Goal: Task Accomplishment & Management: Manage account settings

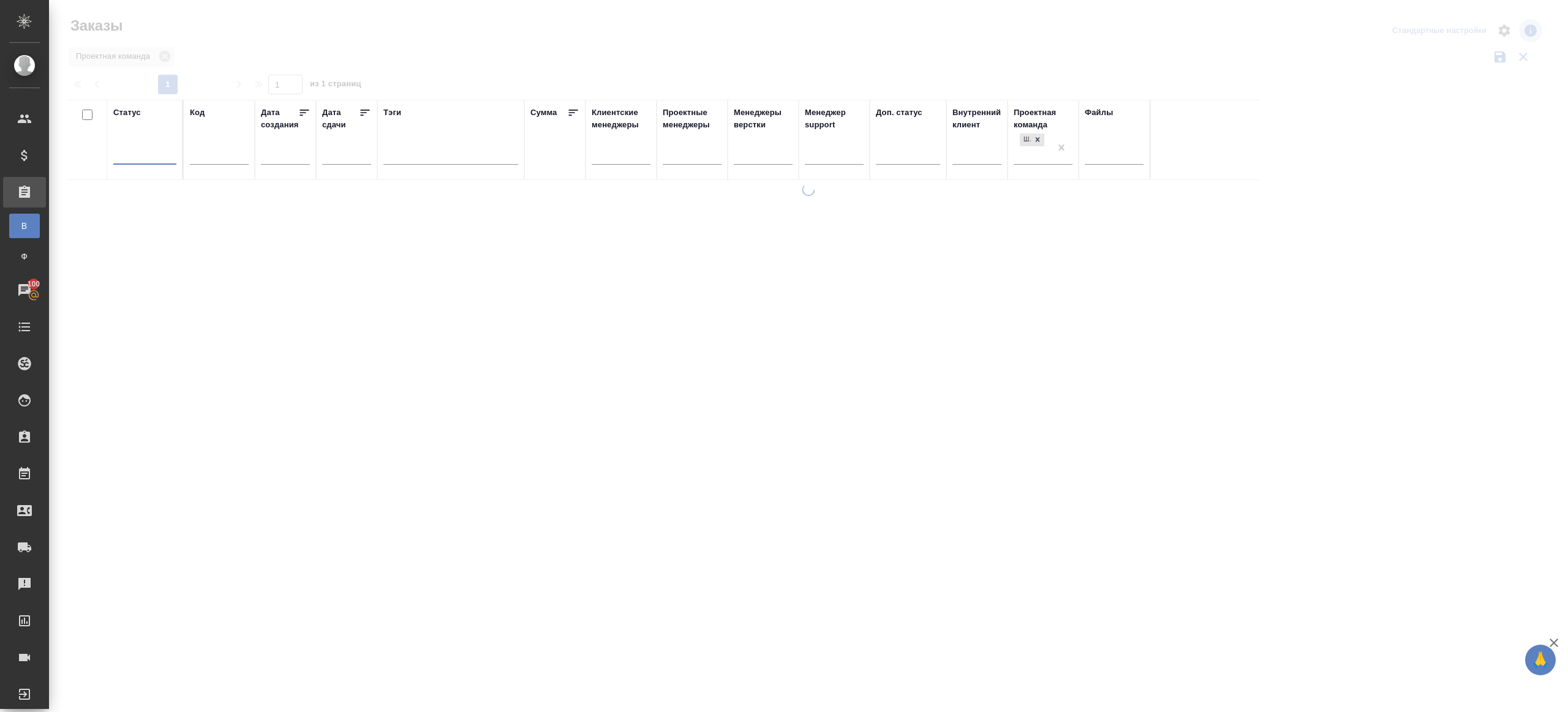
click at [401, 76] on div at bounding box center [808, 274] width 1519 height 548
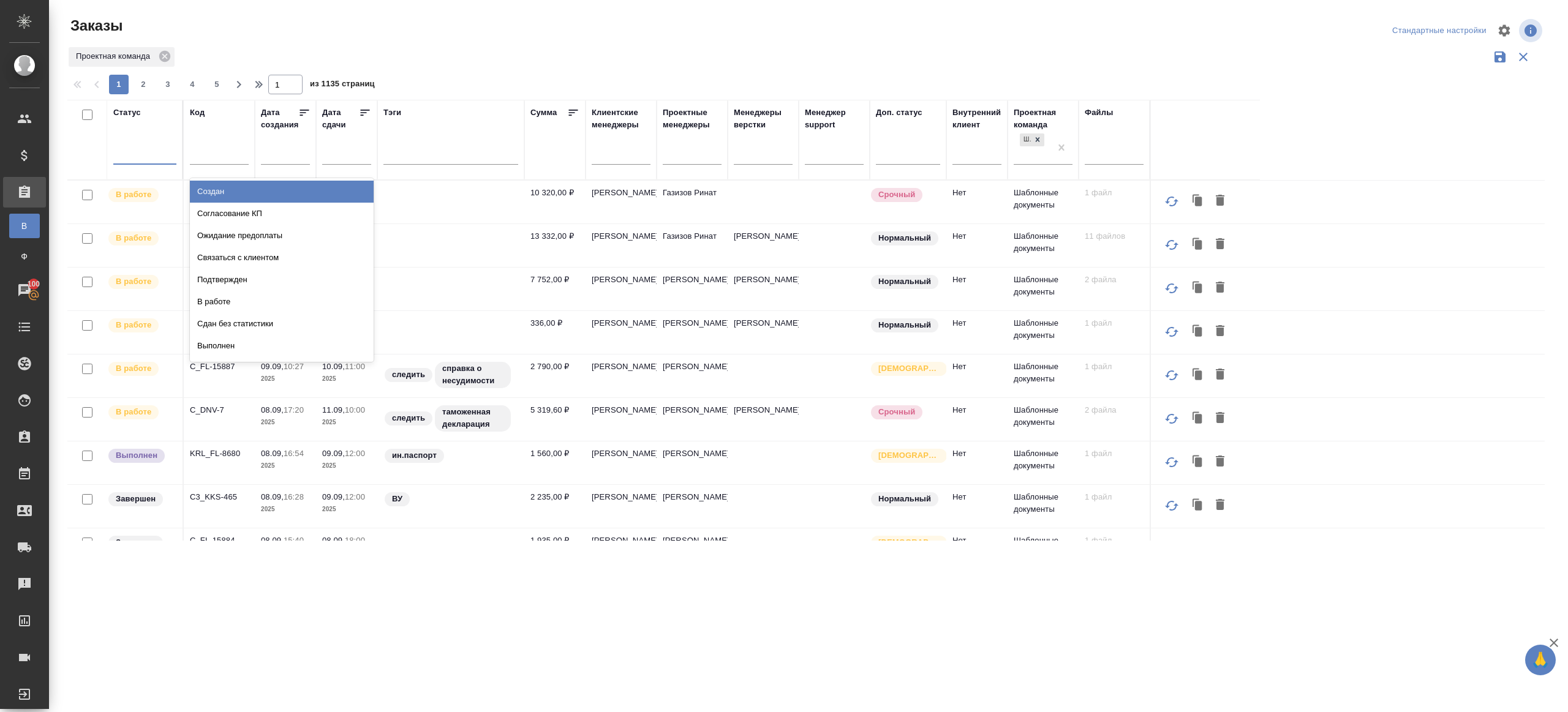
click at [158, 158] on div at bounding box center [144, 152] width 63 height 18
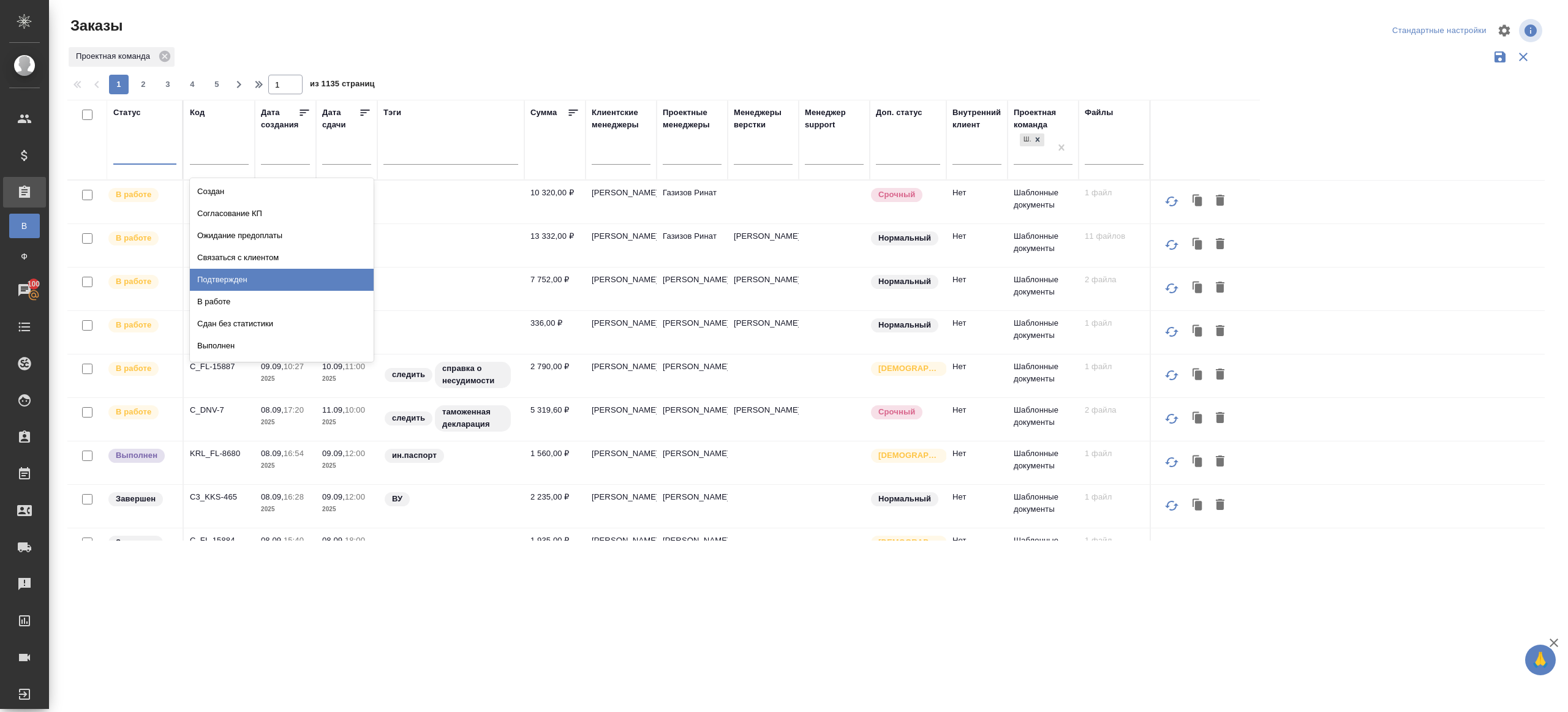
click at [223, 273] on div "Подтвержден" at bounding box center [282, 279] width 184 height 22
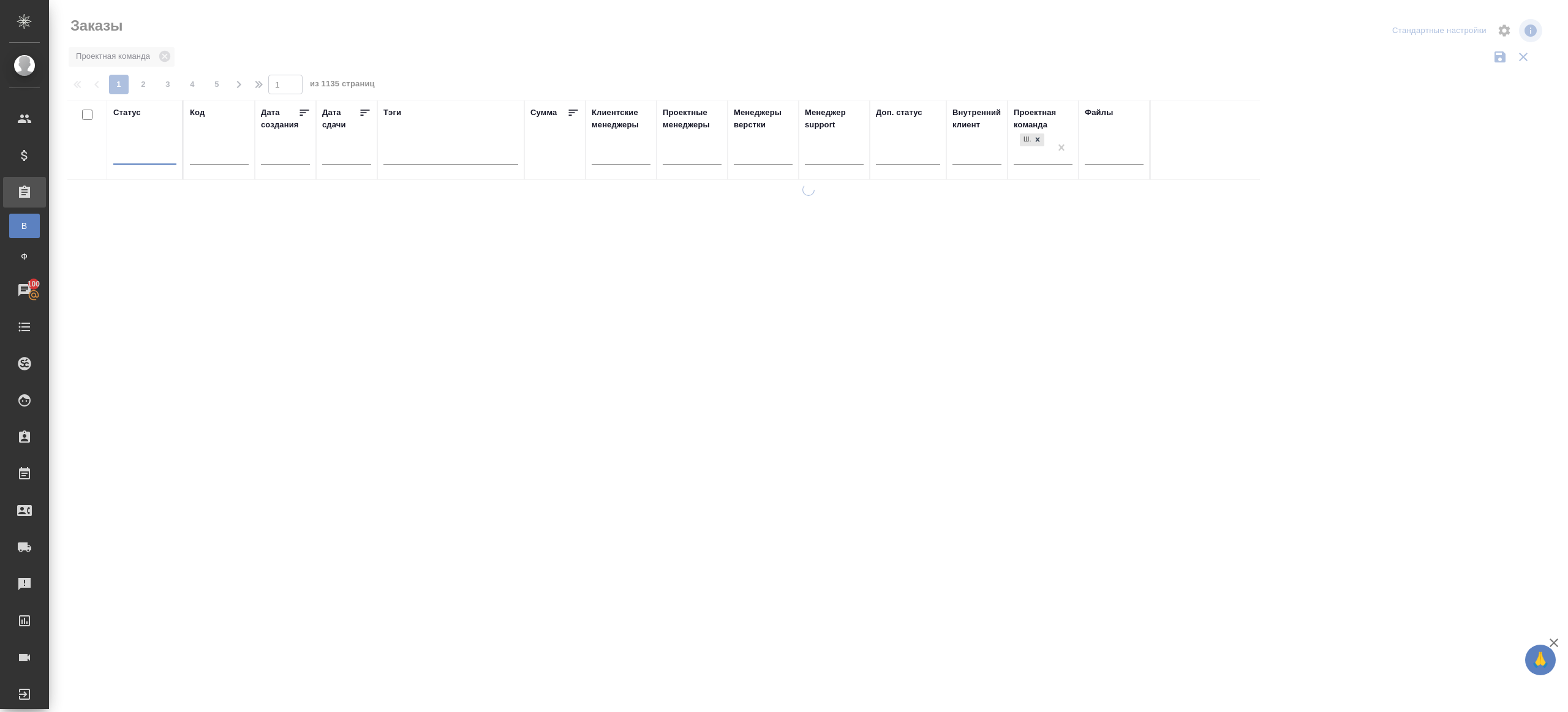
click at [412, 60] on div at bounding box center [808, 274] width 1519 height 548
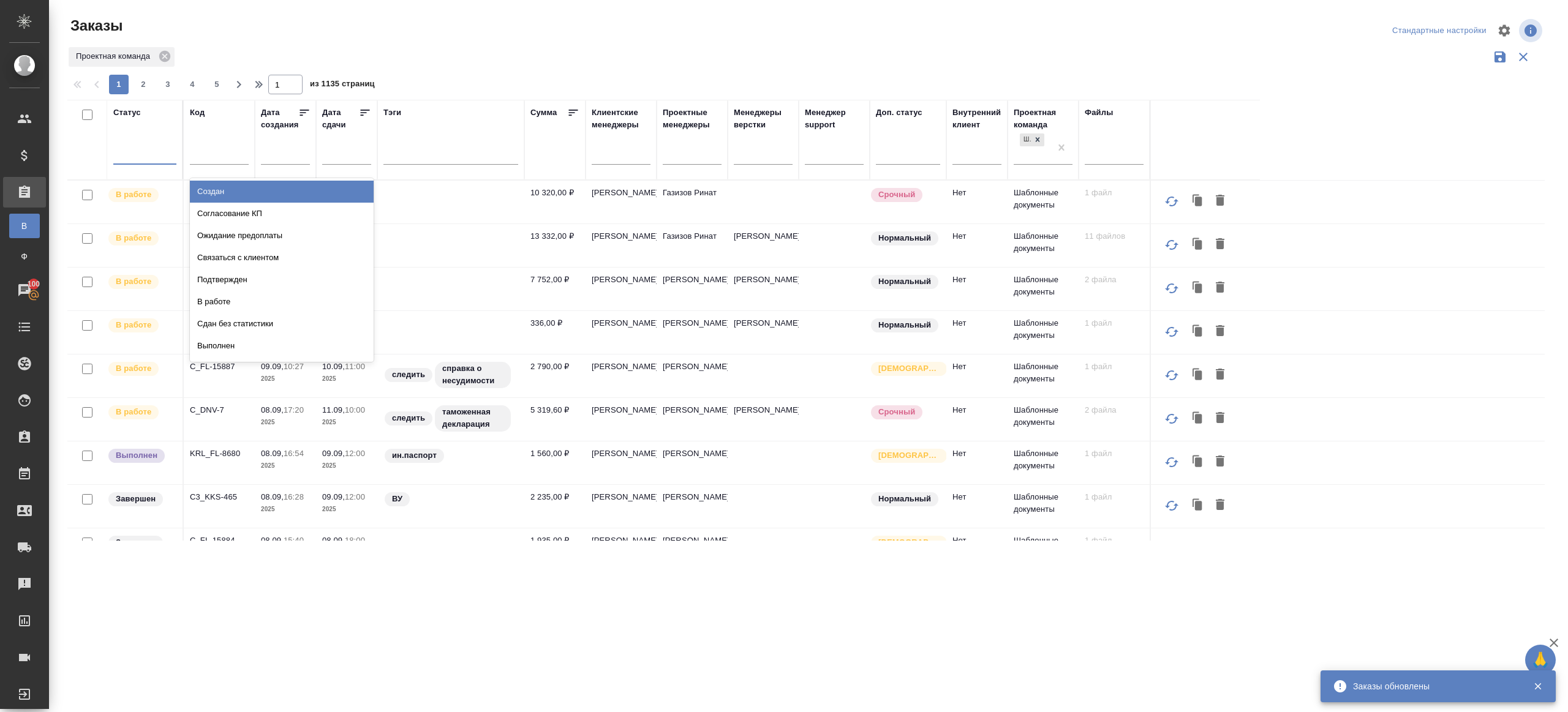
click at [148, 154] on div at bounding box center [144, 152] width 63 height 18
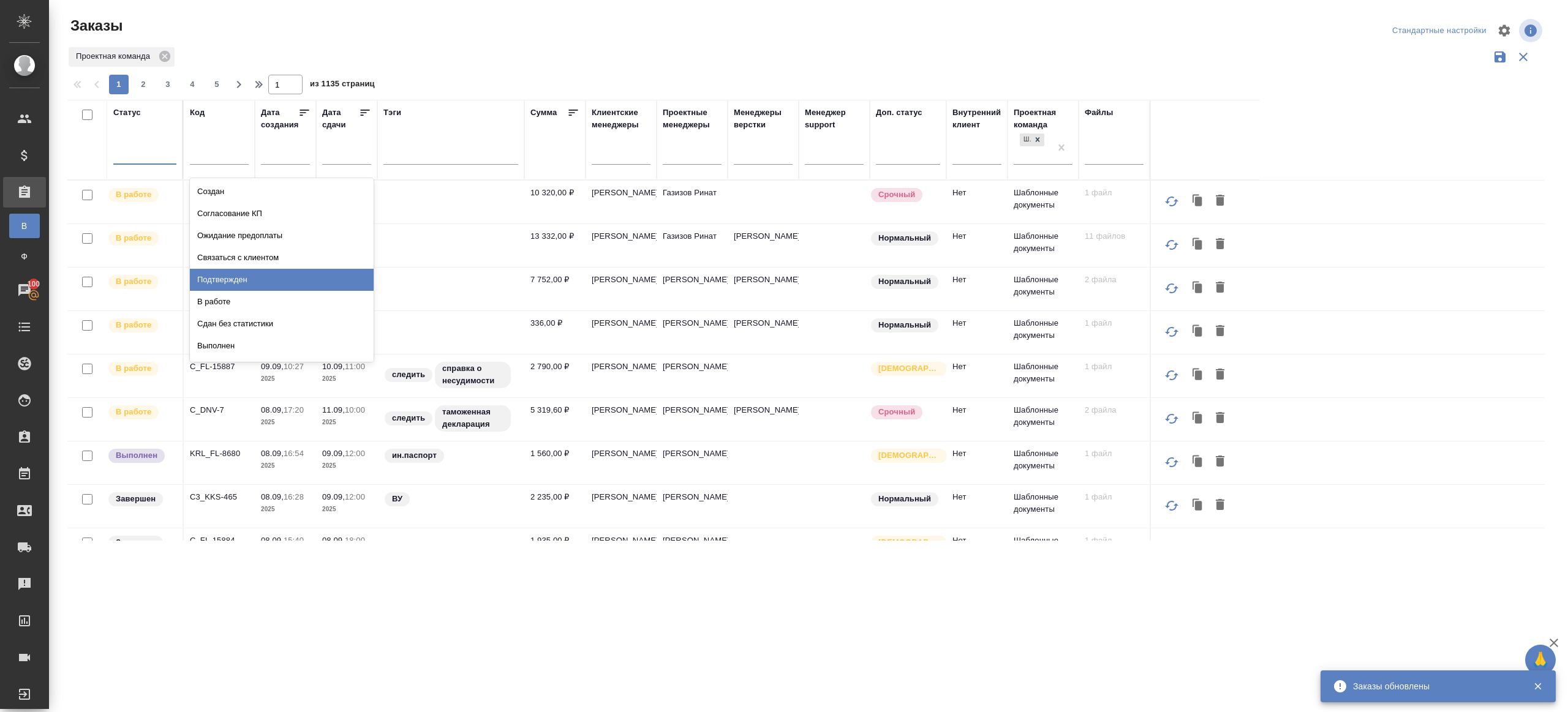
click at [241, 284] on div "Подтвержден" at bounding box center [282, 279] width 184 height 22
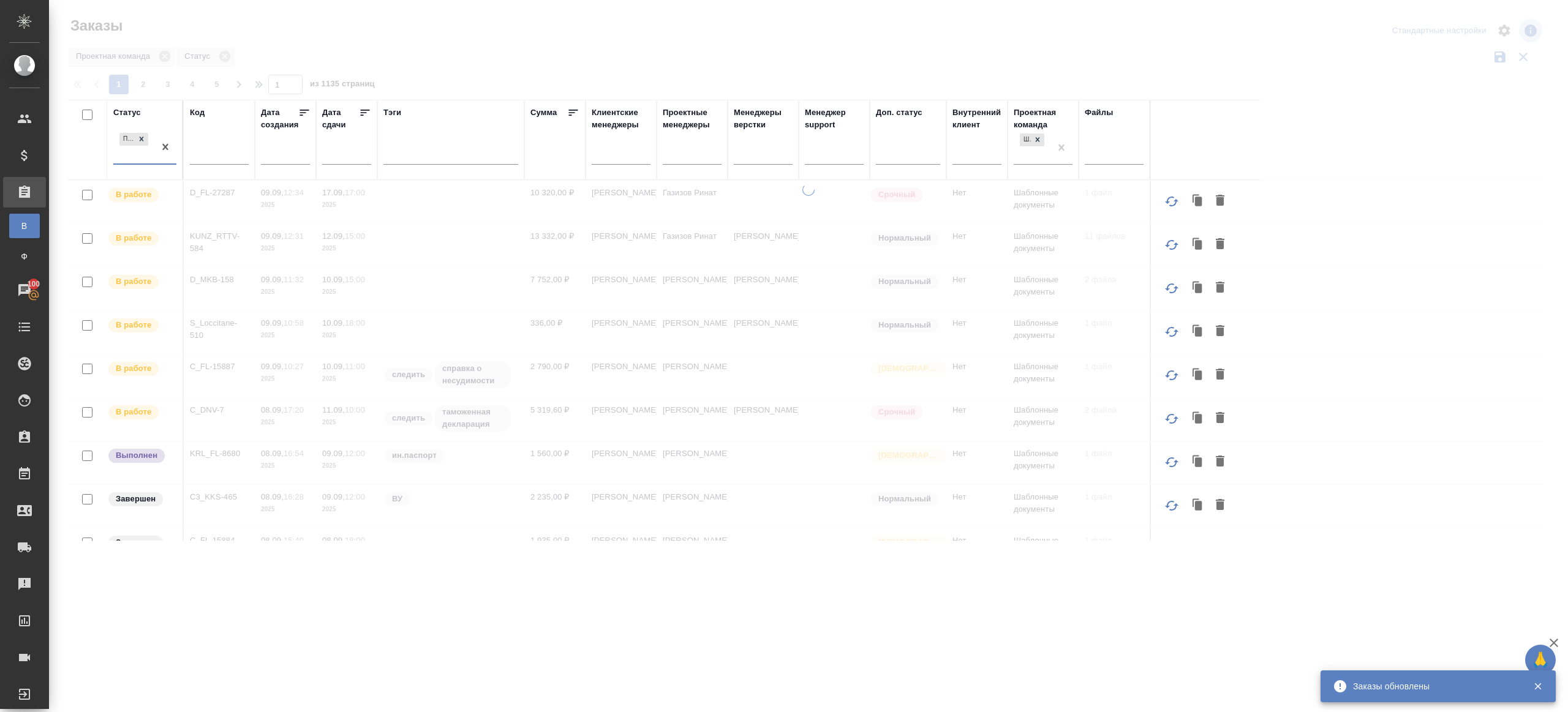
click at [800, 38] on div at bounding box center [808, 274] width 1519 height 548
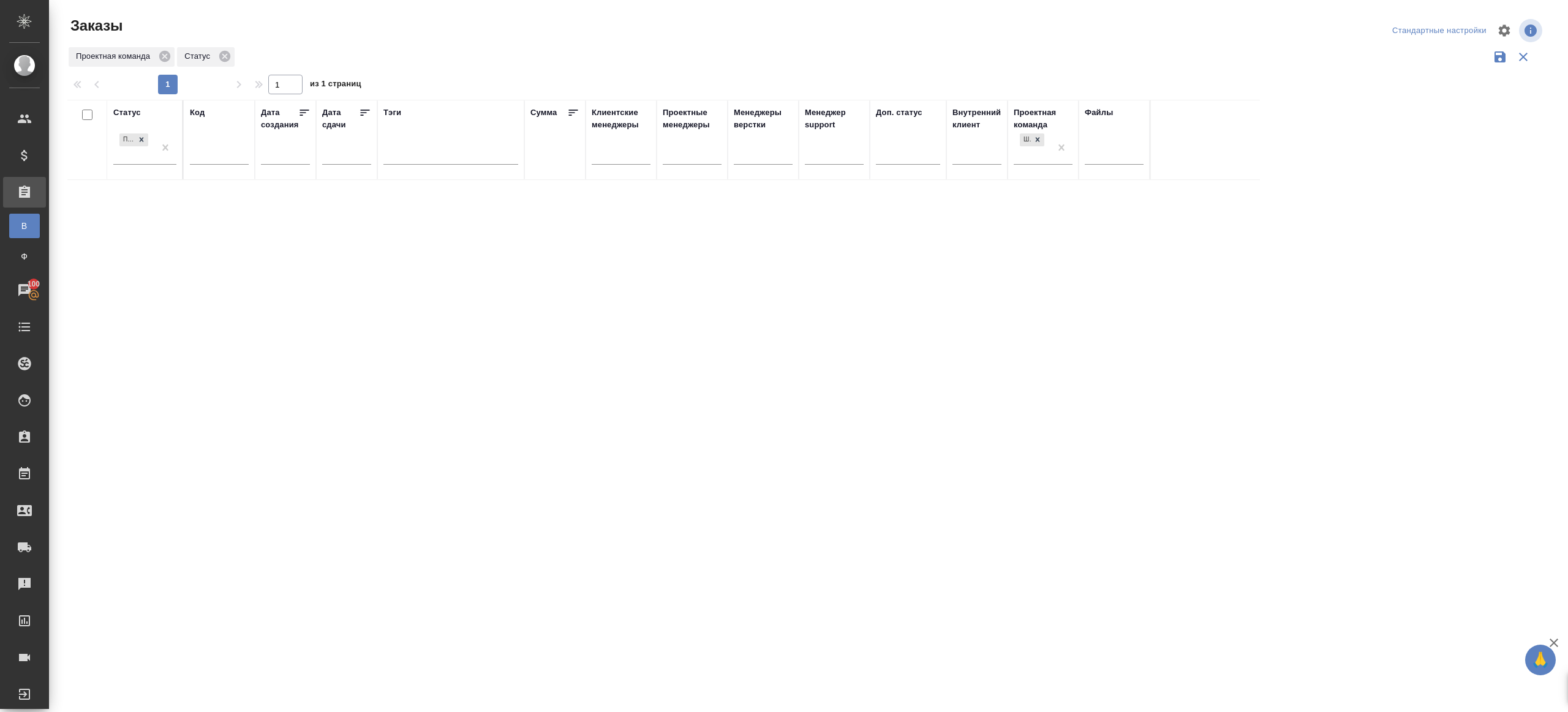
click at [942, 39] on div at bounding box center [810, 30] width 495 height 29
click at [357, 354] on div "Статус Подтвержден Код Дата создания Дата сдачи Тэги Сумма Клиентские менеджеры…" at bounding box center [806, 320] width 1477 height 441
click at [435, 318] on div "Статус Подтвержден Код Дата создания Дата сдачи Тэги Сумма Клиентские менеджеры…" at bounding box center [806, 320] width 1477 height 441
click at [215, 182] on td "C_FL-15890" at bounding box center [220, 202] width 71 height 43
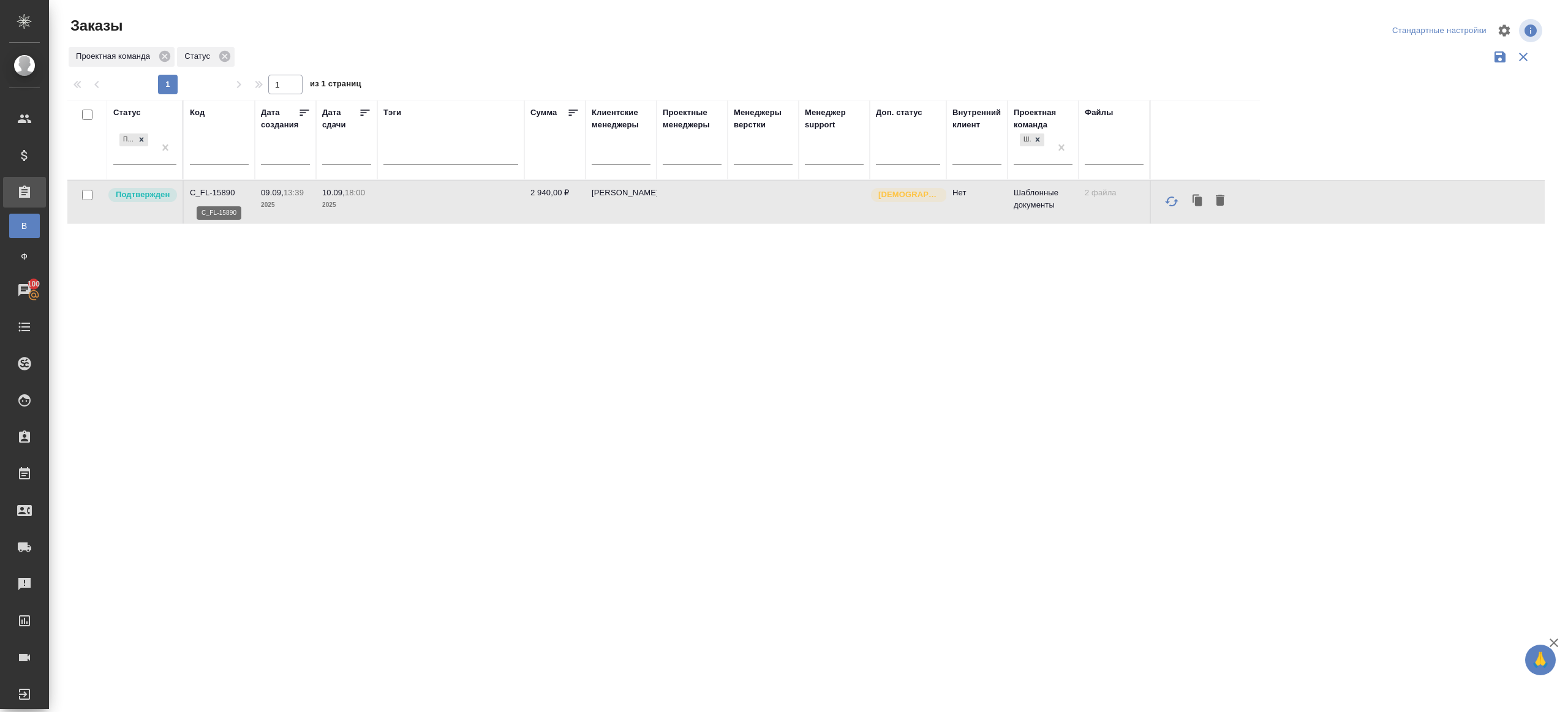
click at [220, 194] on p "C_FL-15890" at bounding box center [220, 193] width 59 height 12
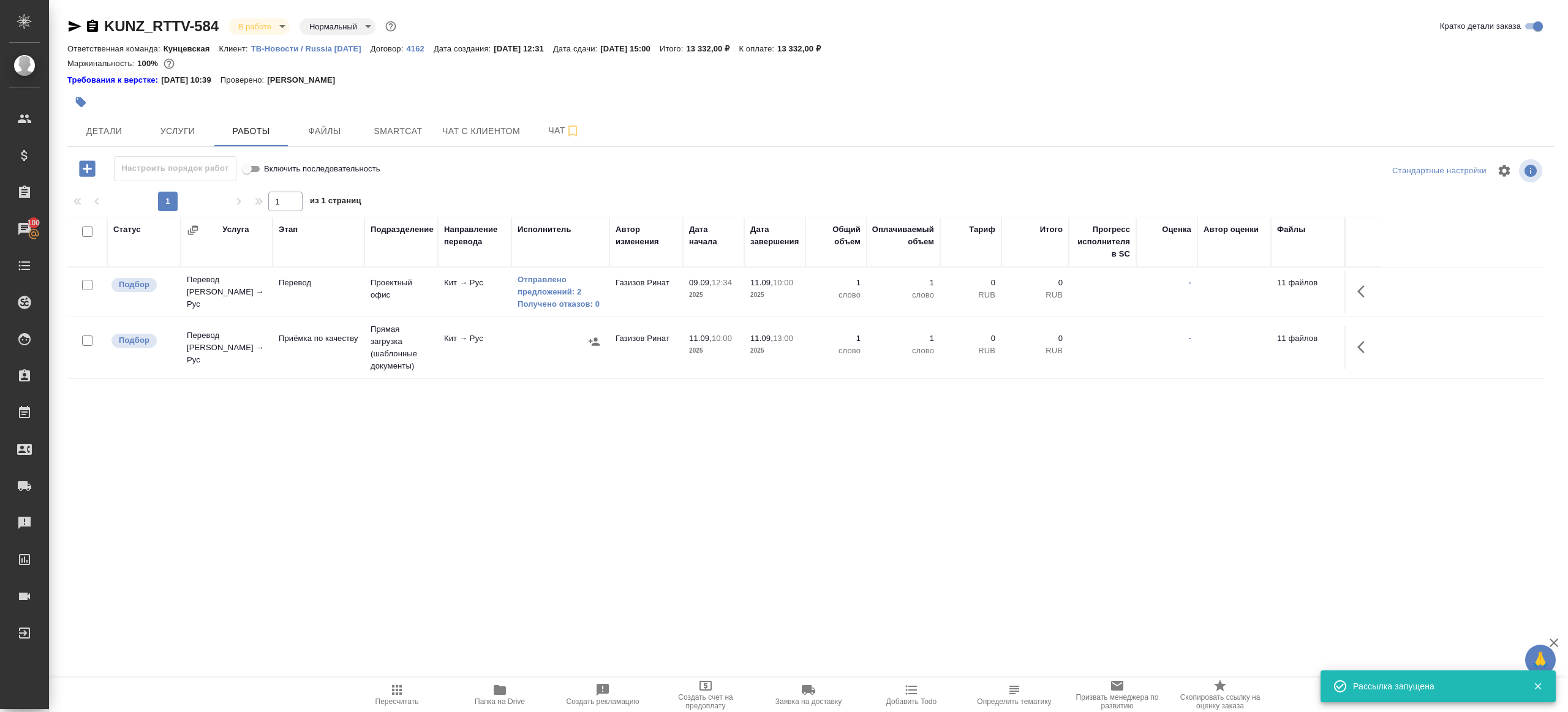
click at [379, 686] on span "Пересчитать" at bounding box center [396, 694] width 88 height 23
click at [399, 607] on div ".cls-1 fill:#fff; AWATERA Gazizov Rinat Клиенты Спецификации Заказы 100 Чаты To…" at bounding box center [784, 356] width 1568 height 712
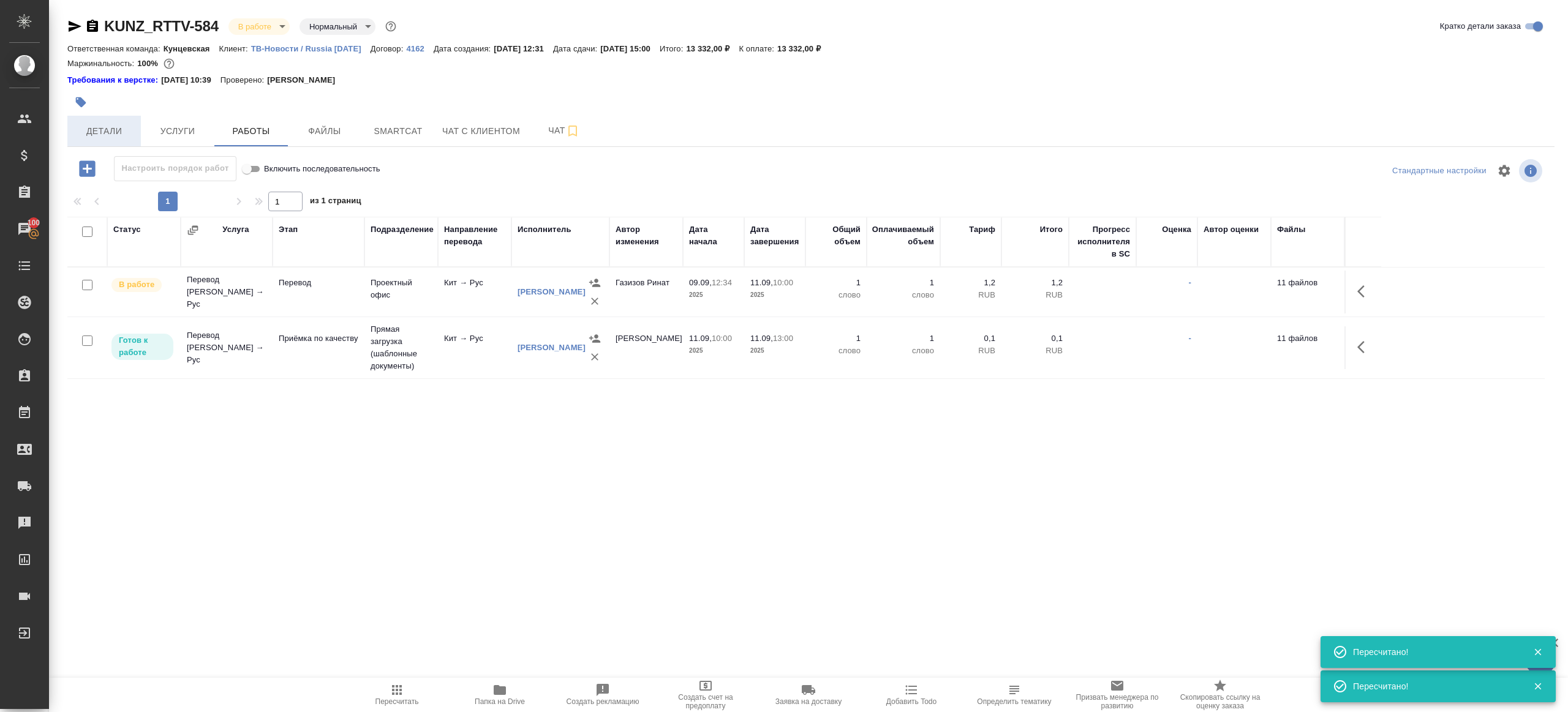
click at [101, 133] on span "Детали" at bounding box center [104, 131] width 59 height 15
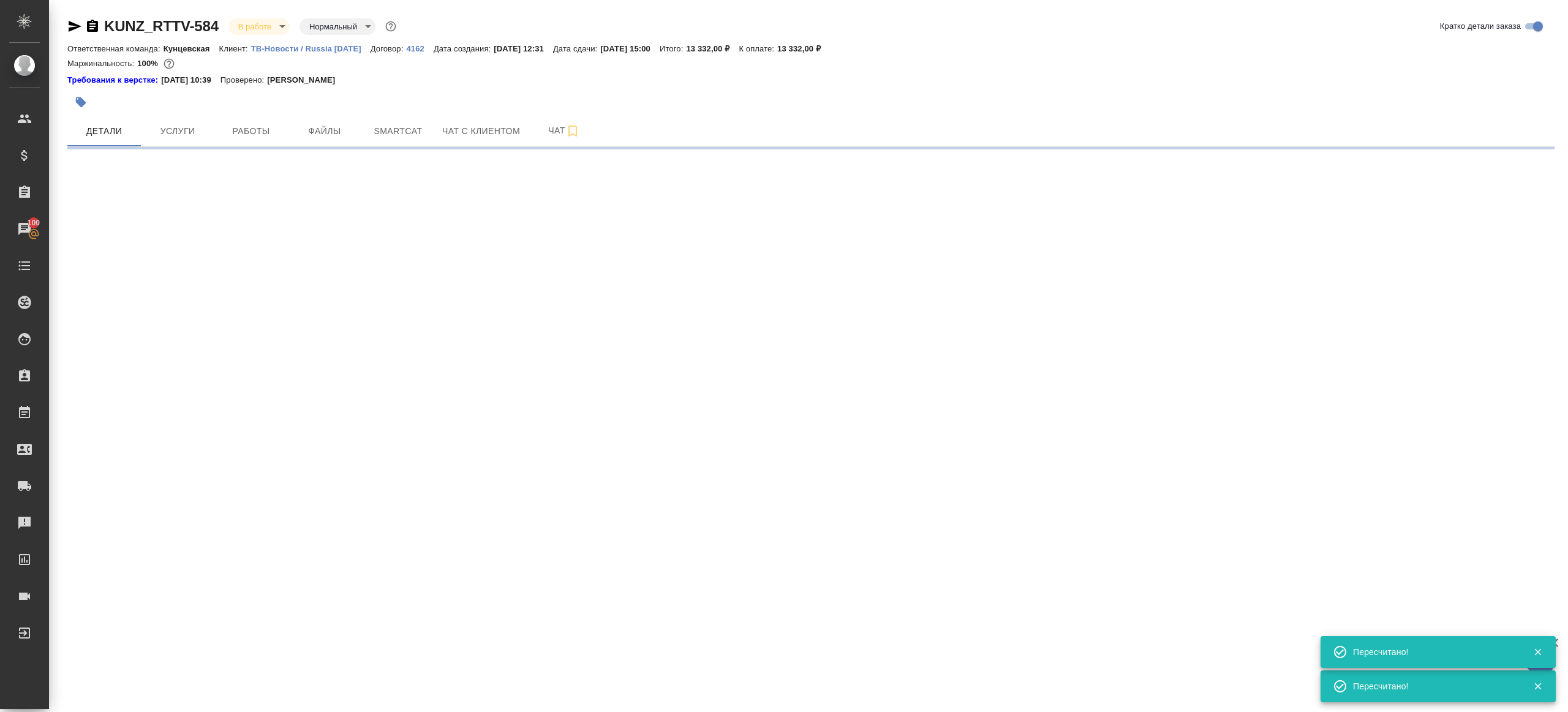
select select "RU"
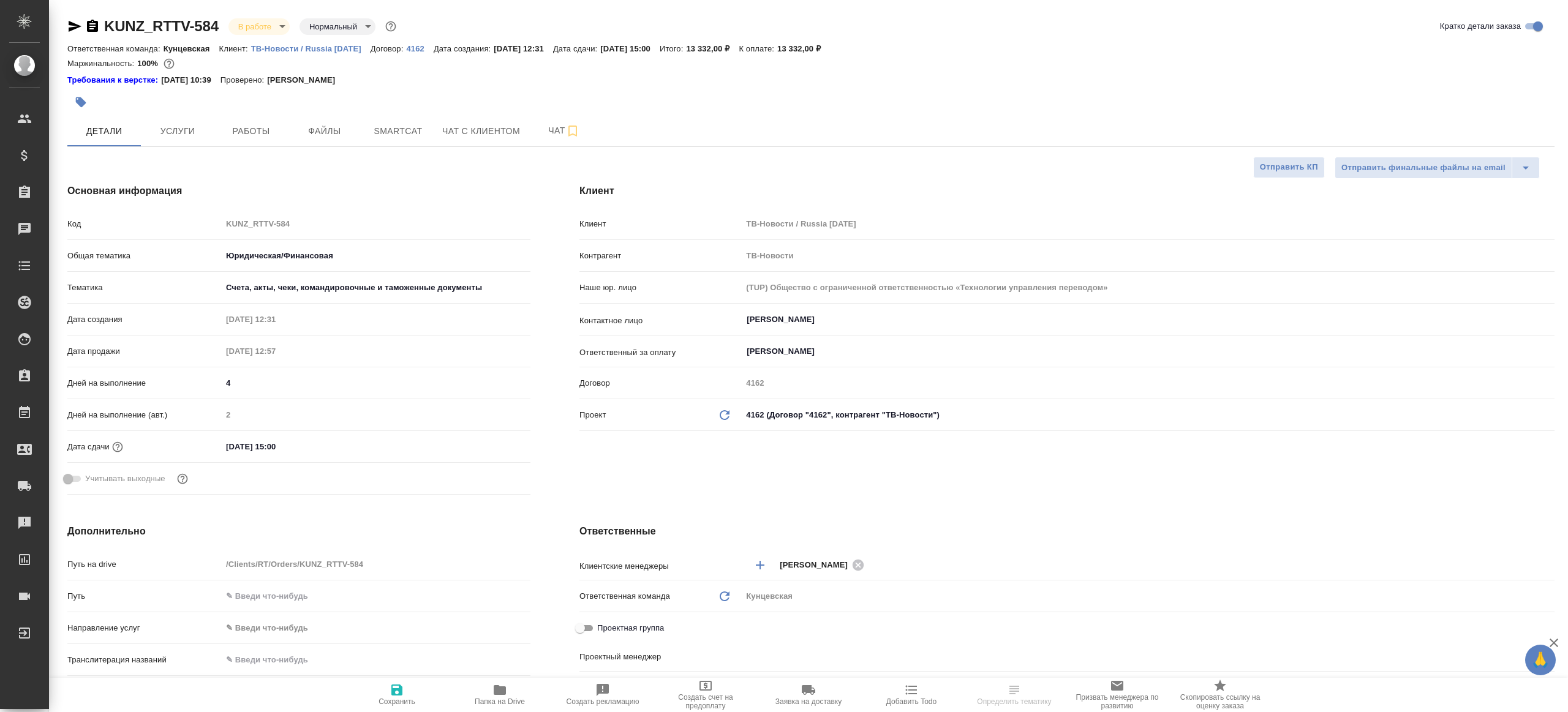
select select "RU"
type input "Газизов Ринат"
click at [272, 140] on button "Работы" at bounding box center [251, 131] width 74 height 30
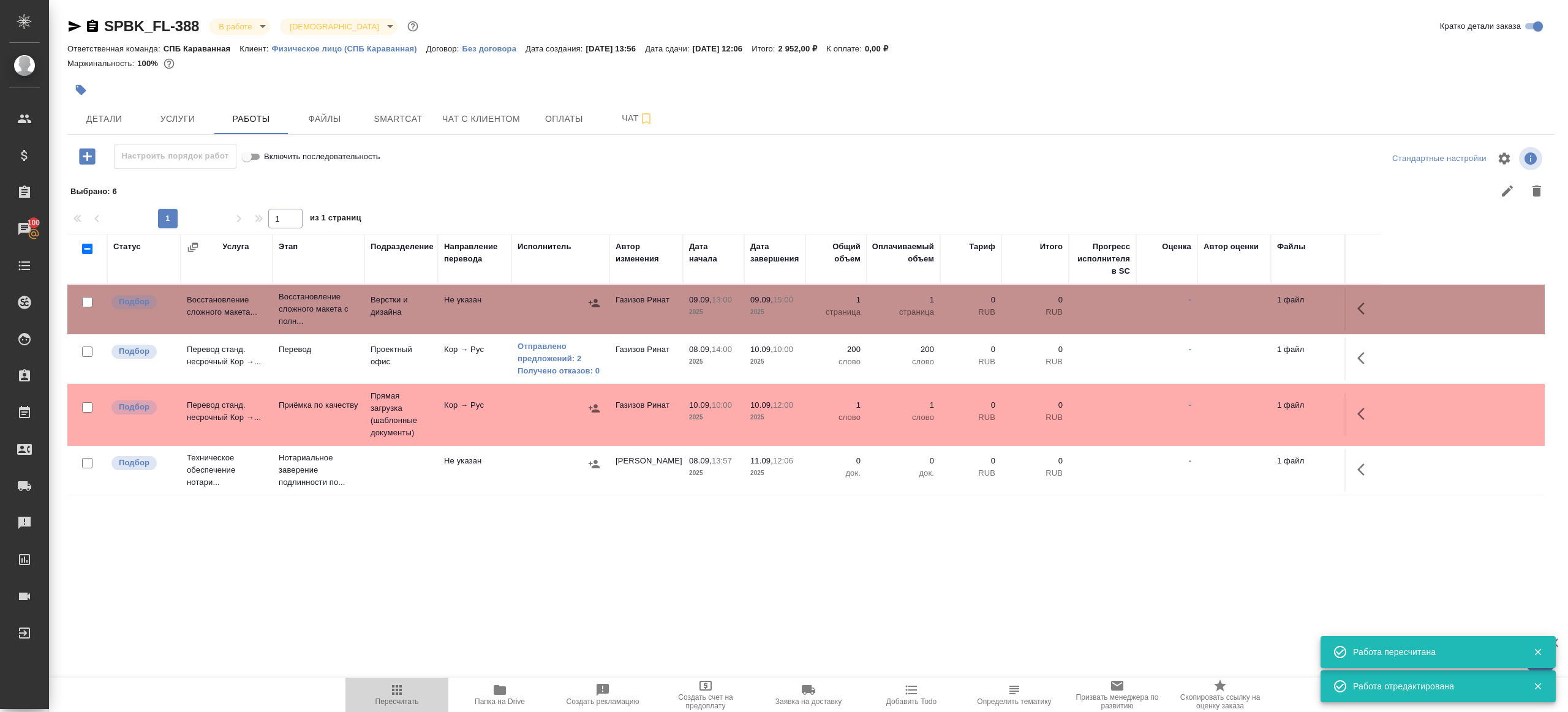
click at [383, 680] on button "Пересчитать" at bounding box center [397, 695] width 103 height 35
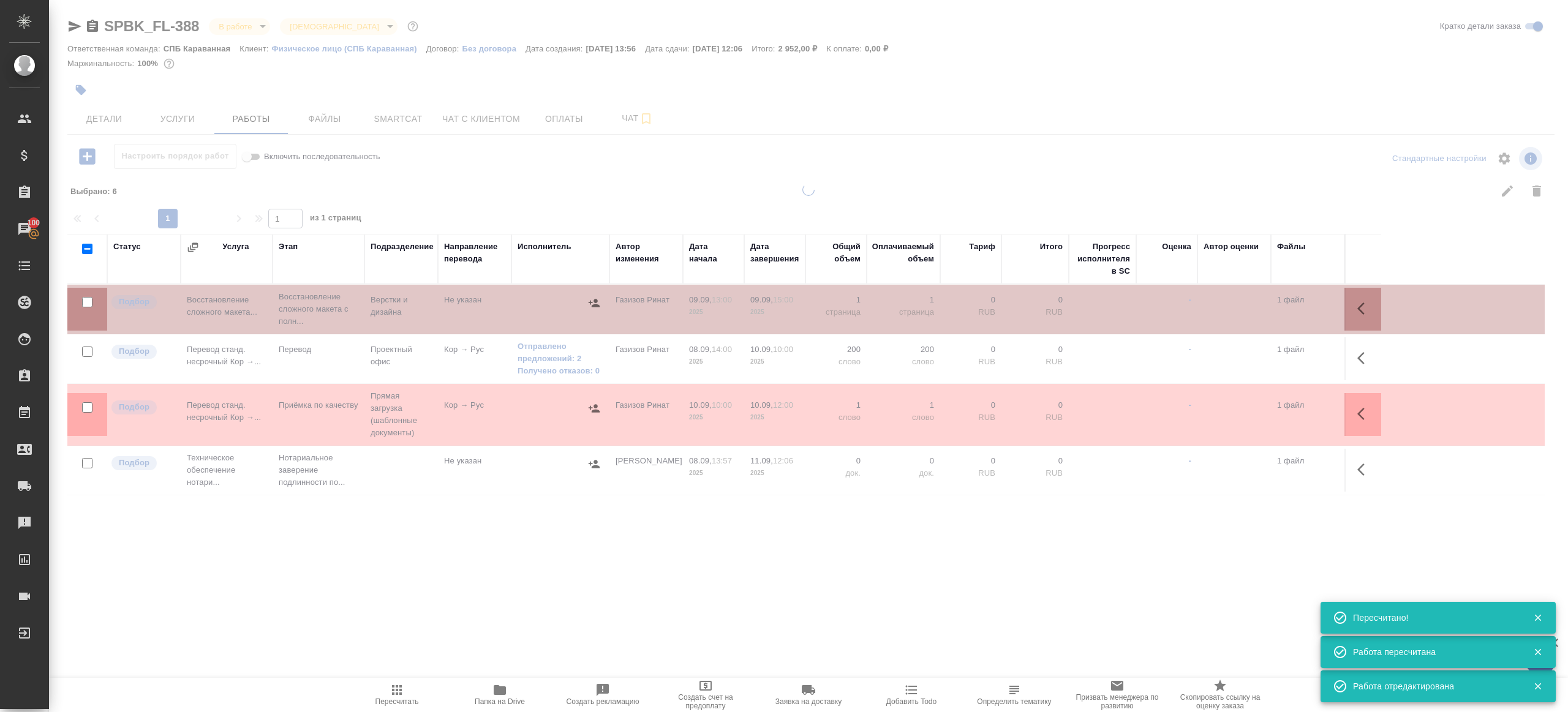
click at [436, 623] on div ".cls-1 fill:#fff; AWATERA Gazizov Rinat Клиенты Спецификации Заказы 100 Чаты To…" at bounding box center [784, 356] width 1568 height 712
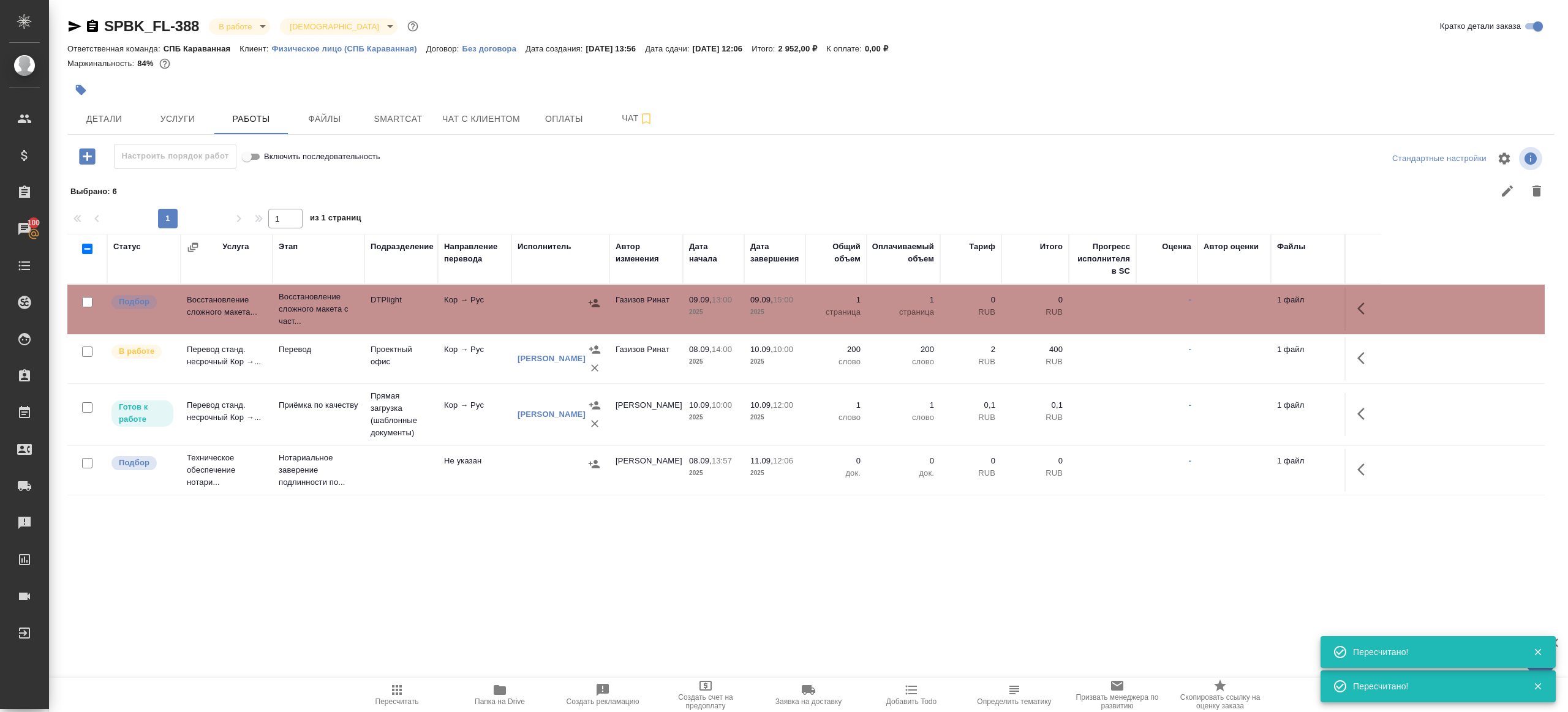
click at [504, 678] on button "Папка на Drive" at bounding box center [500, 695] width 103 height 35
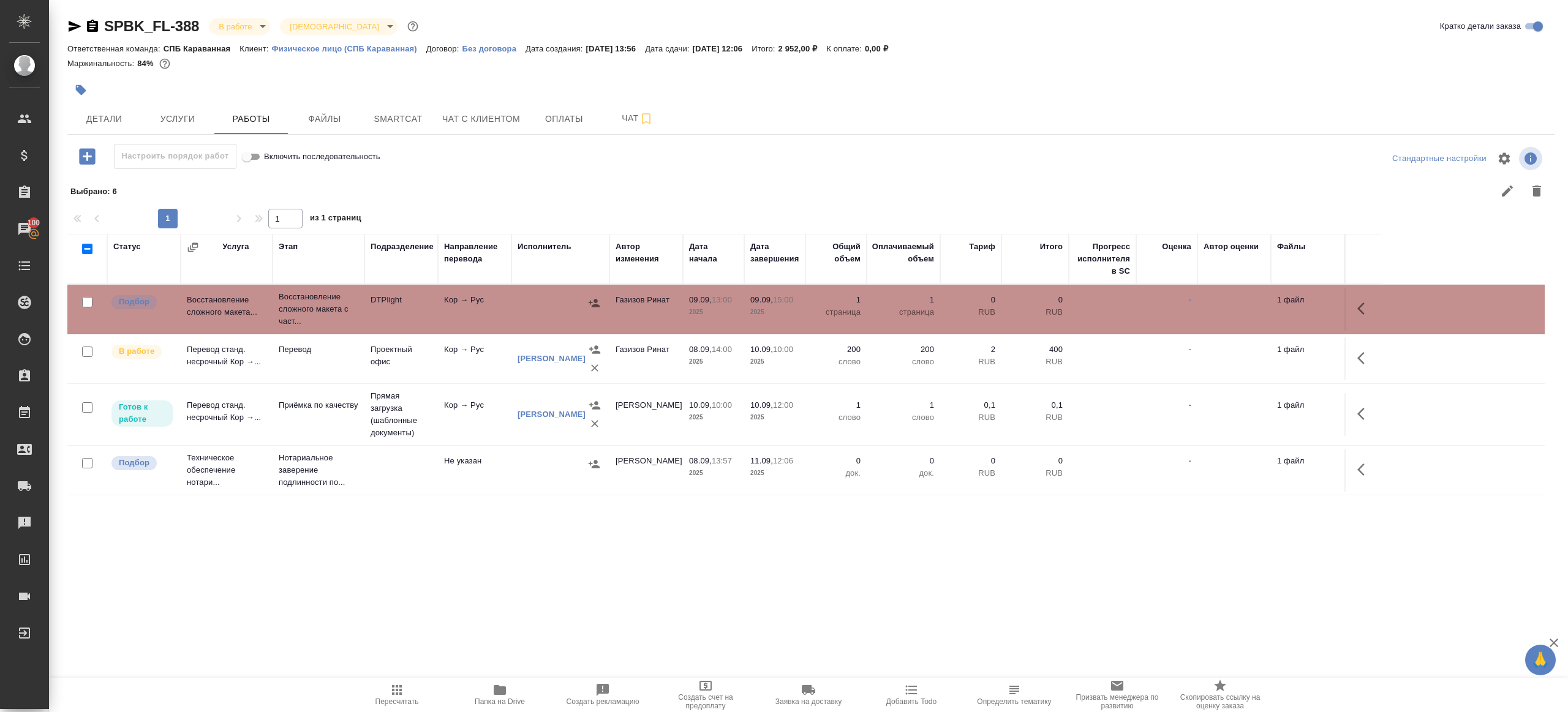
click at [381, 694] on span "Пересчитать" at bounding box center [396, 694] width 88 height 23
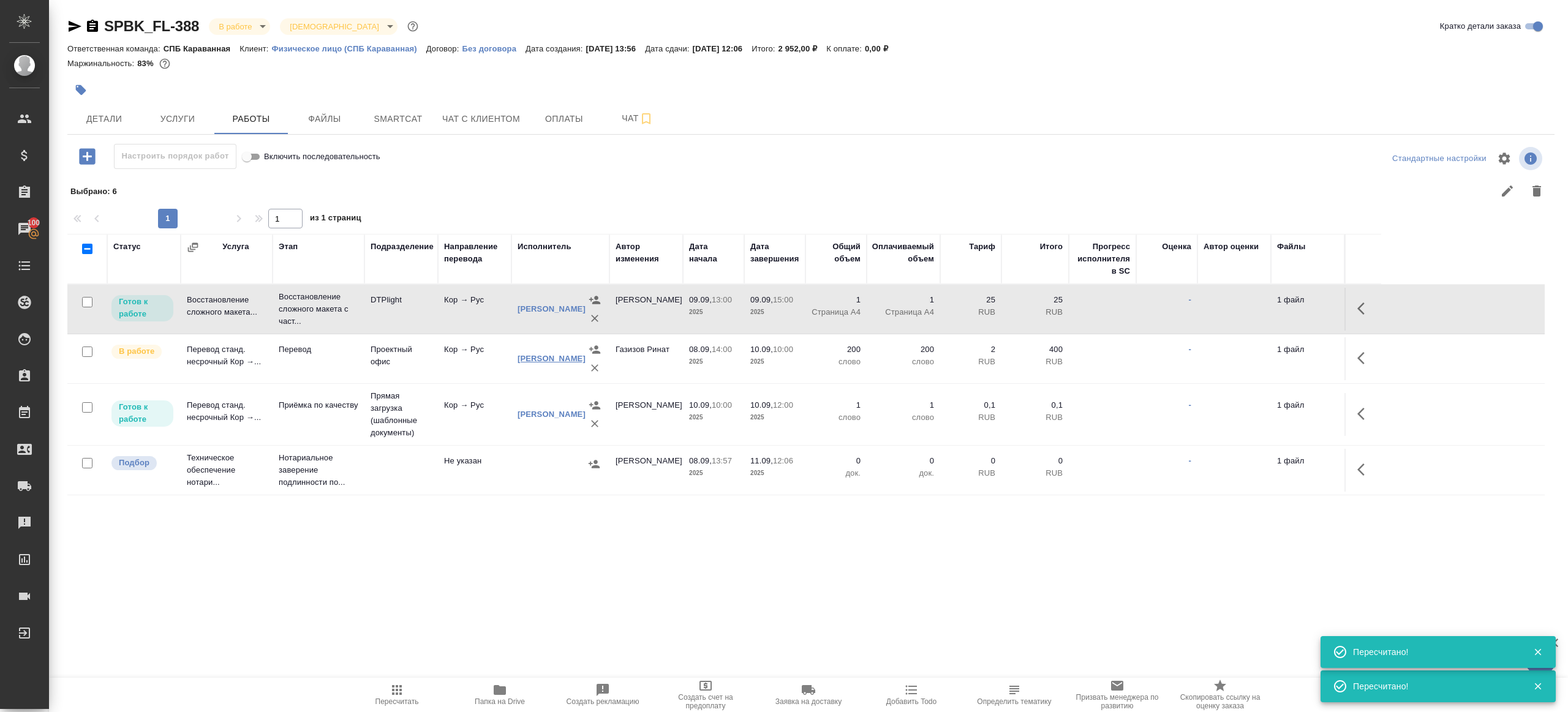
click at [556, 361] on link "Чичин Дмитрий Вячеславович" at bounding box center [551, 358] width 68 height 9
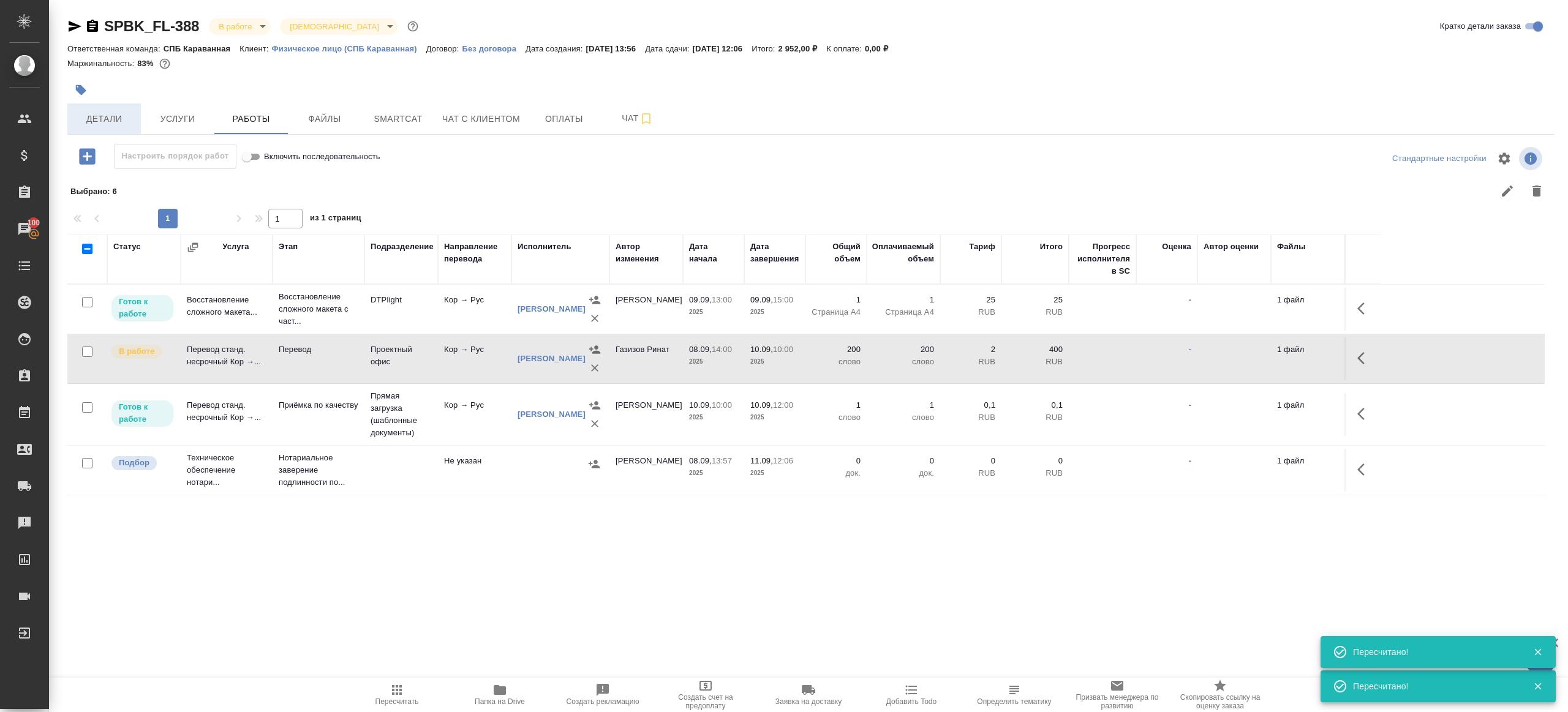
click at [108, 129] on button "Детали" at bounding box center [104, 118] width 74 height 30
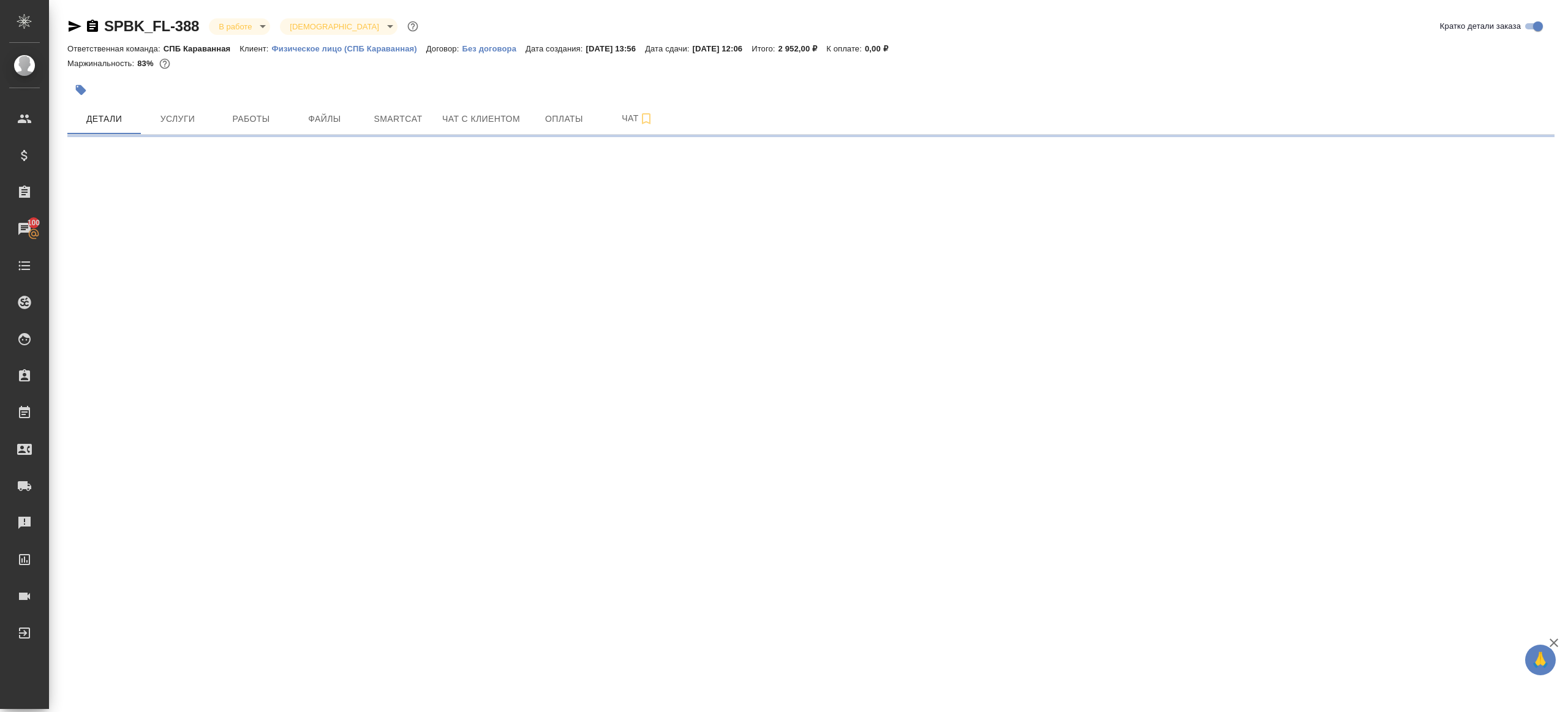
select select "RU"
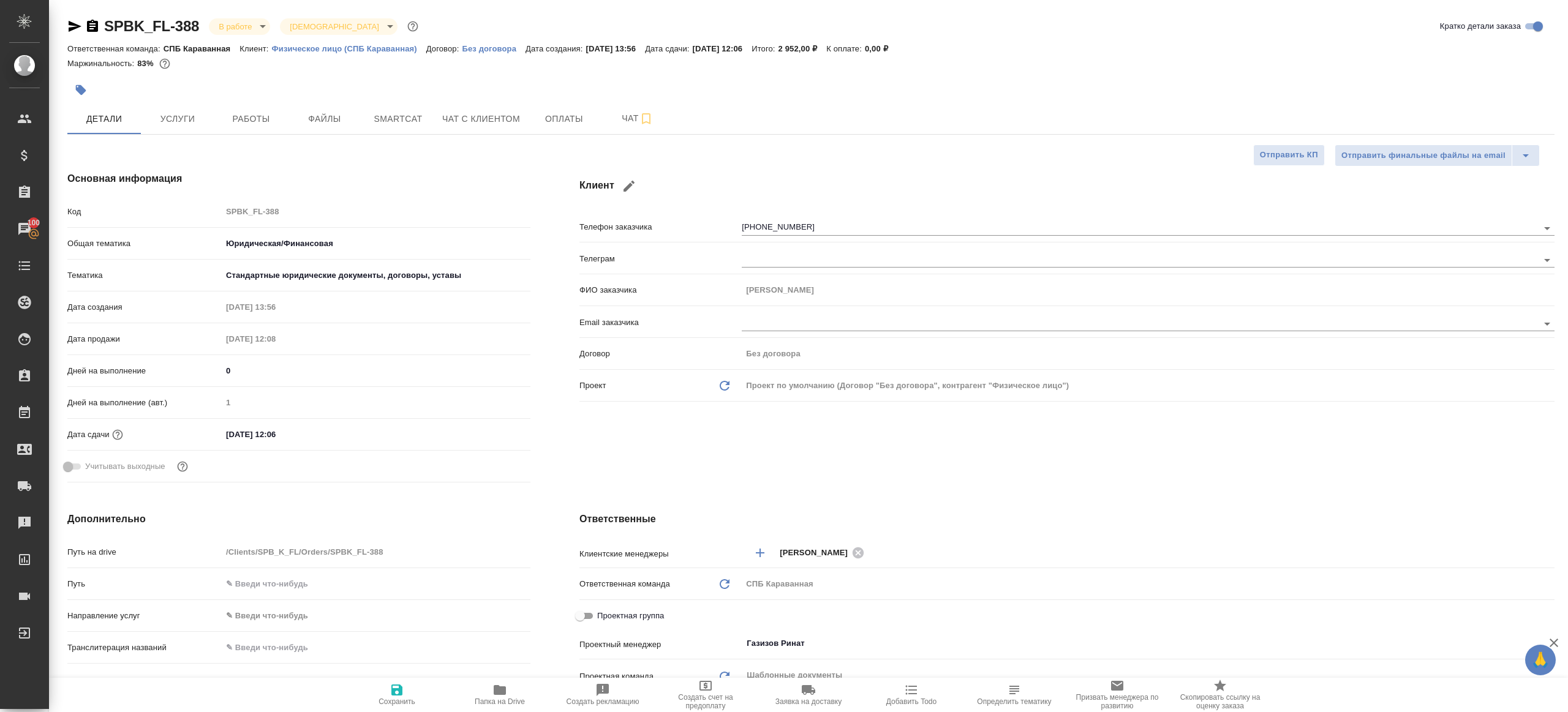
type textarea "x"
click at [156, 208] on div "Код SPBK_FL-388" at bounding box center [299, 212] width 463 height 21
type textarea "x"
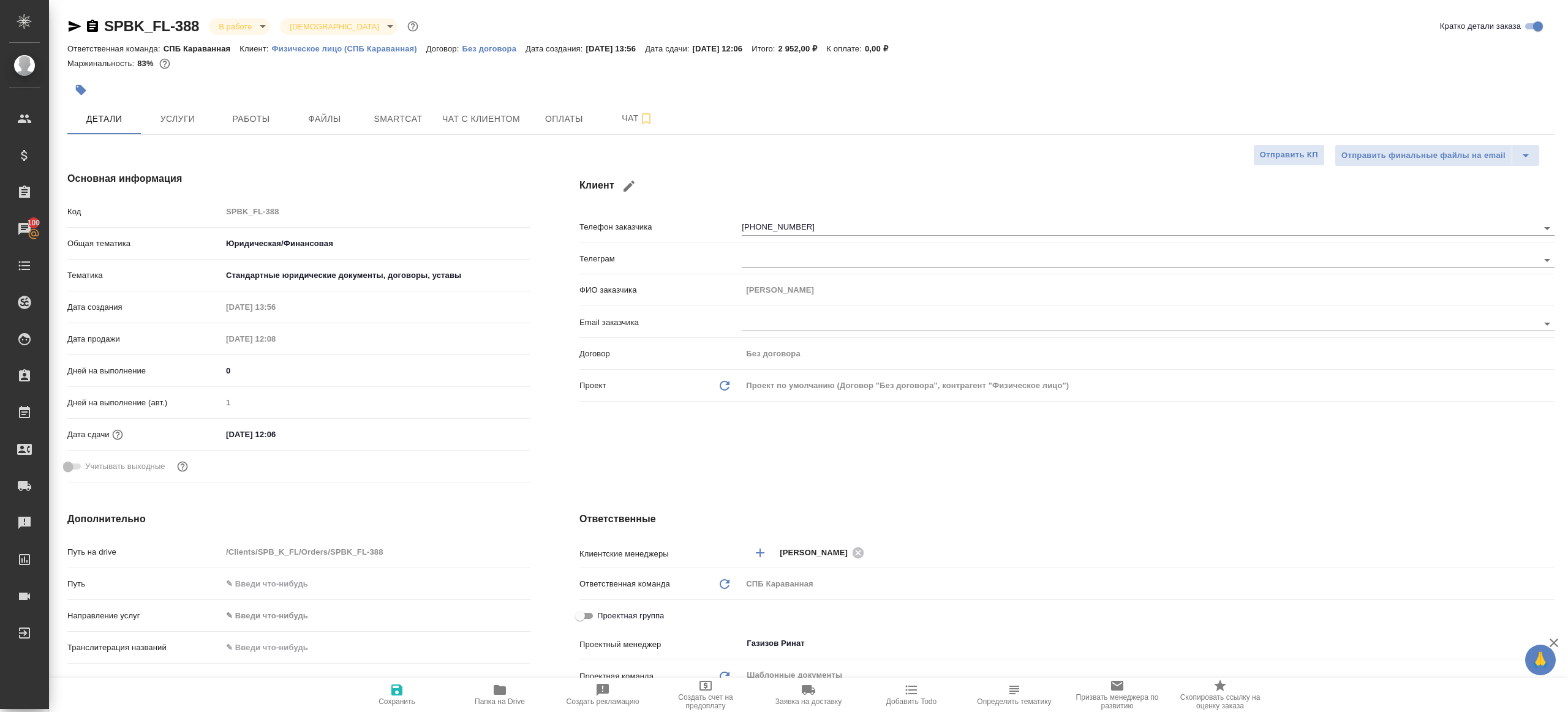
type textarea "x"
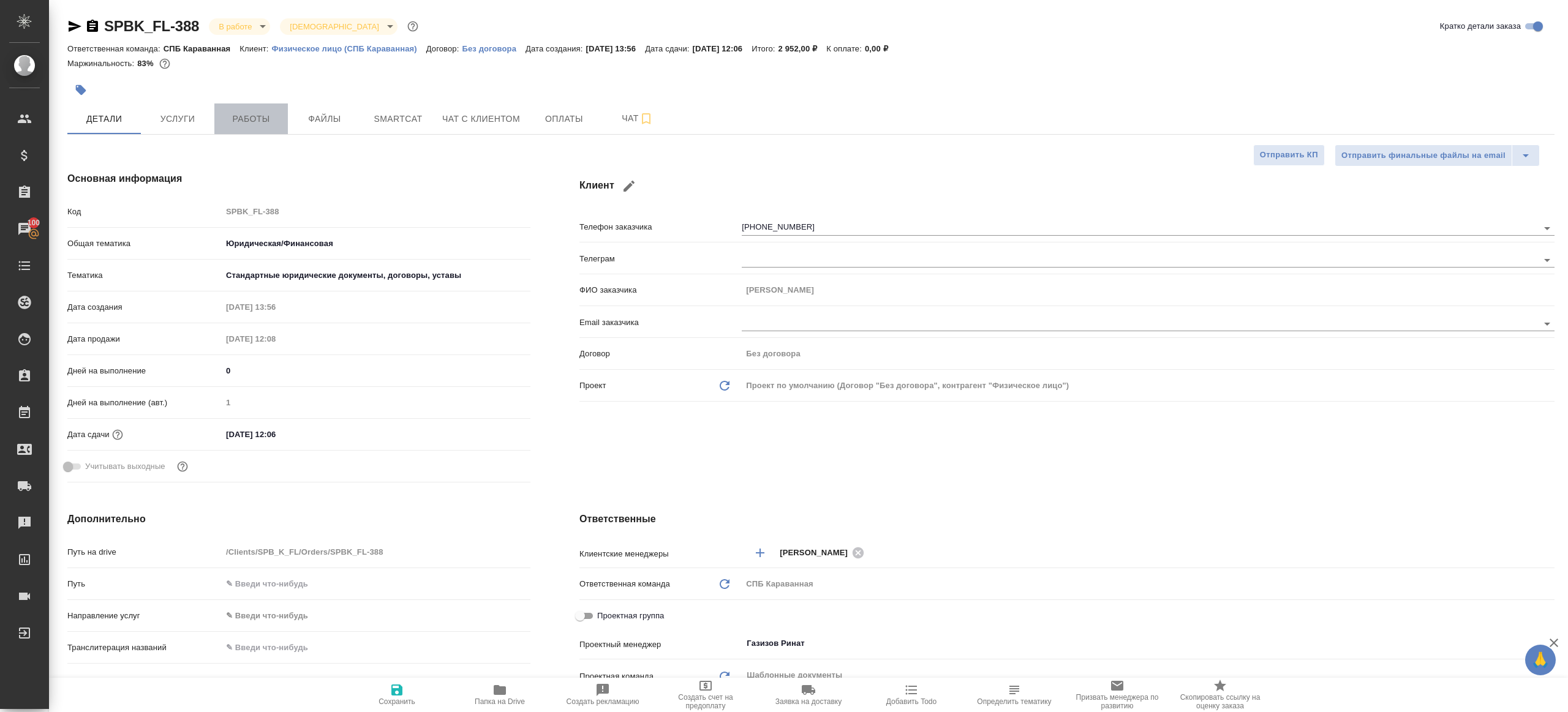
click at [250, 108] on button "Работы" at bounding box center [251, 118] width 74 height 30
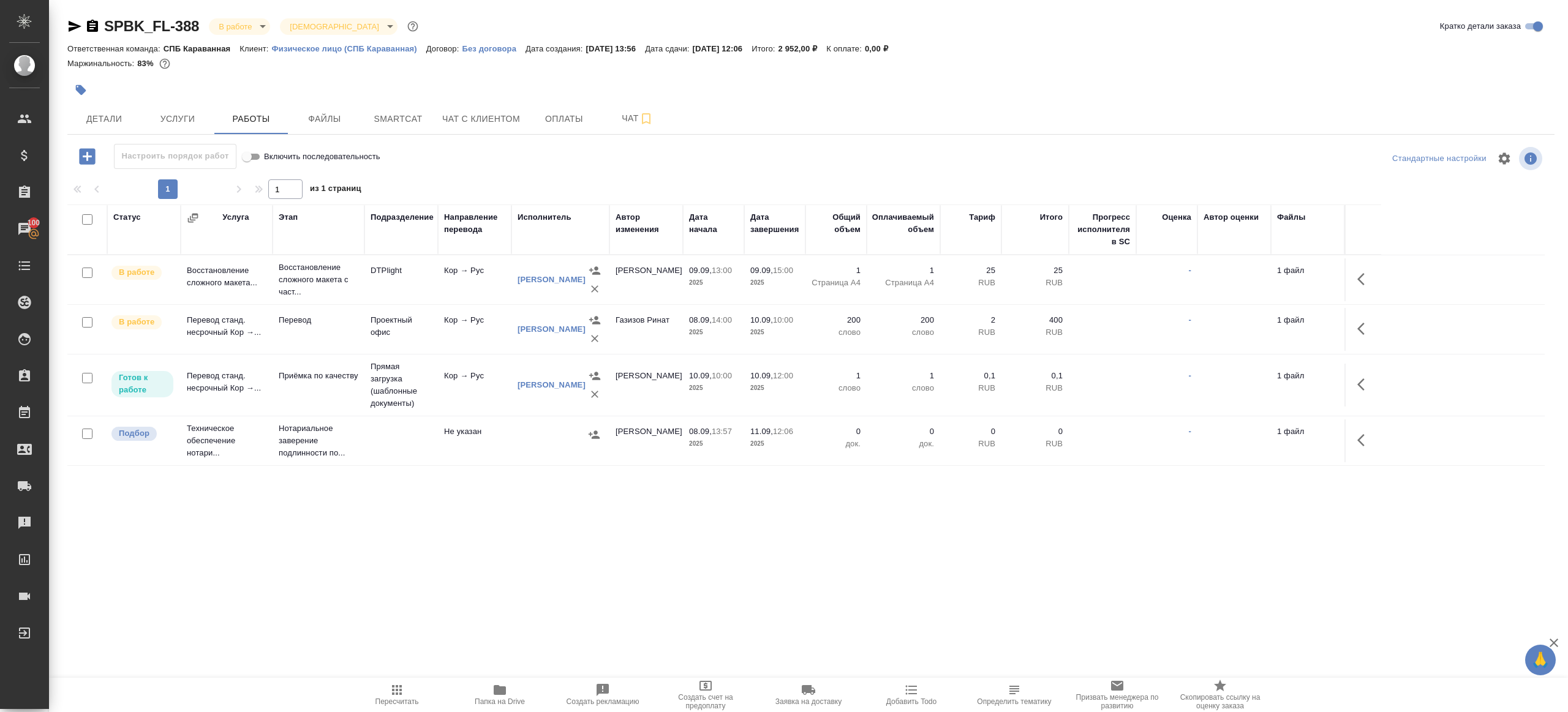
click at [438, 196] on div "1 1 из 1 страниц" at bounding box center [811, 189] width 1487 height 20
click at [398, 699] on span "Пересчитать" at bounding box center [396, 702] width 44 height 9
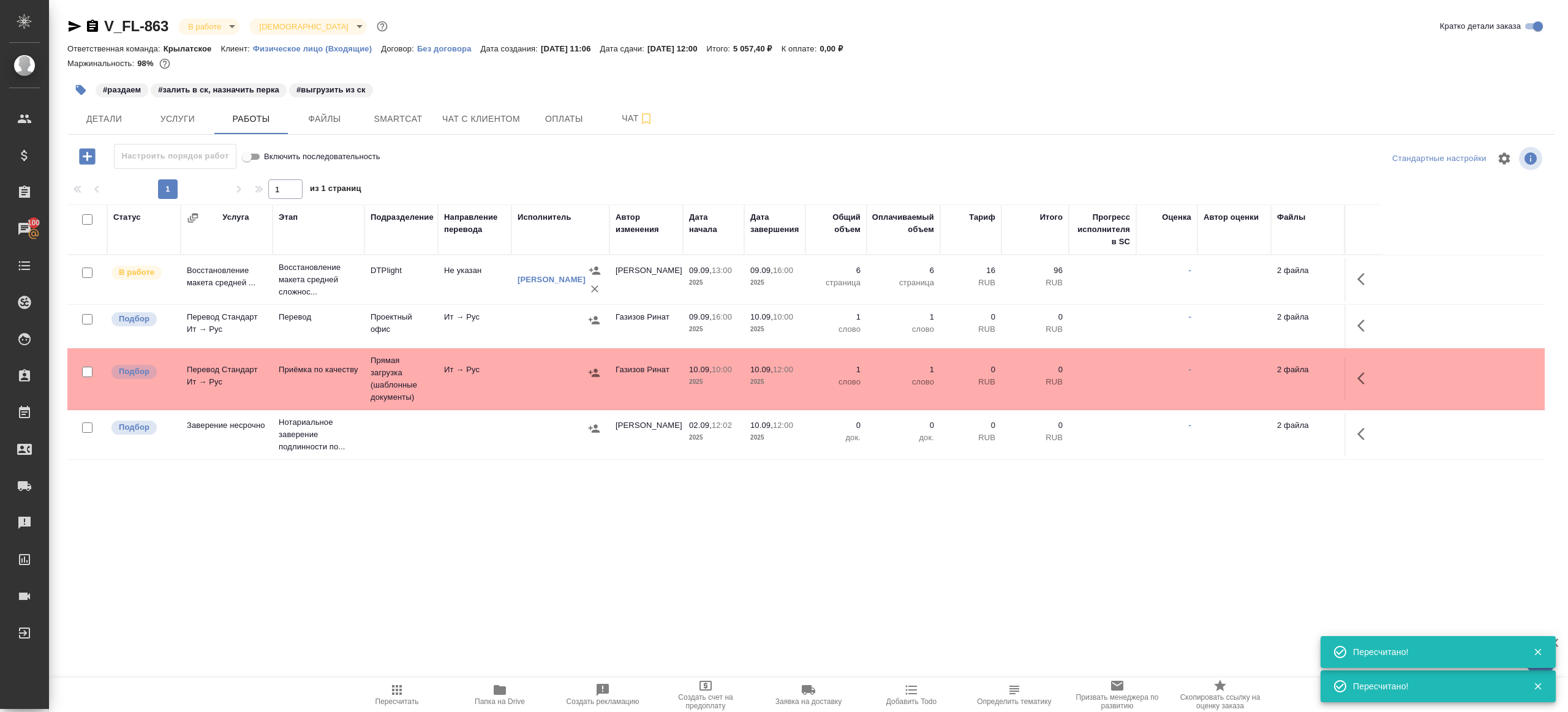
click at [393, 706] on button "Пересчитать" at bounding box center [397, 695] width 103 height 35
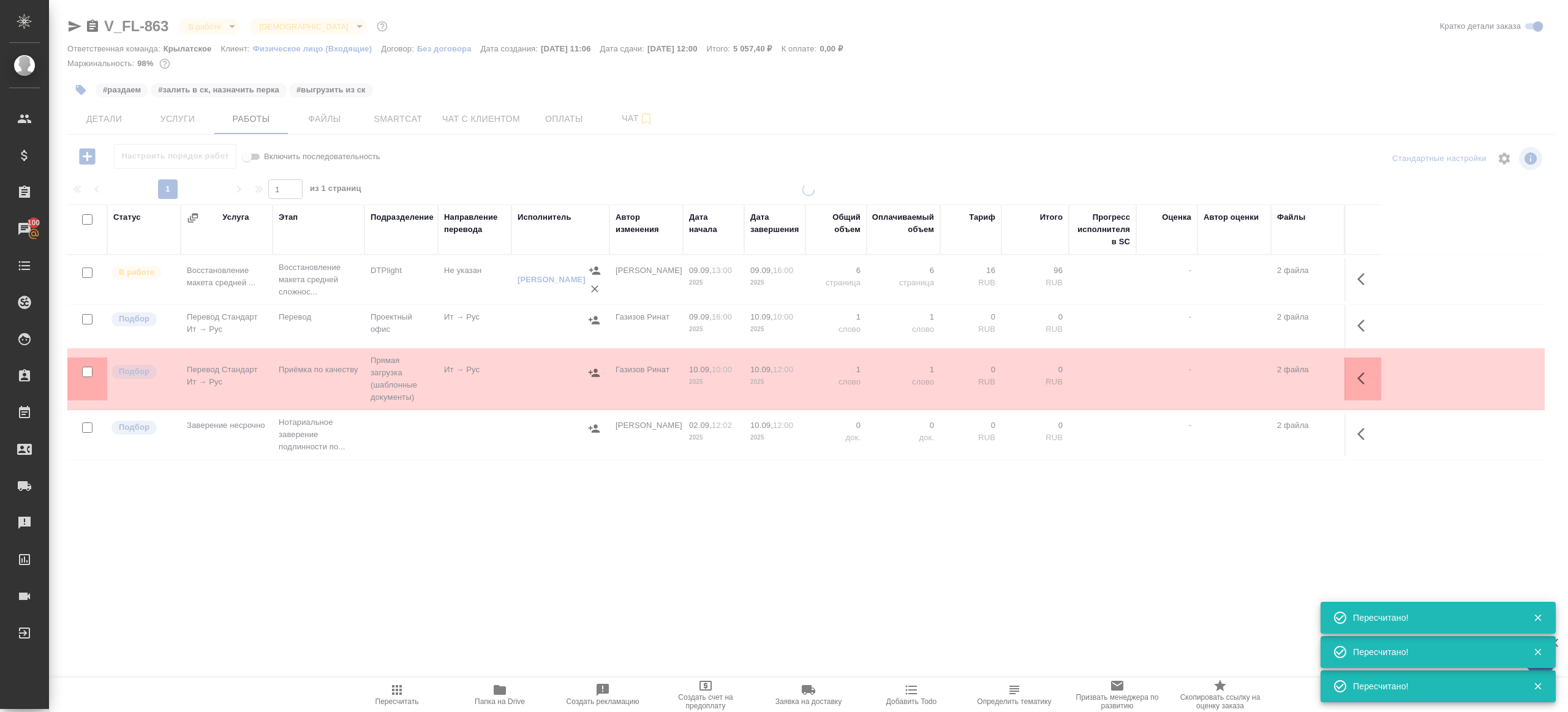
click at [461, 523] on div ".cls-1 fill:#fff; AWATERA Gazizov Rinat Клиенты Спецификации Заказы 100 Чаты To…" at bounding box center [784, 356] width 1568 height 712
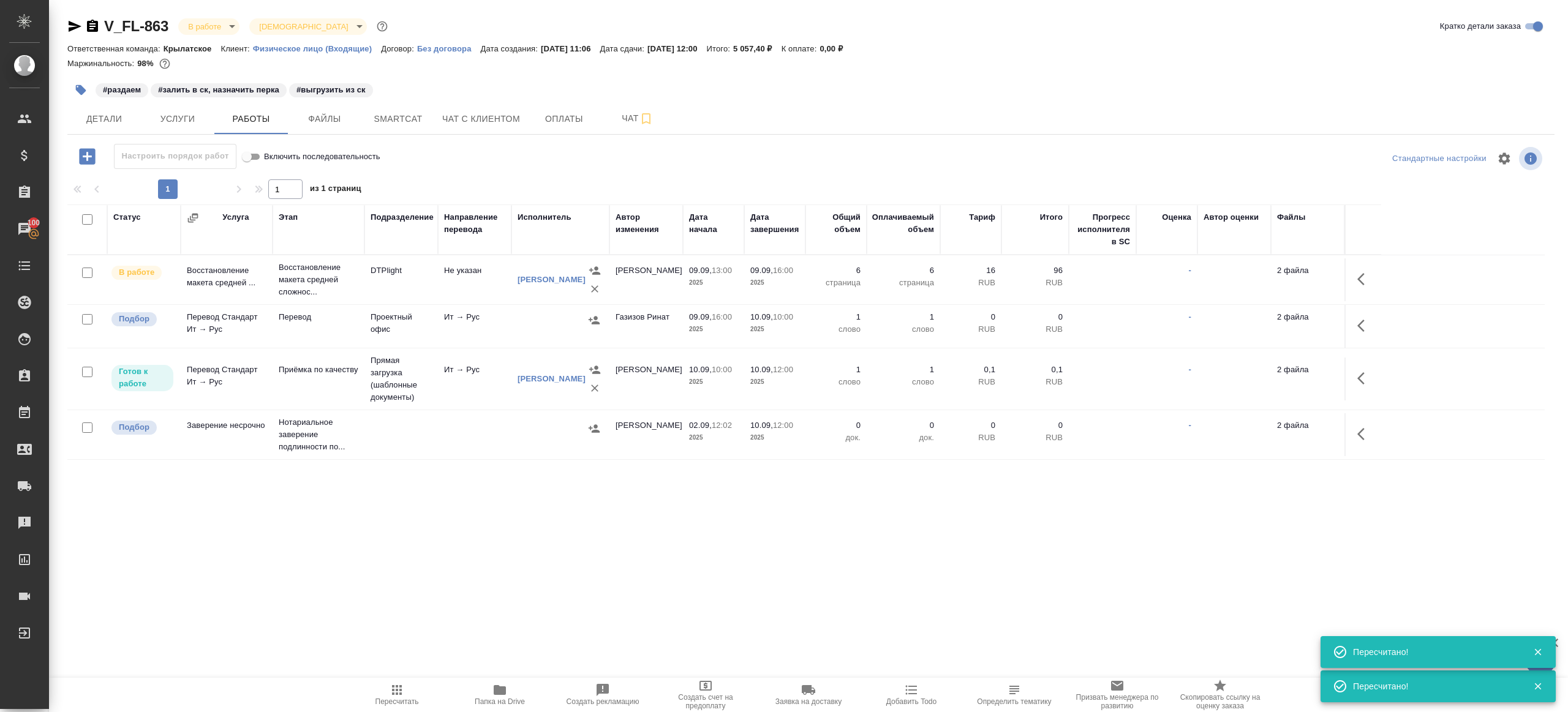
click at [405, 700] on span "Пересчитать" at bounding box center [396, 702] width 44 height 9
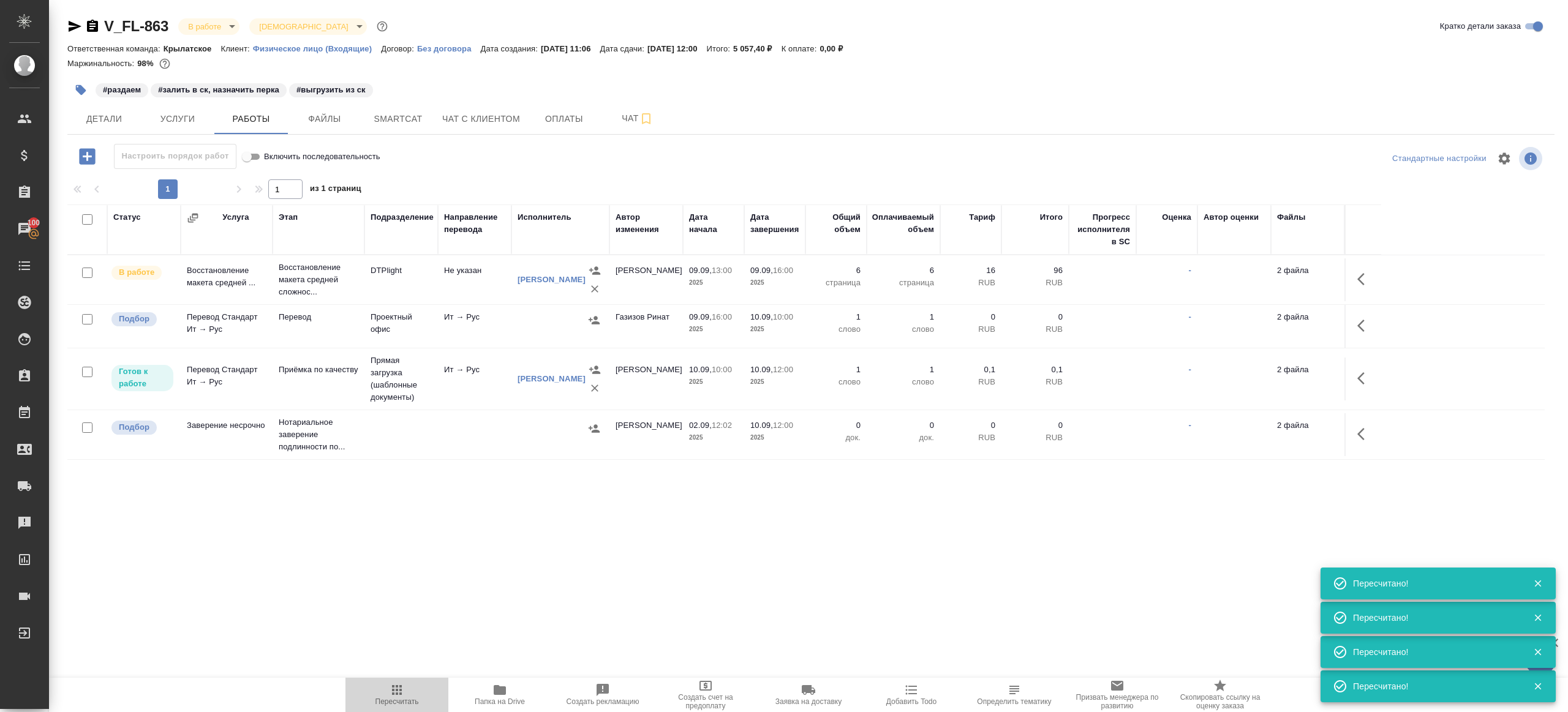
click at [408, 679] on button "Пересчитать" at bounding box center [397, 695] width 103 height 35
click at [408, 678] on button "Пересчитать" at bounding box center [397, 695] width 103 height 35
click at [550, 595] on div ".cls-1 fill:#fff; AWATERA Gazizov Rinat Клиенты Спецификации Заказы 100 Чаты To…" at bounding box center [784, 356] width 1568 height 712
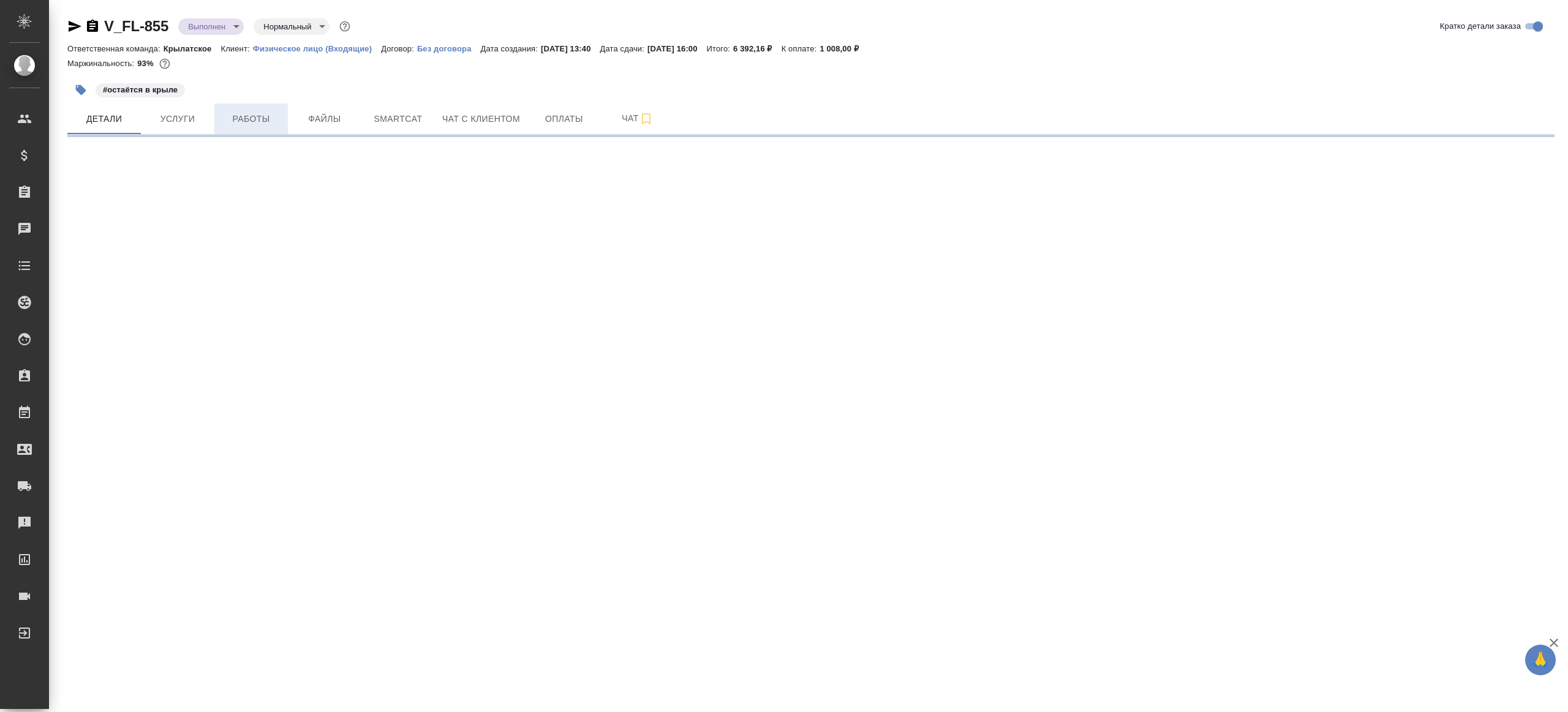
click at [253, 115] on span "Работы" at bounding box center [251, 118] width 59 height 15
select select "RU"
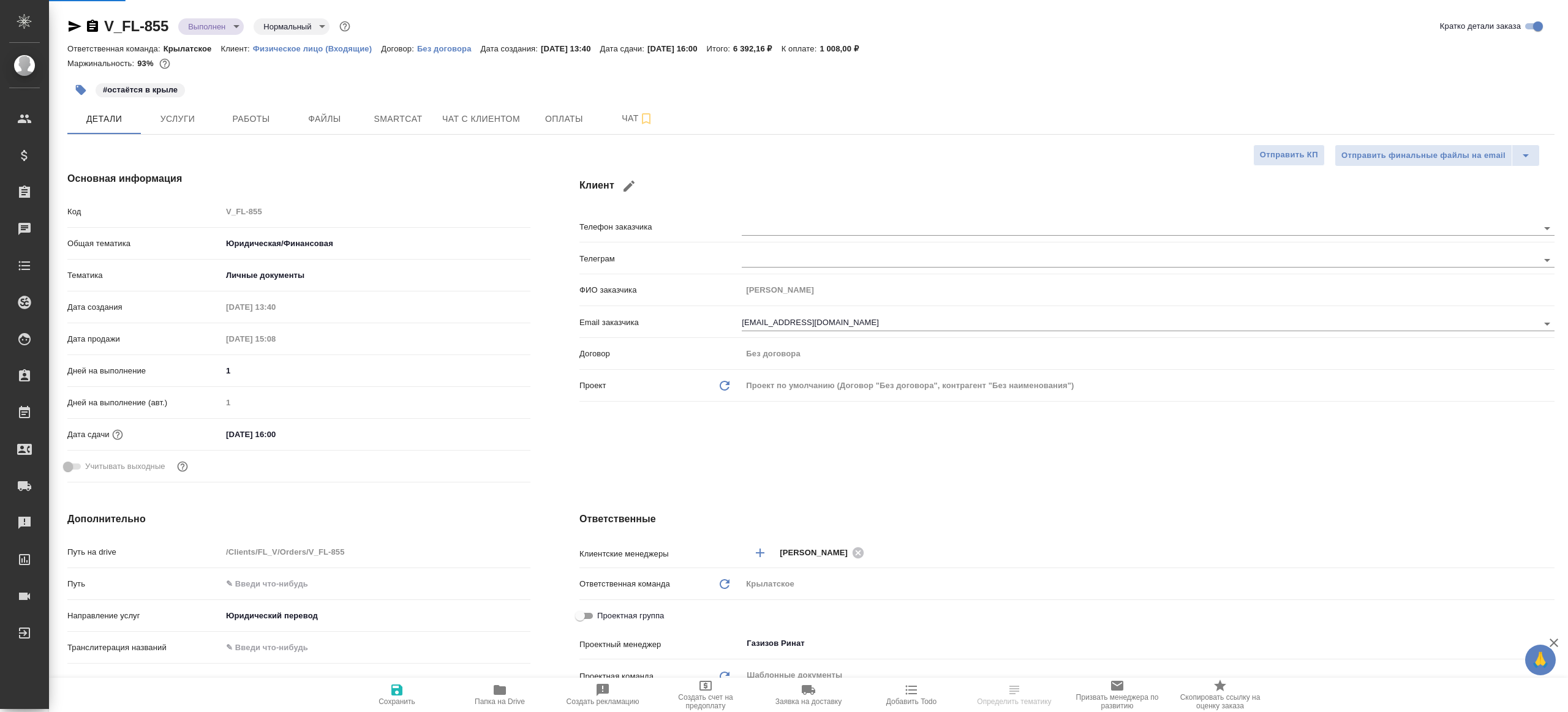
type textarea "x"
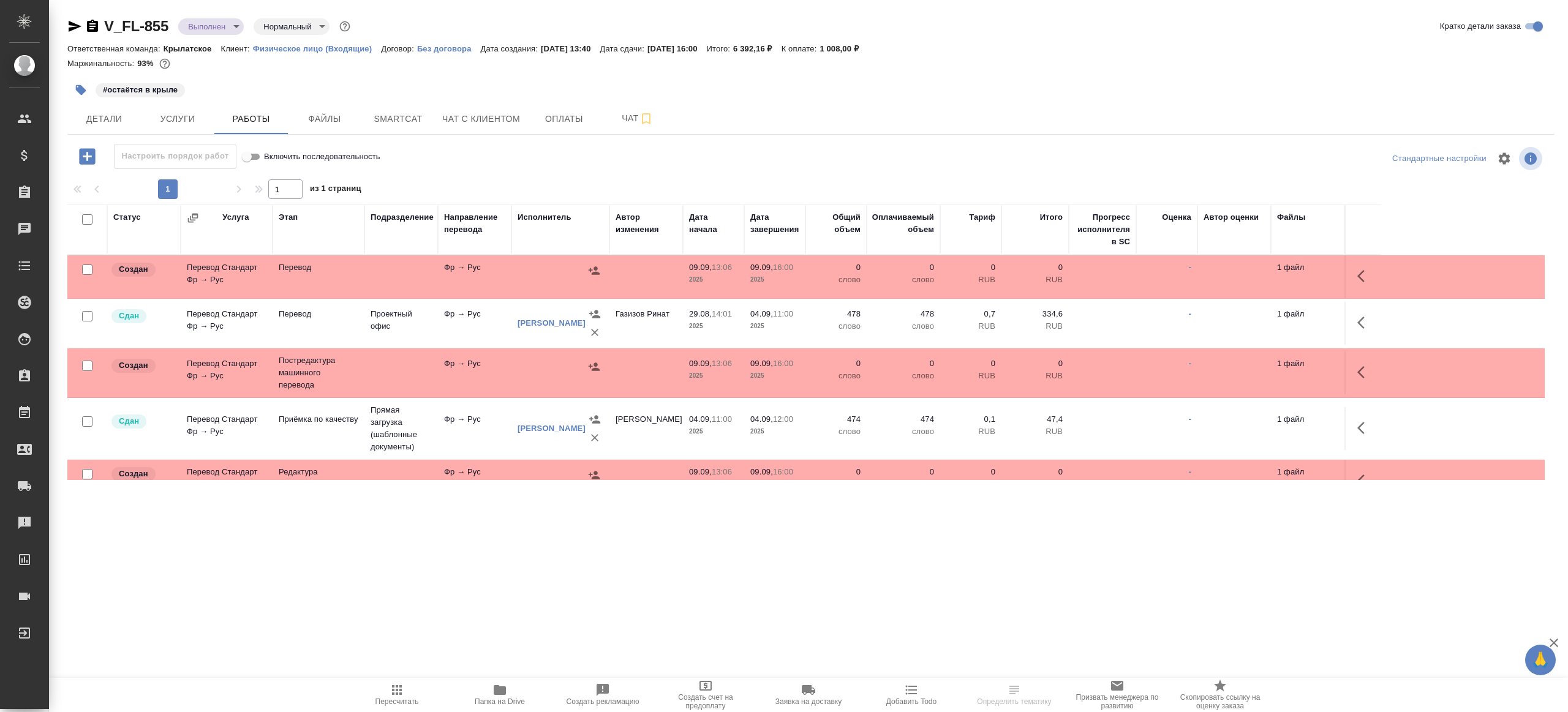
click at [508, 172] on div "Настроить порядок работ Включить последовательность" at bounding box center [315, 158] width 495 height 29
click at [1357, 276] on icon "button" at bounding box center [1364, 276] width 15 height 15
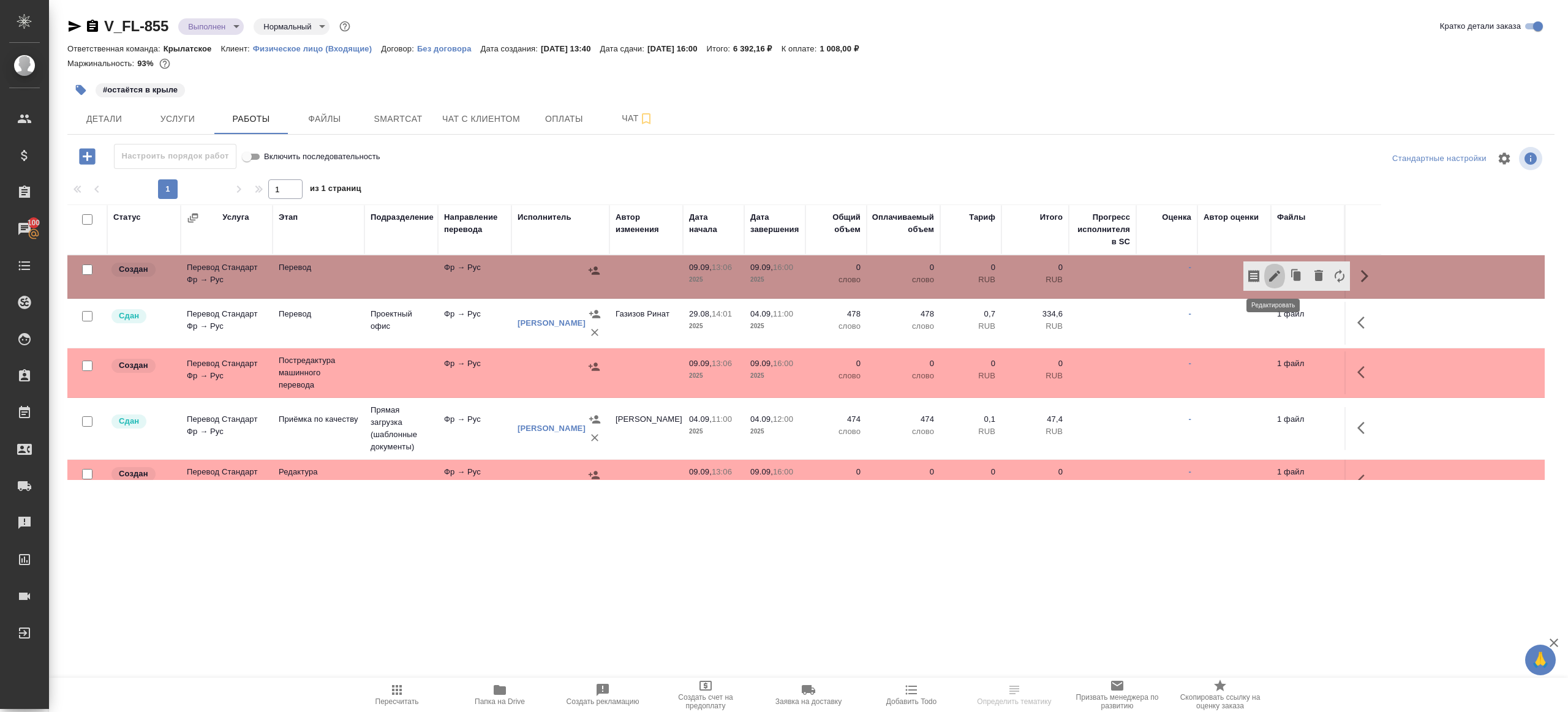
click at [1275, 276] on icon "button" at bounding box center [1274, 276] width 11 height 11
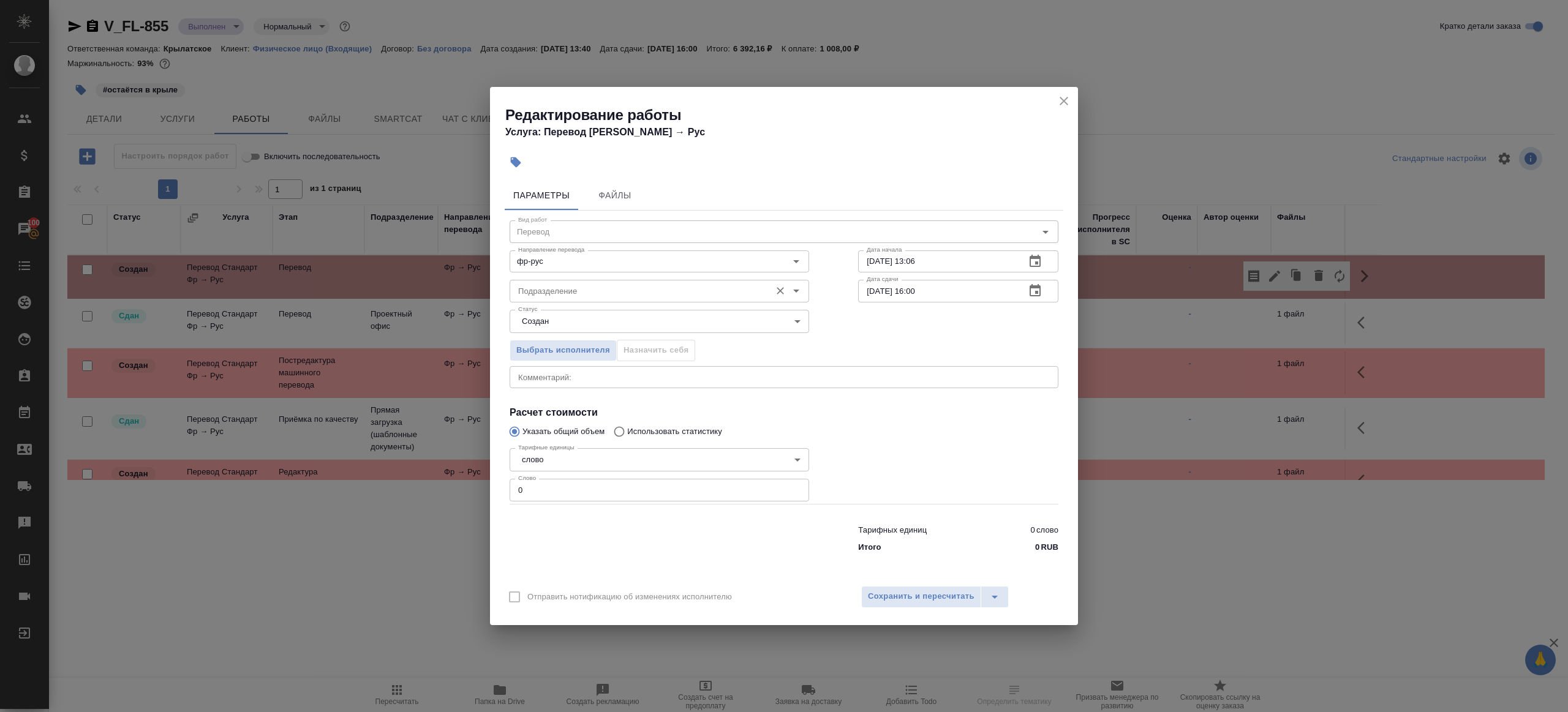
click at [568, 293] on input "Подразделение" at bounding box center [638, 291] width 251 height 15
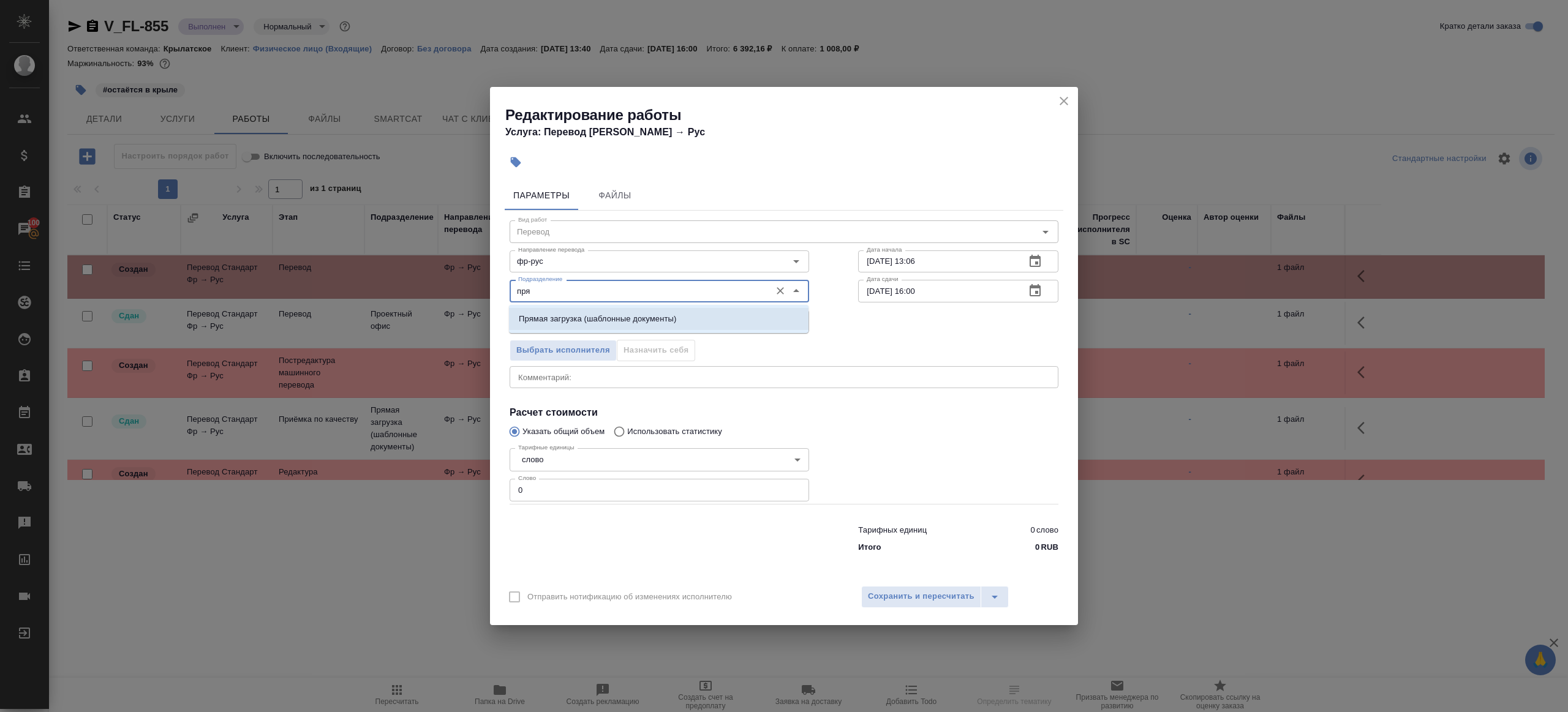
click at [605, 320] on p "Прямая загрузка (шаблонные документы)" at bounding box center [597, 319] width 157 height 12
type input "Прямая загрузка (шаблонные документы)"
click at [576, 320] on body "🙏 .cls-1 fill:#fff; AWATERA [PERSON_NAME] Клиенты Спецификации Заказы 100 Чаты …" at bounding box center [784, 356] width 1568 height 712
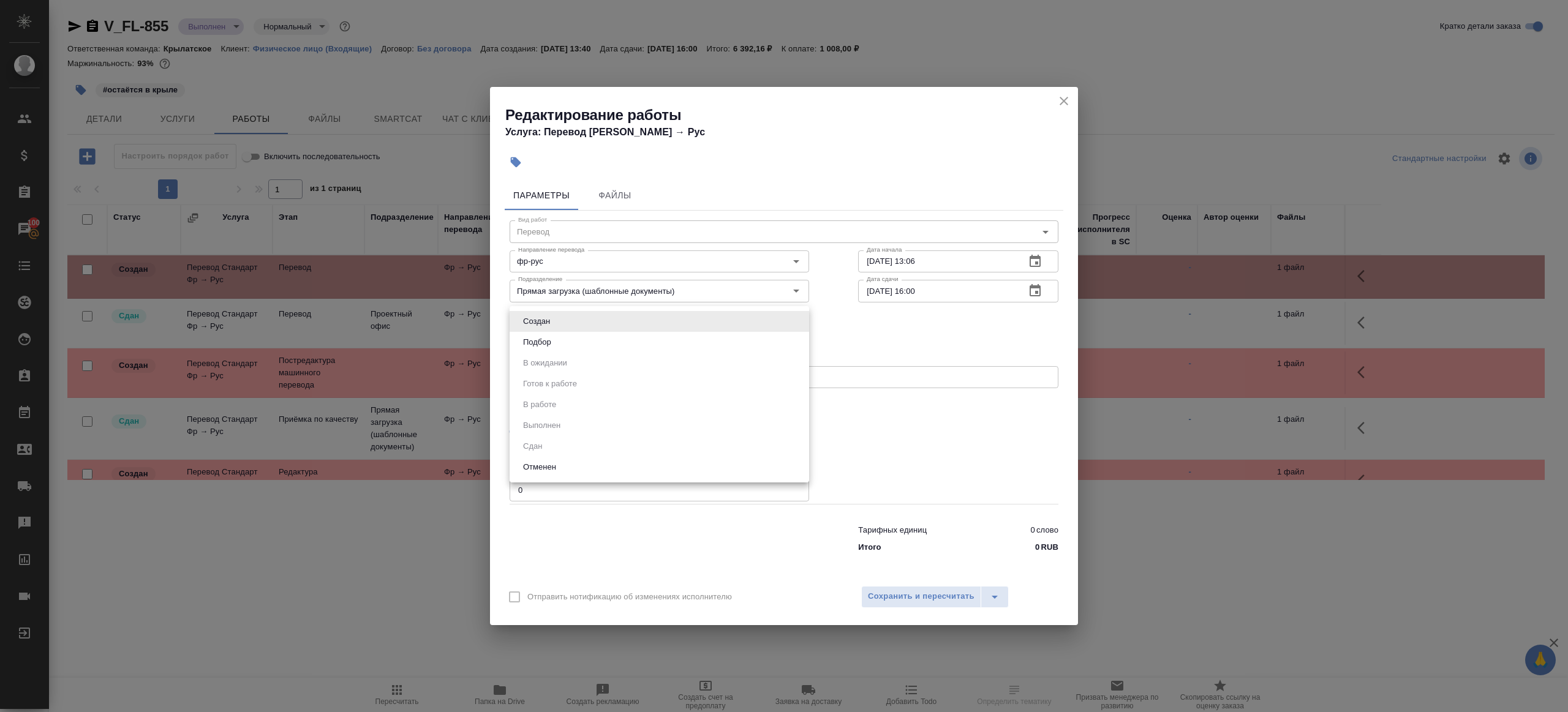
click at [576, 332] on li "Подбор" at bounding box center [659, 341] width 300 height 20
type input "recruiting"
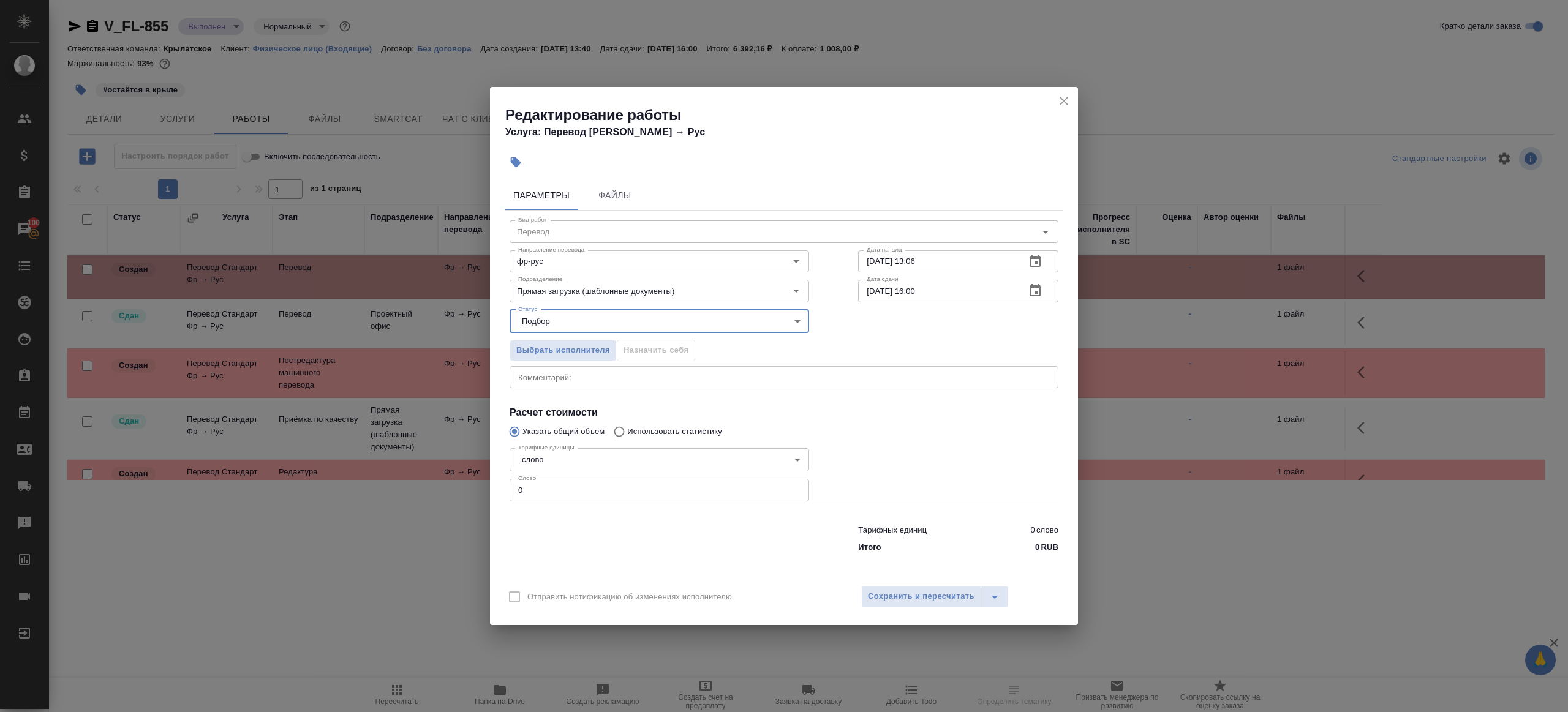
click at [554, 493] on input "0" at bounding box center [659, 490] width 300 height 22
type input "100"
click at [919, 582] on div "Отправить нотификацию об изменениях исполнителю Сохранить и пересчитать" at bounding box center [783, 601] width 588 height 47
click at [919, 597] on span "Сохранить и пересчитать" at bounding box center [921, 596] width 107 height 14
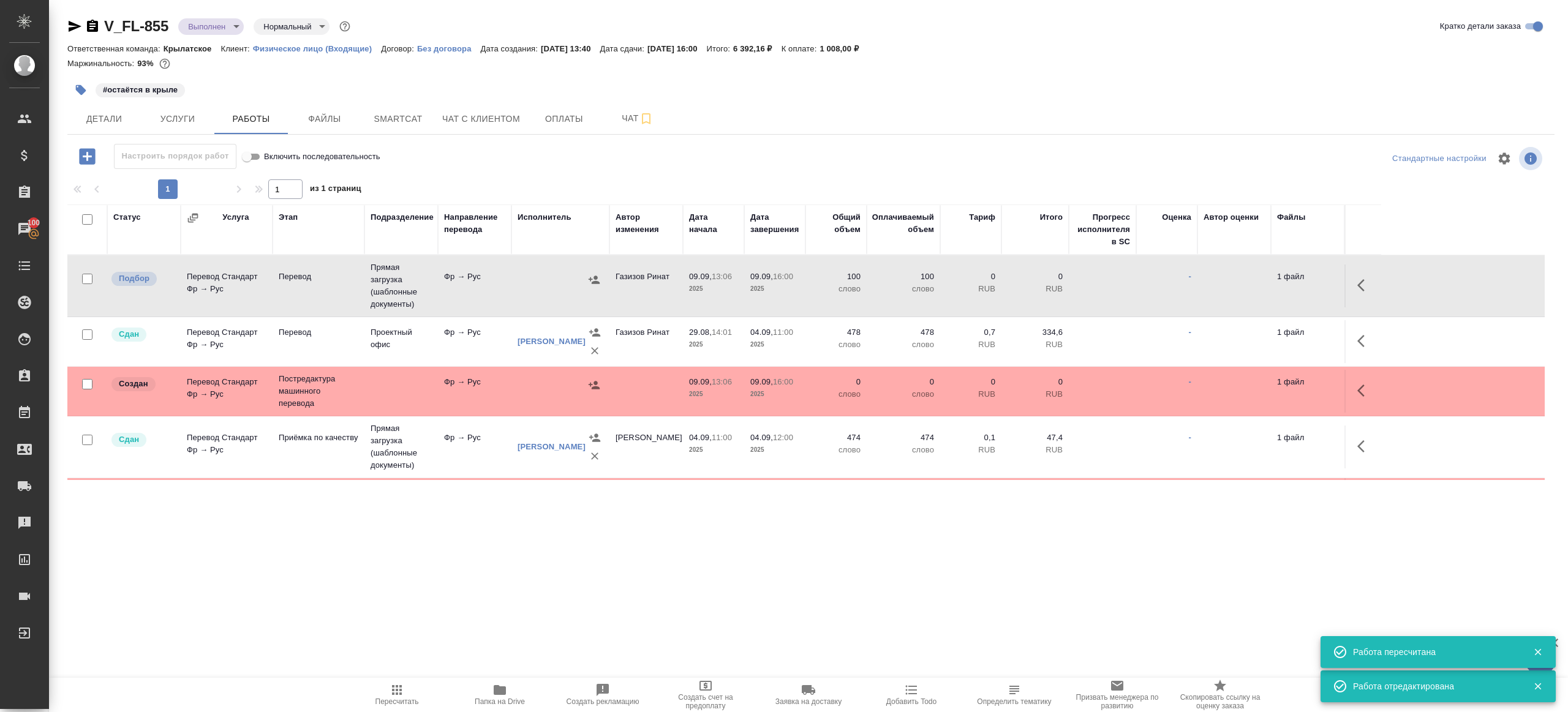
click at [412, 284] on td "Прямая загрузка (шаблонные документы)" at bounding box center [401, 285] width 74 height 61
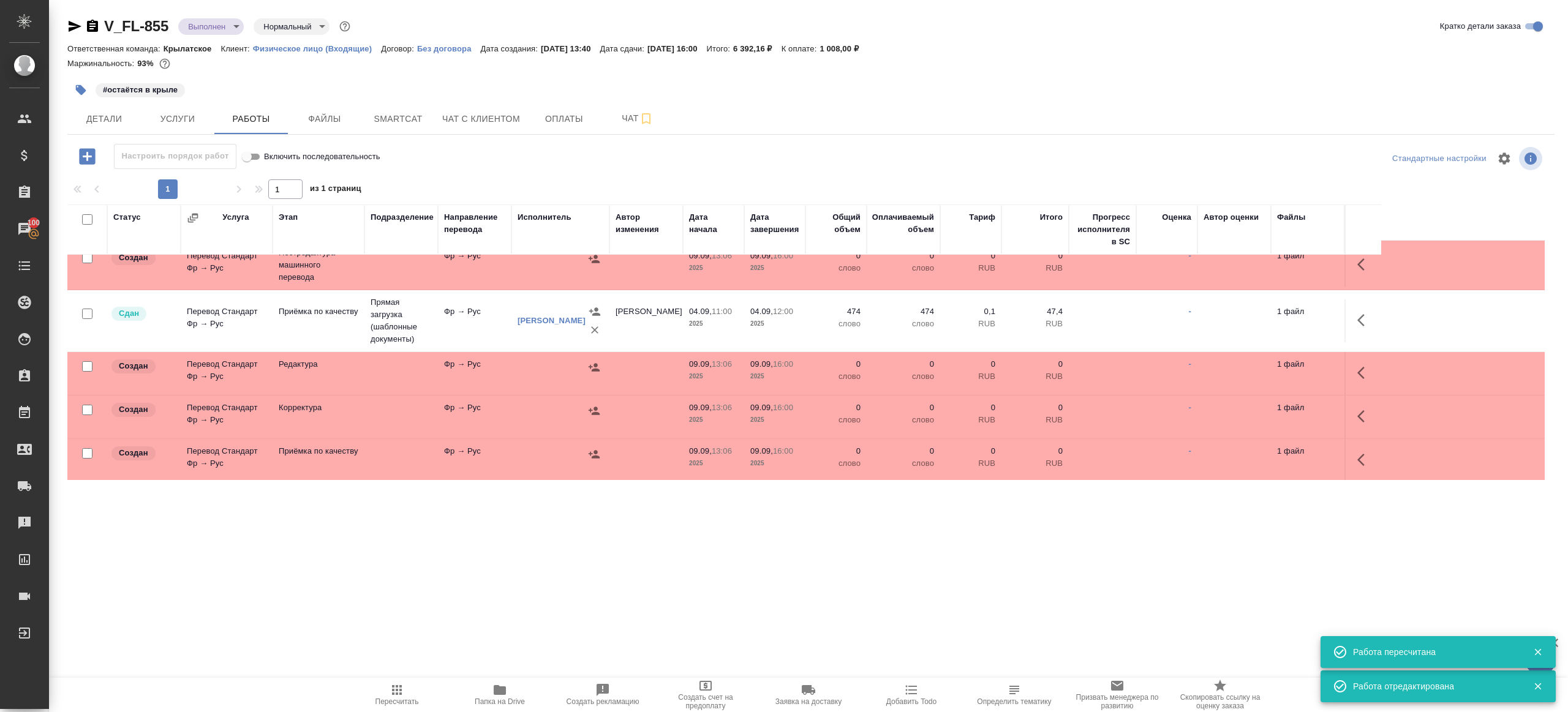
click at [84, 452] on input "checkbox" at bounding box center [87, 453] width 11 height 11
checkbox input "true"
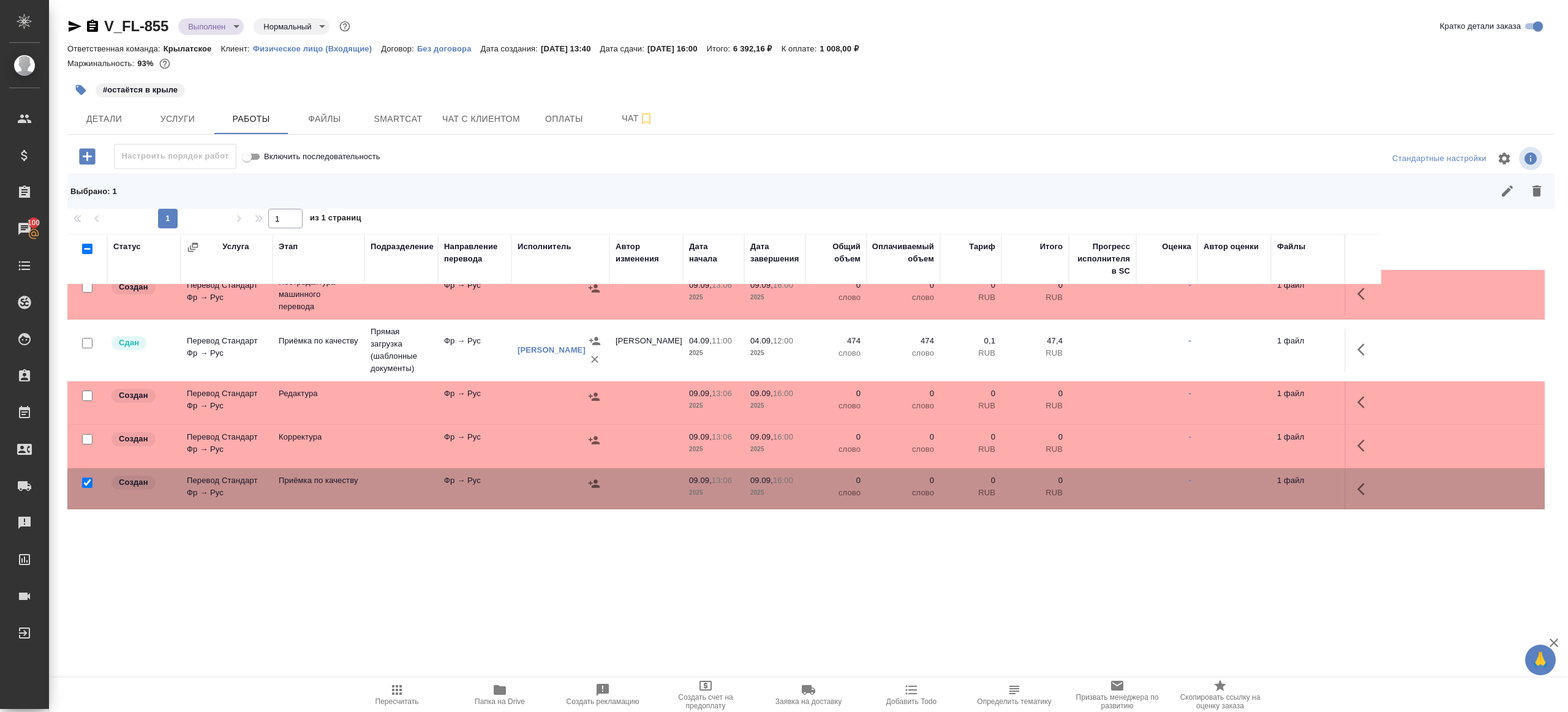
click at [83, 437] on input "checkbox" at bounding box center [87, 439] width 11 height 11
checkbox input "true"
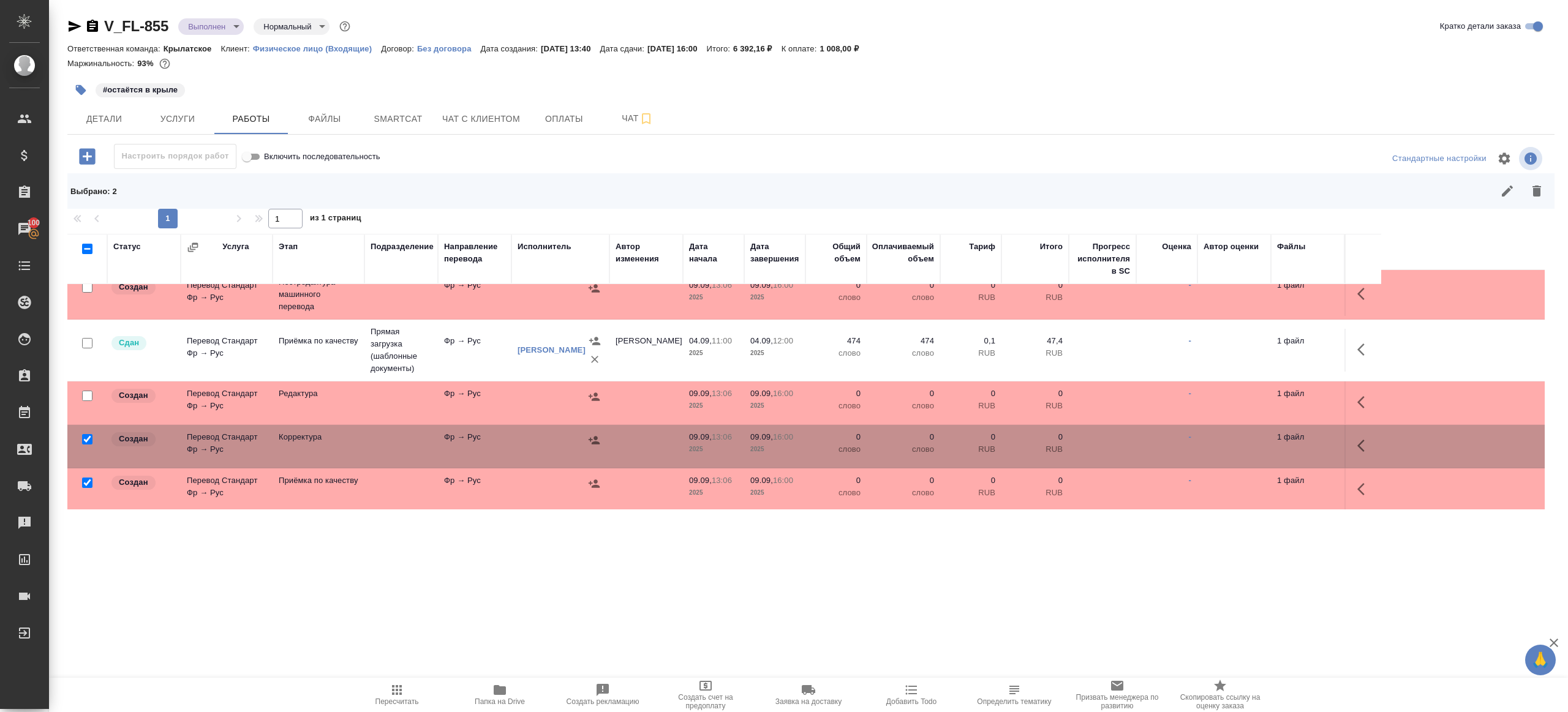
click at [84, 396] on input "checkbox" at bounding box center [87, 396] width 11 height 11
checkbox input "true"
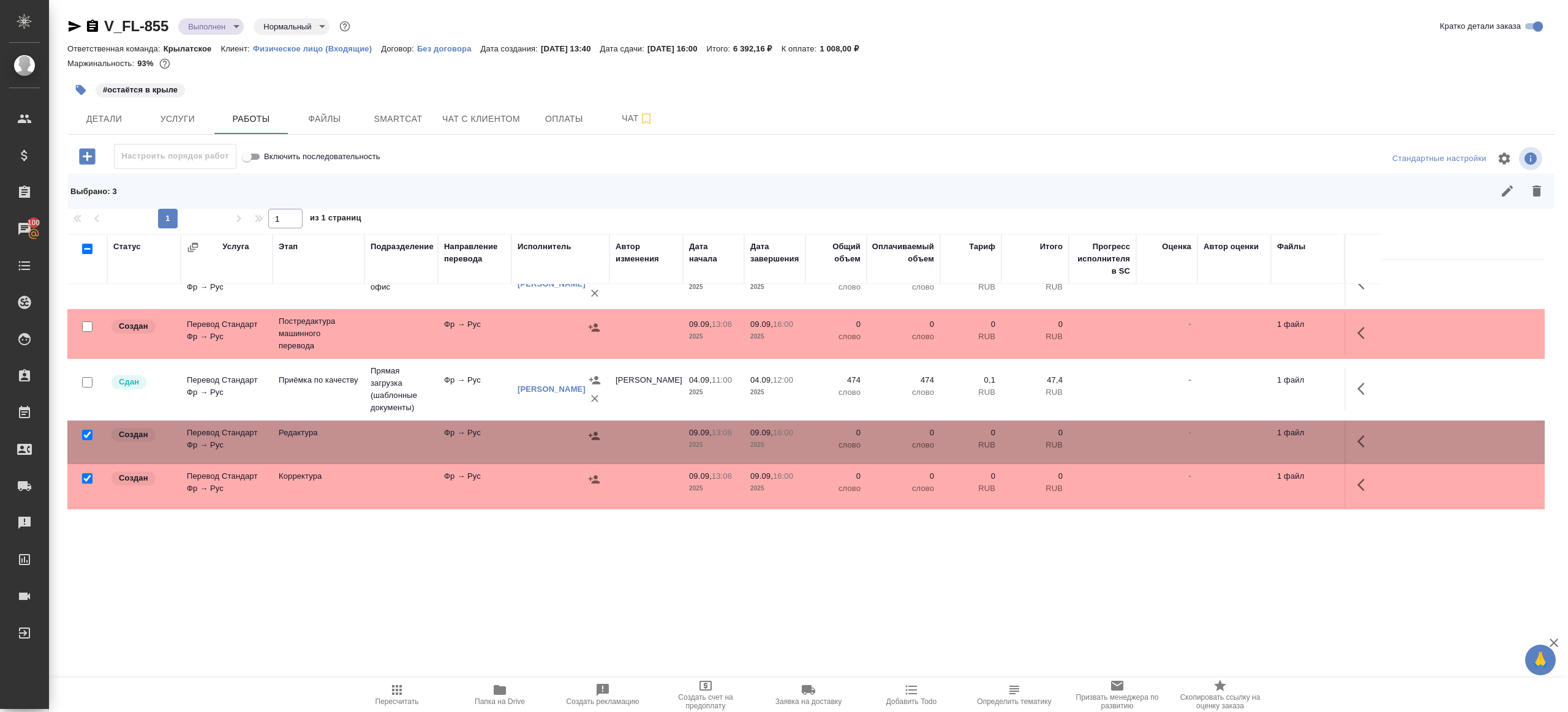
scroll to position [84, 0]
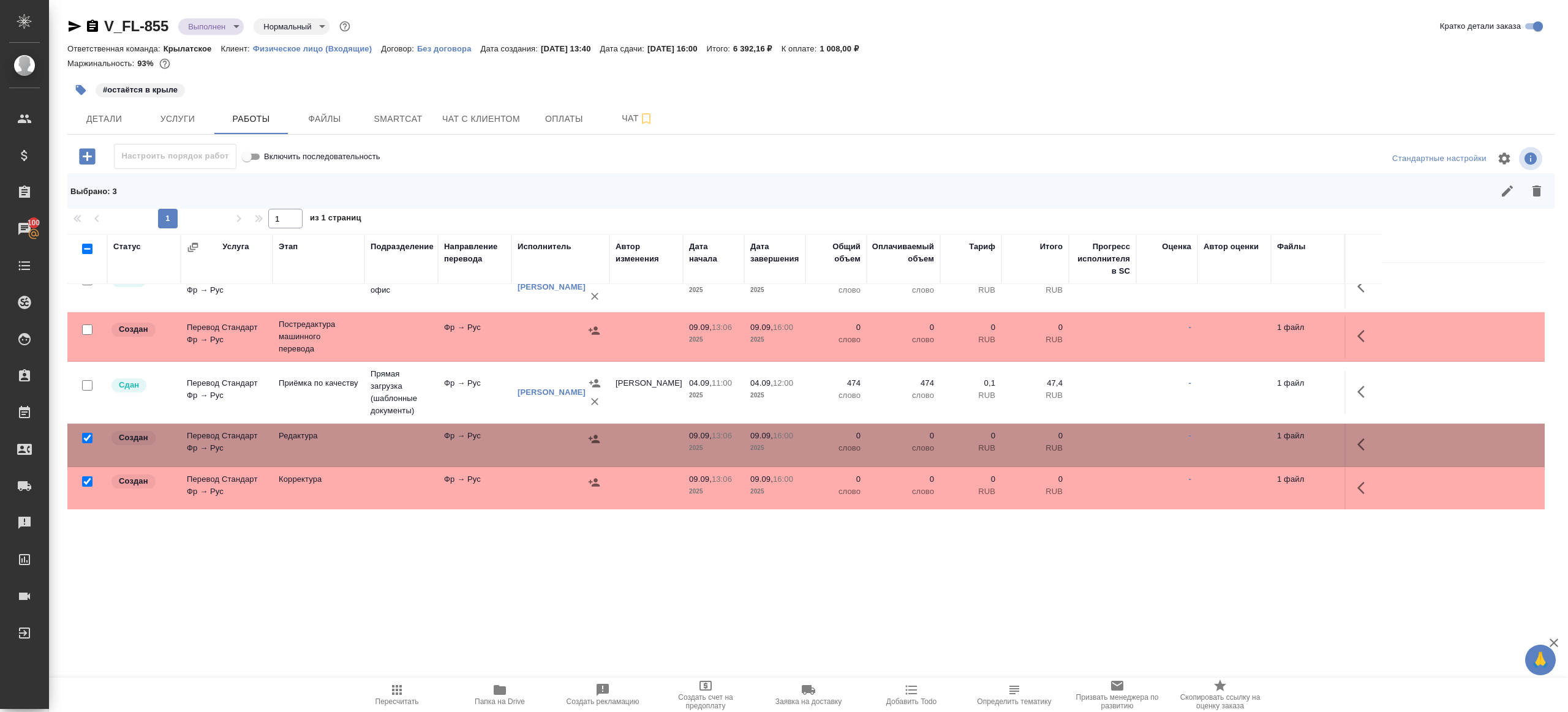
click at [90, 325] on input "checkbox" at bounding box center [87, 330] width 11 height 11
checkbox input "true"
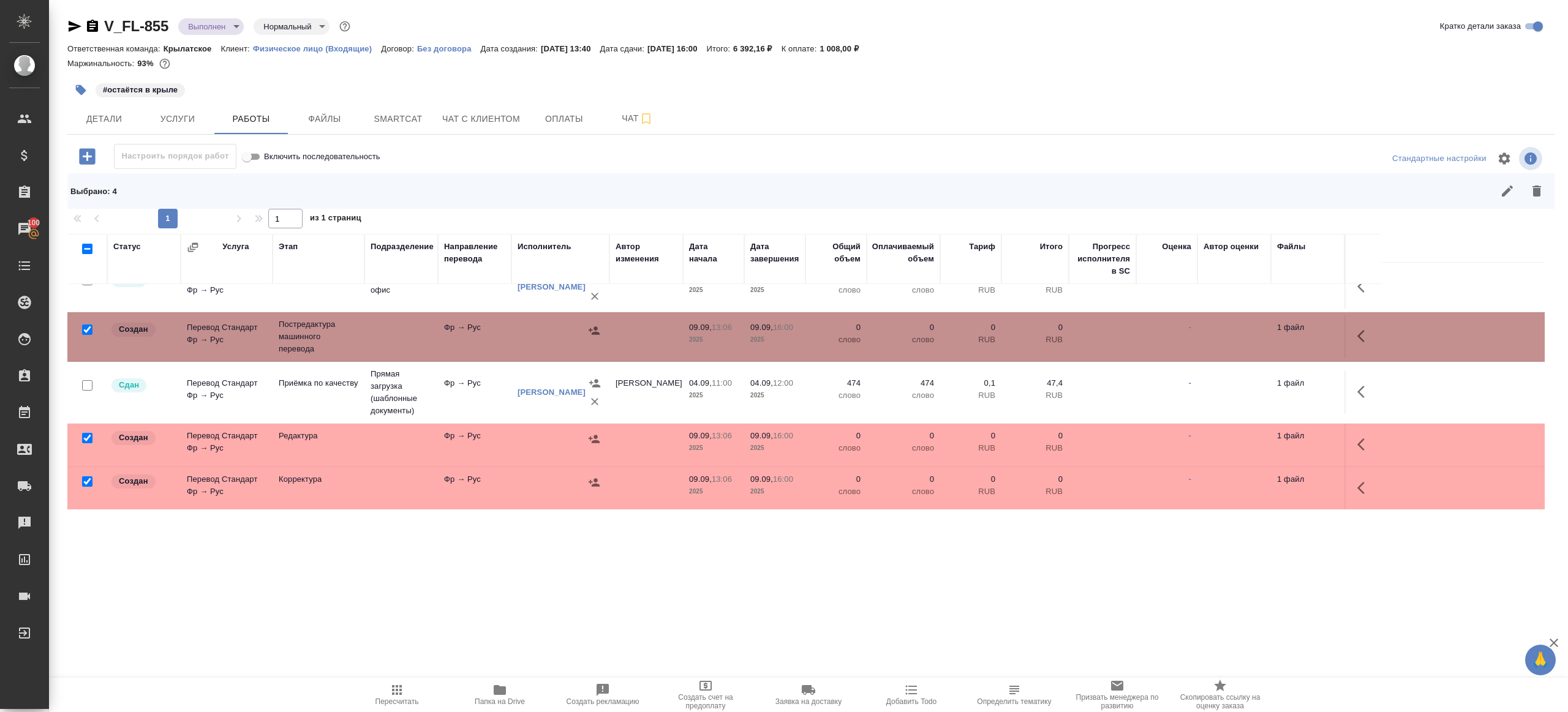
click at [1534, 190] on icon "button" at bounding box center [1537, 191] width 9 height 11
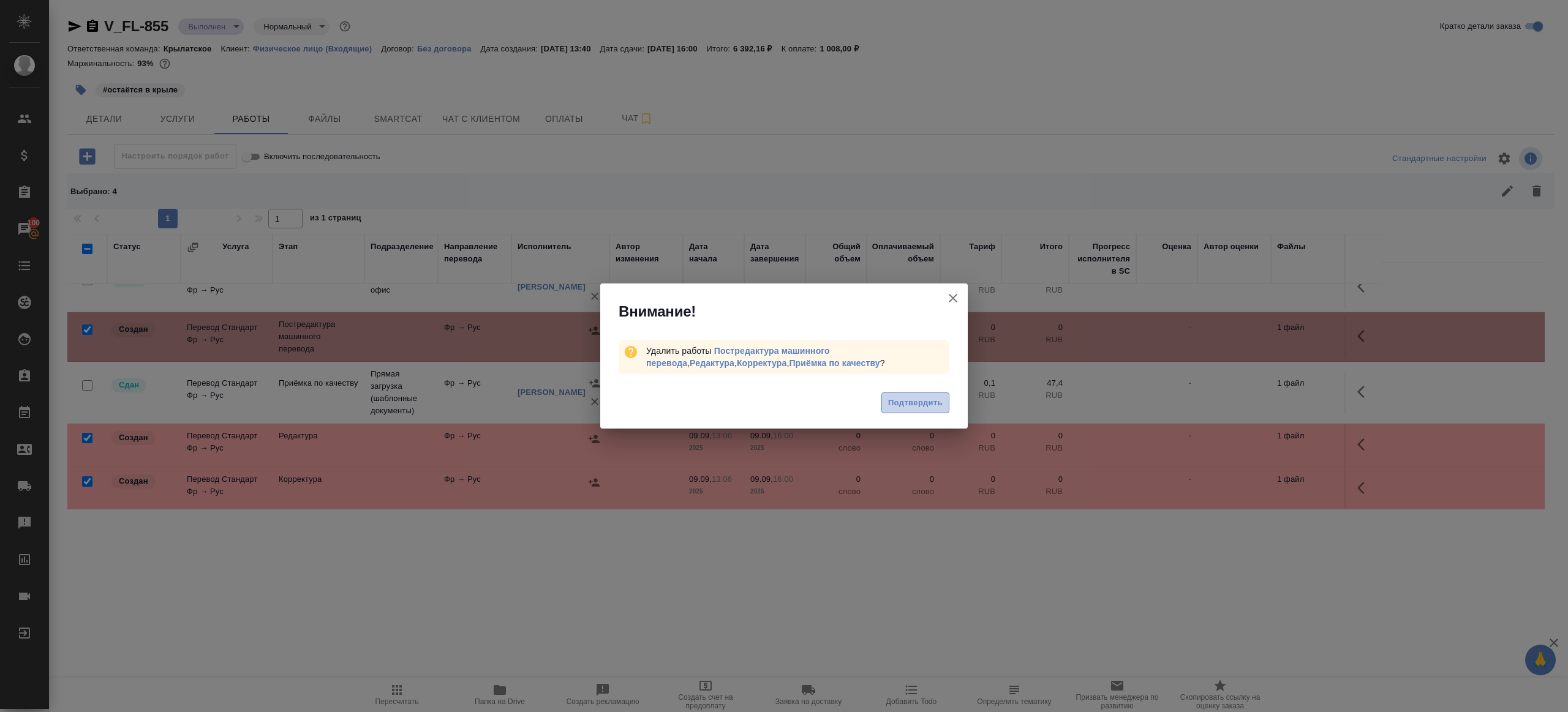
click at [909, 411] on button "Подтвердить" at bounding box center [915, 404] width 68 height 21
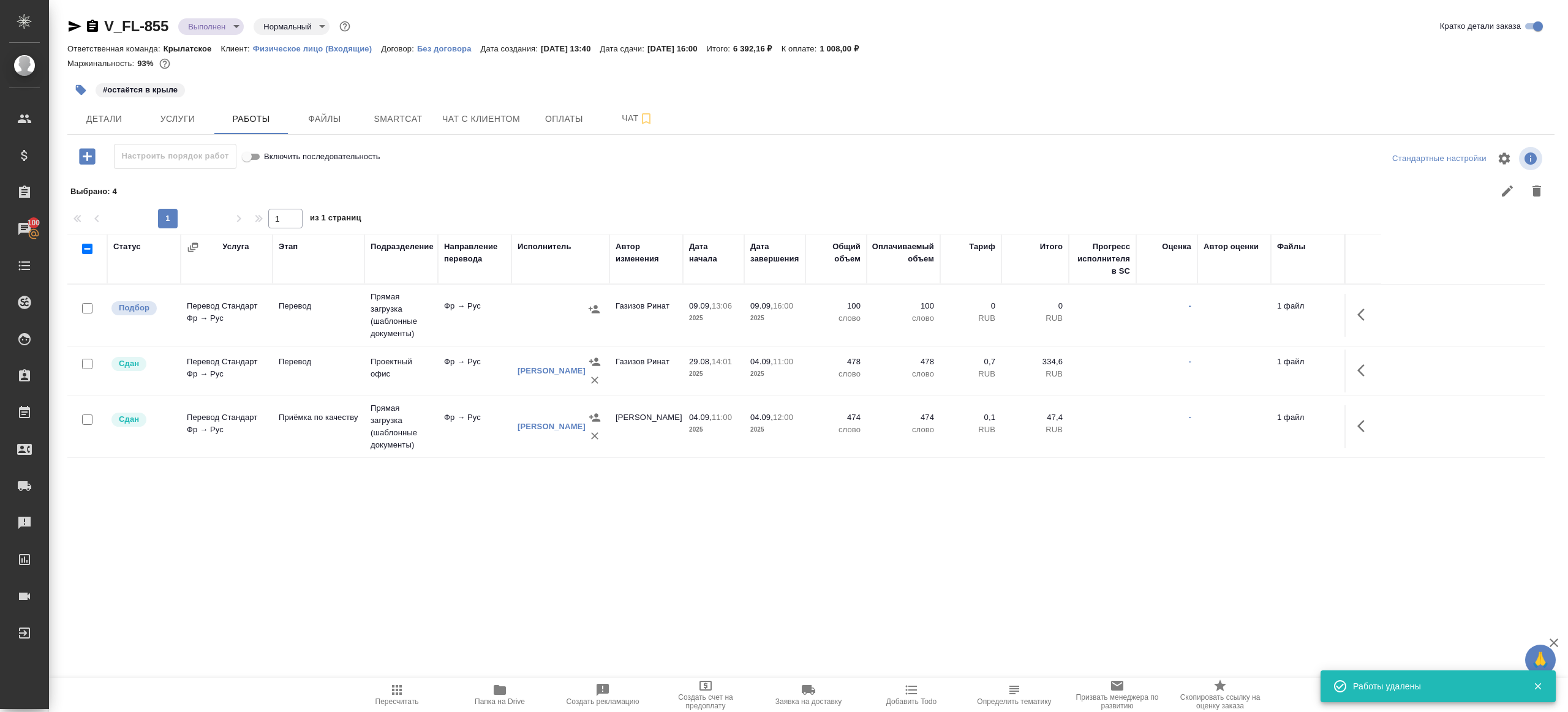
scroll to position [0, 0]
click at [405, 688] on span "Пересчитать" at bounding box center [396, 694] width 88 height 23
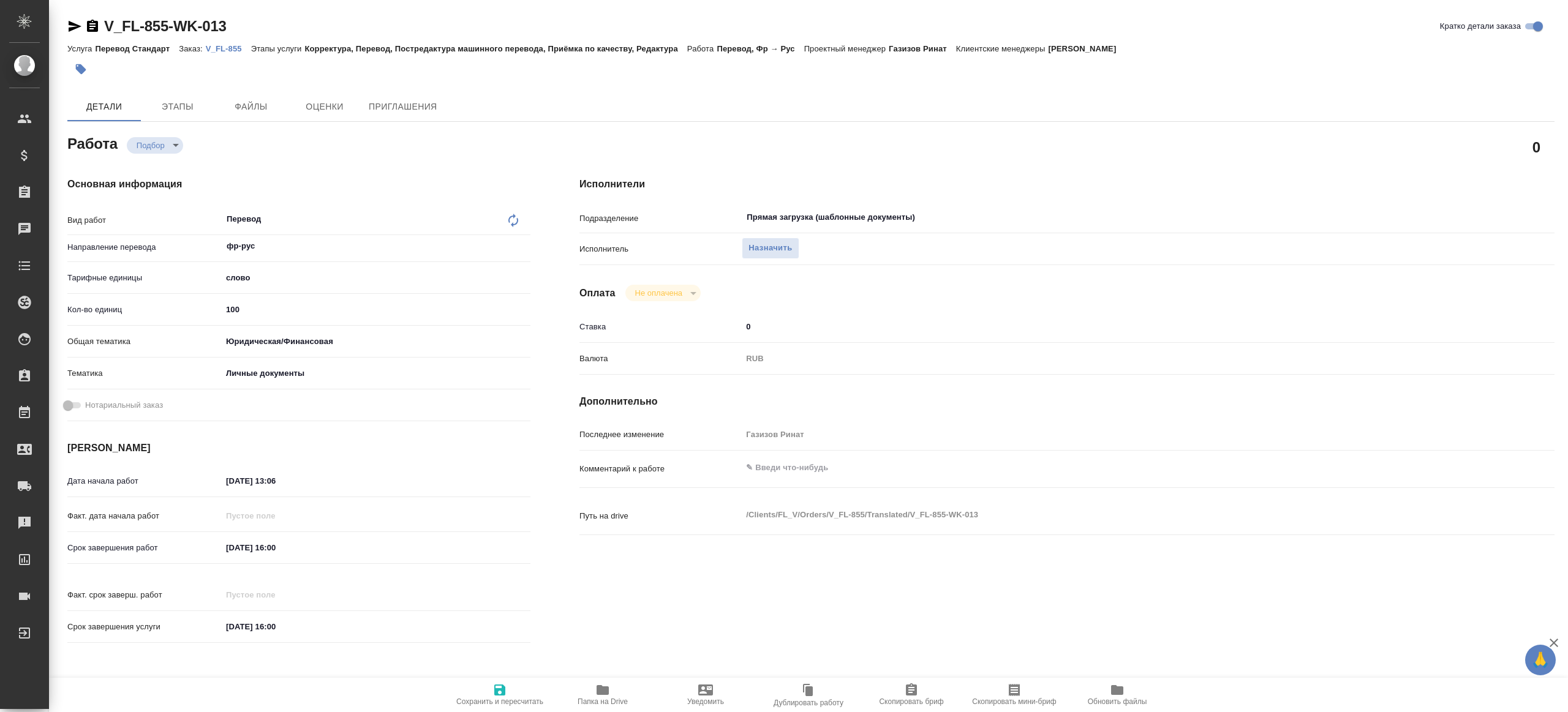
type textarea "x"
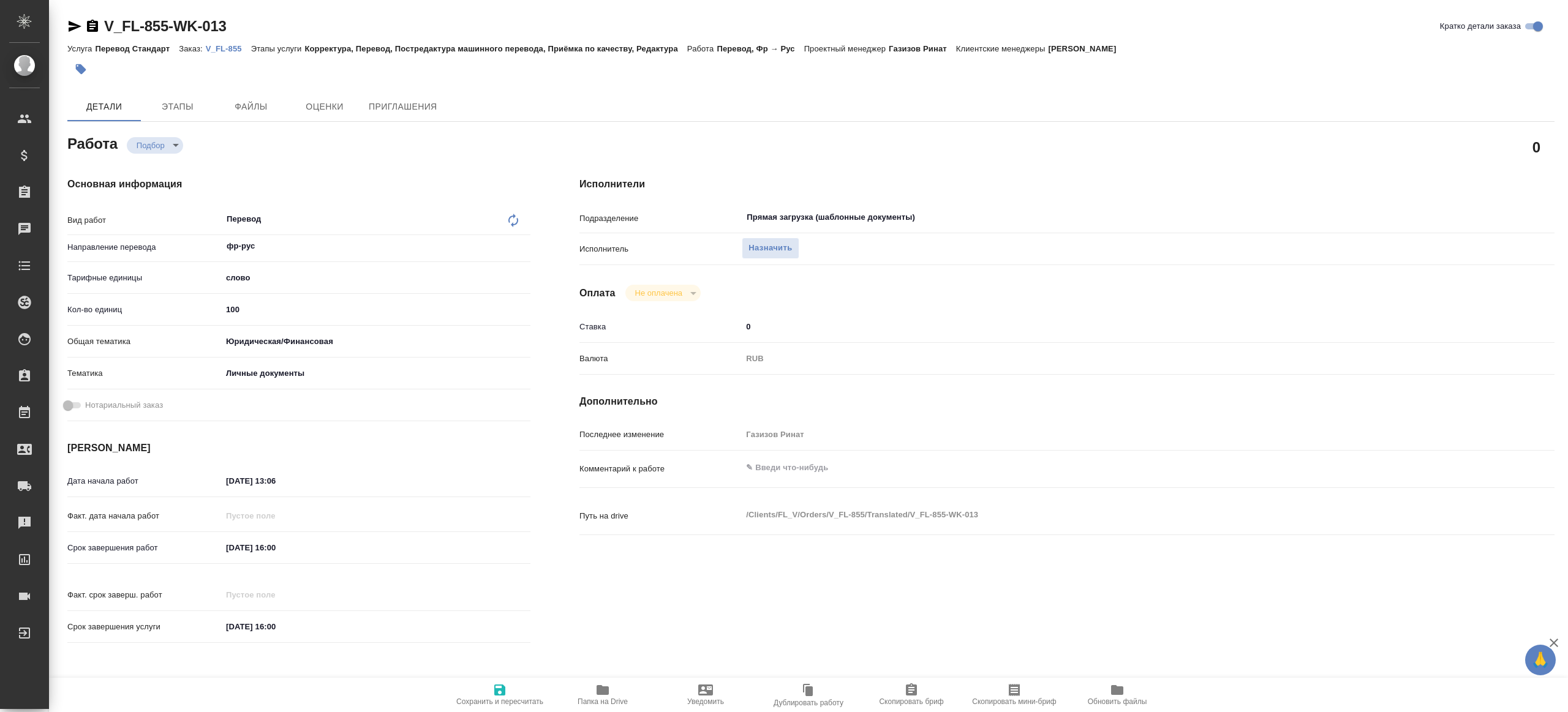
type textarea "x"
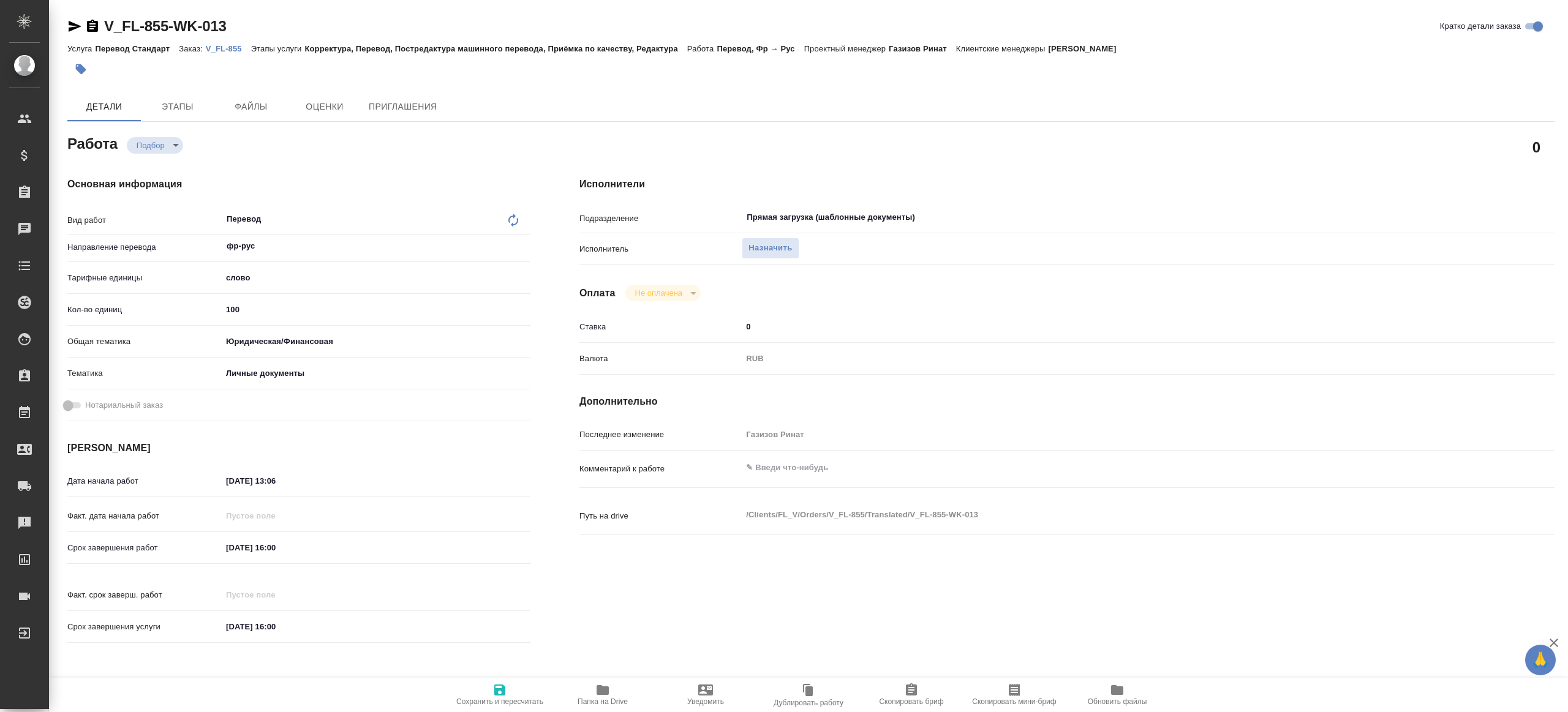
type textarea "x"
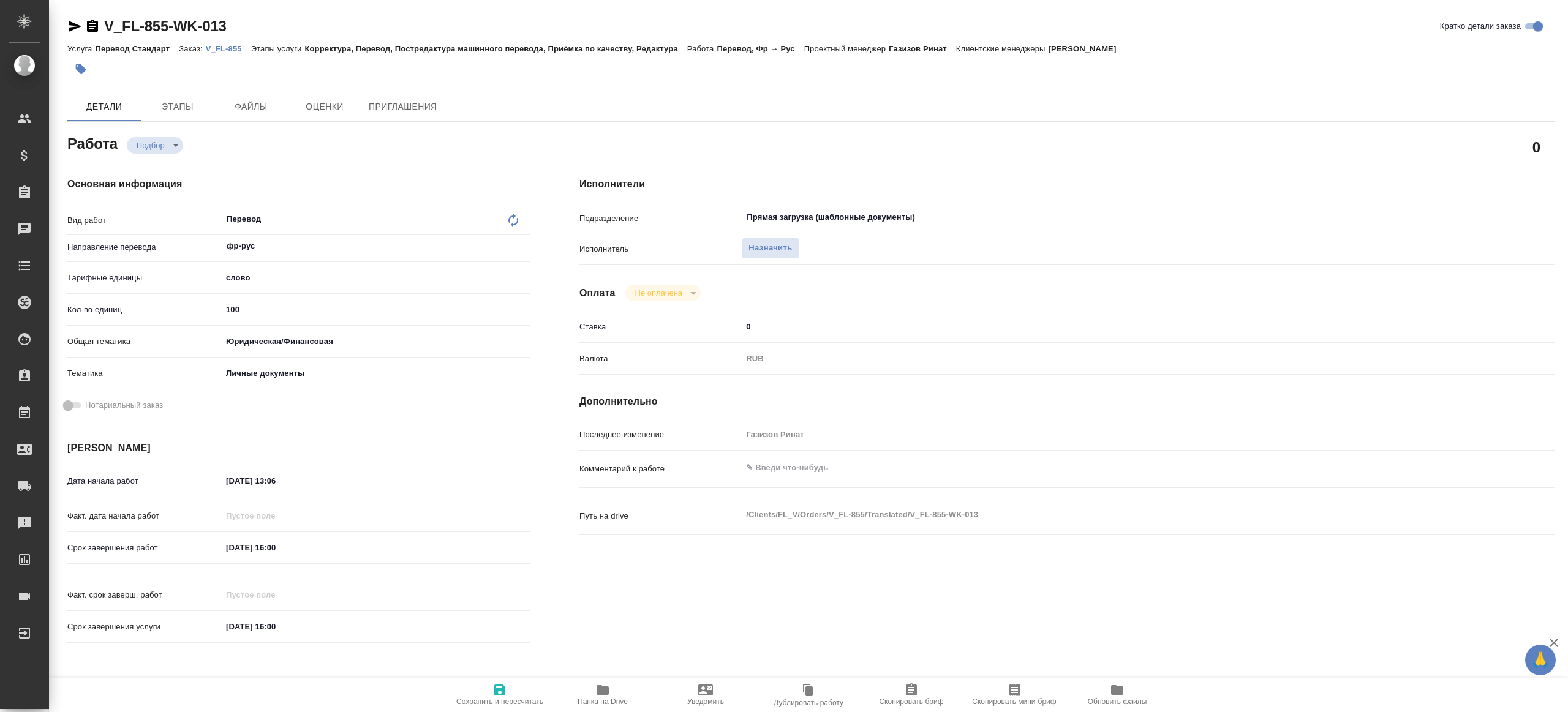
type textarea "x"
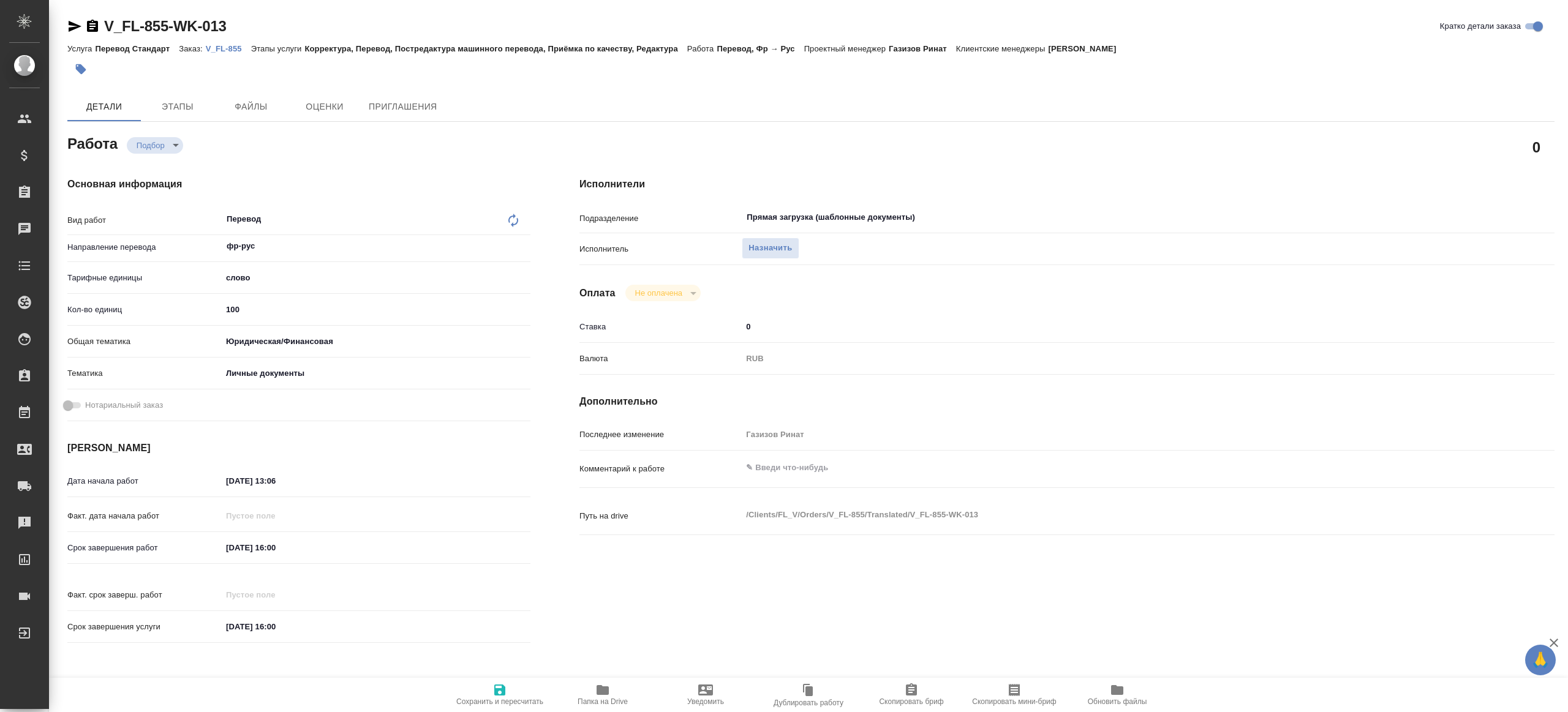
type textarea "x"
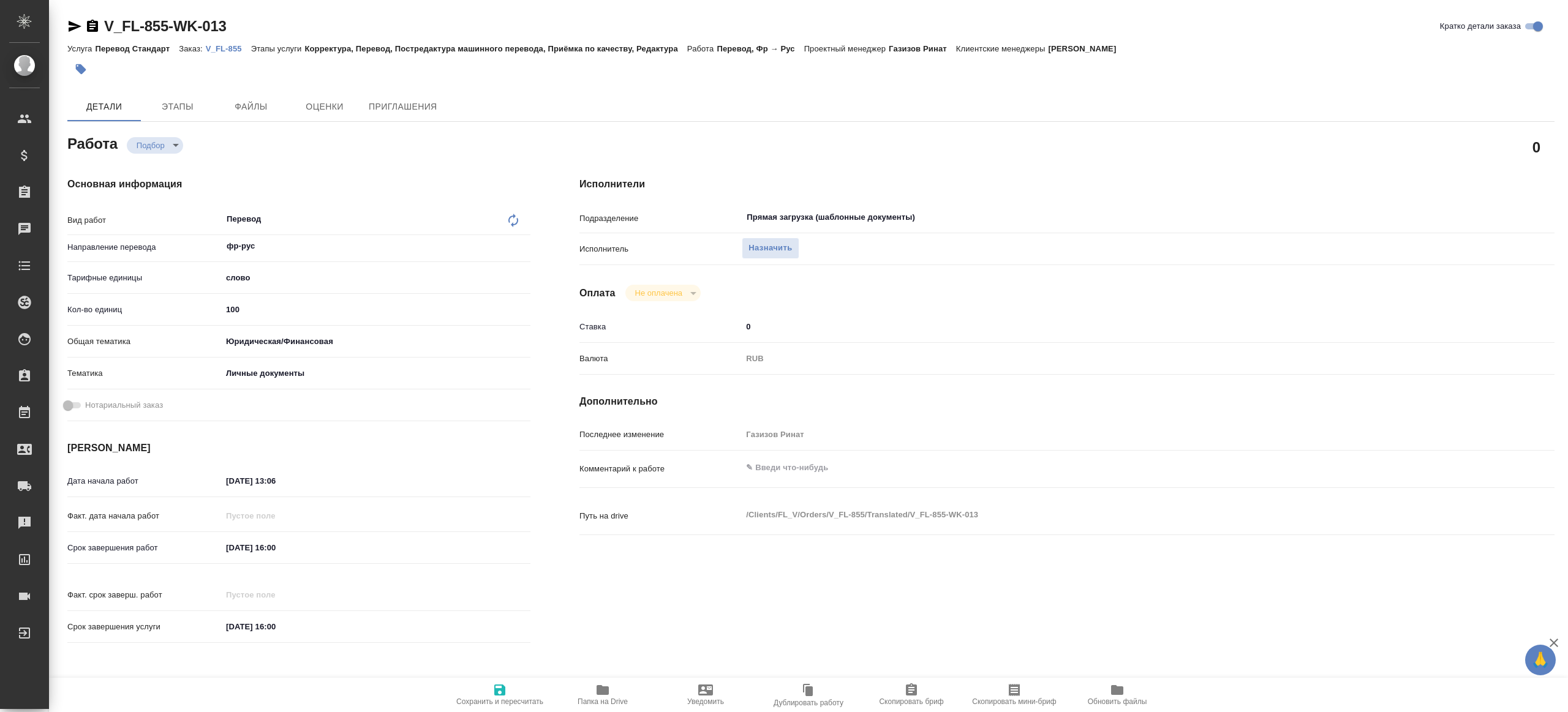
type textarea "x"
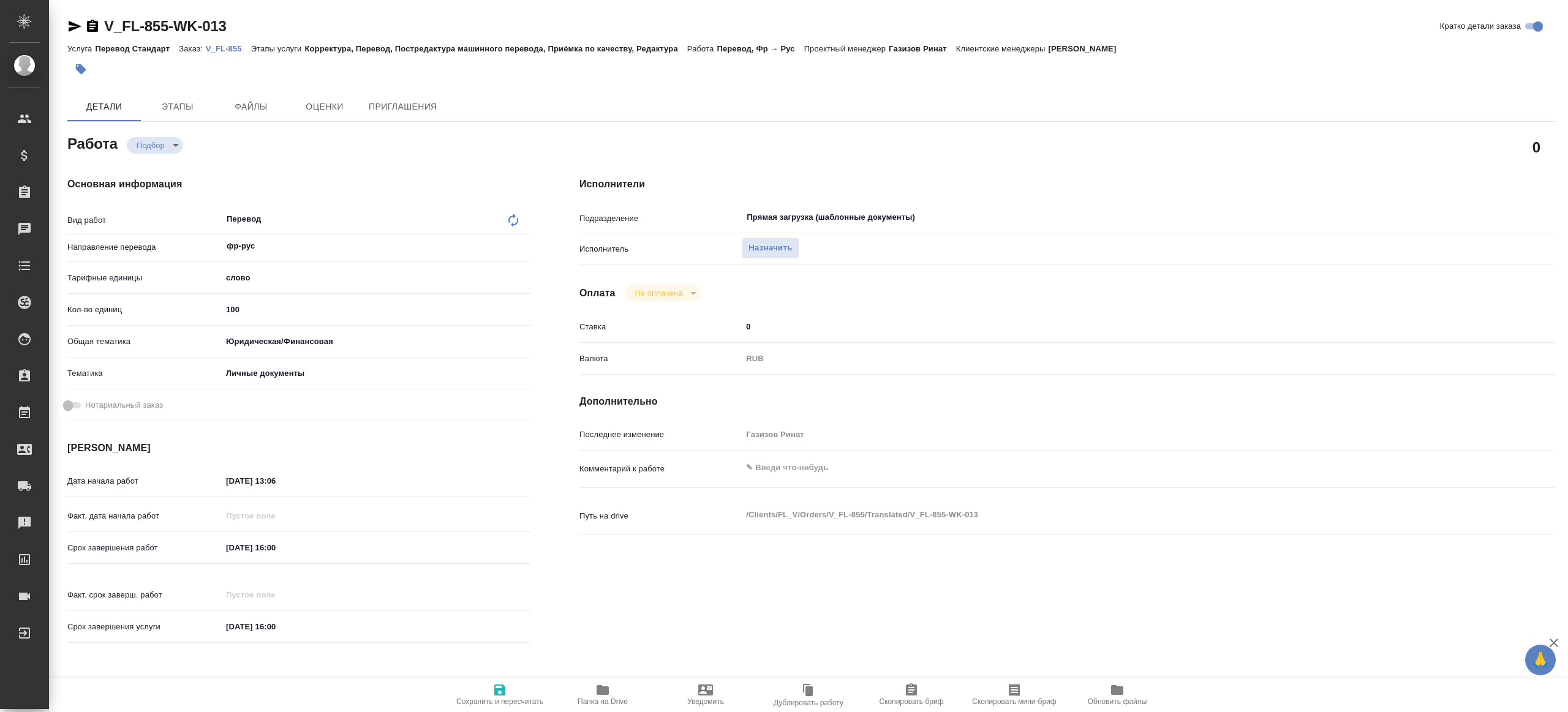
type textarea "x"
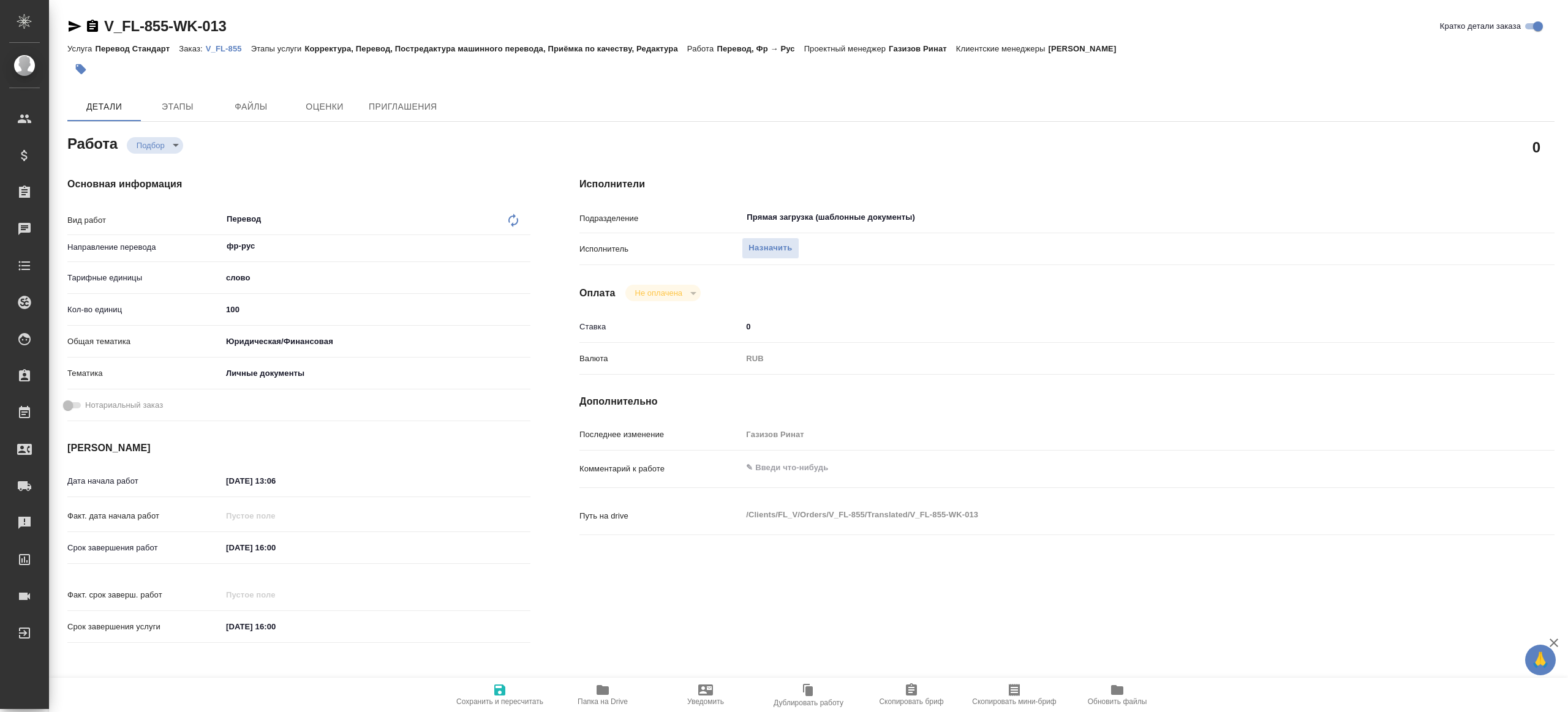
type textarea "x"
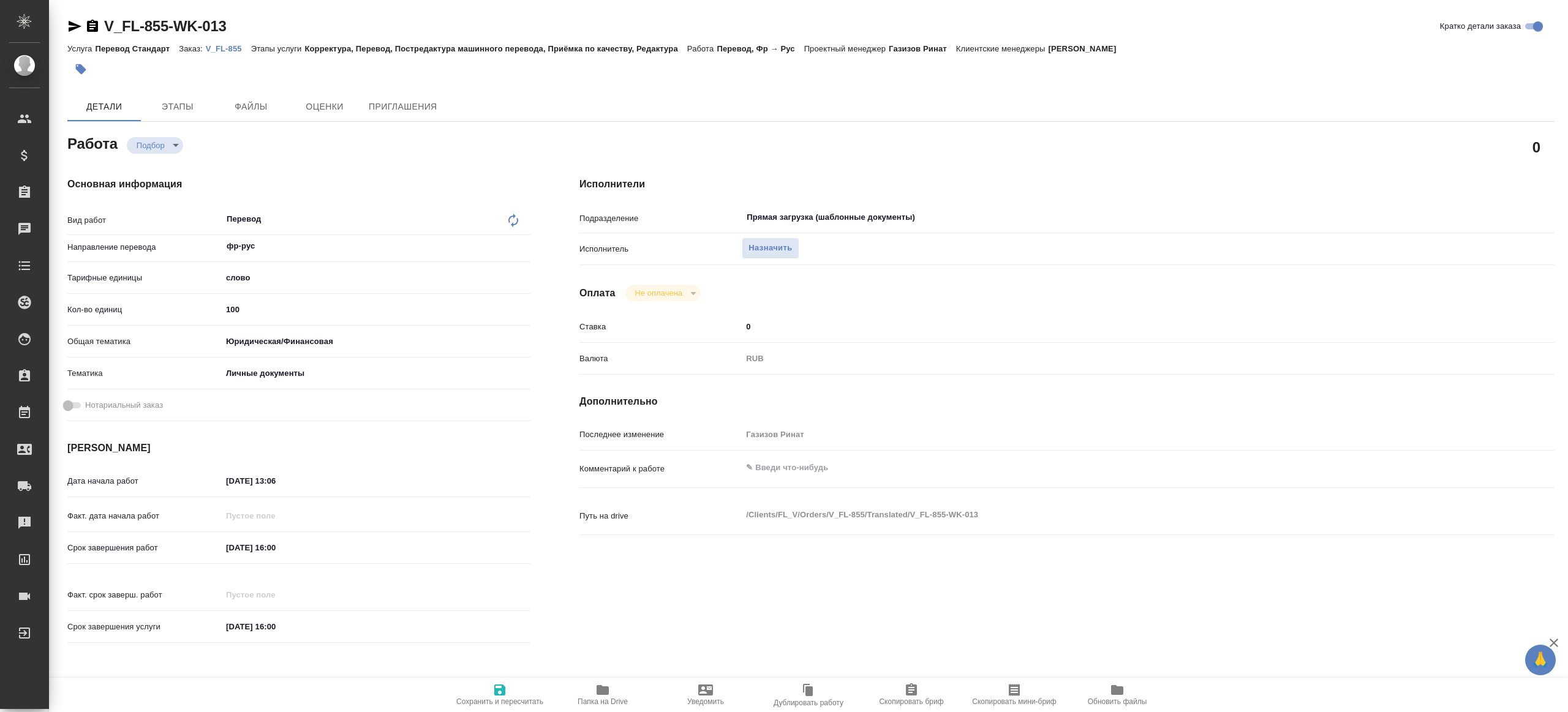
type textarea "x"
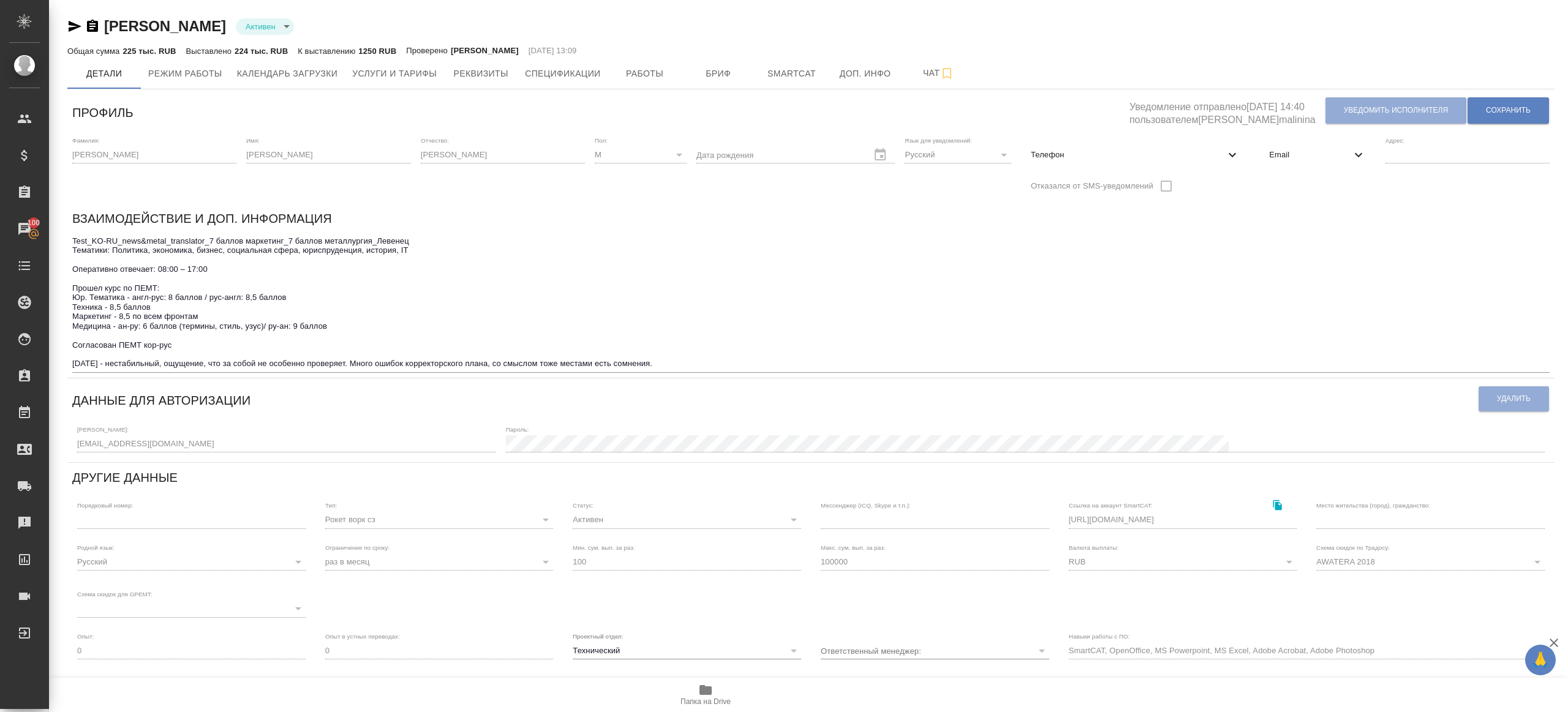
click at [1319, 154] on span "Email" at bounding box center [1309, 155] width 82 height 12
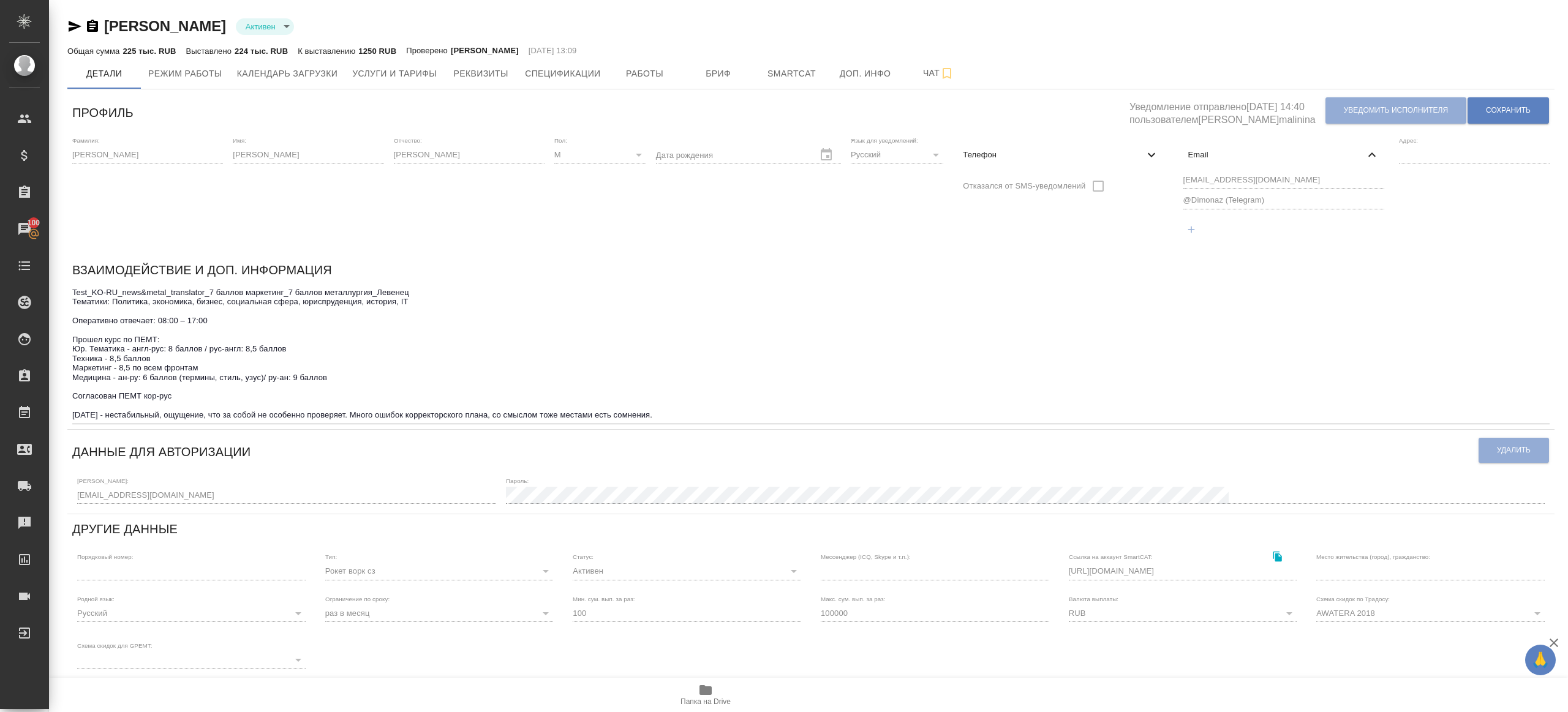
click at [1116, 180] on div "Фамилия: [PERSON_NAME] Имя: [PERSON_NAME] Отчество: [PERSON_NAME]: М [DEMOGRAPH…" at bounding box center [811, 193] width 1487 height 124
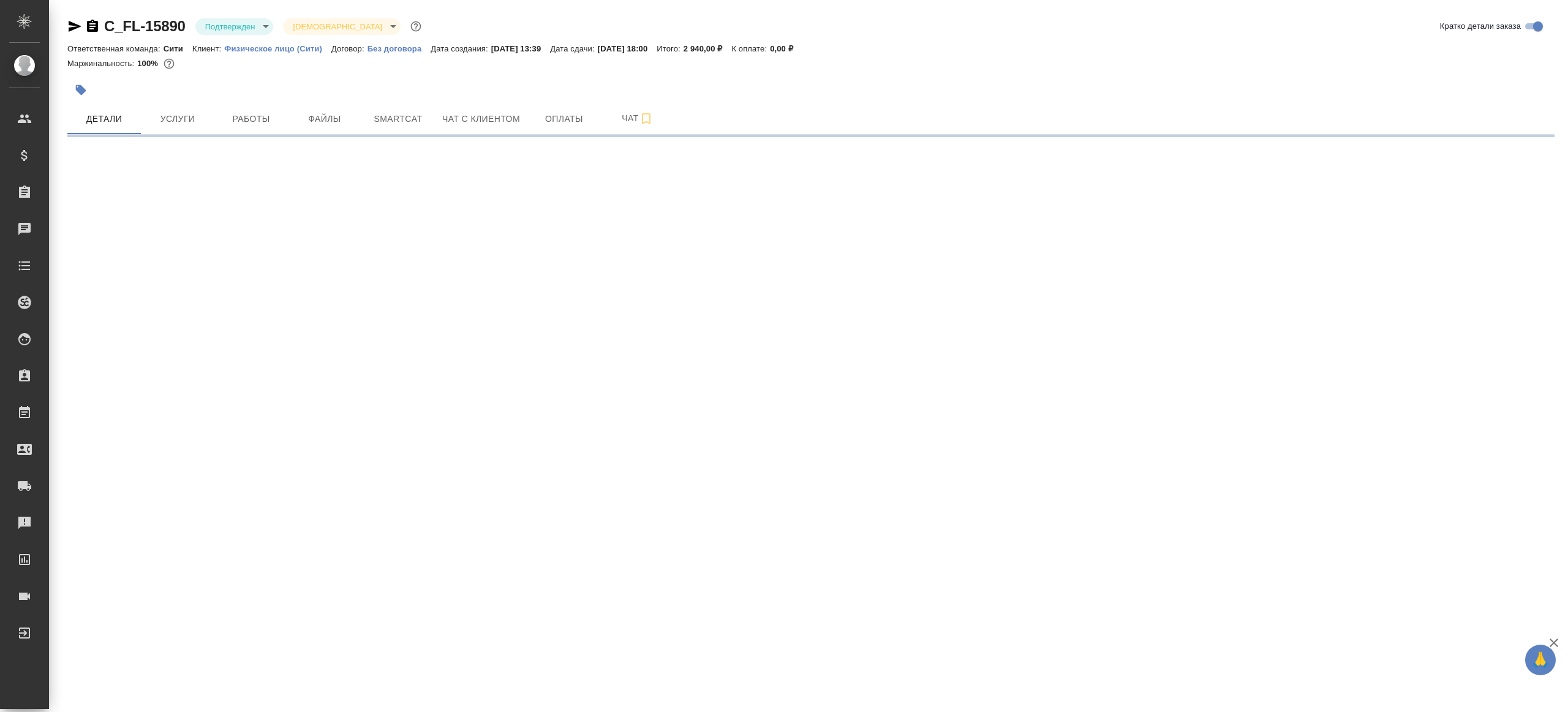
click at [249, 29] on body "🙏 .cls-1 fill:#fff; AWATERA [PERSON_NAME] Клиенты Спецификации Заказы Чаты Todo…" at bounding box center [784, 356] width 1568 height 712
click at [257, 143] on ul "Создан Согласование КП Ожидание предоплаты Связаться с клиентом Подтвержден В р…" at bounding box center [252, 140] width 112 height 260
click at [262, 137] on li "В работе" at bounding box center [252, 129] width 112 height 20
select select "RU"
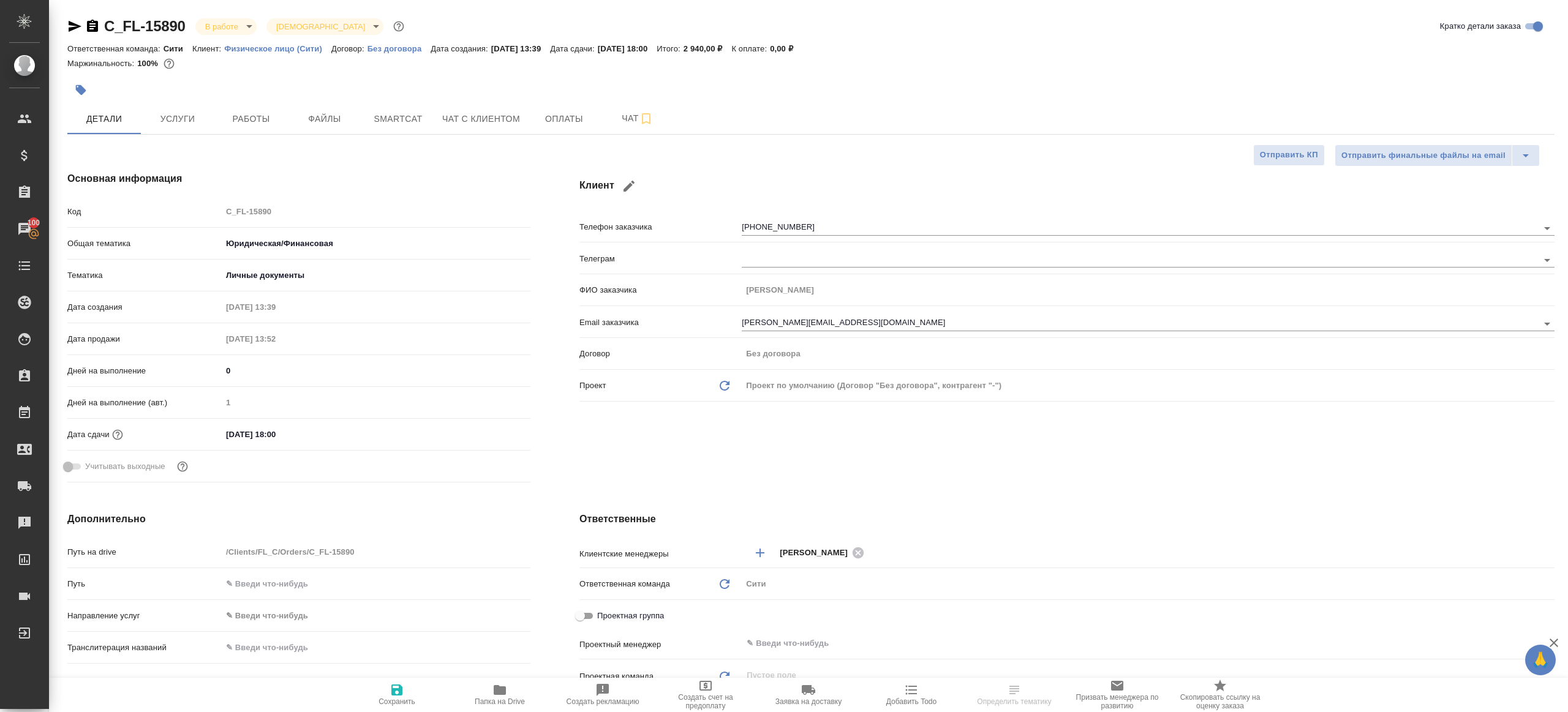
type textarea "x"
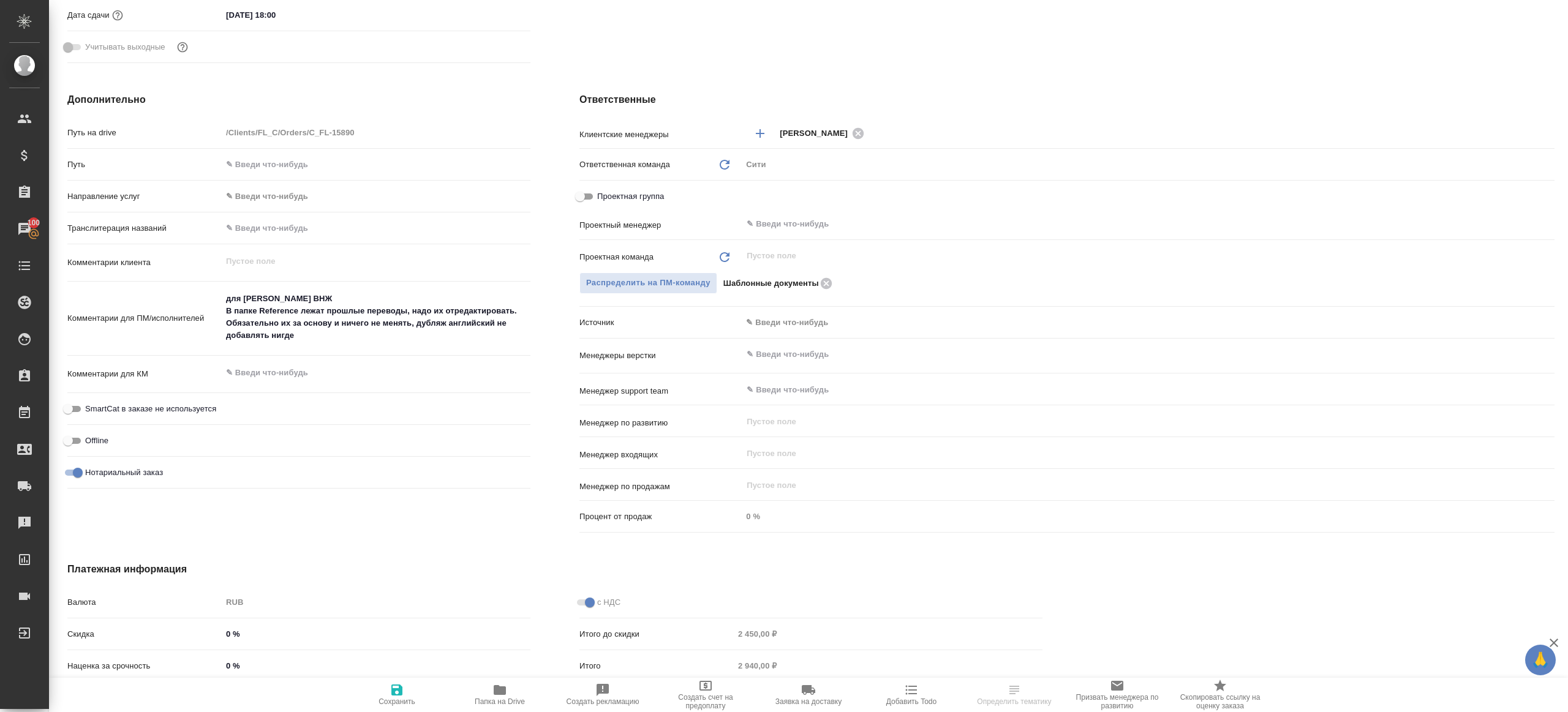
click at [794, 237] on div "Проектный менеджер ​" at bounding box center [1067, 229] width 975 height 32
click at [795, 235] on div "​" at bounding box center [1148, 226] width 812 height 25
click at [796, 229] on input "text" at bounding box center [1127, 224] width 764 height 15
type textarea "x"
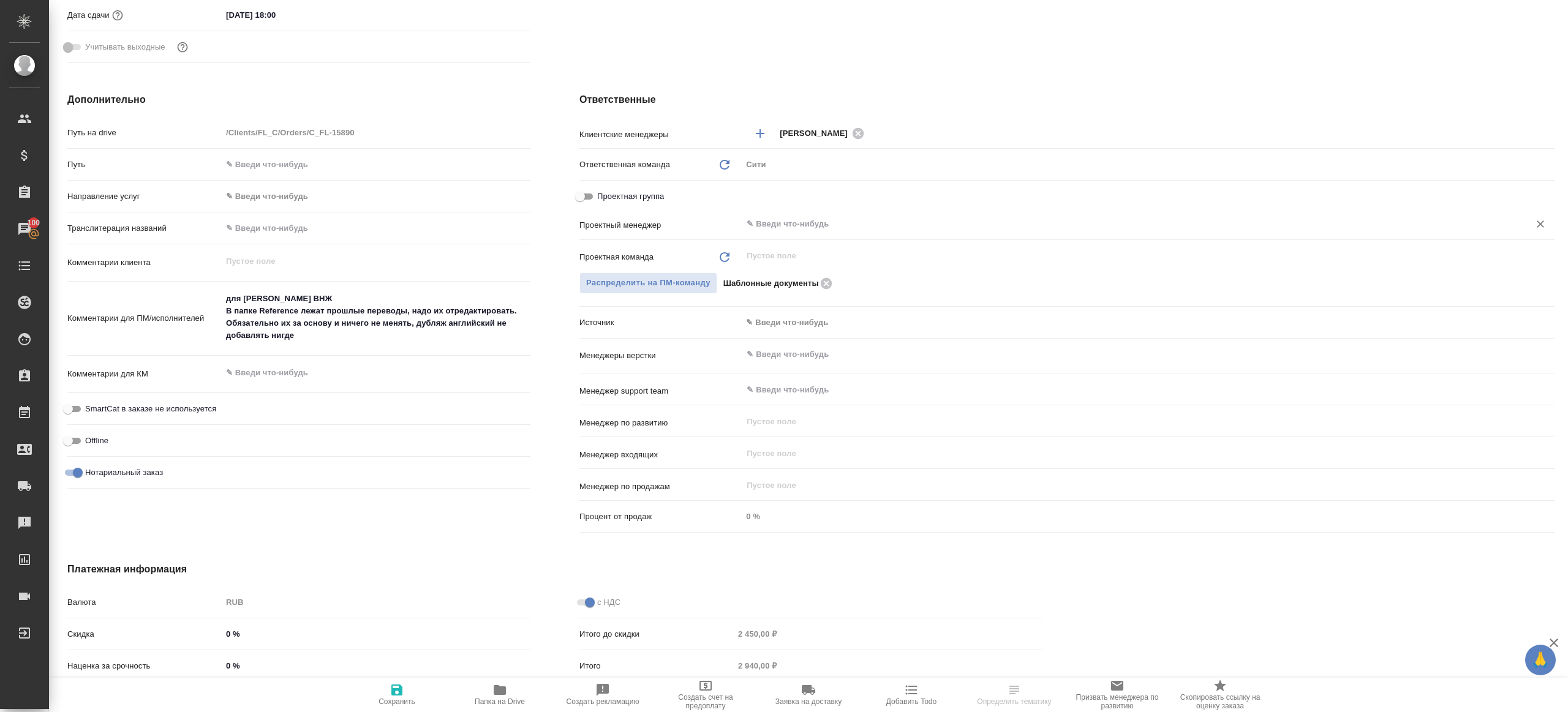
type textarea "x"
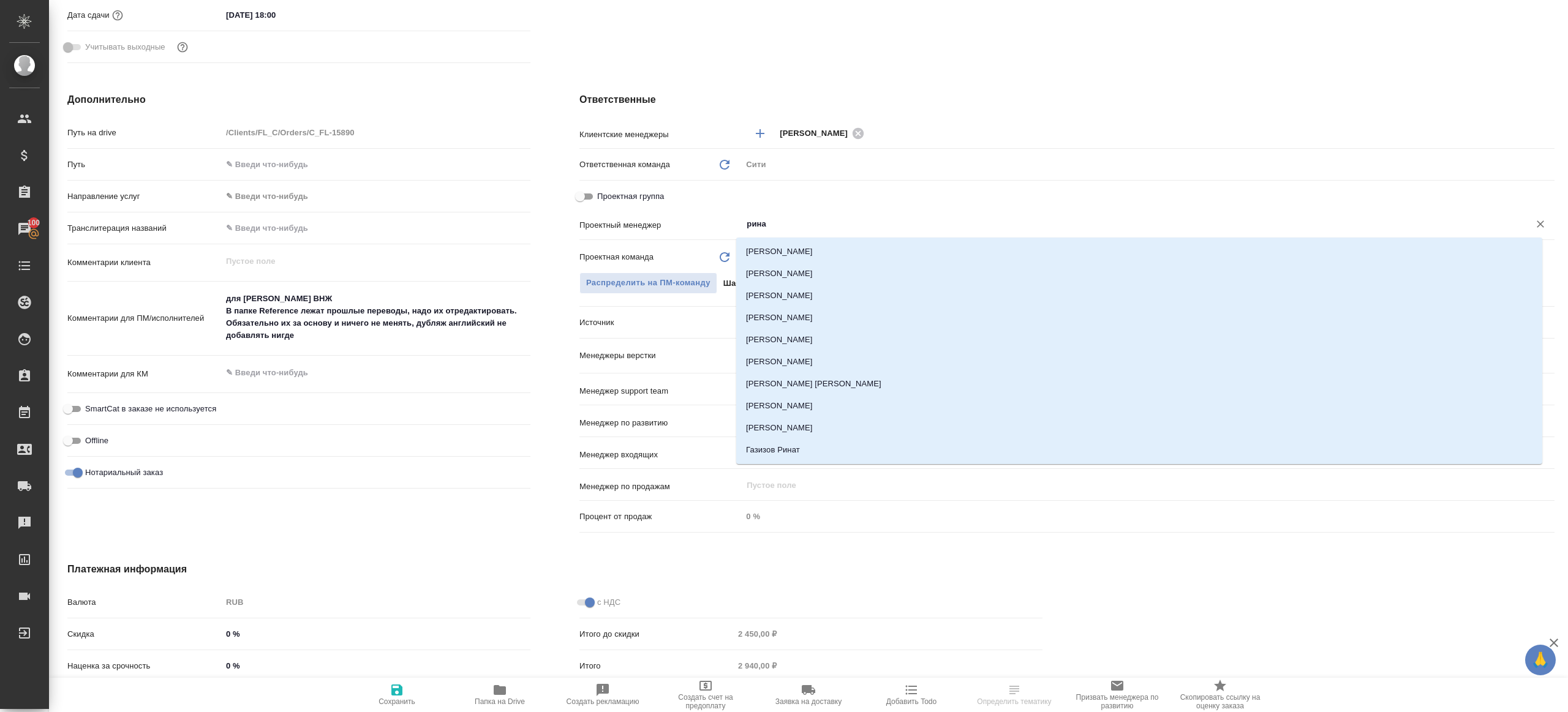
type input "ринат"
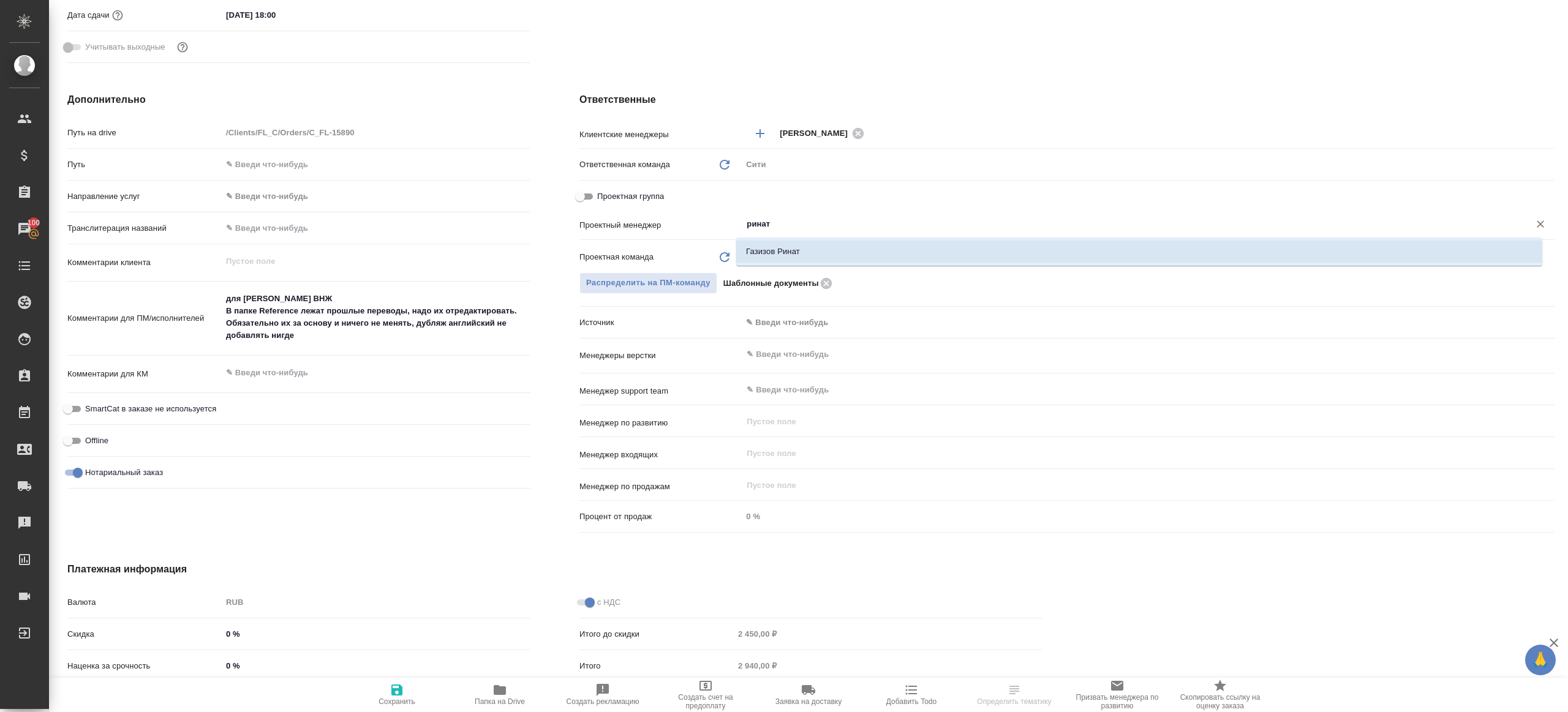
click at [792, 244] on li "Газизов Ринат" at bounding box center [1139, 252] width 806 height 22
type textarea "x"
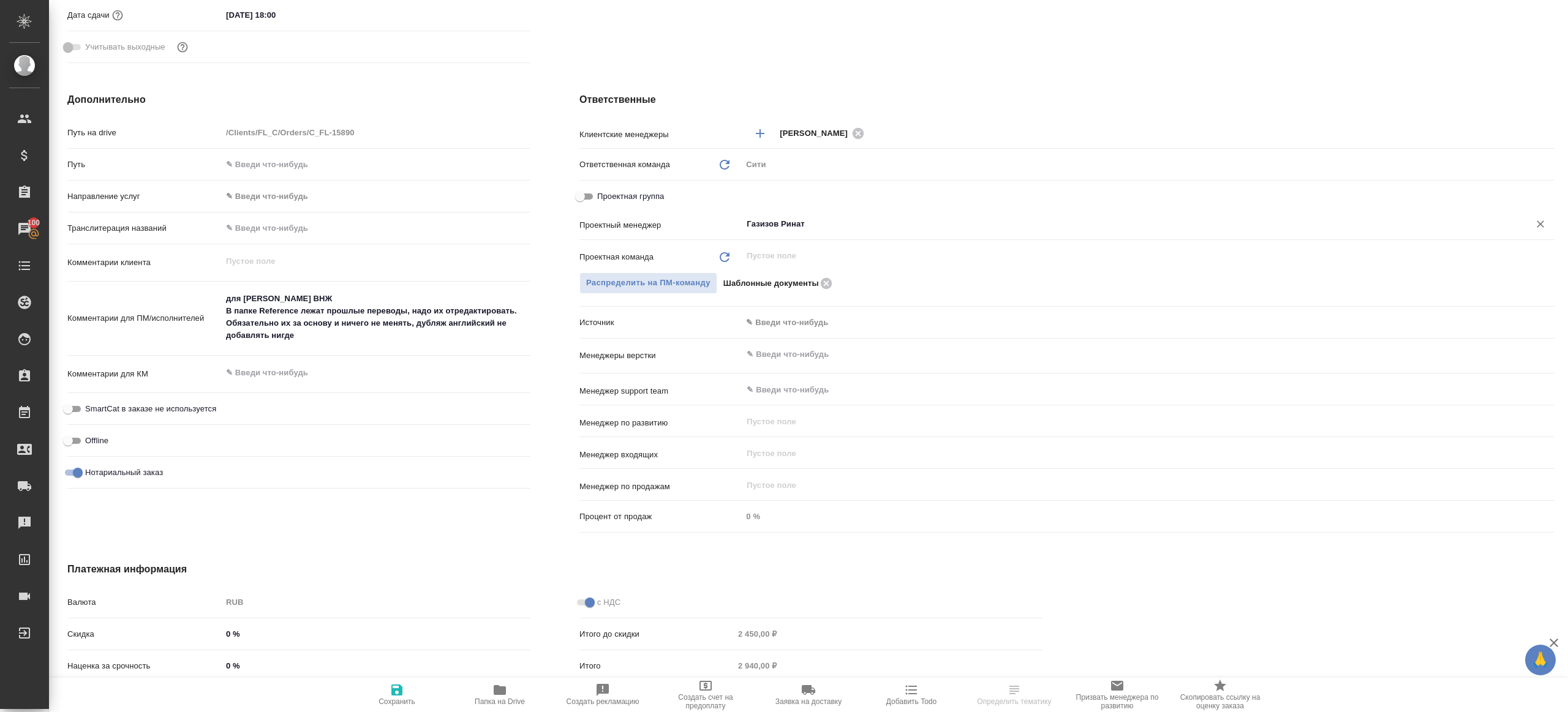
type input "Газизов Ринат"
click at [406, 680] on button "Сохранить" at bounding box center [397, 695] width 103 height 35
type textarea "x"
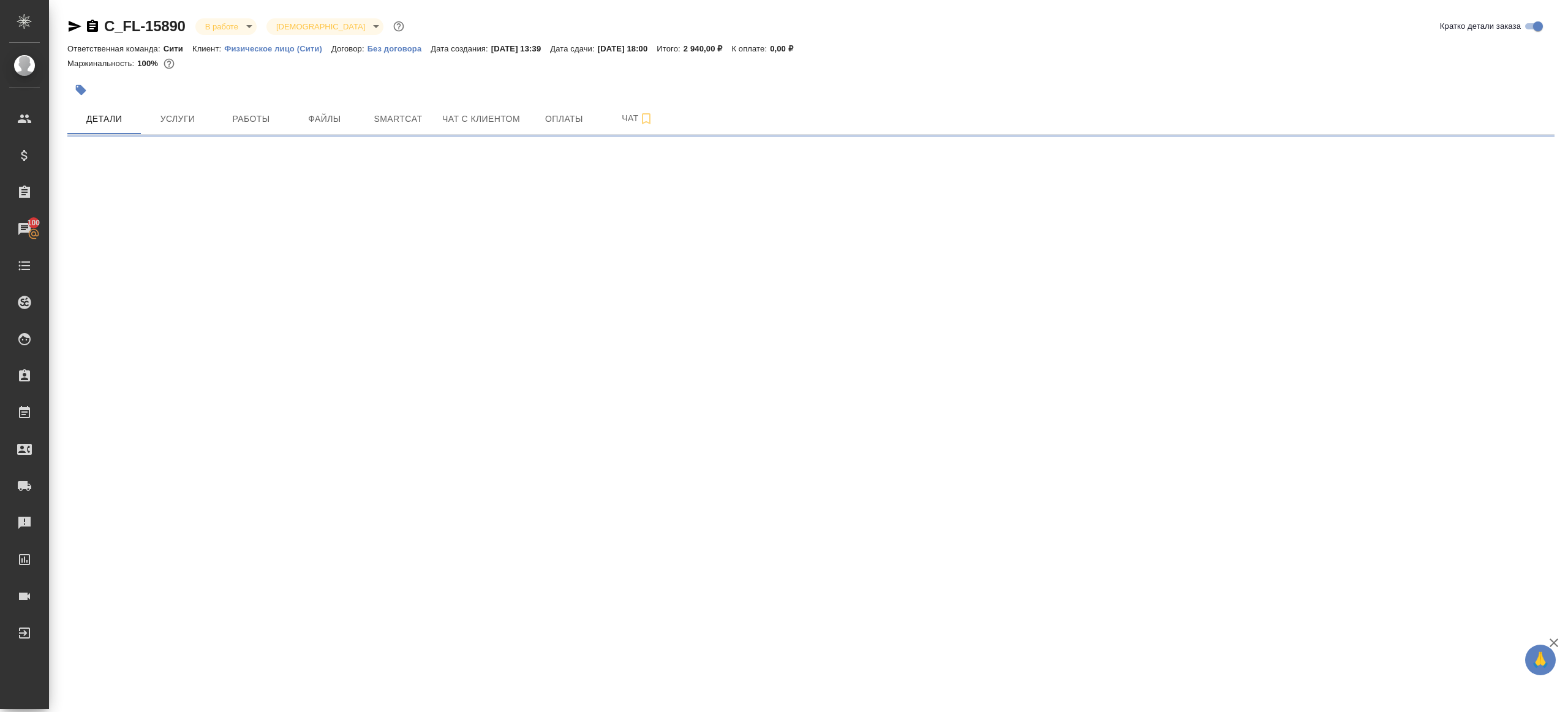
scroll to position [0, 0]
select select "RU"
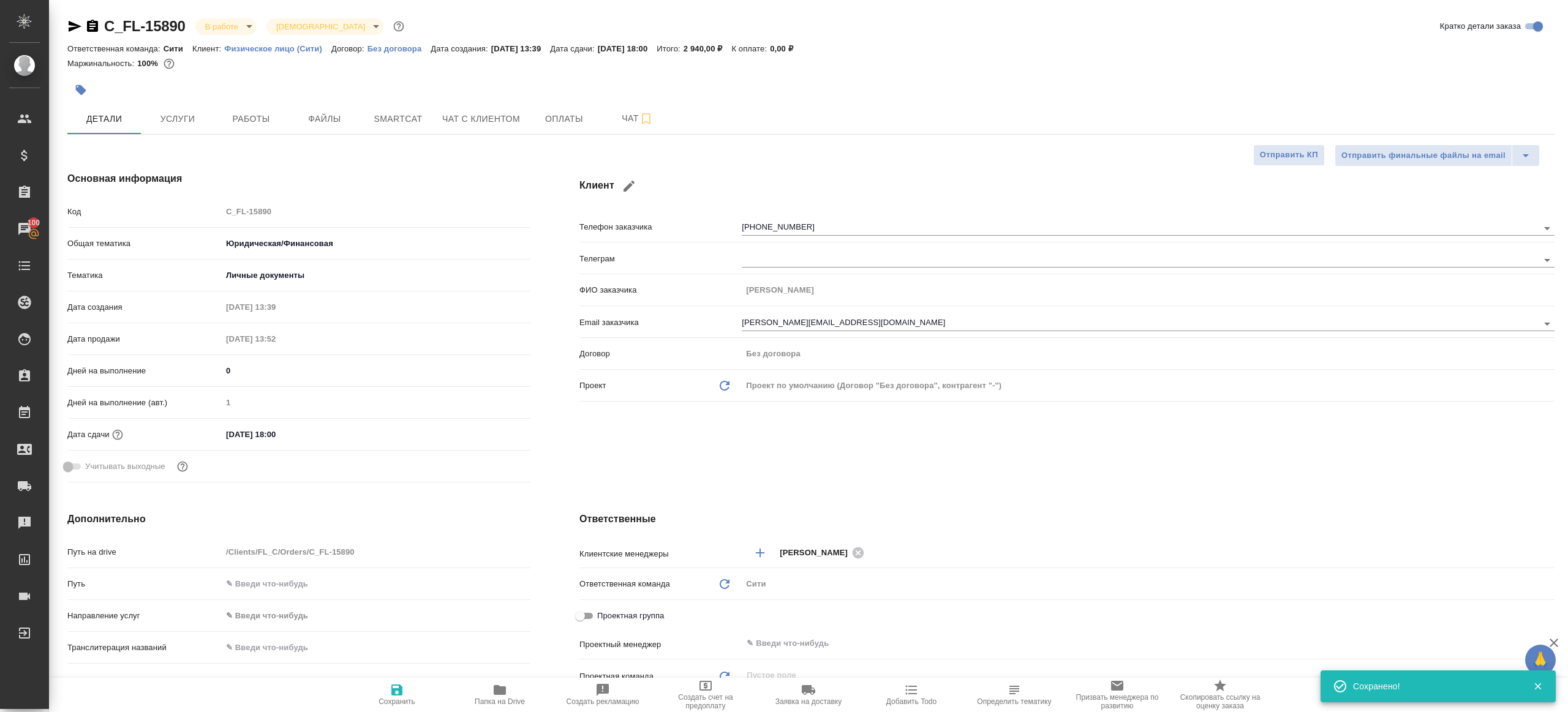
type textarea "x"
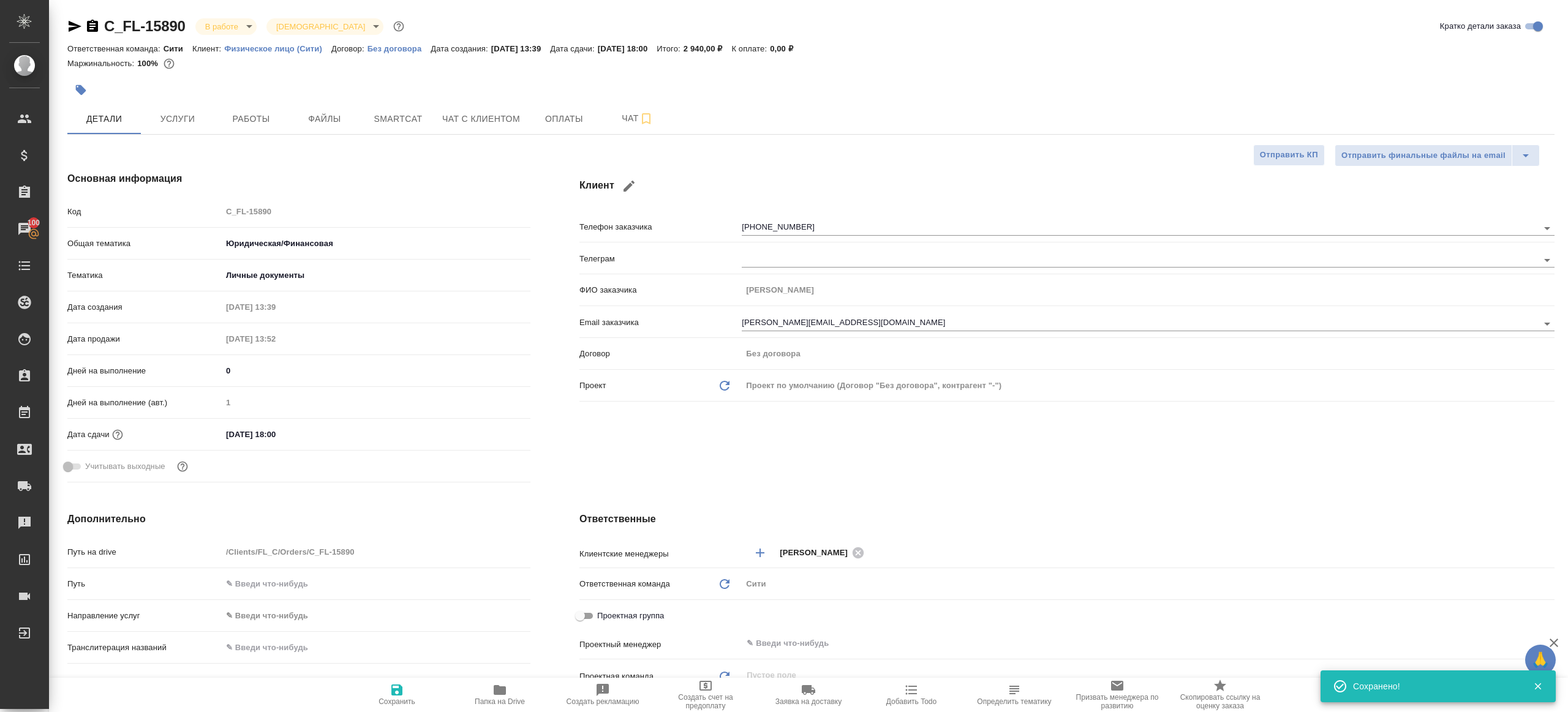
type textarea "x"
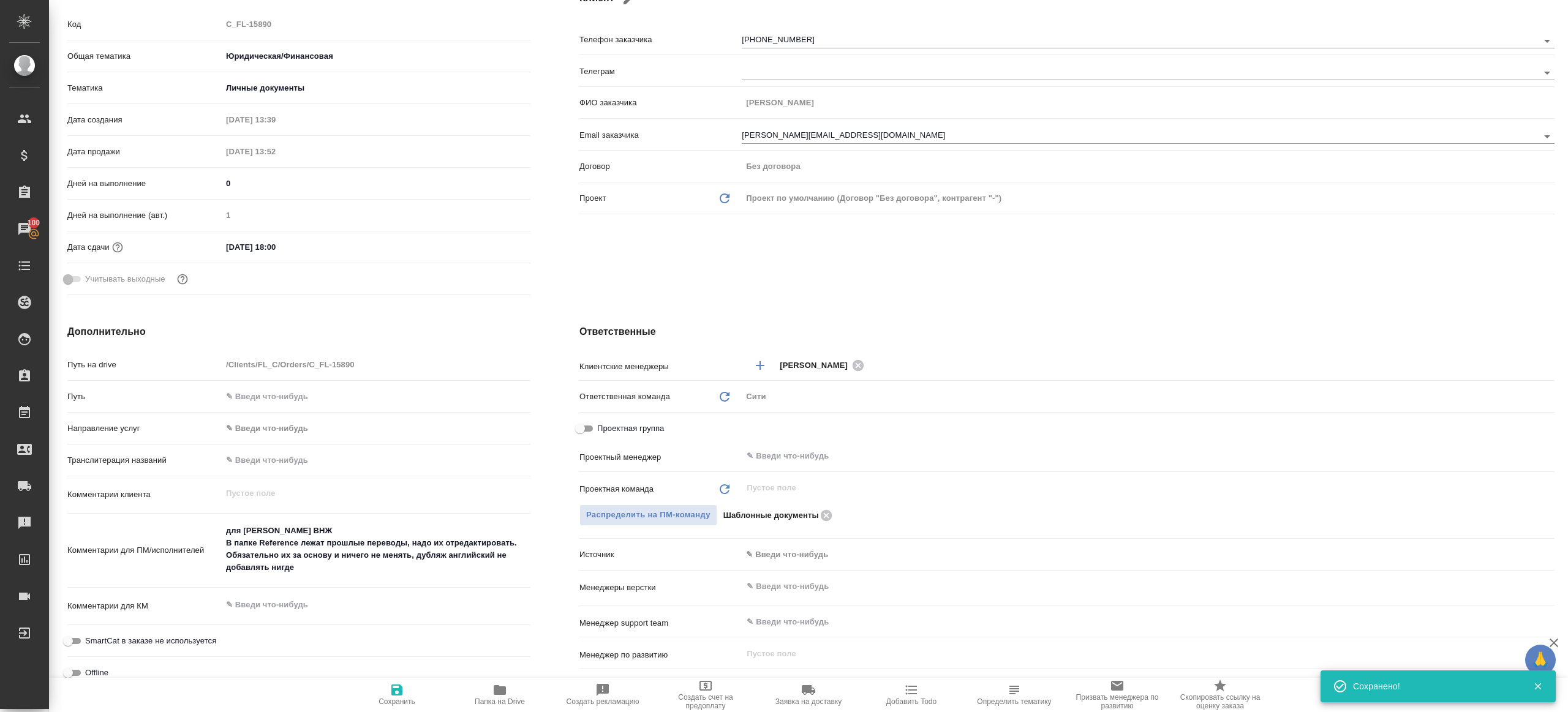
click at [502, 680] on button "Папка на Drive" at bounding box center [500, 695] width 103 height 35
type textarea "x"
type input "Газизов Ринат"
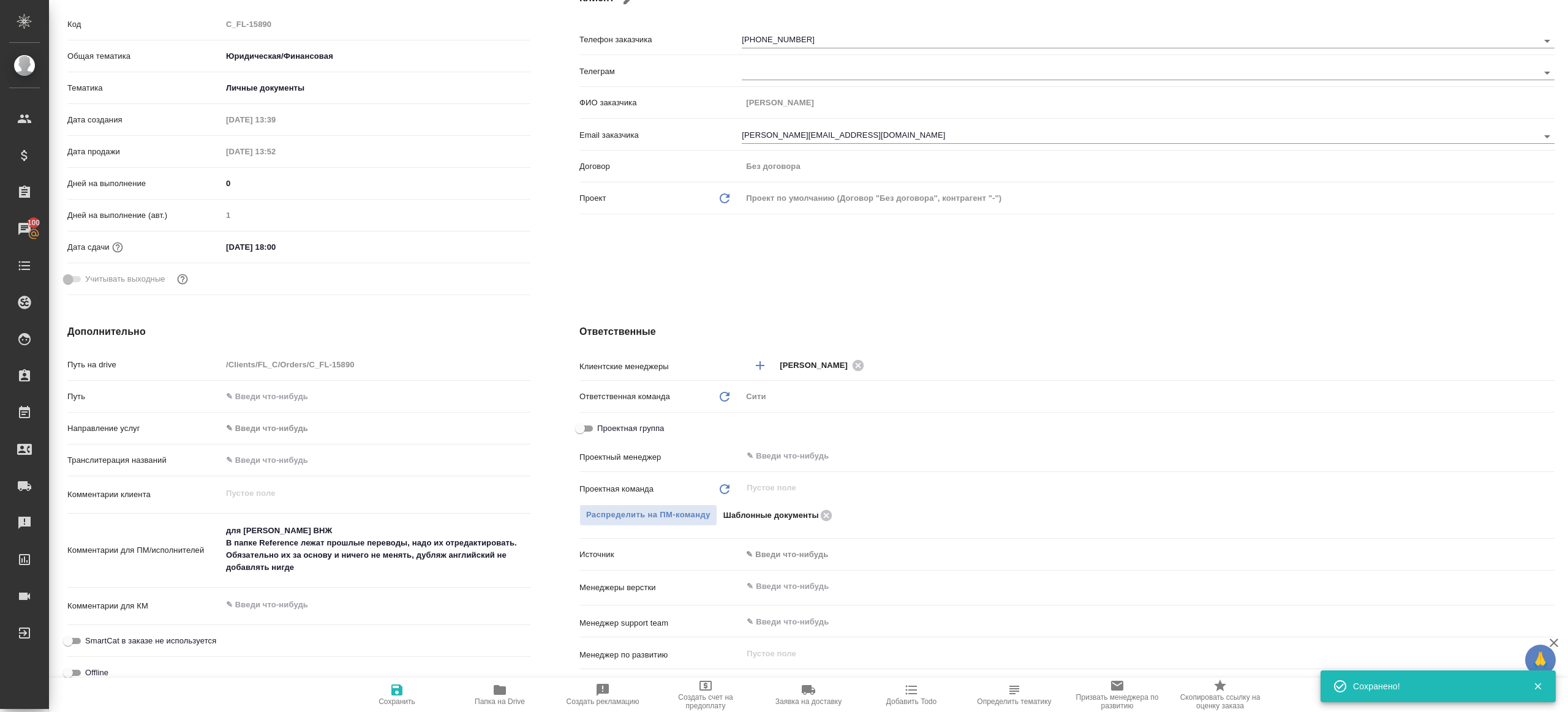
type input "Шаблонные документы"
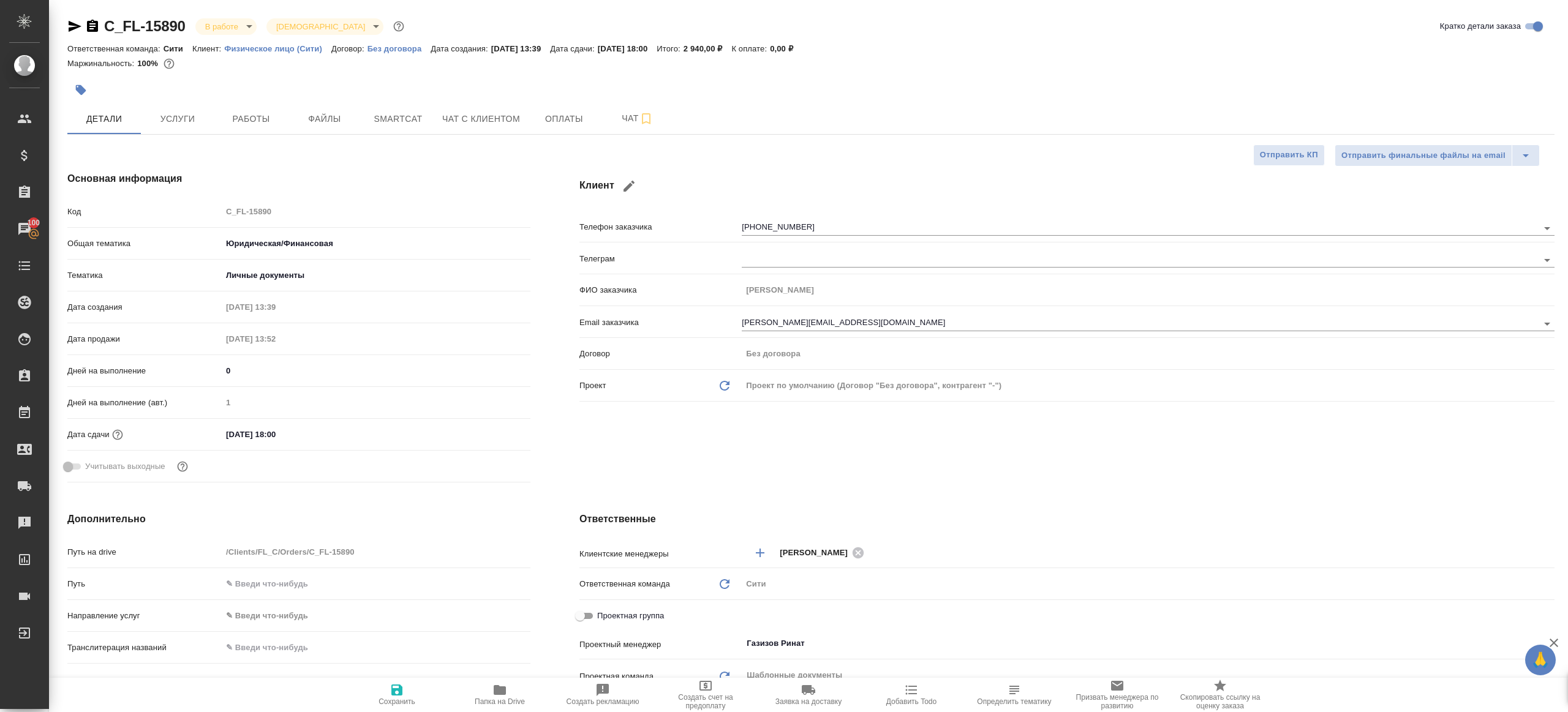
type textarea "x"
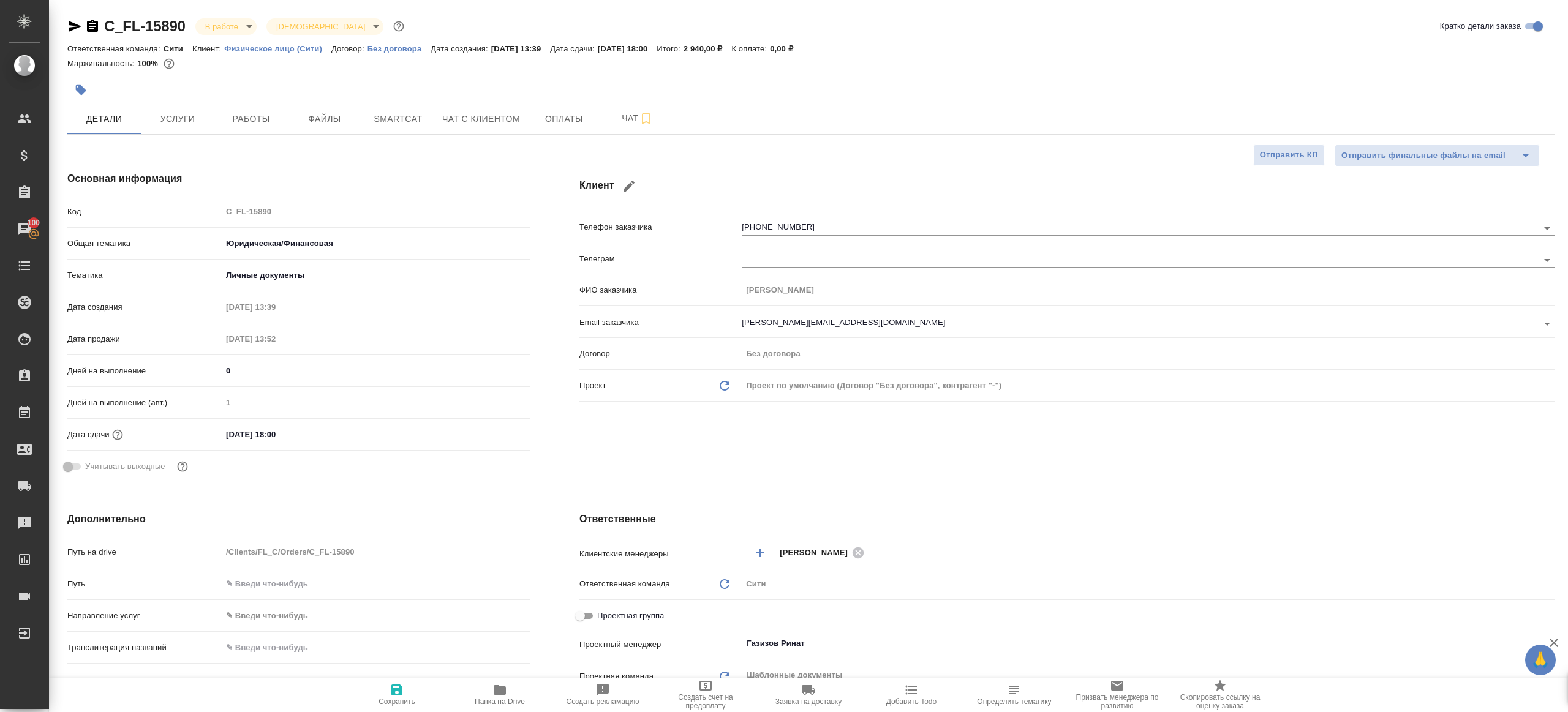
type textarea "x"
click at [242, 112] on span "Работы" at bounding box center [251, 118] width 59 height 15
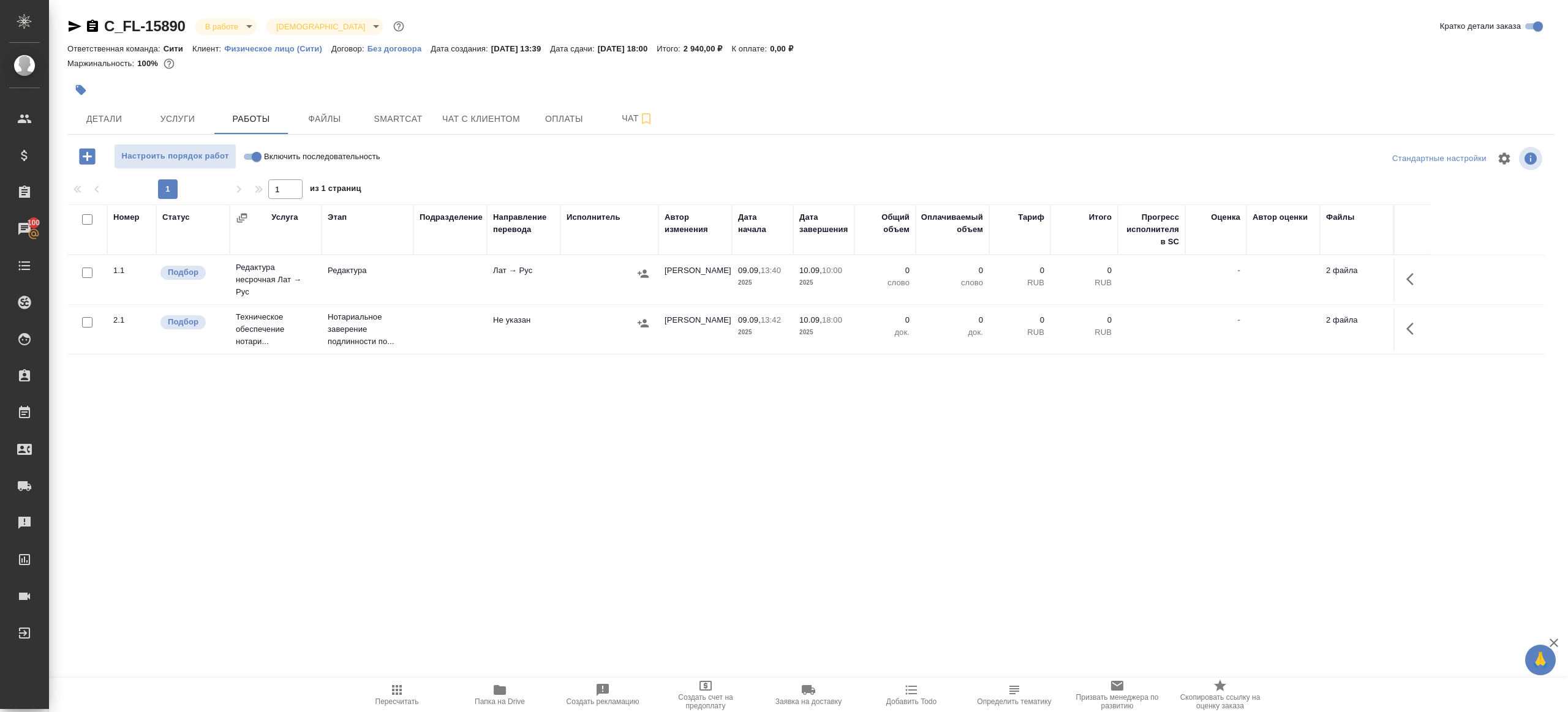
click at [245, 155] on input "Включить последовательность" at bounding box center [257, 156] width 44 height 15
checkbox input "true"
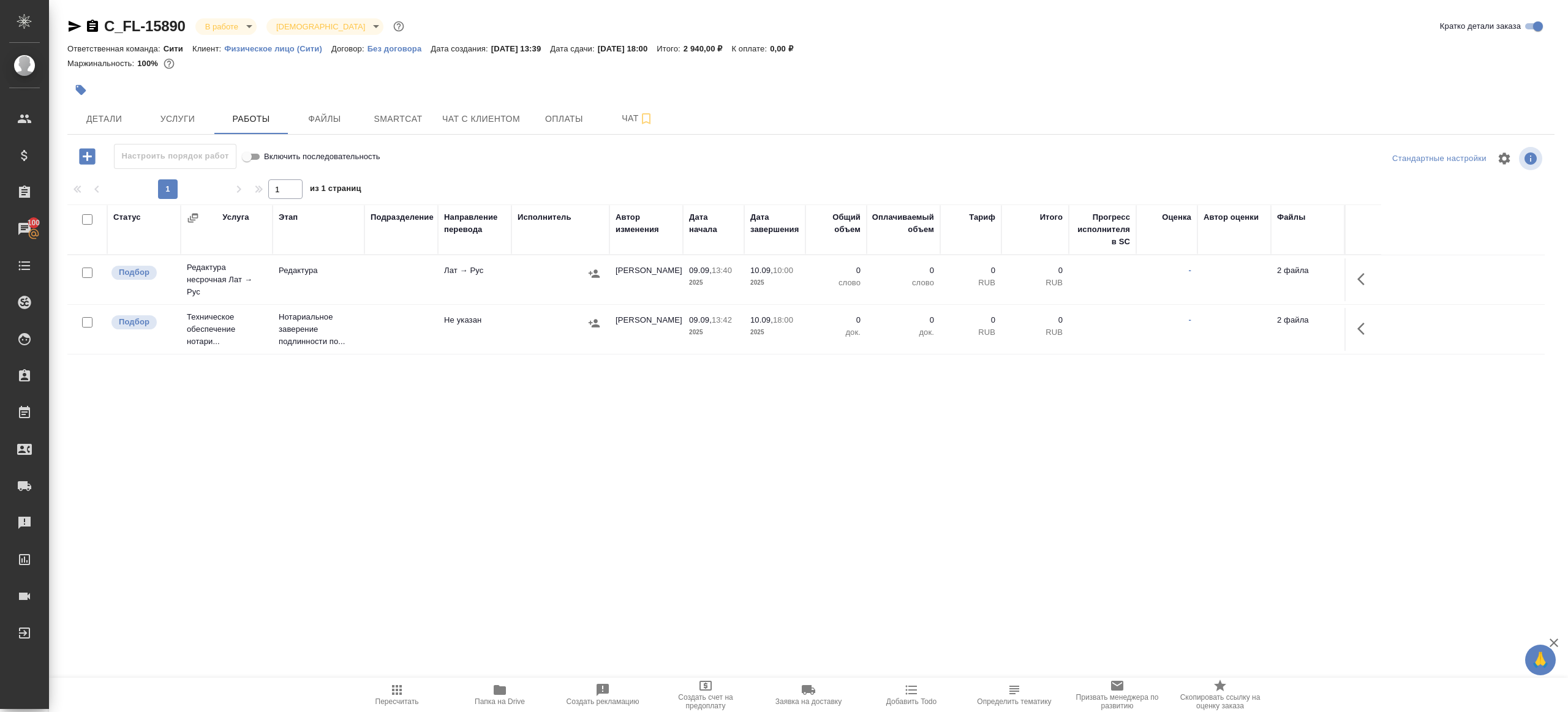
click at [1364, 279] on icon "button" at bounding box center [1364, 279] width 15 height 15
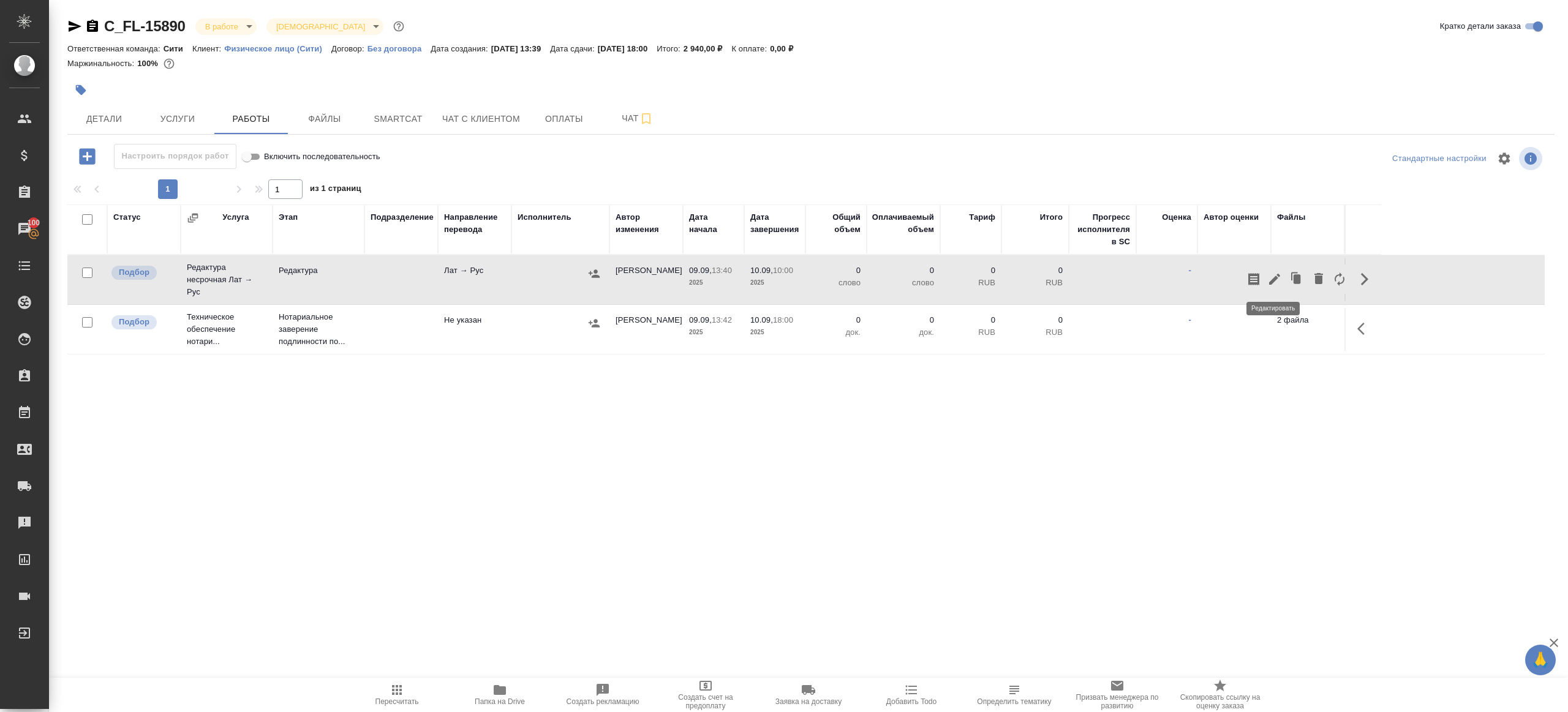
click at [1273, 276] on icon "button" at bounding box center [1274, 279] width 15 height 15
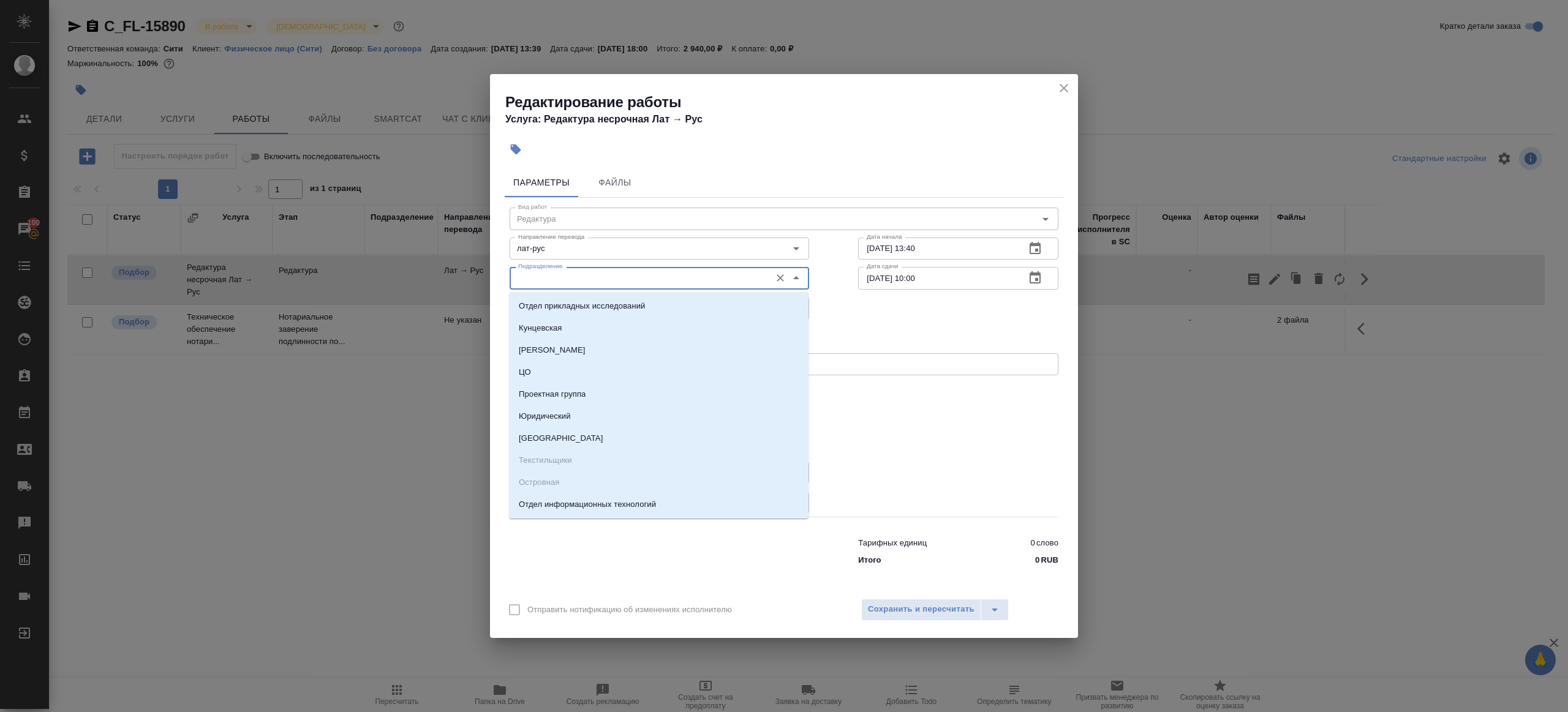
click at [668, 280] on input "Подразделение" at bounding box center [638, 278] width 251 height 15
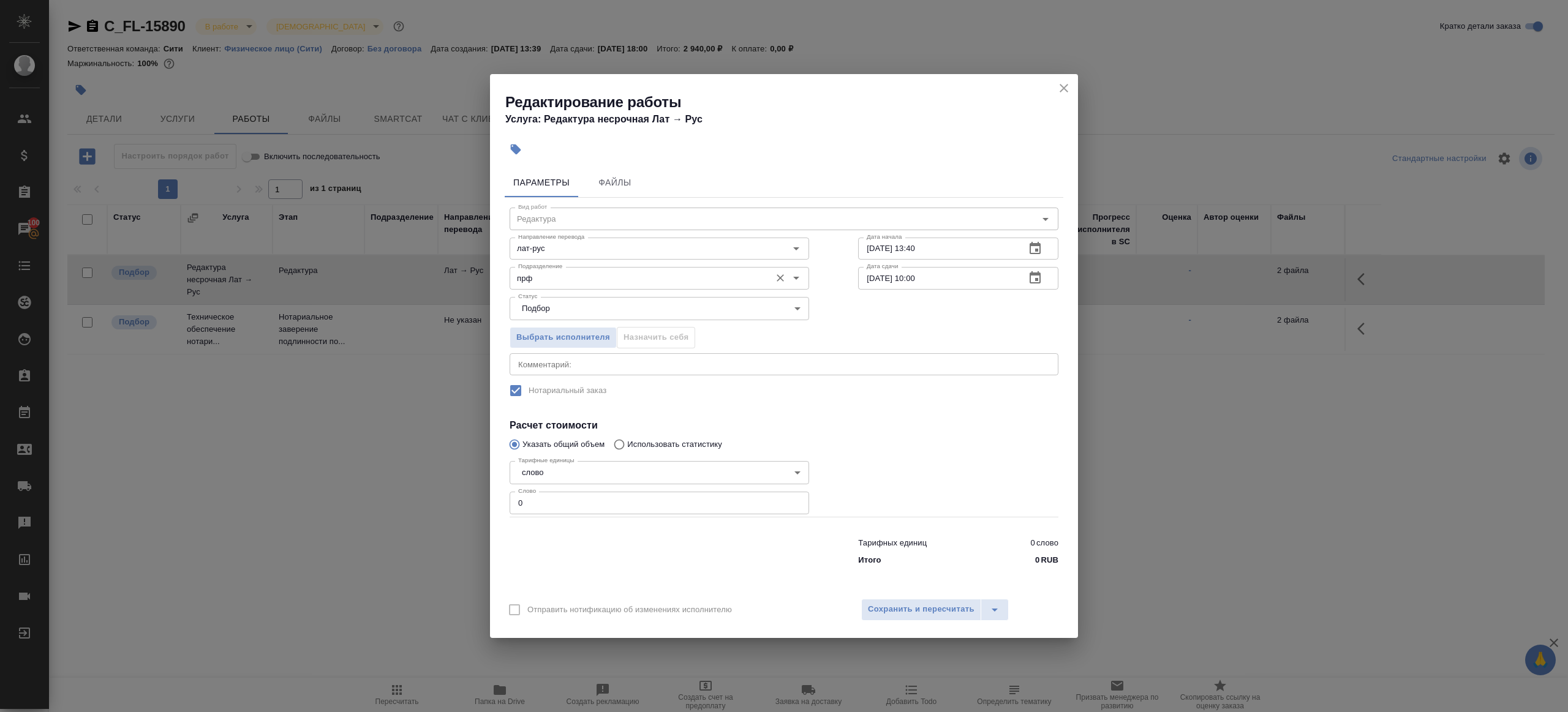
click at [556, 284] on input "прф" at bounding box center [638, 278] width 251 height 15
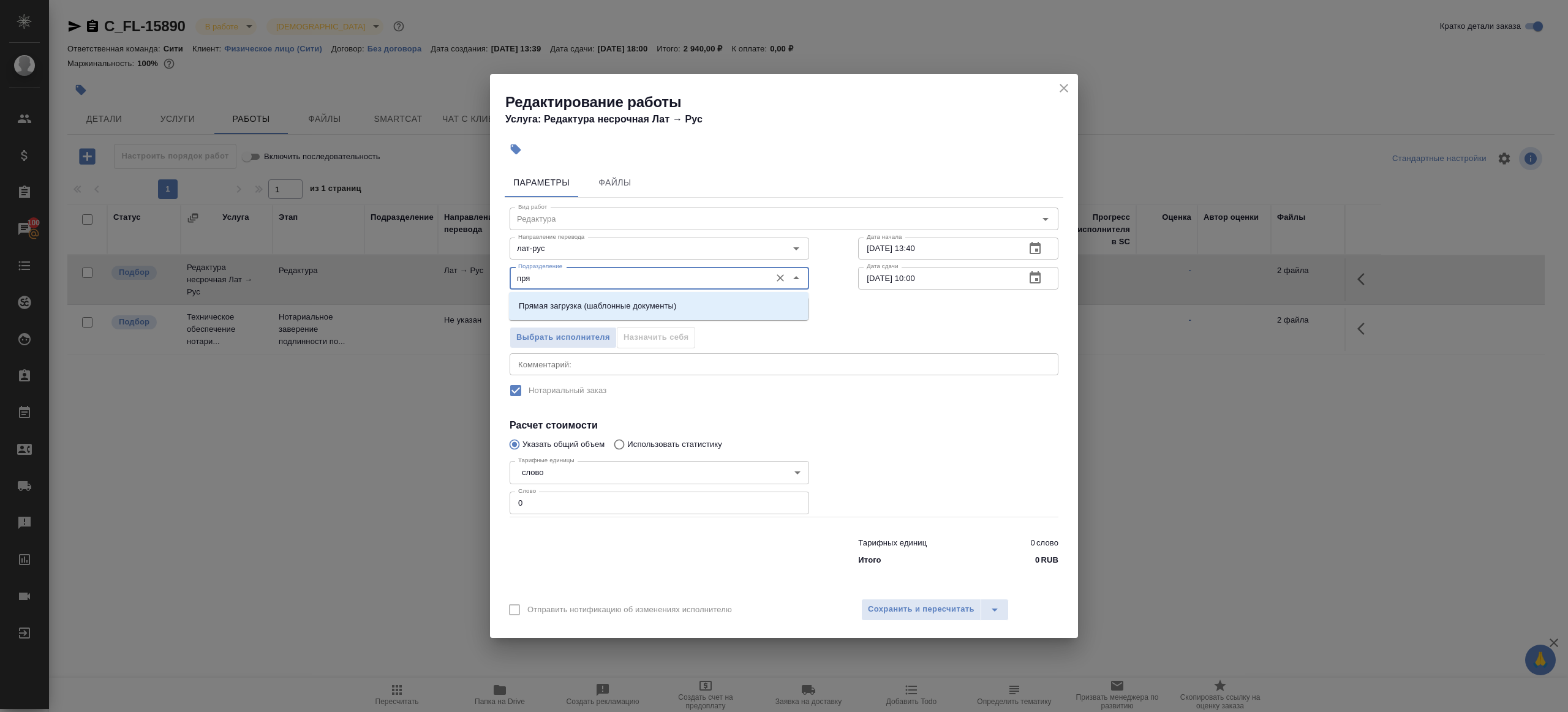
click at [570, 299] on li "Прямая загрузка (шаблонные документы)" at bounding box center [658, 306] width 300 height 22
type input "Прямая загрузка (шаблонные документы)"
click at [558, 501] on input "0" at bounding box center [659, 502] width 300 height 22
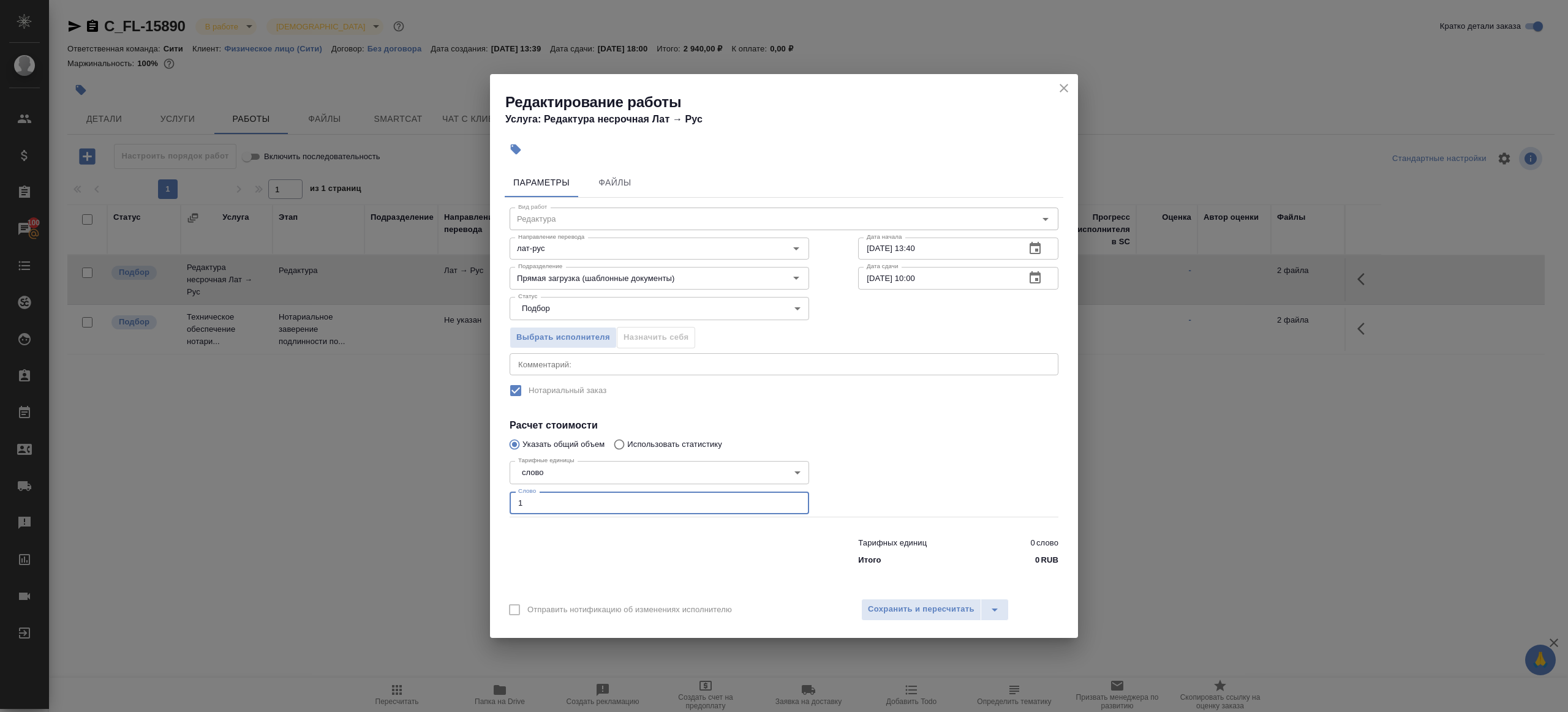
type input "1"
click at [616, 553] on div at bounding box center [660, 548] width 348 height 49
click at [910, 615] on span "Сохранить и пересчитать" at bounding box center [921, 610] width 107 height 14
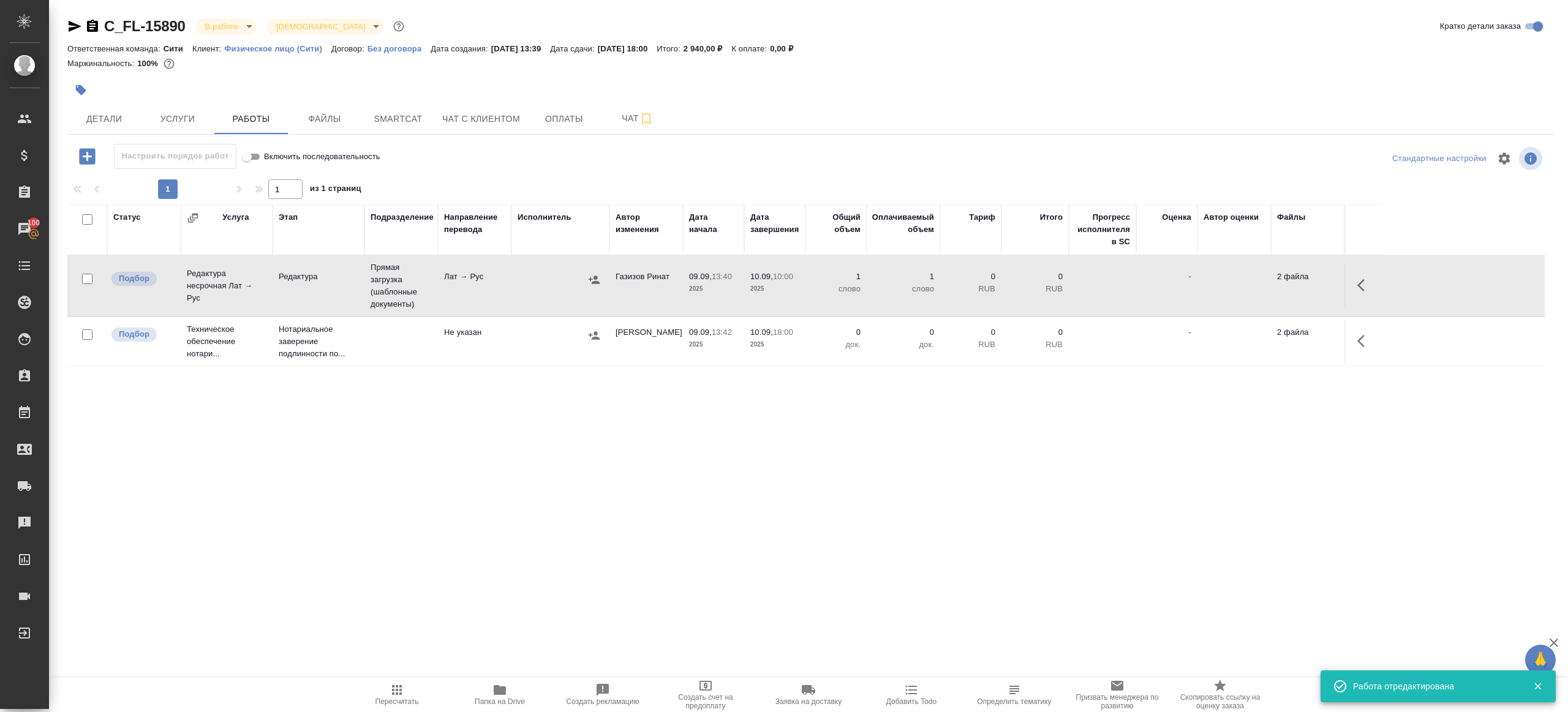
click at [404, 688] on span "Пересчитать" at bounding box center [396, 694] width 88 height 23
click at [653, 516] on div ".cls-1 fill:#fff; AWATERA Gazizov Rinat Клиенты Спецификации Заказы 100 Чаты To…" at bounding box center [784, 356] width 1568 height 712
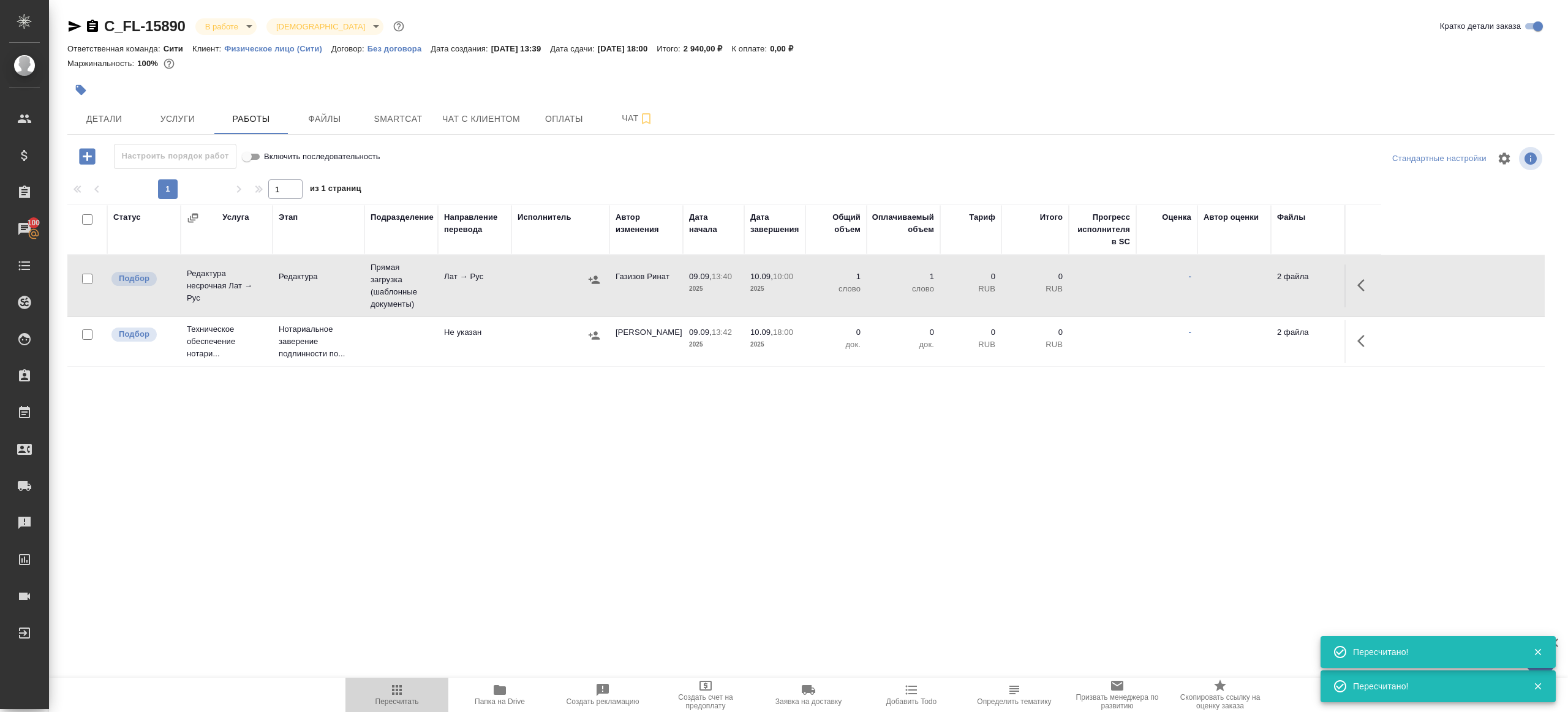
click at [386, 681] on button "Пересчитать" at bounding box center [397, 695] width 103 height 35
click at [385, 680] on button "Пересчитать" at bounding box center [397, 695] width 103 height 35
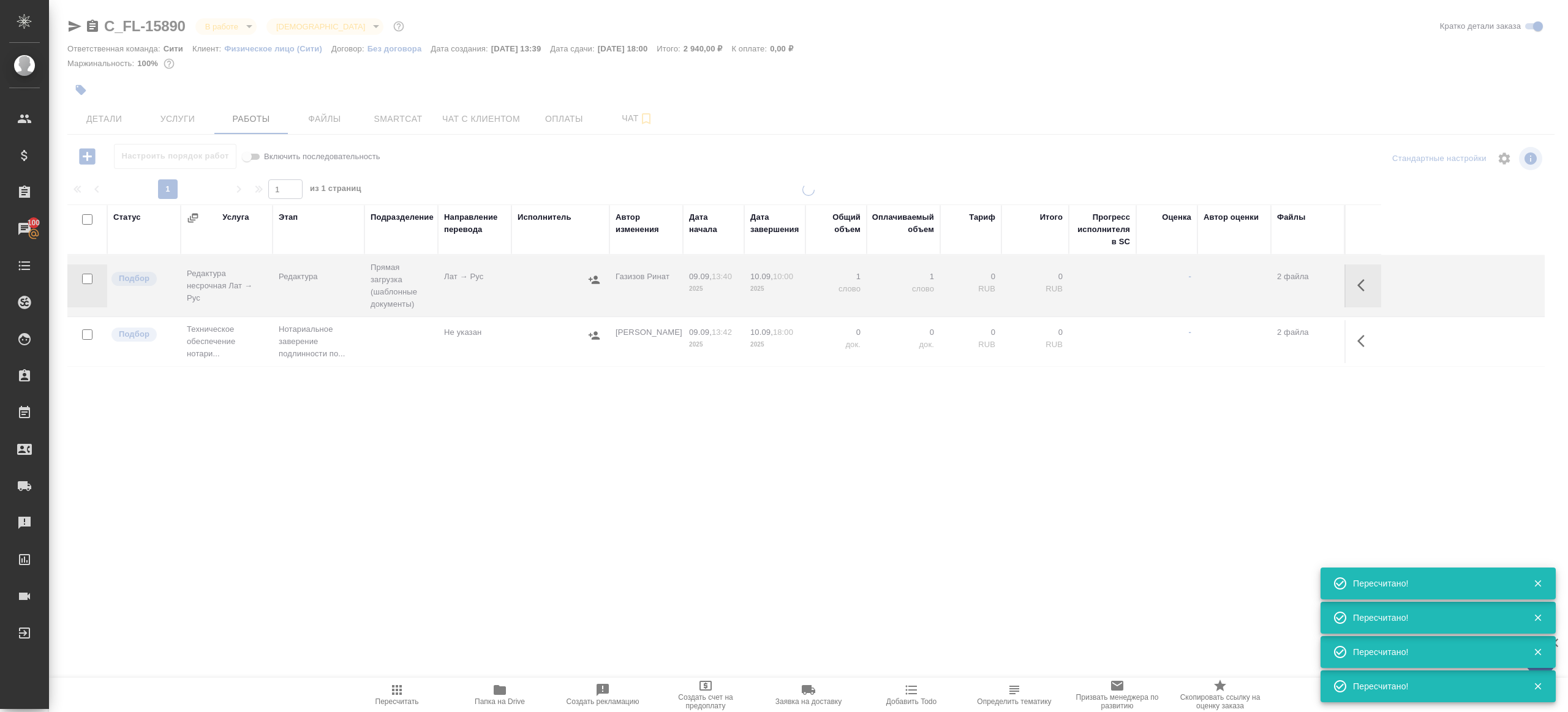
click at [552, 631] on div ".cls-1 fill:#fff; AWATERA Gazizov Rinat Клиенты Спецификации Заказы 100 Чаты To…" at bounding box center [784, 356] width 1568 height 712
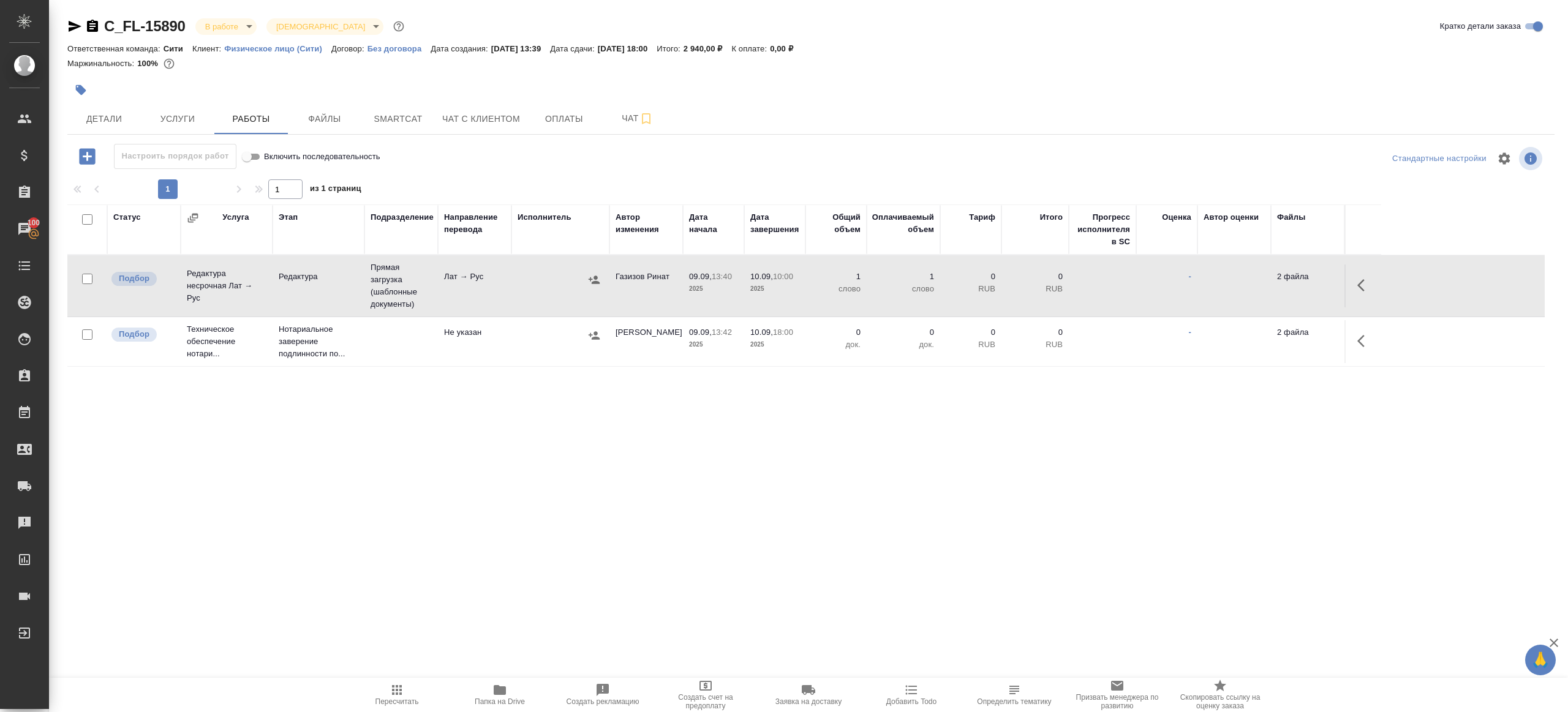
click at [422, 691] on span "Пересчитать" at bounding box center [396, 694] width 88 height 23
click at [484, 622] on div ".cls-1 fill:#fff; AWATERA Gazizov Rinat Клиенты Спецификации Заказы 100 Чаты To…" at bounding box center [784, 356] width 1568 height 712
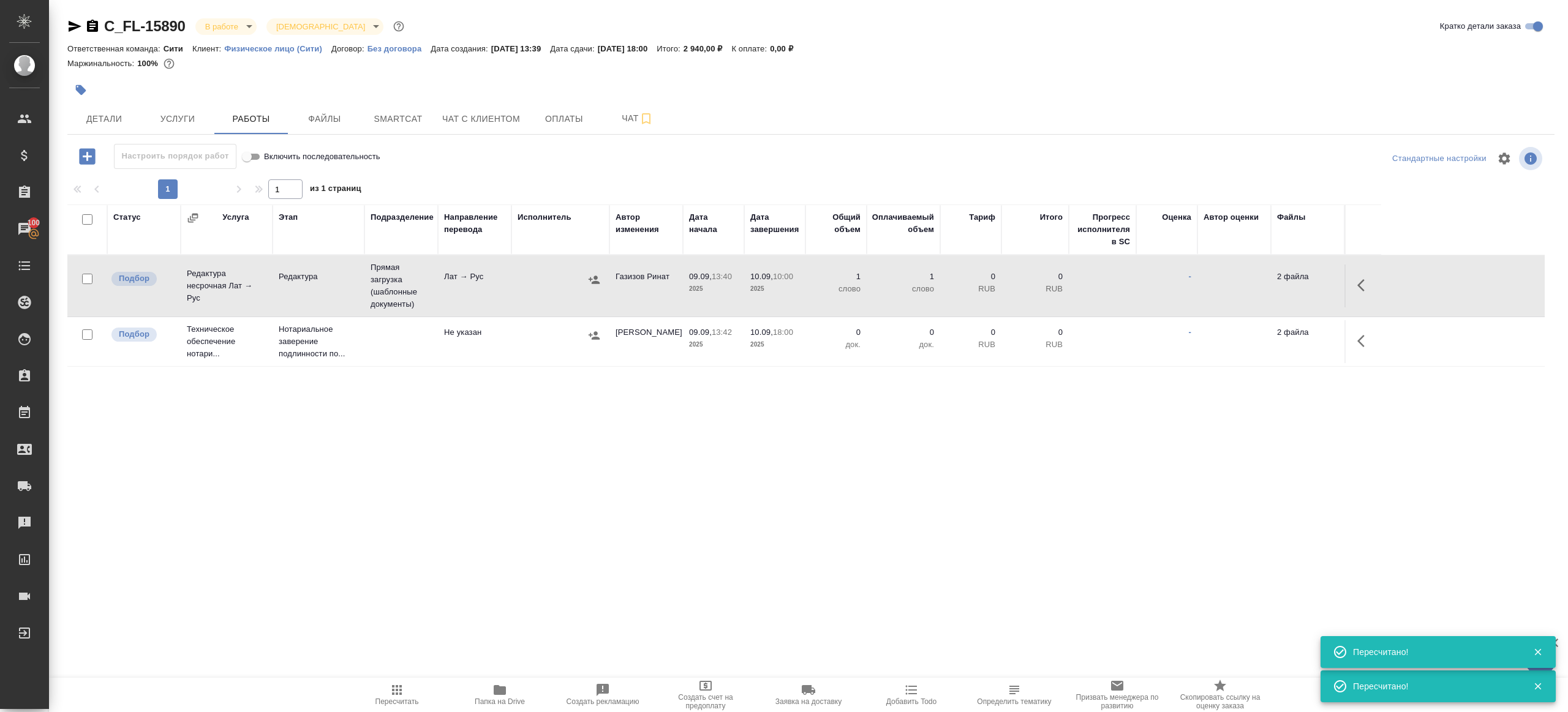
click at [395, 682] on button "Пересчитать" at bounding box center [397, 695] width 103 height 35
click at [477, 526] on div ".cls-1 fill:#fff; AWATERA Gazizov Rinat Клиенты Спецификации Заказы 100 Чаты To…" at bounding box center [784, 356] width 1568 height 712
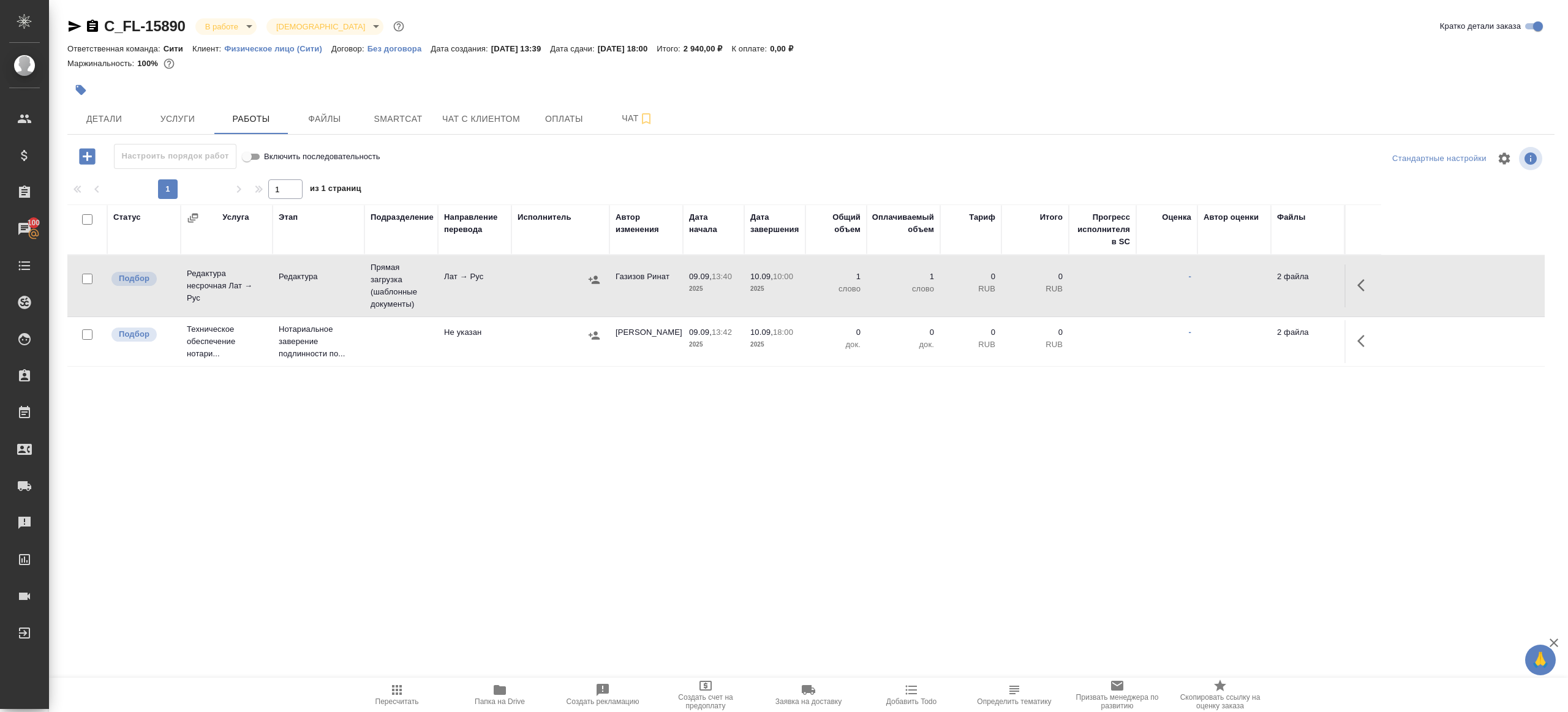
click at [393, 690] on icon "button" at bounding box center [396, 690] width 10 height 10
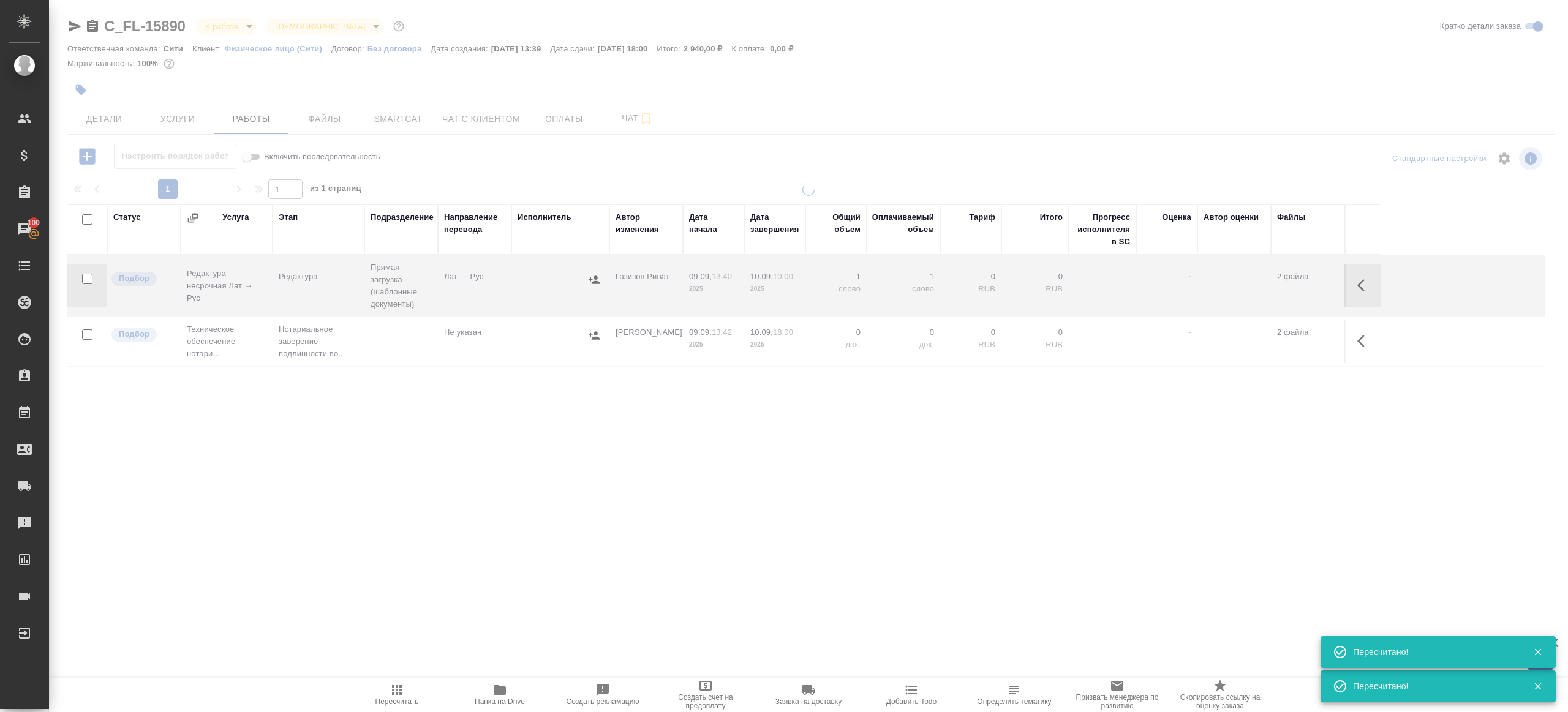
click at [428, 569] on div ".cls-1 fill:#fff; AWATERA Gazizov Rinat Клиенты Спецификации Заказы 100 Чаты To…" at bounding box center [784, 356] width 1568 height 712
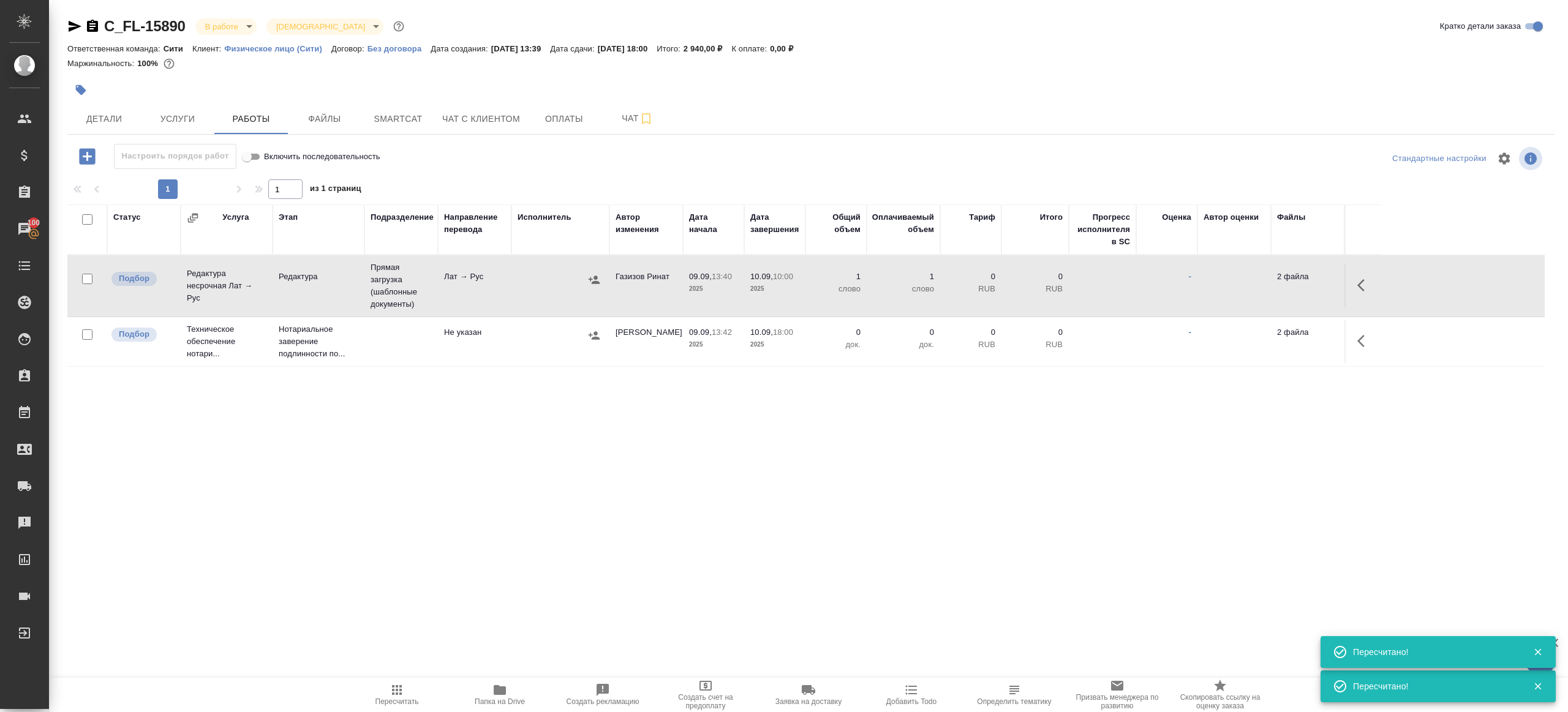
click at [782, 292] on p "2025" at bounding box center [774, 289] width 49 height 12
click at [385, 690] on span "Пересчитать" at bounding box center [396, 694] width 88 height 23
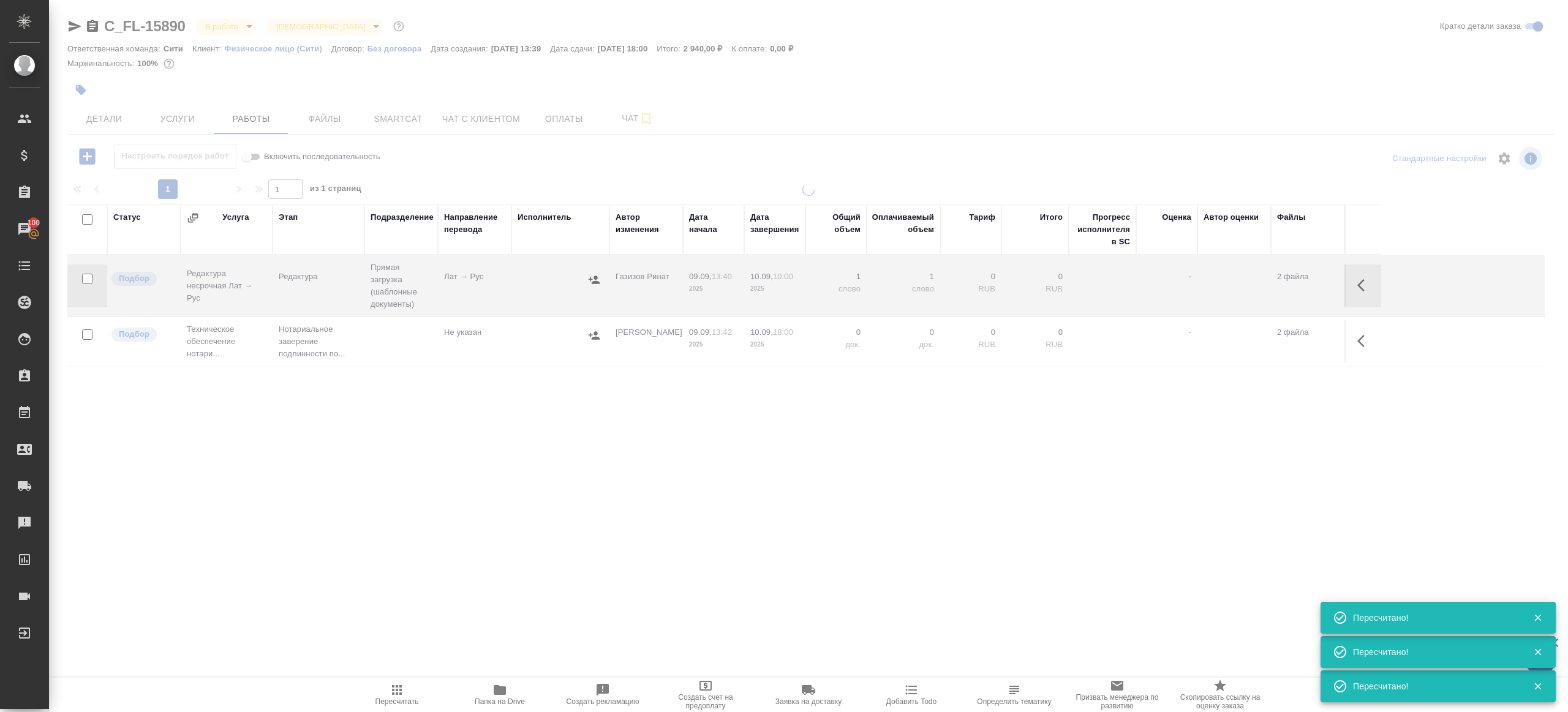
click at [399, 597] on div ".cls-1 fill:#fff; AWATERA Gazizov Rinat Клиенты Спецификации Заказы 100 Чаты To…" at bounding box center [784, 356] width 1568 height 712
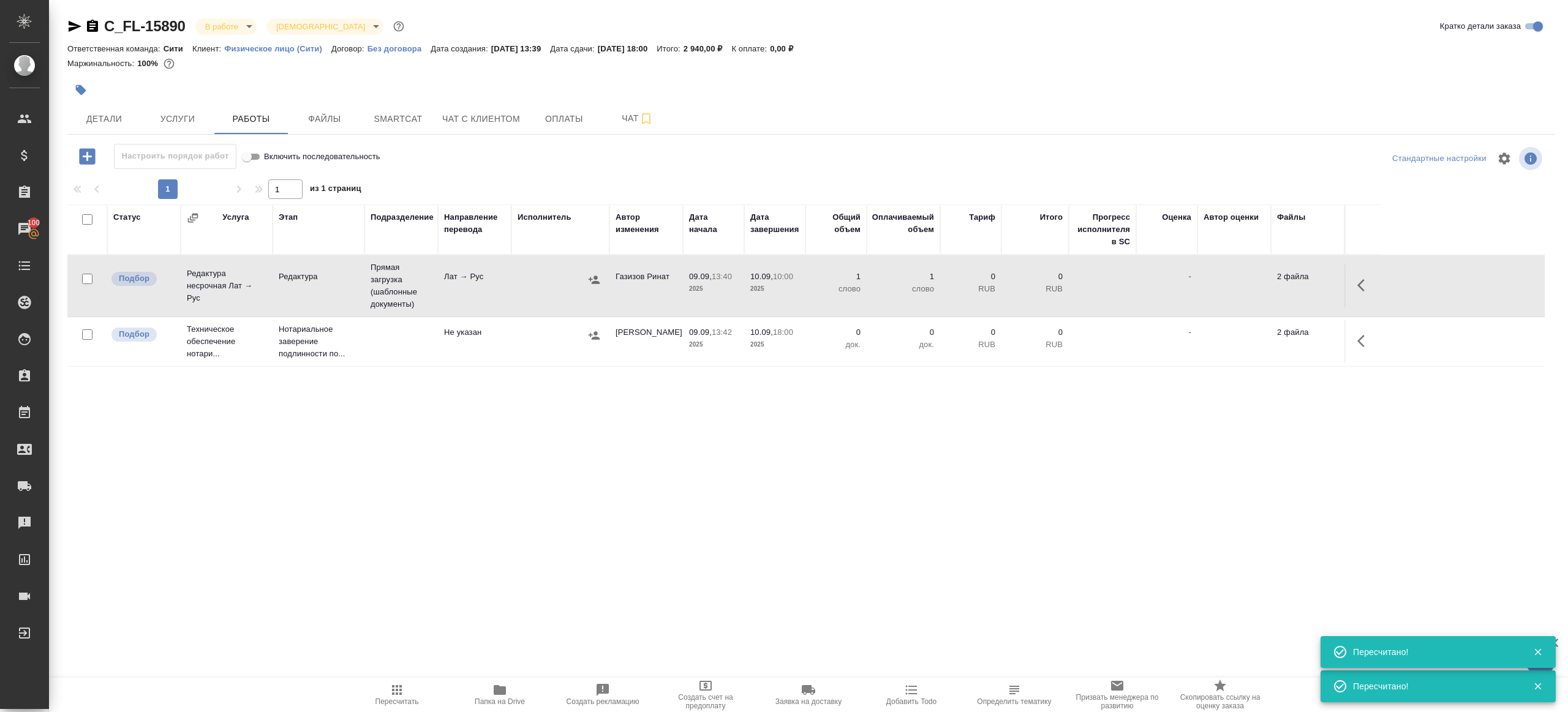
click at [523, 308] on tr "Подбор Редактура несрочная Лат → Рус Редактура Прямая загрузка (шаблонные докум…" at bounding box center [806, 286] width 1477 height 62
click at [409, 693] on span "Пересчитать" at bounding box center [396, 694] width 88 height 23
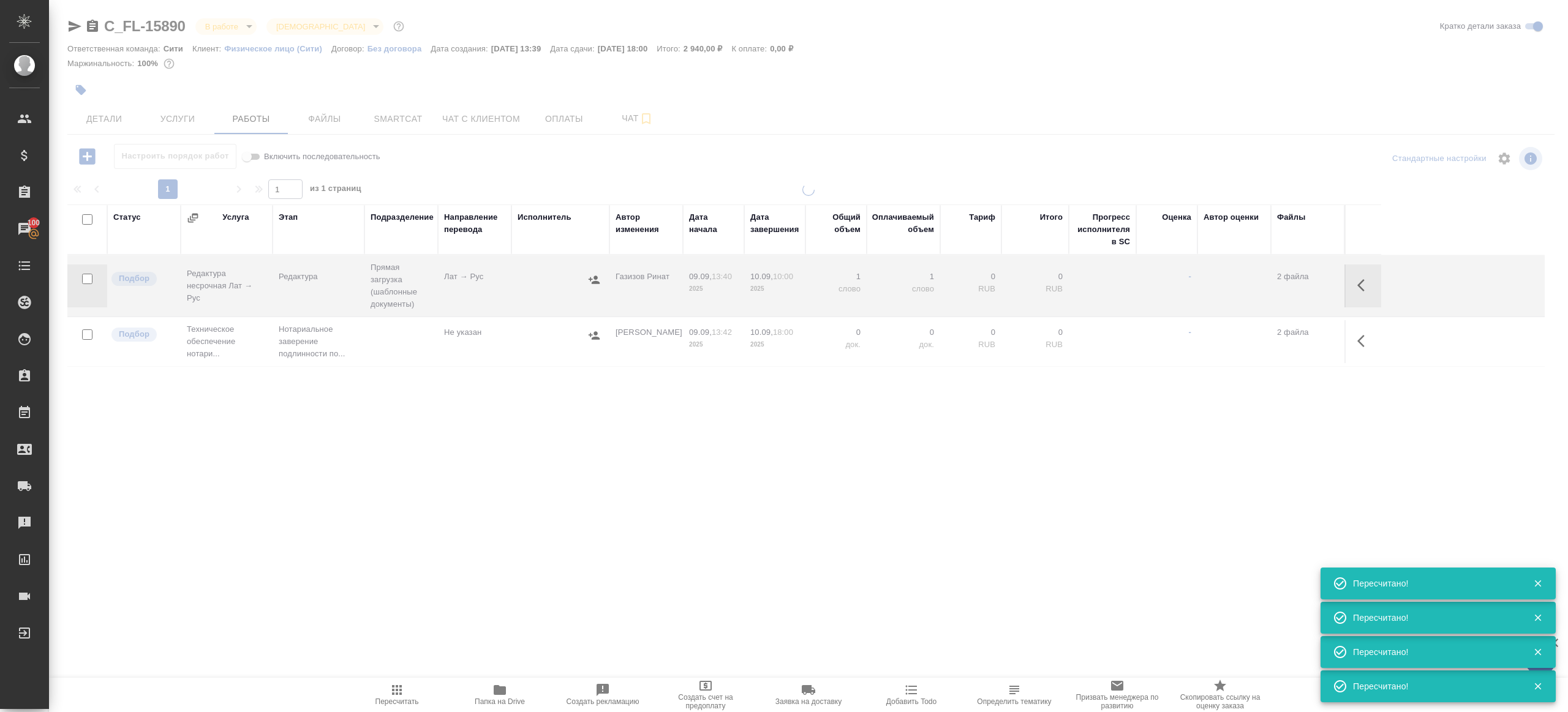
click at [529, 425] on div "Статус Услуга Этап Подразделение Направление перевода Исполнитель Автор изменен…" at bounding box center [806, 342] width 1477 height 276
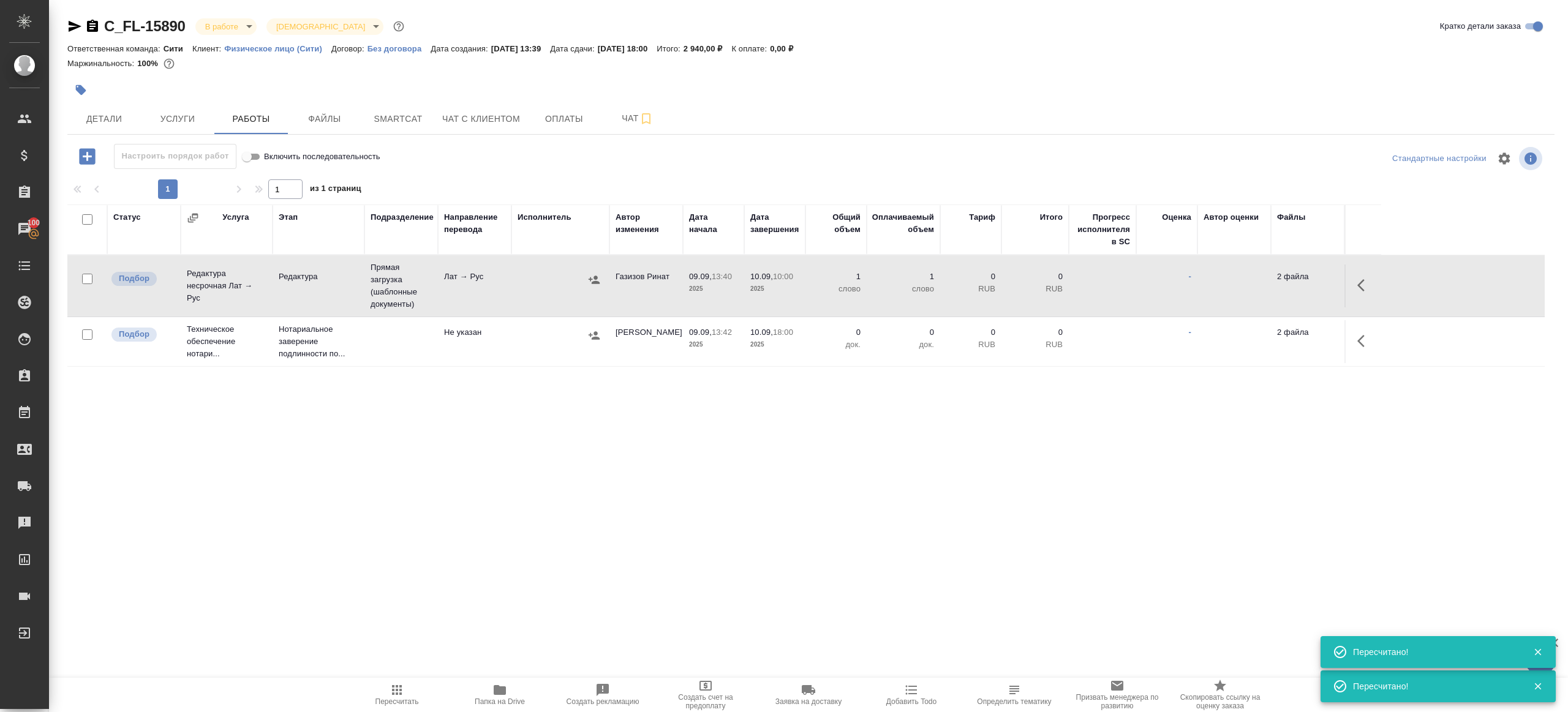
click at [405, 696] on span "Пересчитать" at bounding box center [396, 694] width 88 height 23
drag, startPoint x: 405, startPoint y: 696, endPoint x: 469, endPoint y: 531, distance: 177.0
click at [405, 692] on span "Пересчитать" at bounding box center [396, 694] width 88 height 23
click at [401, 694] on icon "button" at bounding box center [396, 690] width 10 height 10
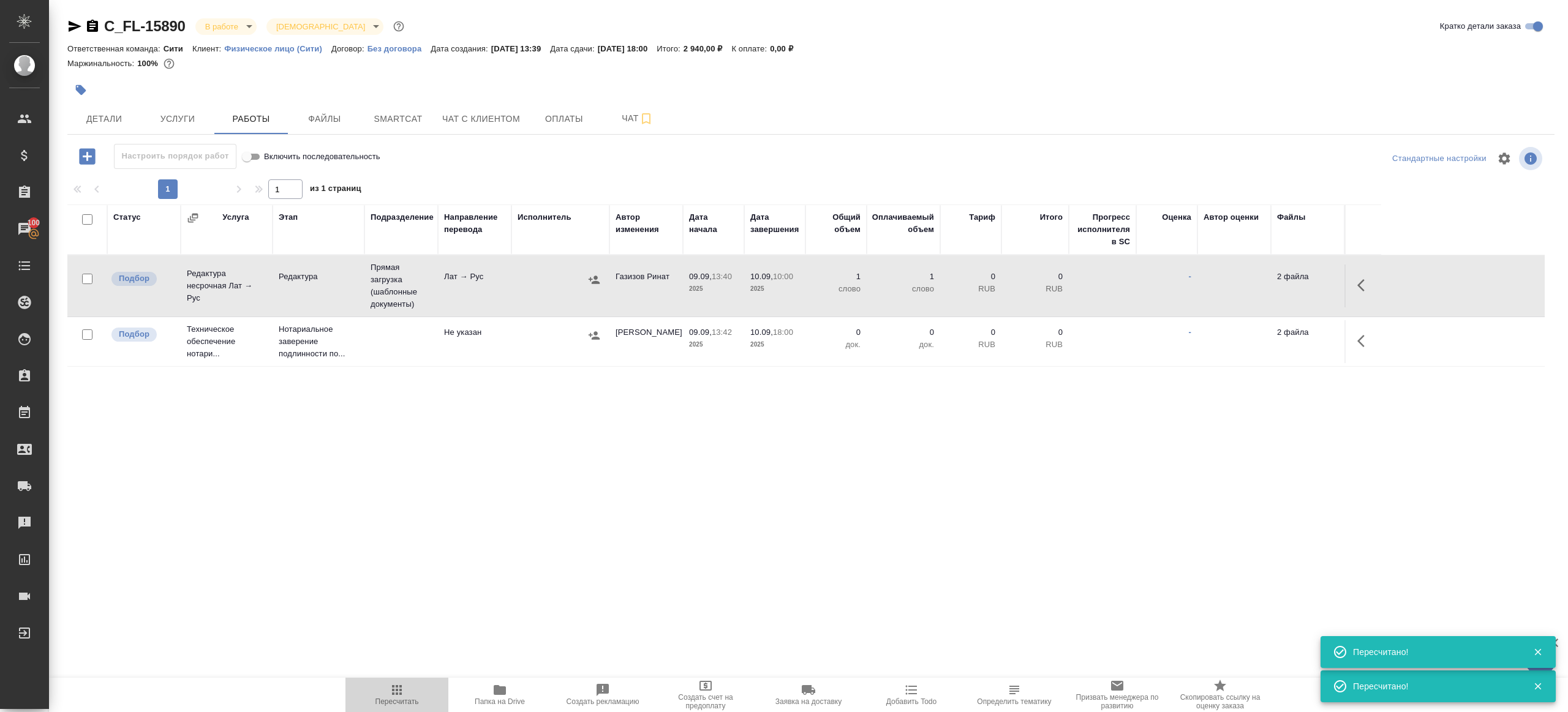
click at [409, 694] on span "Пересчитать" at bounding box center [396, 694] width 88 height 23
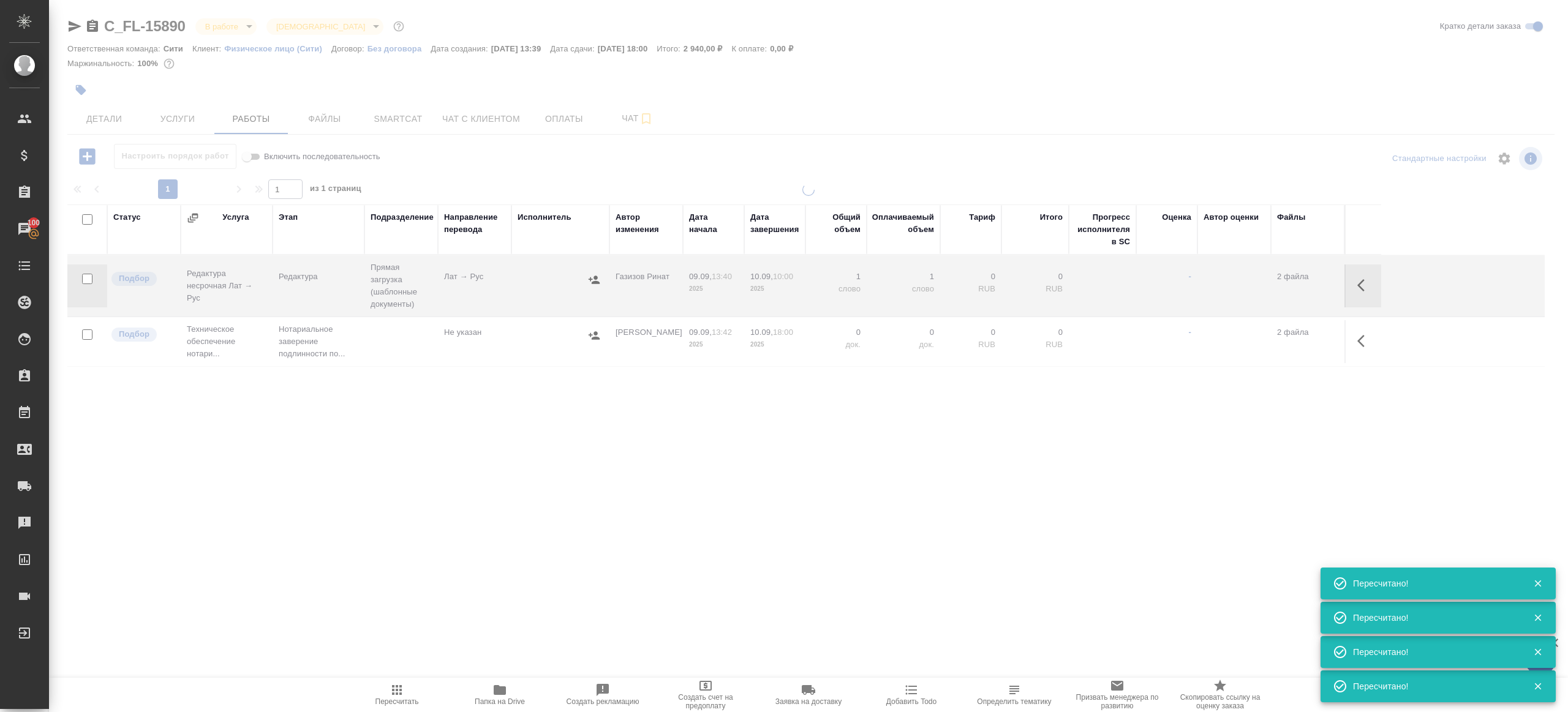
click at [494, 431] on div at bounding box center [808, 348] width 1519 height 328
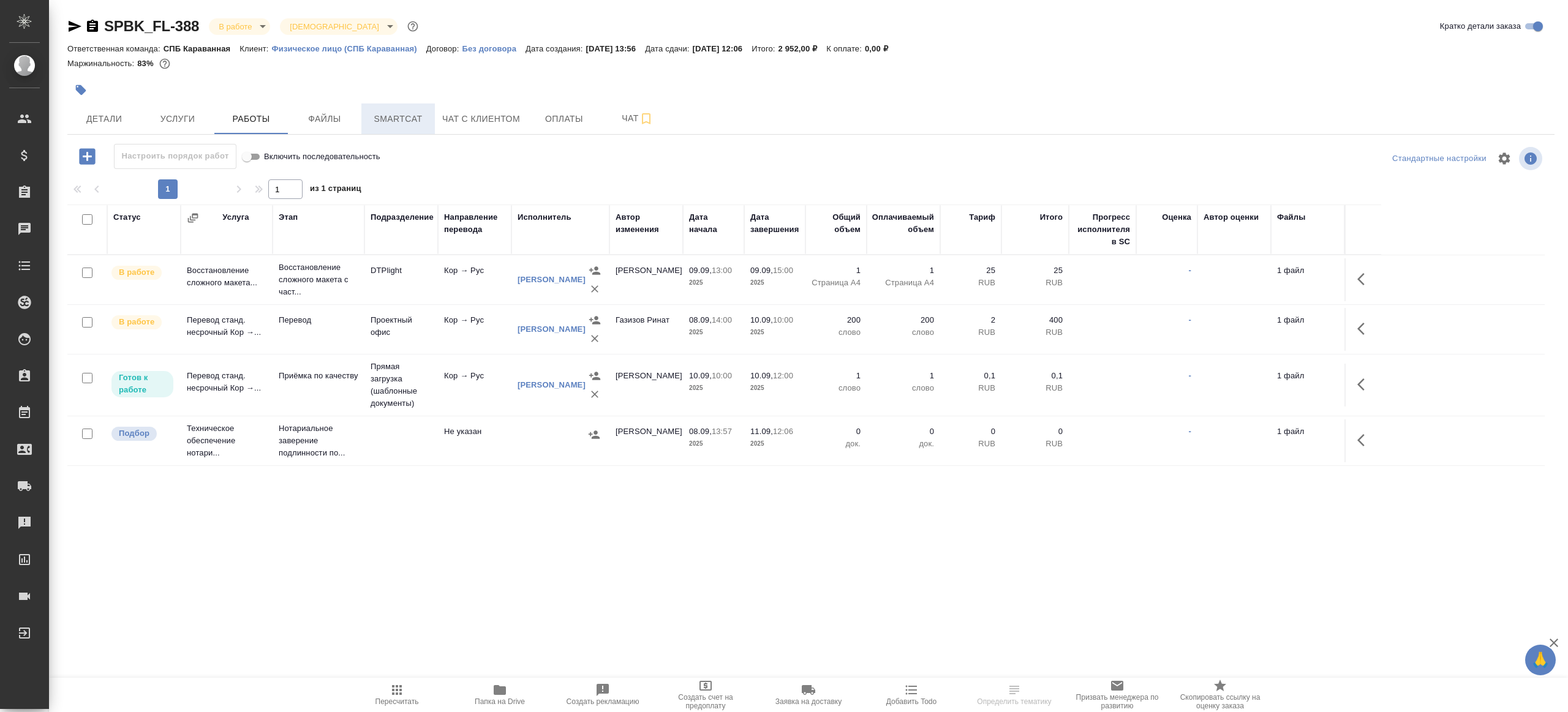
click at [416, 118] on span "Smartcat" at bounding box center [398, 118] width 59 height 15
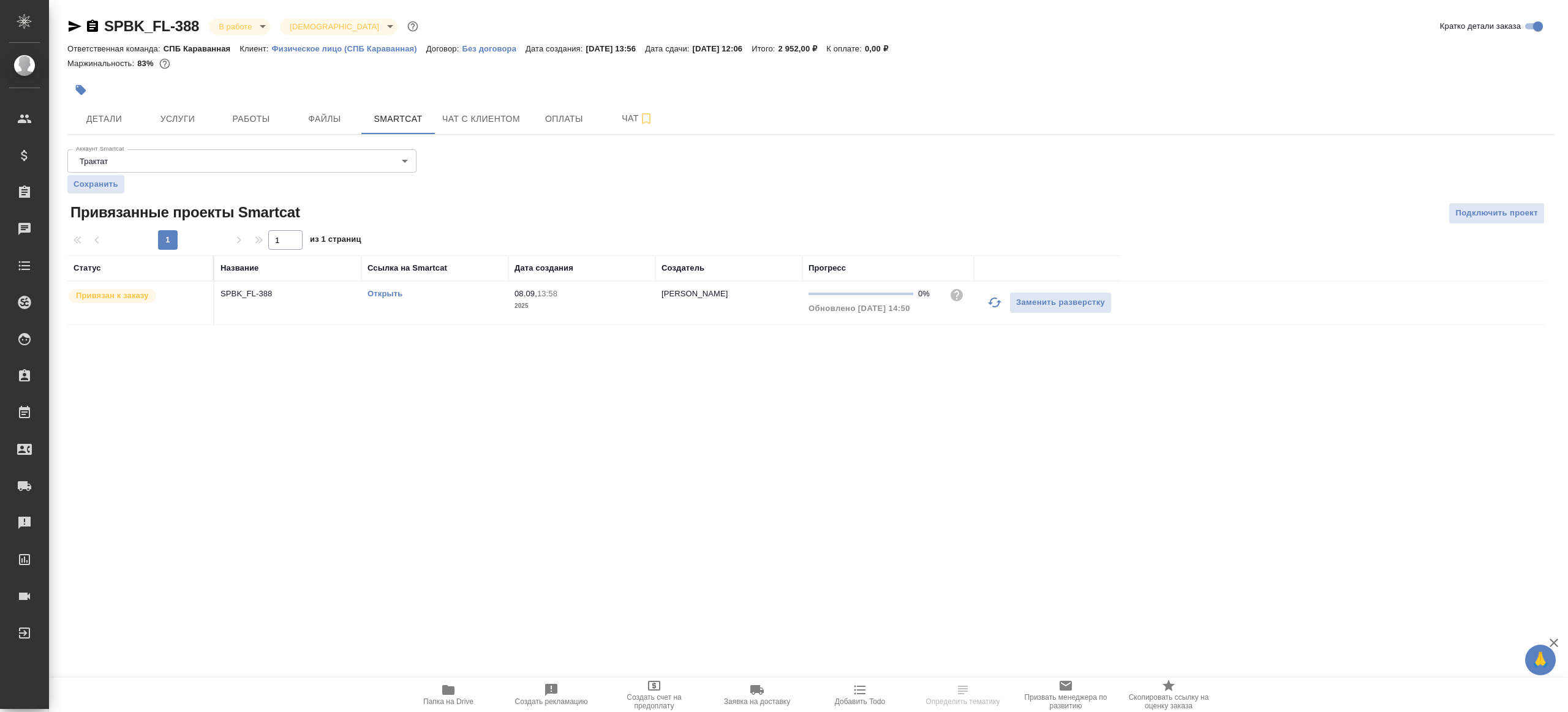
click at [390, 291] on link "Открыть" at bounding box center [384, 293] width 35 height 9
click at [279, 125] on span "Работы" at bounding box center [251, 118] width 59 height 15
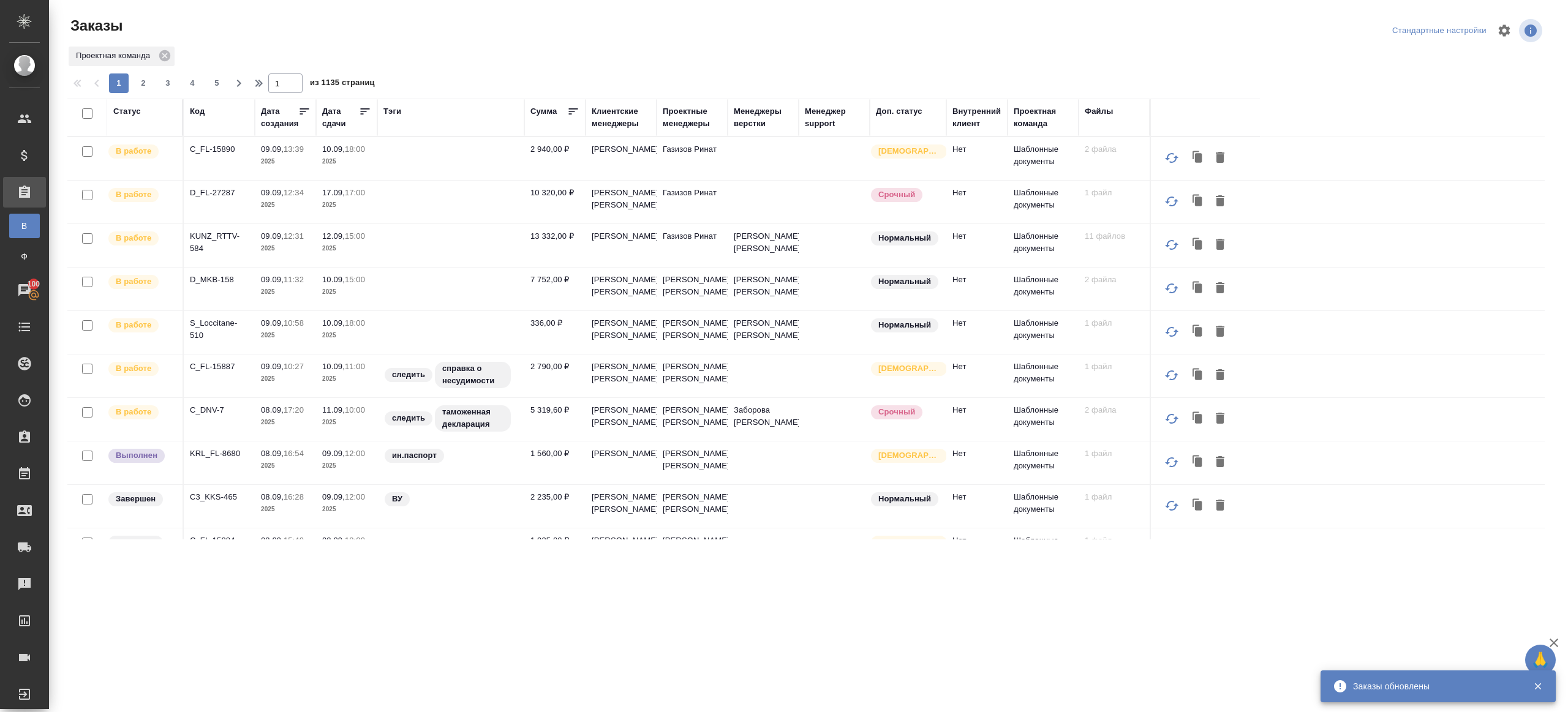
click at [395, 111] on div "Тэги" at bounding box center [392, 111] width 18 height 12
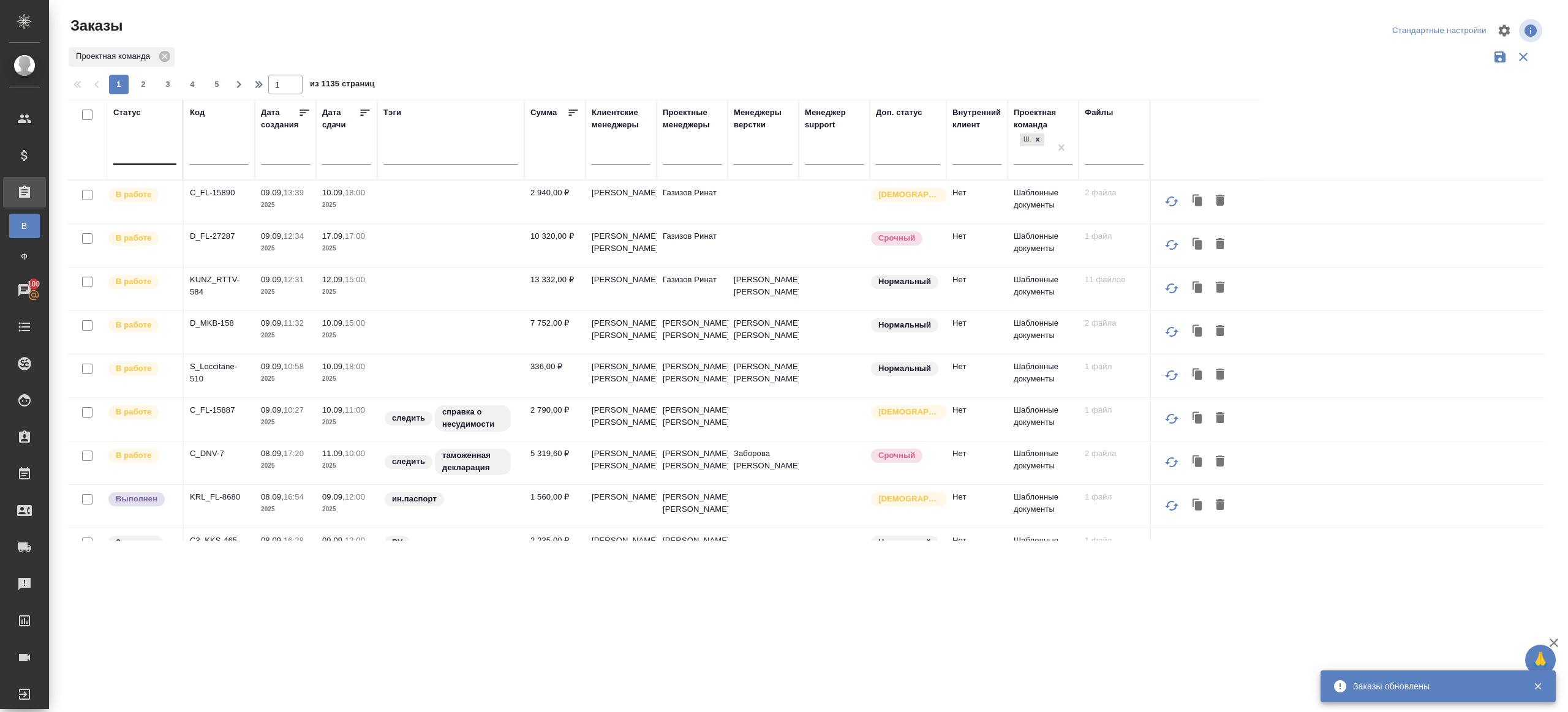
click at [140, 153] on div at bounding box center [144, 152] width 63 height 18
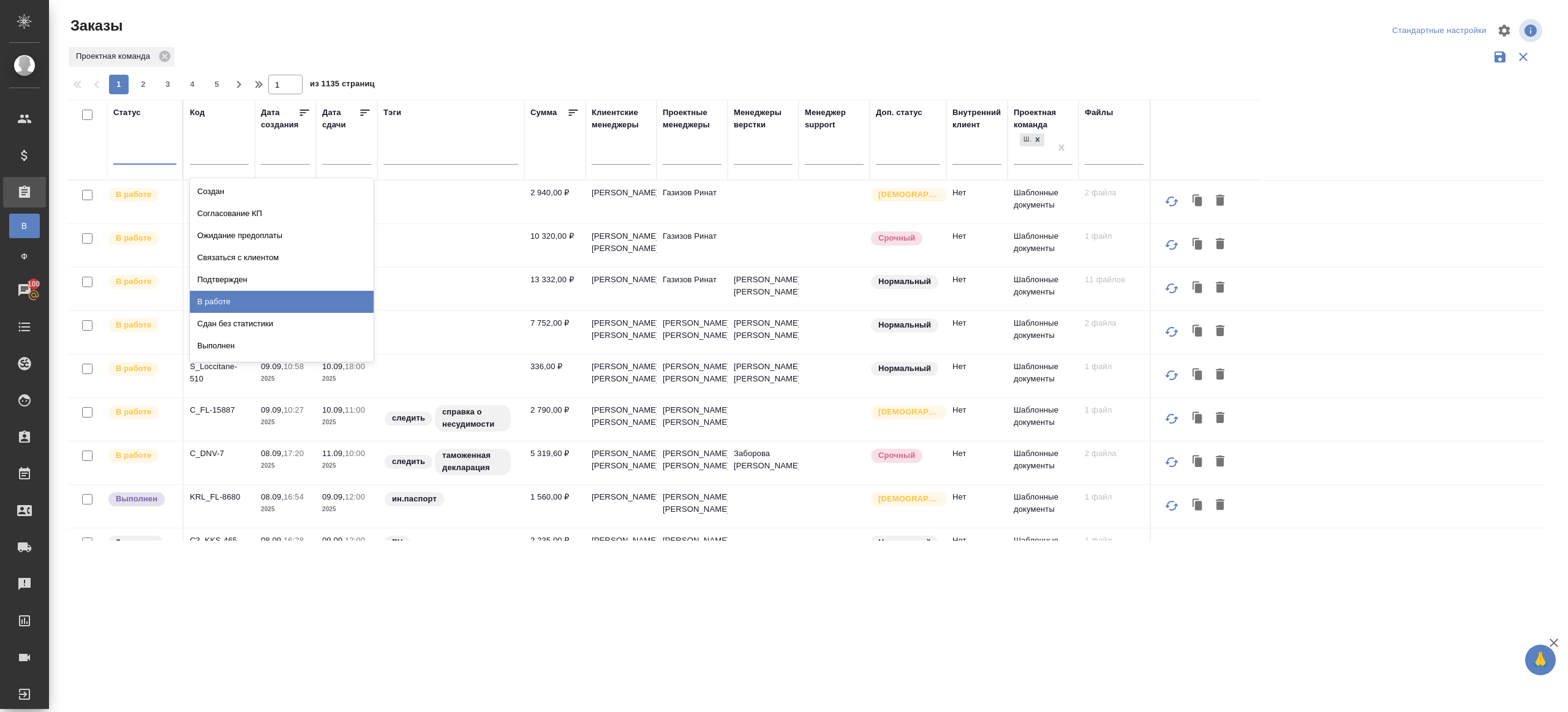
click at [255, 296] on div "В работе" at bounding box center [282, 301] width 184 height 22
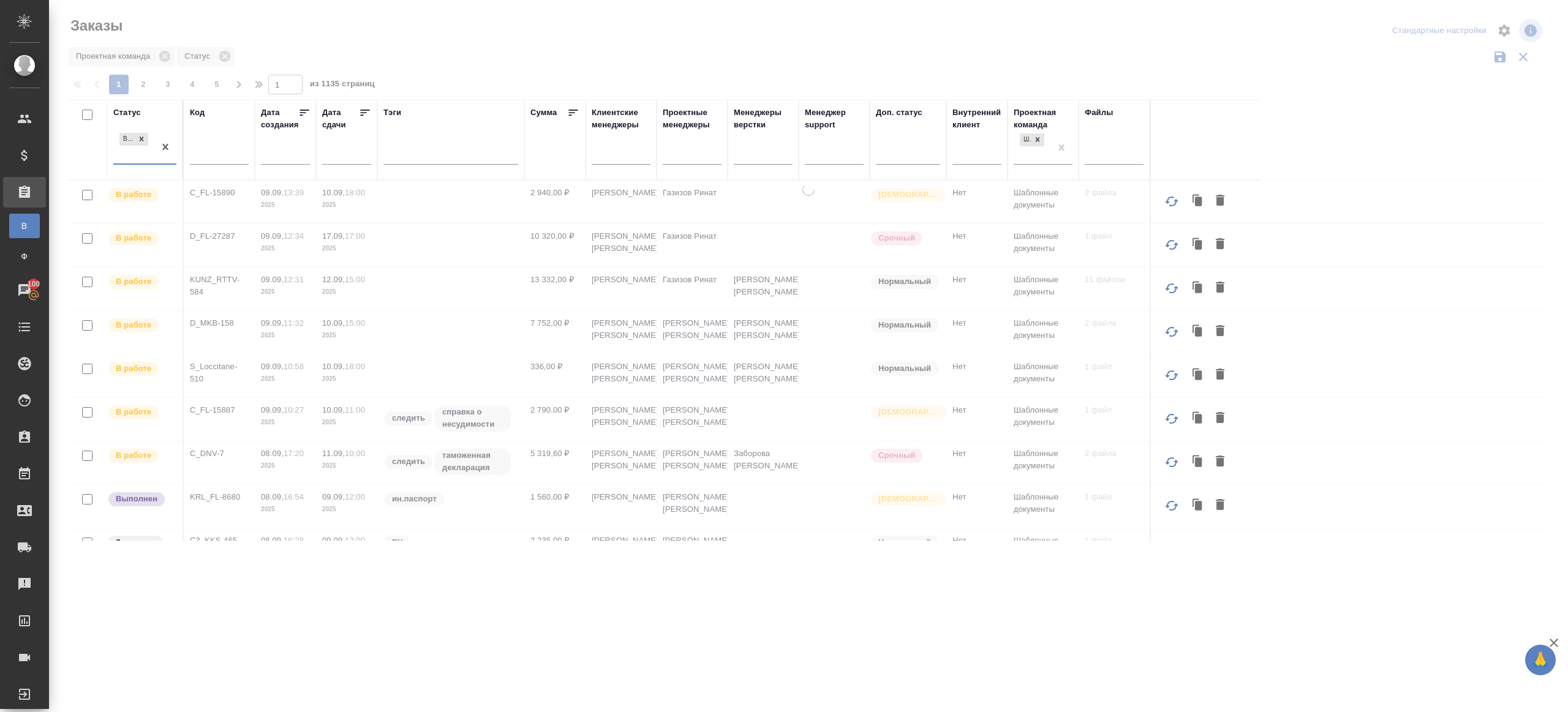
click at [160, 131] on div at bounding box center [165, 147] width 22 height 33
click at [148, 148] on div at bounding box center [144, 152] width 63 height 18
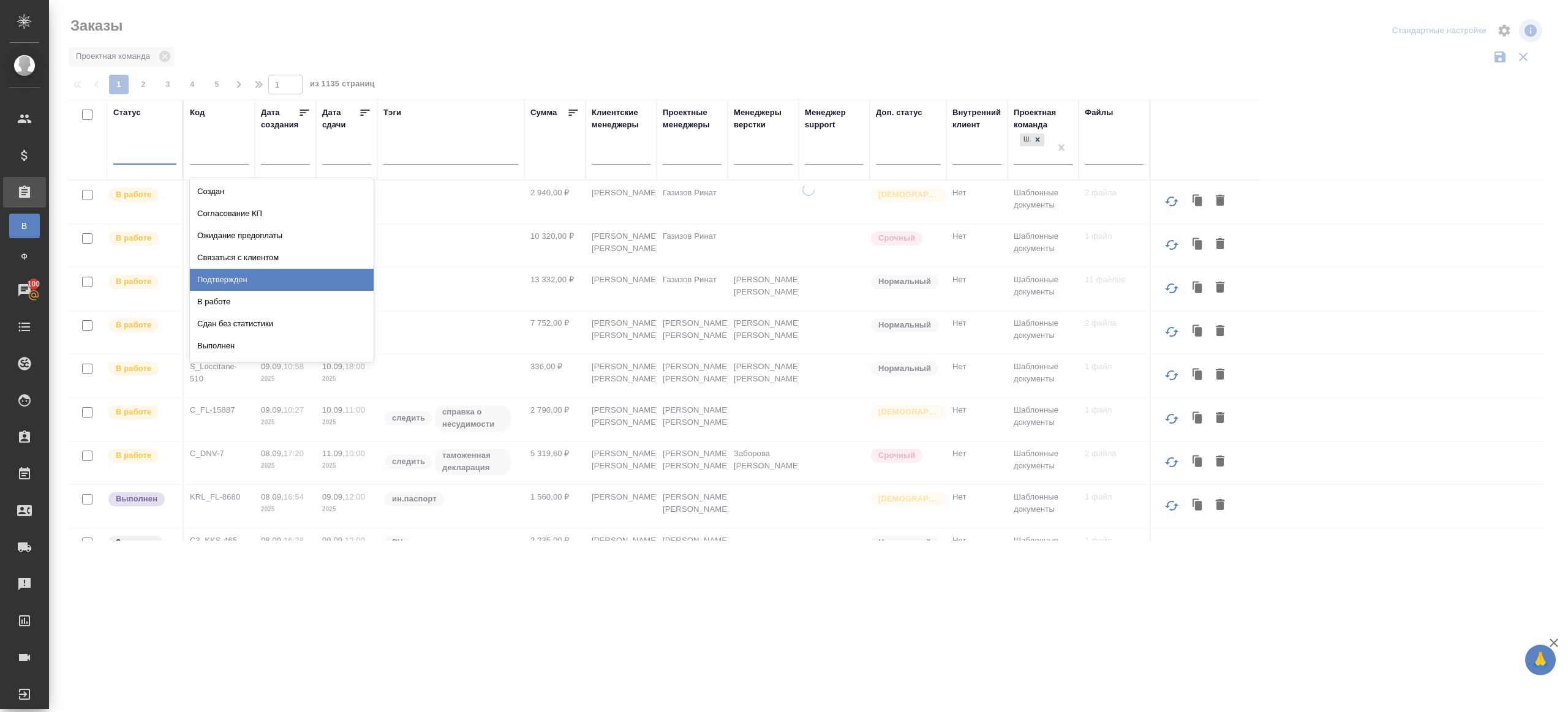
click at [242, 275] on div "Подтвержден" at bounding box center [282, 279] width 184 height 22
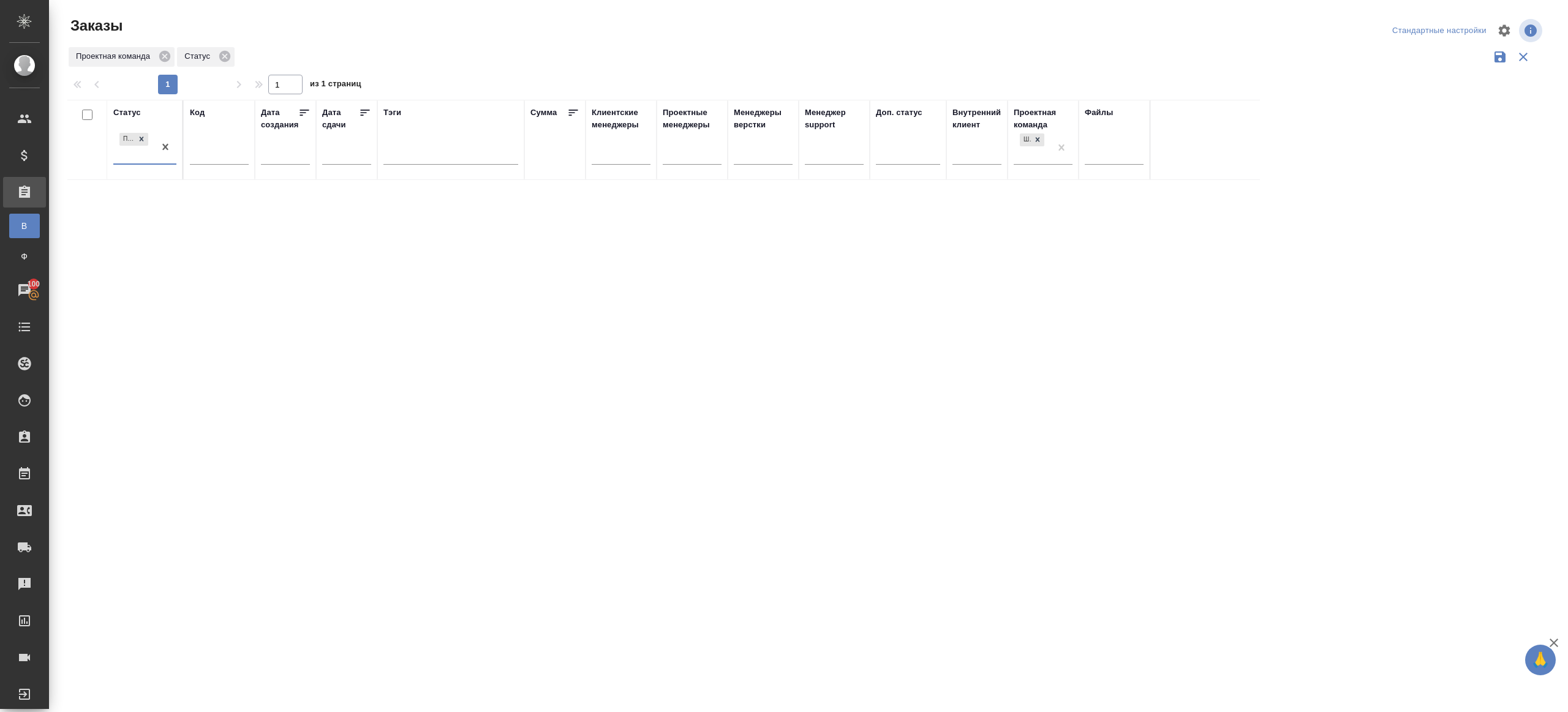
click at [835, 58] on div "Проектная команда Статус" at bounding box center [806, 57] width 1477 height 23
click at [404, 58] on div at bounding box center [808, 274] width 1519 height 548
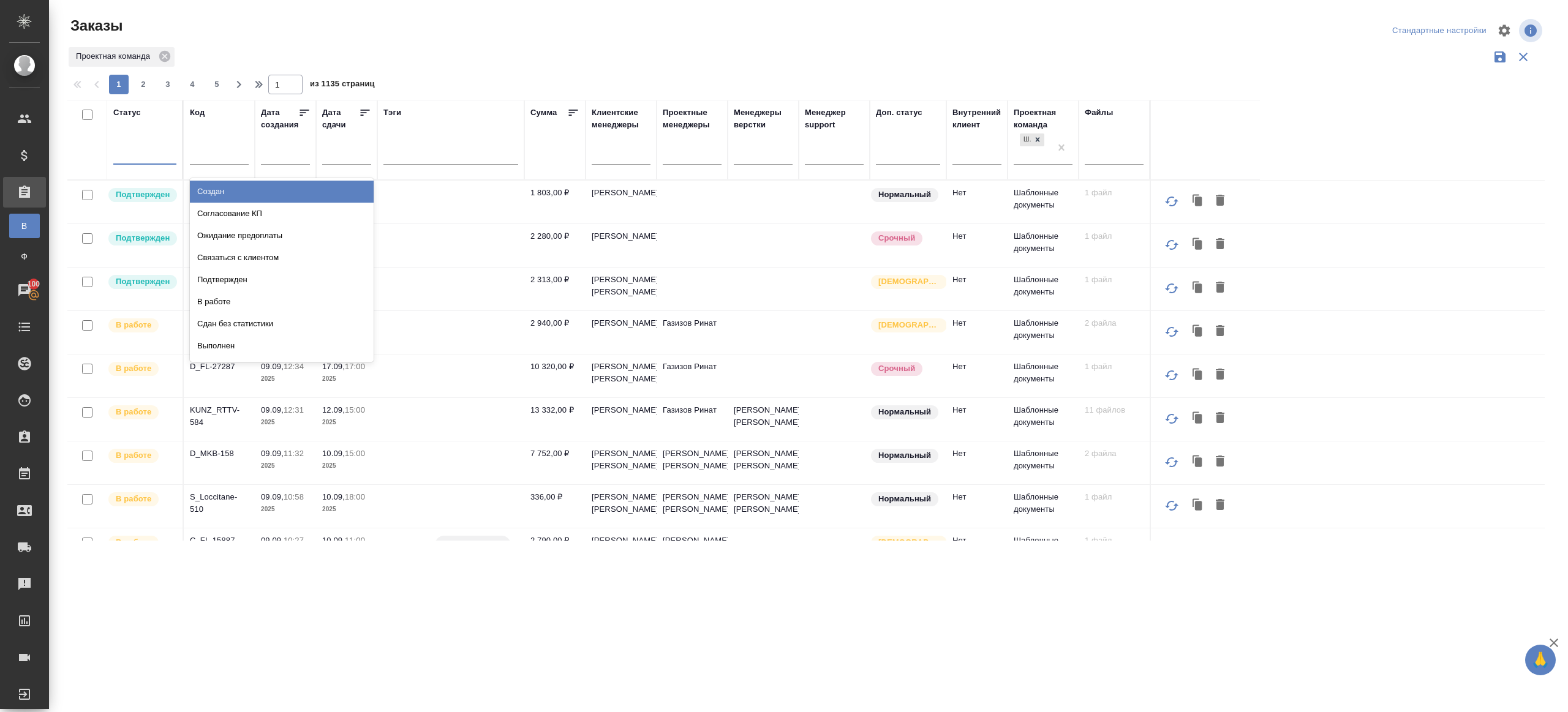
click at [140, 154] on div at bounding box center [144, 152] width 63 height 18
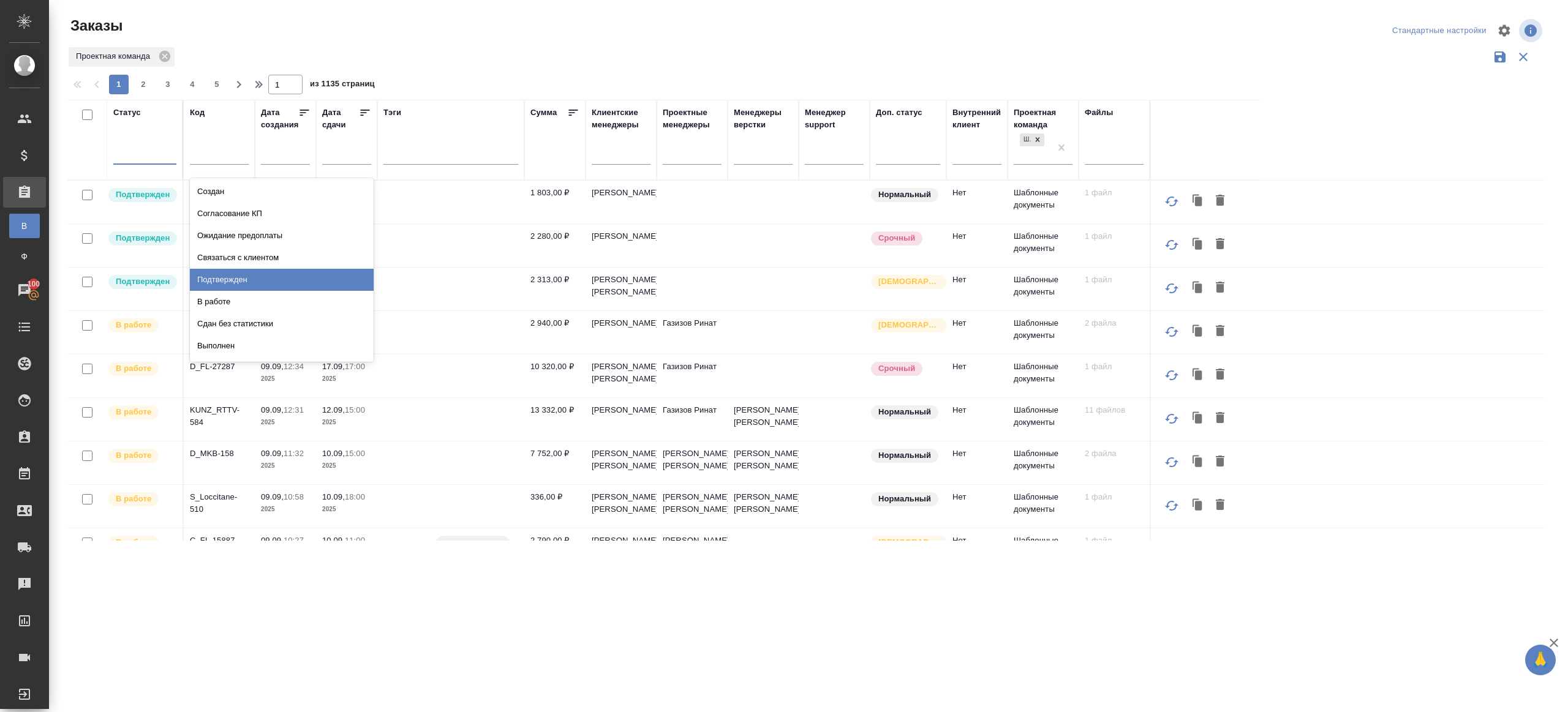
click at [218, 285] on div "Подтвержден" at bounding box center [282, 279] width 184 height 22
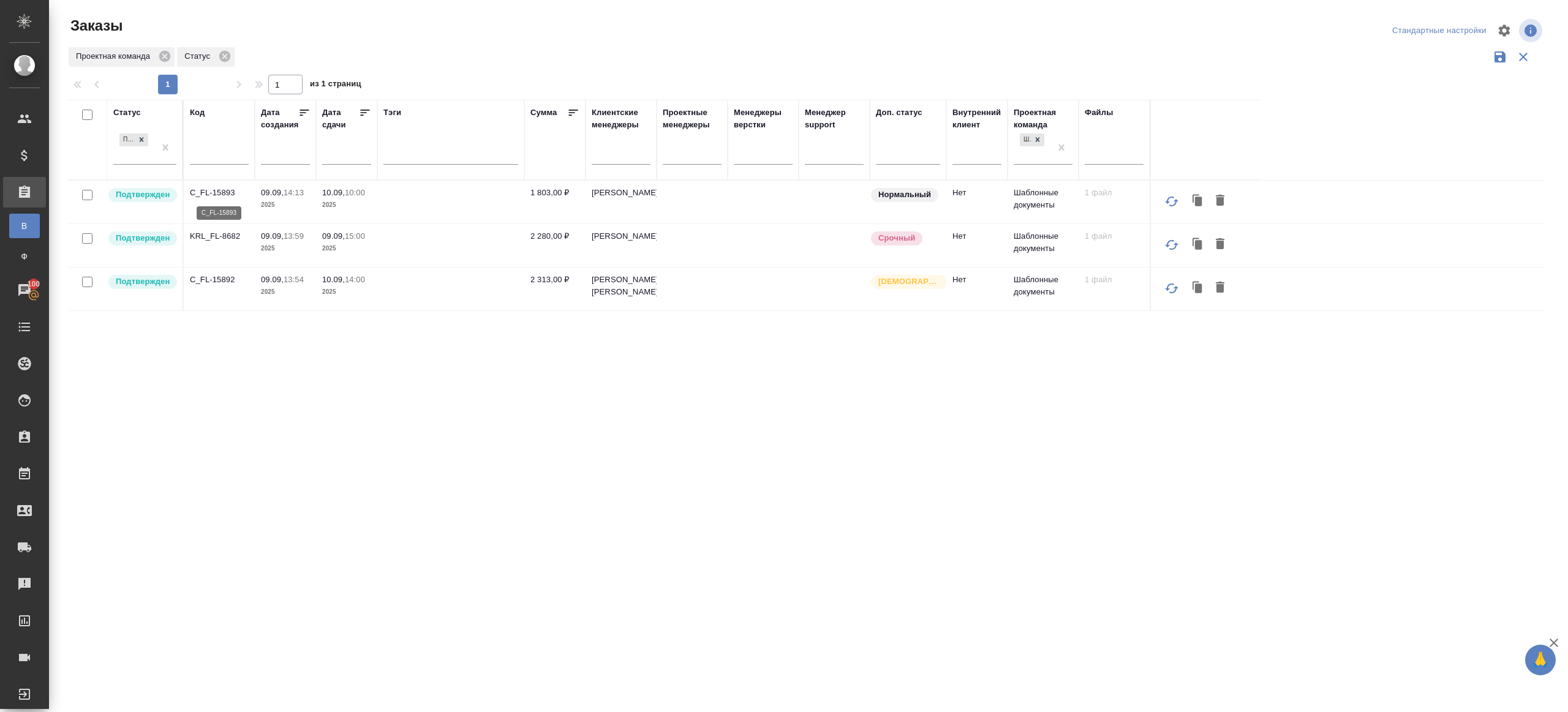
click at [215, 187] on p "C_FL-15893" at bounding box center [220, 193] width 59 height 12
drag, startPoint x: 215, startPoint y: 236, endPoint x: 215, endPoint y: 249, distance: 13.0
click at [215, 236] on p "KRL_FL-8682" at bounding box center [220, 236] width 59 height 12
click at [215, 274] on p "C_FL-15892" at bounding box center [220, 280] width 59 height 12
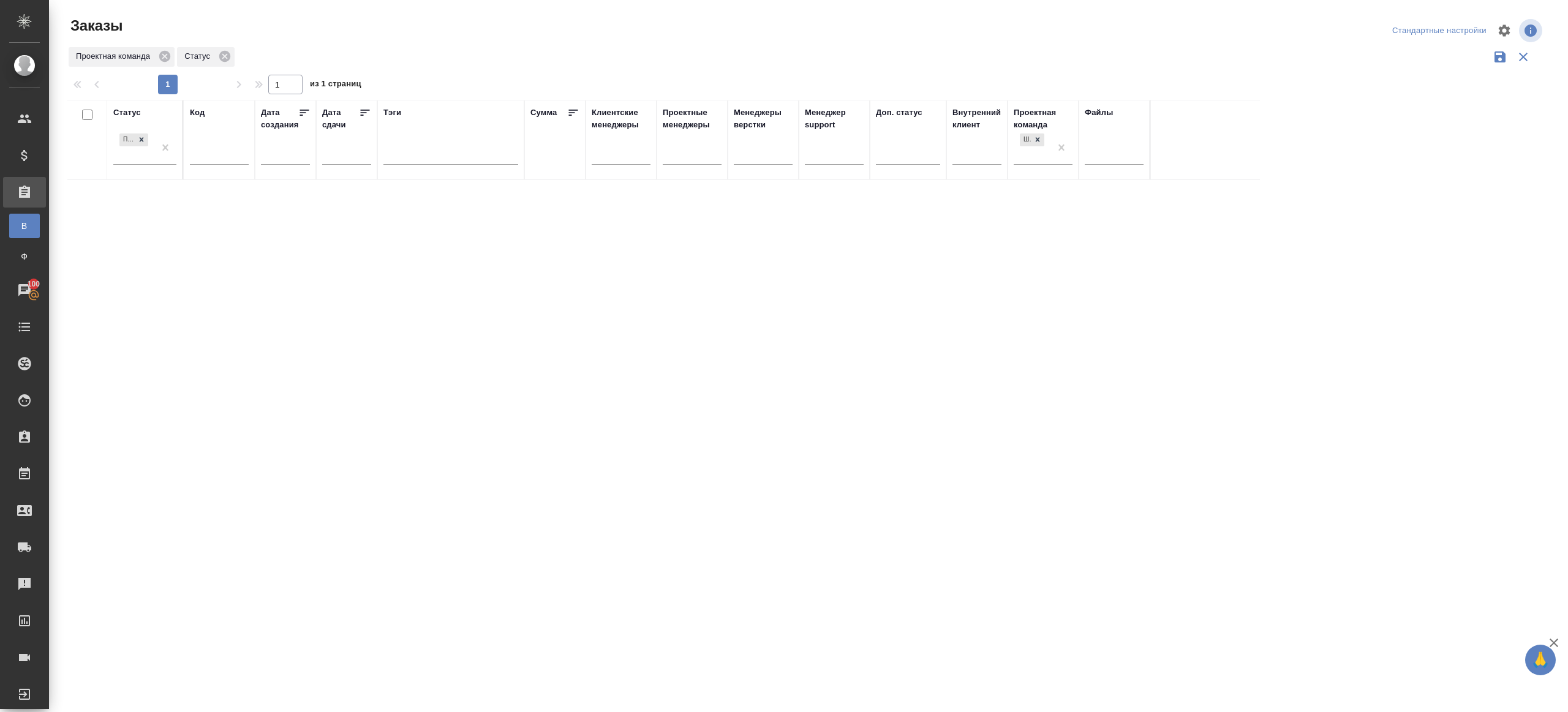
click at [348, 430] on div "Статус Подтвержден Код Дата создания Дата сдачи Тэги Сумма Клиентские менеджеры…" at bounding box center [806, 320] width 1477 height 441
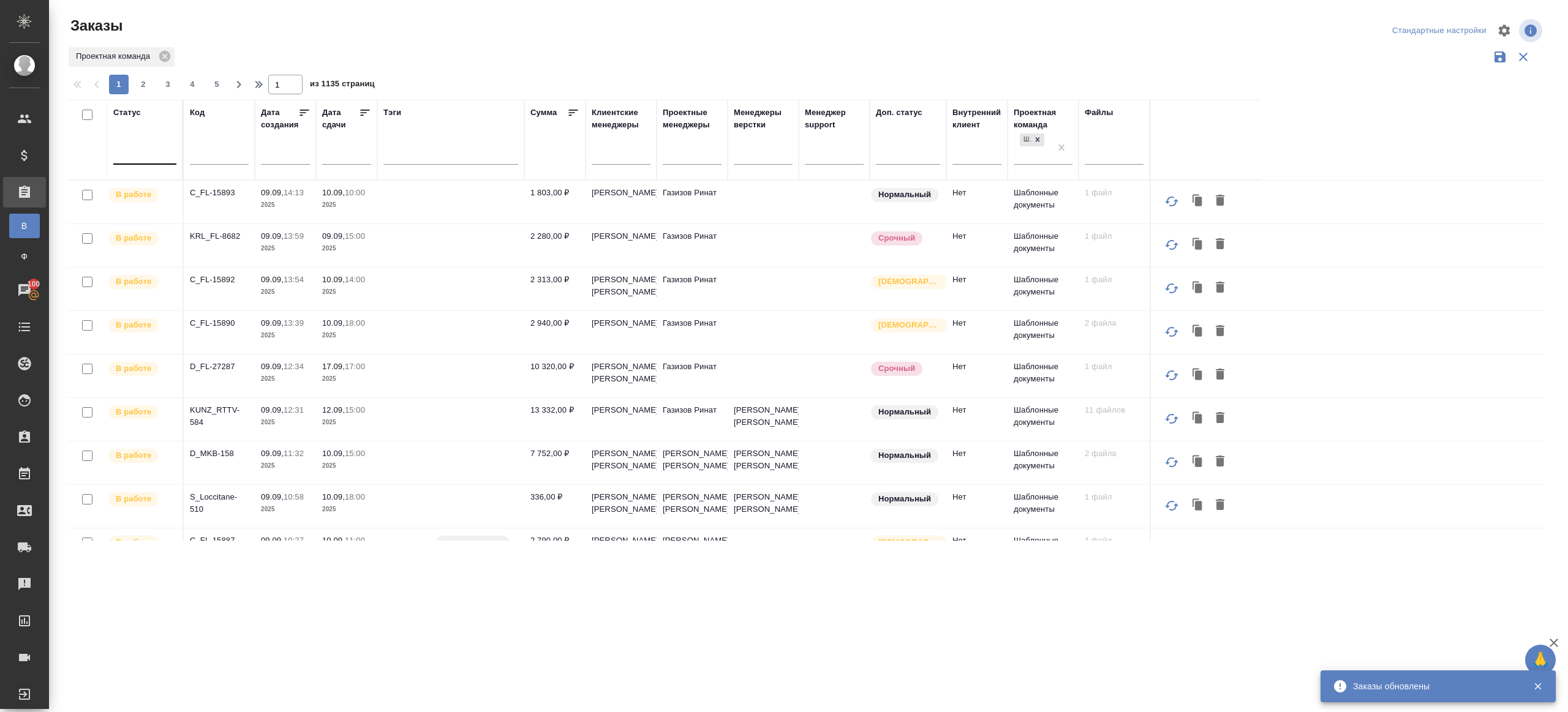
click at [143, 148] on div at bounding box center [144, 152] width 63 height 18
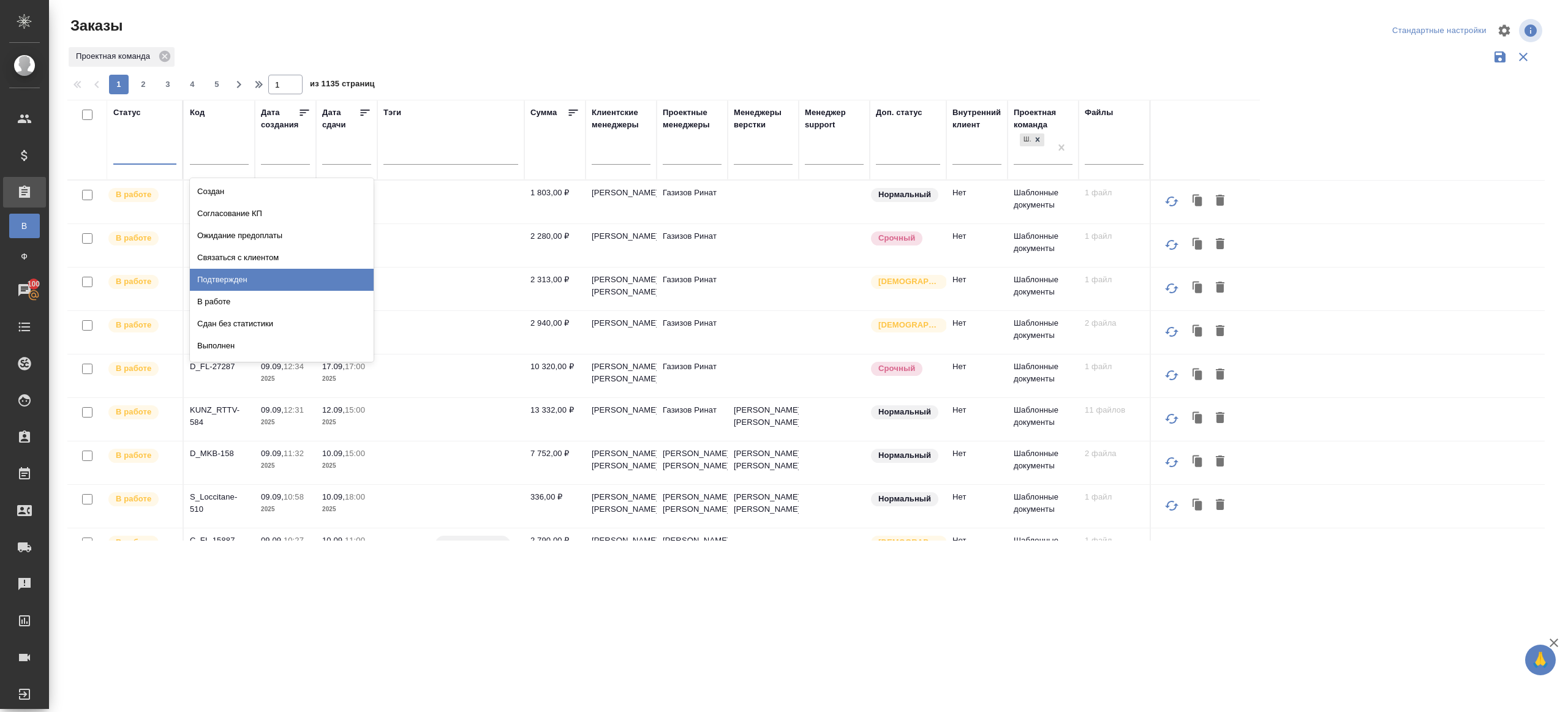
click at [256, 280] on div "Подтвержден" at bounding box center [282, 279] width 184 height 22
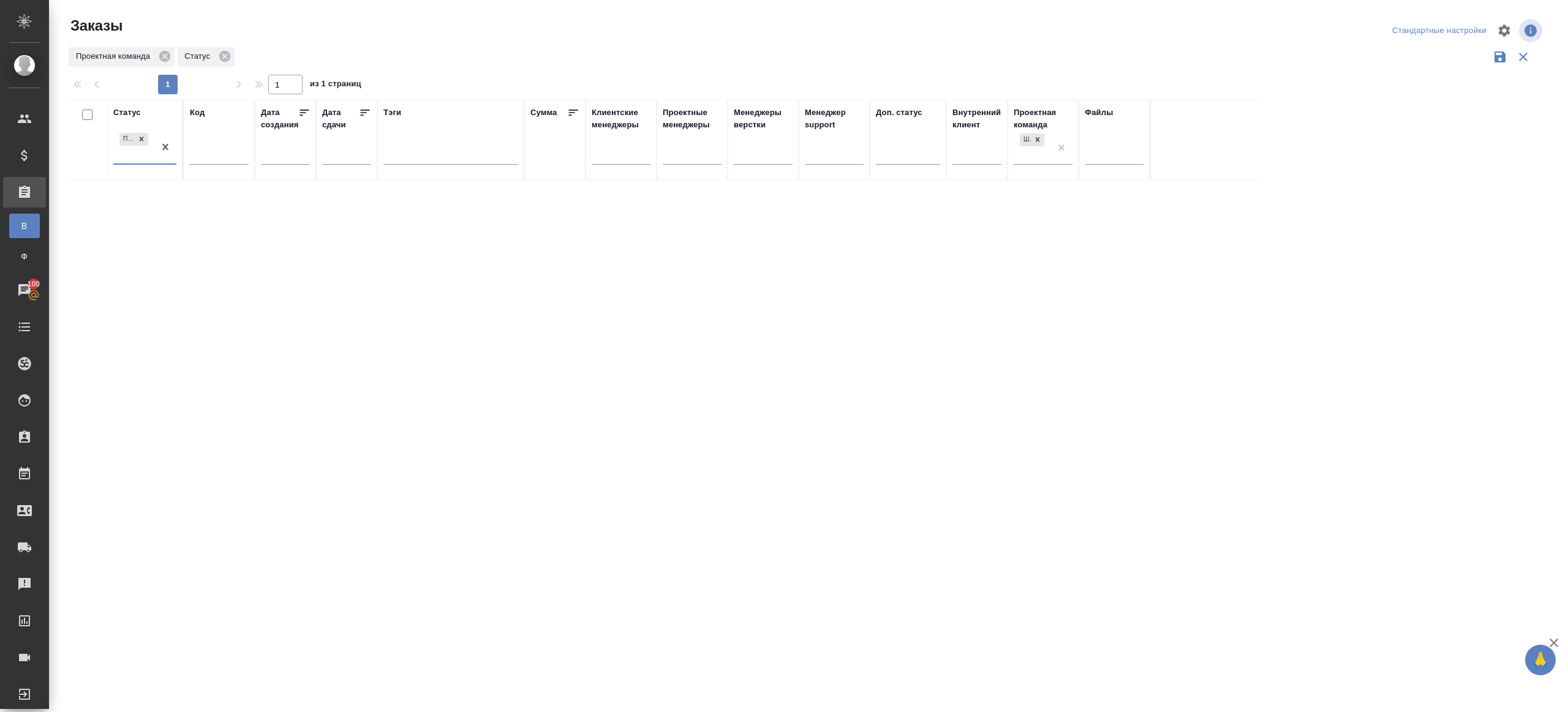
click at [564, 269] on div "Статус option Подтвержден, selected. 0 results available. Select is focused ,ty…" at bounding box center [806, 320] width 1477 height 441
click at [494, 52] on div "Проектная команда" at bounding box center [806, 57] width 1477 height 23
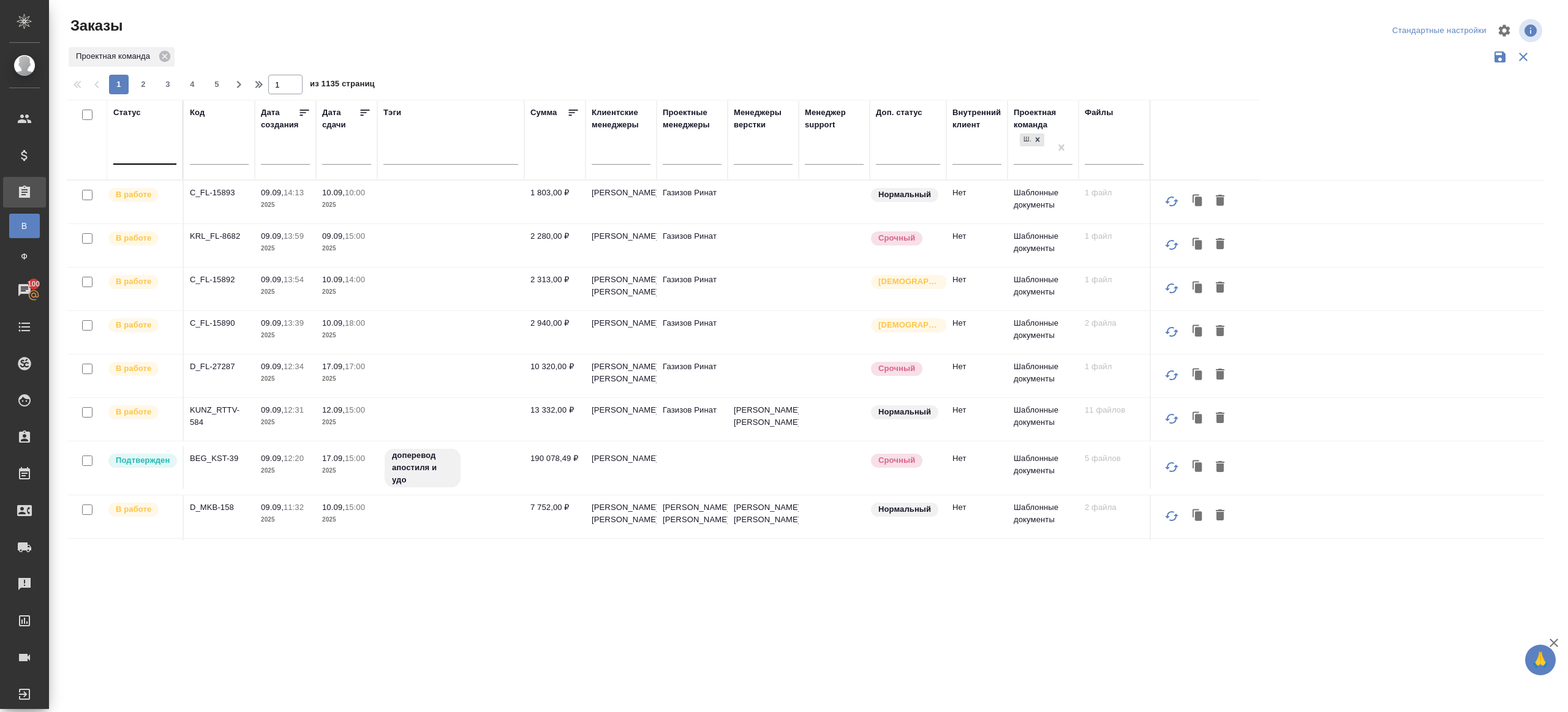
click at [150, 148] on div at bounding box center [144, 152] width 63 height 18
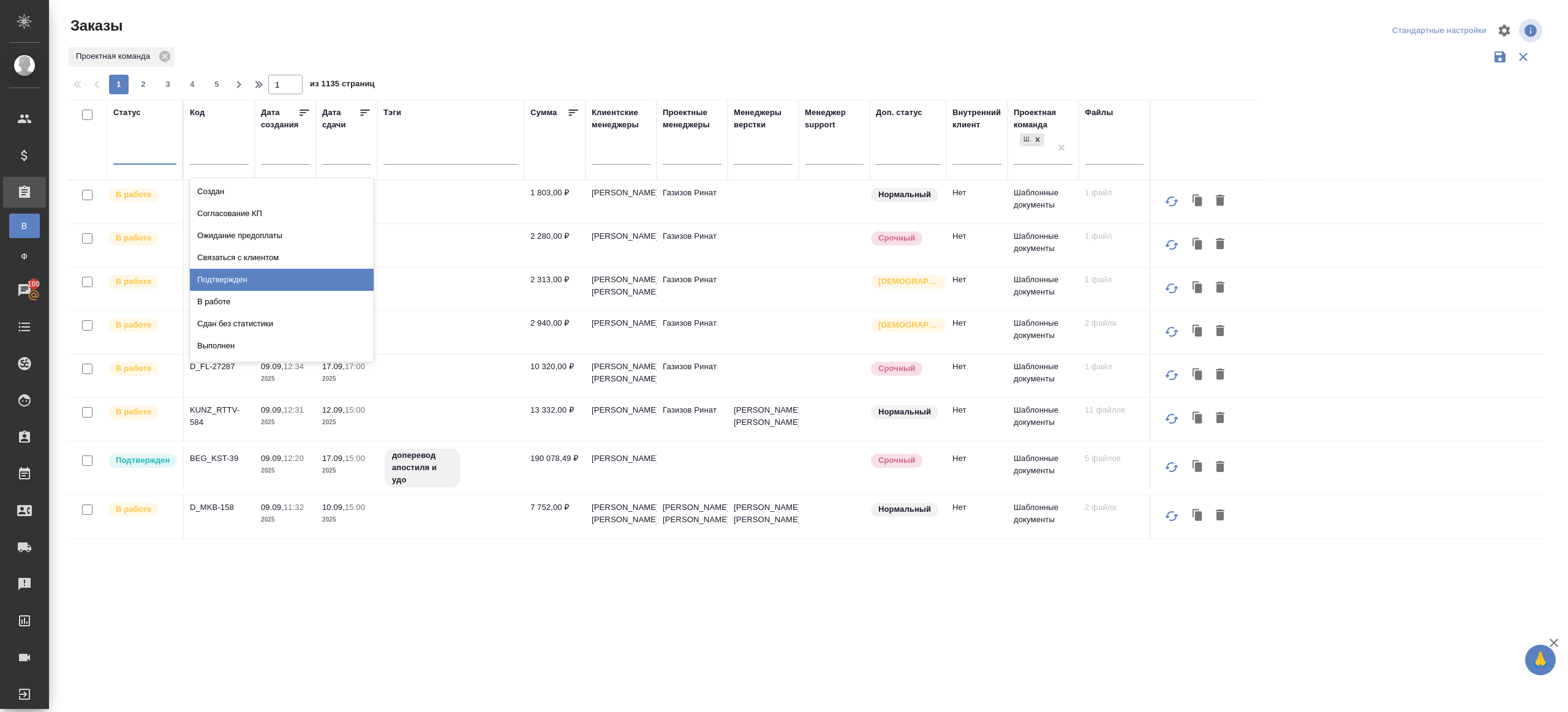
click at [264, 275] on div "Подтвержден" at bounding box center [282, 279] width 184 height 22
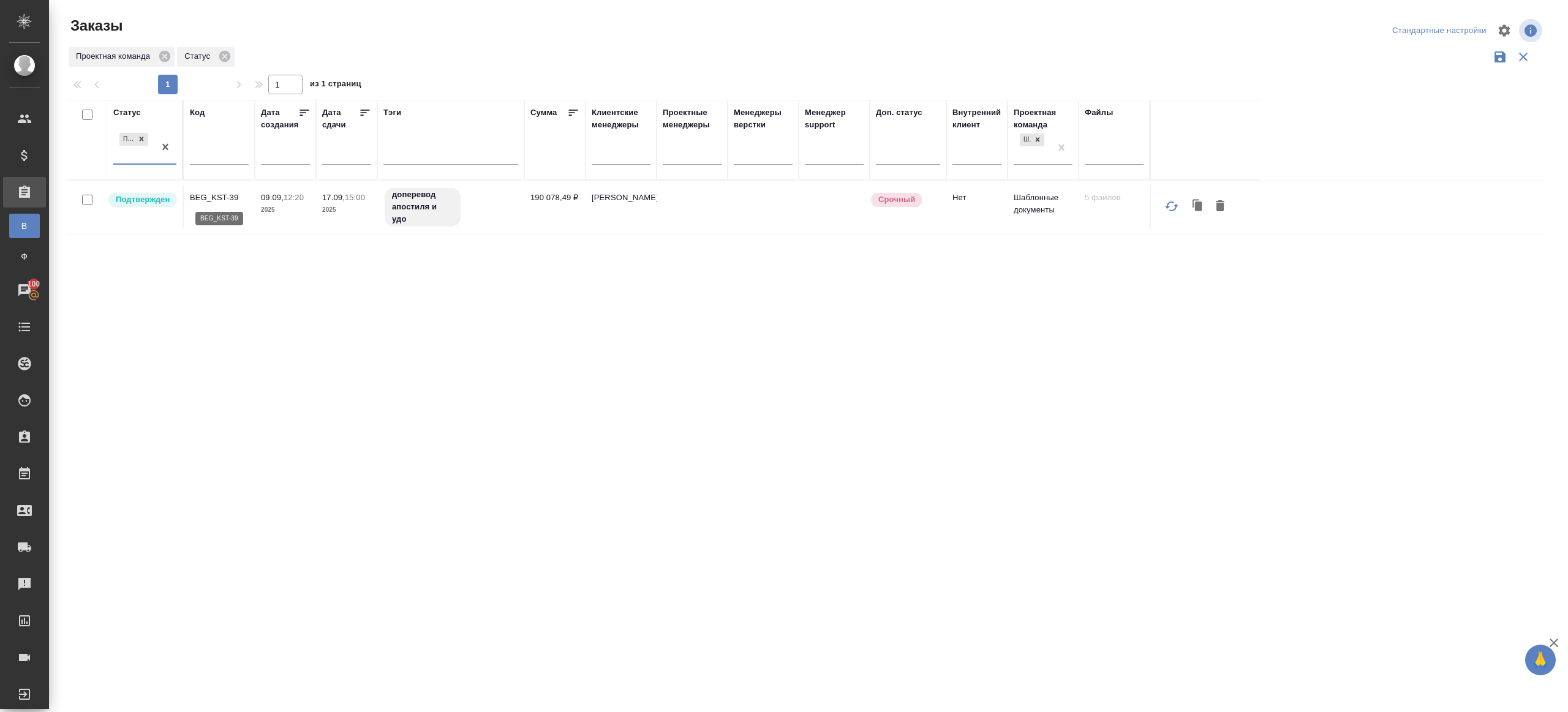
click at [223, 200] on p "BEG_KST-39" at bounding box center [220, 198] width 59 height 12
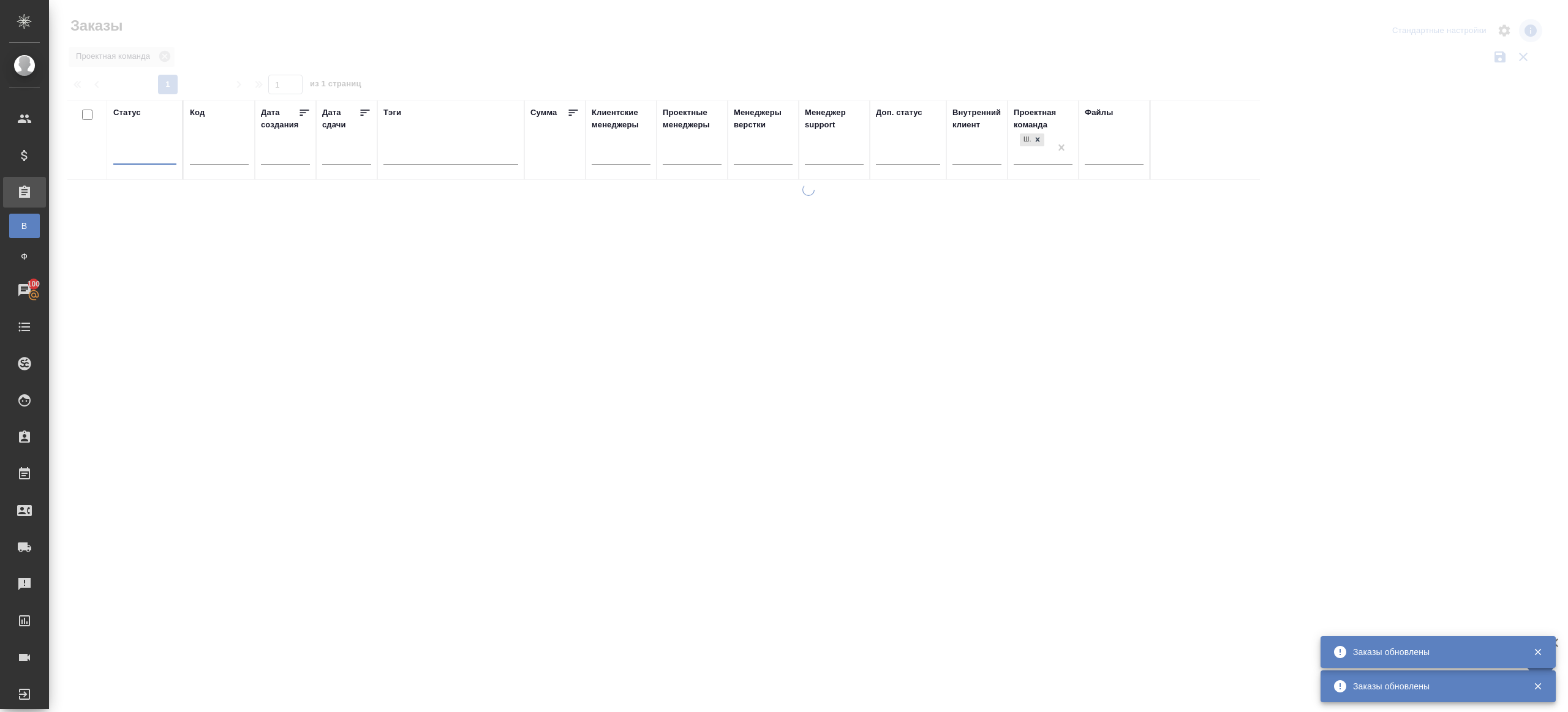
click at [423, 64] on div at bounding box center [808, 274] width 1519 height 548
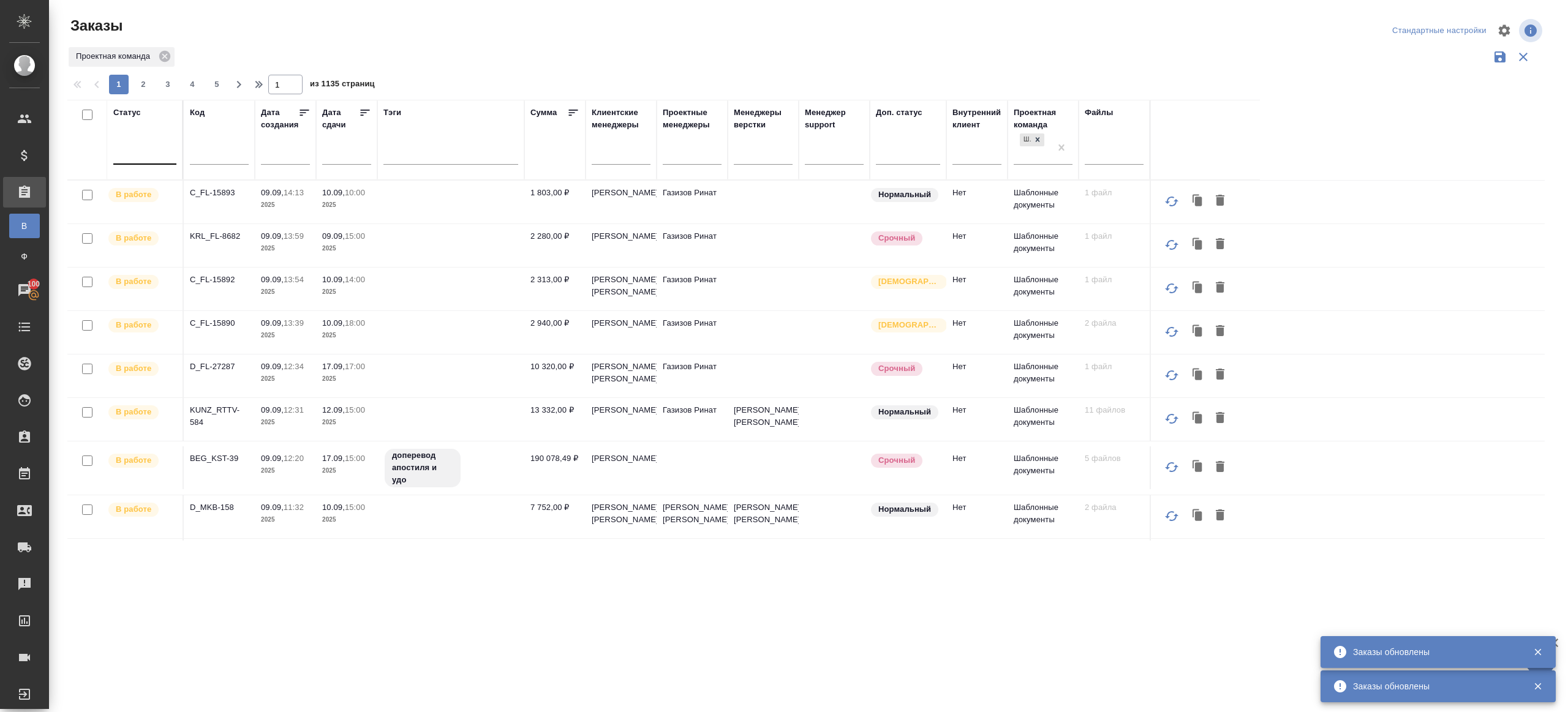
click at [163, 160] on div at bounding box center [144, 152] width 63 height 18
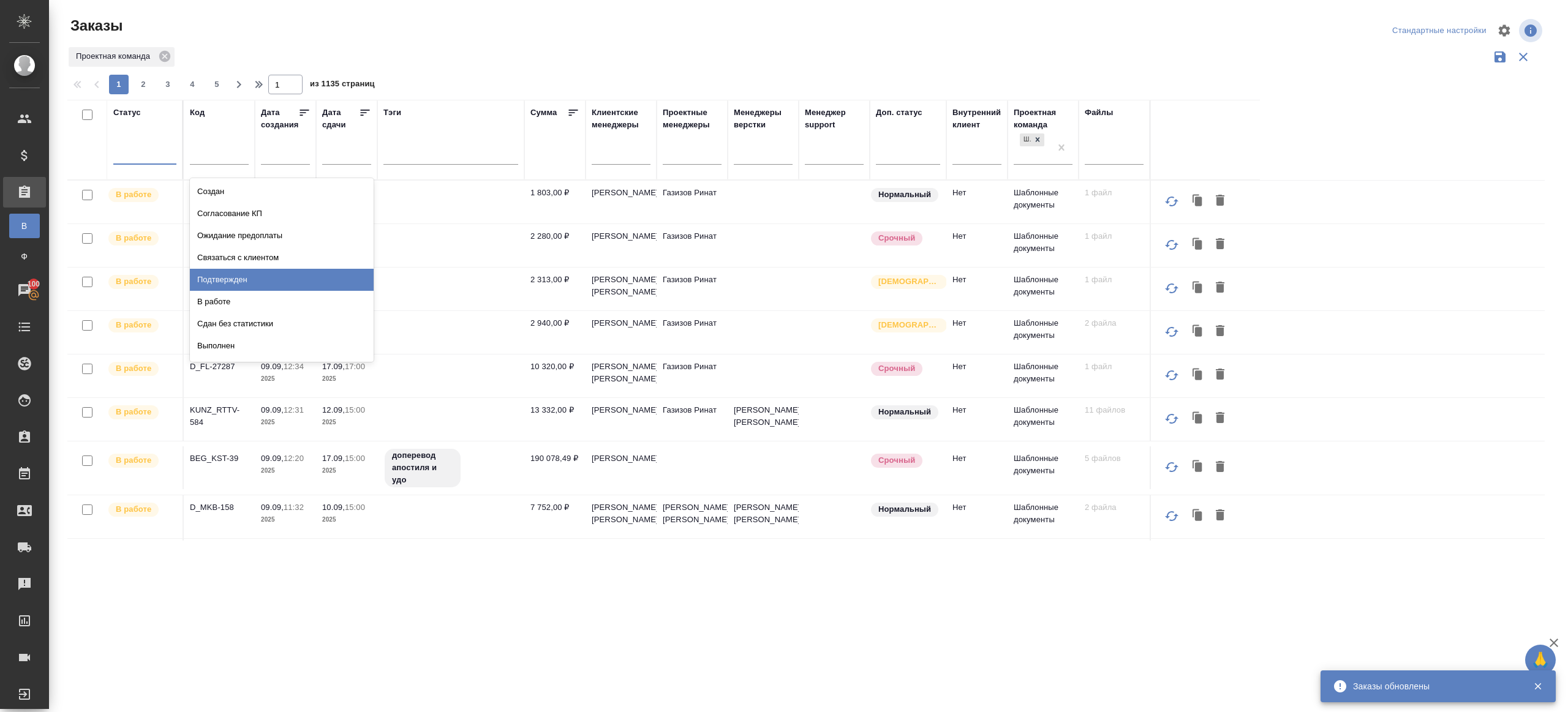
click at [263, 290] on div "Подтвержден" at bounding box center [282, 279] width 184 height 22
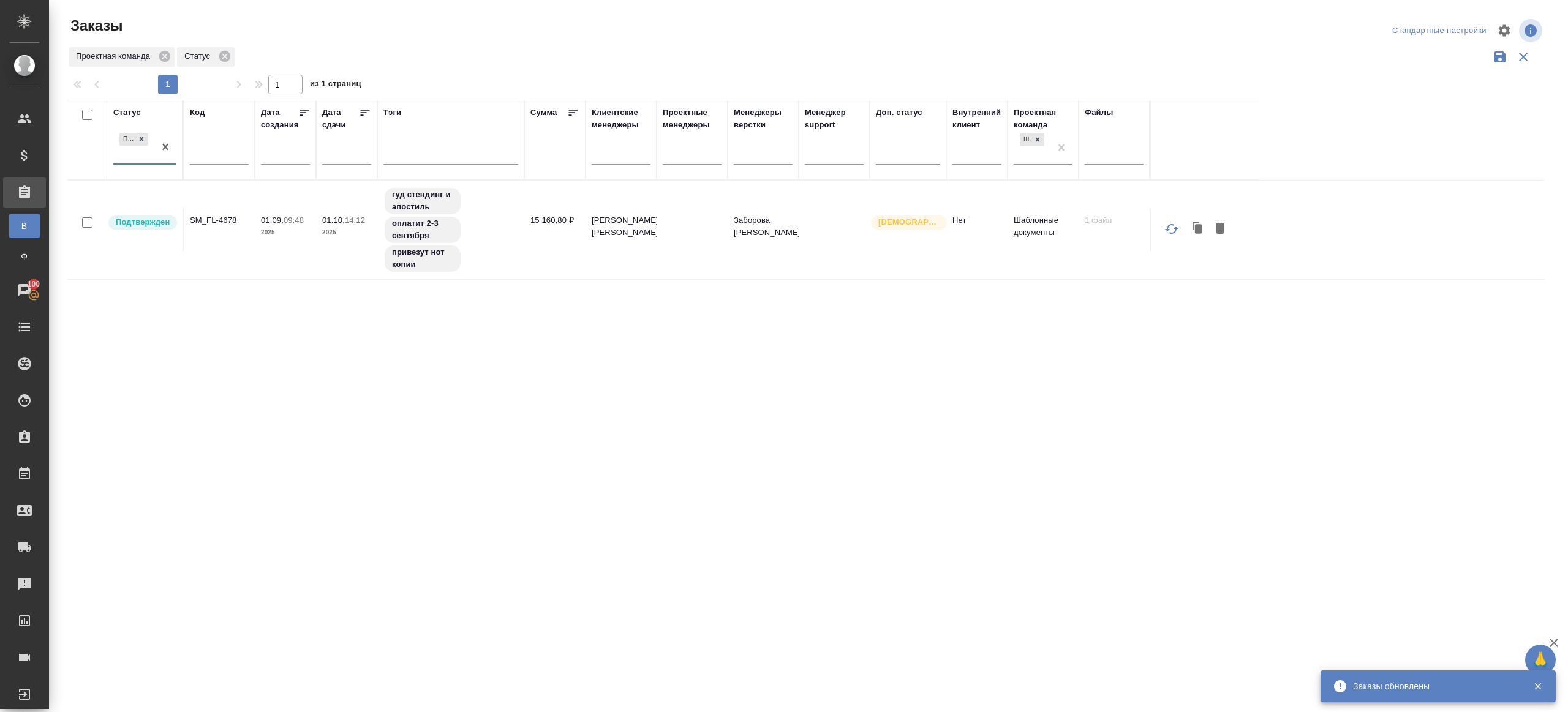
click at [220, 225] on p "SM_FL-4678" at bounding box center [220, 220] width 59 height 12
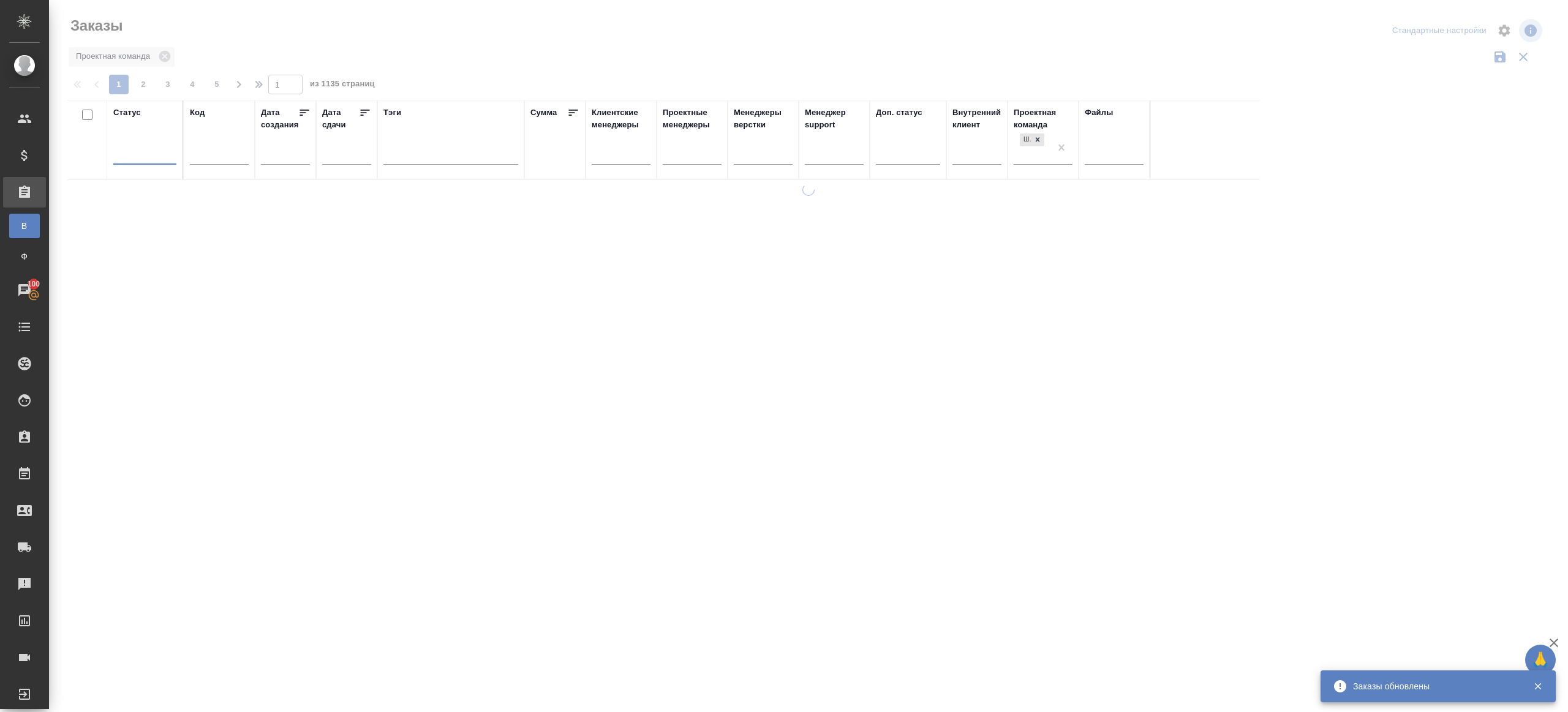
click at [447, 60] on div "Проектная команда" at bounding box center [806, 57] width 1477 height 23
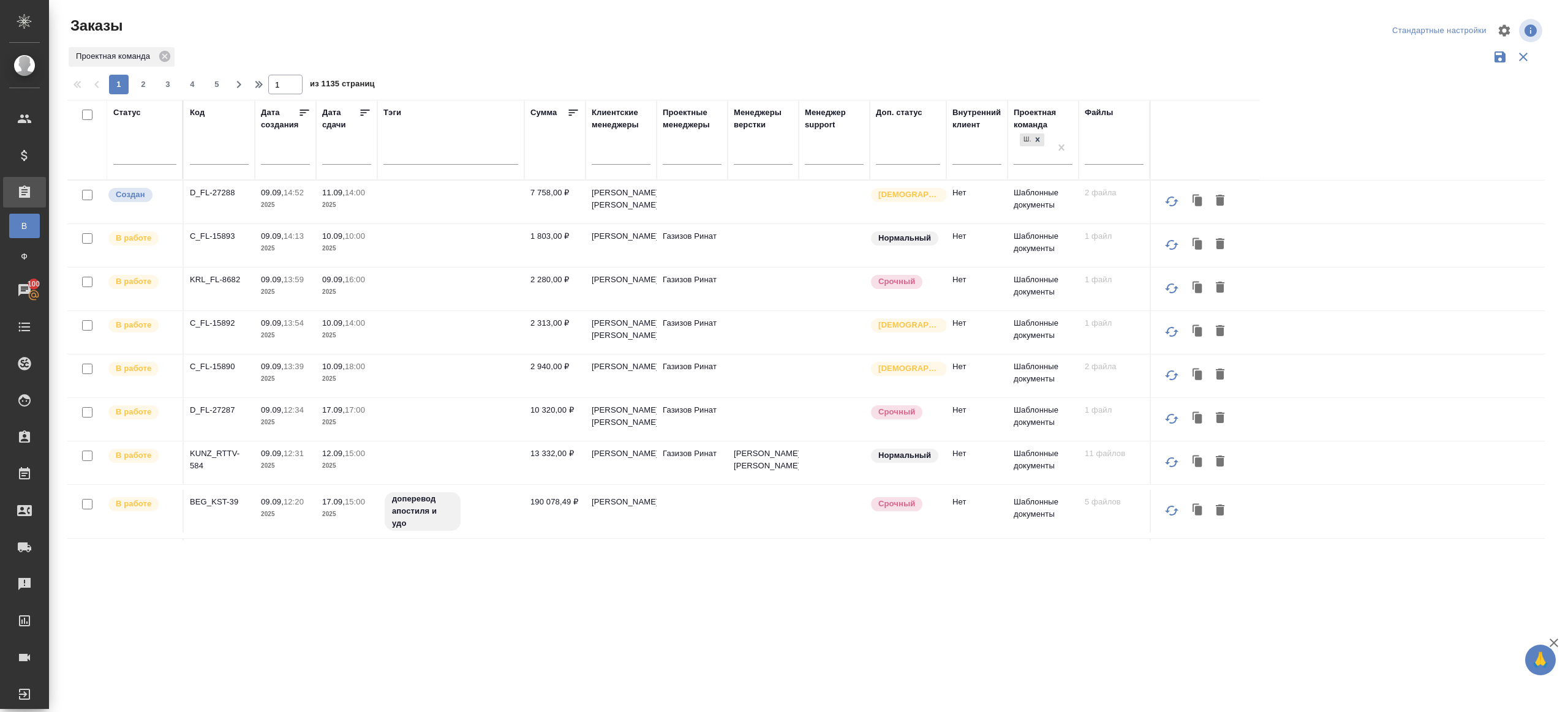
click at [136, 148] on div at bounding box center [144, 153] width 63 height 18
click at [255, 287] on div "Подтвержден" at bounding box center [282, 279] width 184 height 22
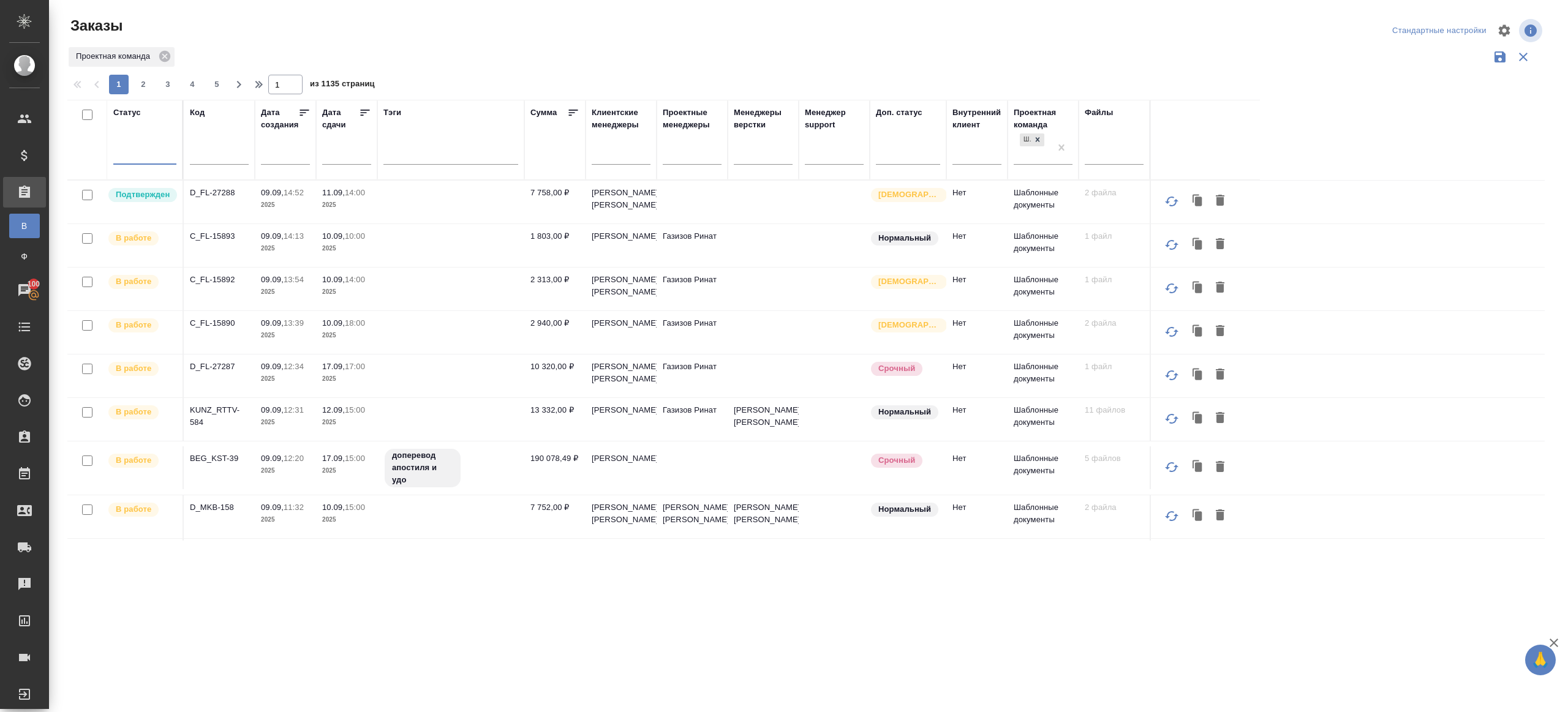
drag, startPoint x: 152, startPoint y: 155, endPoint x: 152, endPoint y: 171, distance: 16.0
click at [151, 155] on div at bounding box center [144, 152] width 63 height 18
click at [266, 284] on div "Подтвержден" at bounding box center [282, 279] width 184 height 22
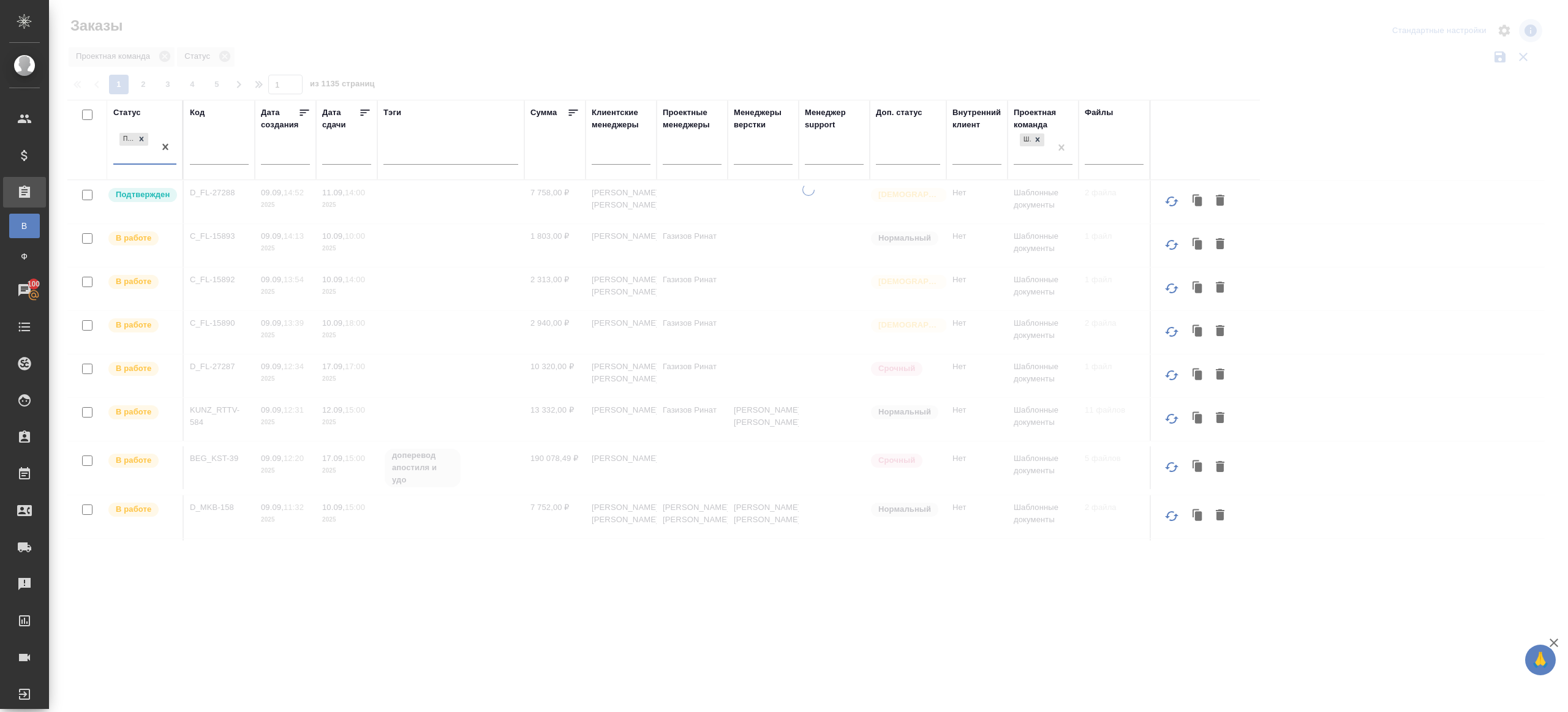
click at [558, 72] on div at bounding box center [808, 274] width 1519 height 548
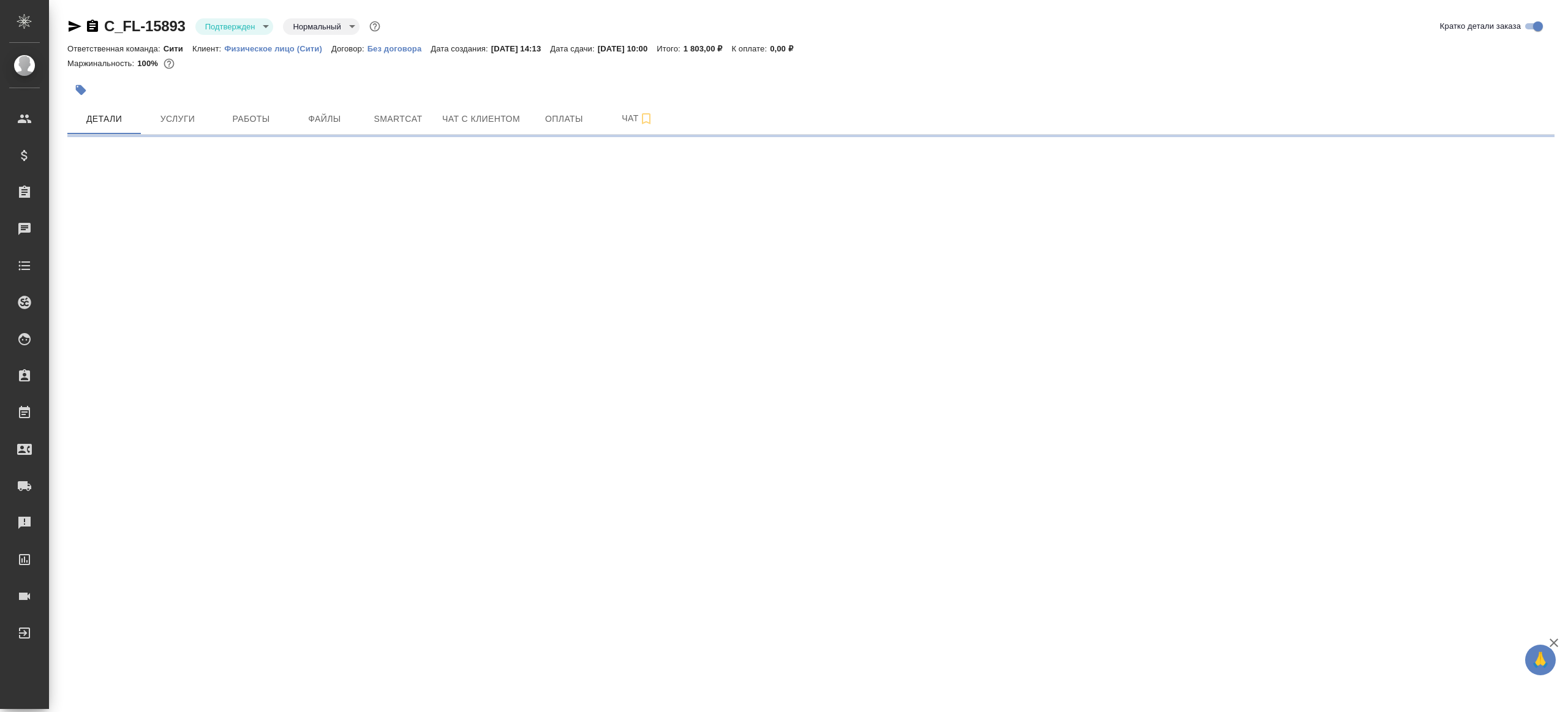
click at [247, 23] on body "🙏 .cls-1 fill:#fff; AWATERA [PERSON_NAME] Клиенты Спецификации Заказы Чаты Todo…" at bounding box center [784, 356] width 1568 height 712
click at [246, 126] on li "В работе" at bounding box center [252, 129] width 112 height 20
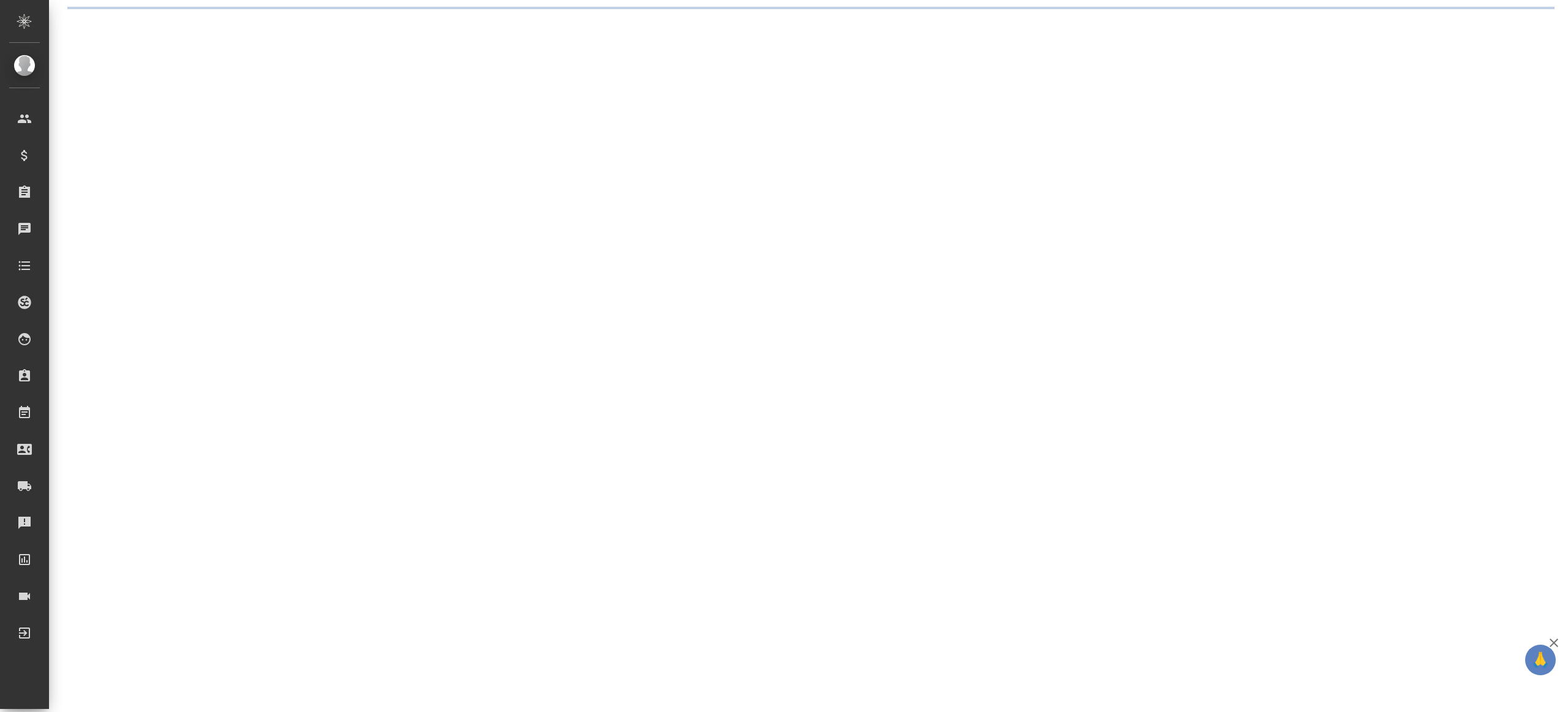
select select "RU"
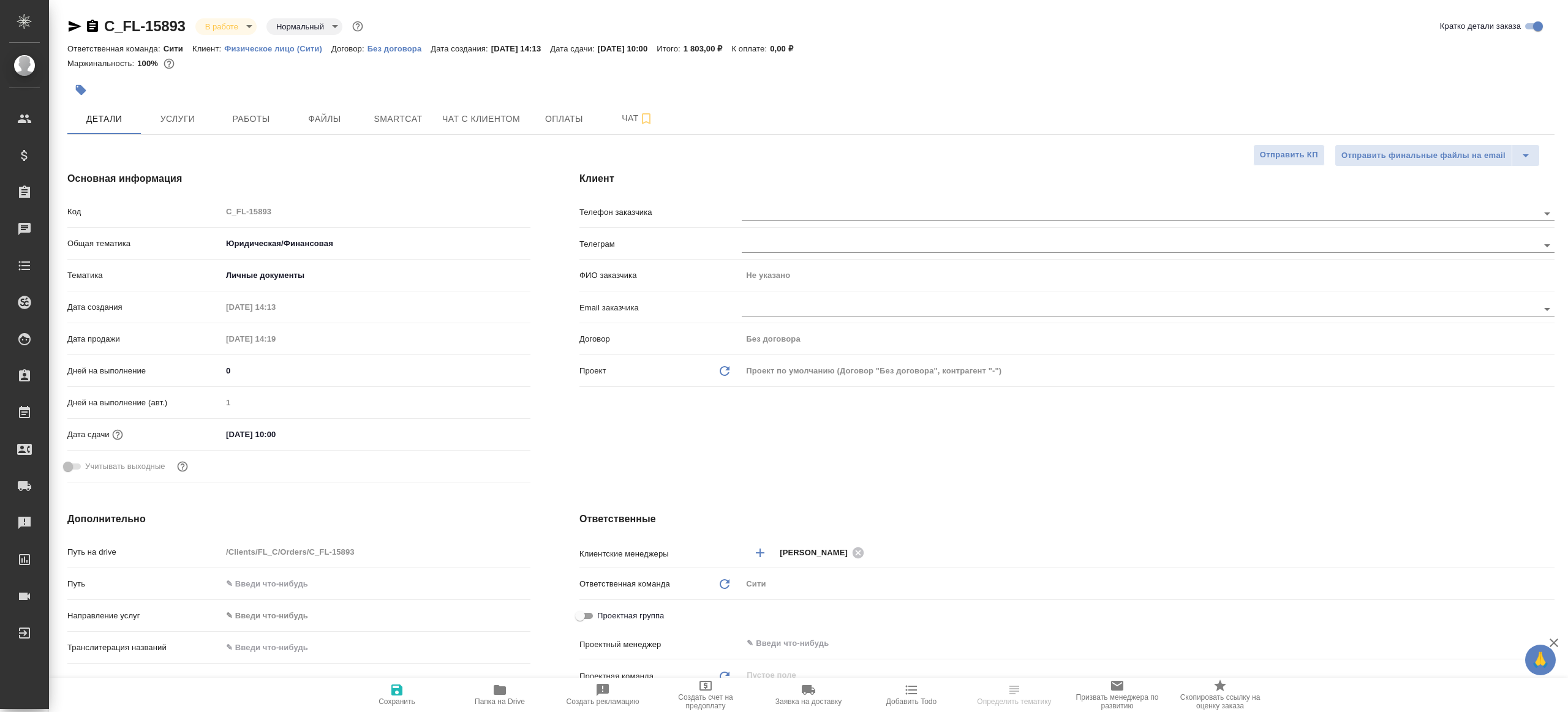
type textarea "x"
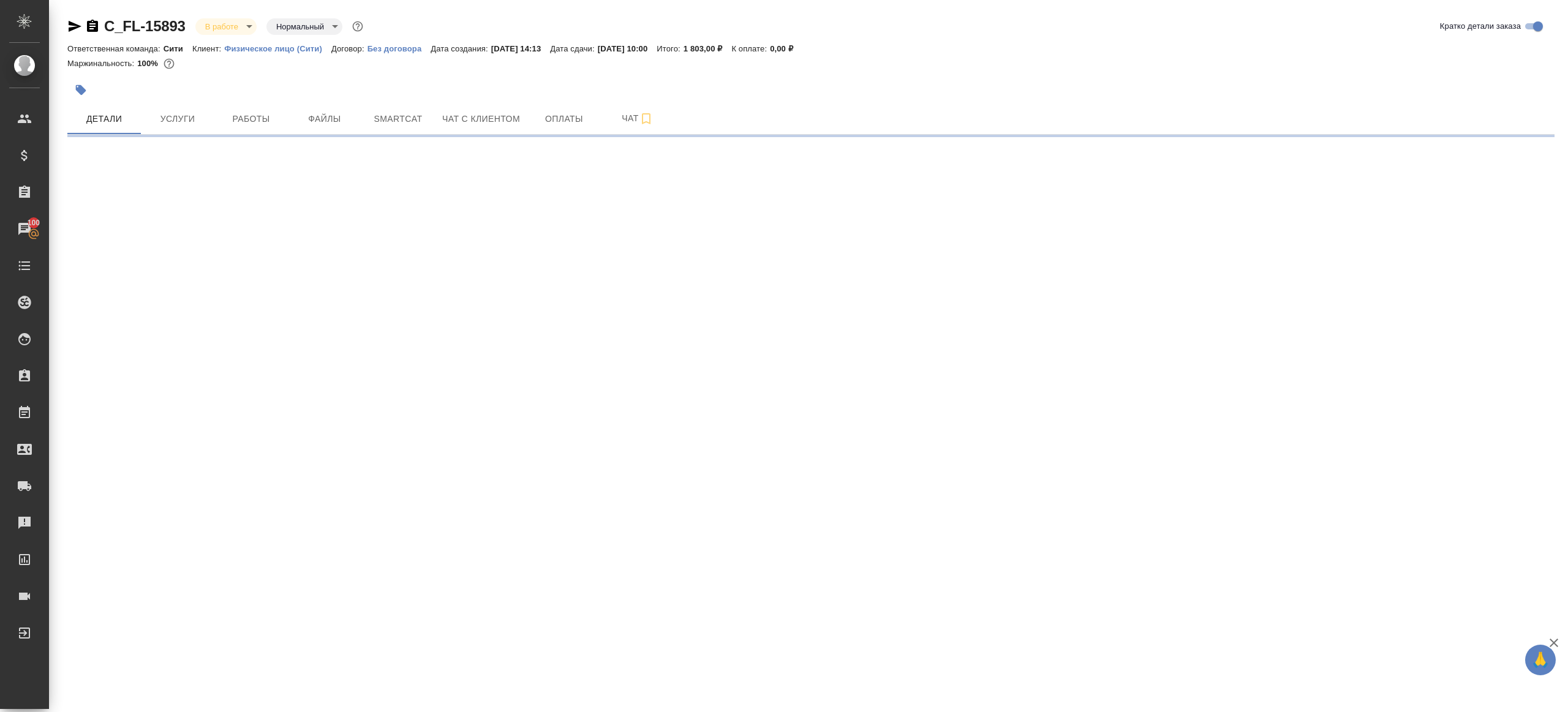
select select "RU"
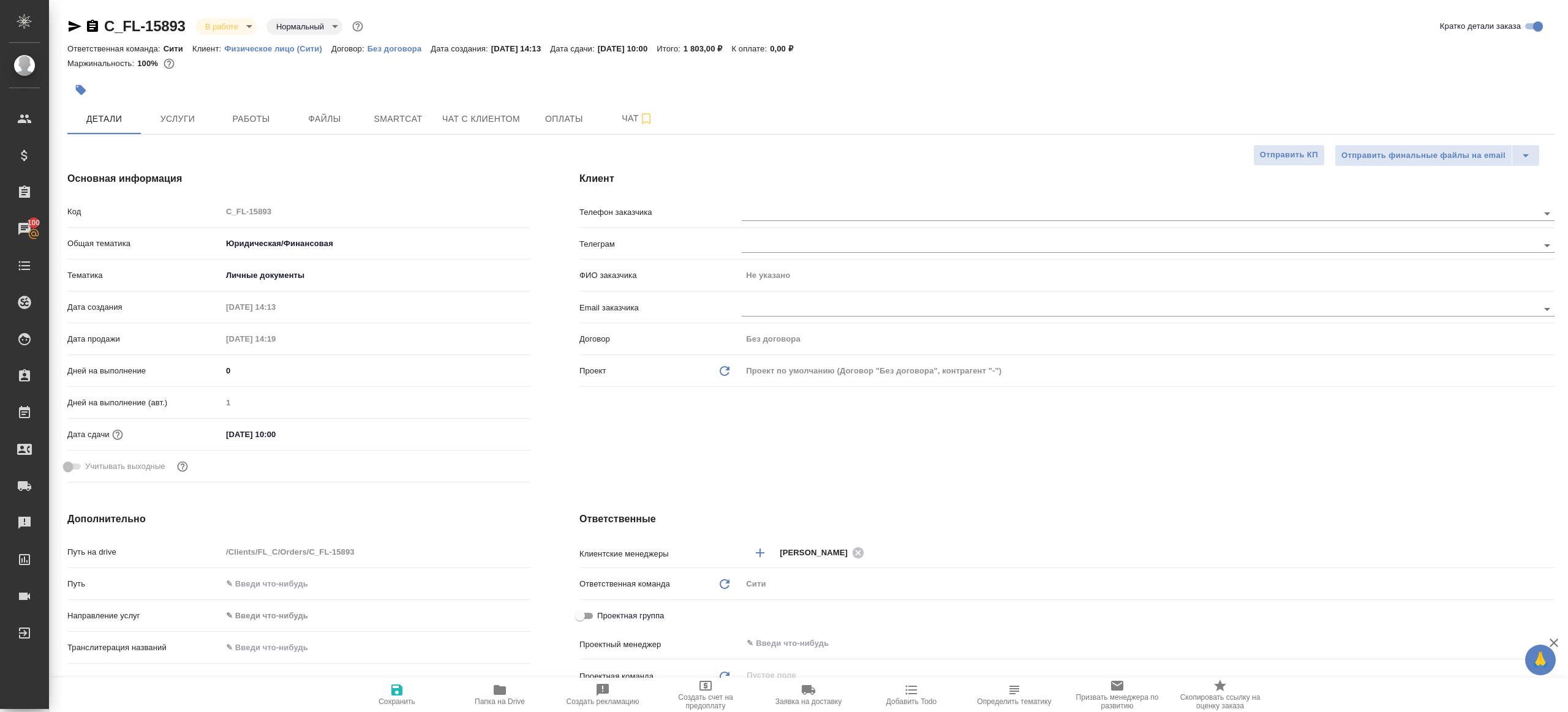
type textarea "x"
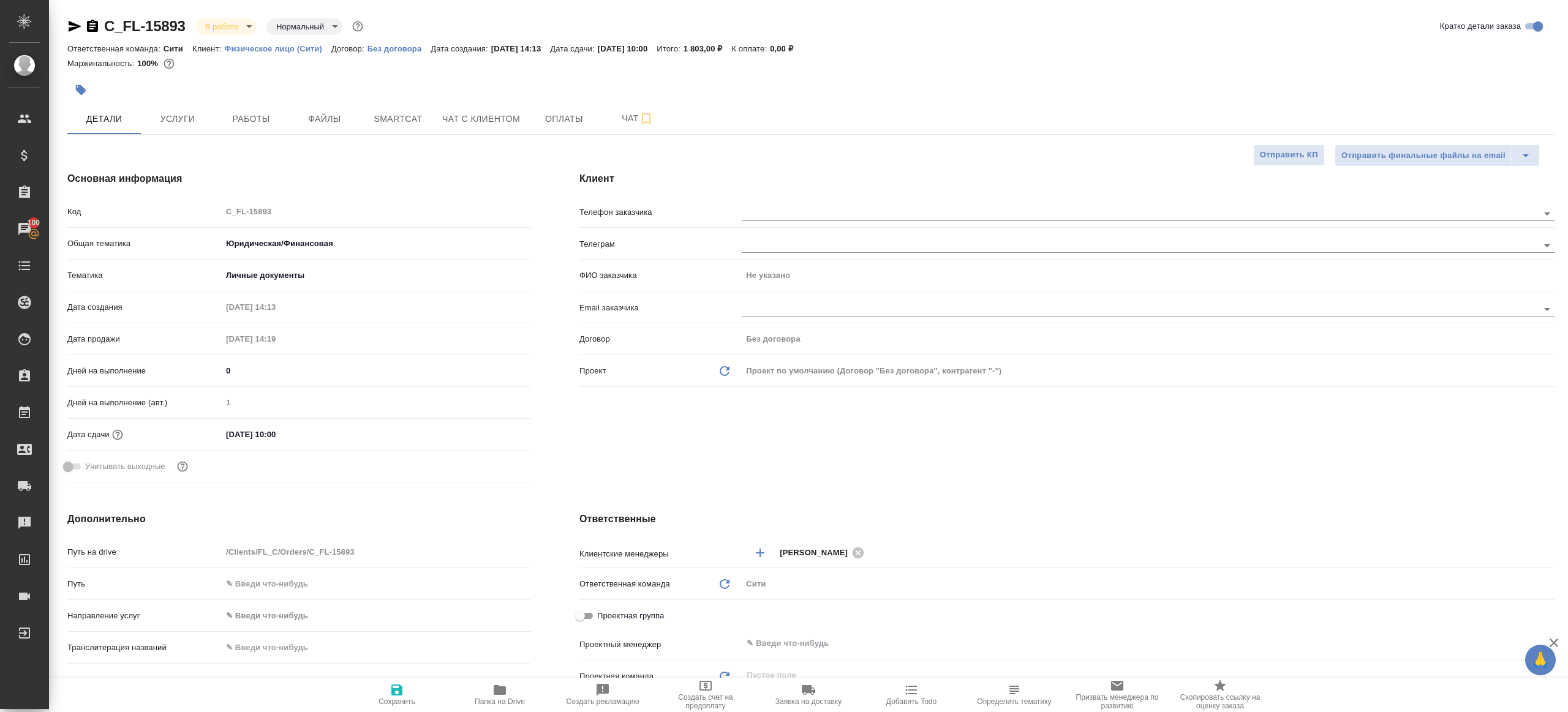
type textarea "x"
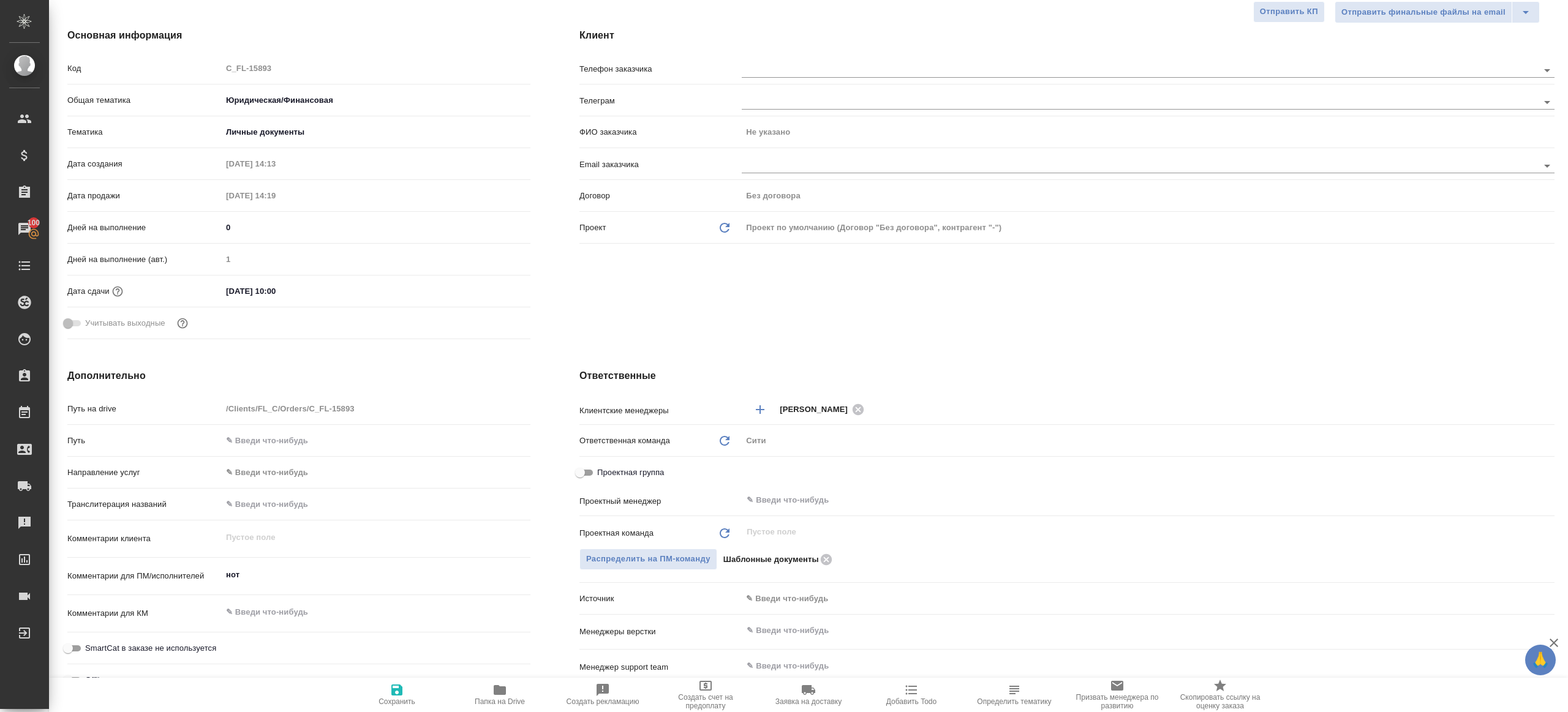
scroll to position [247, 0]
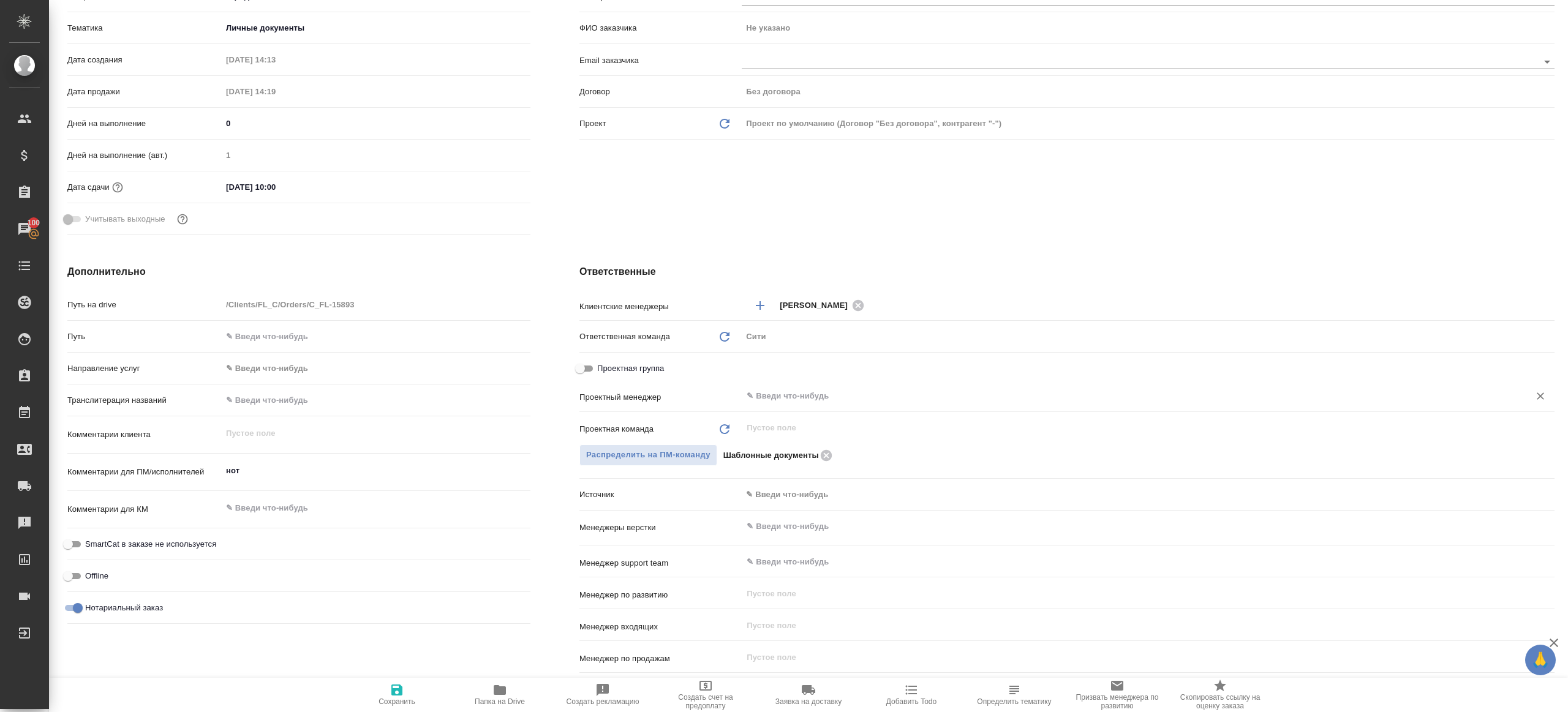
click at [757, 404] on div "​" at bounding box center [1148, 396] width 812 height 22
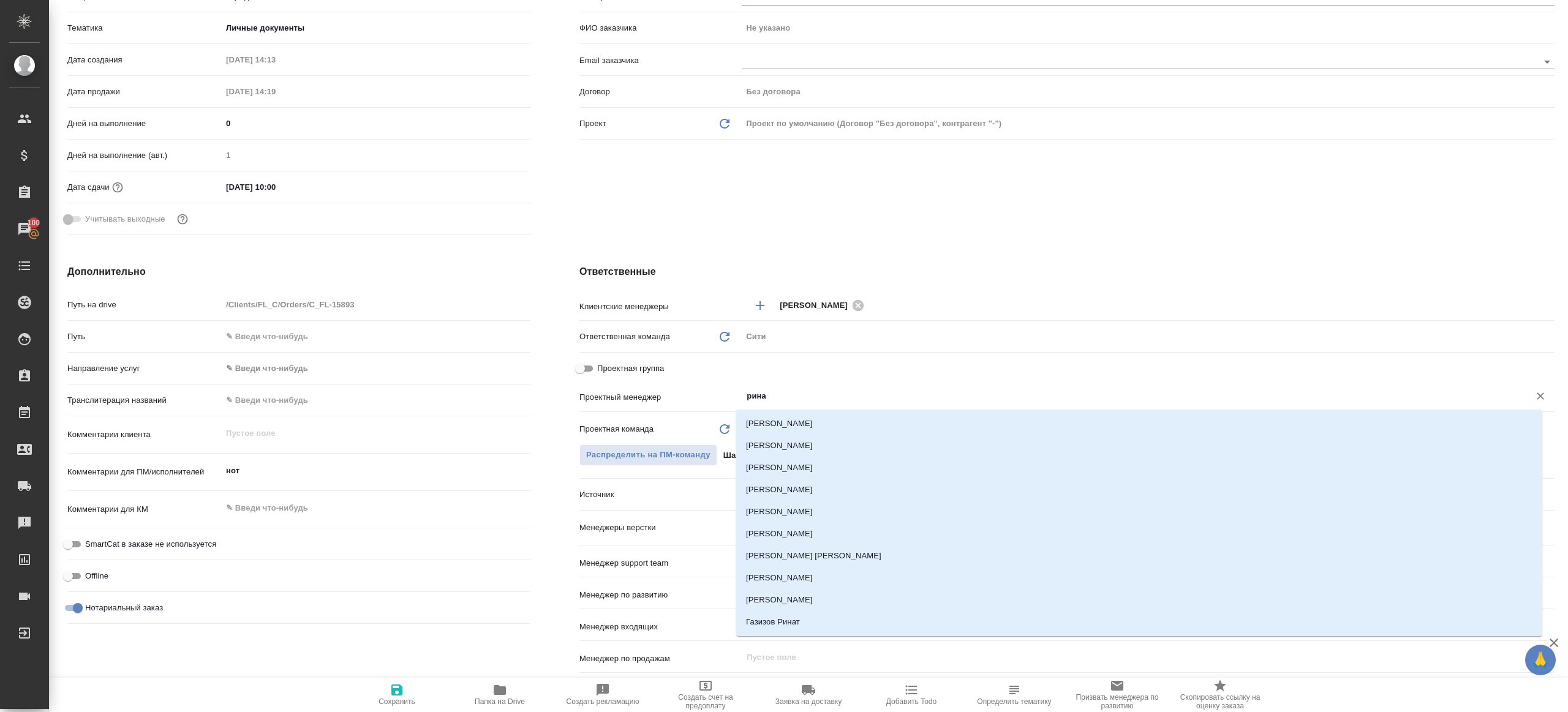
type input "ринат"
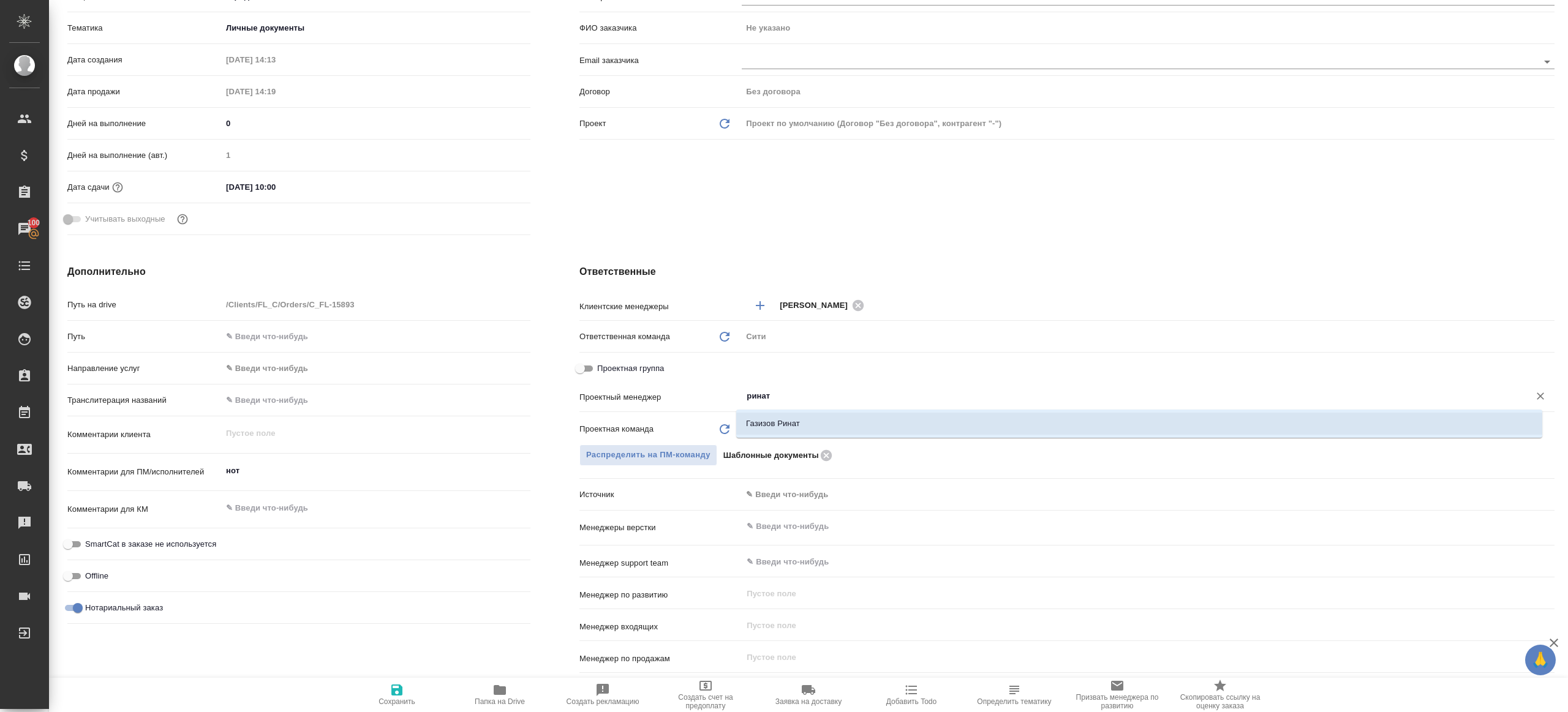
click at [763, 419] on li "Газизов Ринат" at bounding box center [1139, 423] width 806 height 22
type textarea "x"
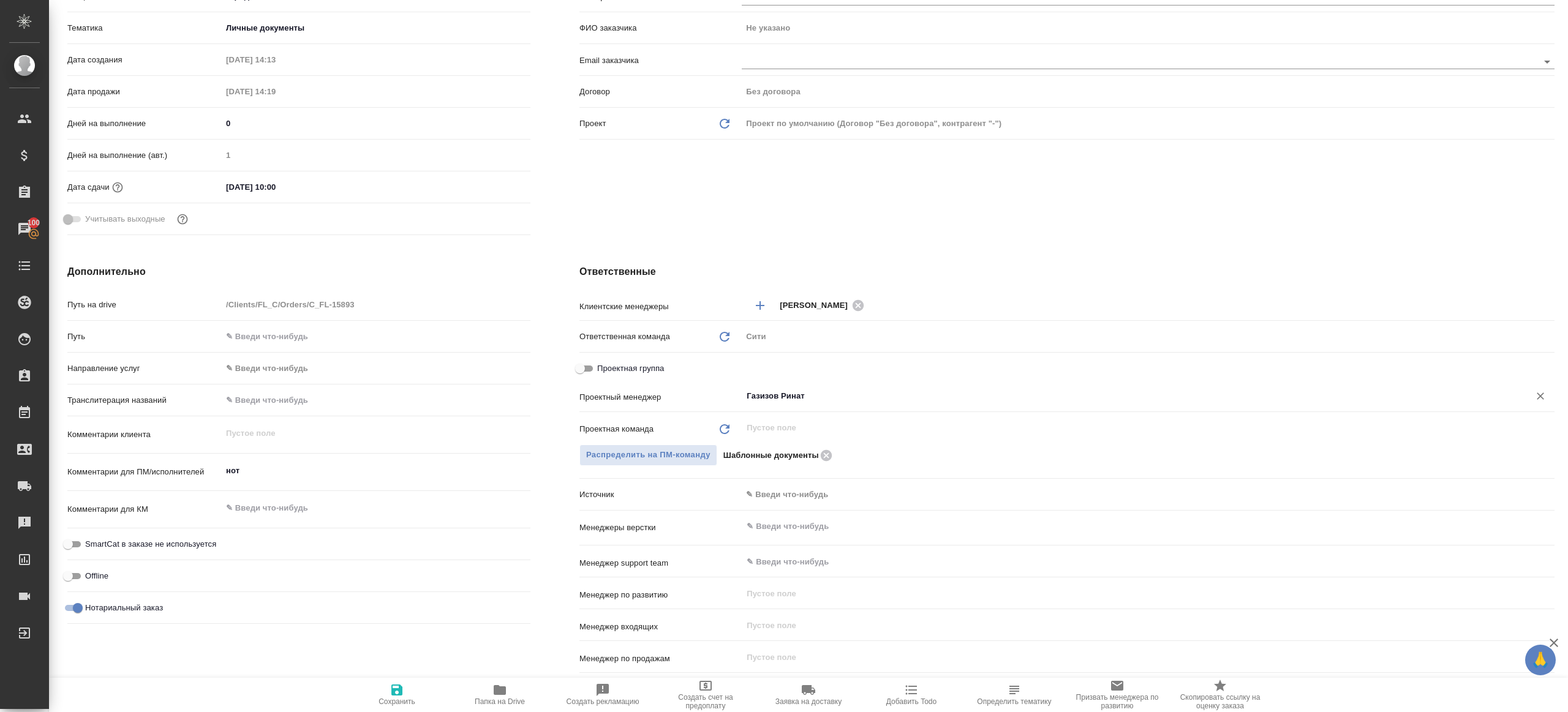
type input "Газизов Ринат"
click at [408, 700] on span "Сохранить" at bounding box center [396, 702] width 36 height 9
type textarea "x"
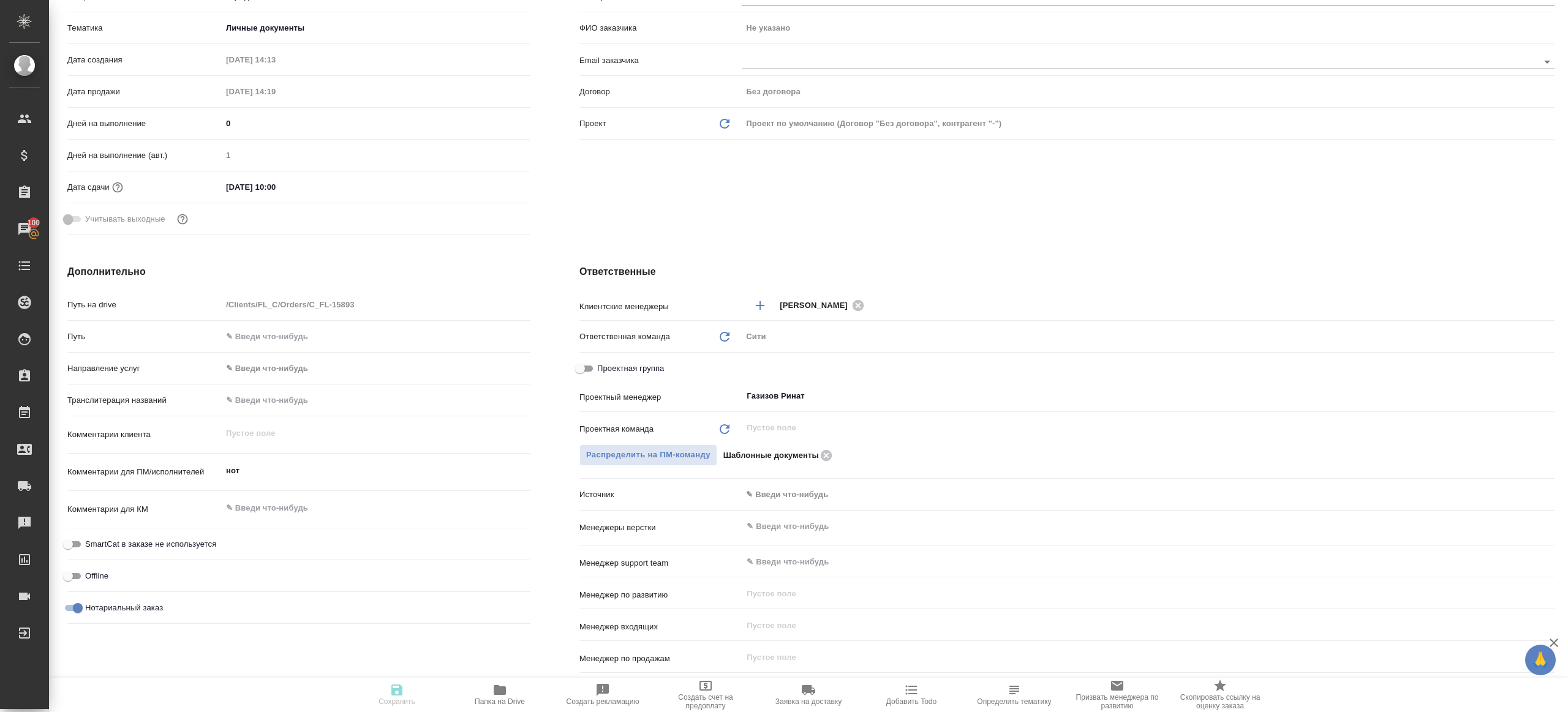
type textarea "x"
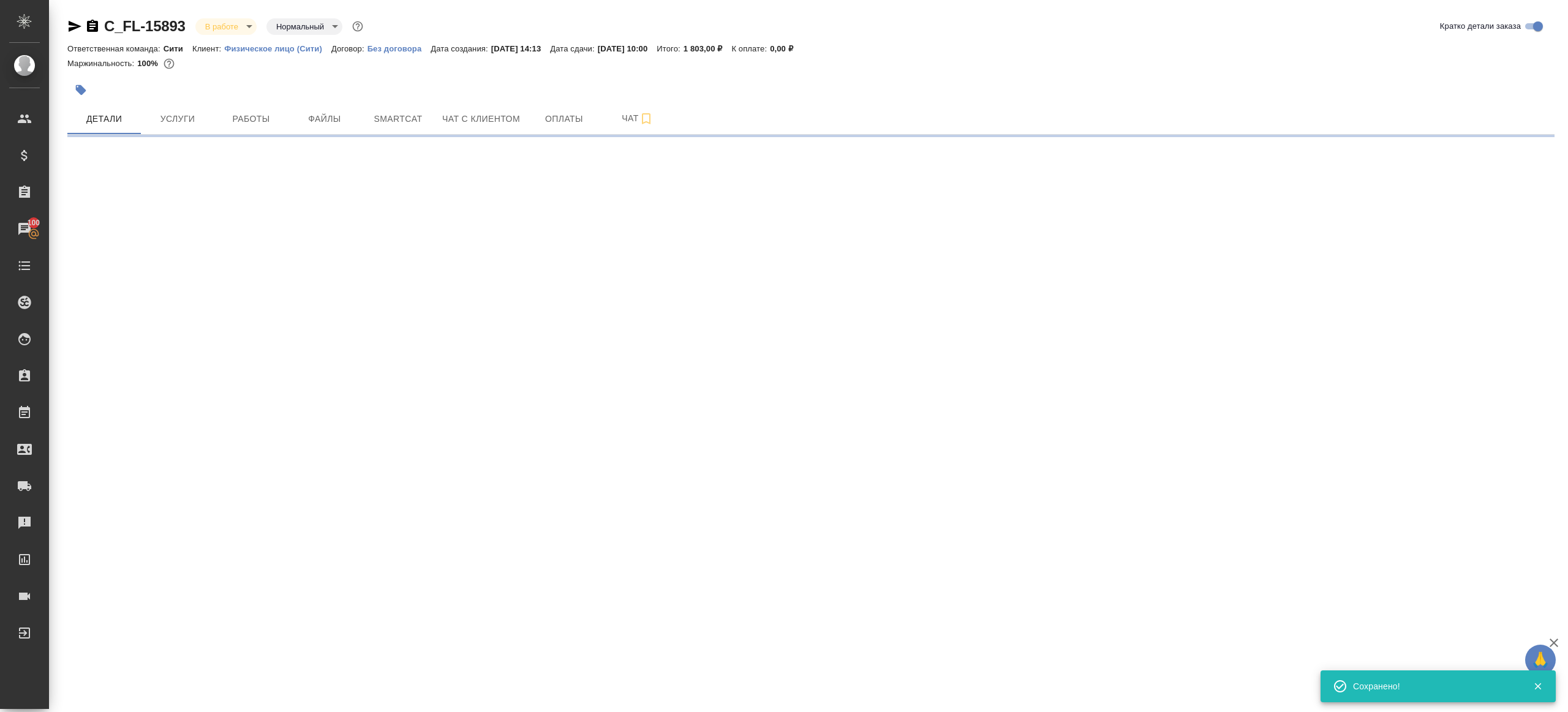
scroll to position [0, 0]
select select "RU"
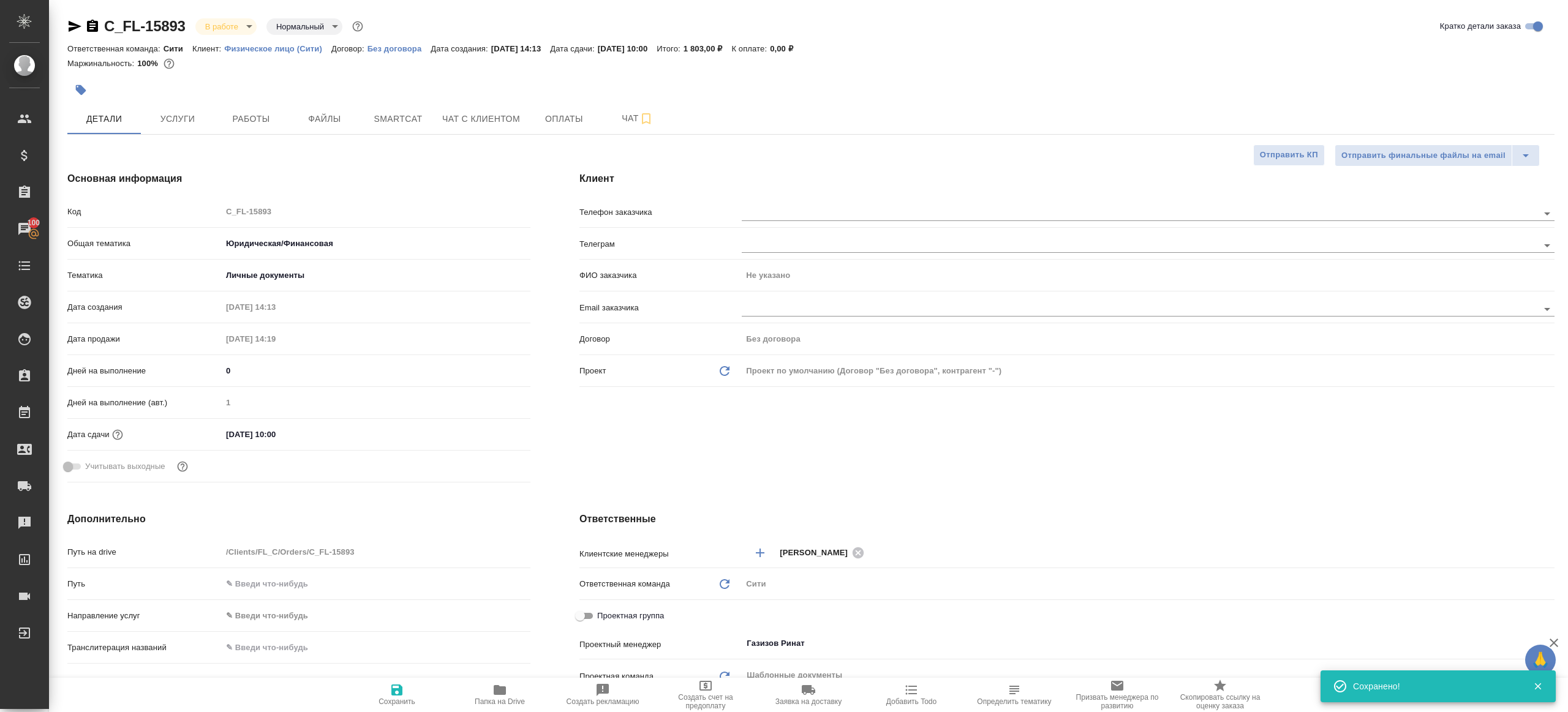
type textarea "x"
click at [495, 692] on icon "button" at bounding box center [500, 690] width 12 height 10
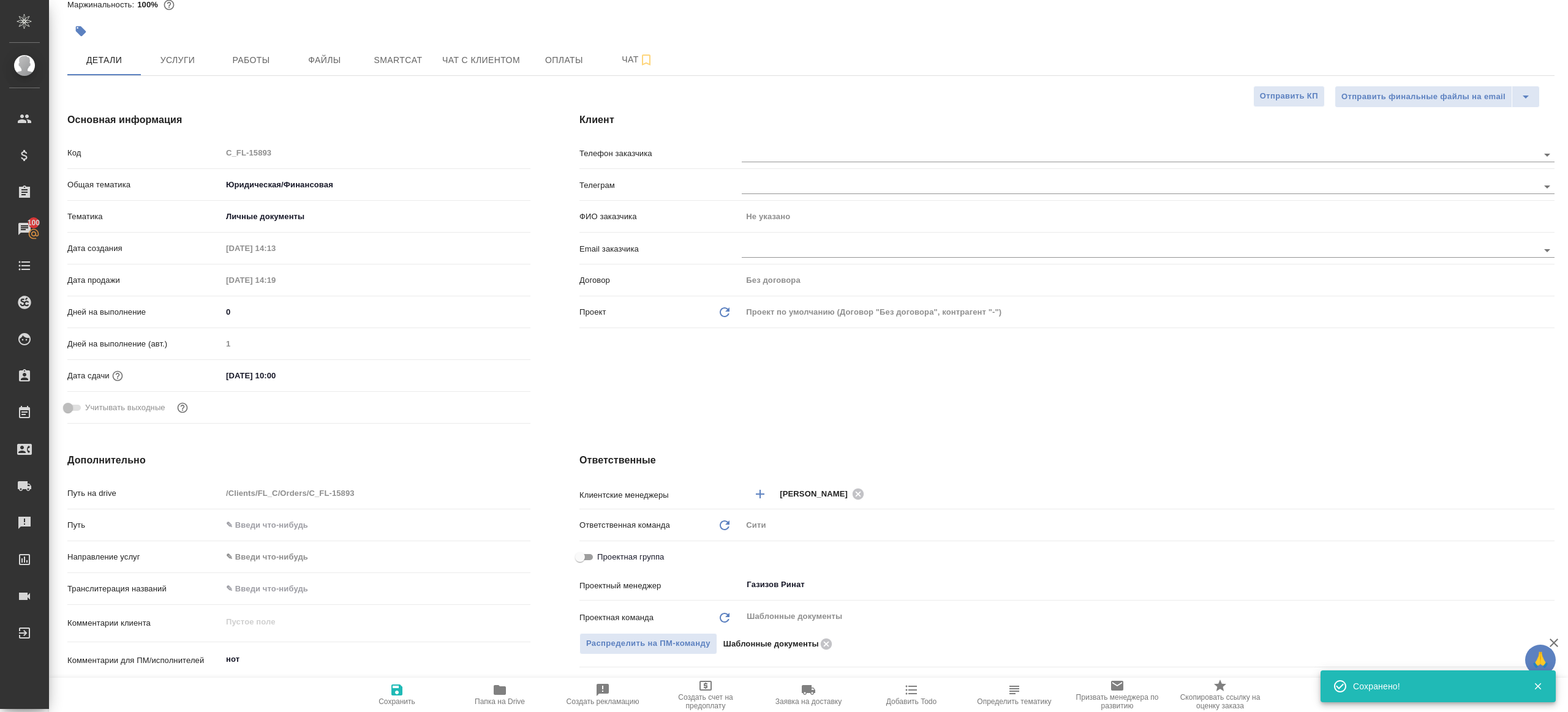
type textarea "x"
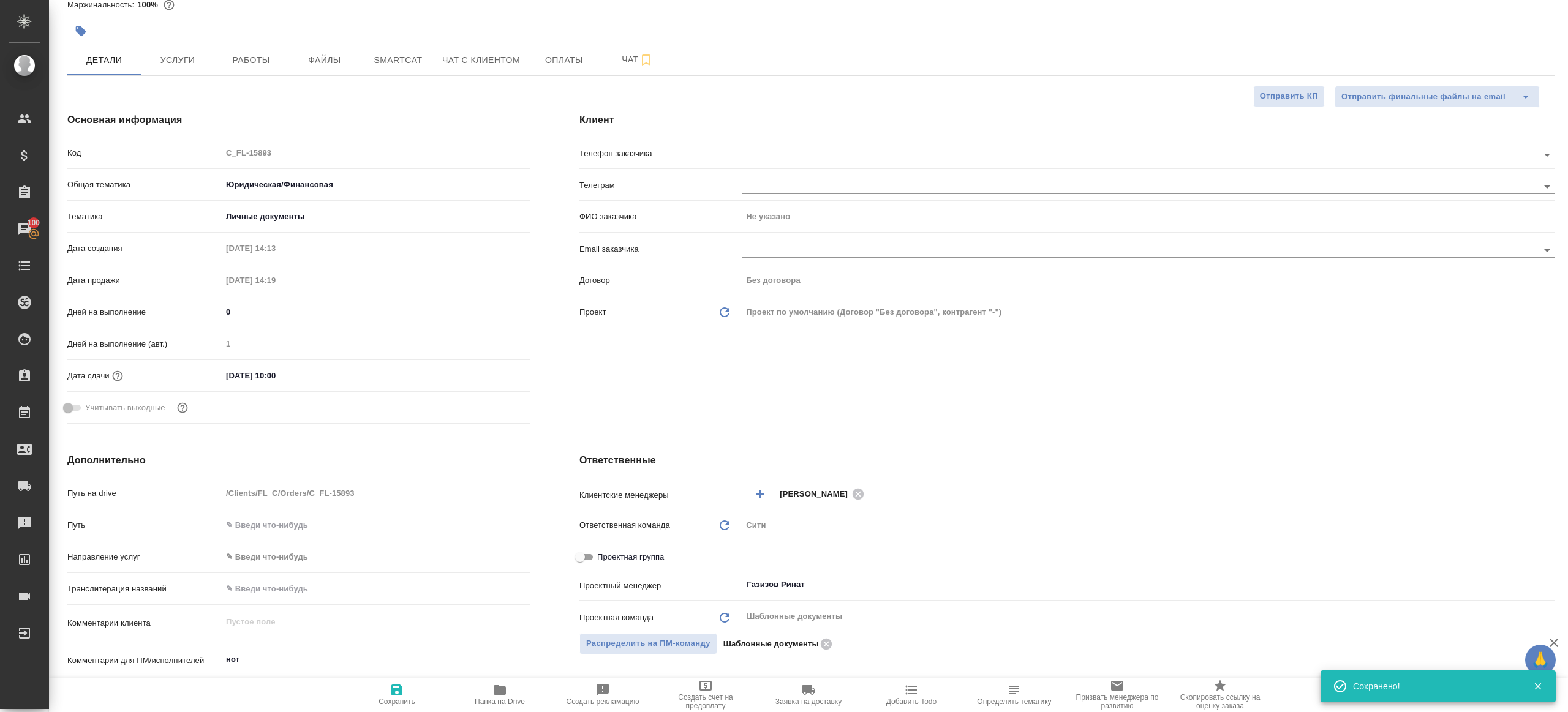
type textarea "x"
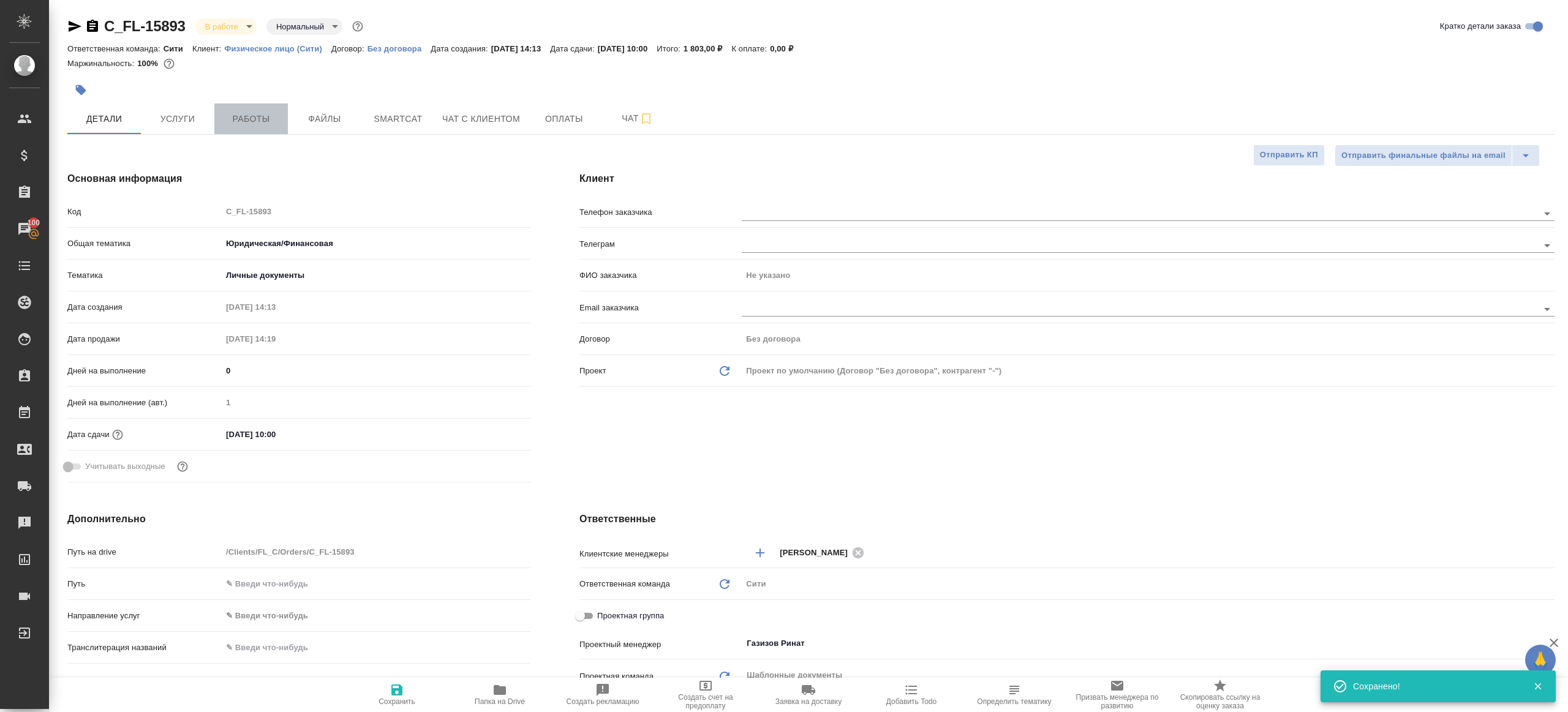
click at [249, 108] on button "Работы" at bounding box center [251, 118] width 74 height 30
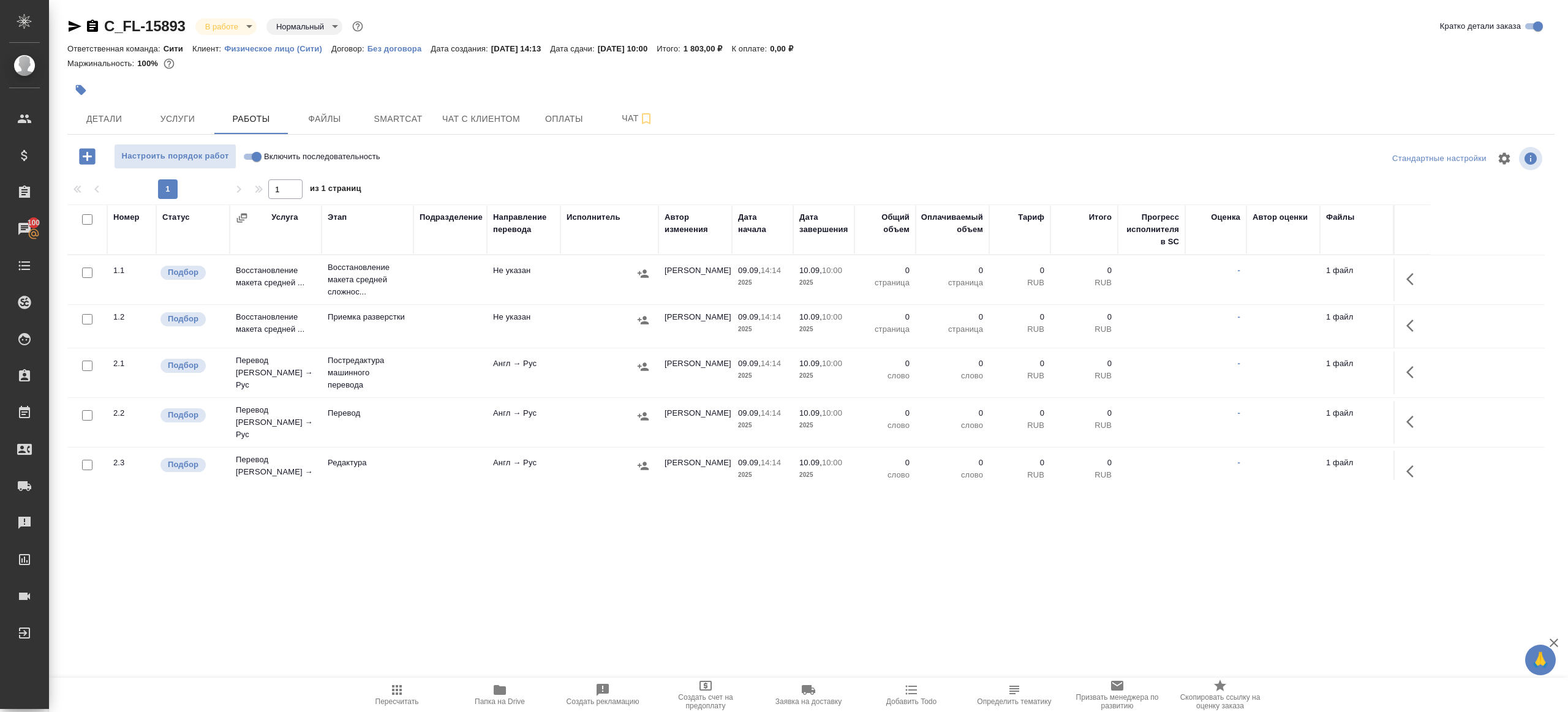
click at [253, 156] on input "Включить последовательность" at bounding box center [257, 156] width 44 height 15
checkbox input "true"
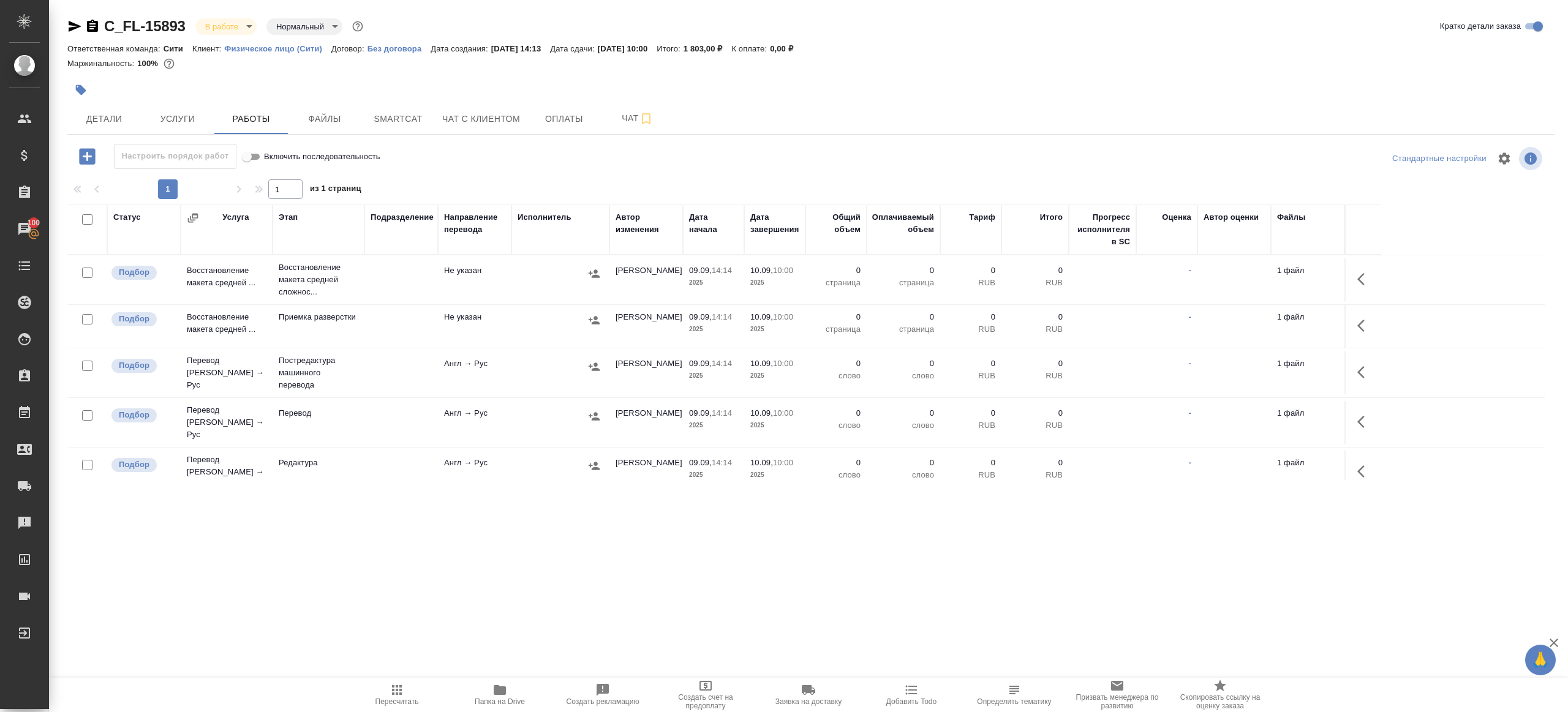
click at [87, 221] on input "checkbox" at bounding box center [87, 220] width 11 height 11
checkbox input "true"
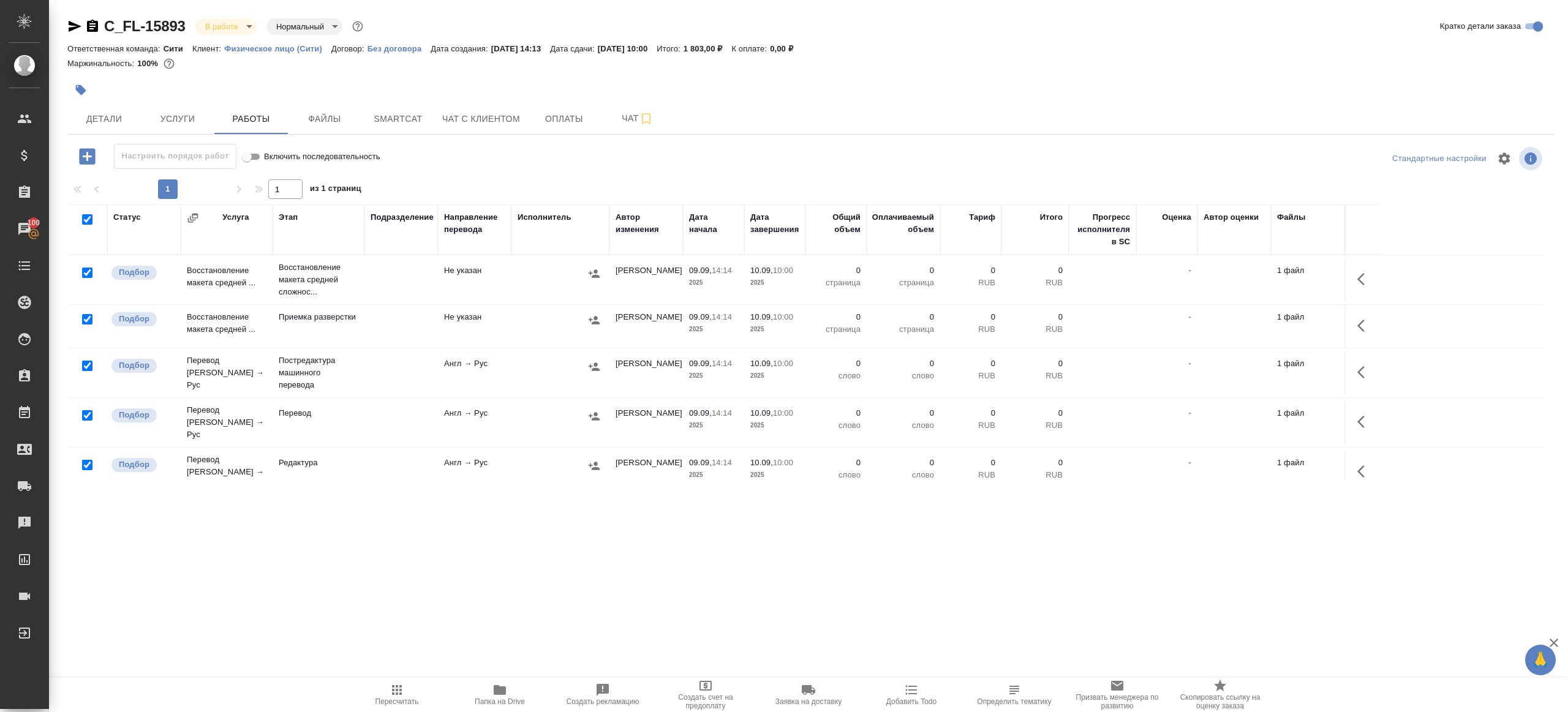
checkbox input "true"
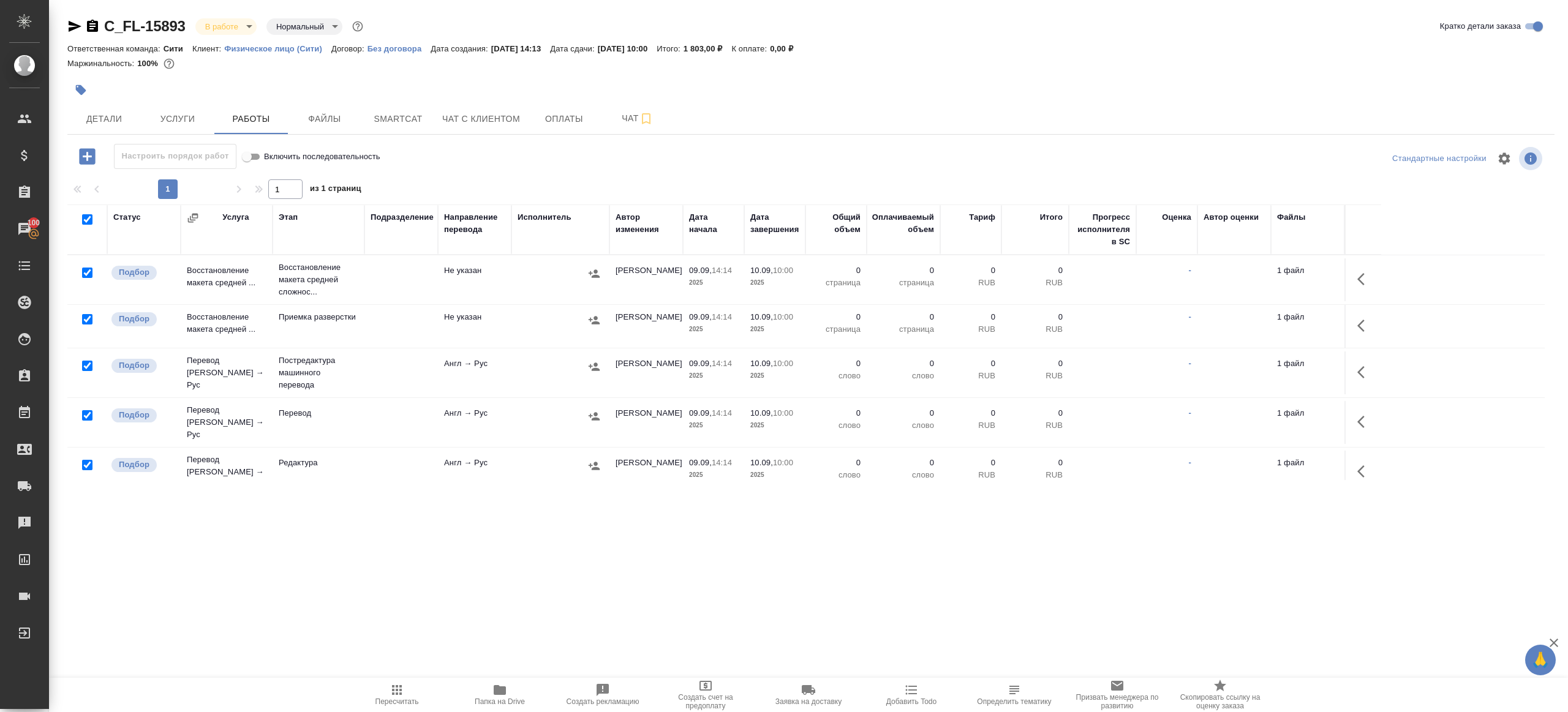
checkbox input "true"
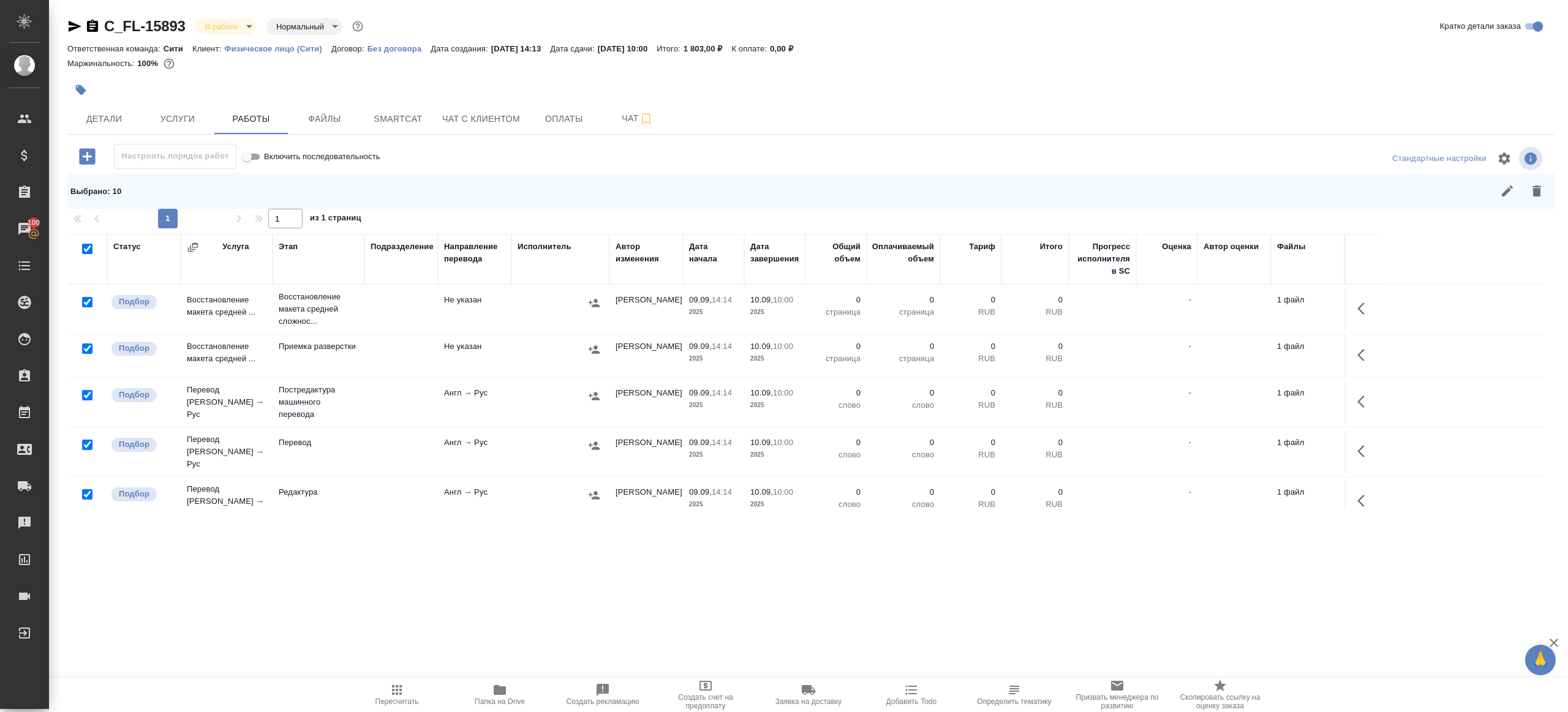
scroll to position [82, 0]
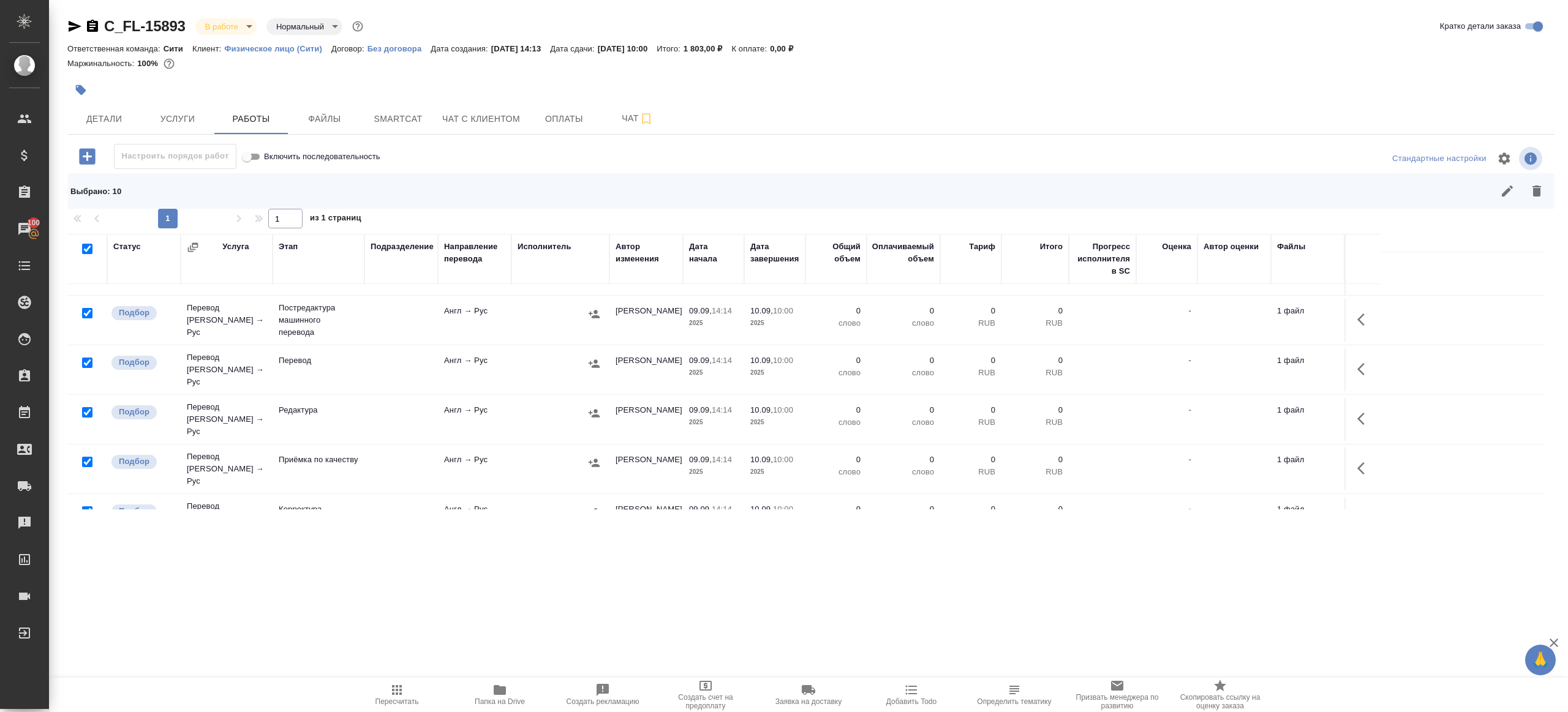
click at [84, 357] on input "checkbox" at bounding box center [87, 363] width 11 height 11
checkbox input "false"
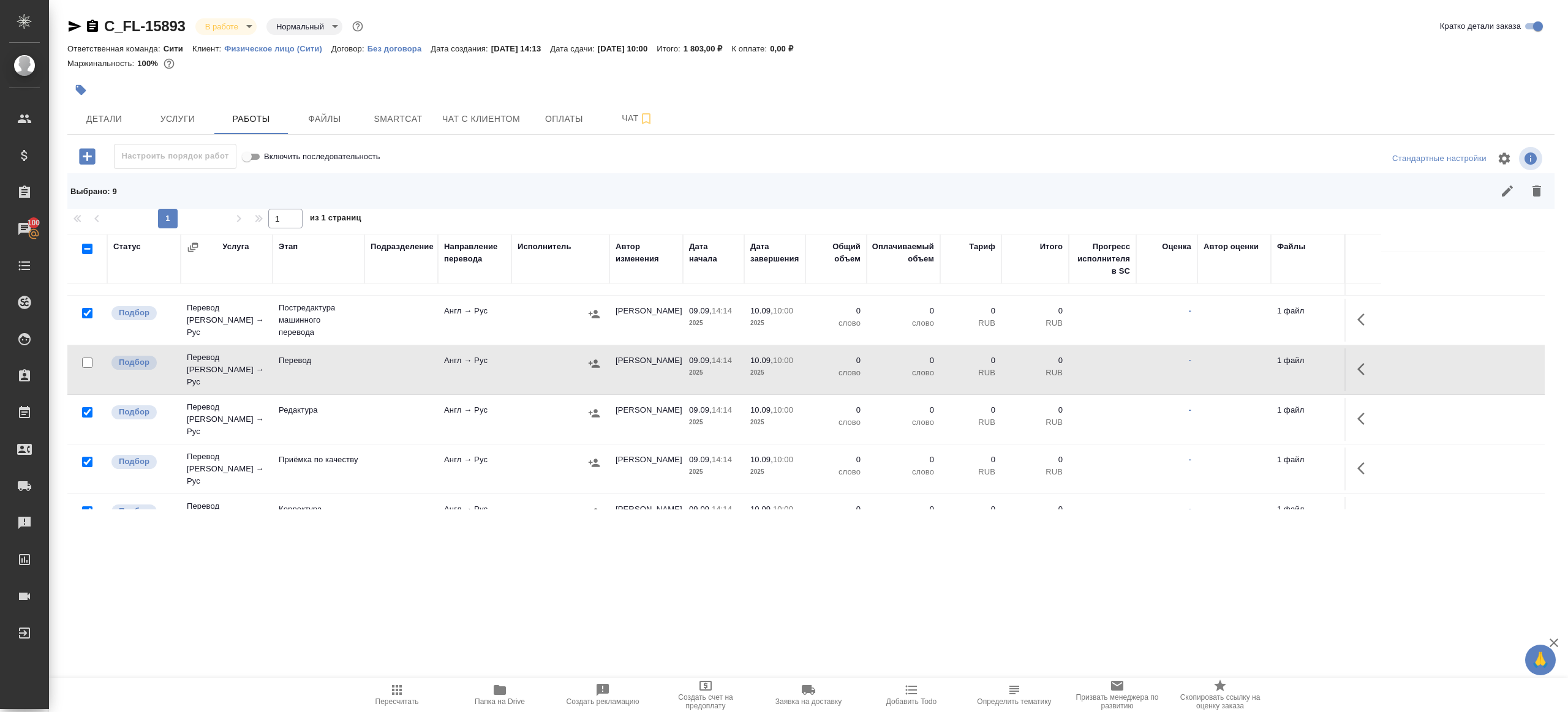
click at [85, 457] on input "checkbox" at bounding box center [87, 462] width 11 height 11
checkbox input "false"
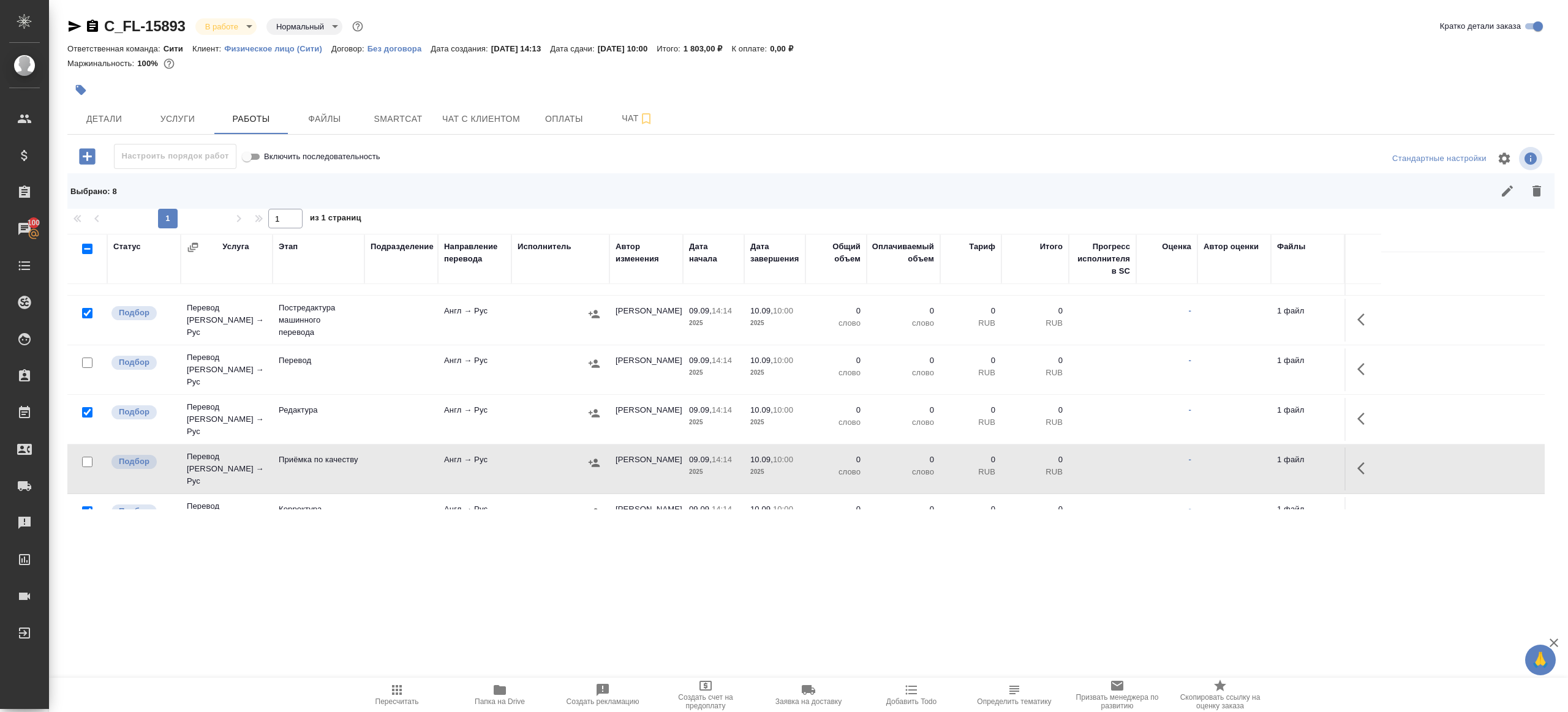
scroll to position [196, 0]
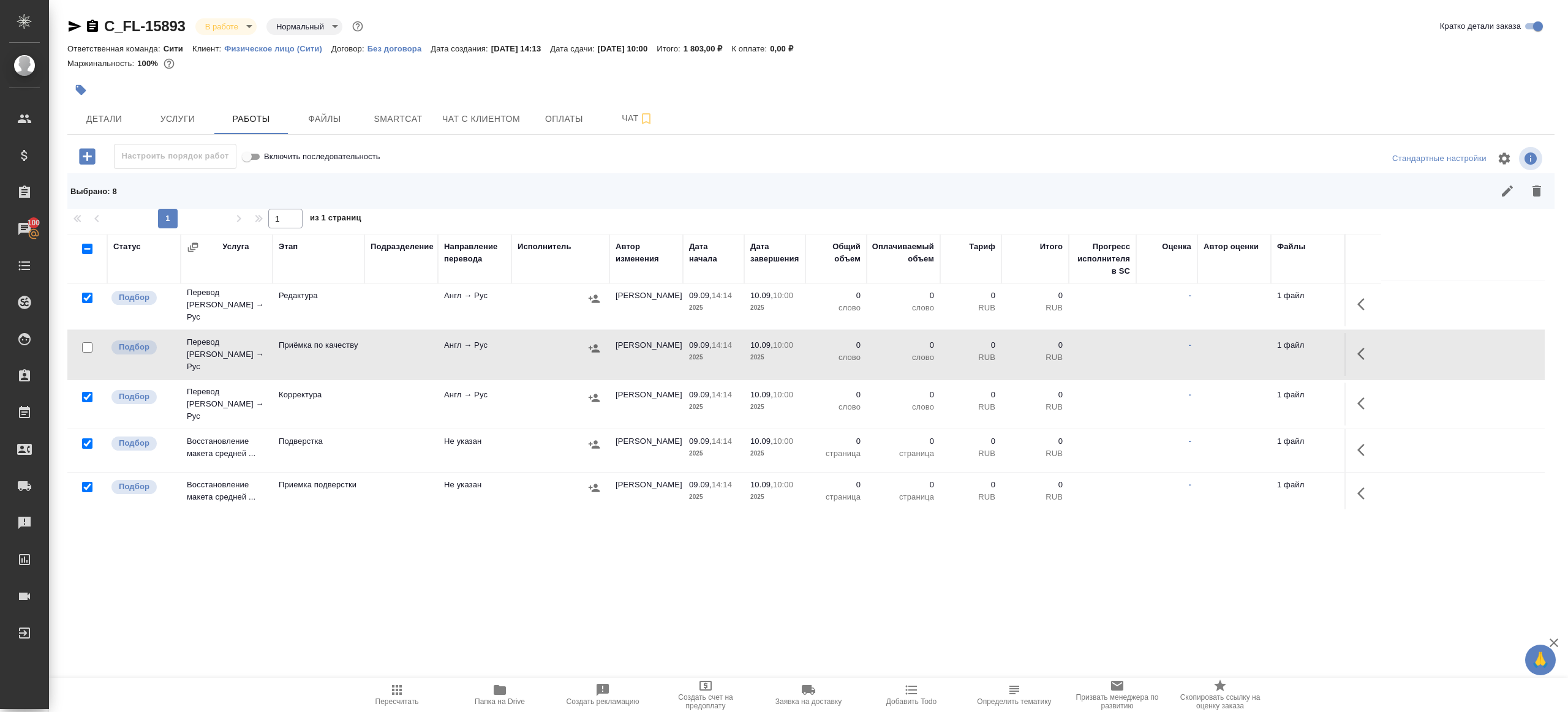
click at [90, 529] on input "checkbox" at bounding box center [87, 534] width 11 height 11
checkbox input "false"
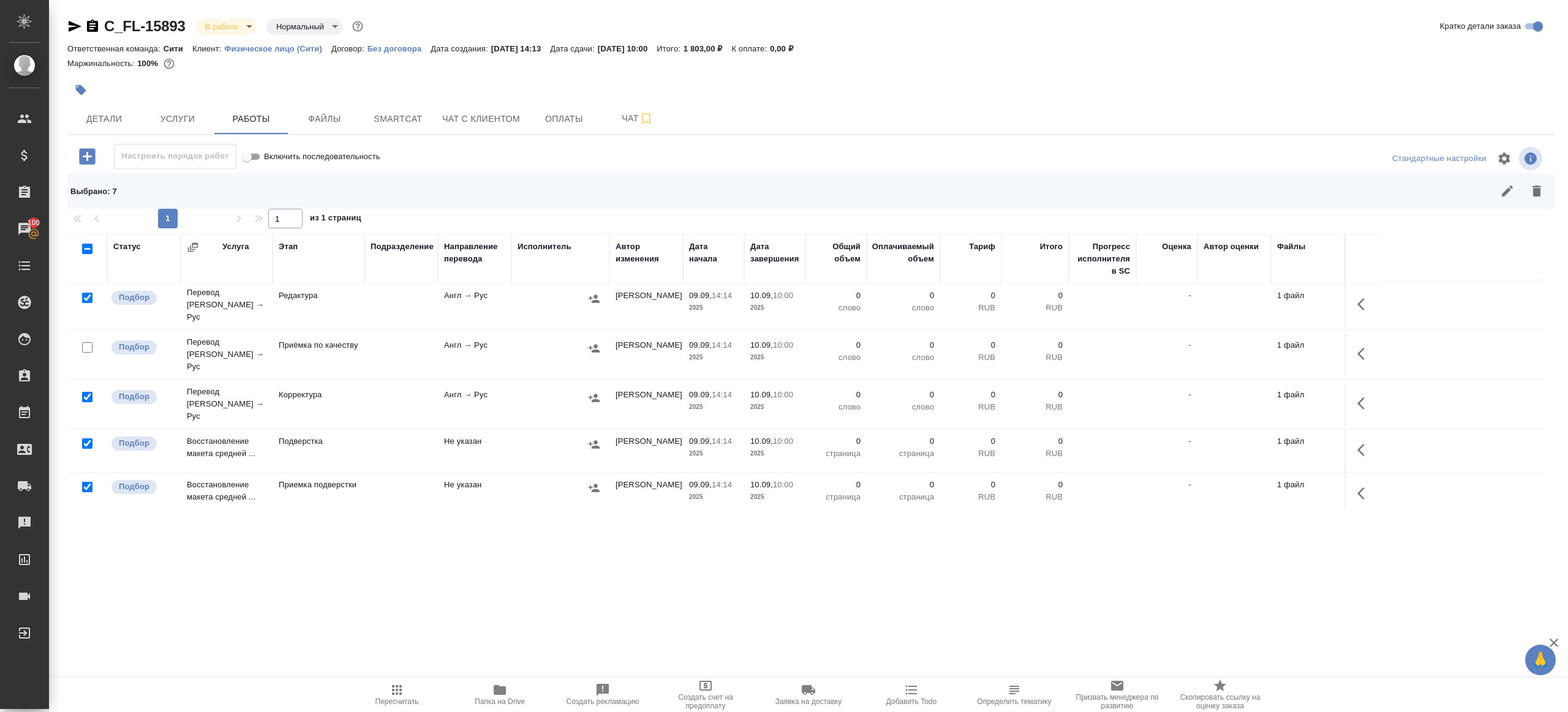
scroll to position [226, 0]
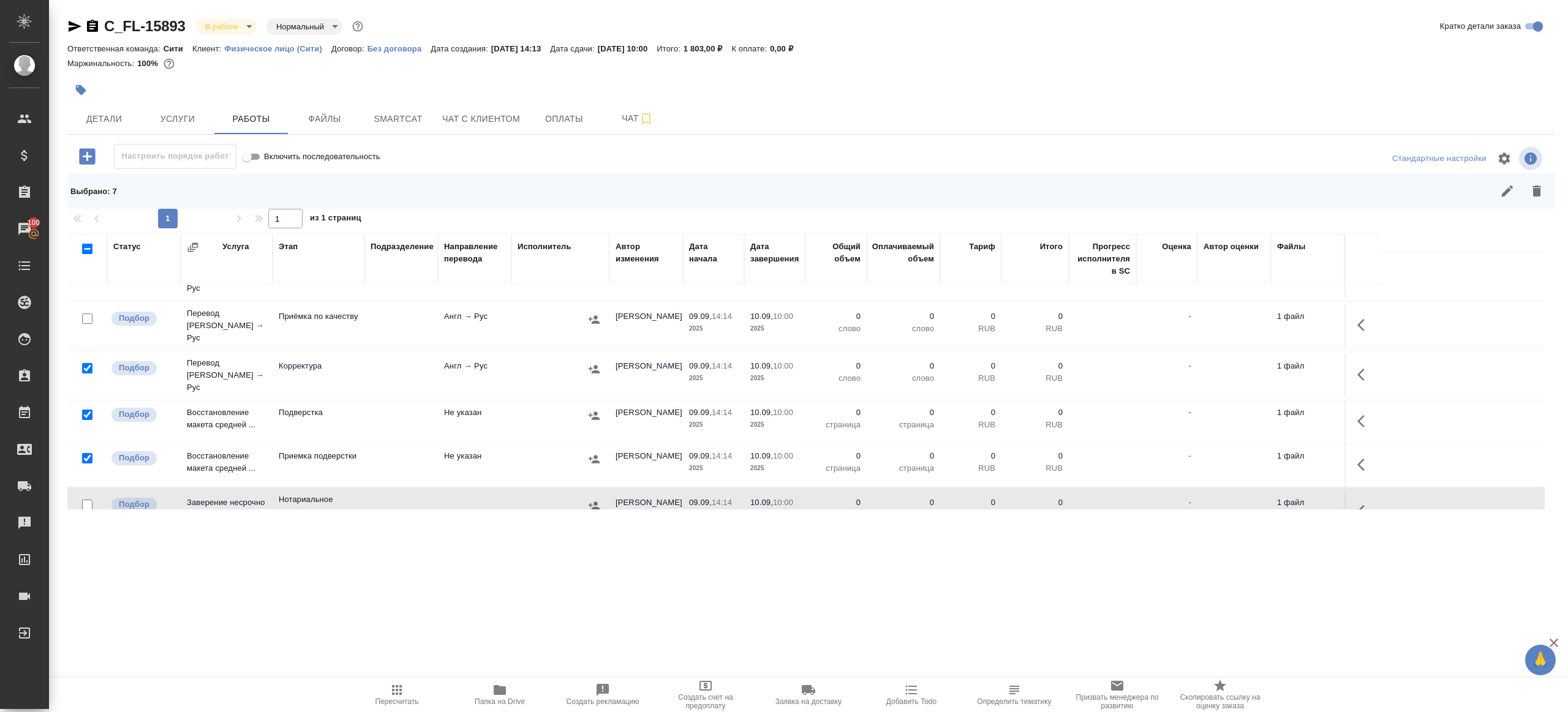
click at [1531, 190] on icon "button" at bounding box center [1536, 191] width 15 height 15
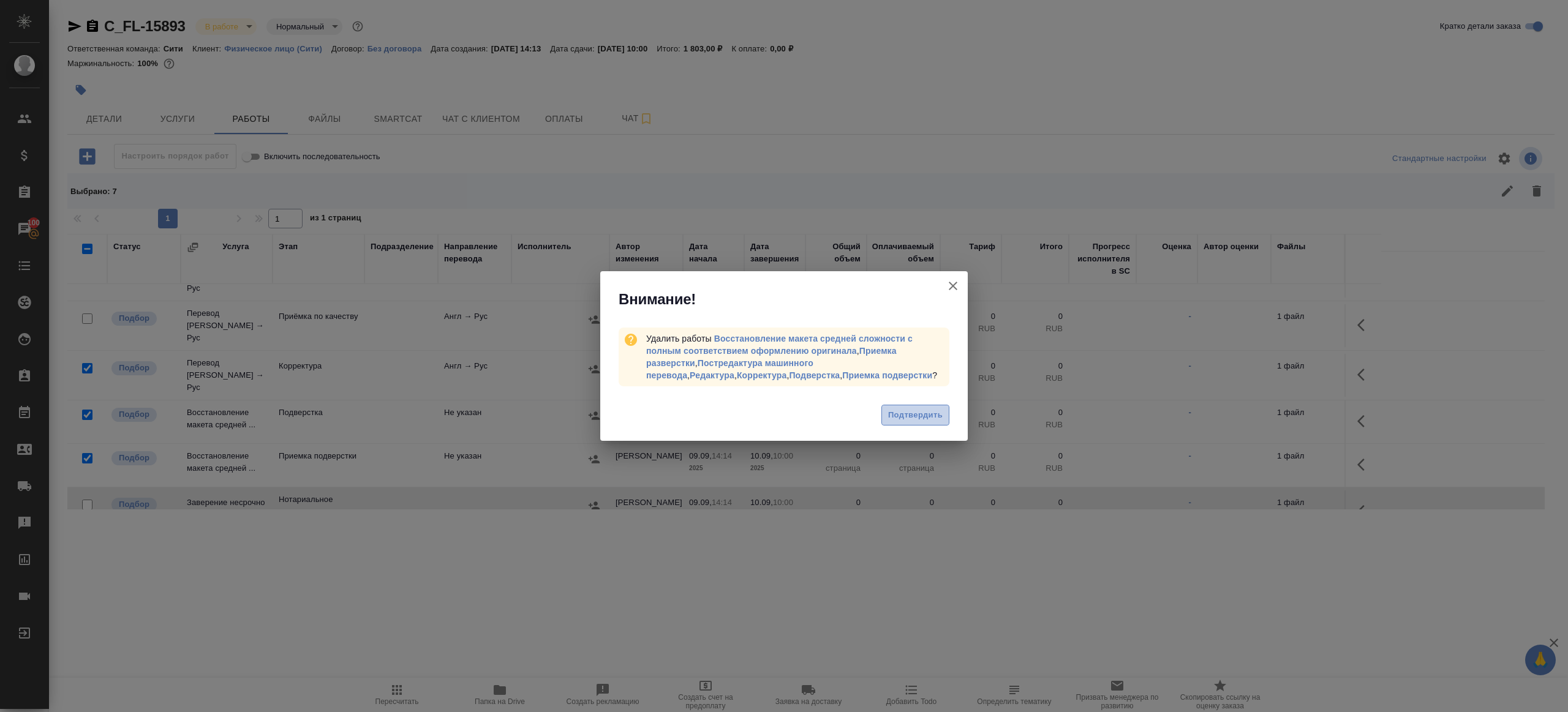
click at [905, 419] on span "Подтвердить" at bounding box center [915, 416] width 54 height 14
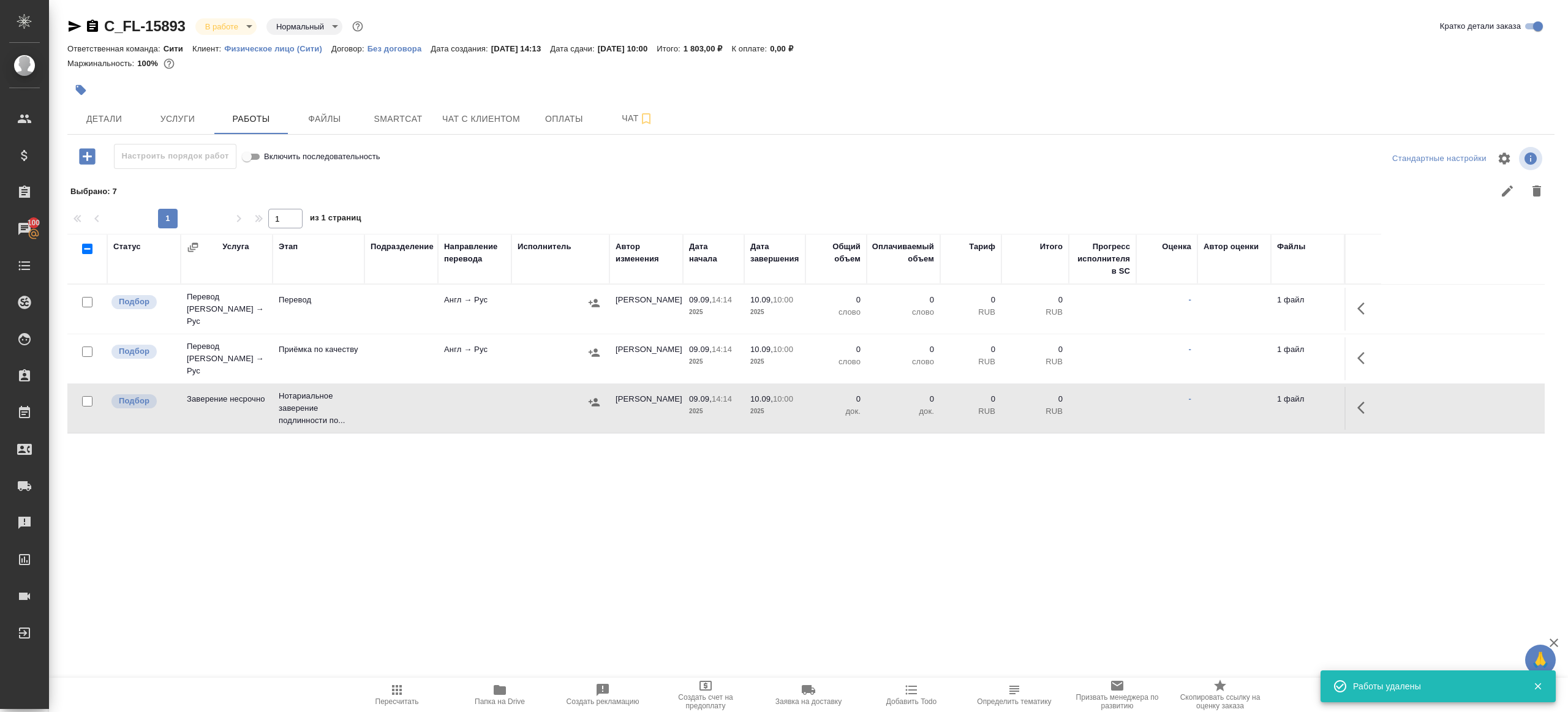
scroll to position [0, 0]
click at [1367, 306] on icon "button" at bounding box center [1364, 308] width 15 height 15
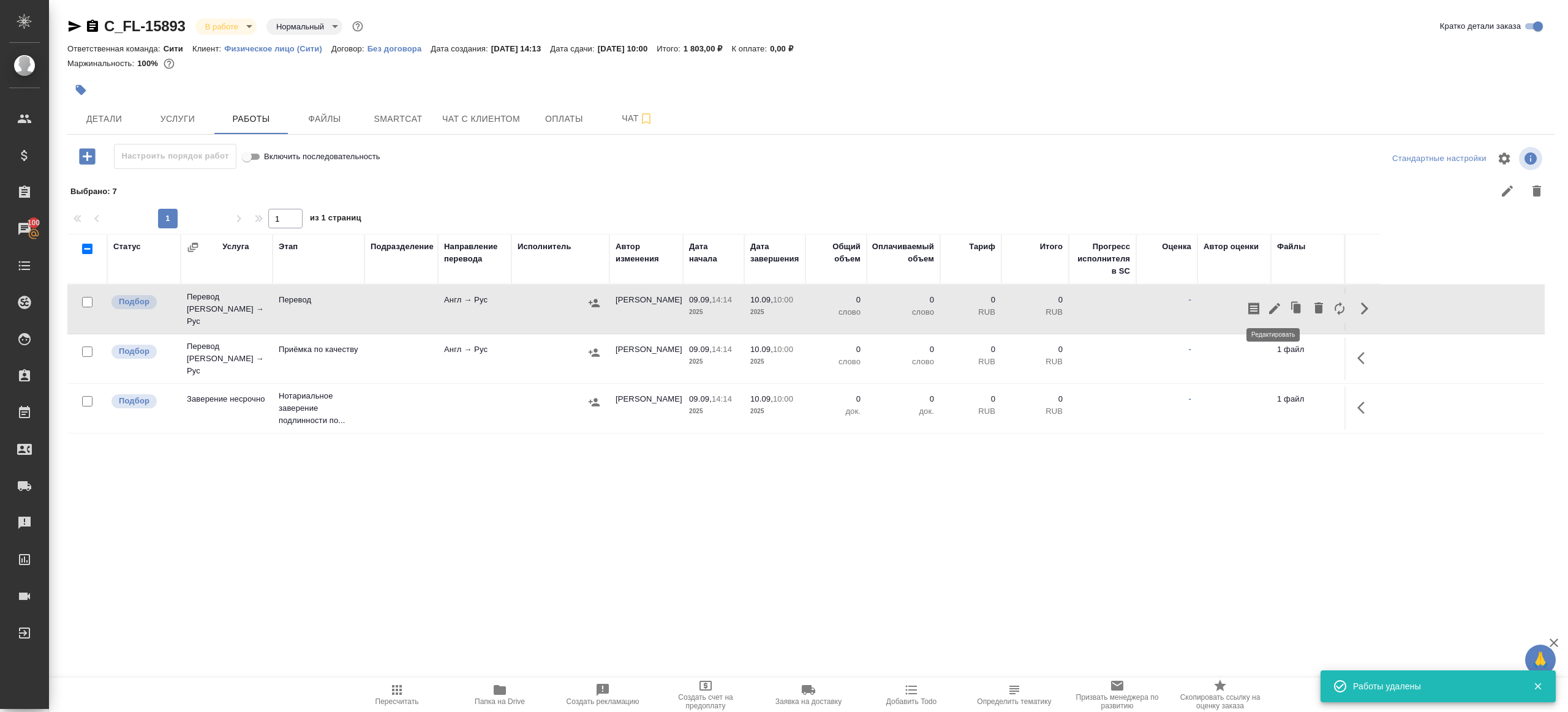
click at [1274, 306] on icon "button" at bounding box center [1274, 308] width 11 height 11
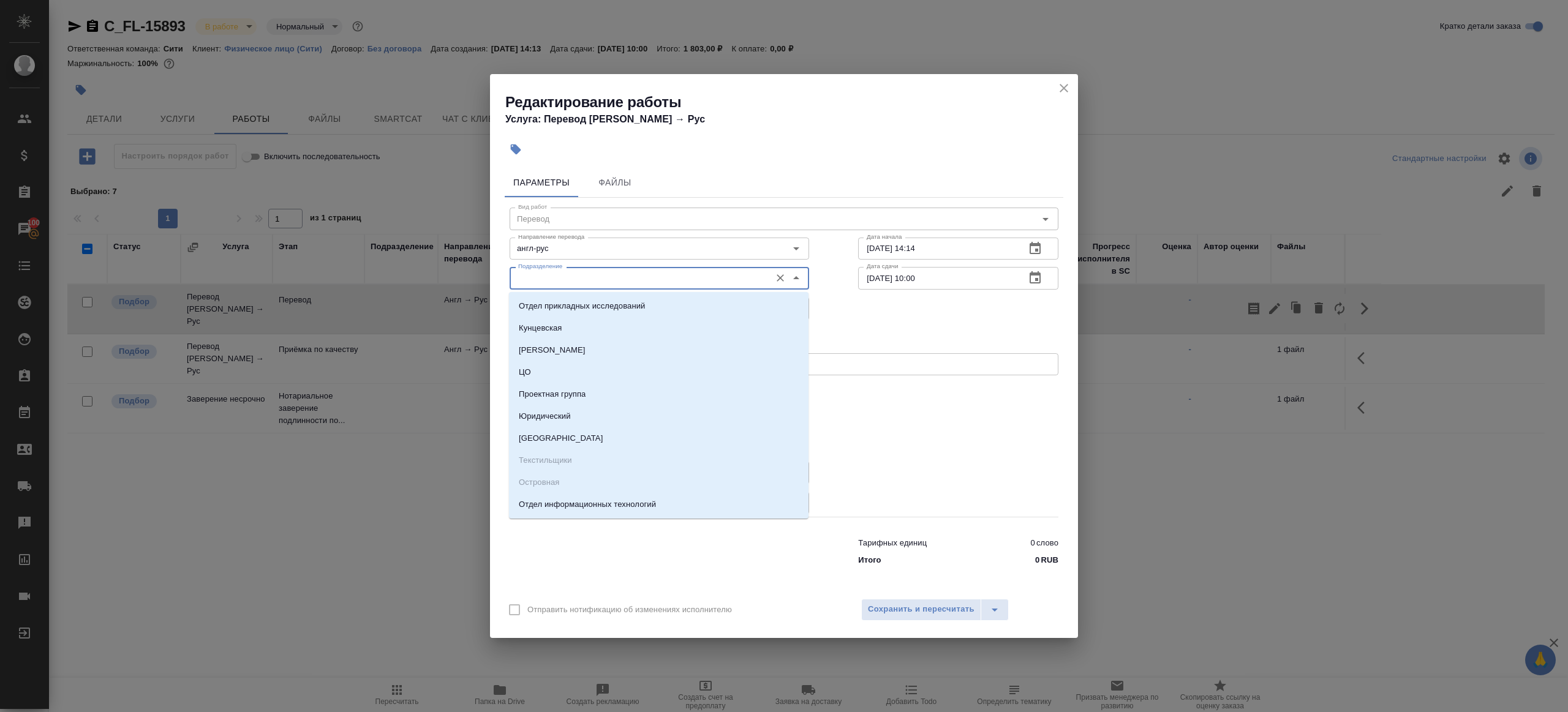
click at [592, 275] on input "Подразделение" at bounding box center [638, 278] width 251 height 15
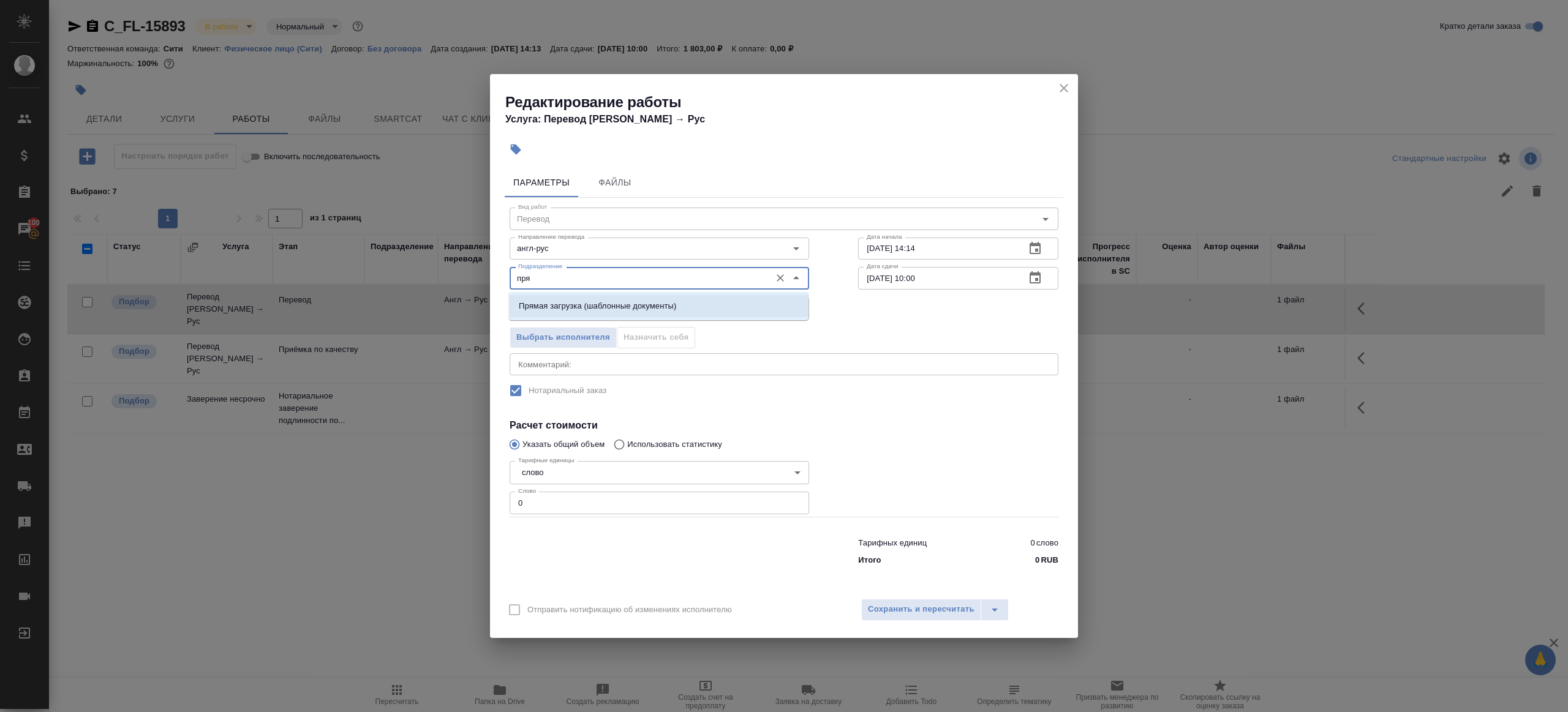
click at [628, 308] on p "Прямая загрузка (шаблонные документы)" at bounding box center [597, 307] width 157 height 12
type input "Прямая загрузка (шаблонные документы)"
click at [545, 507] on input "0" at bounding box center [659, 502] width 300 height 22
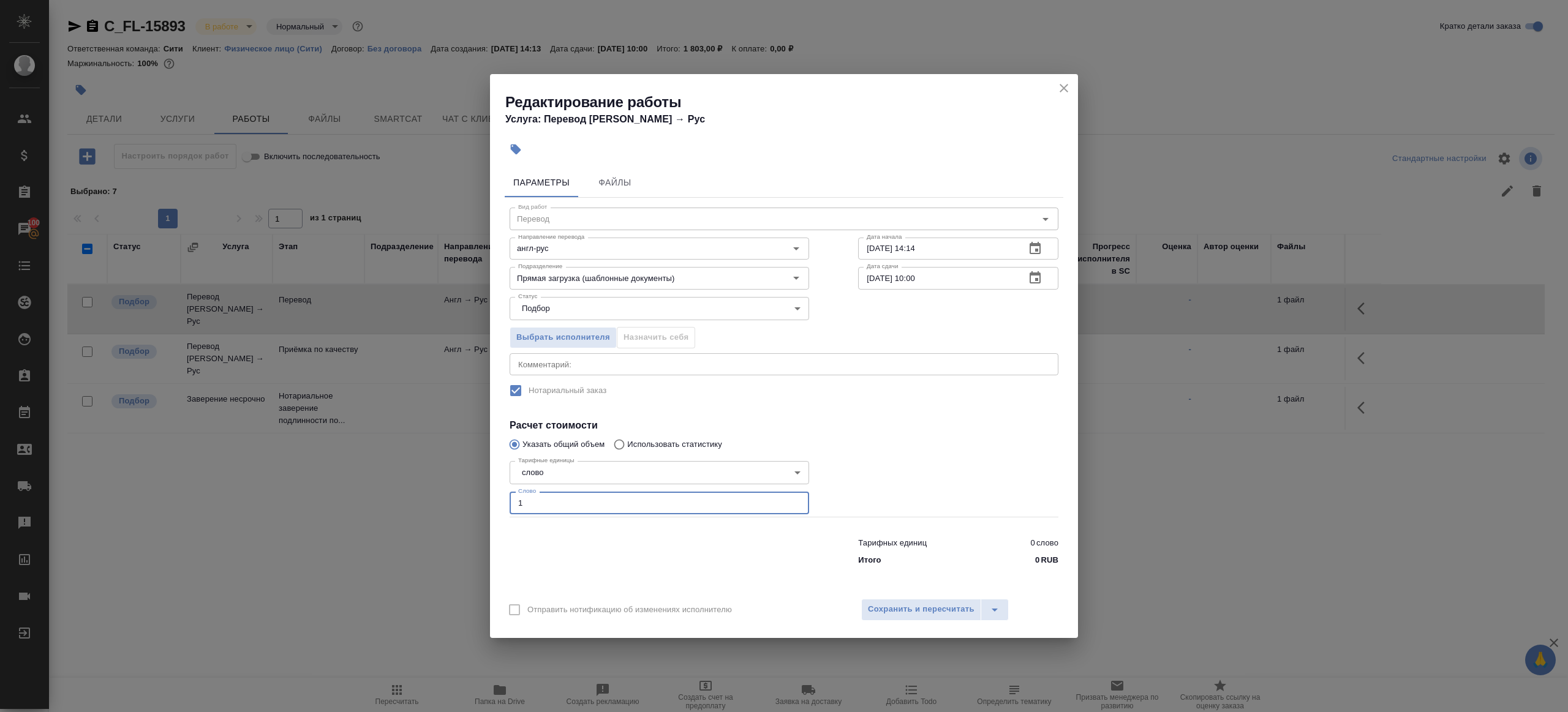
type input "1"
click at [630, 524] on div at bounding box center [660, 548] width 348 height 49
click at [915, 281] on input "[DATE] 10:00" at bounding box center [936, 277] width 157 height 22
type input "10.09.2025 09:00"
click at [900, 409] on div "Вид работ Перевод Вид работ Направление перевода англ-рус Направление перевода …" at bounding box center [784, 385] width 558 height 373
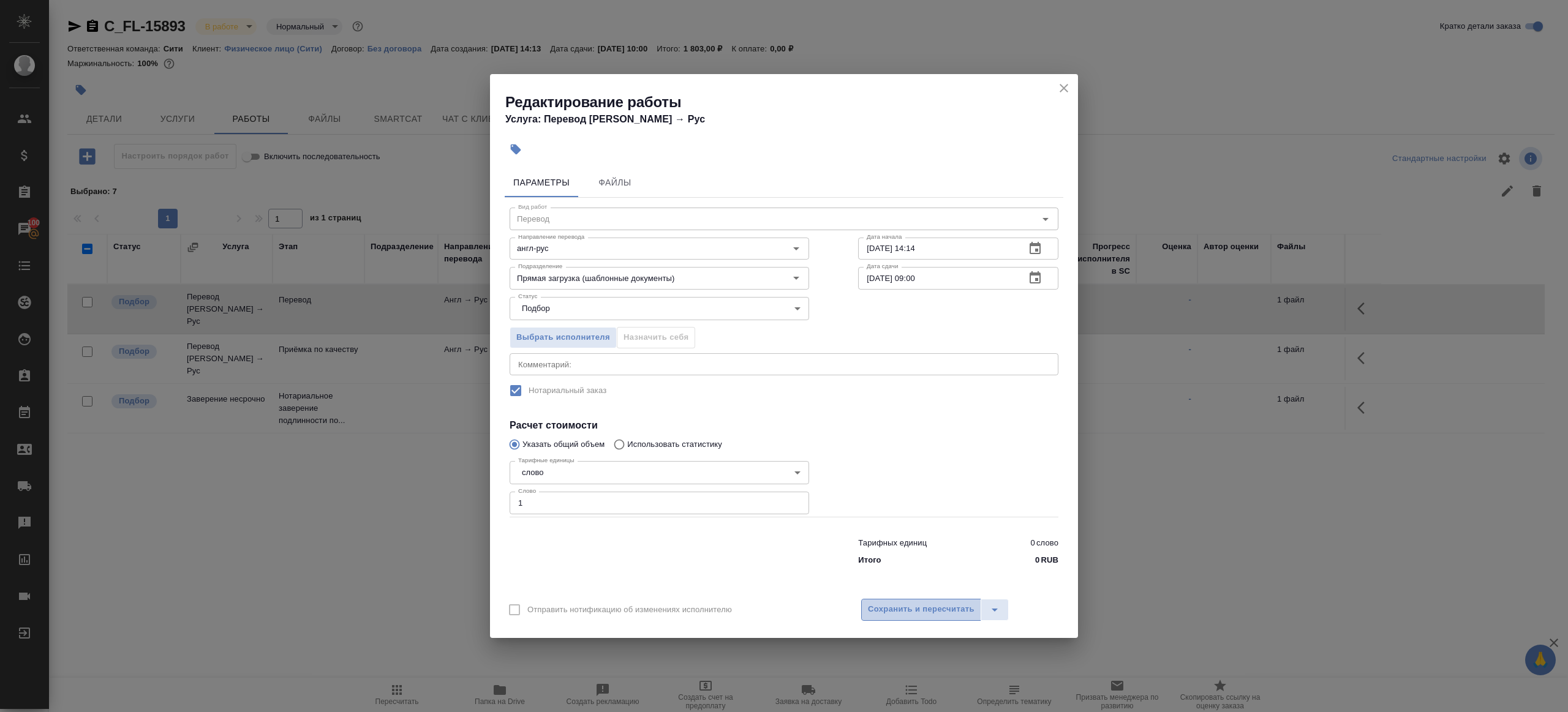
click at [944, 612] on span "Сохранить и пересчитать" at bounding box center [921, 610] width 107 height 14
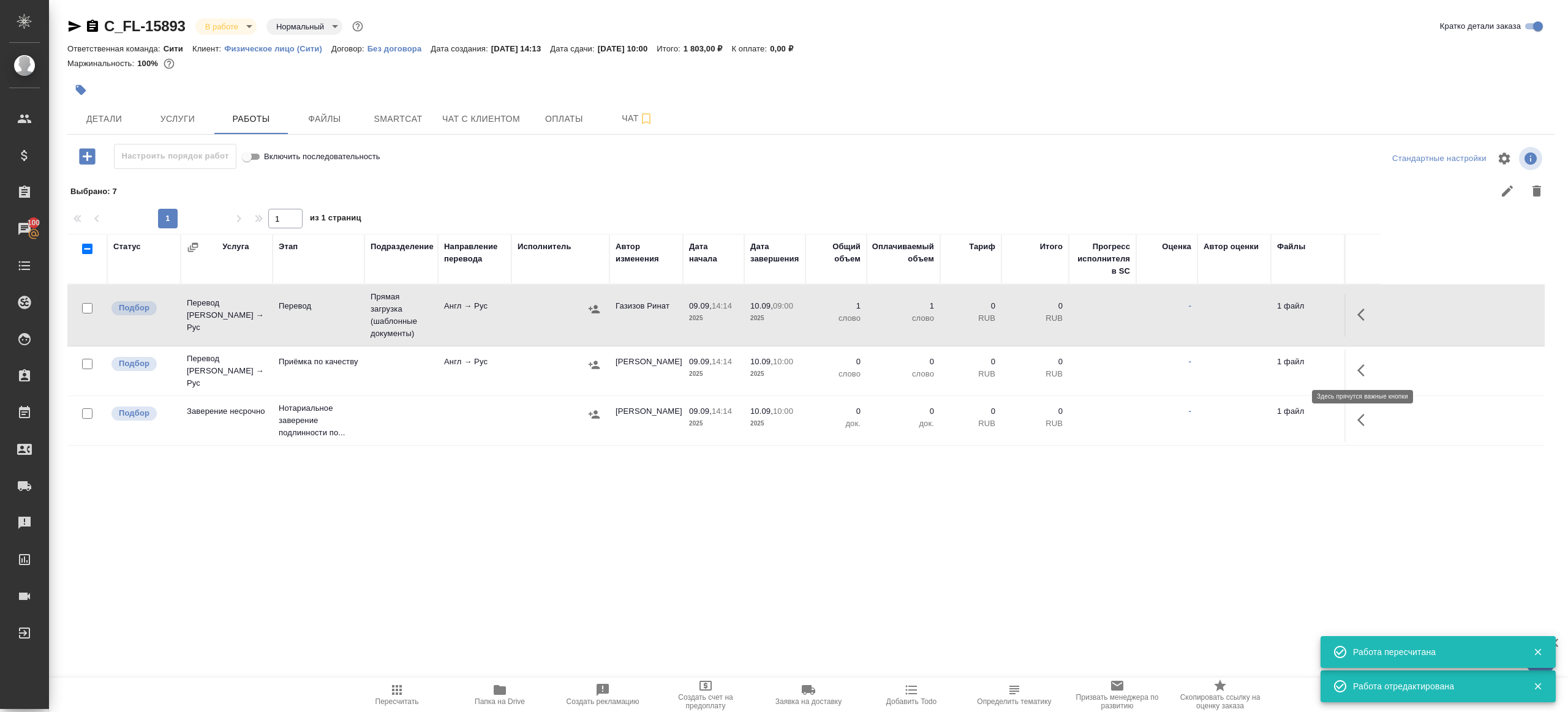
click at [1368, 364] on icon "button" at bounding box center [1364, 371] width 15 height 15
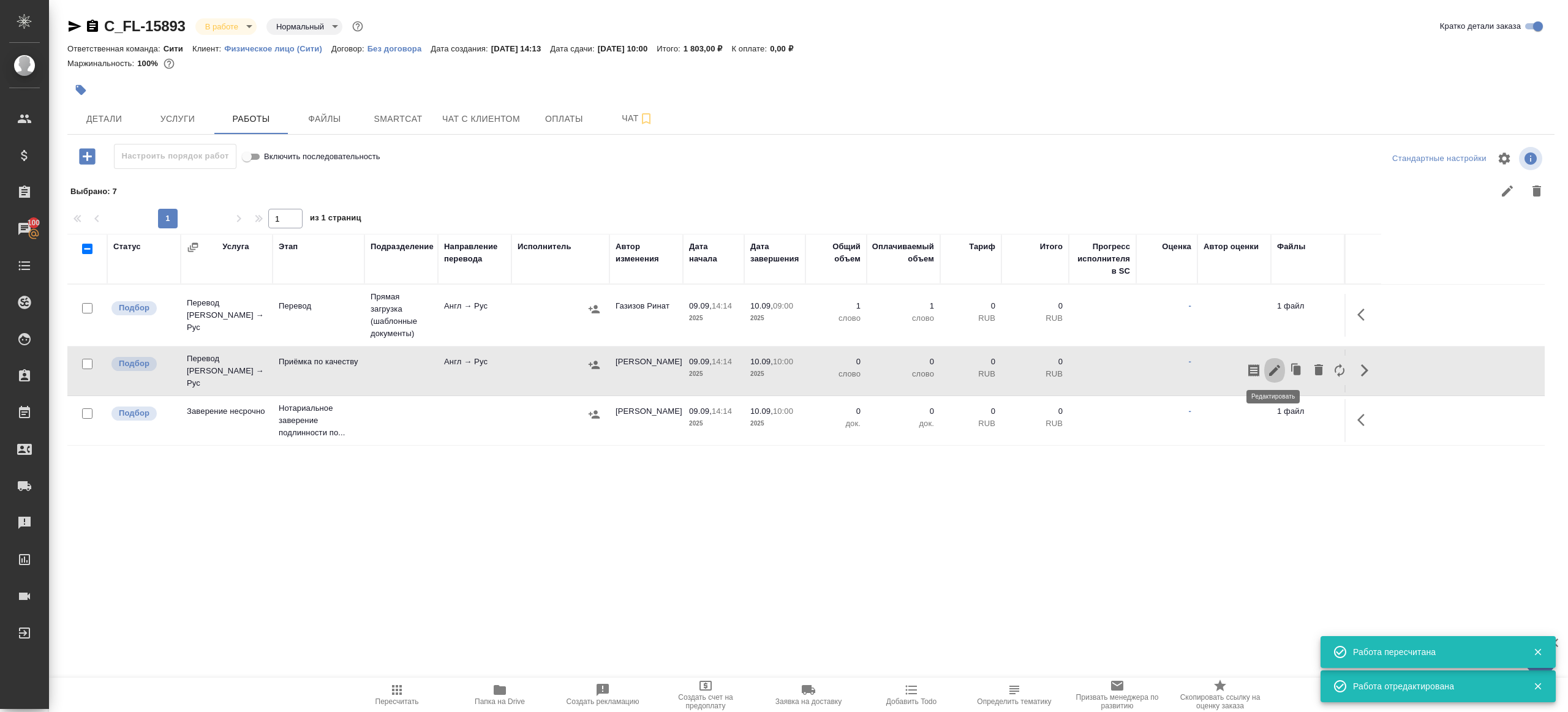
click at [1277, 365] on icon "button" at bounding box center [1274, 371] width 11 height 11
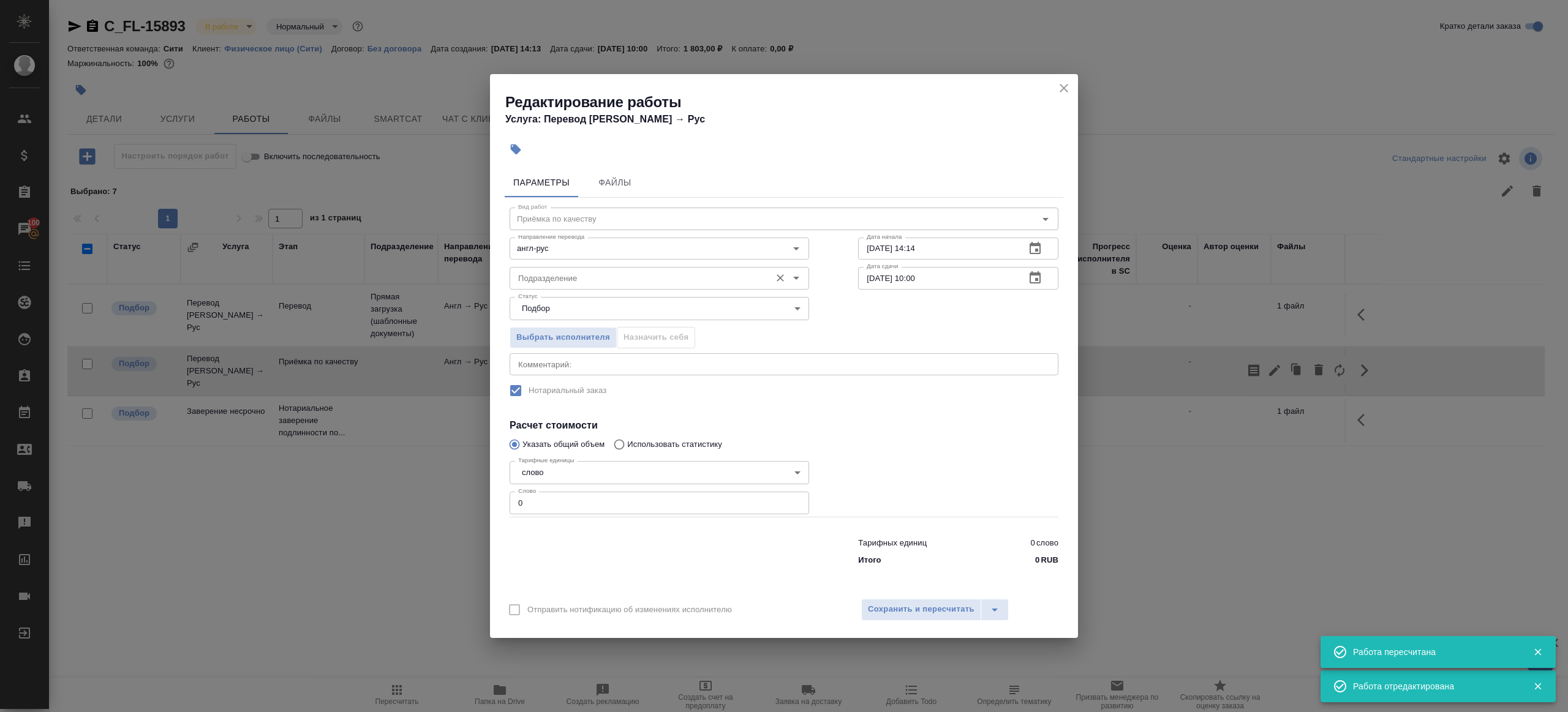
click at [577, 289] on div "Подразделение" at bounding box center [659, 277] width 300 height 22
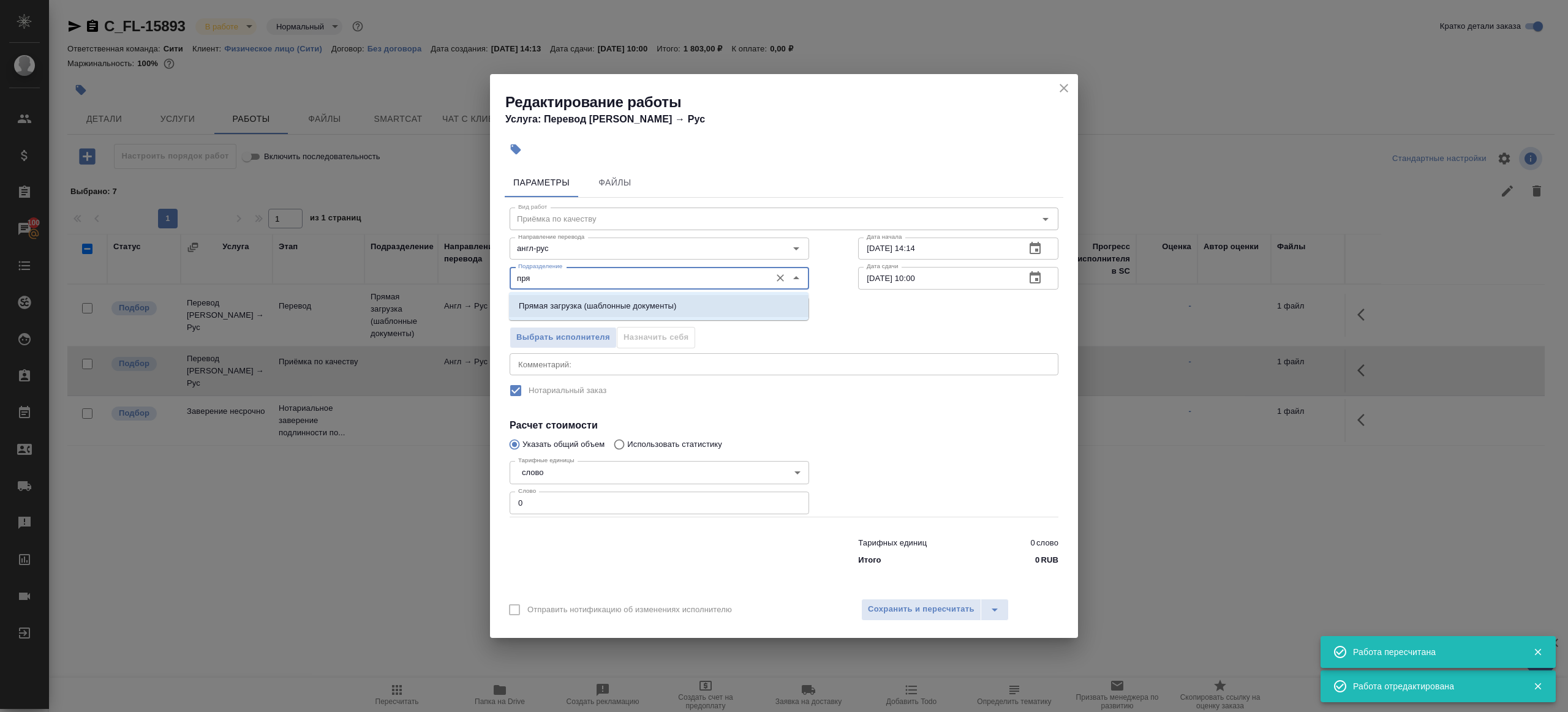
click at [593, 300] on p "Прямая загрузка (шаблонные документы)" at bounding box center [597, 307] width 157 height 12
type input "Прямая загрузка (шаблонные документы)"
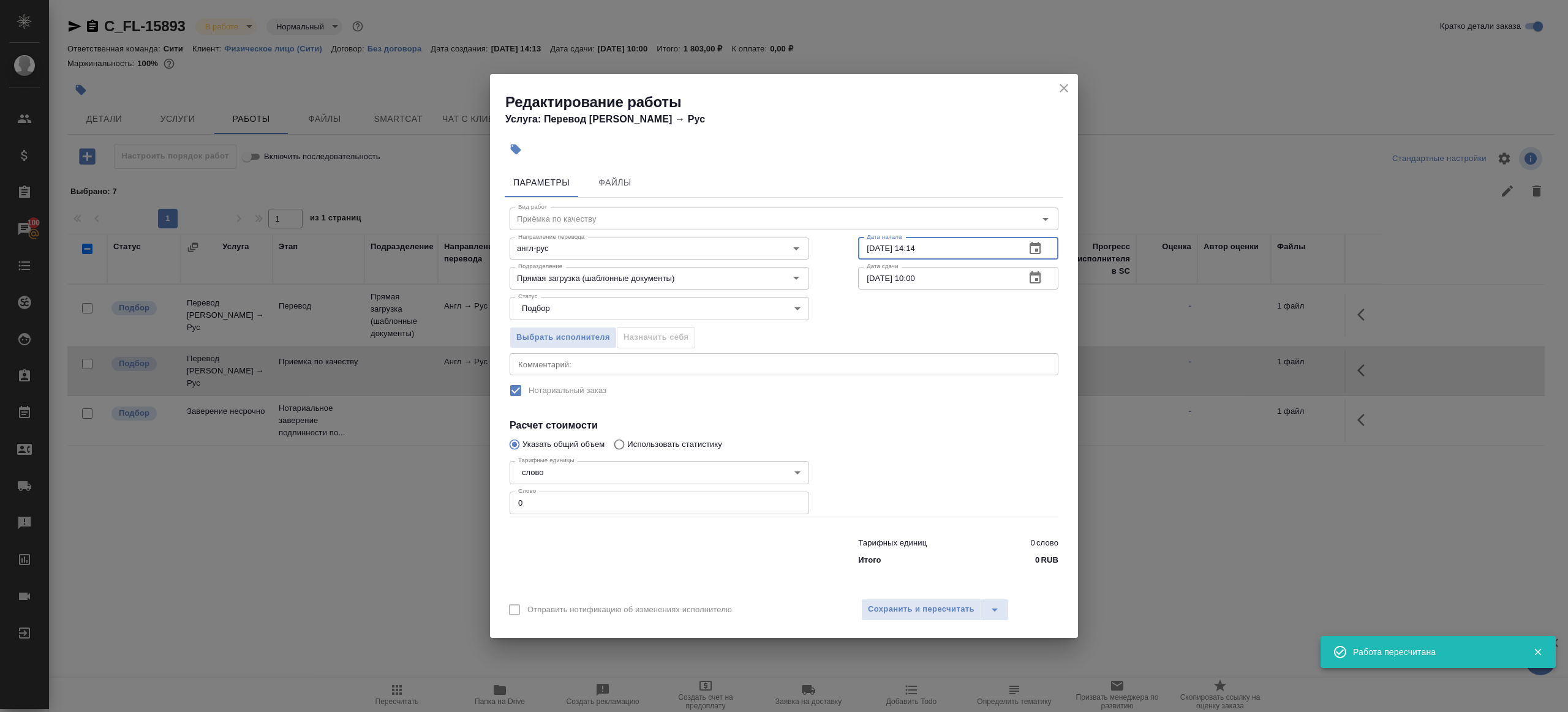
click at [964, 248] on input "09.09.2025 14:14" at bounding box center [936, 248] width 157 height 22
paste input "10.09.2025 09:00"
type input "10.09.2025 09:00"
click at [641, 512] on input "0" at bounding box center [659, 502] width 300 height 22
type input "1"
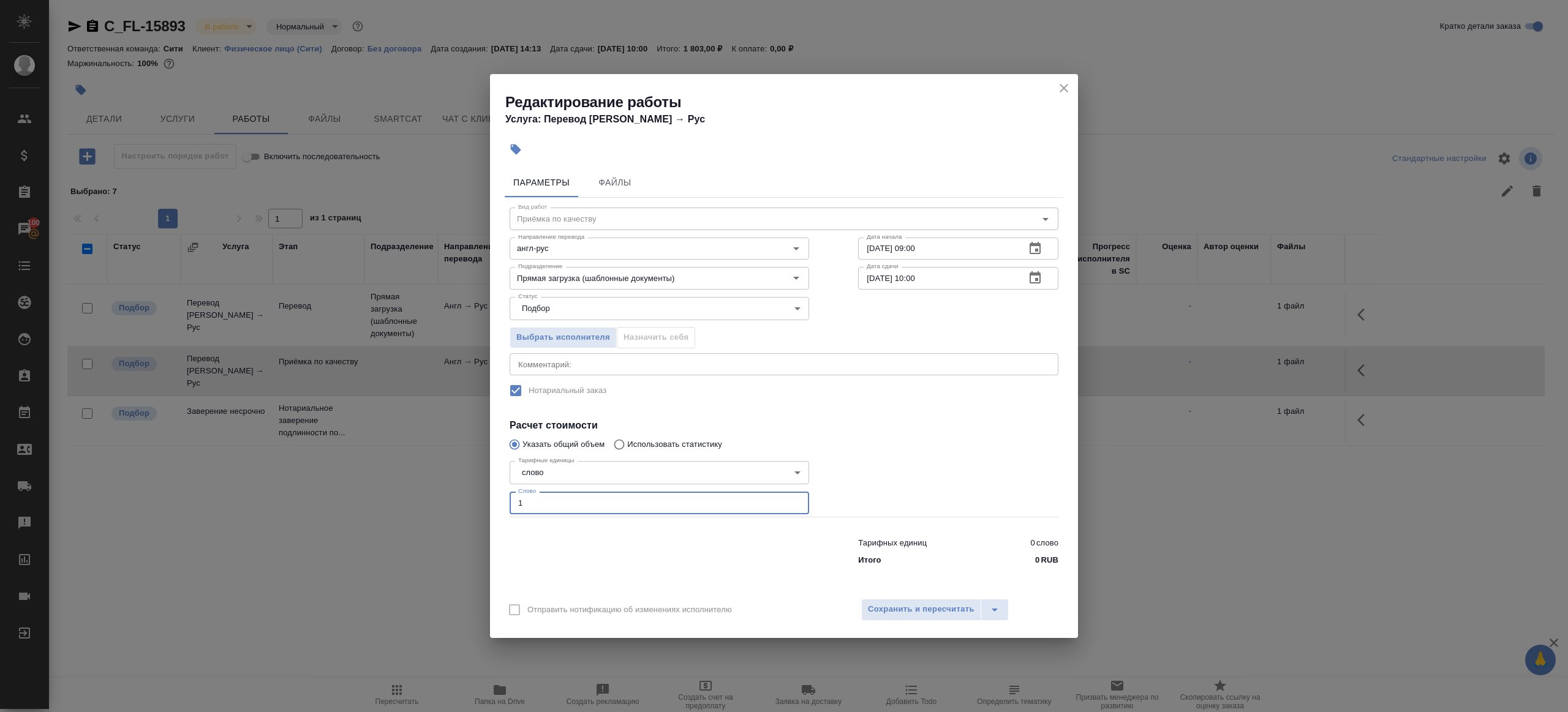
click at [918, 516] on div "Тарифных единиц 0 слово Итого 0 RUB" at bounding box center [958, 549] width 249 height 84
click at [918, 620] on div "Сохранить и пересчитать" at bounding box center [960, 610] width 198 height 22
click at [918, 607] on span "Сохранить и пересчитать" at bounding box center [921, 610] width 107 height 14
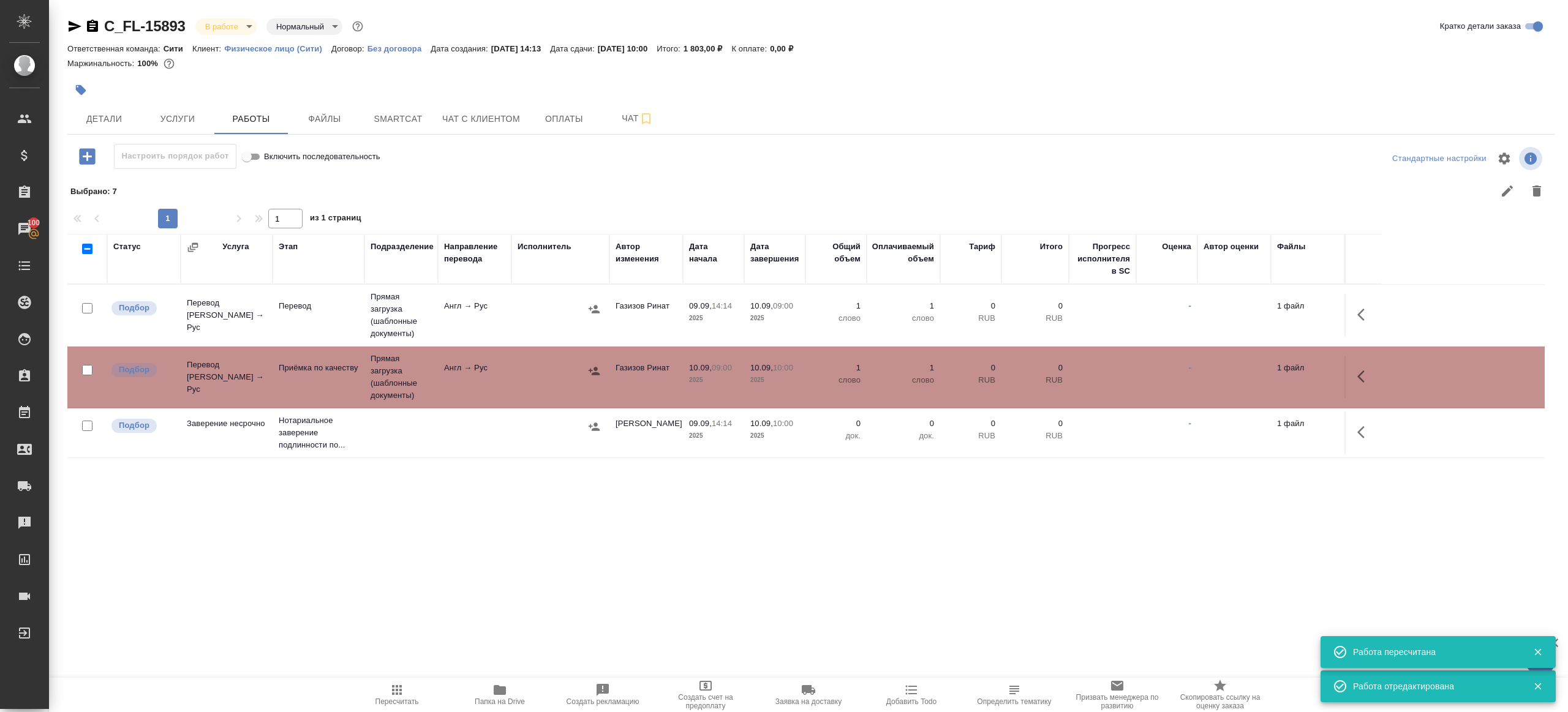
click at [406, 692] on span "Пересчитать" at bounding box center [396, 694] width 88 height 23
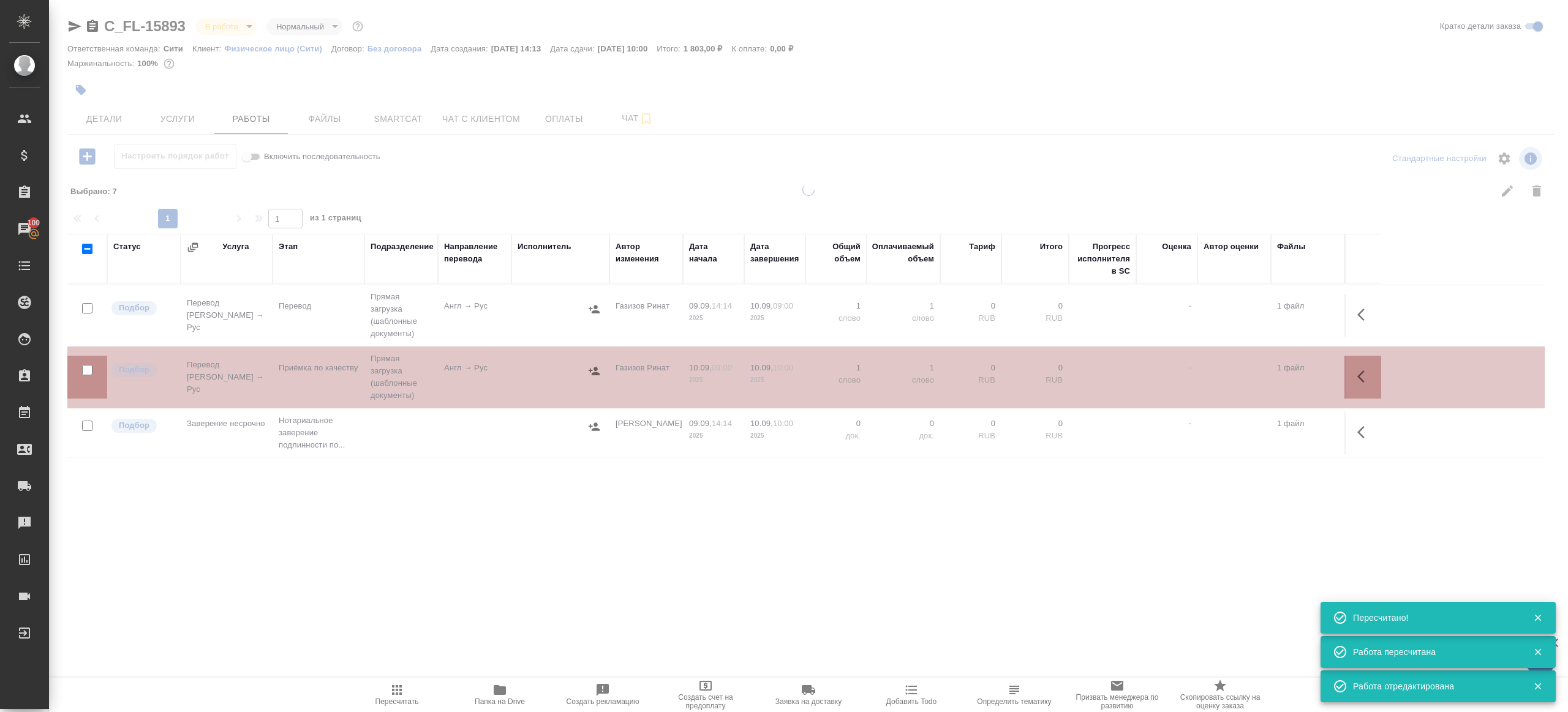
click at [461, 532] on div at bounding box center [808, 363] width 1519 height 357
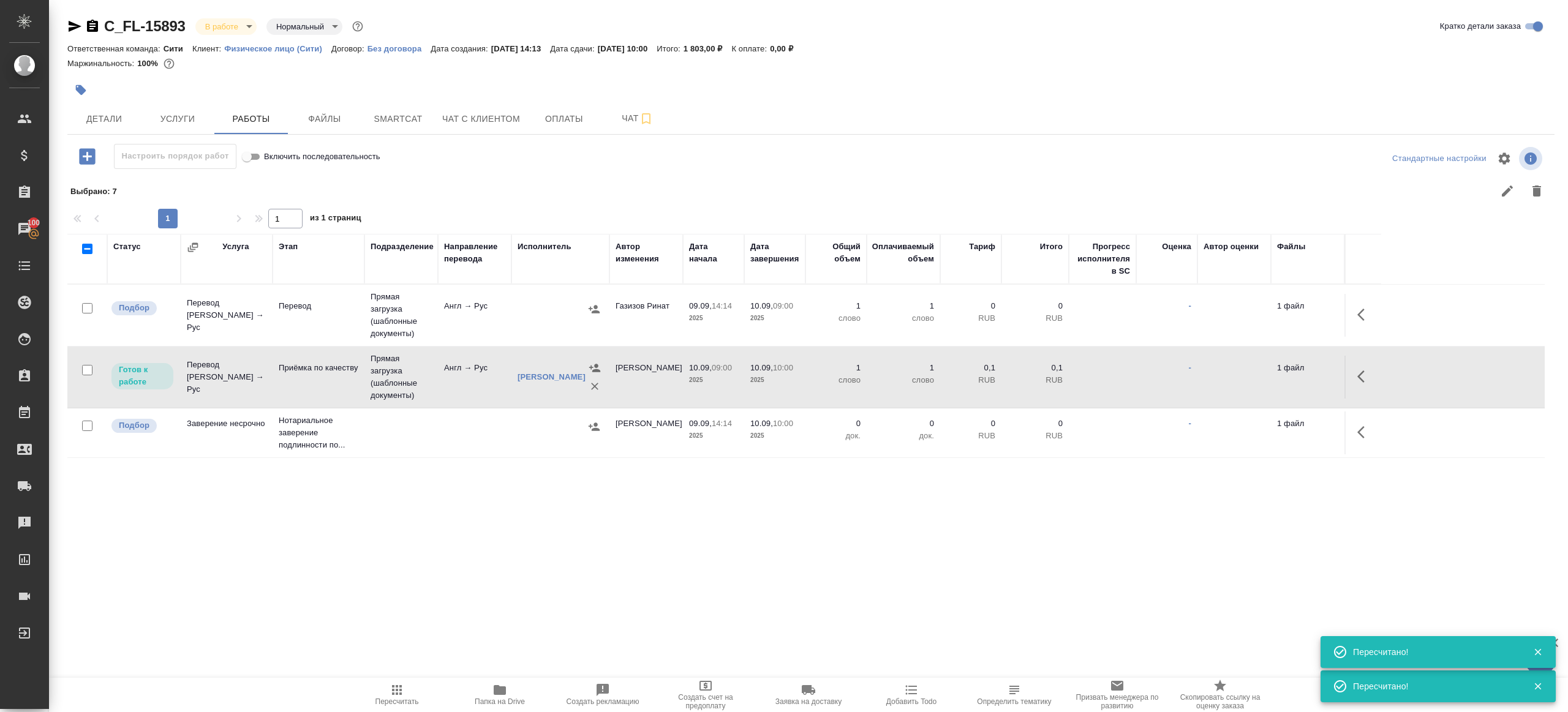
click at [393, 687] on icon "button" at bounding box center [396, 690] width 15 height 15
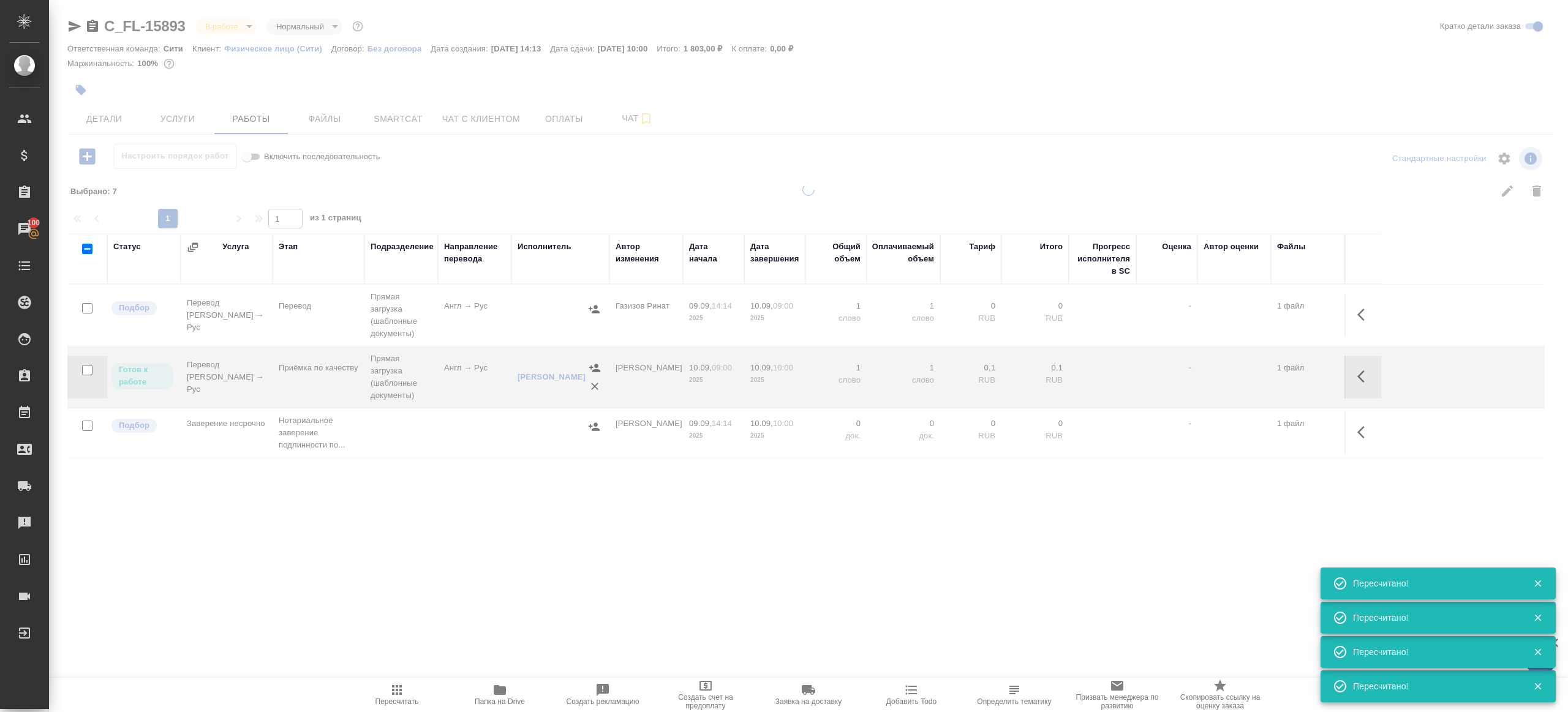
click at [444, 580] on div ".cls-1 fill:#fff; AWATERA Gazizov Rinat Клиенты Спецификации Заказы 100 Чаты To…" at bounding box center [784, 356] width 1568 height 712
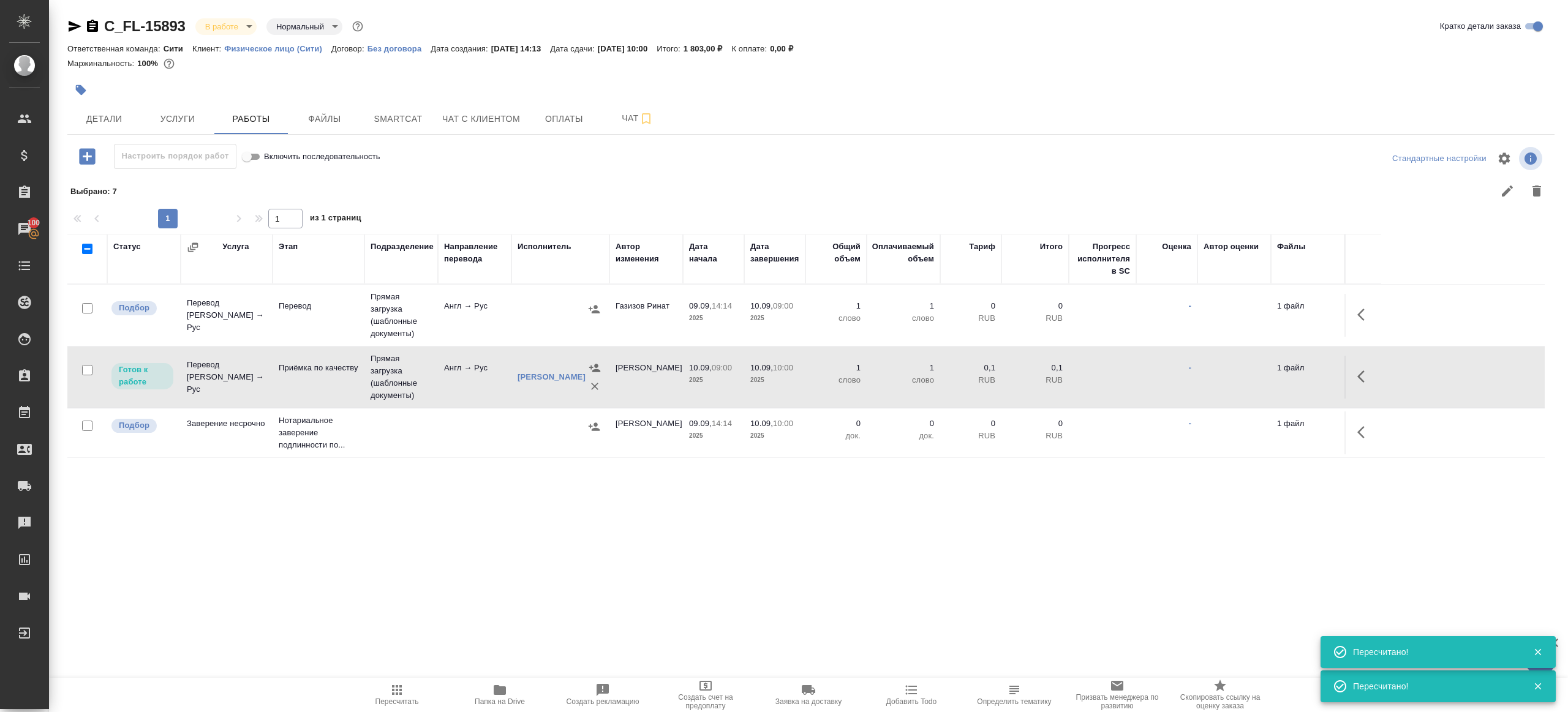
click at [379, 695] on span "Пересчитать" at bounding box center [396, 694] width 88 height 23
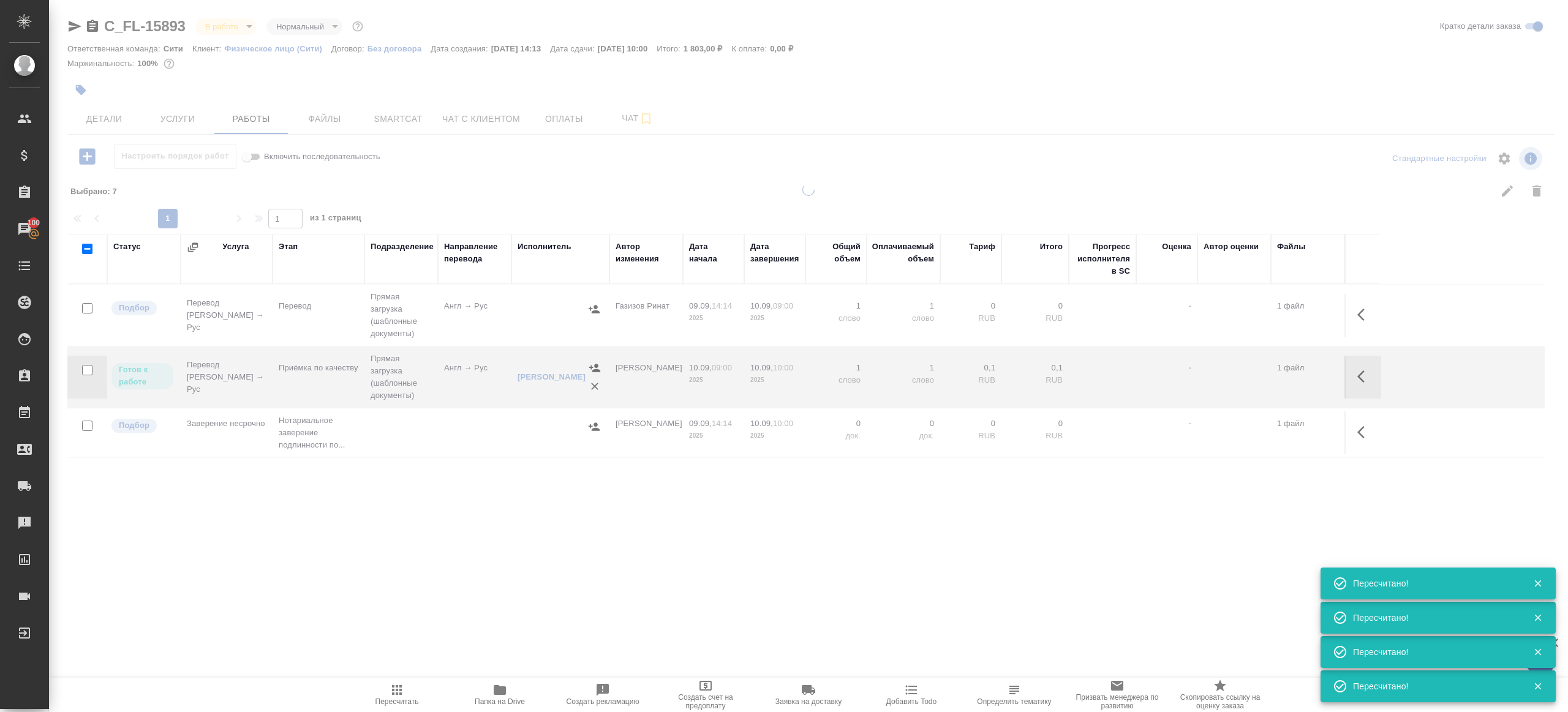
click at [391, 583] on div ".cls-1 fill:#fff; AWATERA Gazizov Rinat Клиенты Спецификации Заказы 100 Чаты To…" at bounding box center [784, 356] width 1568 height 712
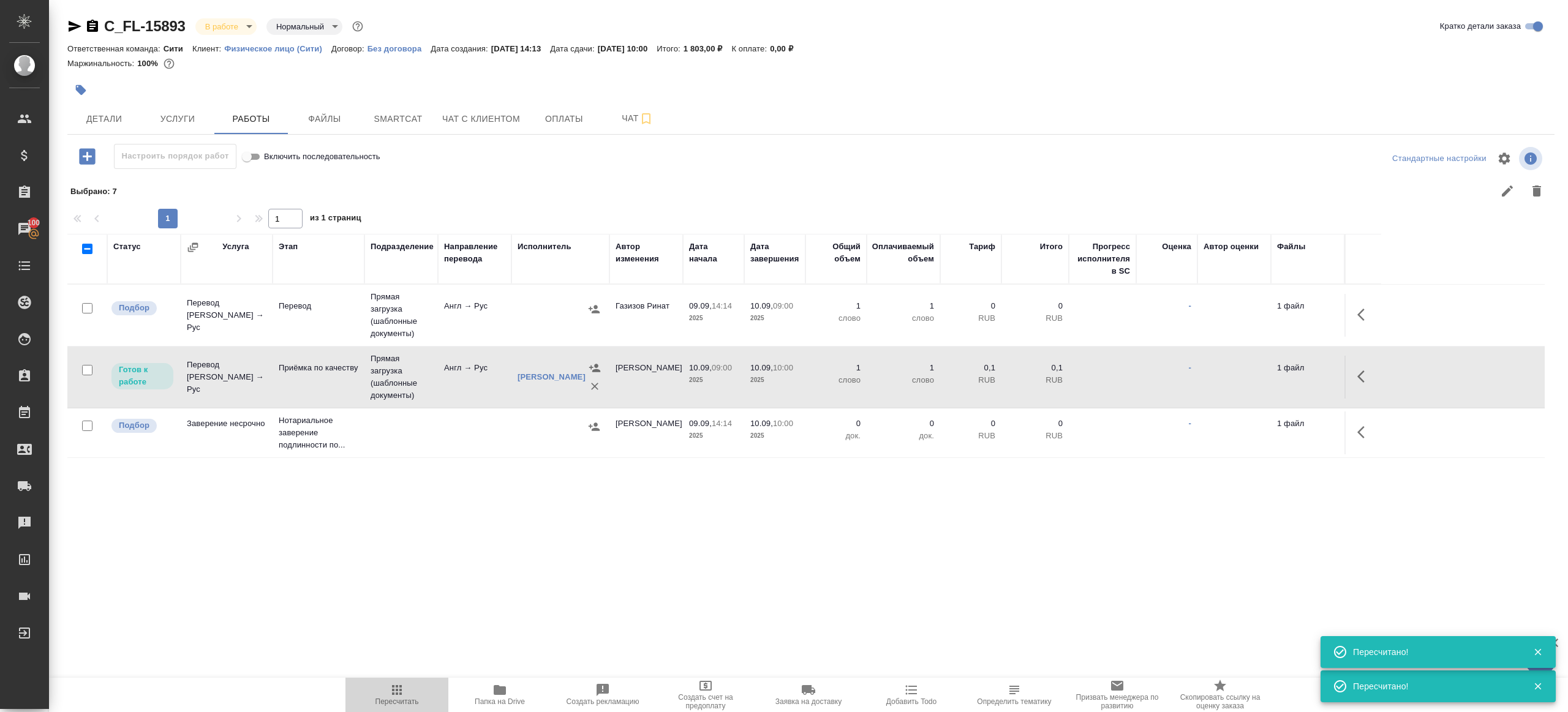
click at [412, 687] on span "Пересчитать" at bounding box center [396, 694] width 88 height 23
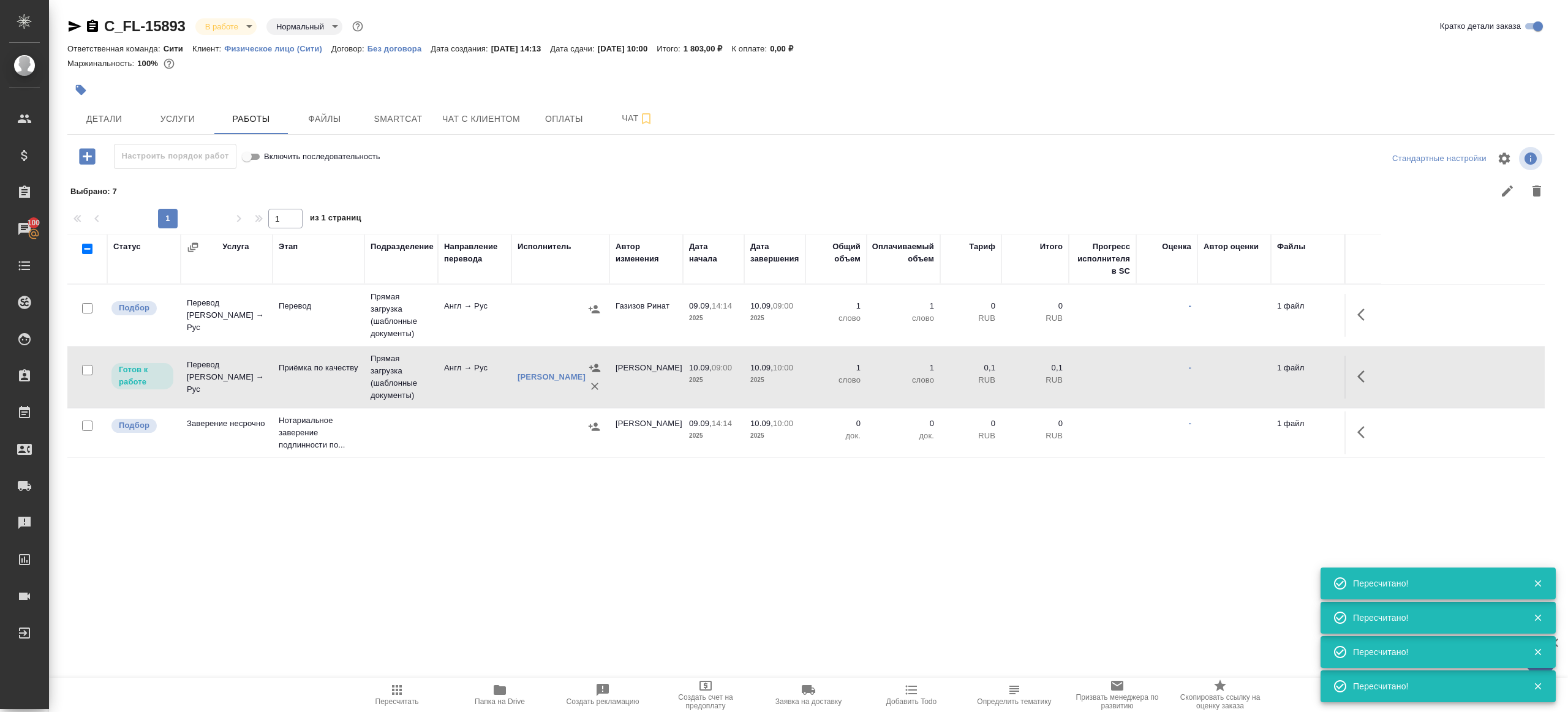
click at [491, 320] on td "Англ → Рус" at bounding box center [475, 316] width 74 height 43
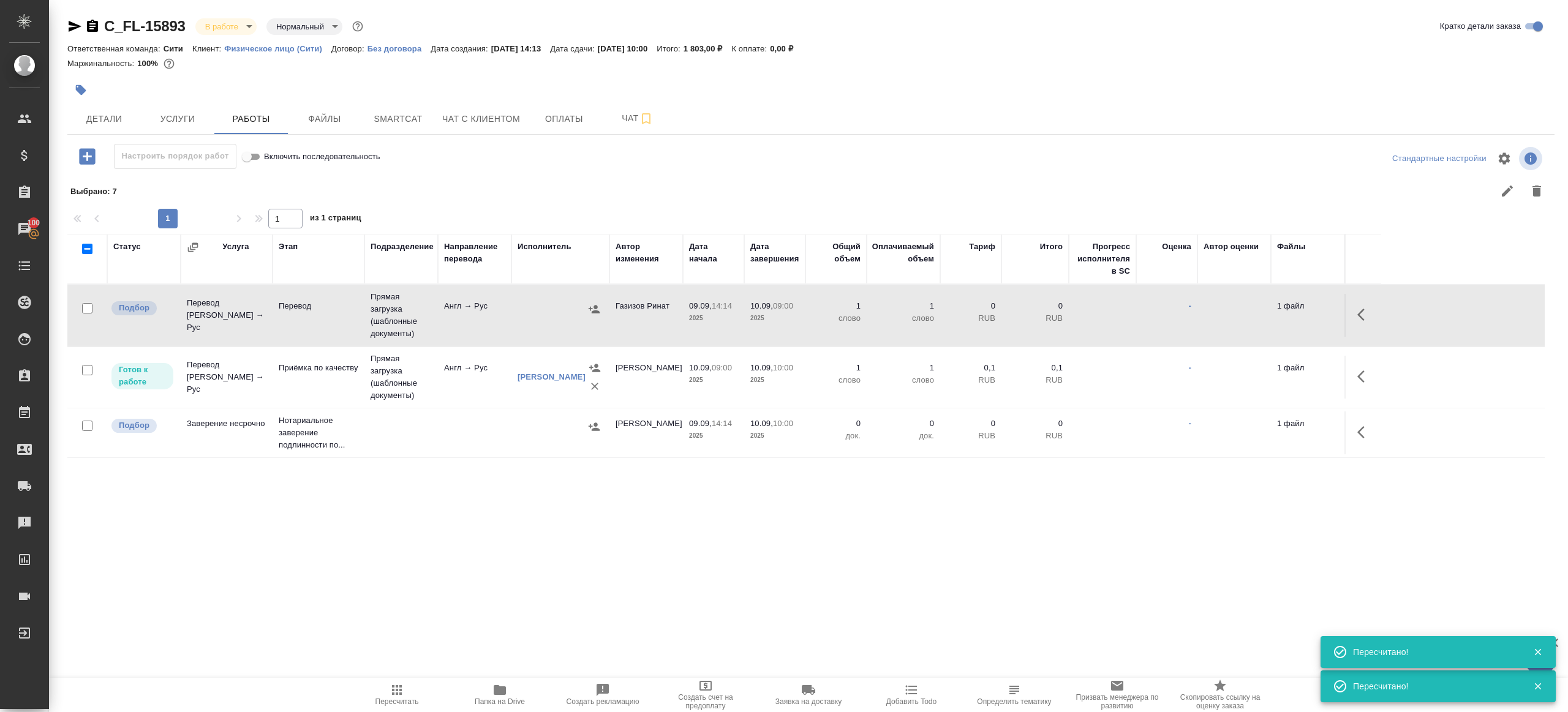
click at [396, 696] on icon "button" at bounding box center [396, 690] width 15 height 15
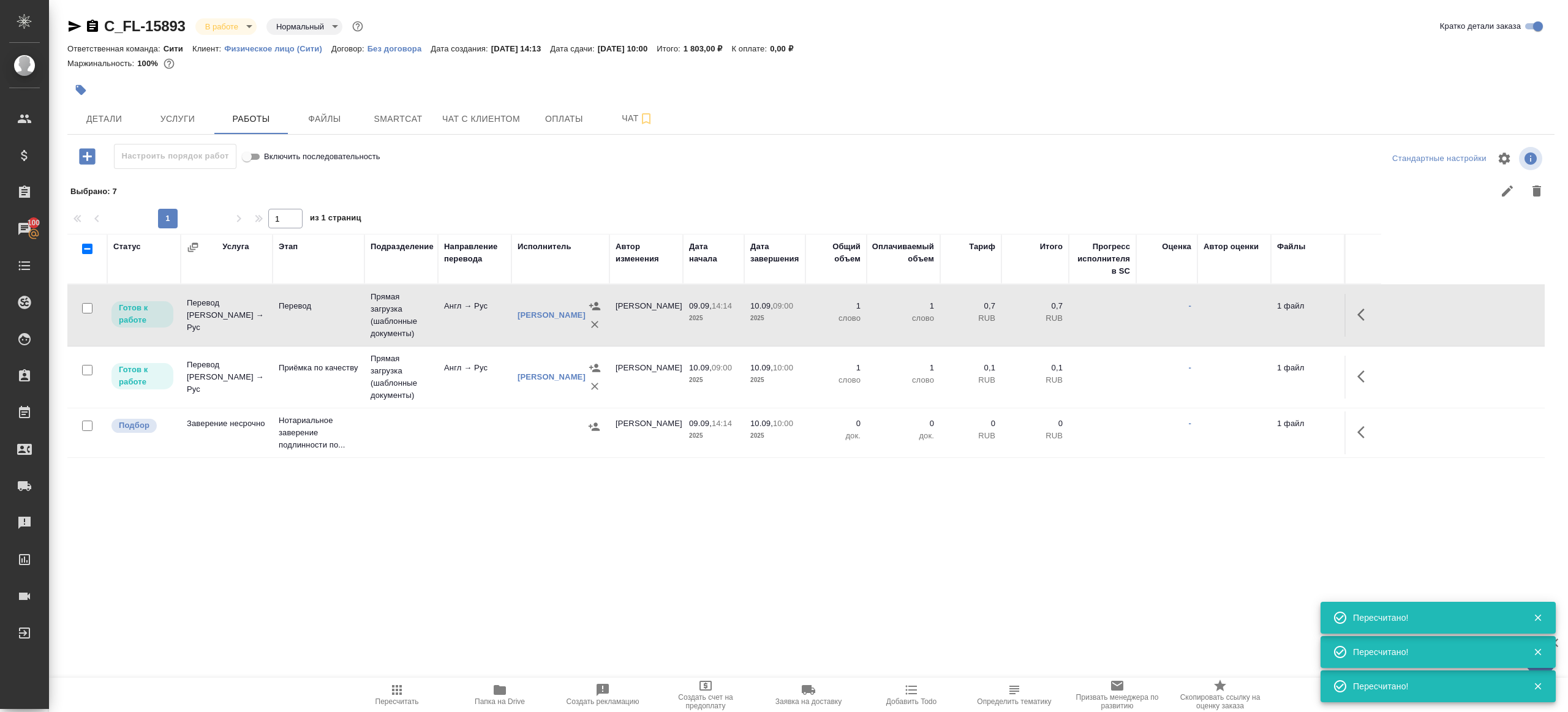
click at [419, 581] on div ".cls-1 fill:#fff; AWATERA Gazizov Rinat Клиенты Спецификации Заказы 100 Чаты To…" at bounding box center [784, 356] width 1568 height 712
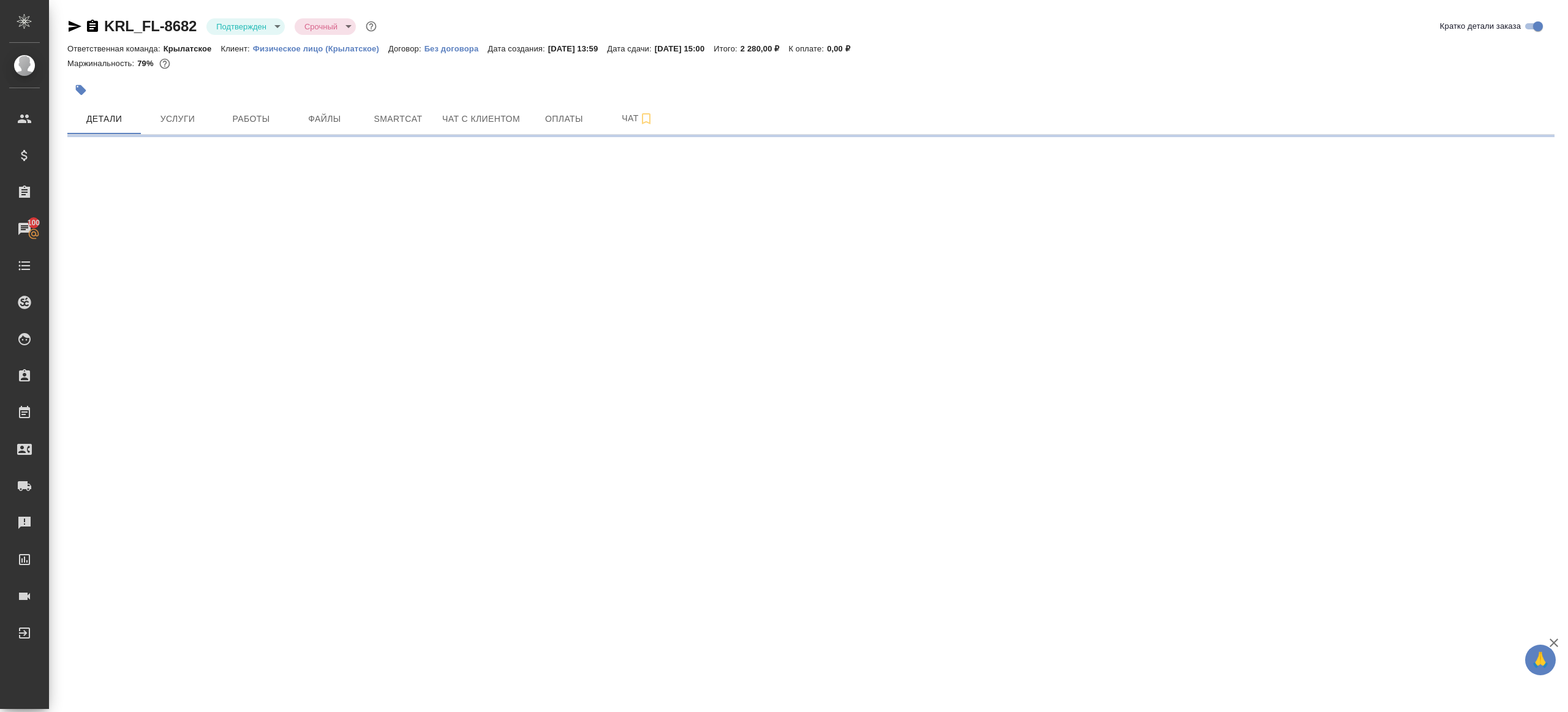
select select "RU"
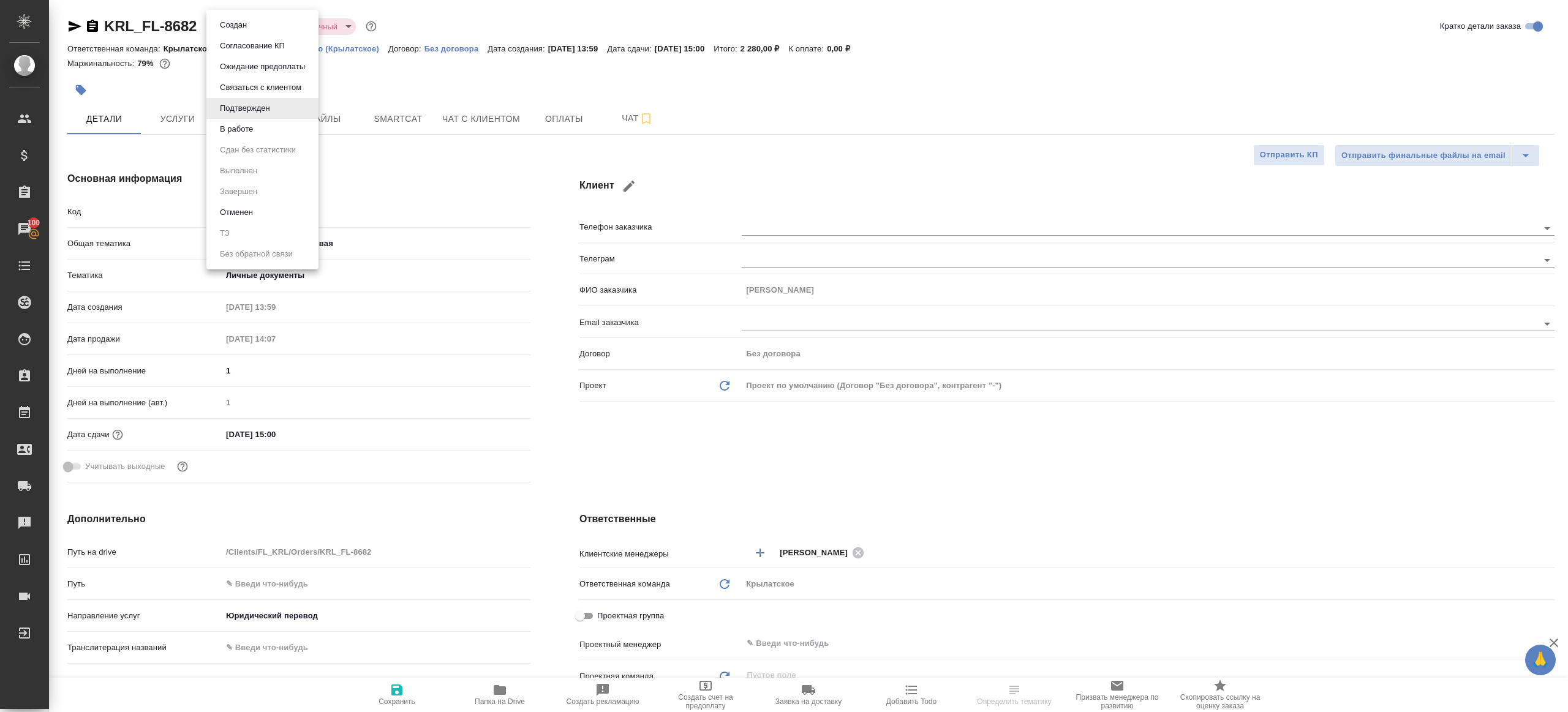
click at [263, 30] on body "🙏 .cls-1 fill:#fff; AWATERA [PERSON_NAME] Клиенты Спецификации Заказы 100 Чаты …" at bounding box center [784, 356] width 1568 height 712
type textarea "x"
click at [264, 132] on li "В работе" at bounding box center [262, 129] width 112 height 20
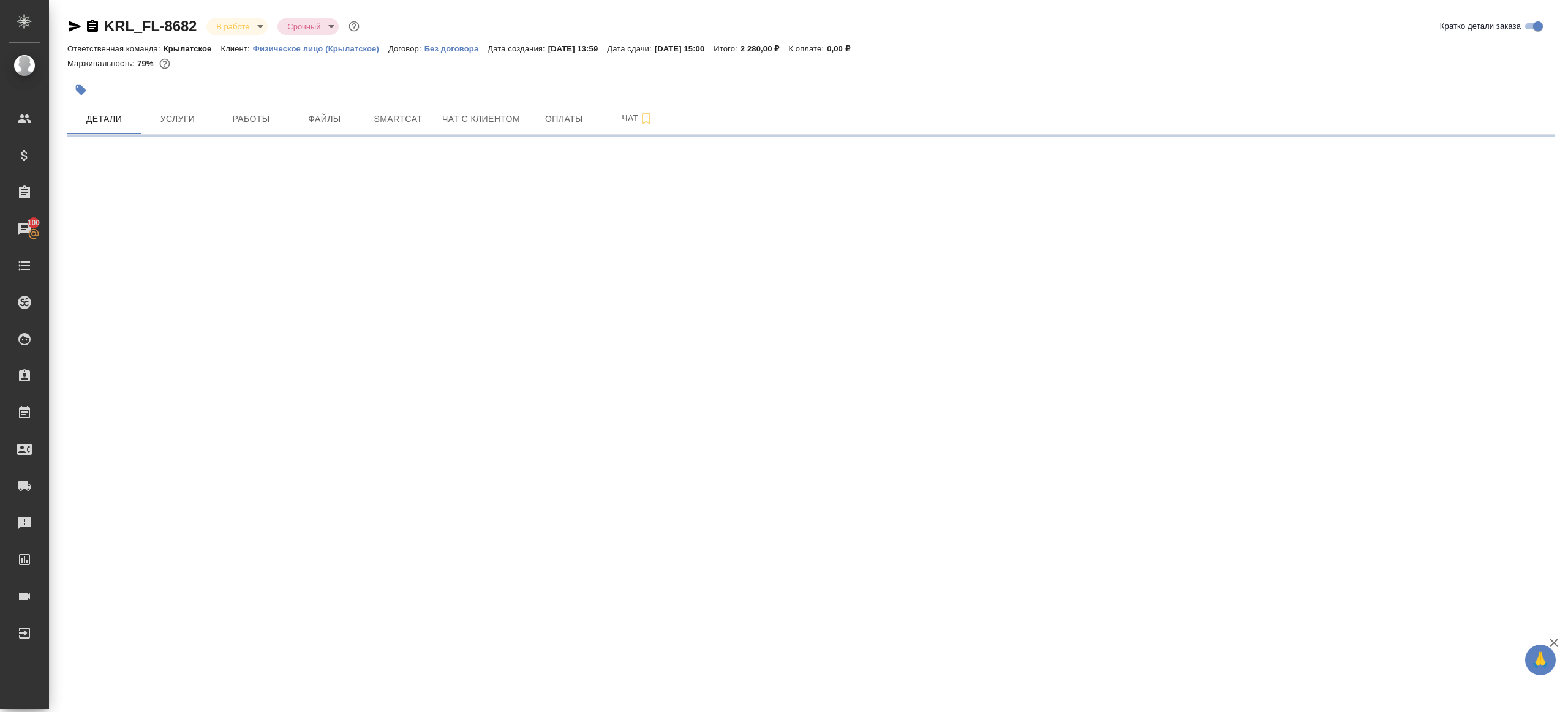
select select "RU"
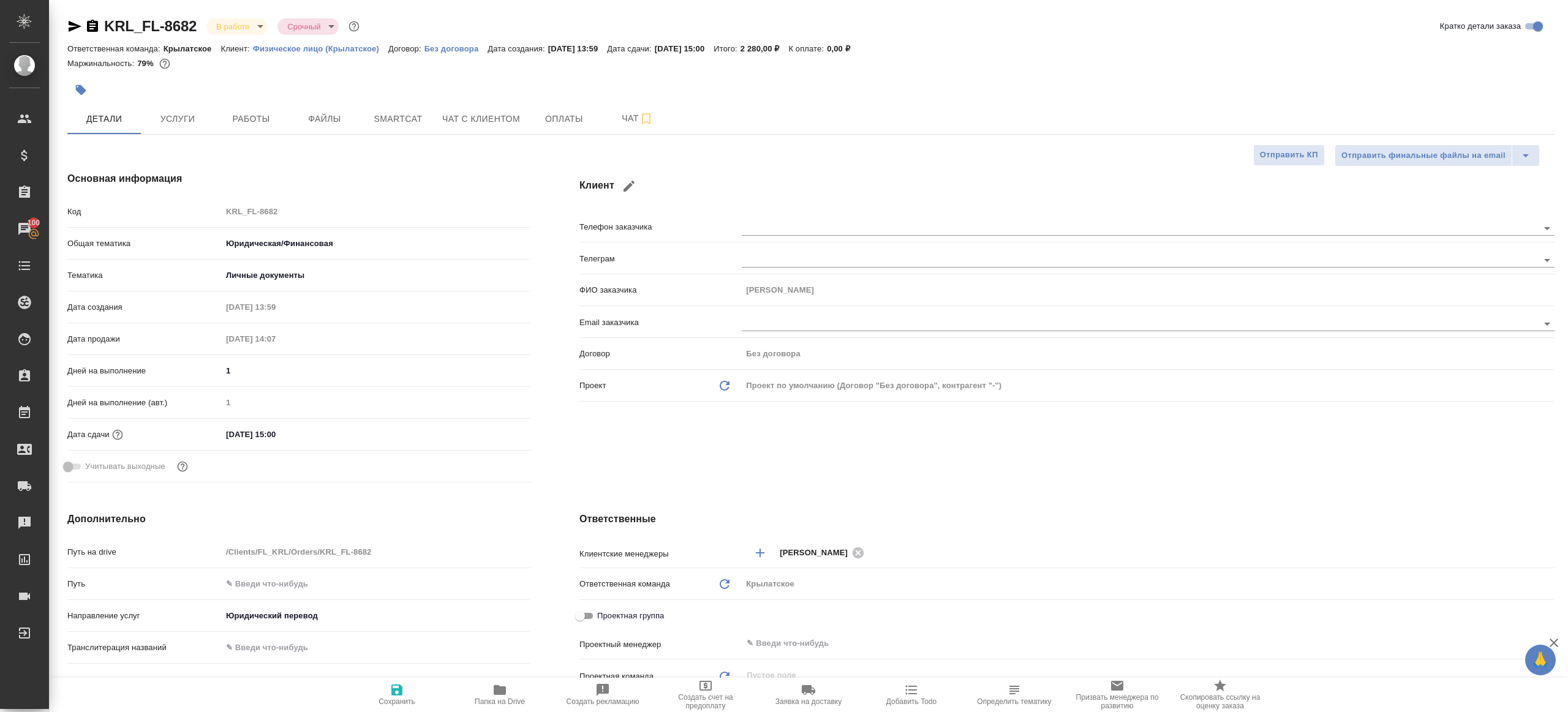
type textarea "x"
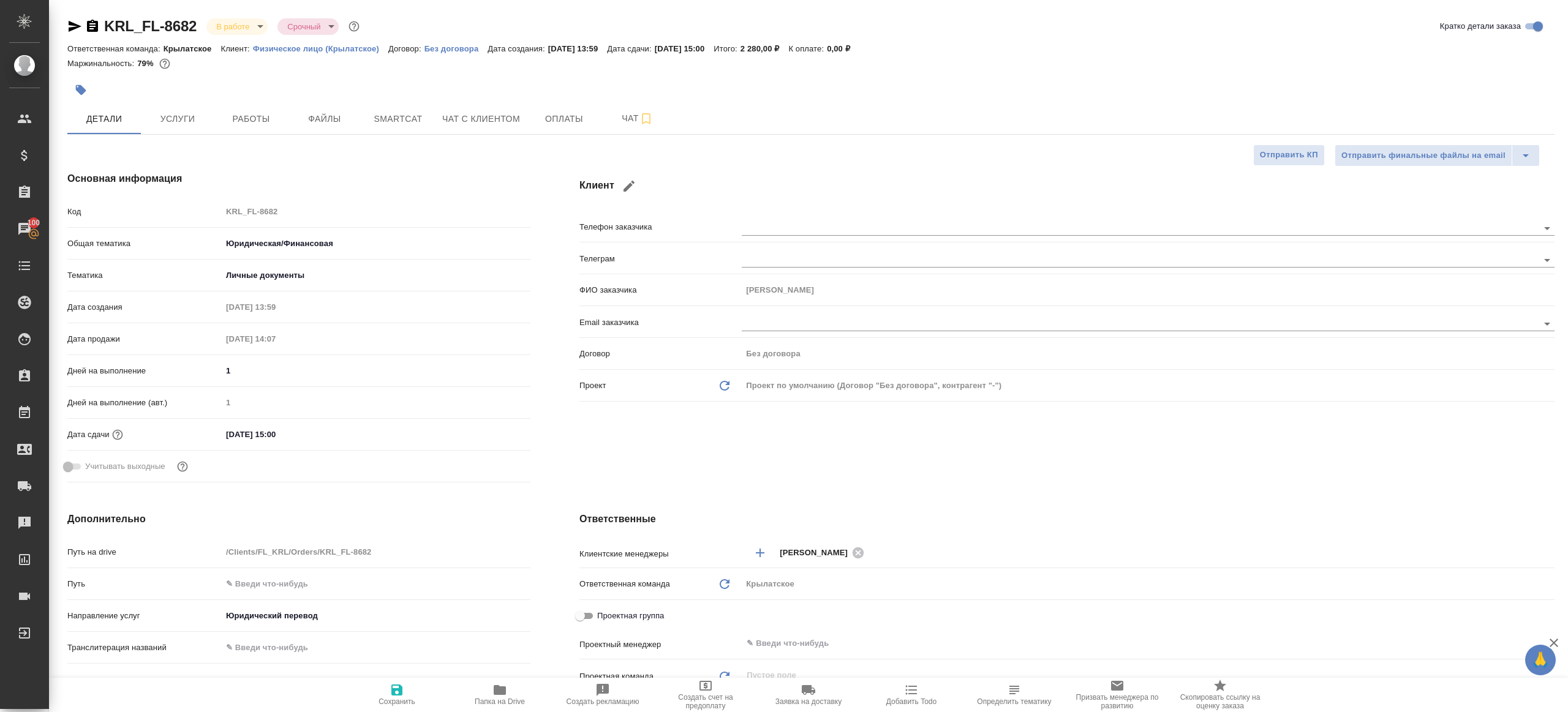
type textarea "x"
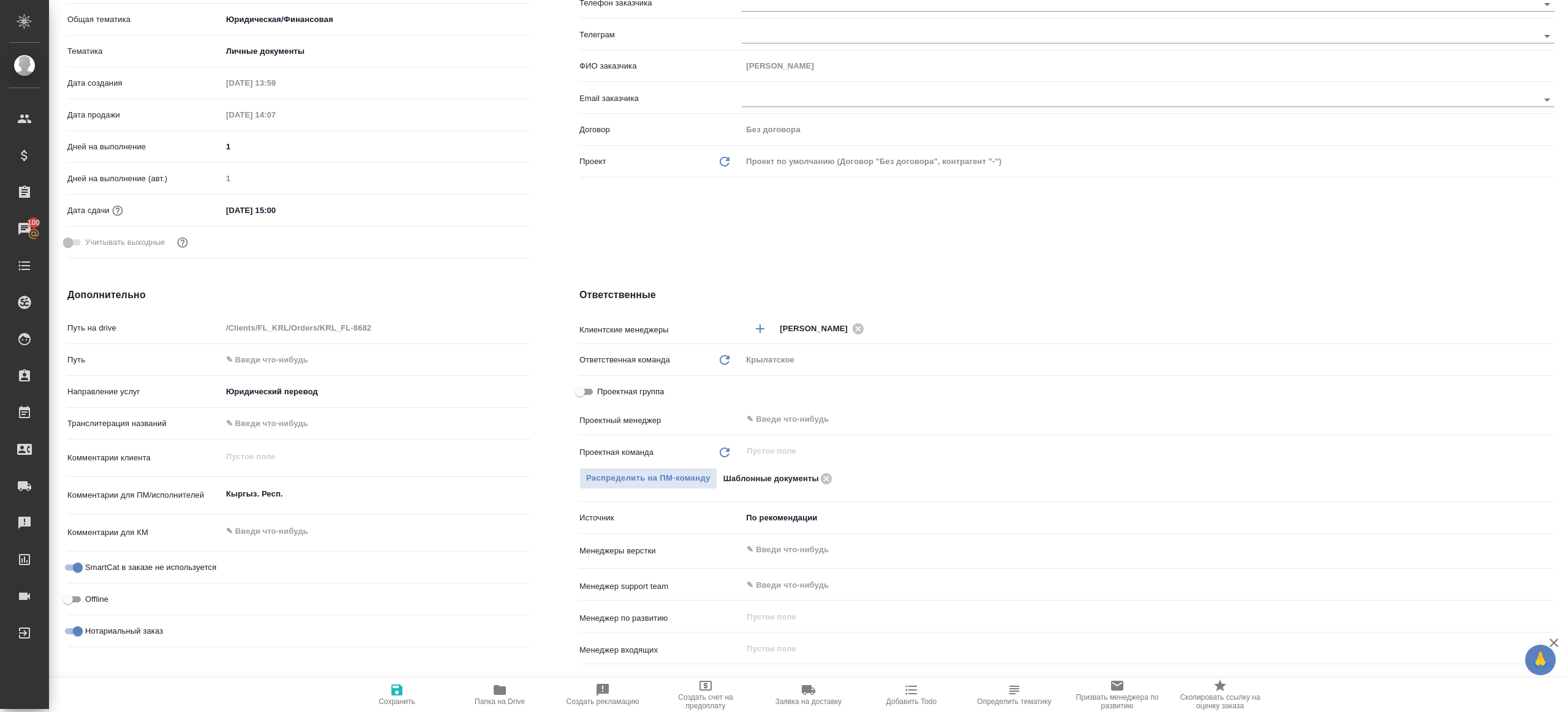
scroll to position [223, 0]
click at [801, 406] on div "Проектная группа" at bounding box center [1067, 395] width 975 height 28
click at [803, 416] on input "text" at bounding box center [1127, 420] width 764 height 15
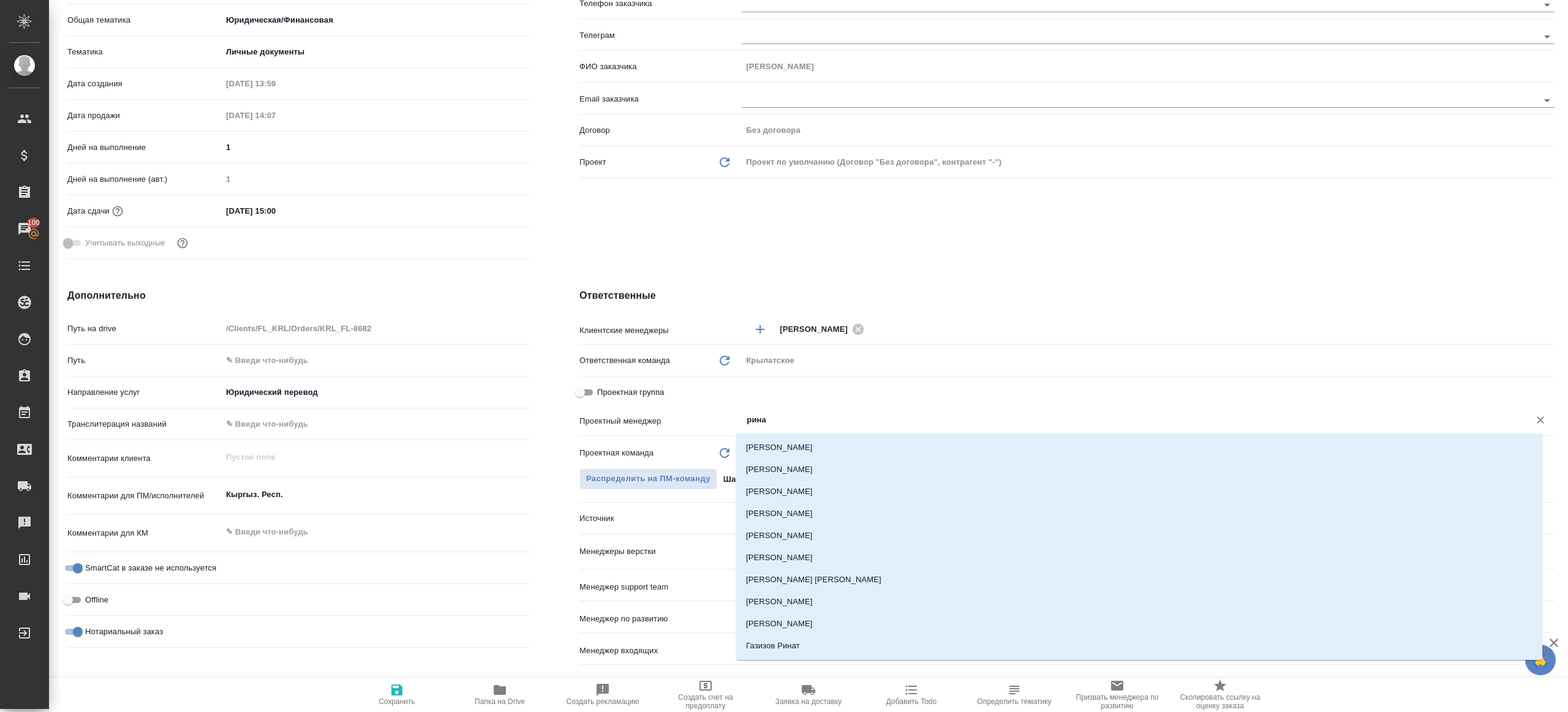
type input "ринат"
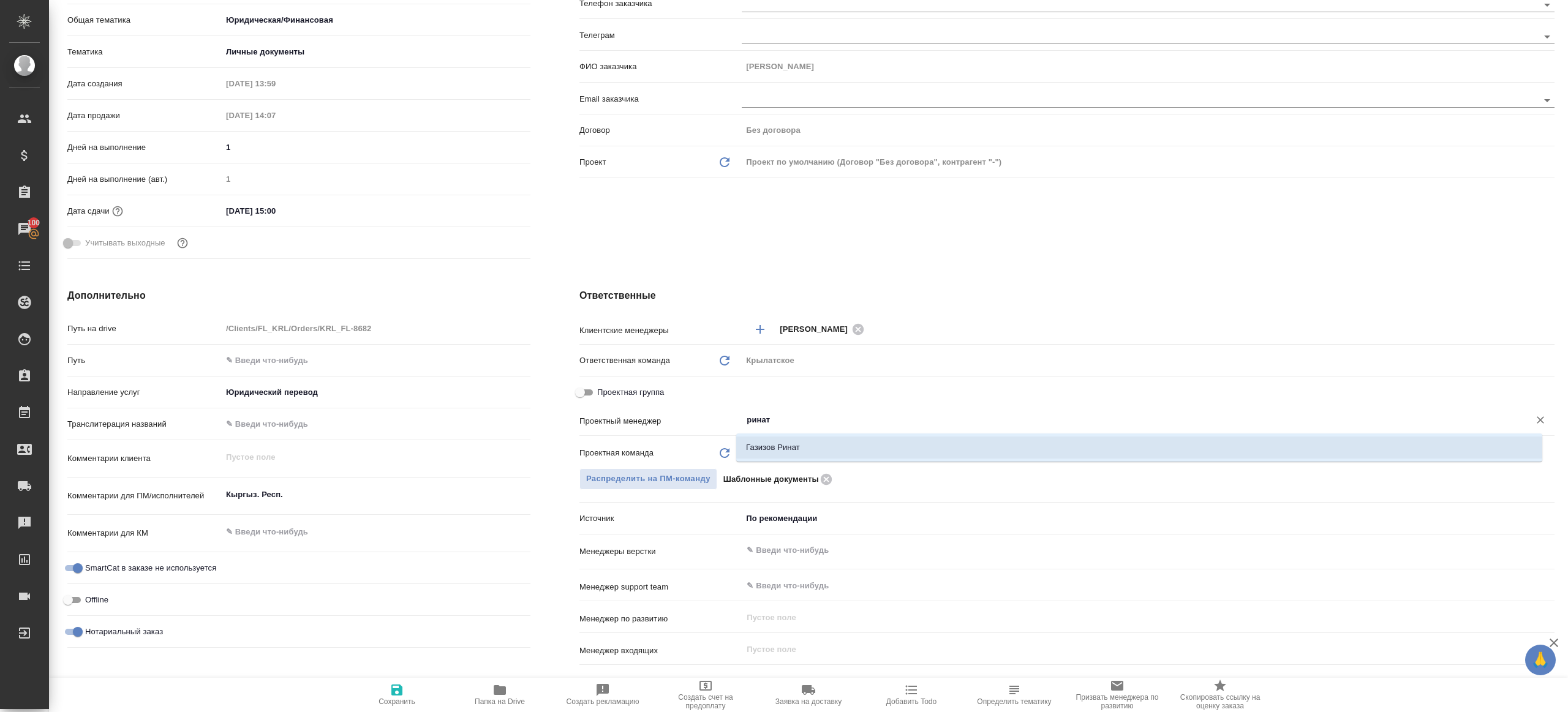
click at [800, 442] on li "Газизов Ринат" at bounding box center [1139, 447] width 806 height 22
type textarea "x"
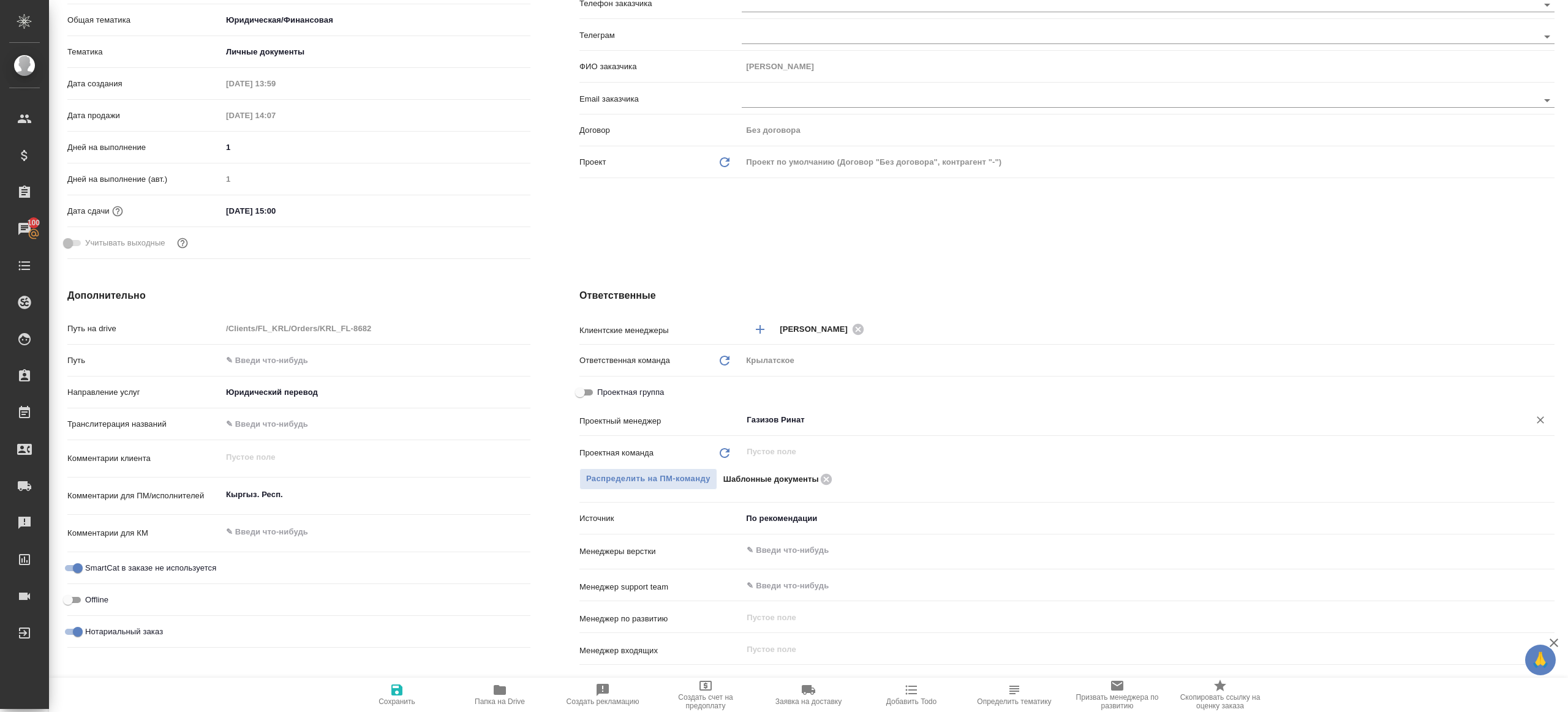
type input "Газизов Ринат"
click at [413, 683] on span "Сохранить" at bounding box center [396, 694] width 88 height 23
type textarea "x"
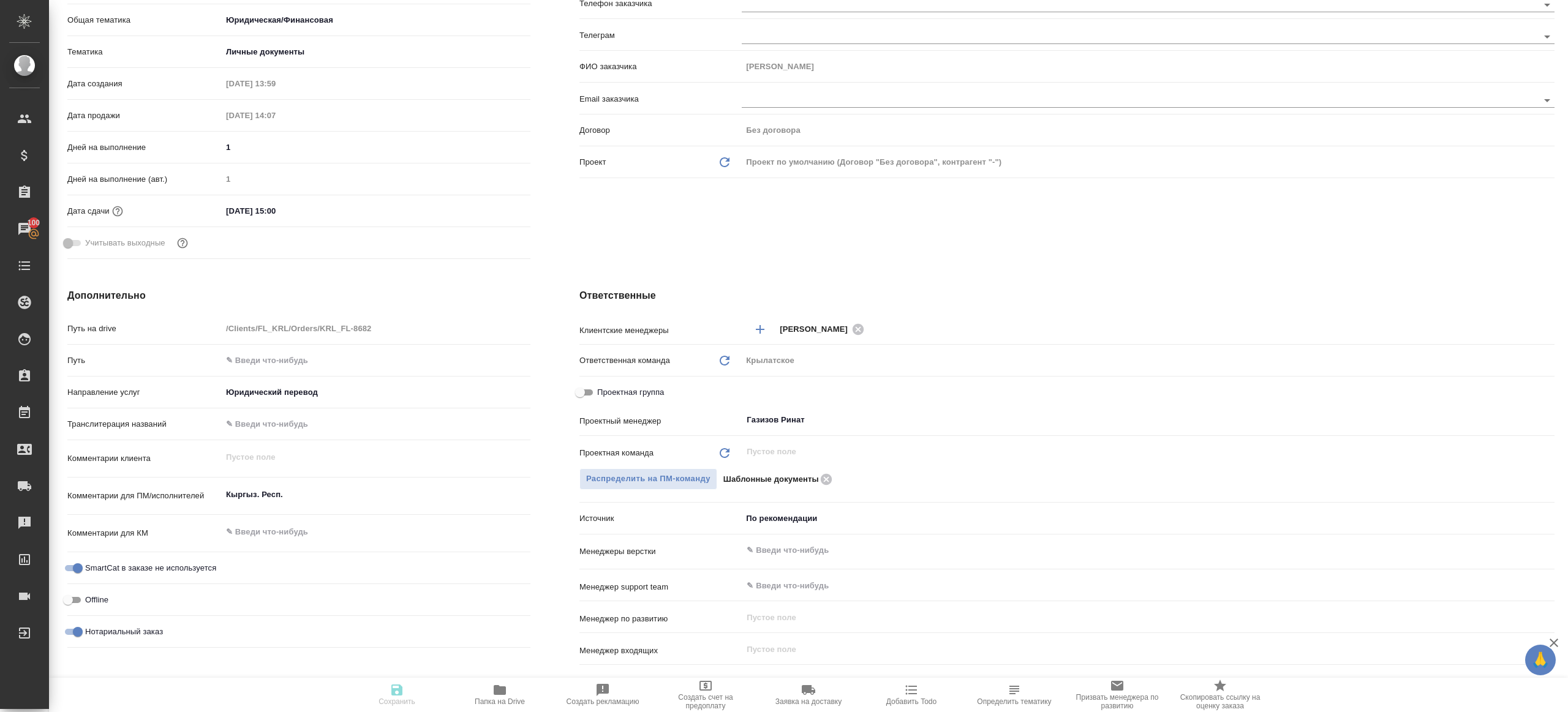
type textarea "x"
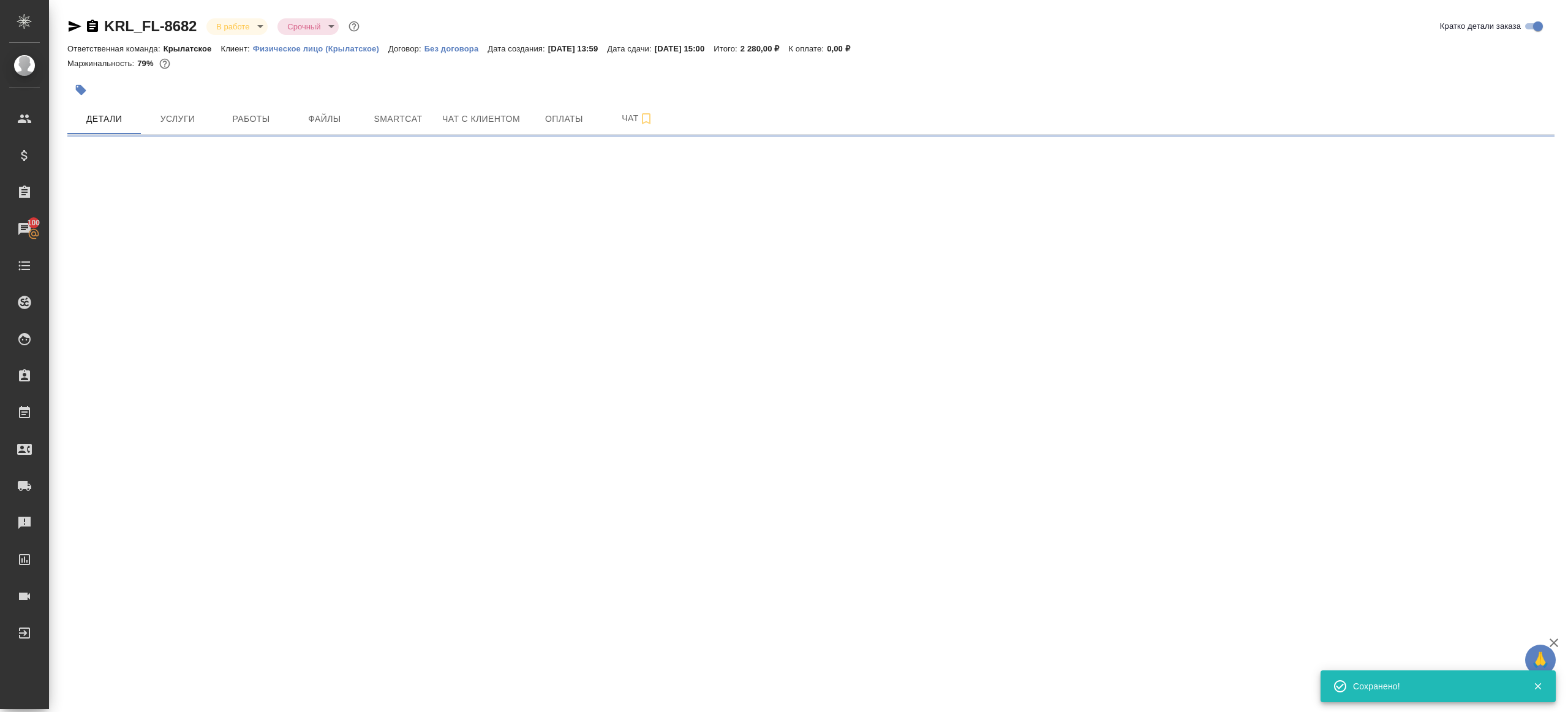
scroll to position [0, 0]
select select "RU"
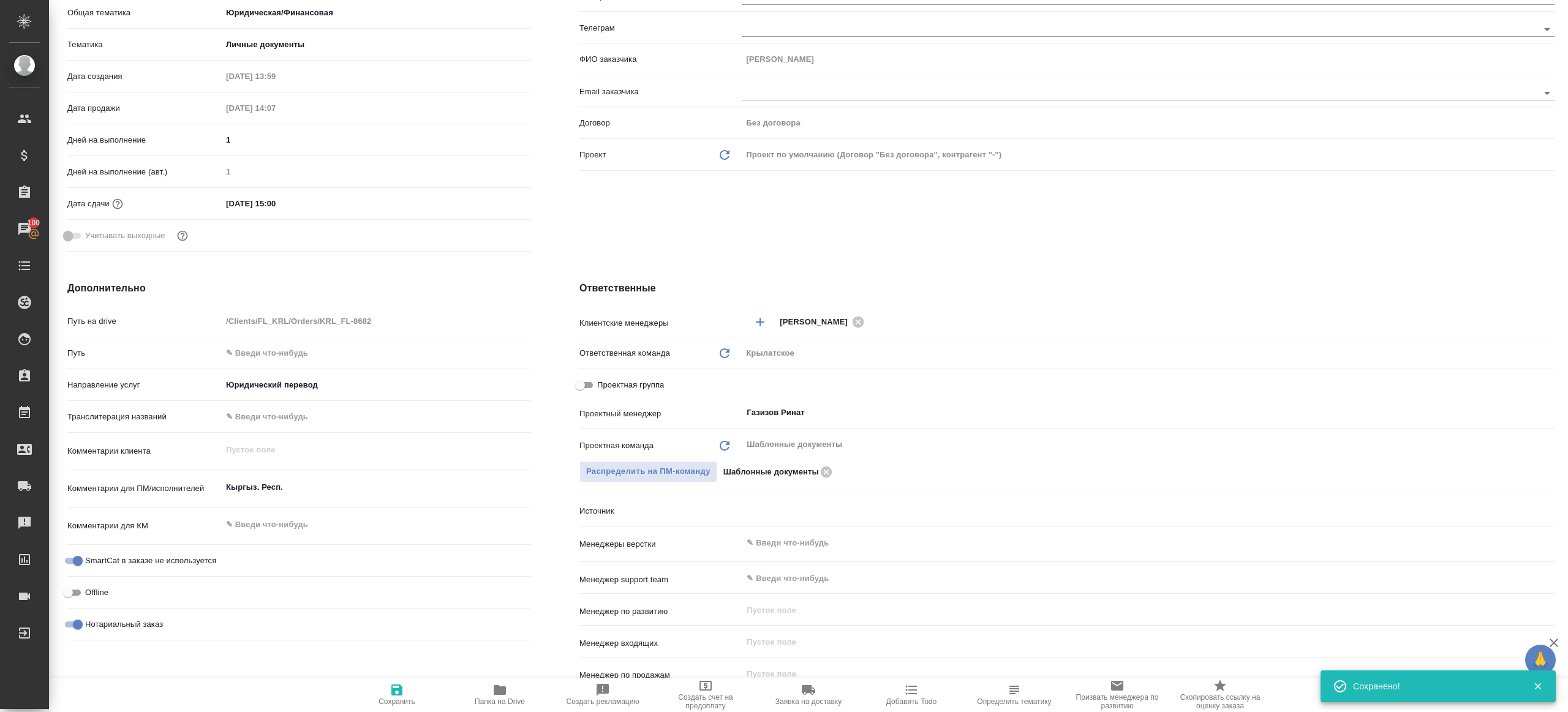
type textarea "x"
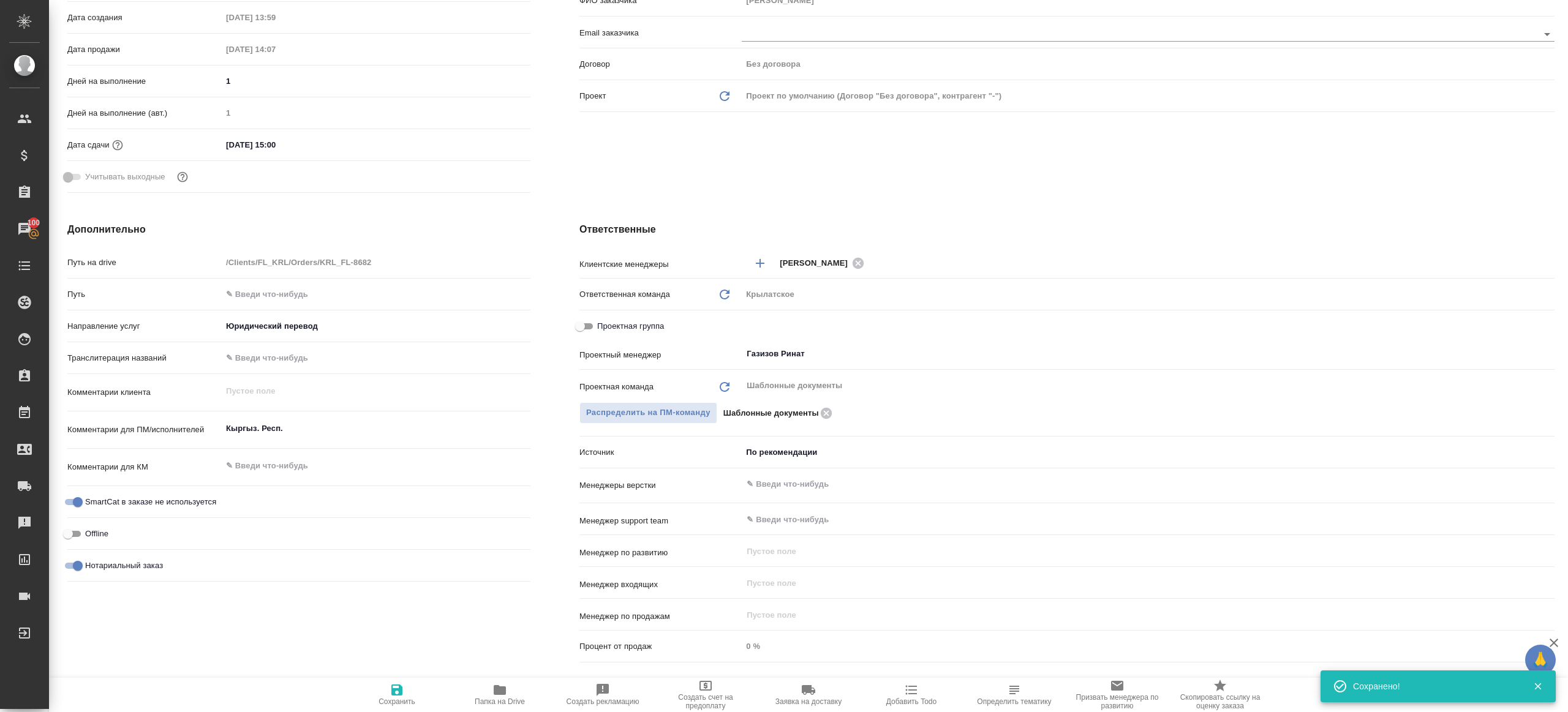
scroll to position [294, 0]
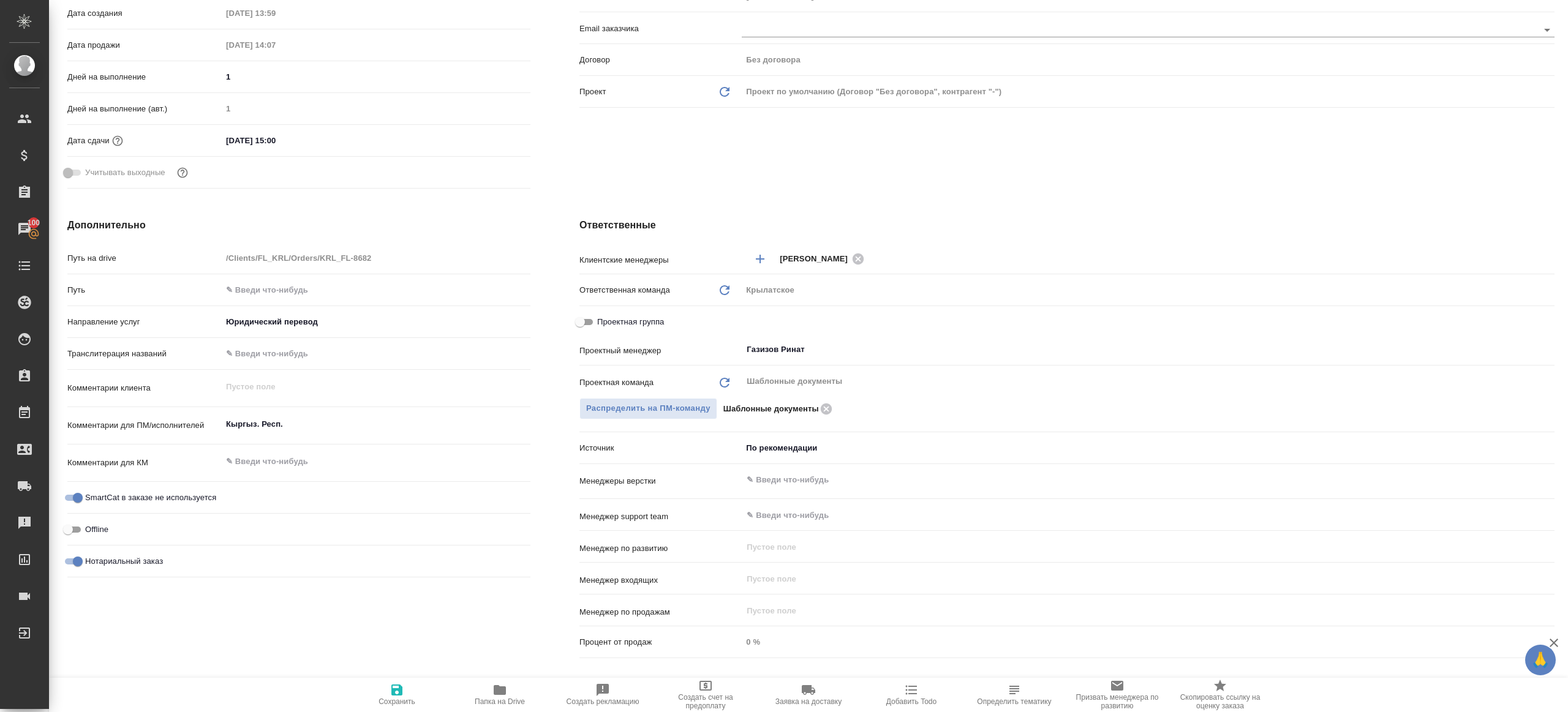
click at [497, 695] on icon "button" at bounding box center [500, 690] width 15 height 15
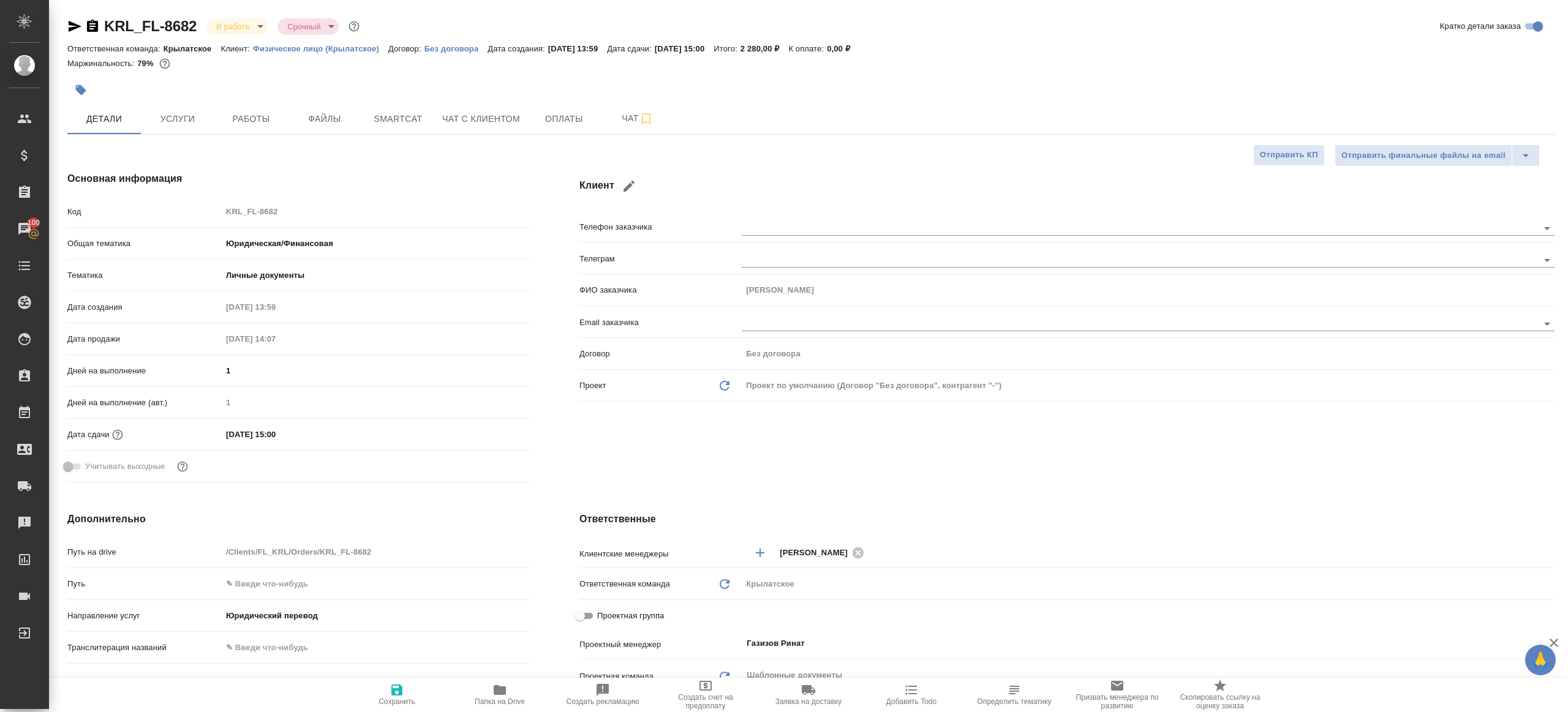
type textarea "x"
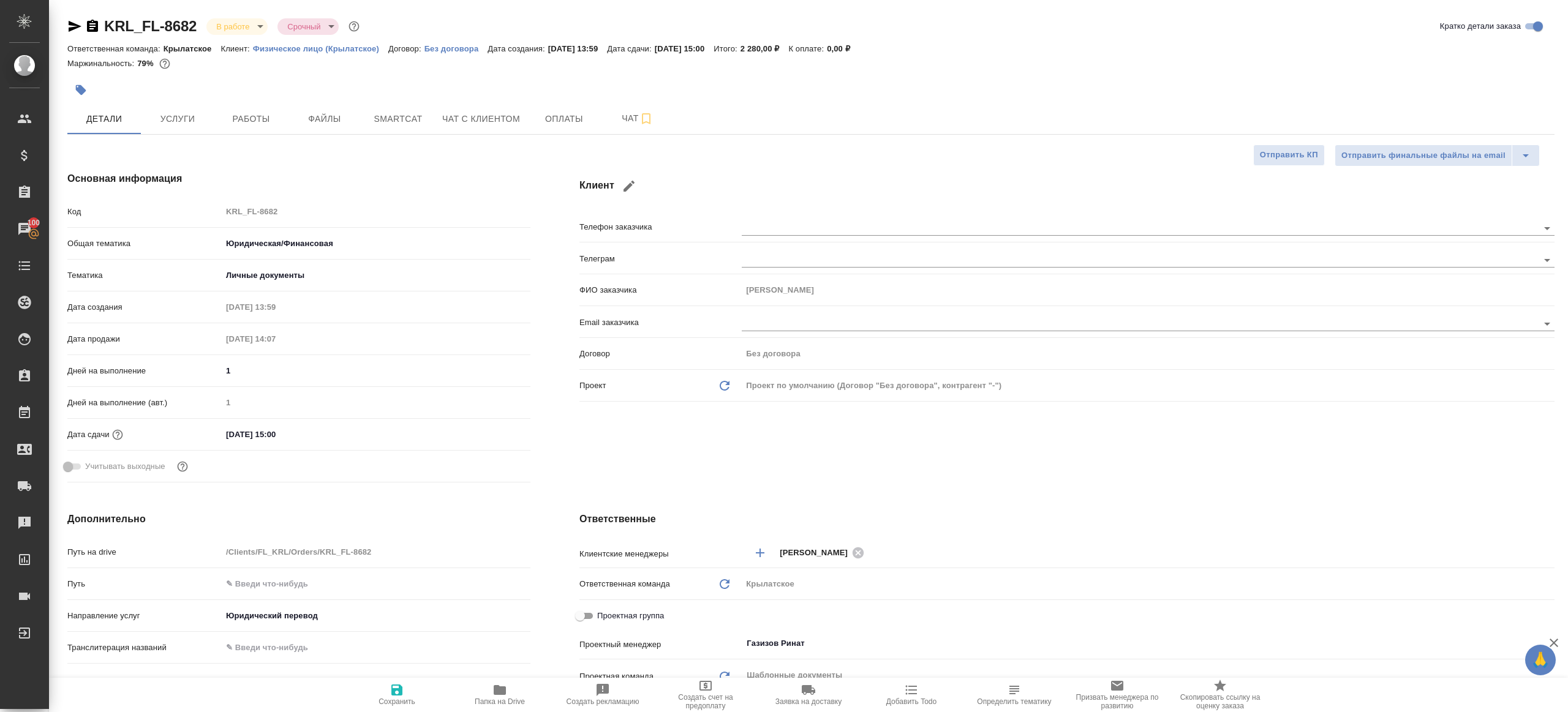
type textarea "x"
click at [255, 119] on span "Работы" at bounding box center [251, 118] width 59 height 15
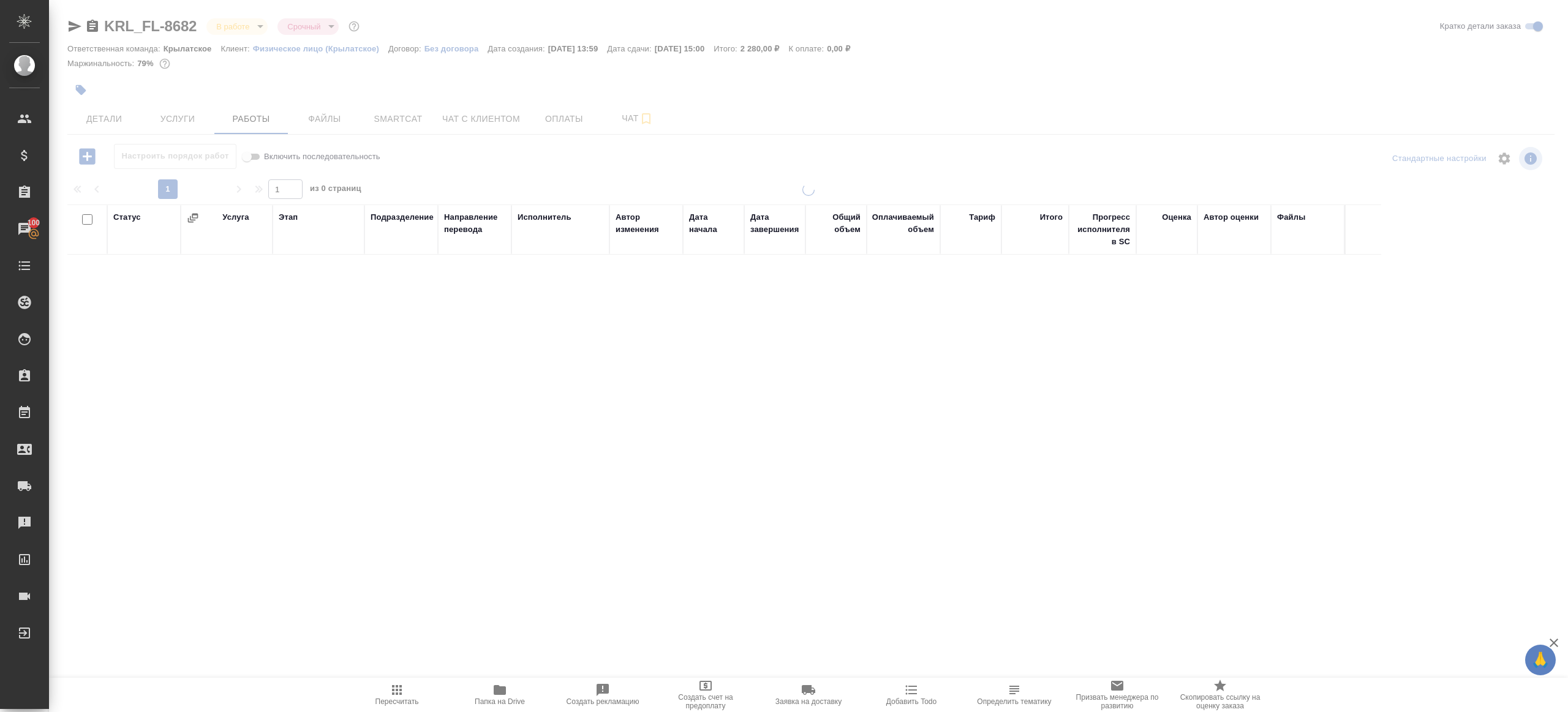
click at [505, 161] on div "Настроить порядок работ Включить последовательность" at bounding box center [315, 156] width 495 height 25
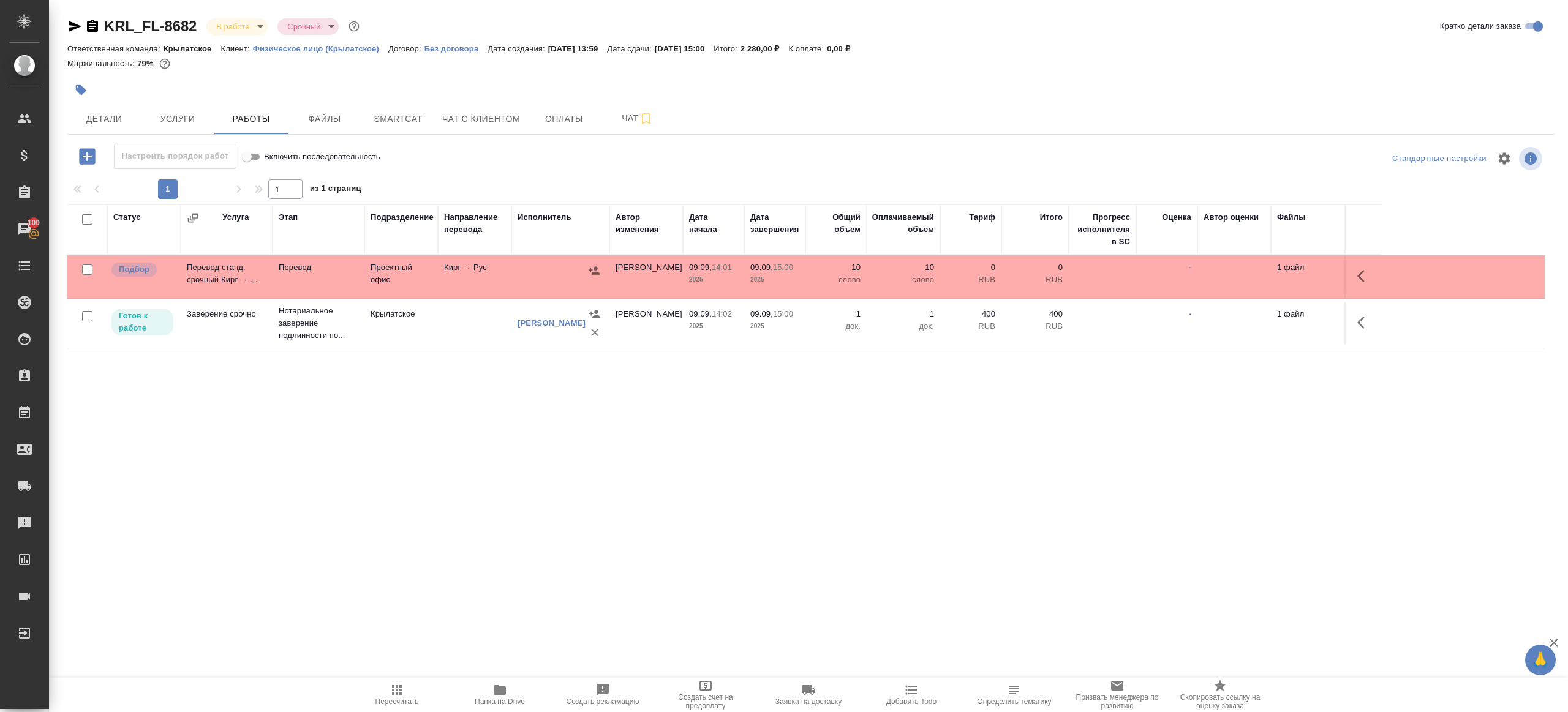
click at [1361, 272] on icon "button" at bounding box center [1361, 276] width 7 height 12
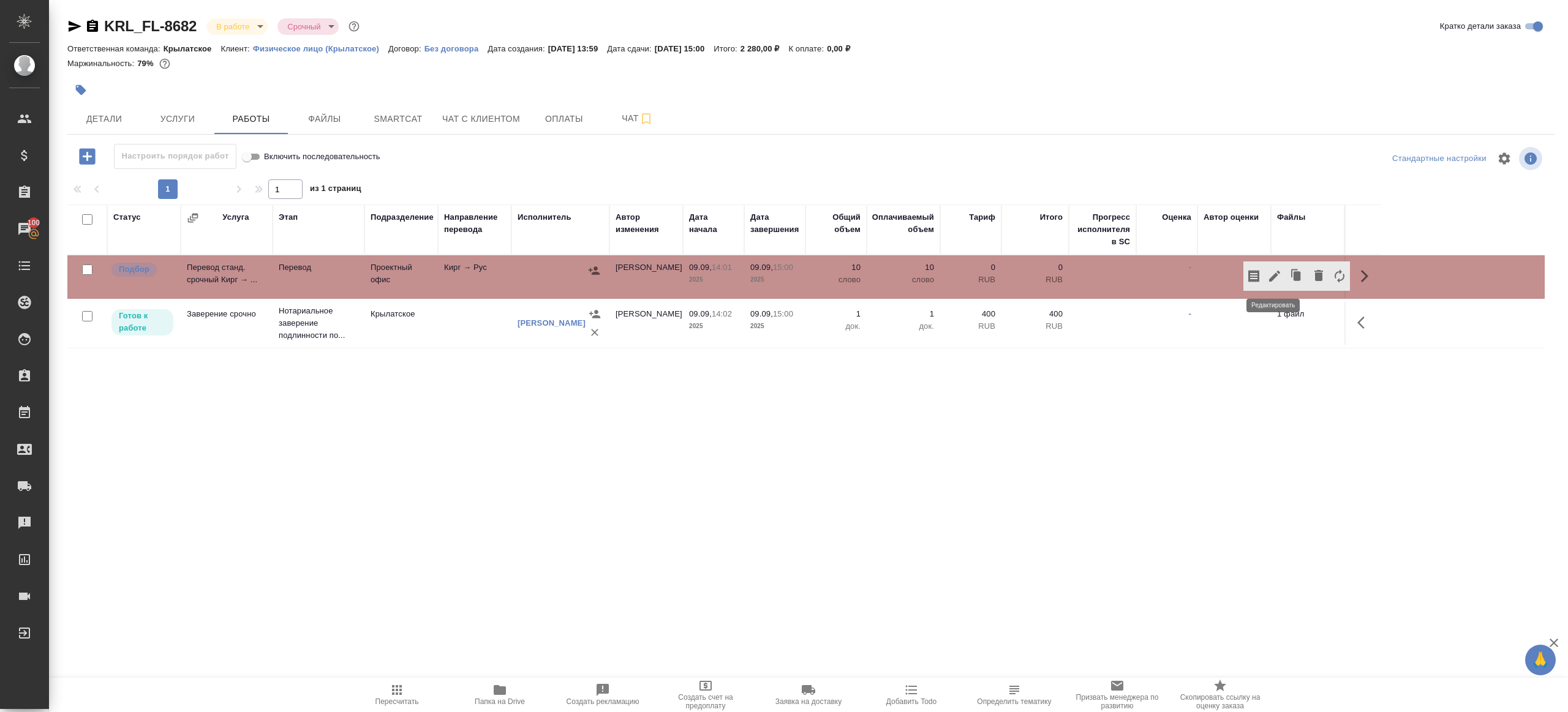
click at [1271, 268] on icon "button" at bounding box center [1274, 276] width 15 height 15
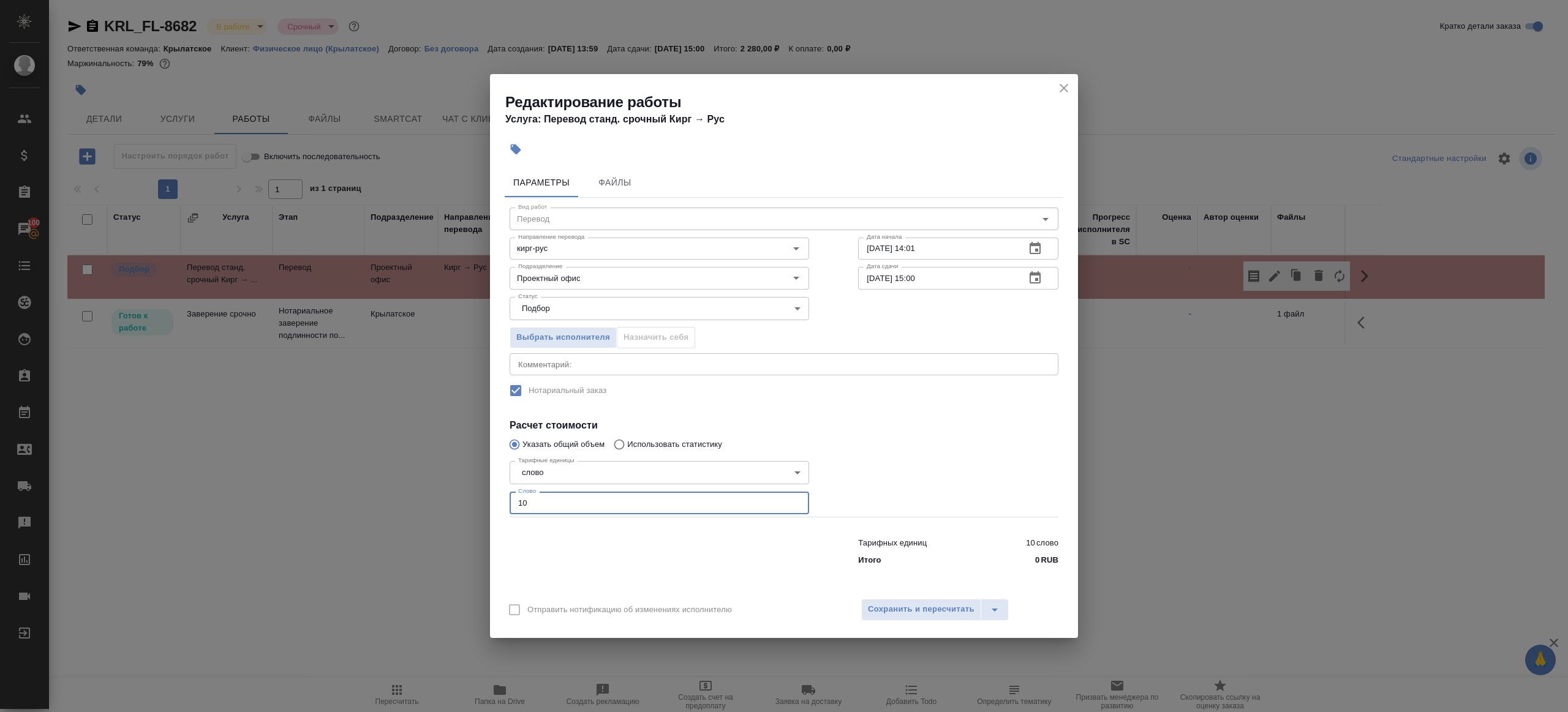
drag, startPoint x: 544, startPoint y: 507, endPoint x: 356, endPoint y: 464, distance: 192.9
click at [356, 464] on div "Редактирование работы Услуга: Перевод станд. срочный Кирг → Рус Параметры Файлы…" at bounding box center [784, 356] width 1568 height 712
type input "75"
click at [877, 607] on span "Сохранить и пересчитать" at bounding box center [921, 610] width 107 height 14
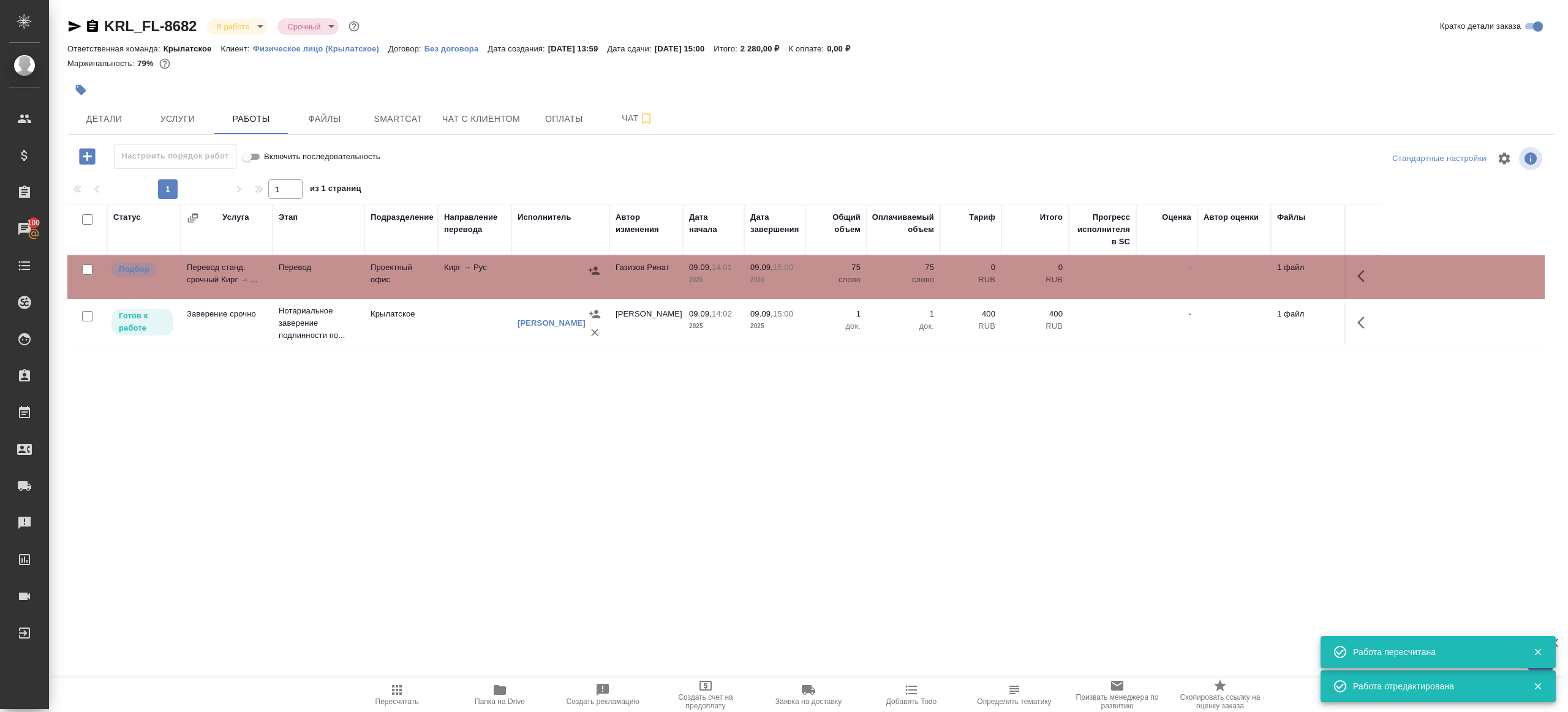
click at [837, 282] on p "слово" at bounding box center [836, 280] width 49 height 12
click at [396, 683] on icon "button" at bounding box center [396, 690] width 15 height 15
click at [74, 19] on icon "button" at bounding box center [75, 26] width 15 height 15
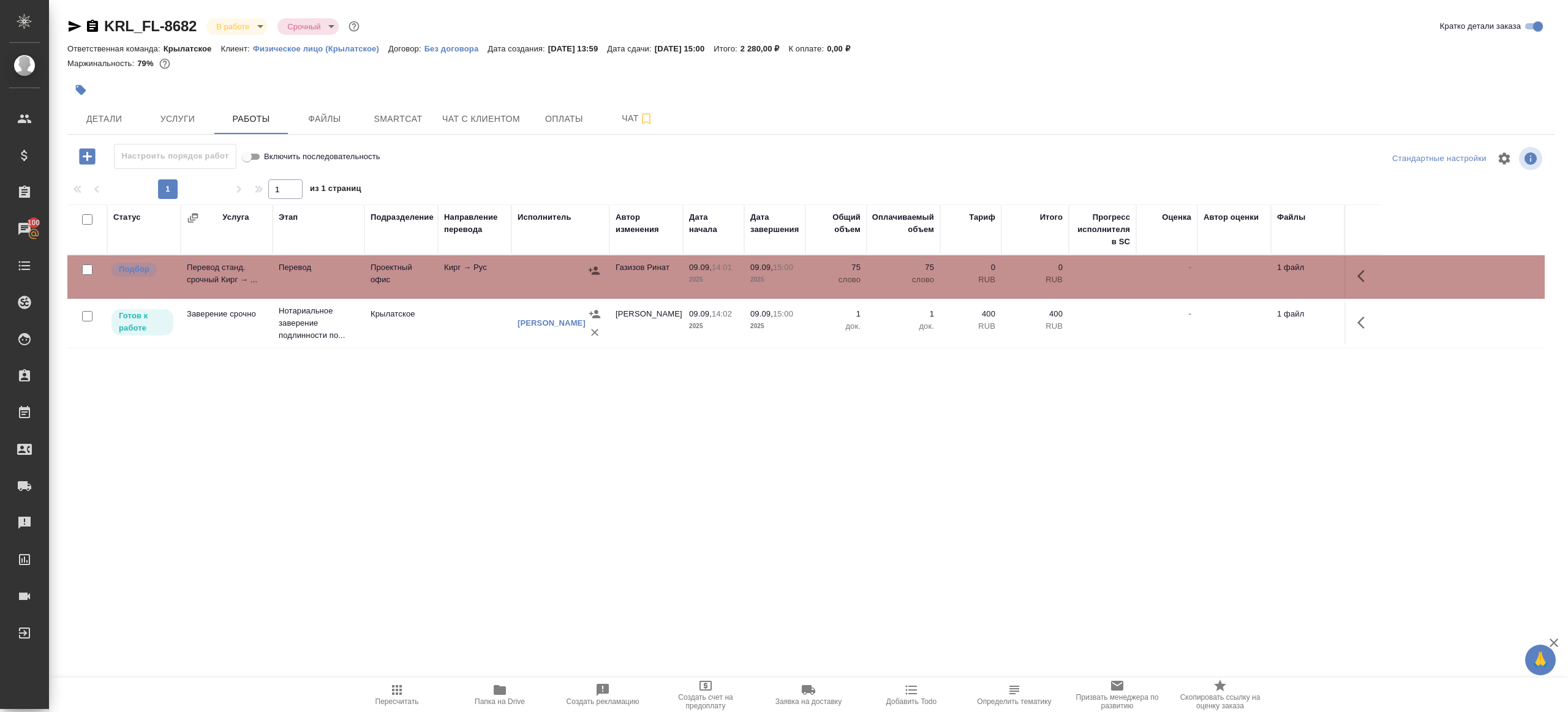
click at [395, 696] on icon "button" at bounding box center [396, 690] width 15 height 15
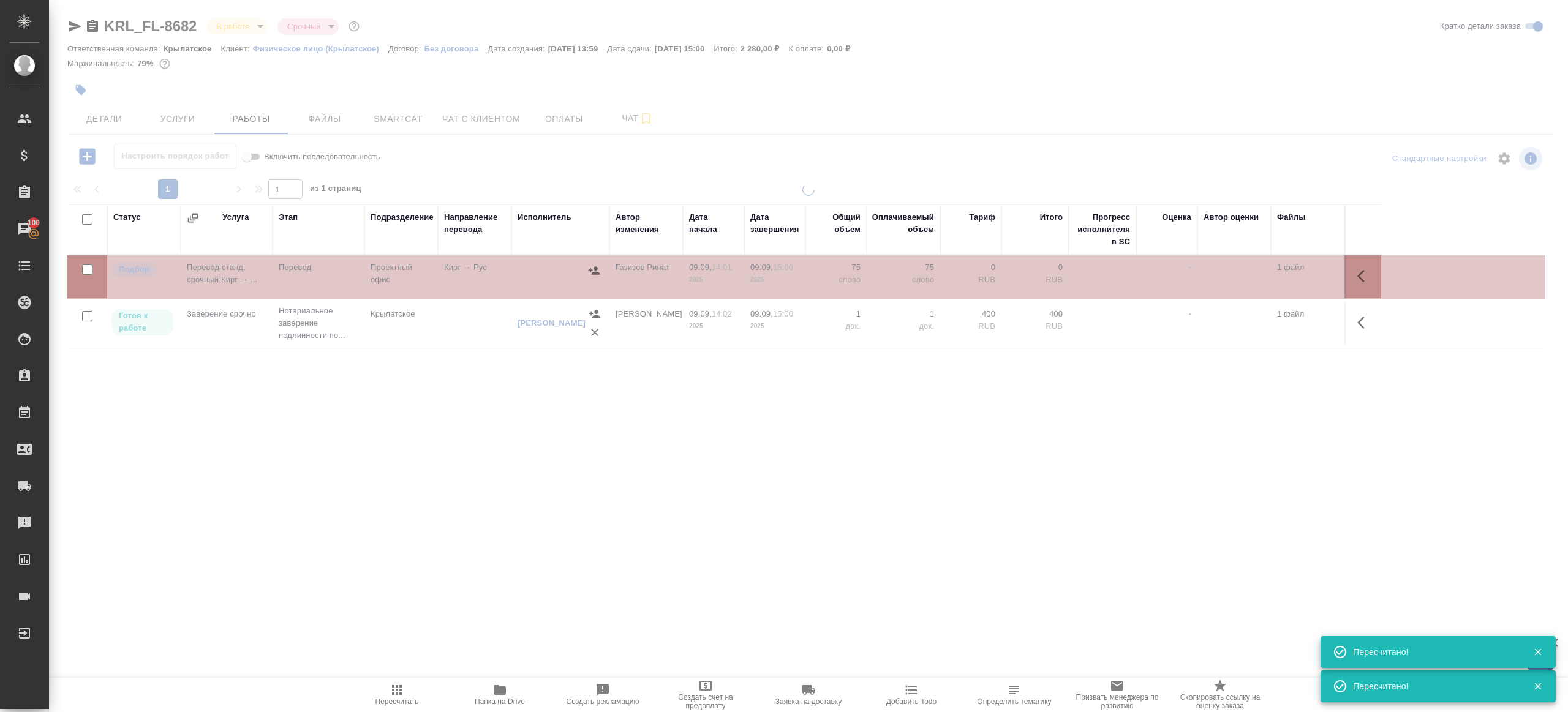
click at [485, 519] on div ".cls-1 fill:#fff; AWATERA Gazizov Rinat Клиенты Спецификации Заказы 100 Чаты To…" at bounding box center [784, 356] width 1568 height 712
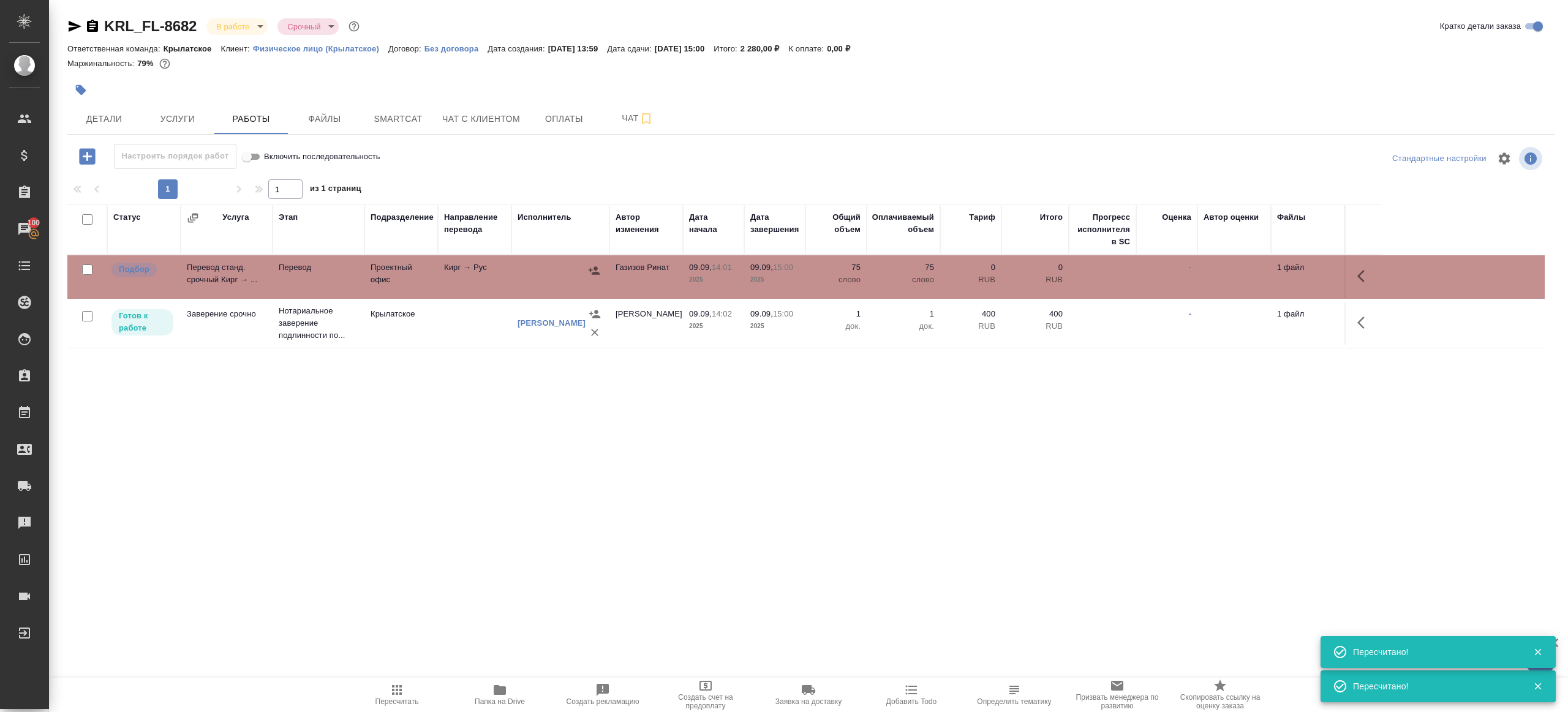
click at [388, 694] on span "Пересчитать" at bounding box center [396, 694] width 88 height 23
drag, startPoint x: 388, startPoint y: 694, endPoint x: 482, endPoint y: 444, distance: 267.1
click at [388, 688] on span "Пересчитать" at bounding box center [396, 694] width 88 height 23
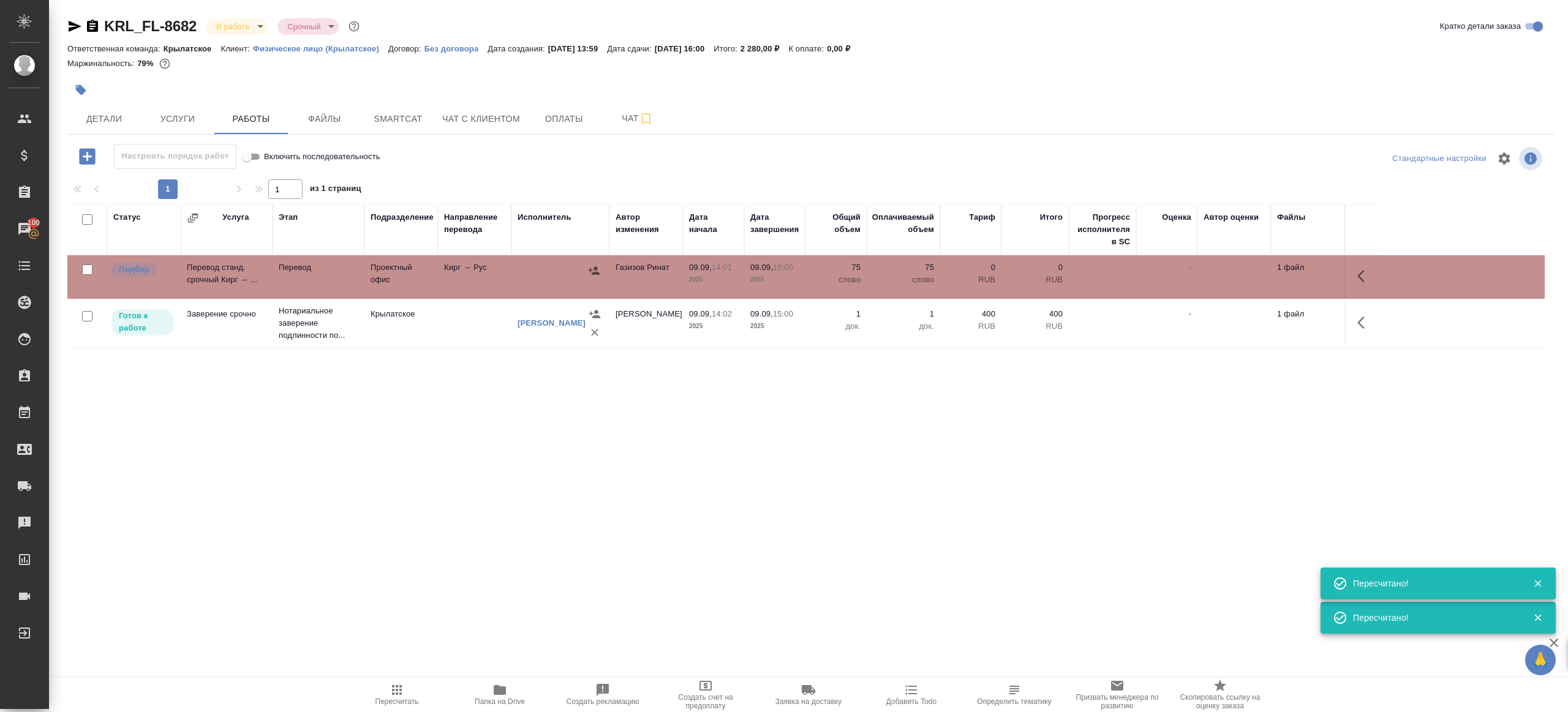
click at [534, 275] on div at bounding box center [560, 270] width 85 height 19
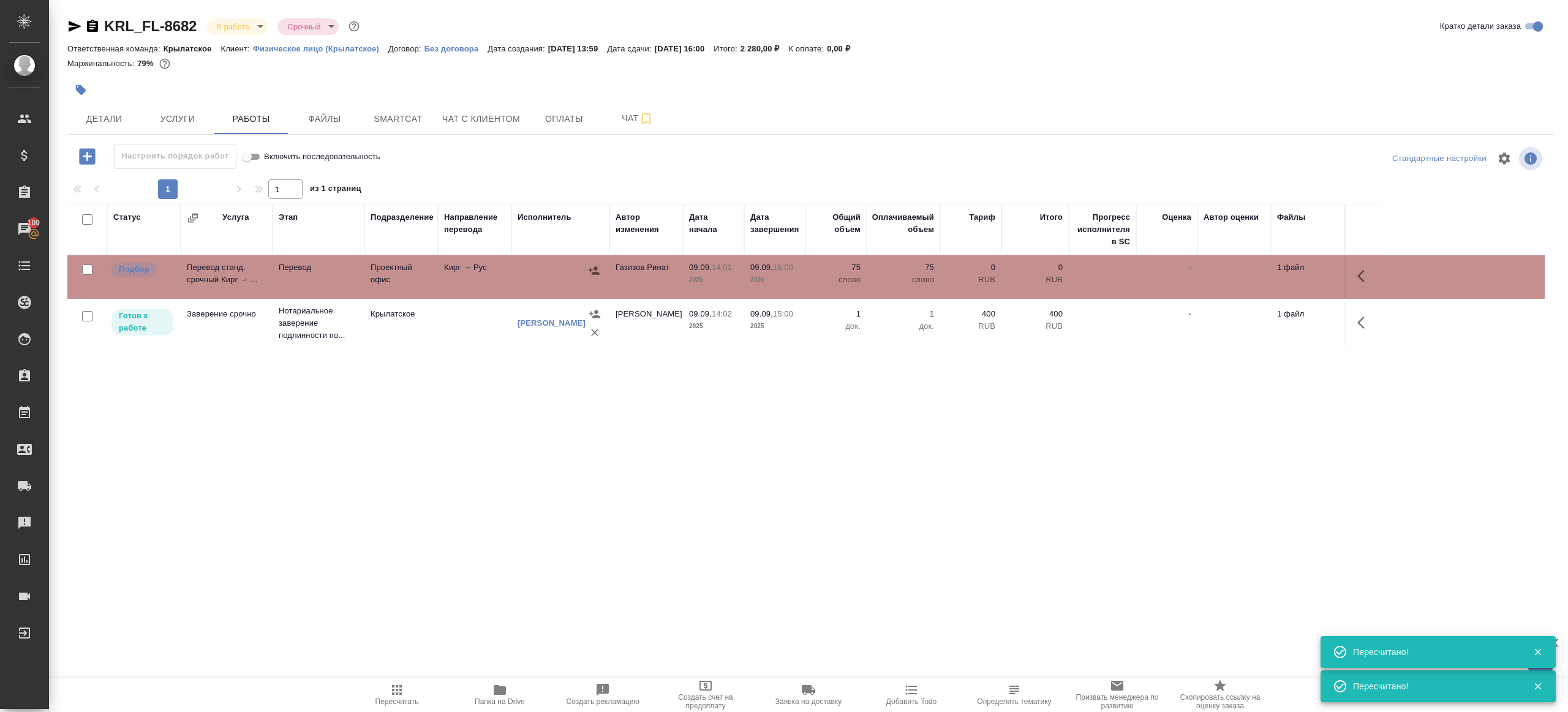
click at [534, 275] on div at bounding box center [560, 270] width 85 height 19
click at [388, 689] on span "Пересчитать" at bounding box center [396, 694] width 88 height 23
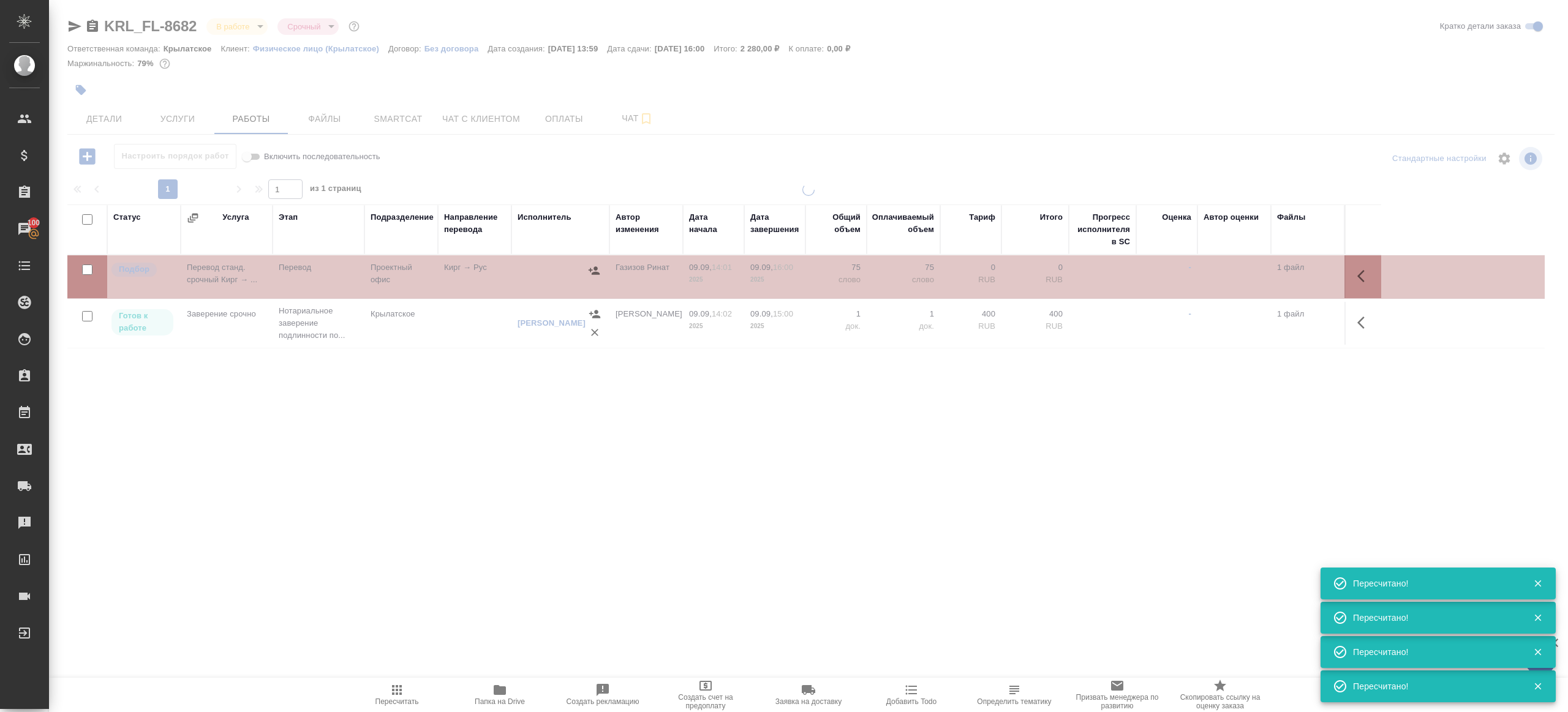
click at [460, 523] on div ".cls-1 fill:#fff; AWATERA Gazizov Rinat Клиенты Спецификации Заказы 100 Чаты To…" at bounding box center [784, 356] width 1568 height 712
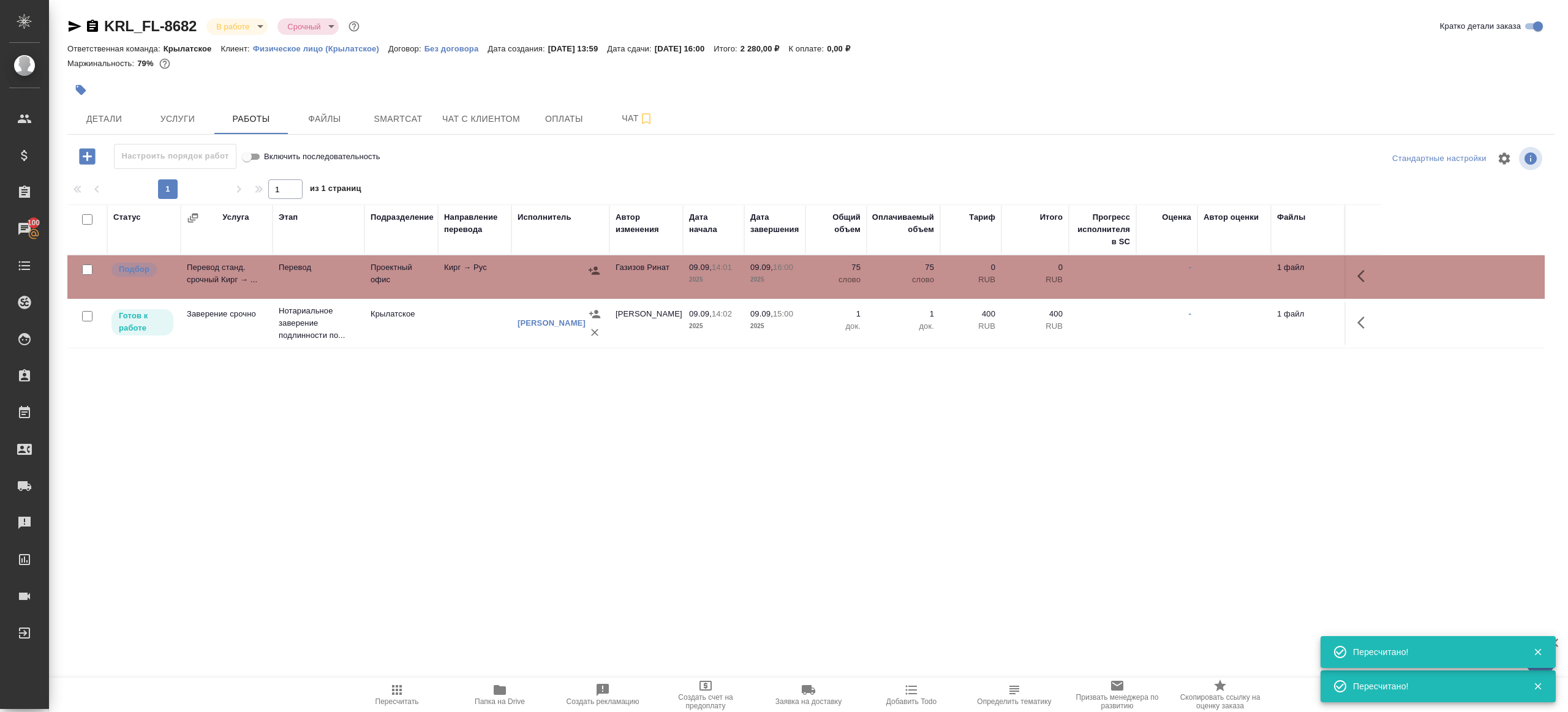
click at [85, 271] on input "checkbox" at bounding box center [87, 270] width 11 height 11
checkbox input "true"
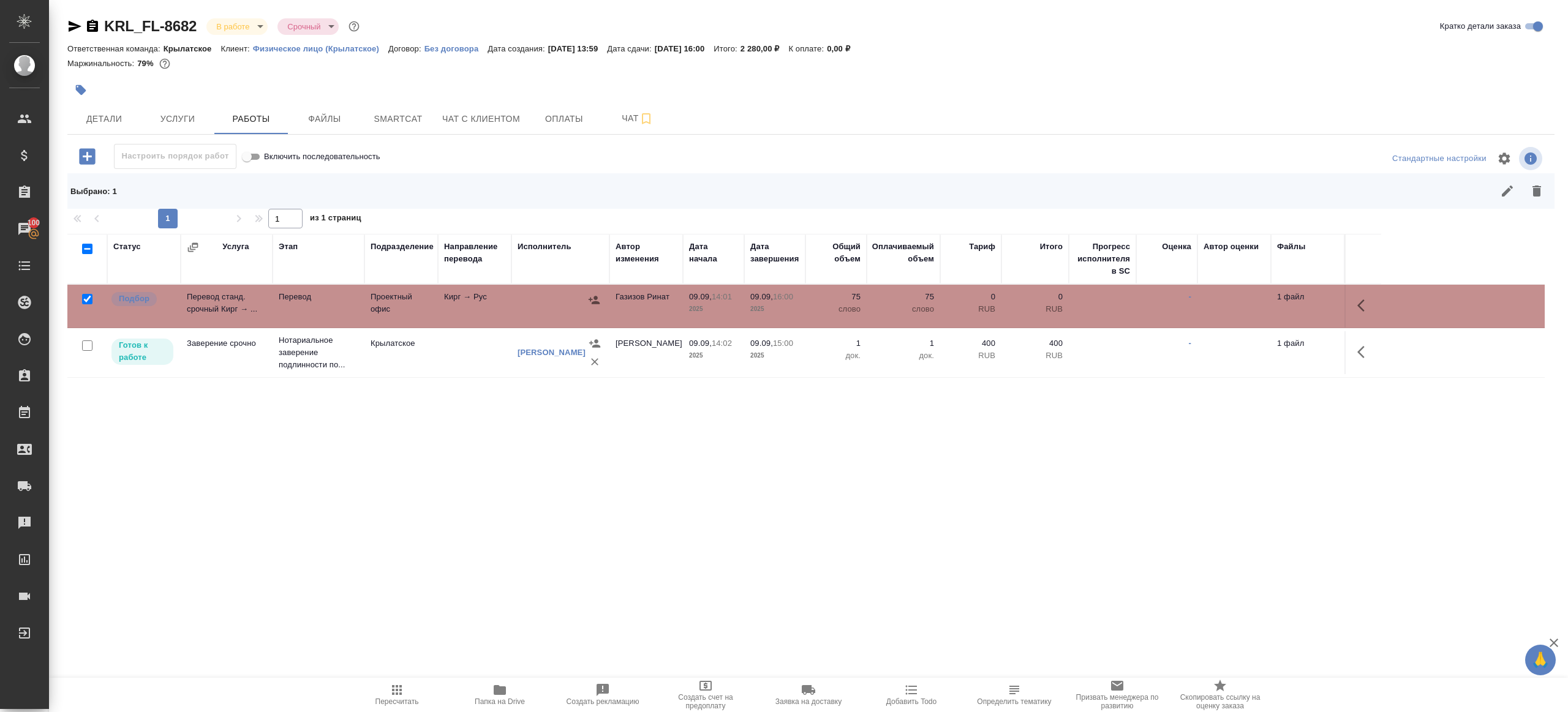
click at [1542, 184] on icon "button" at bounding box center [1536, 191] width 15 height 15
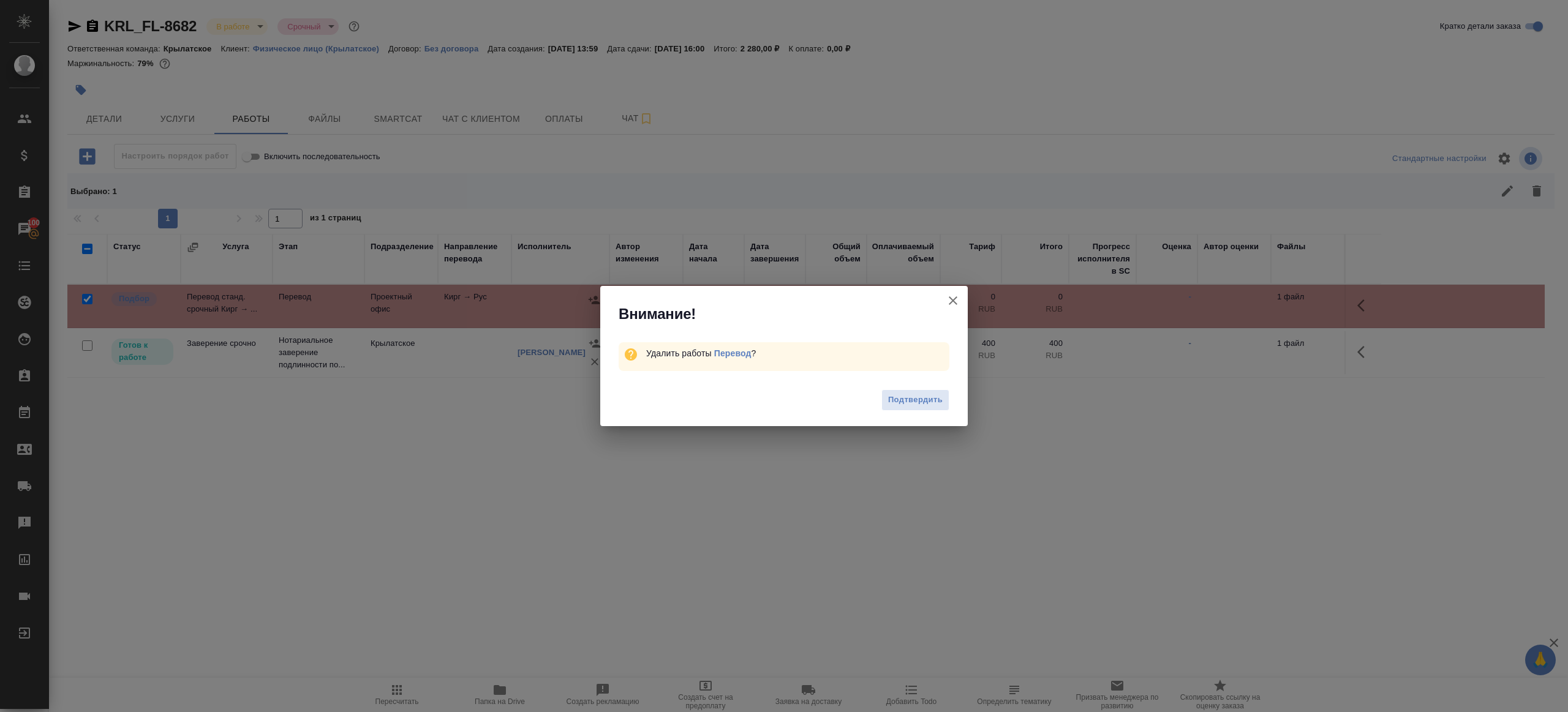
click at [933, 399] on span "Подтвердить" at bounding box center [915, 400] width 54 height 14
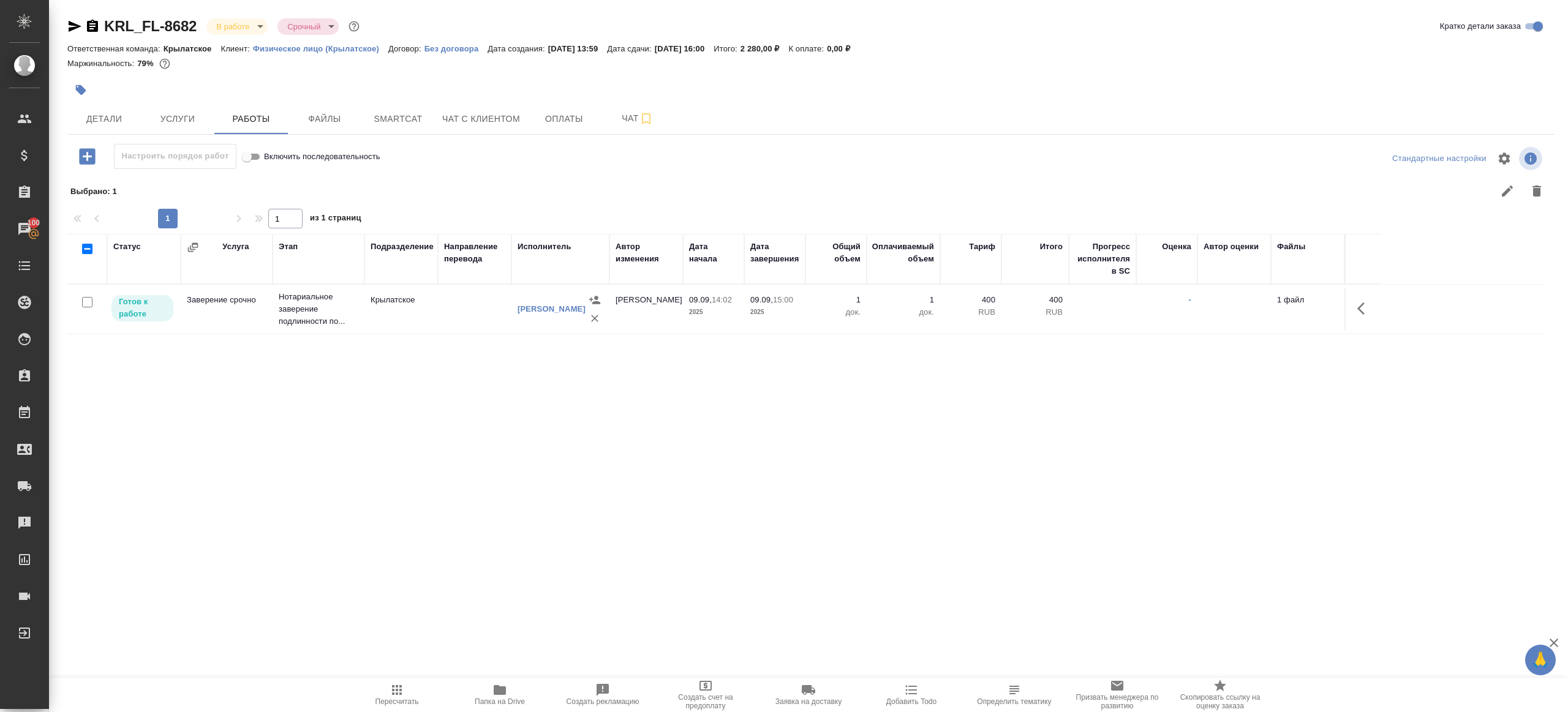
click at [396, 692] on icon "button" at bounding box center [396, 690] width 15 height 15
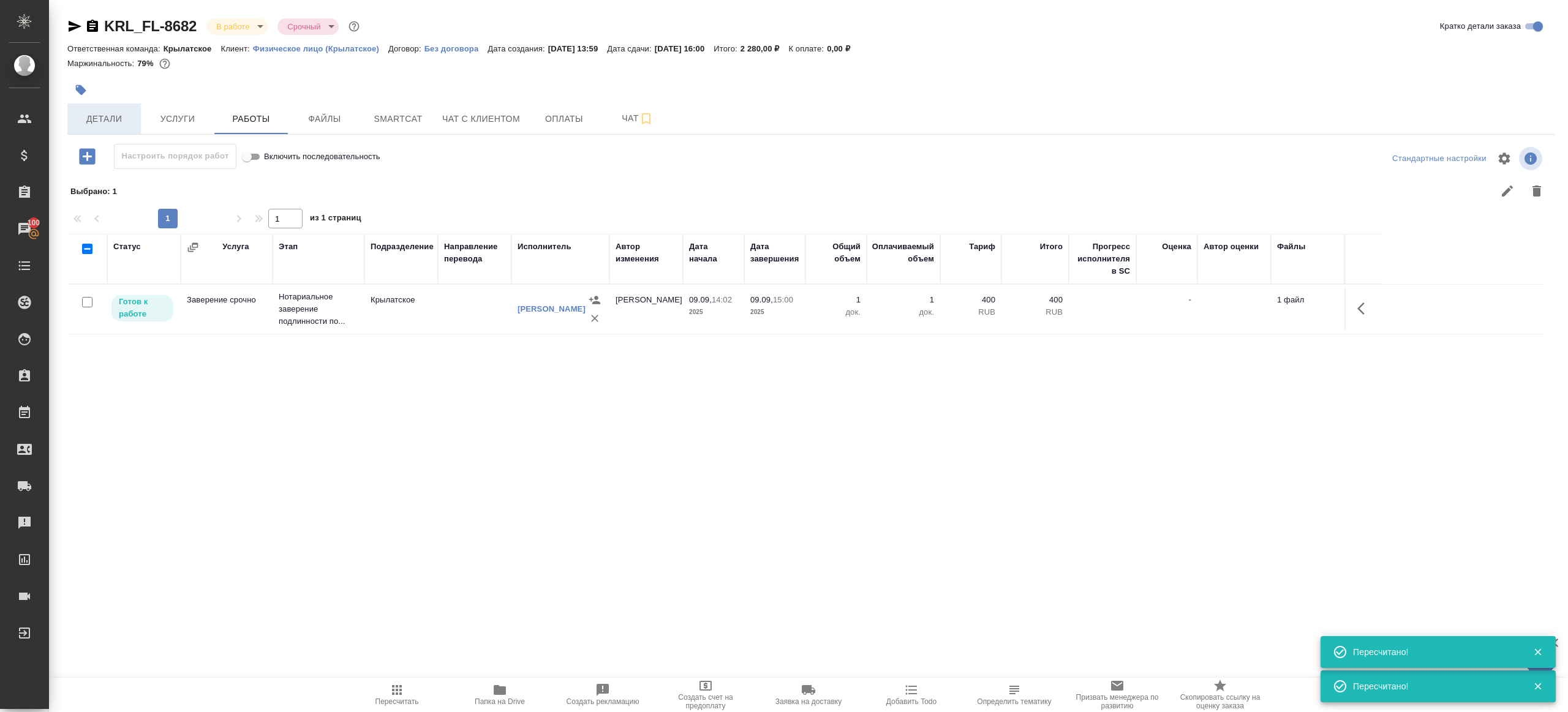
click at [111, 116] on span "Детали" at bounding box center [104, 118] width 59 height 15
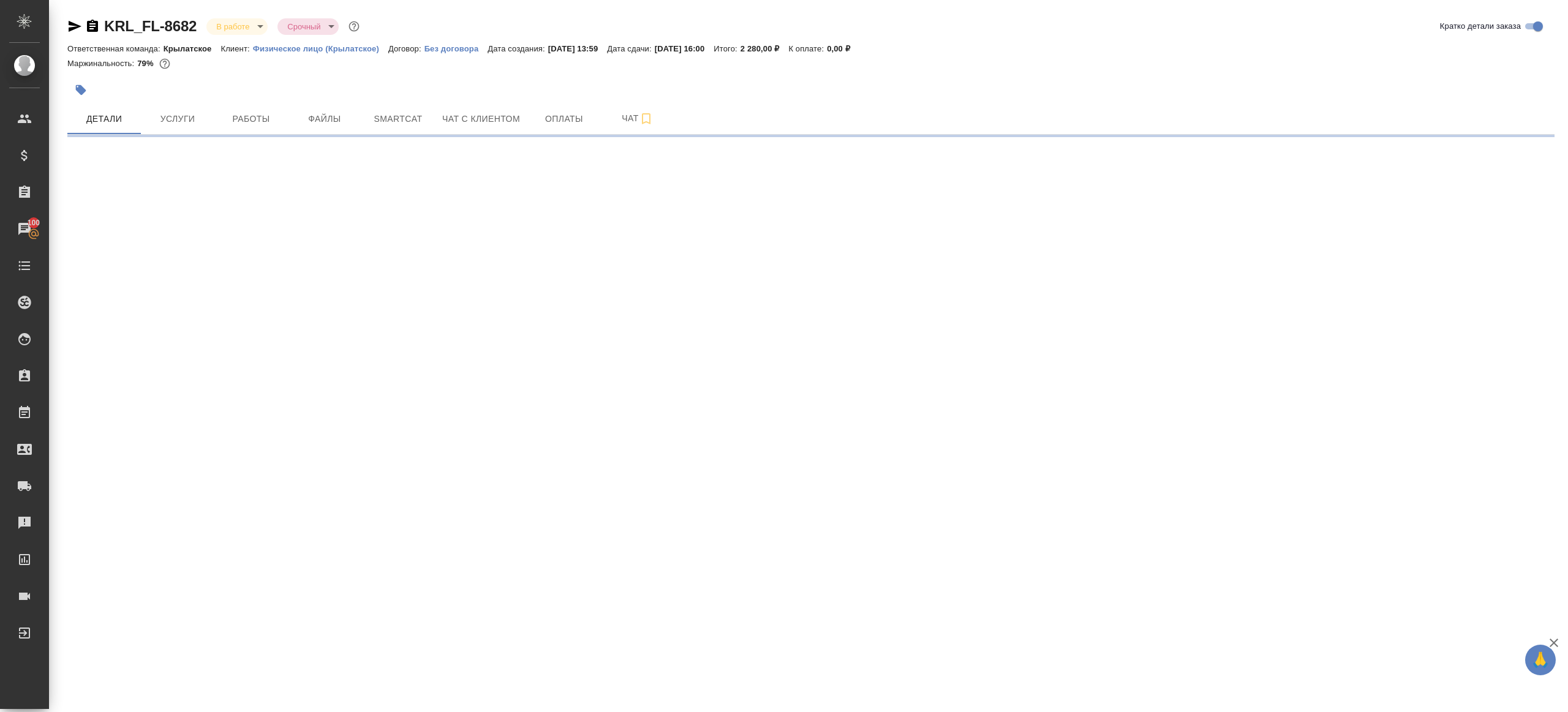
select select "RU"
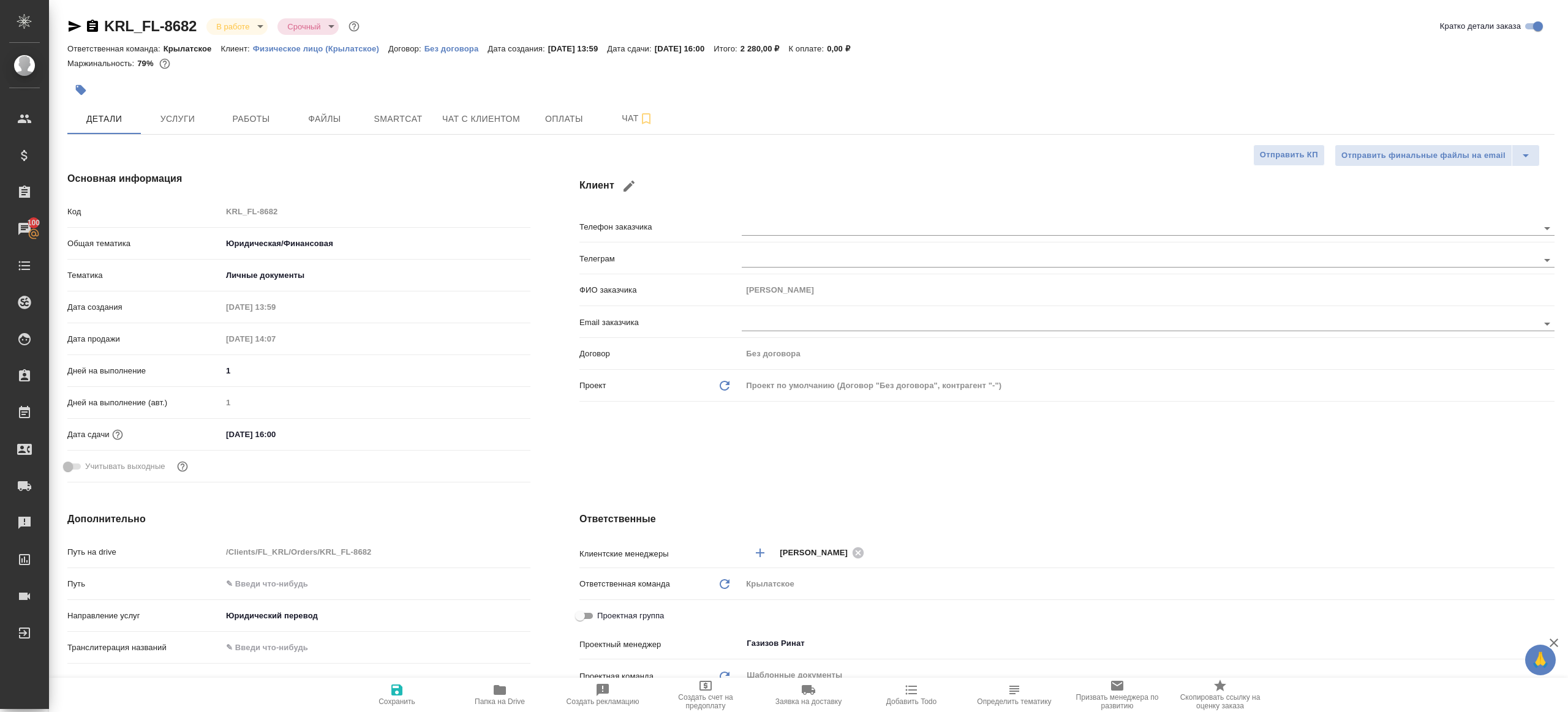
type textarea "x"
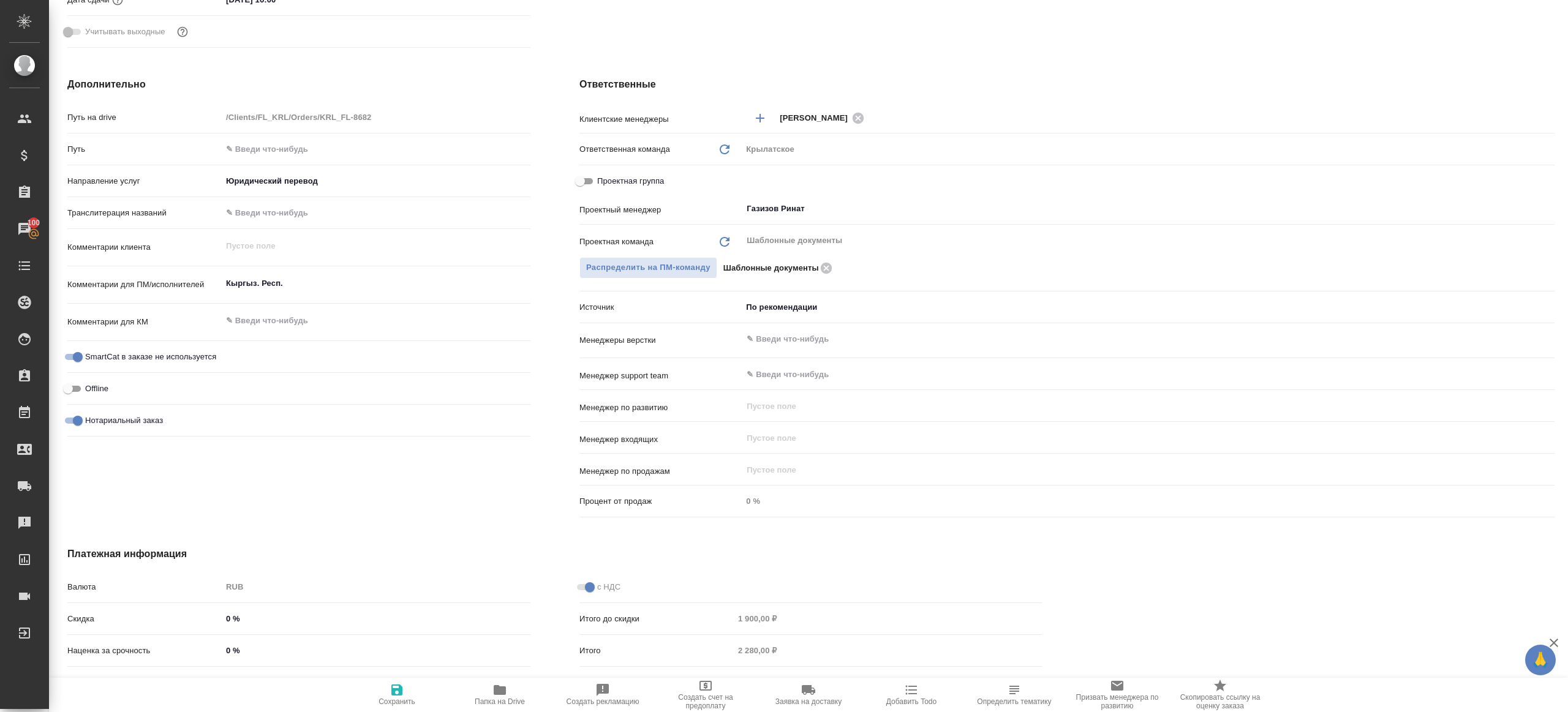
scroll to position [308, 0]
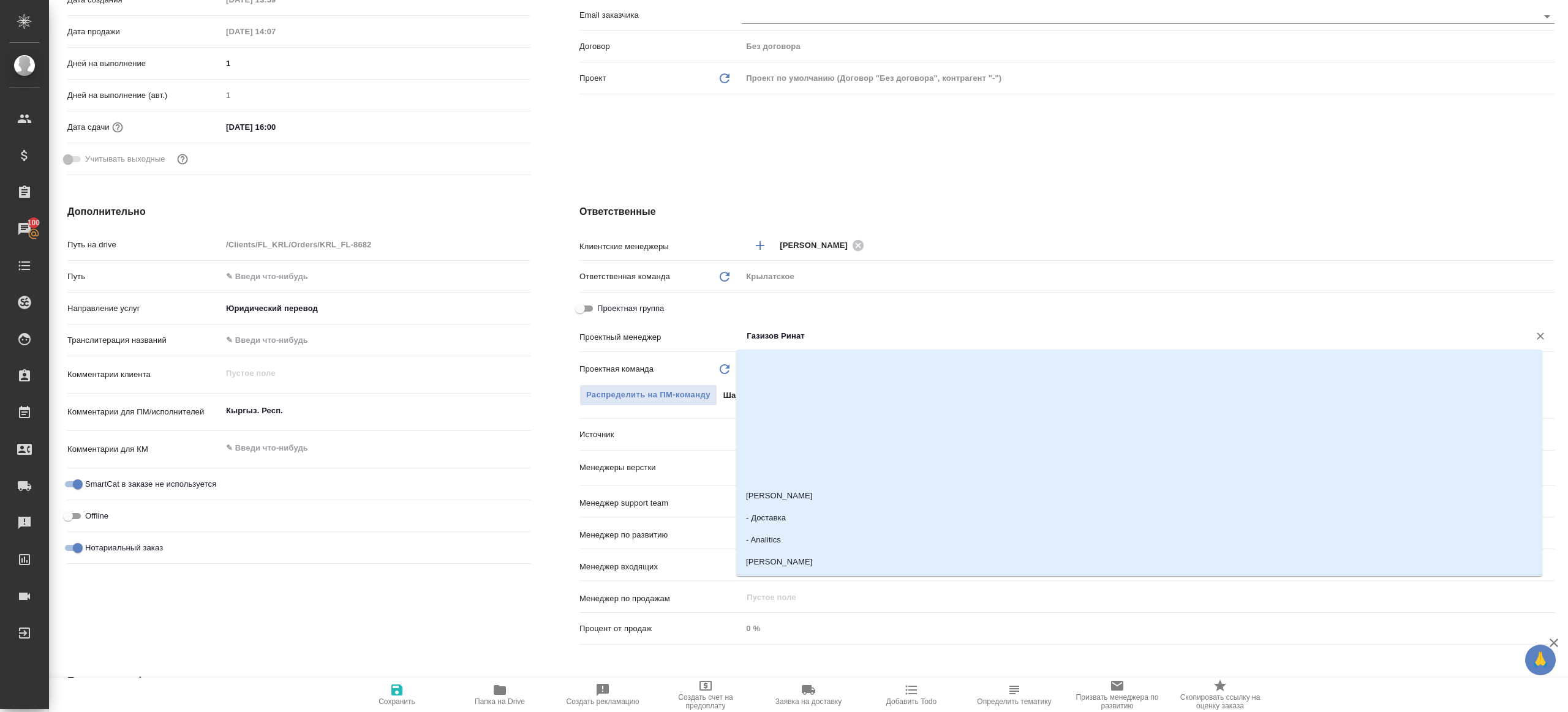
click at [796, 341] on input "Газизов Ринат" at bounding box center [1127, 336] width 764 height 15
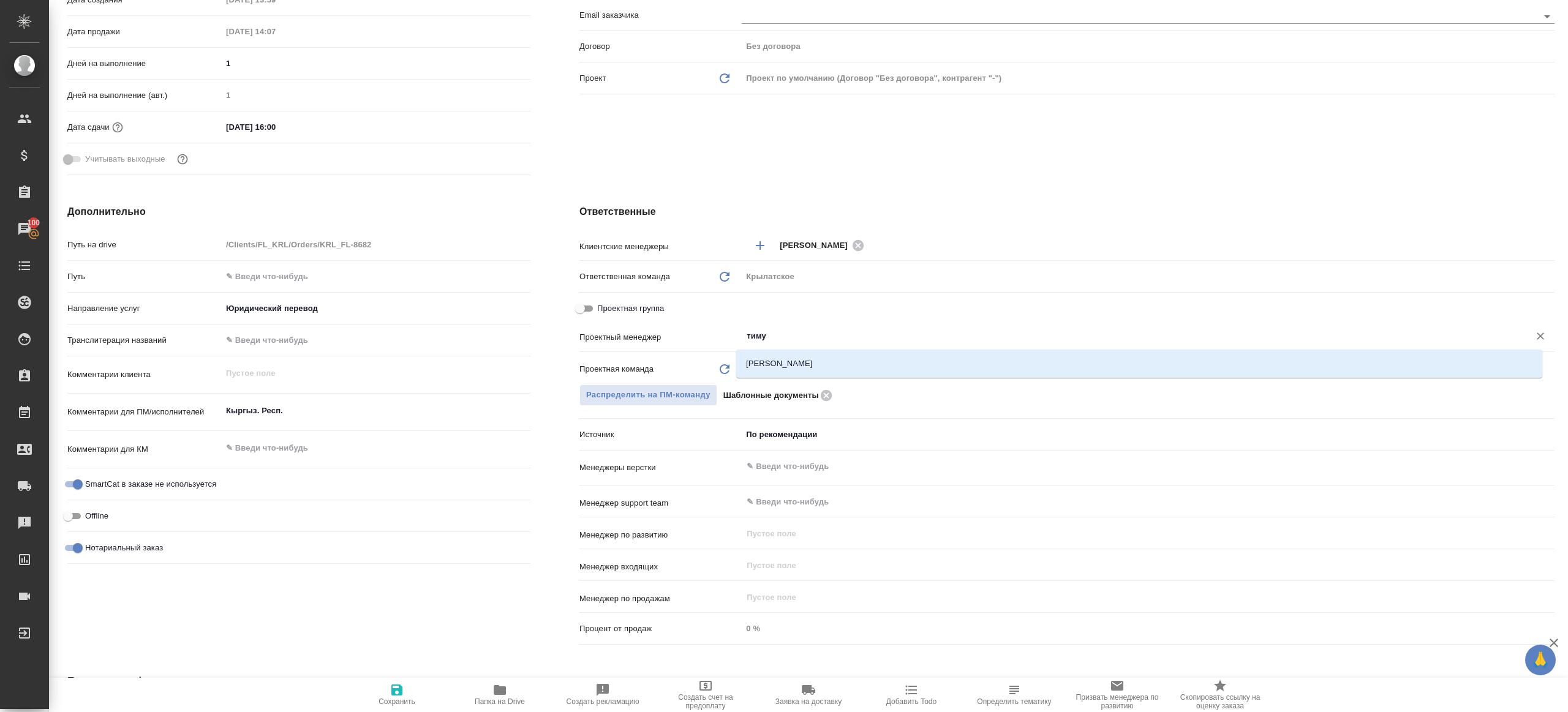
type input "тимур"
click at [807, 362] on li "Касымов Тимур" at bounding box center [1139, 364] width 806 height 22
type textarea "x"
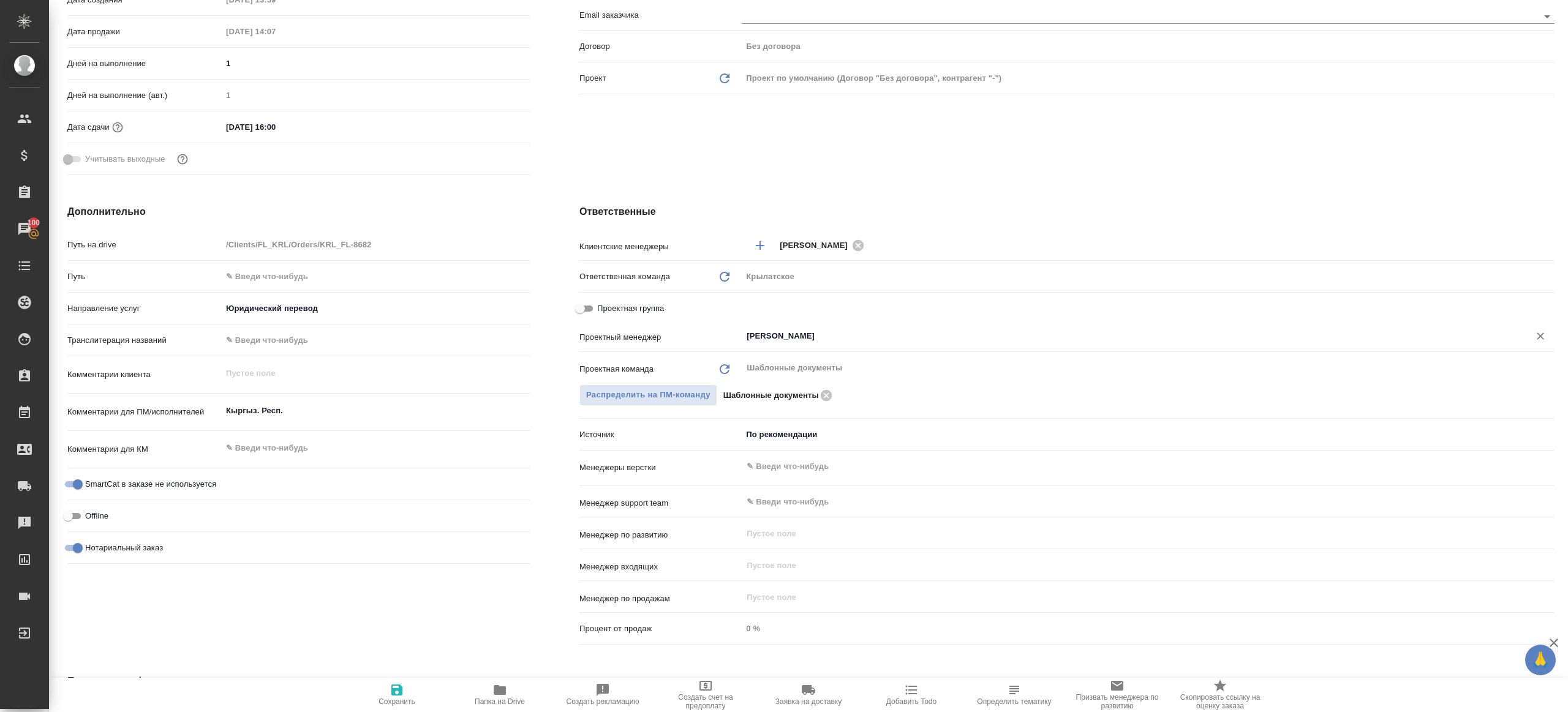
type input "Касымов Тимур"
click at [374, 684] on span "Сохранить" at bounding box center [396, 694] width 88 height 23
type textarea "x"
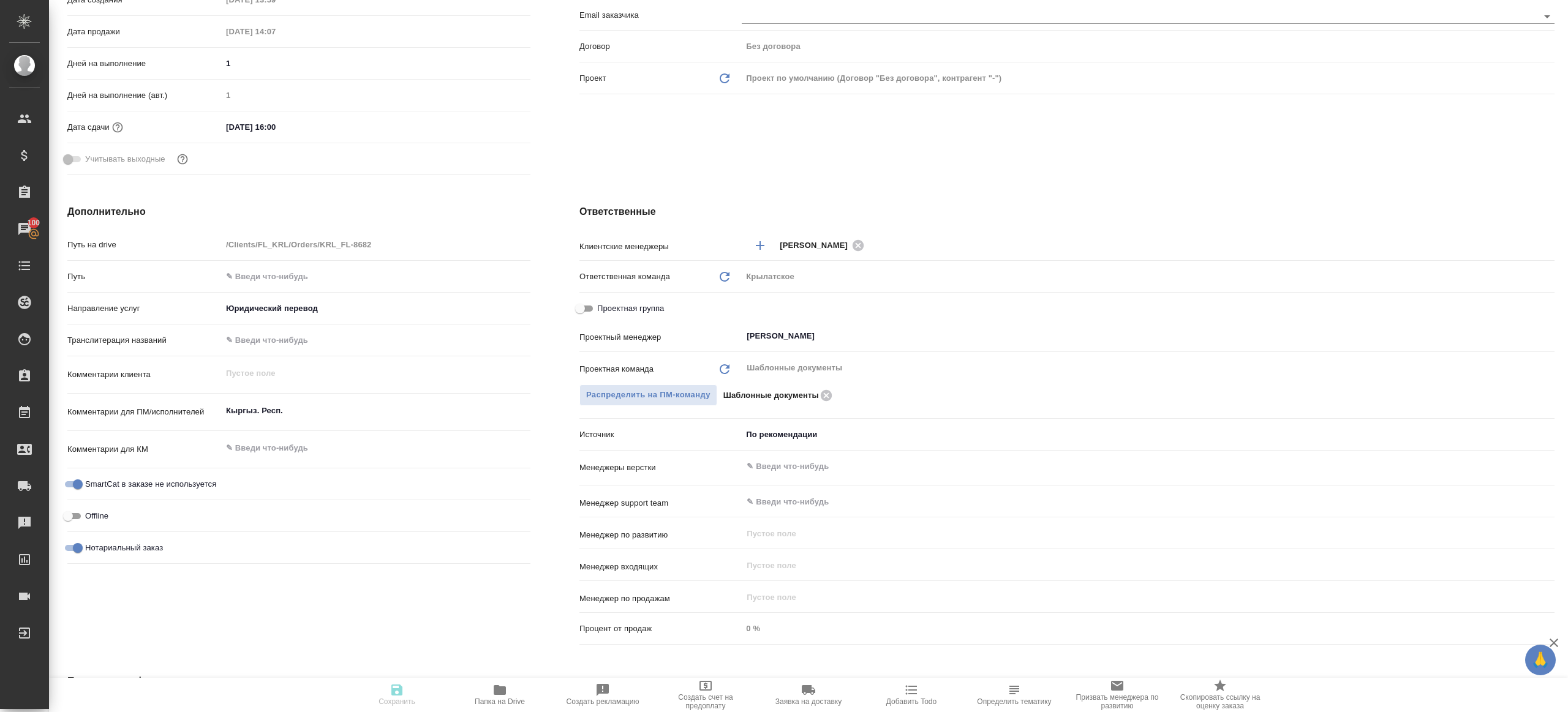
type textarea "x"
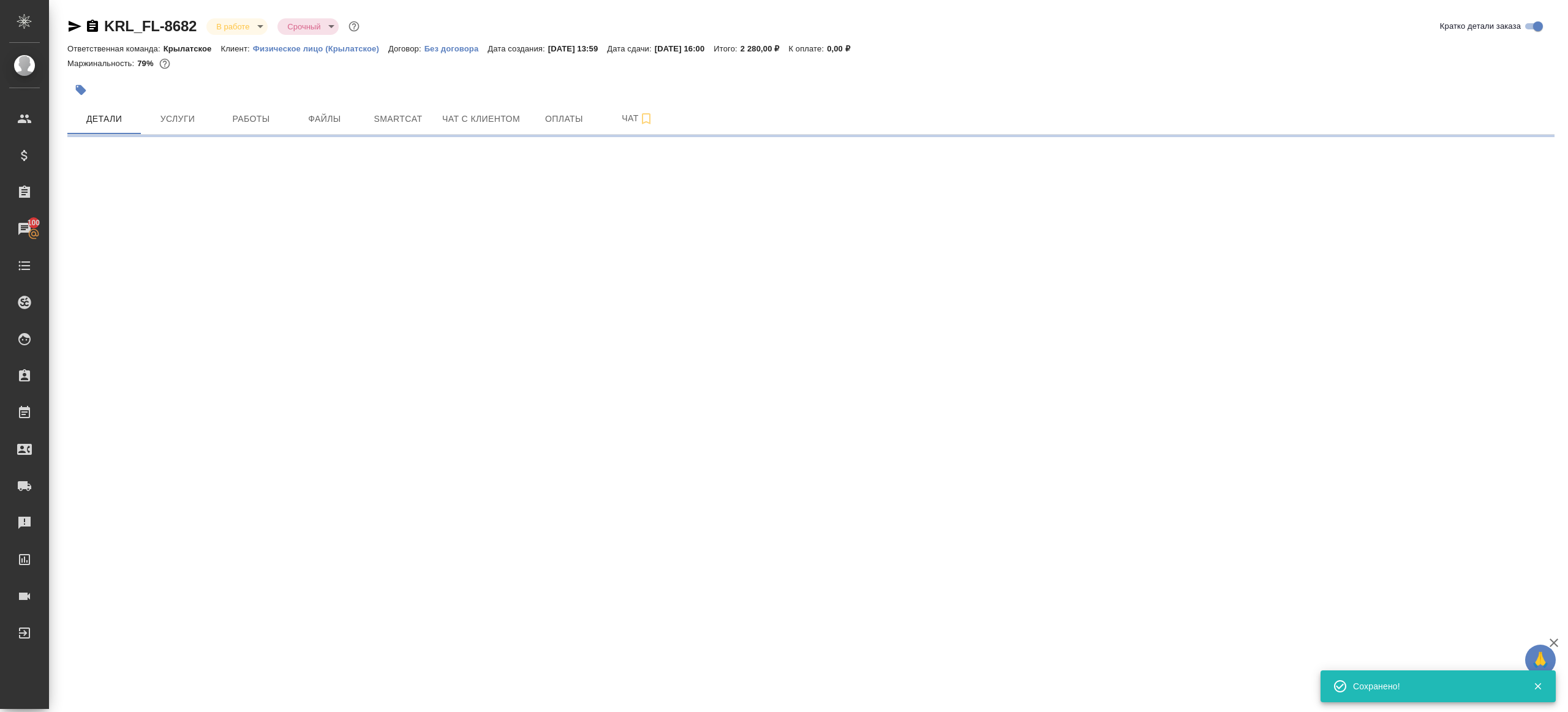
scroll to position [0, 0]
select select "RU"
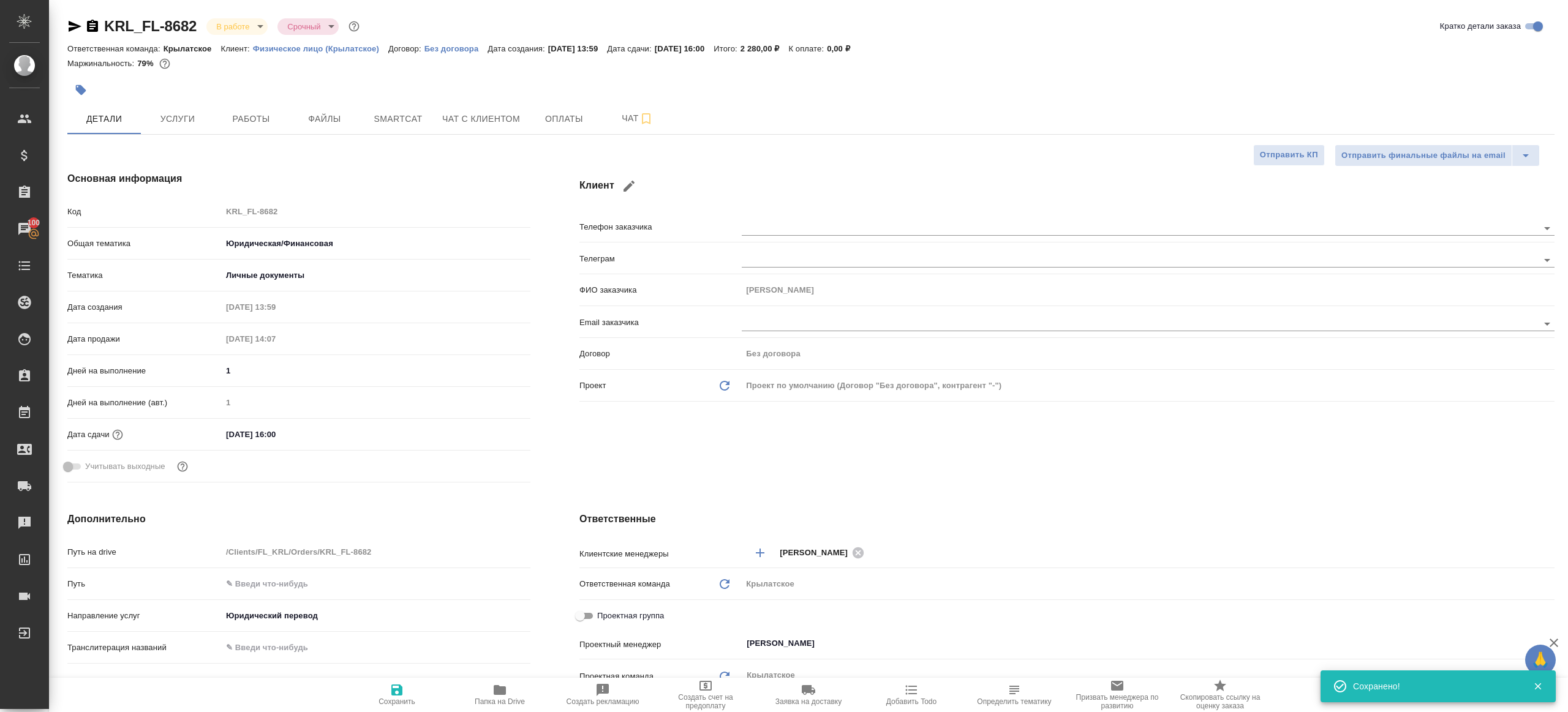
type textarea "x"
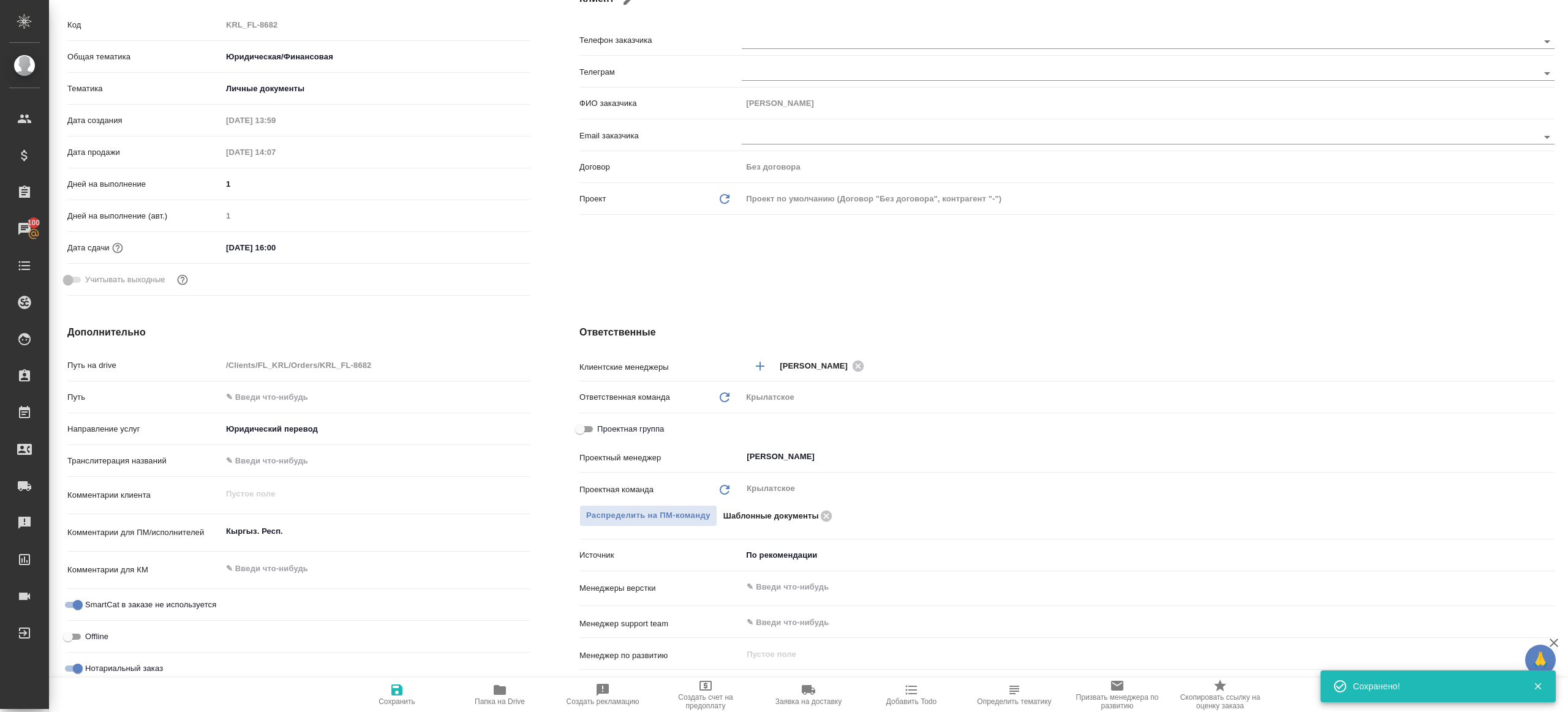
click at [825, 523] on div "Распределить на ПМ-команду Шаблонные документы" at bounding box center [1067, 516] width 975 height 21
click at [823, 515] on icon at bounding box center [826, 516] width 15 height 13
type textarea "x"
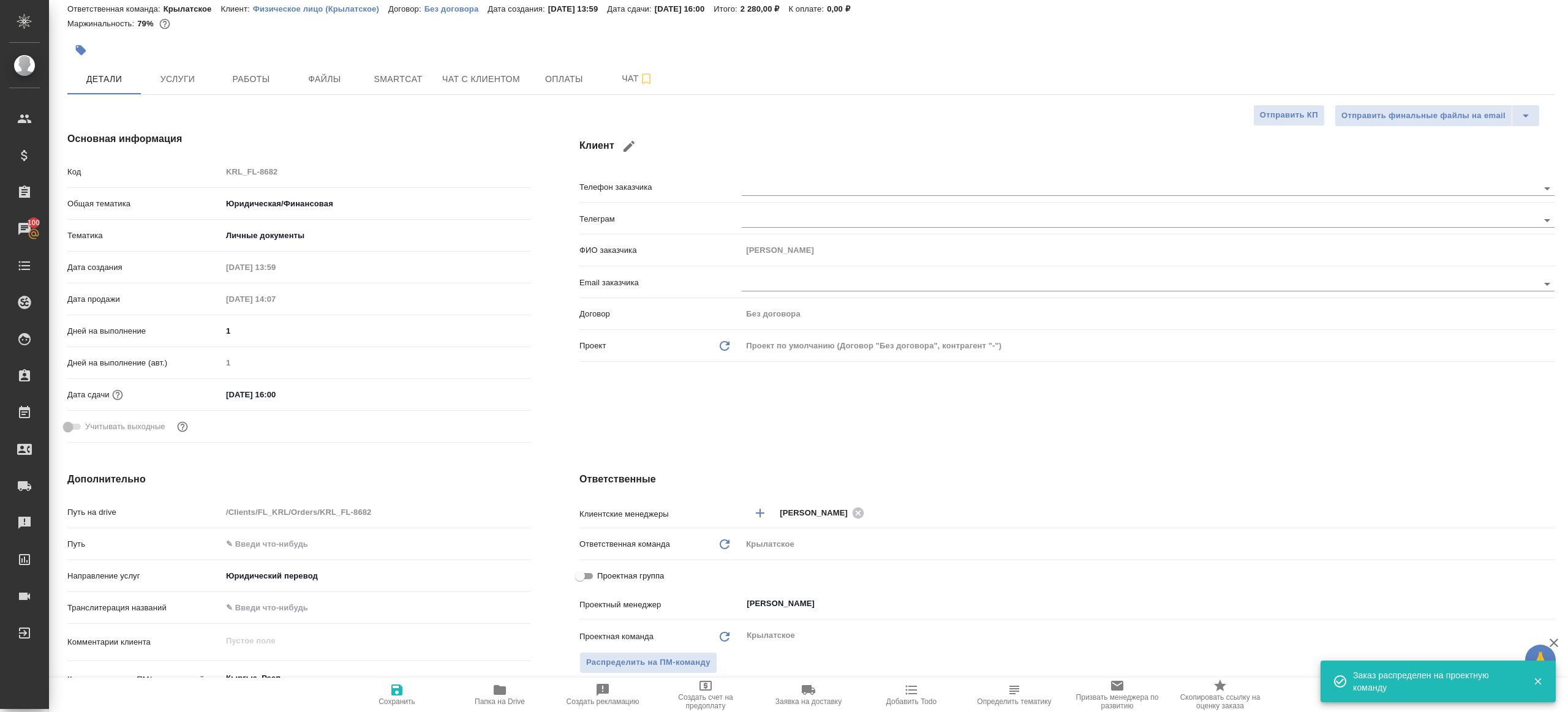
scroll to position [0, 0]
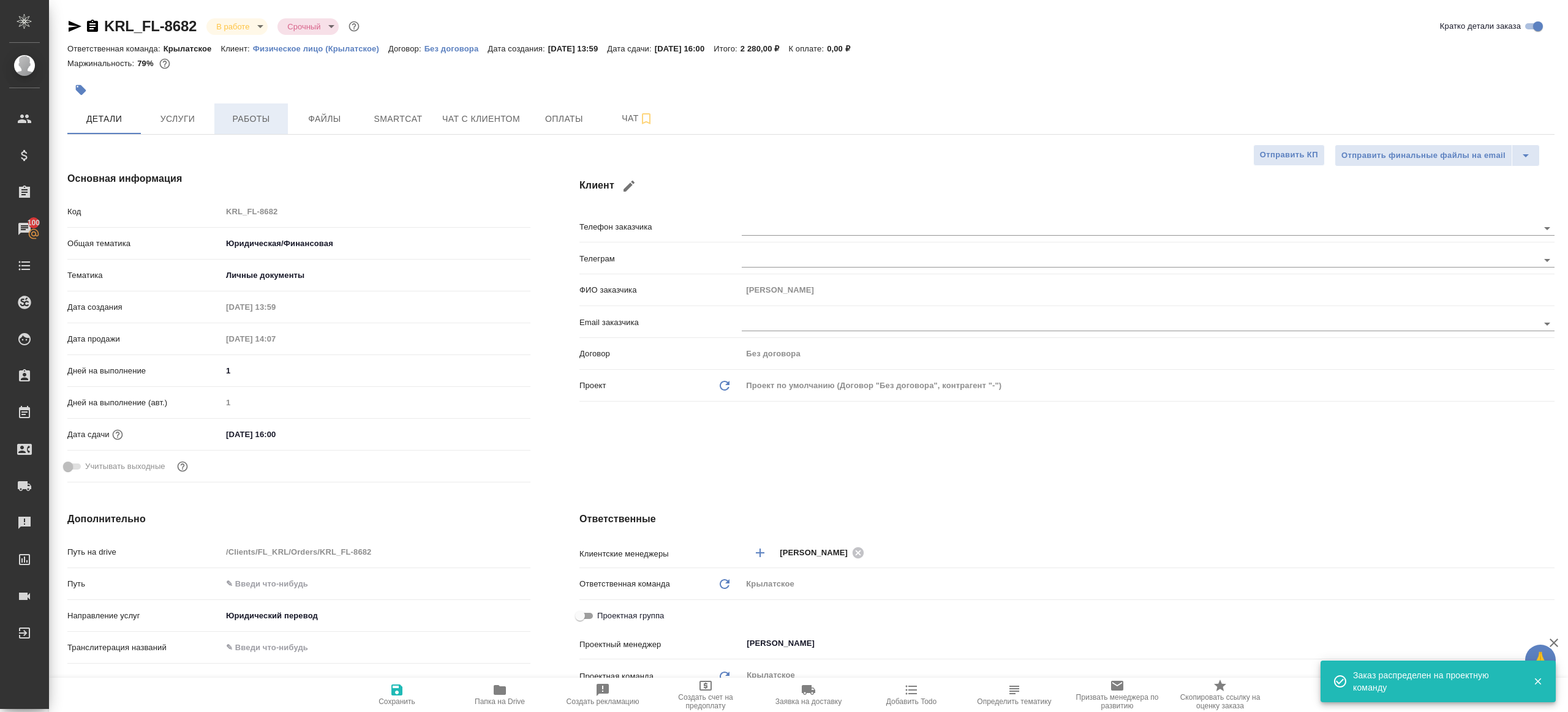
click at [276, 112] on span "Работы" at bounding box center [251, 118] width 59 height 15
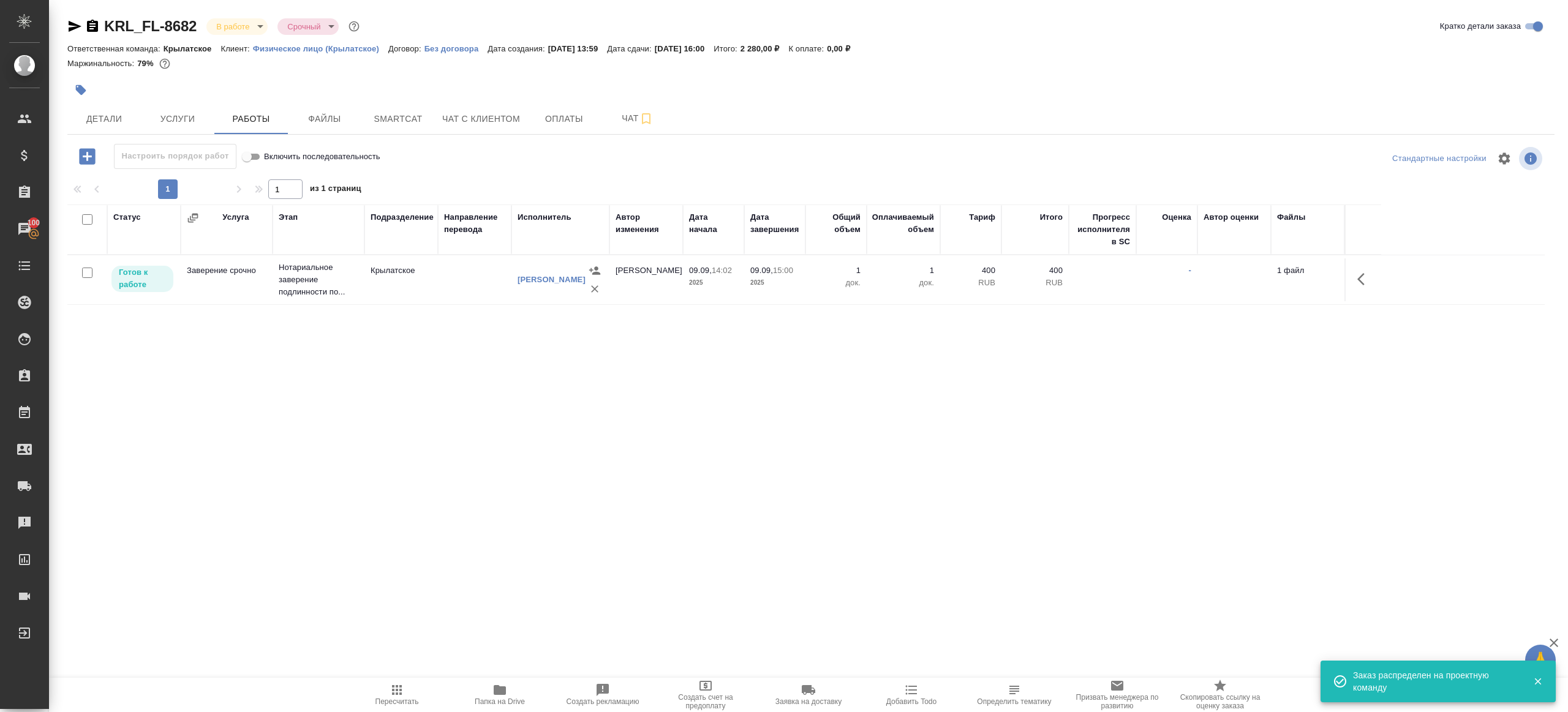
click at [584, 172] on div at bounding box center [810, 158] width 495 height 29
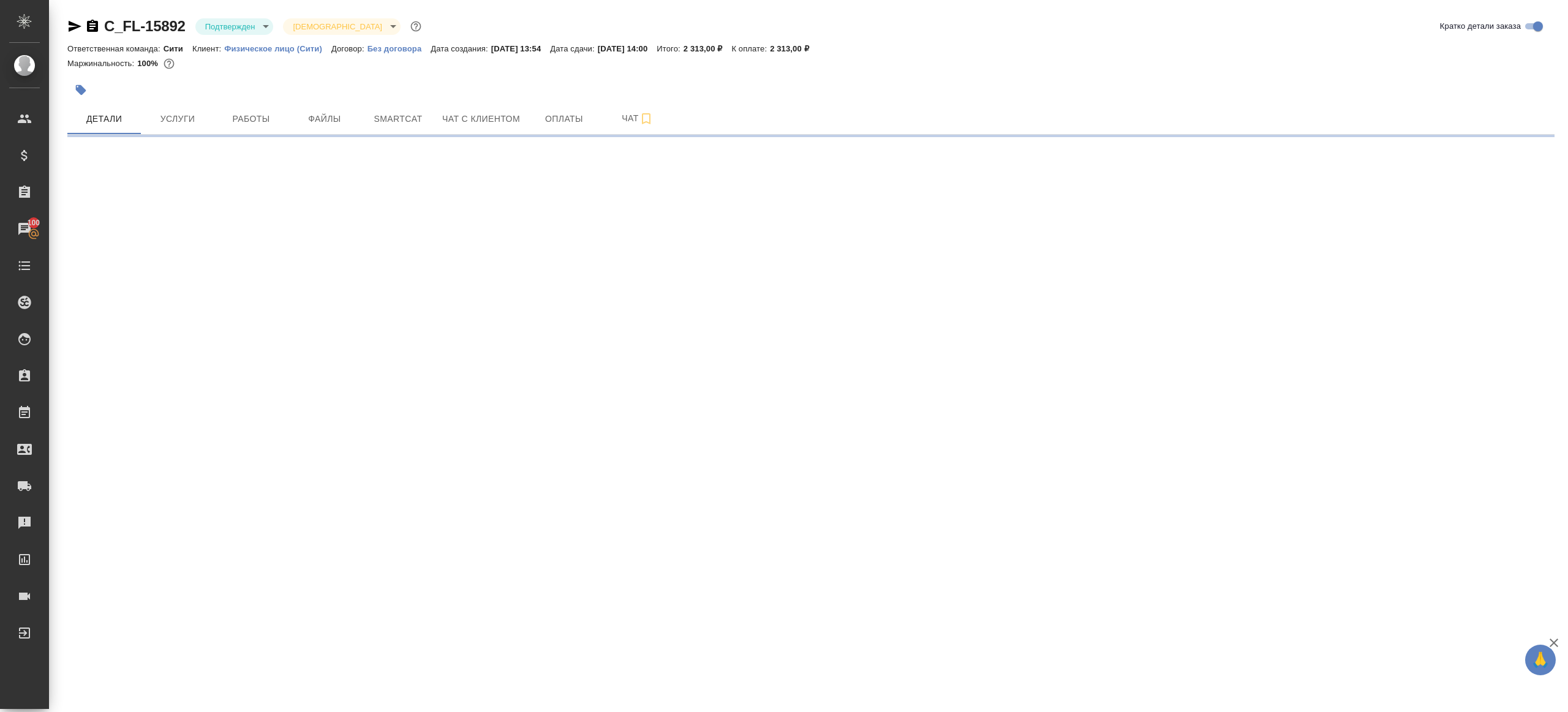
select select "RU"
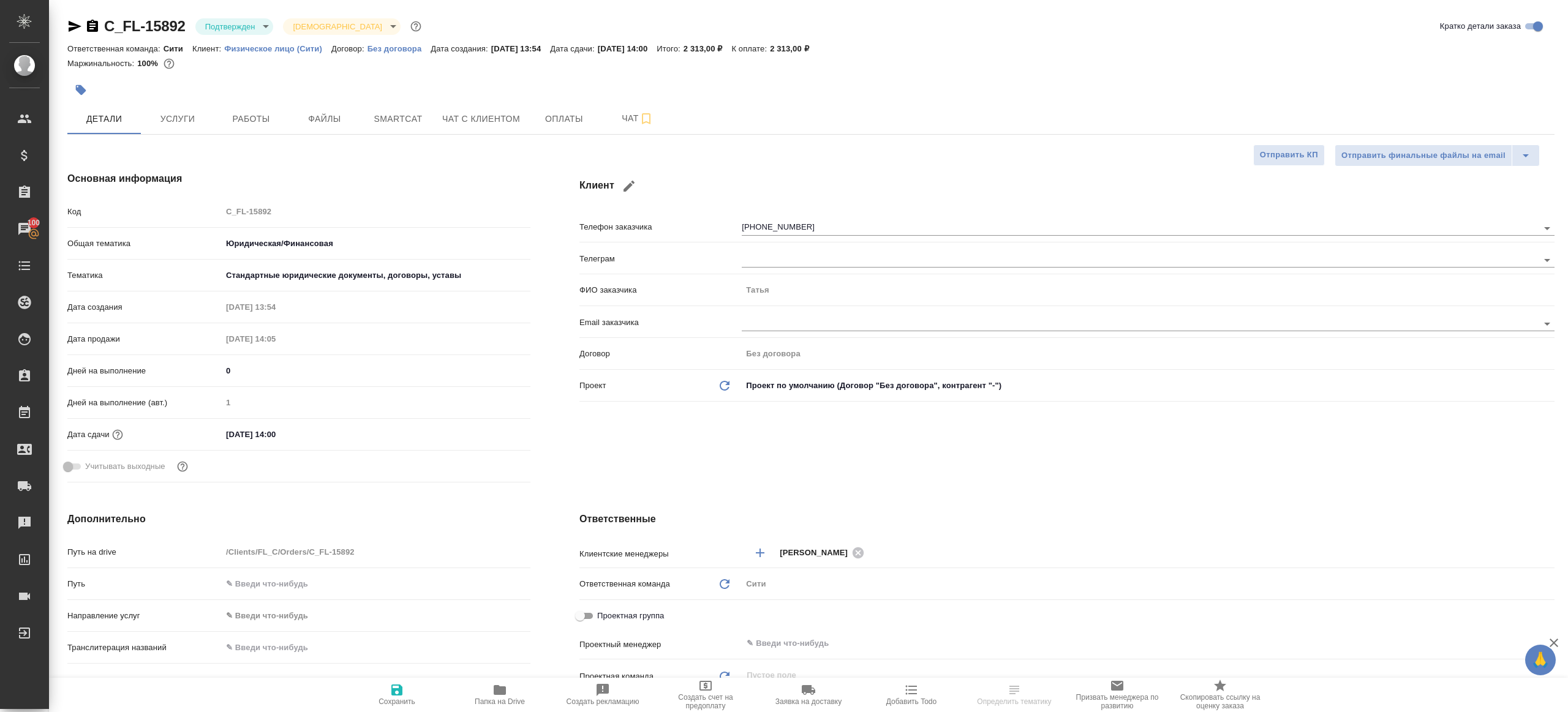
type textarea "x"
click at [244, 28] on body "🙏 .cls-1 fill:#fff; AWATERA [PERSON_NAME] Клиенты Спецификации Заказы 100 Чаты …" at bounding box center [784, 356] width 1568 height 712
click at [266, 138] on li "В работе" at bounding box center [252, 129] width 112 height 20
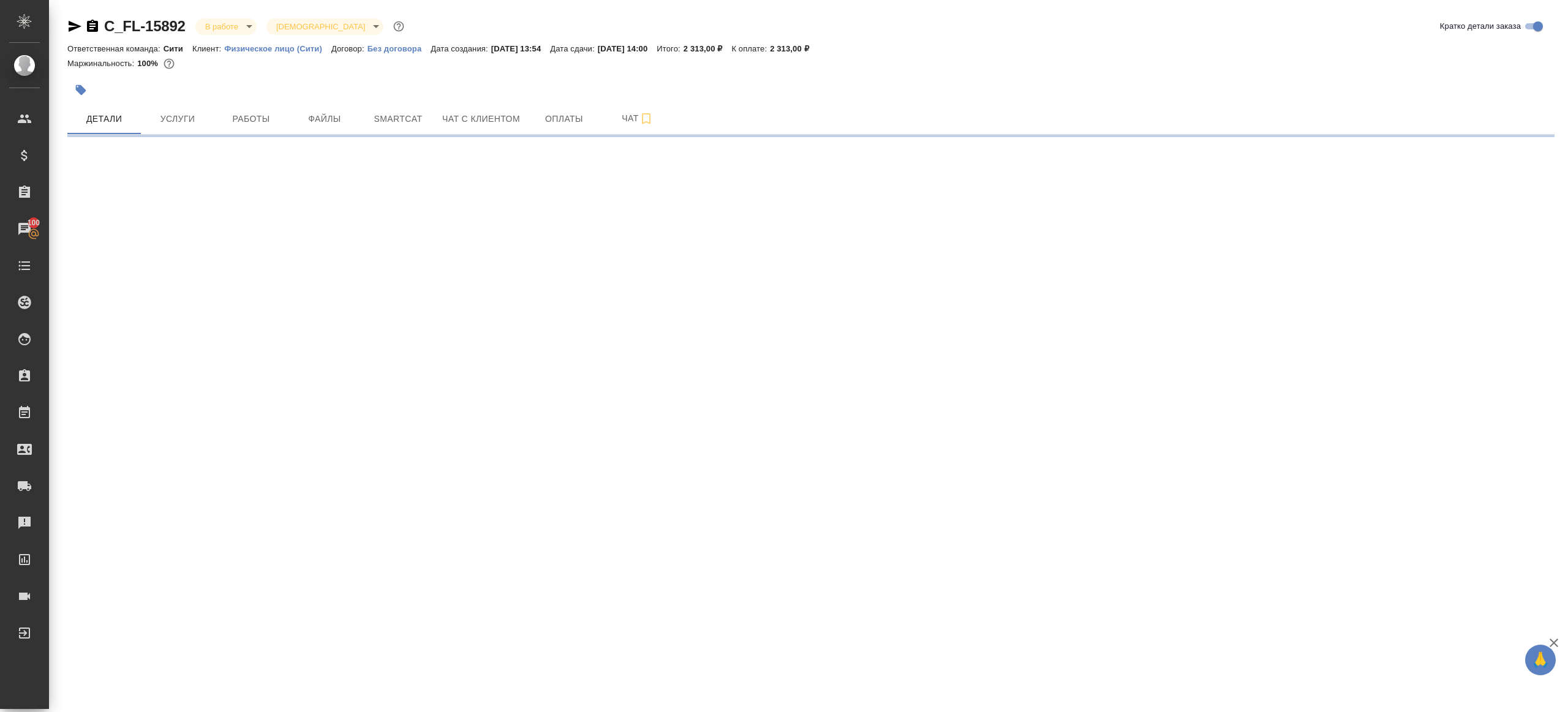
select select "RU"
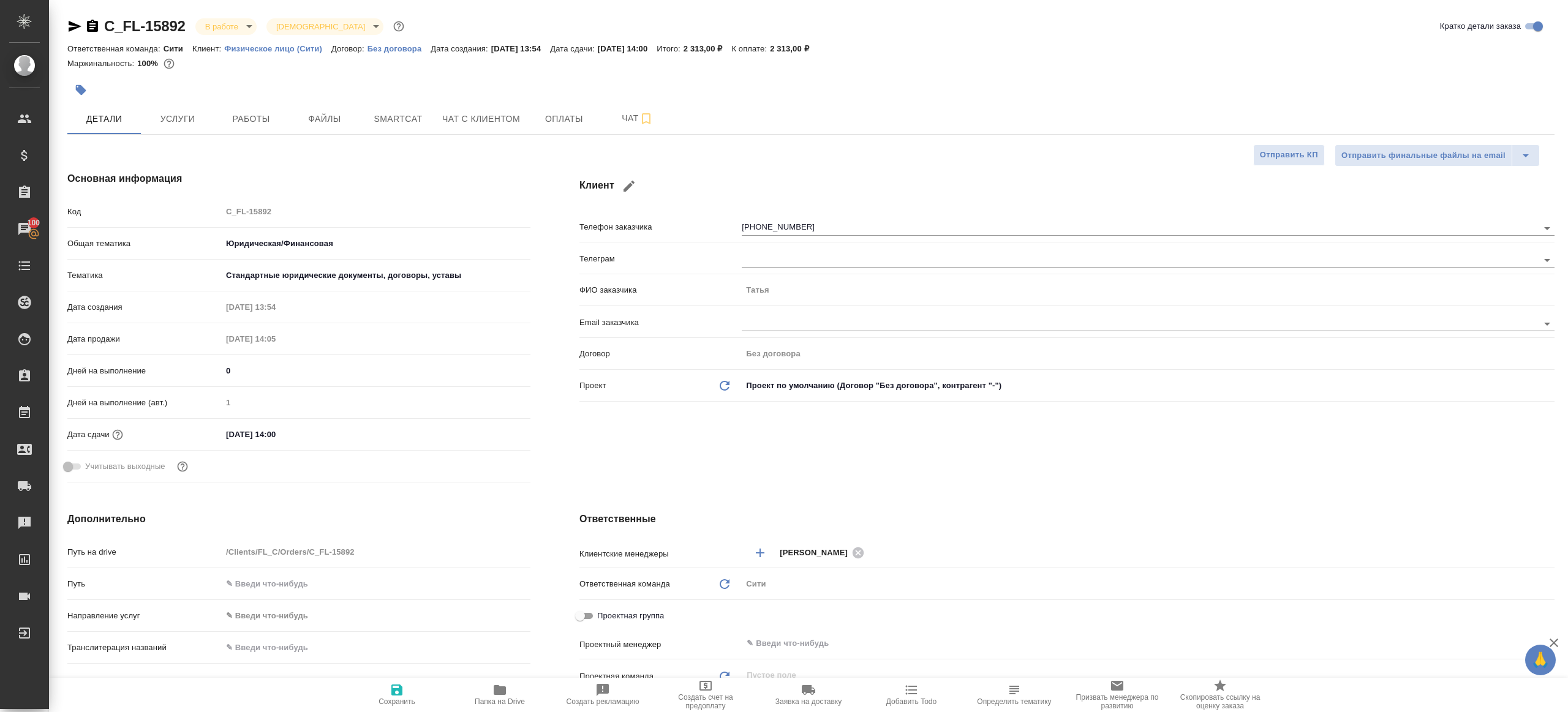
type textarea "x"
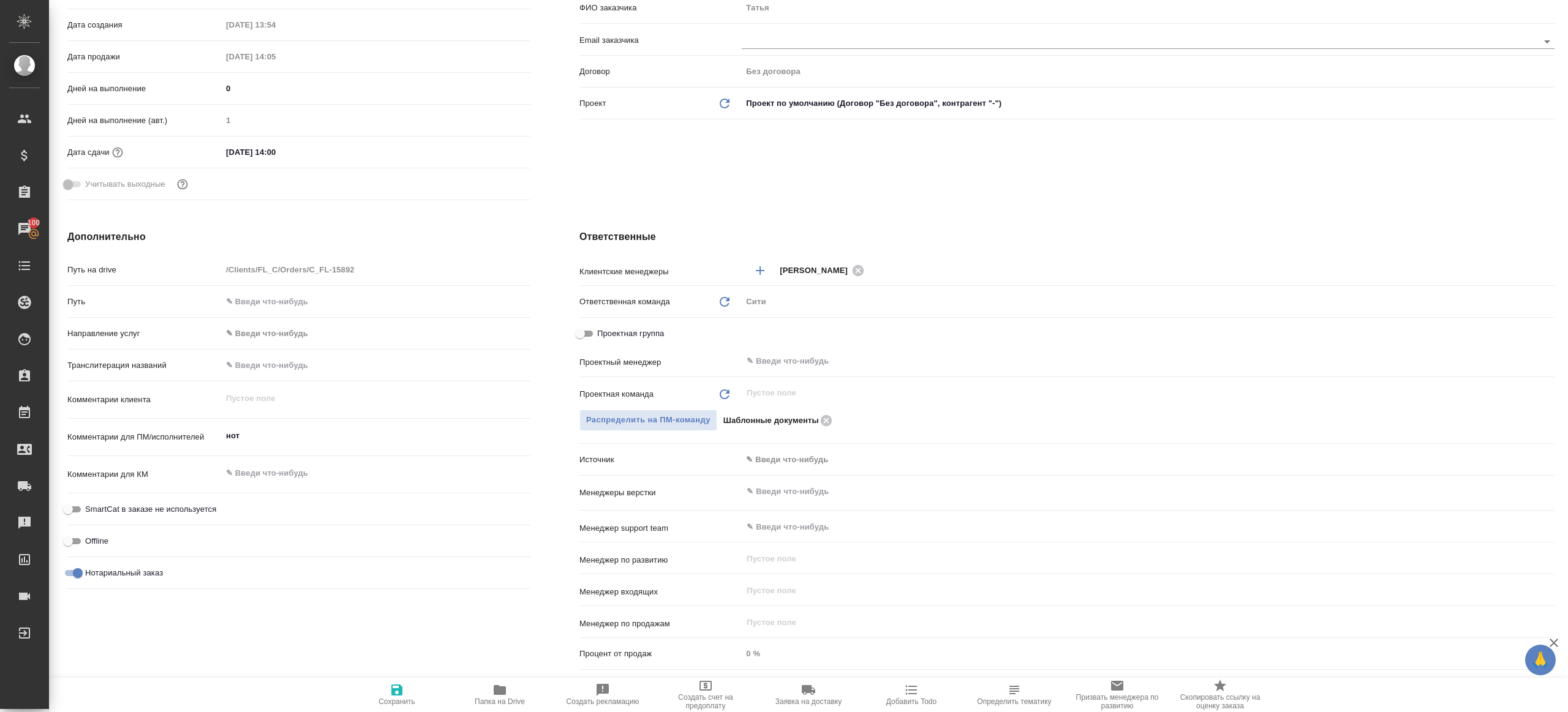
scroll to position [340, 0]
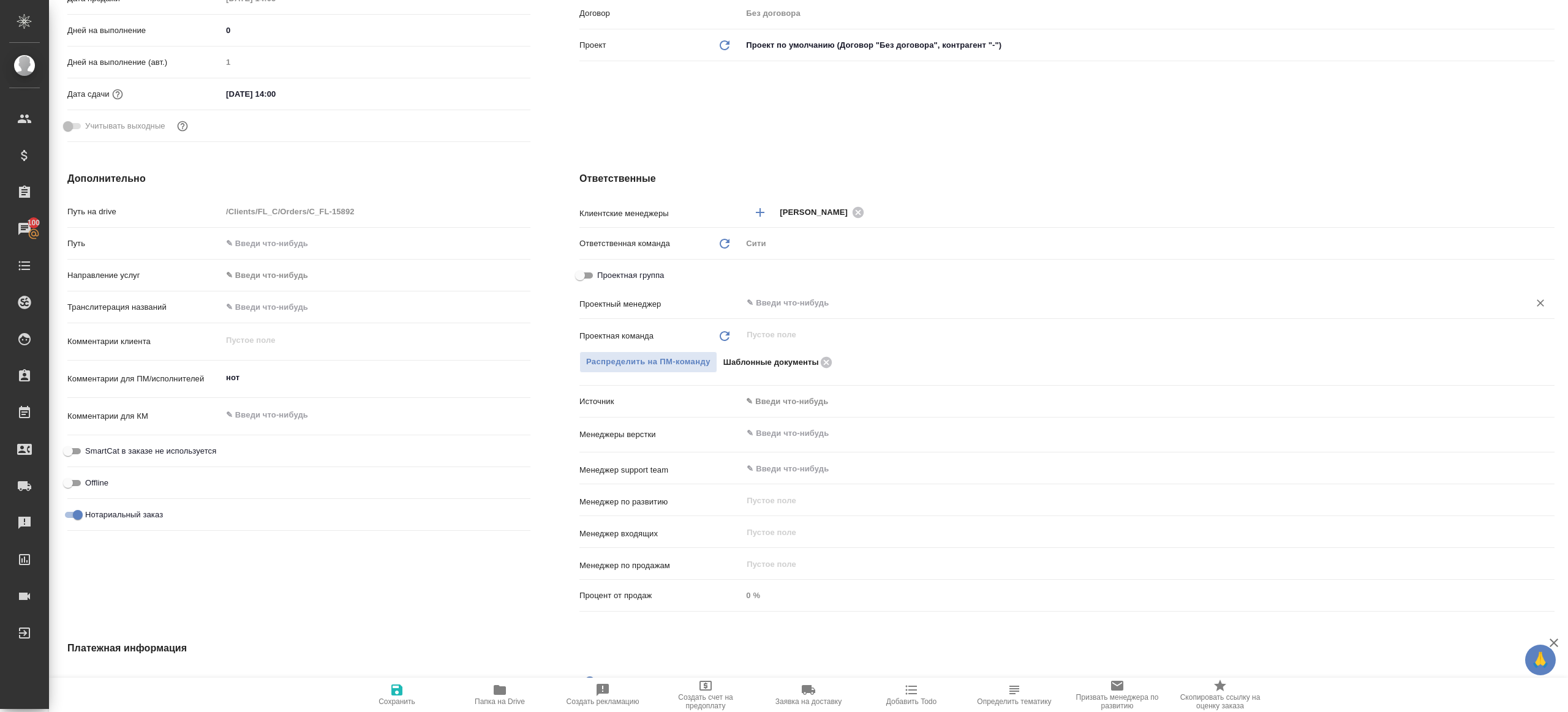
click at [816, 306] on input "text" at bounding box center [1127, 303] width 764 height 15
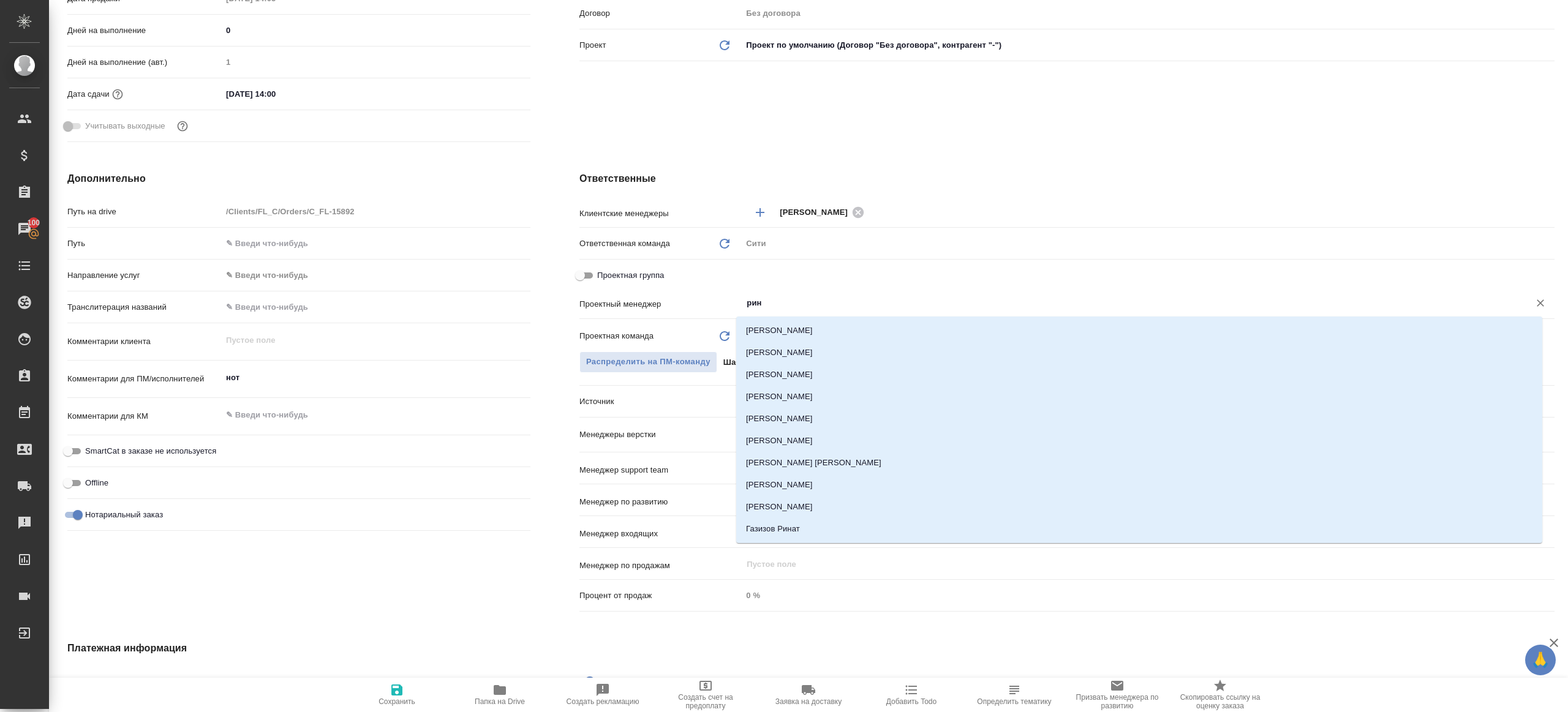
type input "рина"
type textarea "x"
type input "ринат"
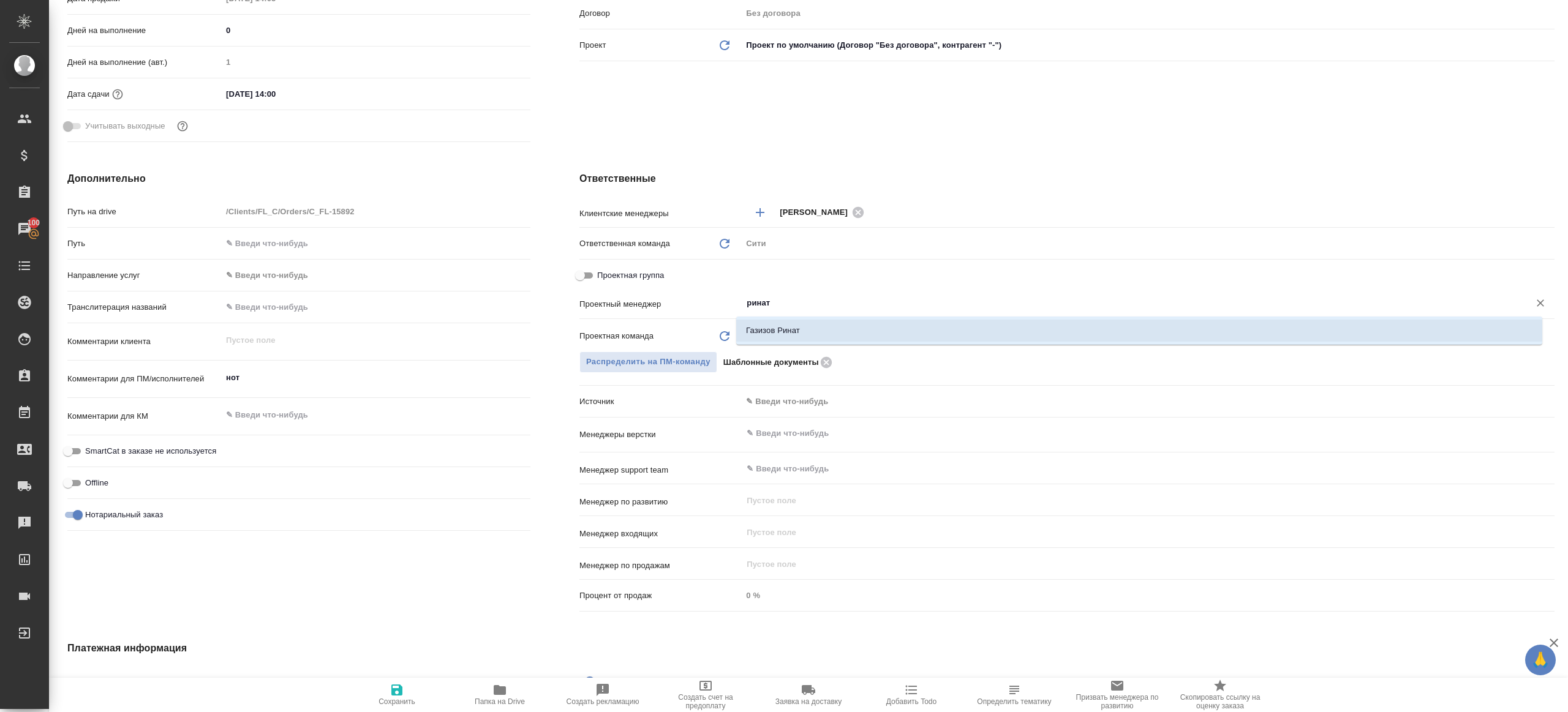
click at [812, 324] on li "Газизов Ринат" at bounding box center [1139, 331] width 806 height 22
type textarea "x"
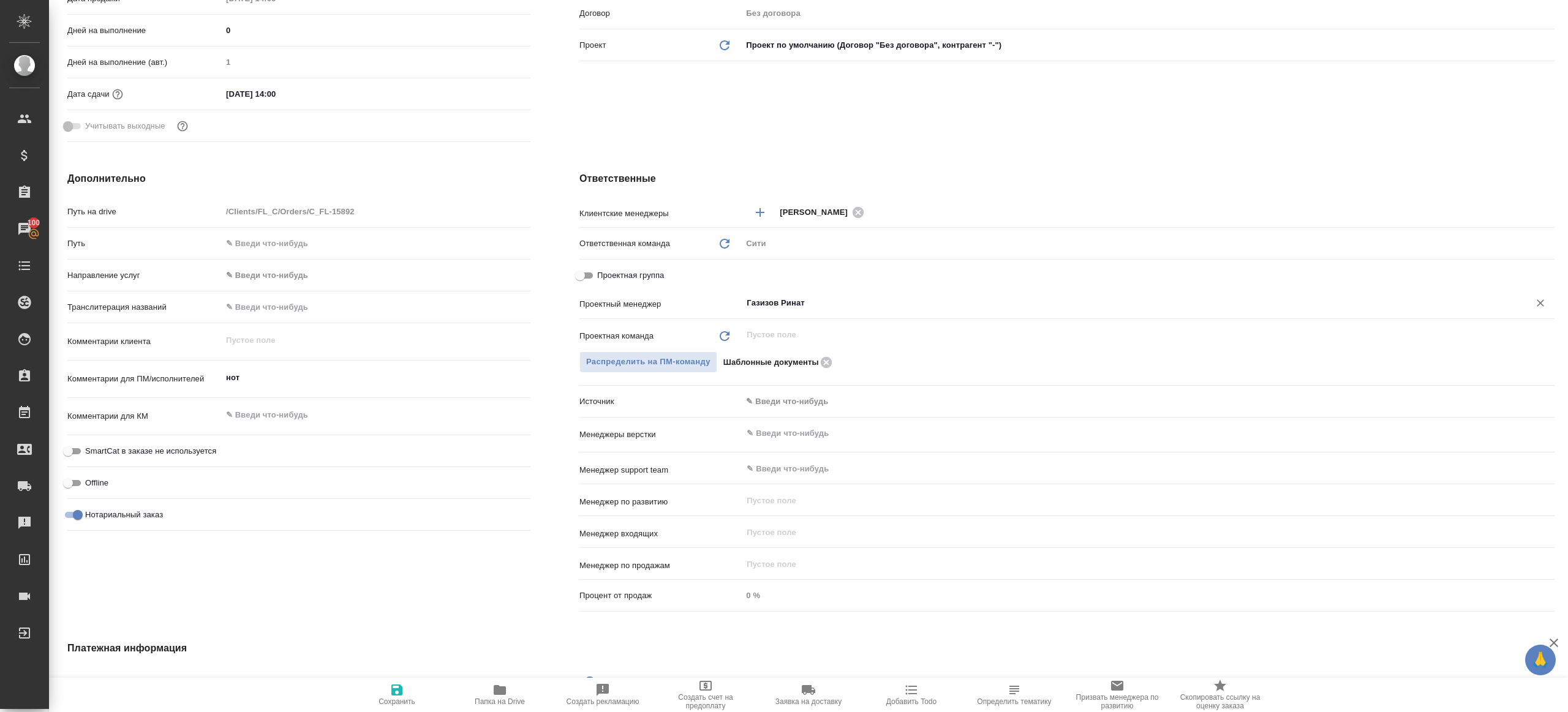
type input "Газизов Ринат"
click at [400, 687] on icon "button" at bounding box center [396, 690] width 11 height 11
type textarea "x"
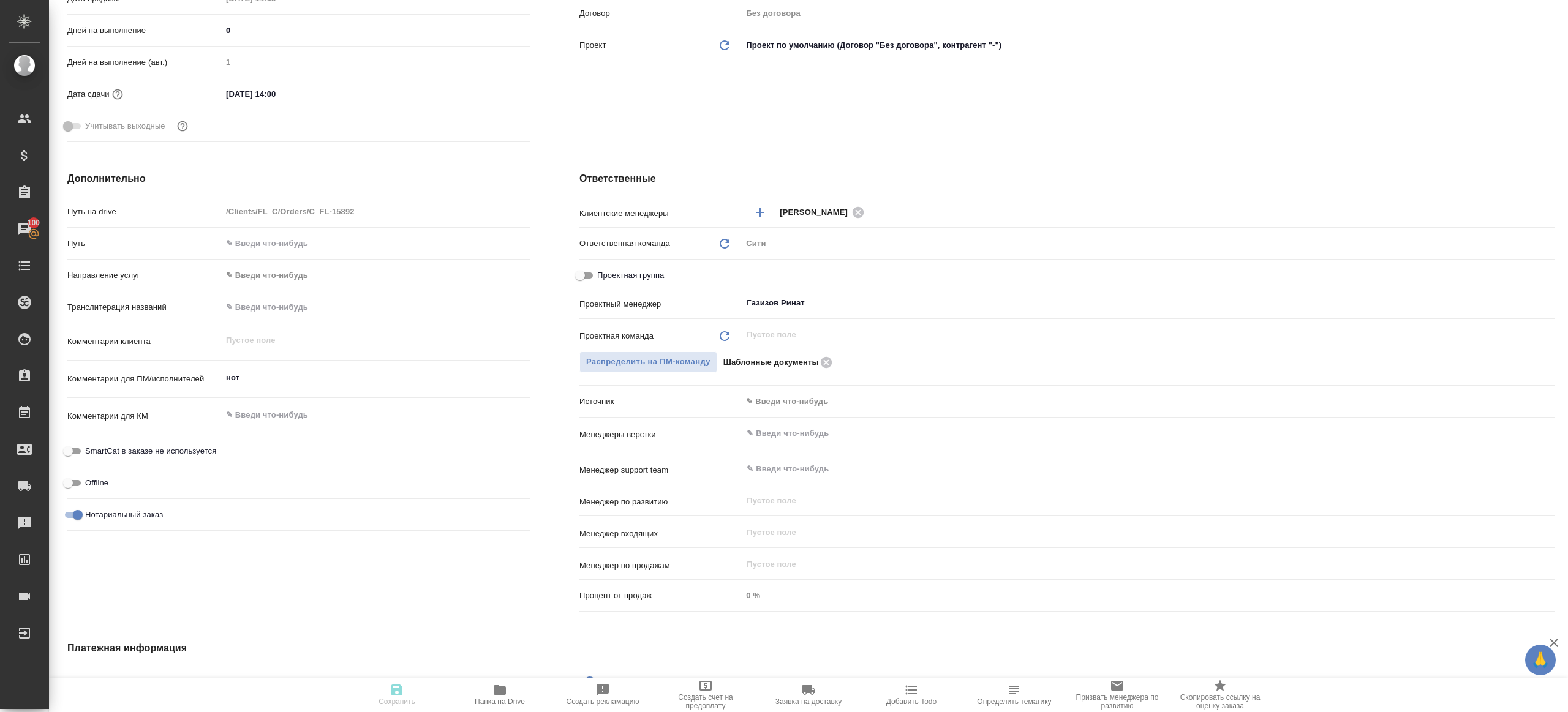
type textarea "x"
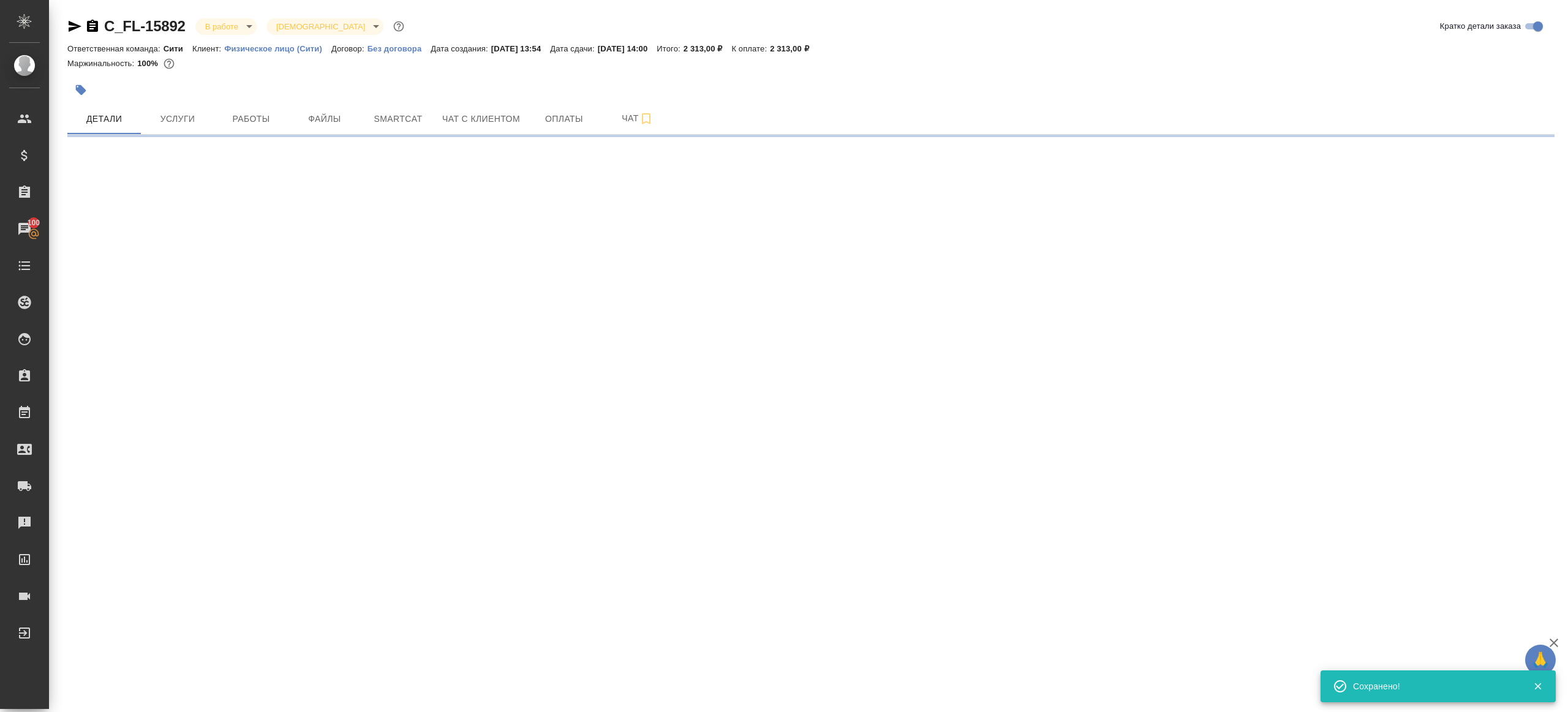
scroll to position [0, 0]
select select "RU"
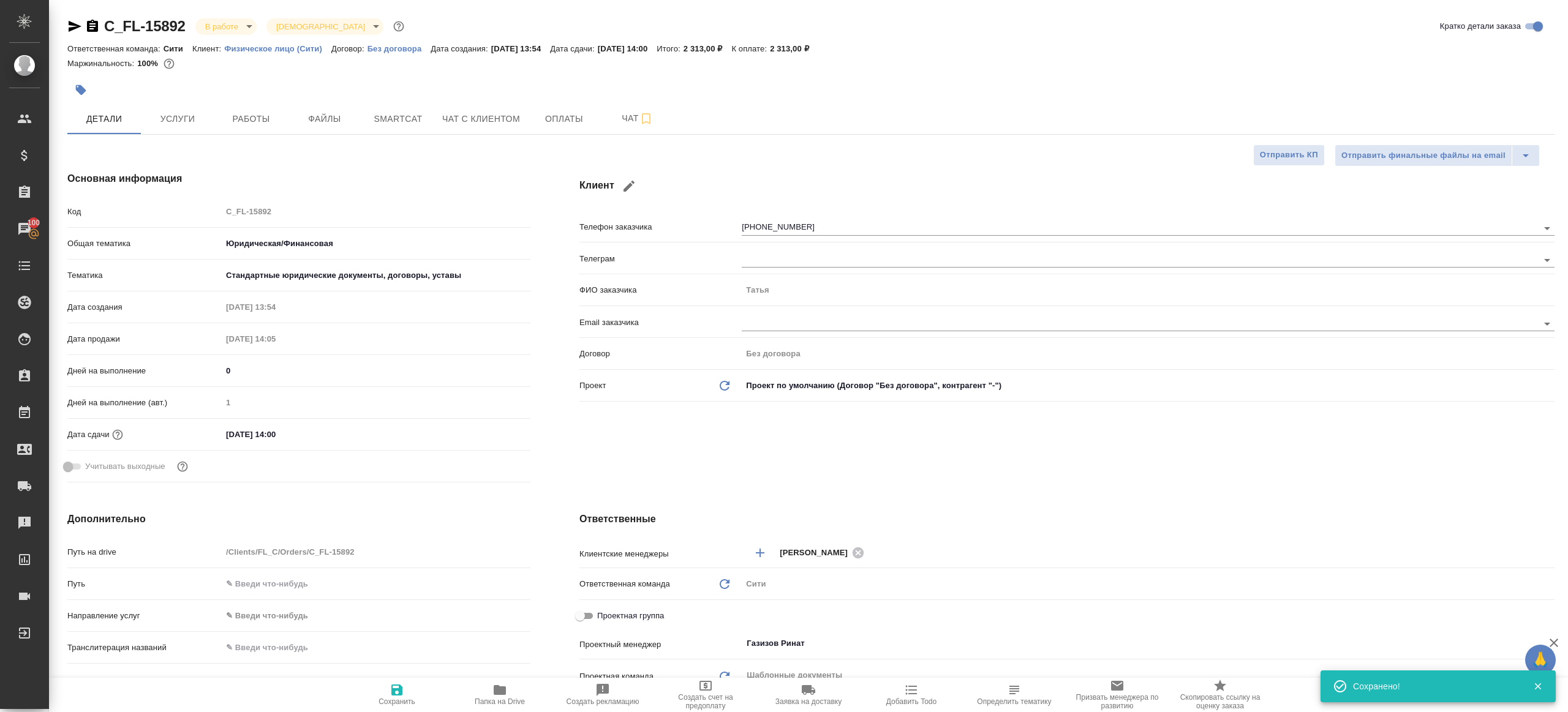
type textarea "x"
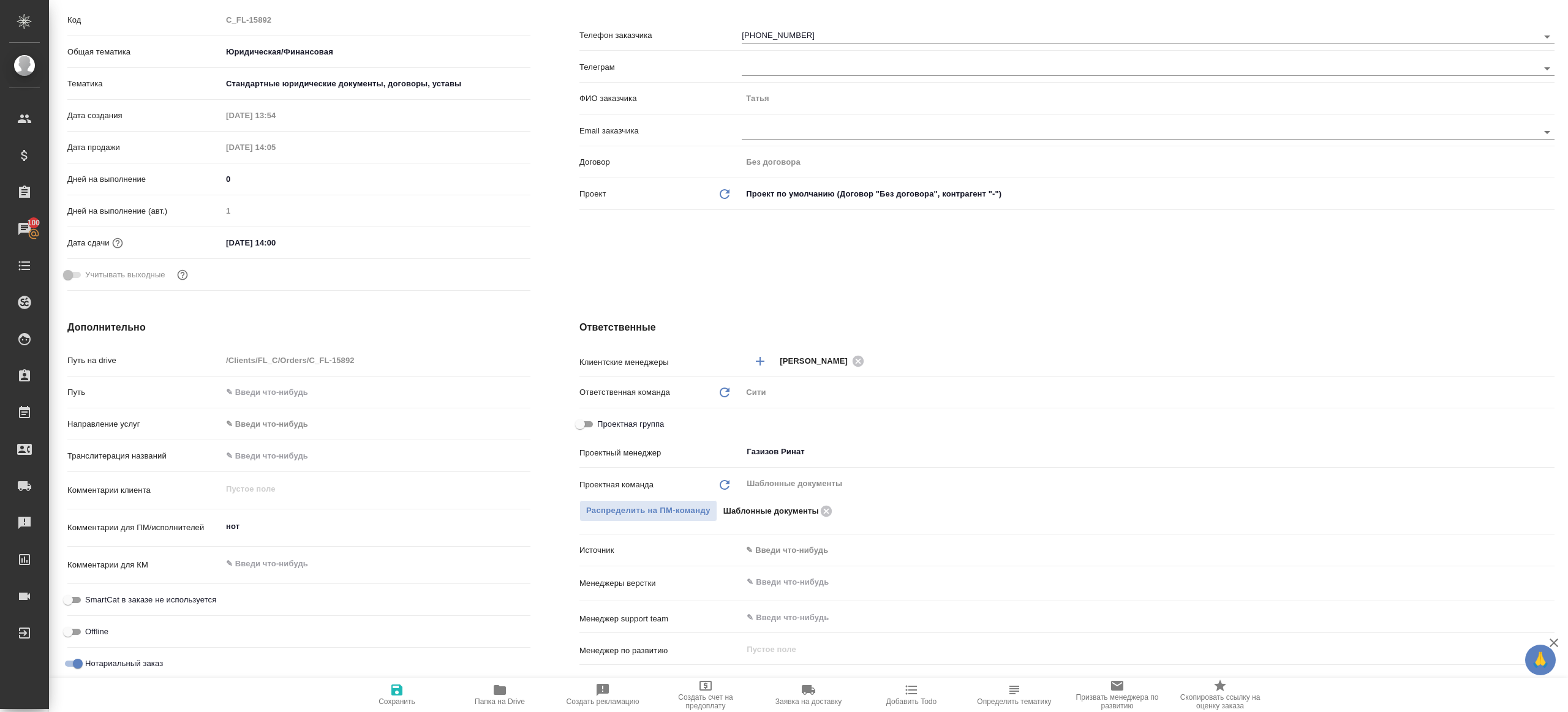
scroll to position [219, 0]
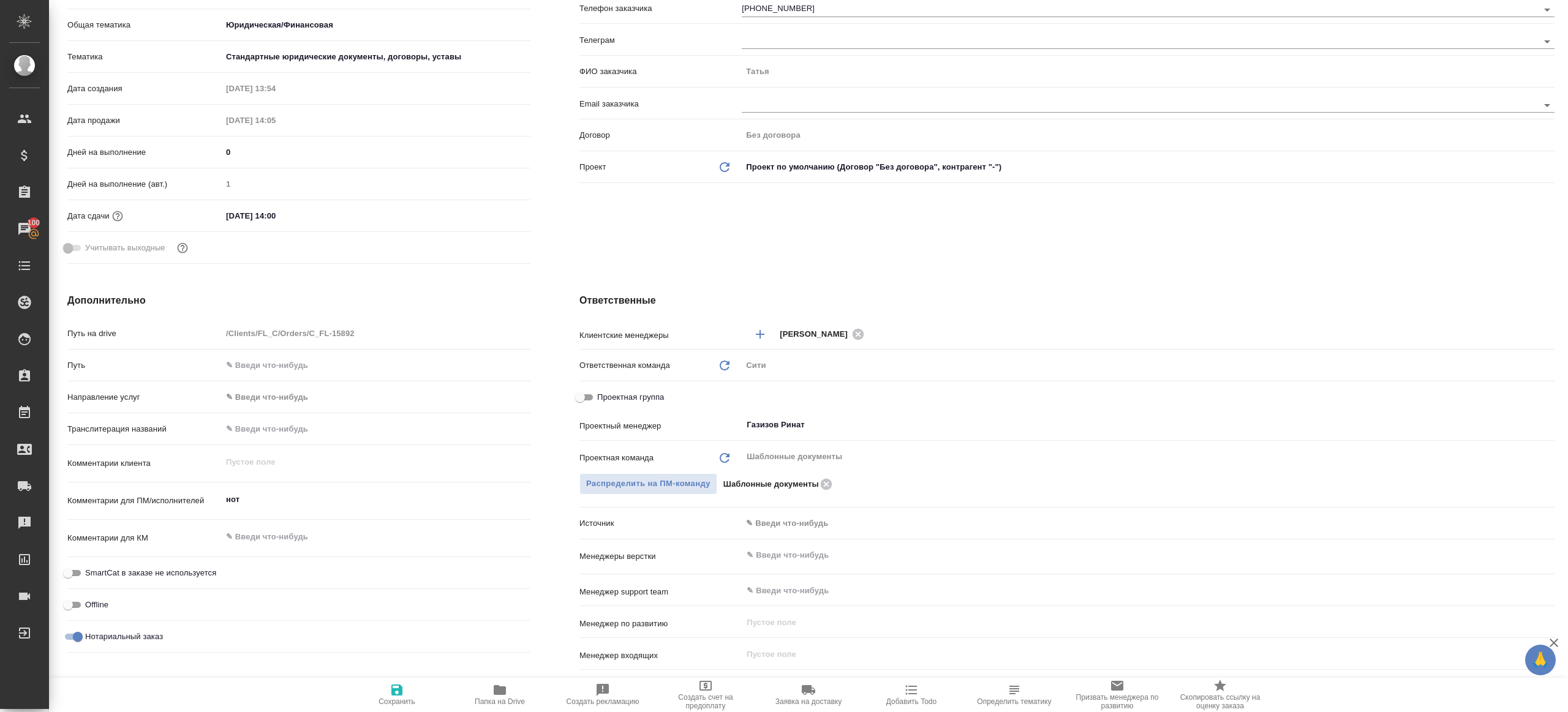
click at [492, 679] on button "Папка на Drive" at bounding box center [500, 695] width 103 height 35
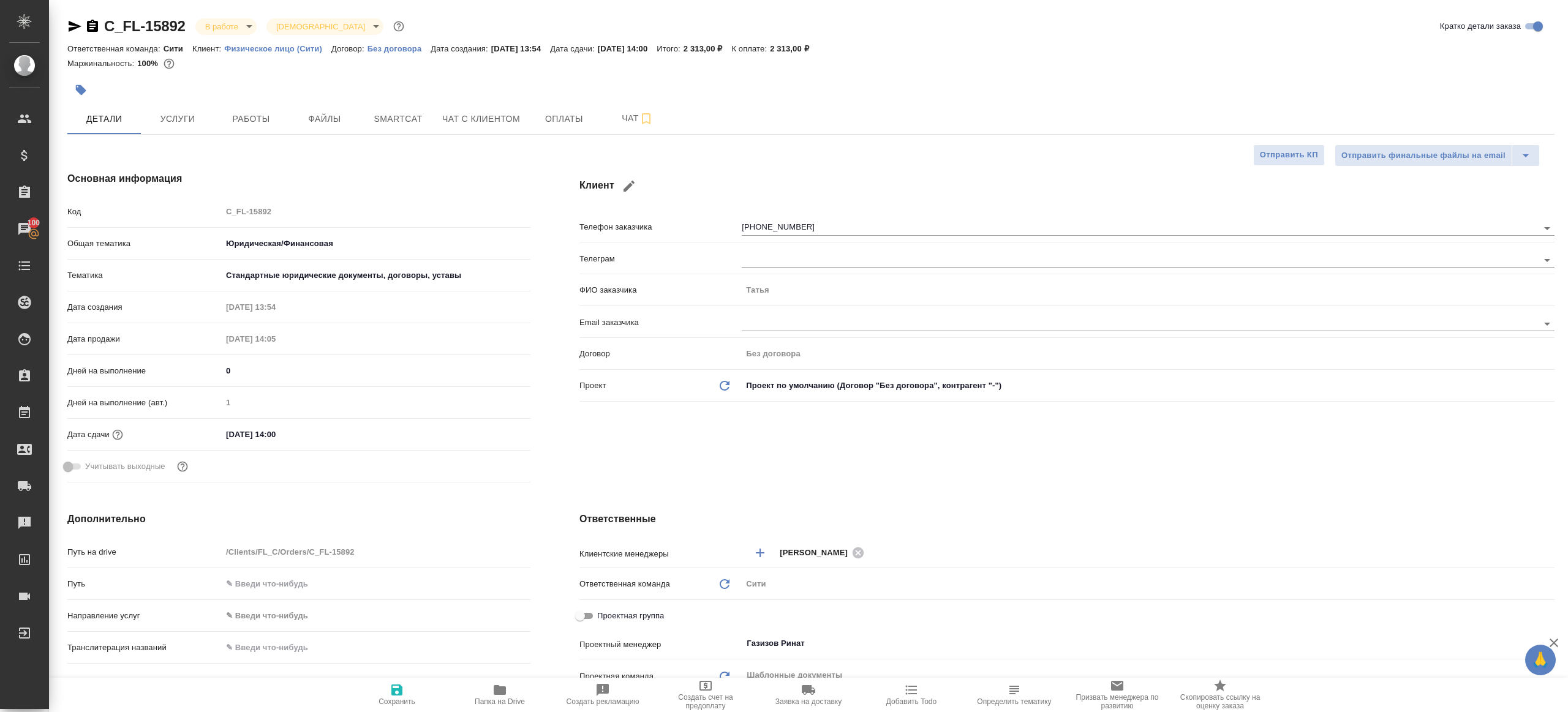
type textarea "x"
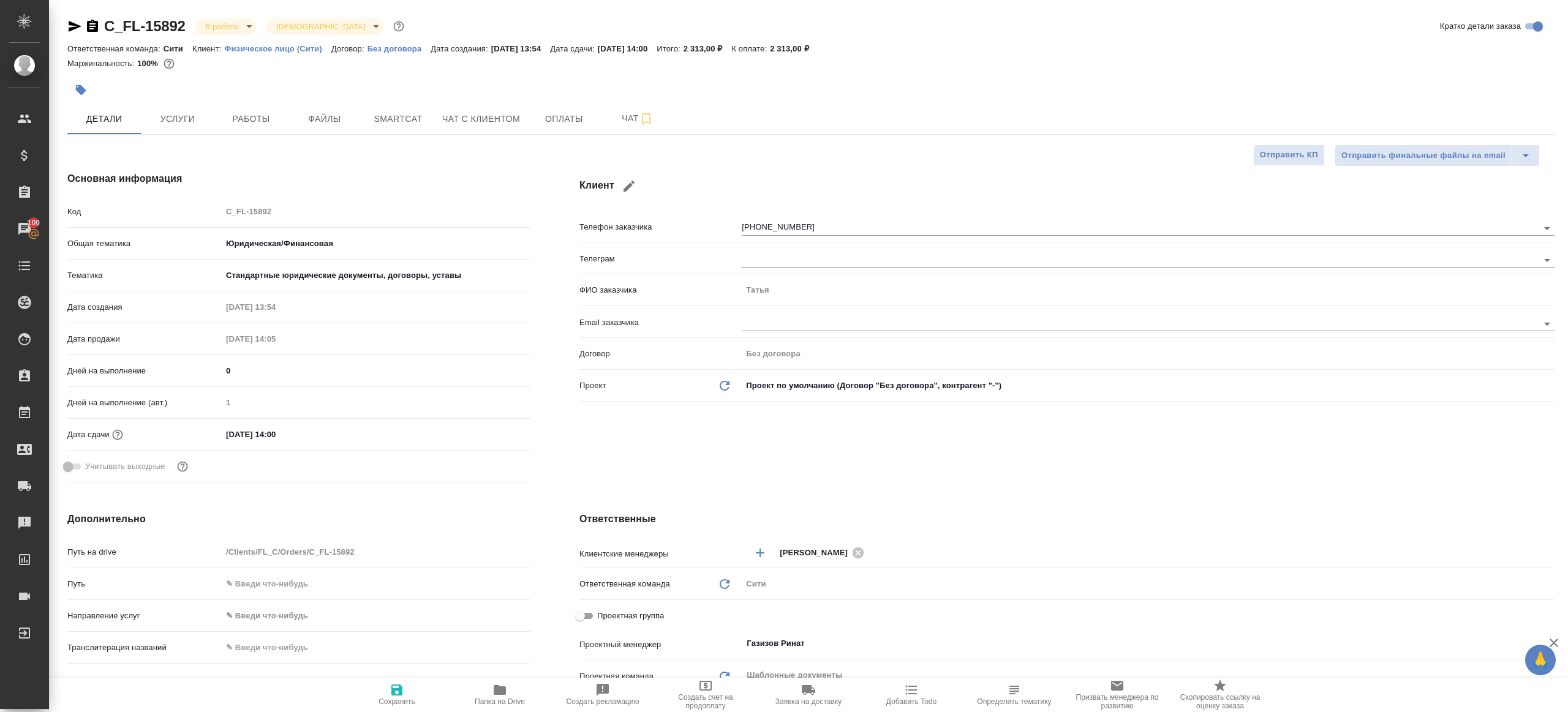
type textarea "x"
click at [261, 108] on button "Работы" at bounding box center [251, 118] width 74 height 30
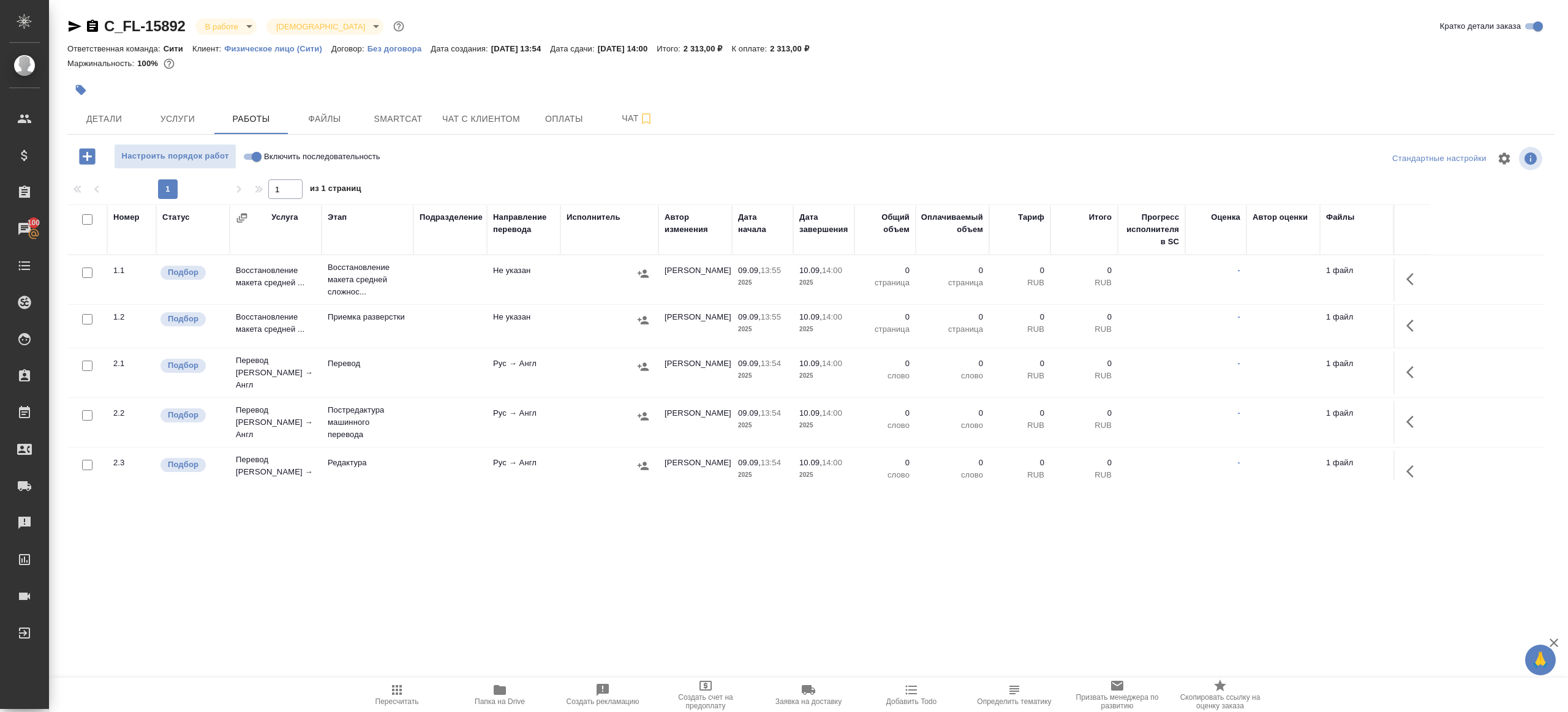
click at [244, 156] on input "Включить последовательность" at bounding box center [257, 156] width 44 height 15
checkbox input "true"
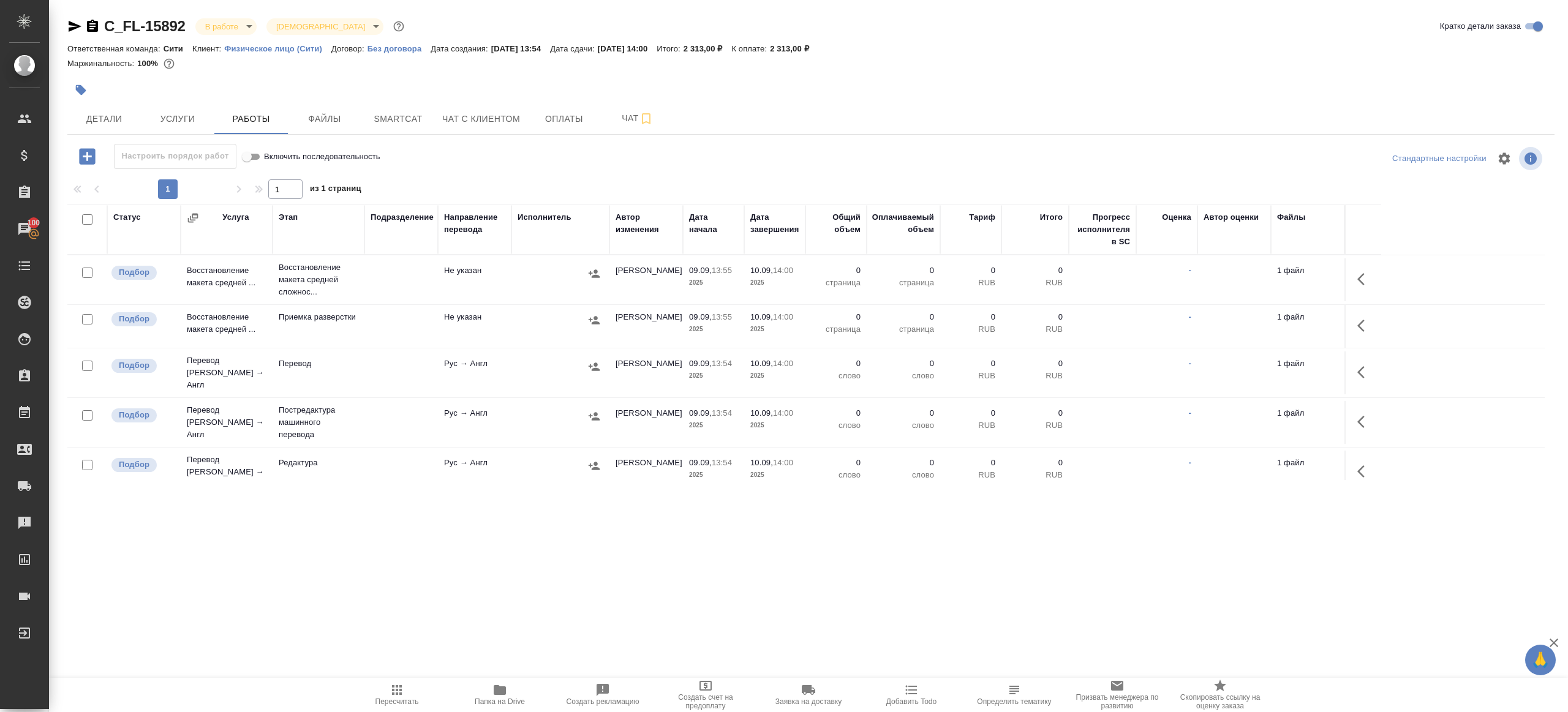
click at [88, 221] on input "checkbox" at bounding box center [87, 220] width 11 height 11
checkbox input "true"
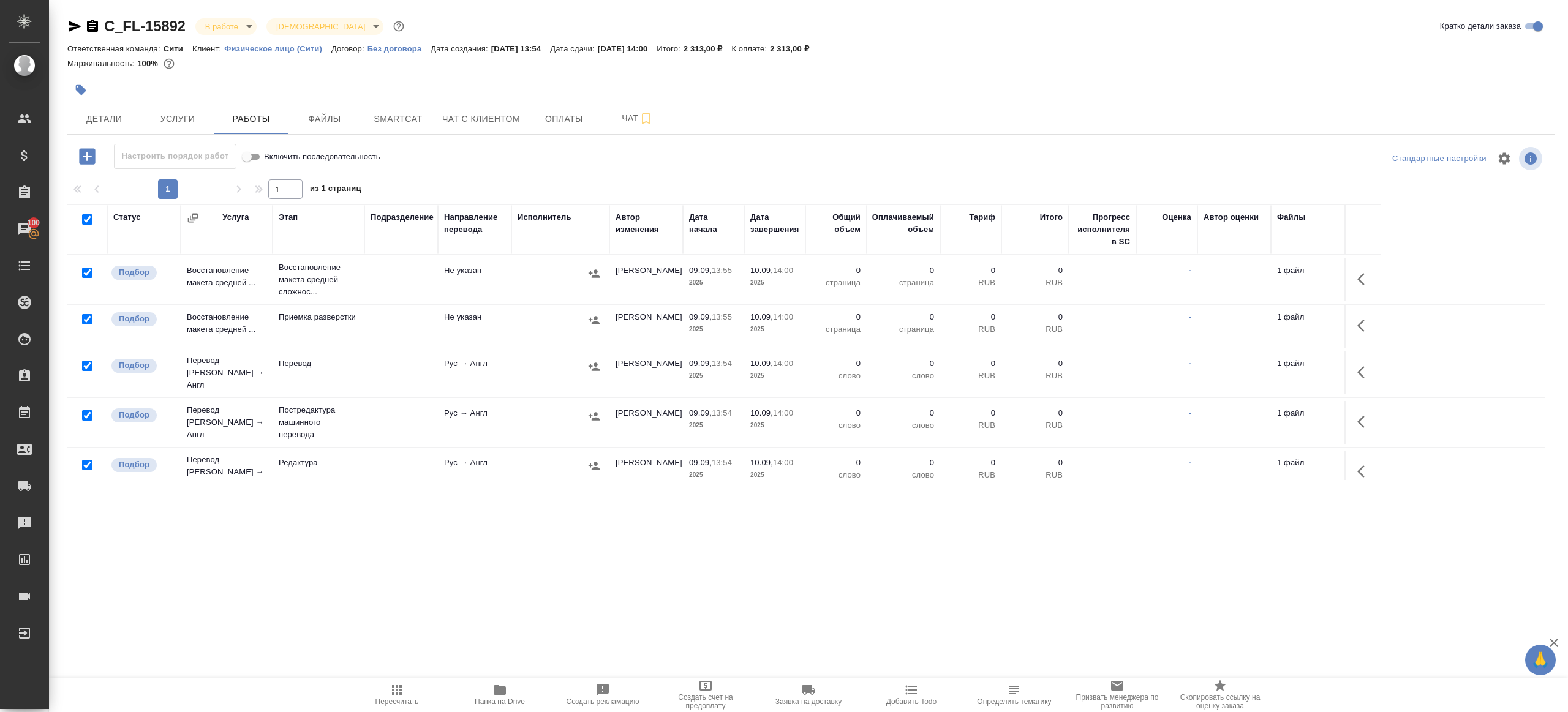
checkbox input "true"
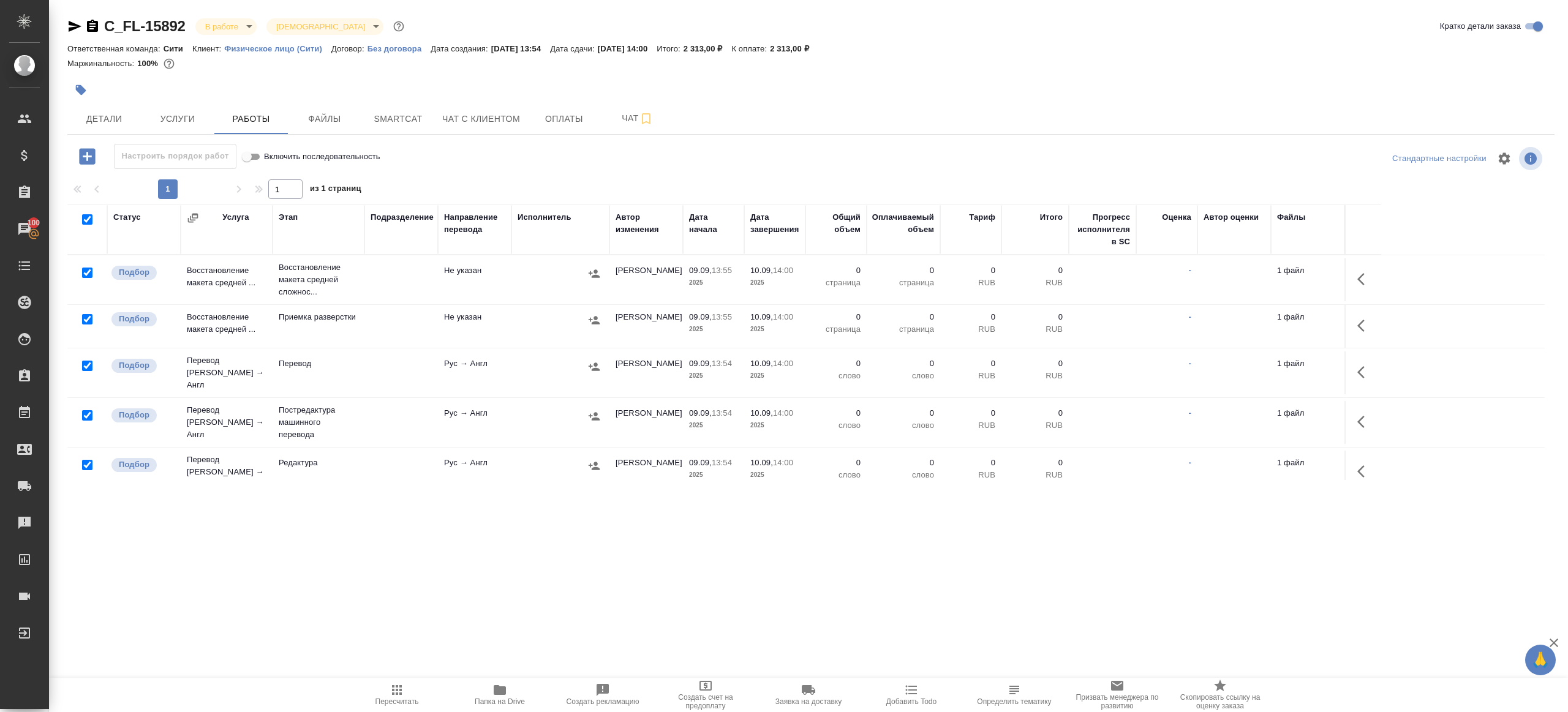
checkbox input "true"
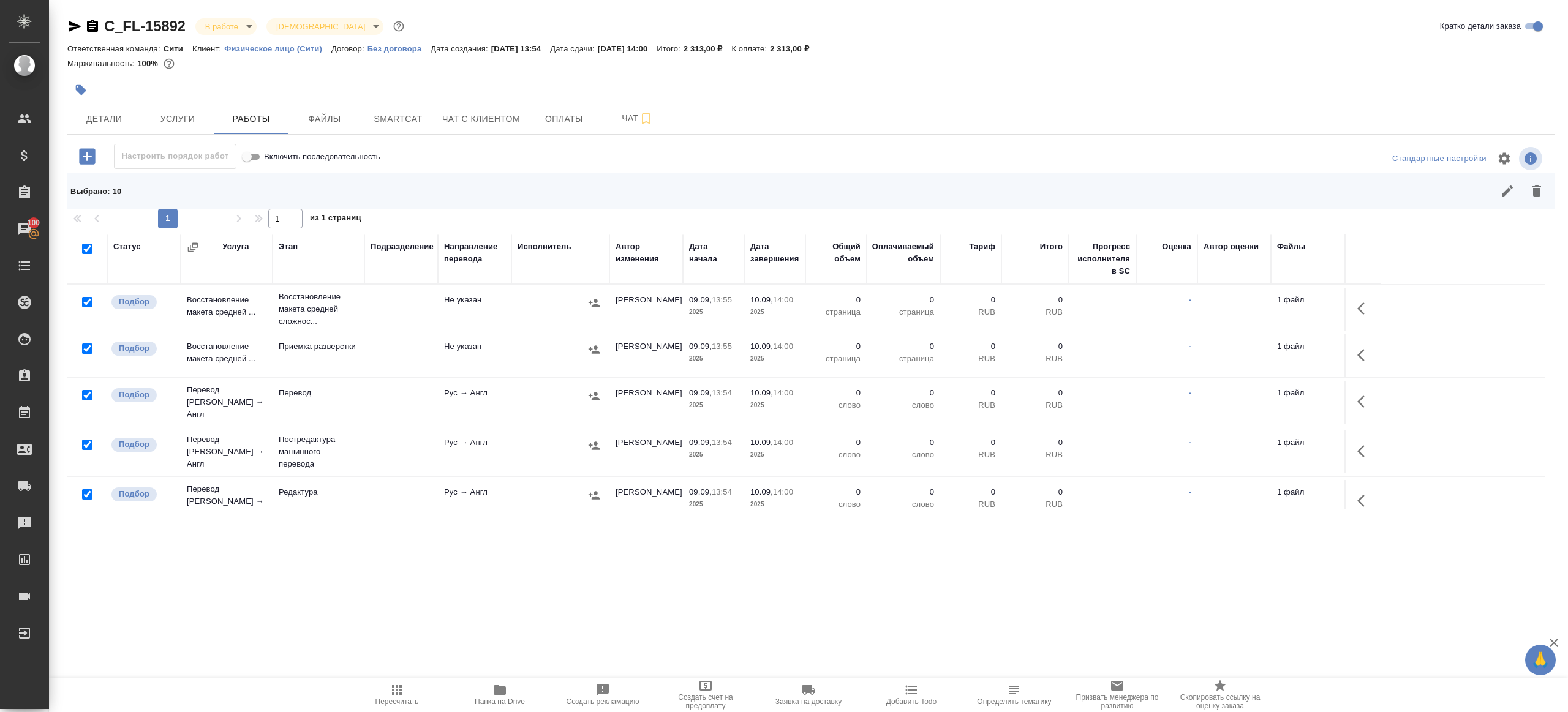
click at [86, 301] on input "checkbox" at bounding box center [87, 302] width 11 height 11
checkbox input "false"
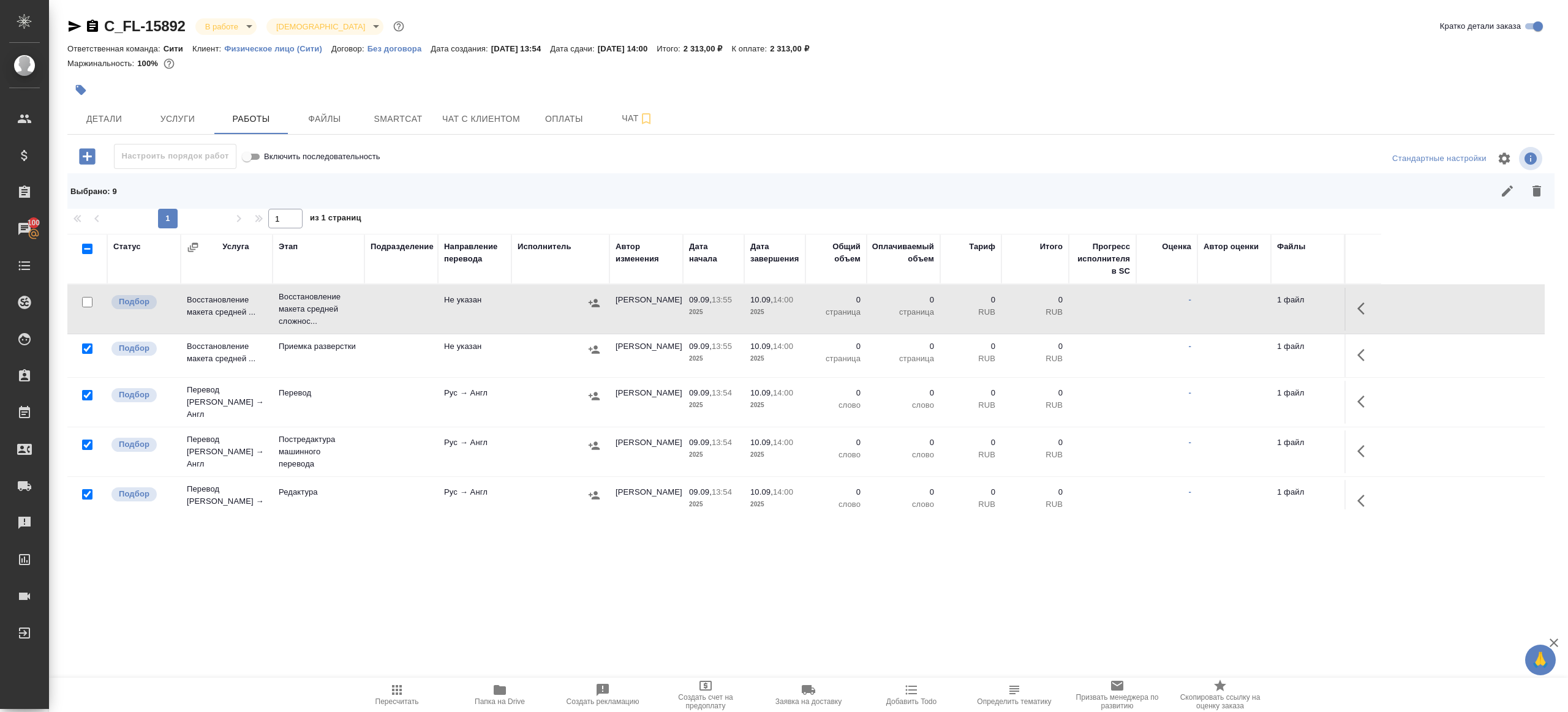
scroll to position [47, 0]
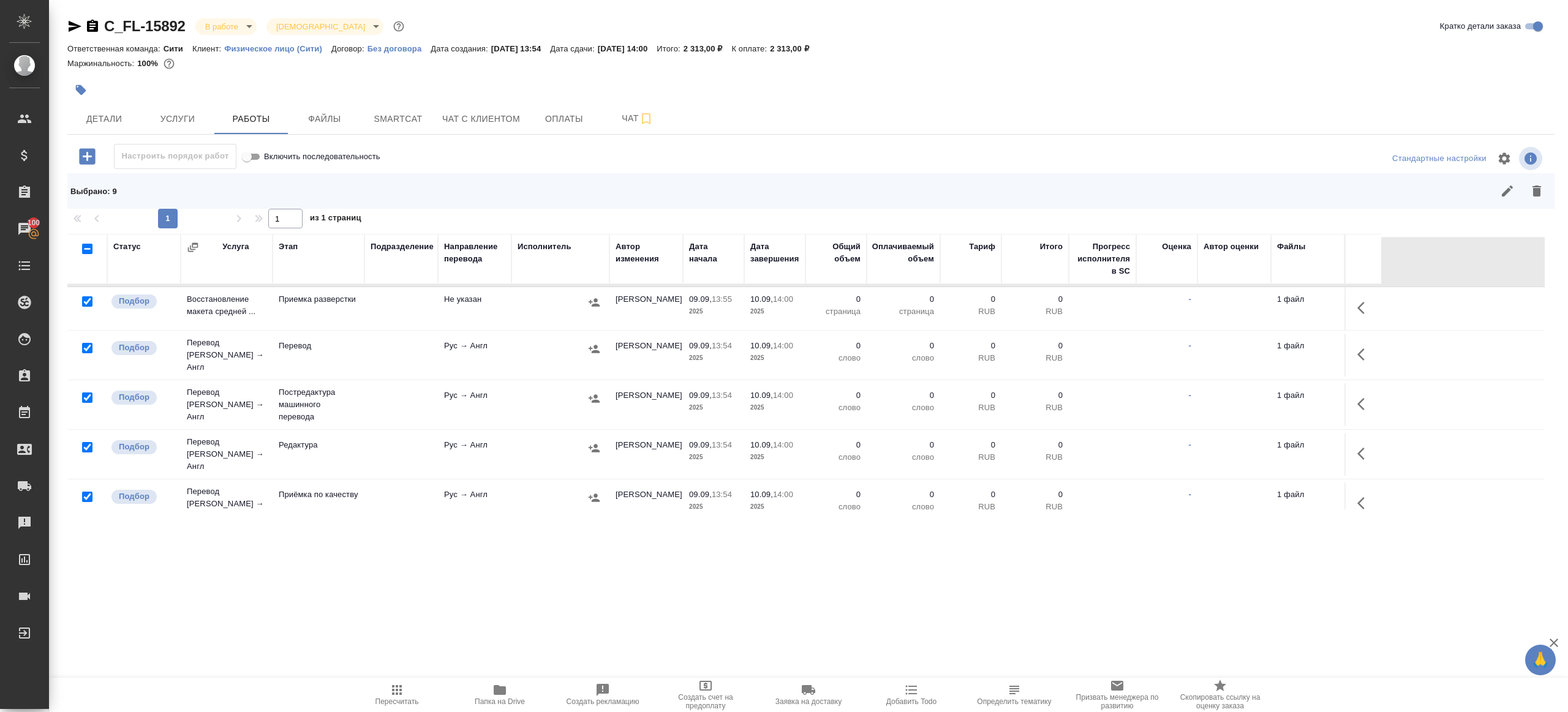
click at [85, 343] on input "checkbox" at bounding box center [87, 348] width 11 height 11
checkbox input "false"
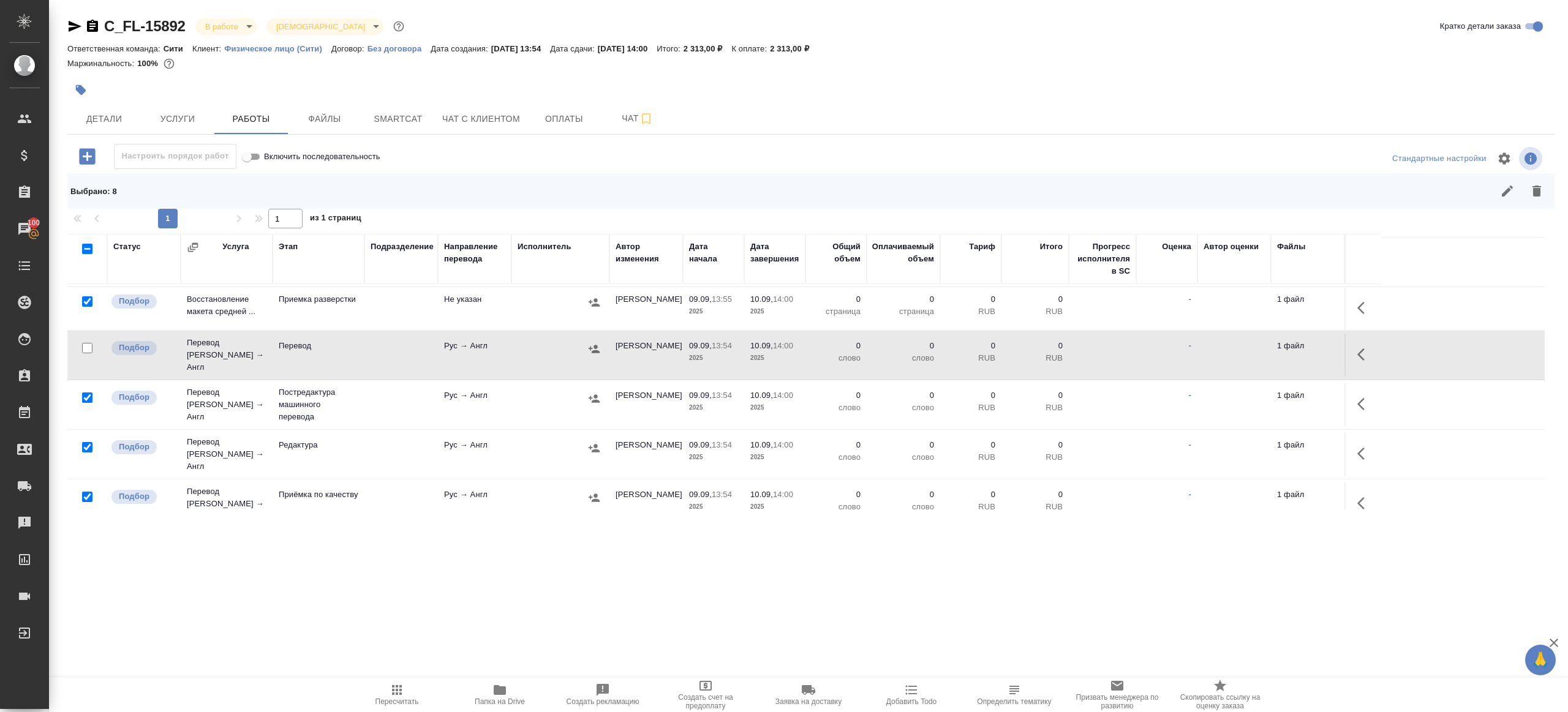
click at [85, 492] on input "checkbox" at bounding box center [87, 497] width 11 height 11
checkbox input "false"
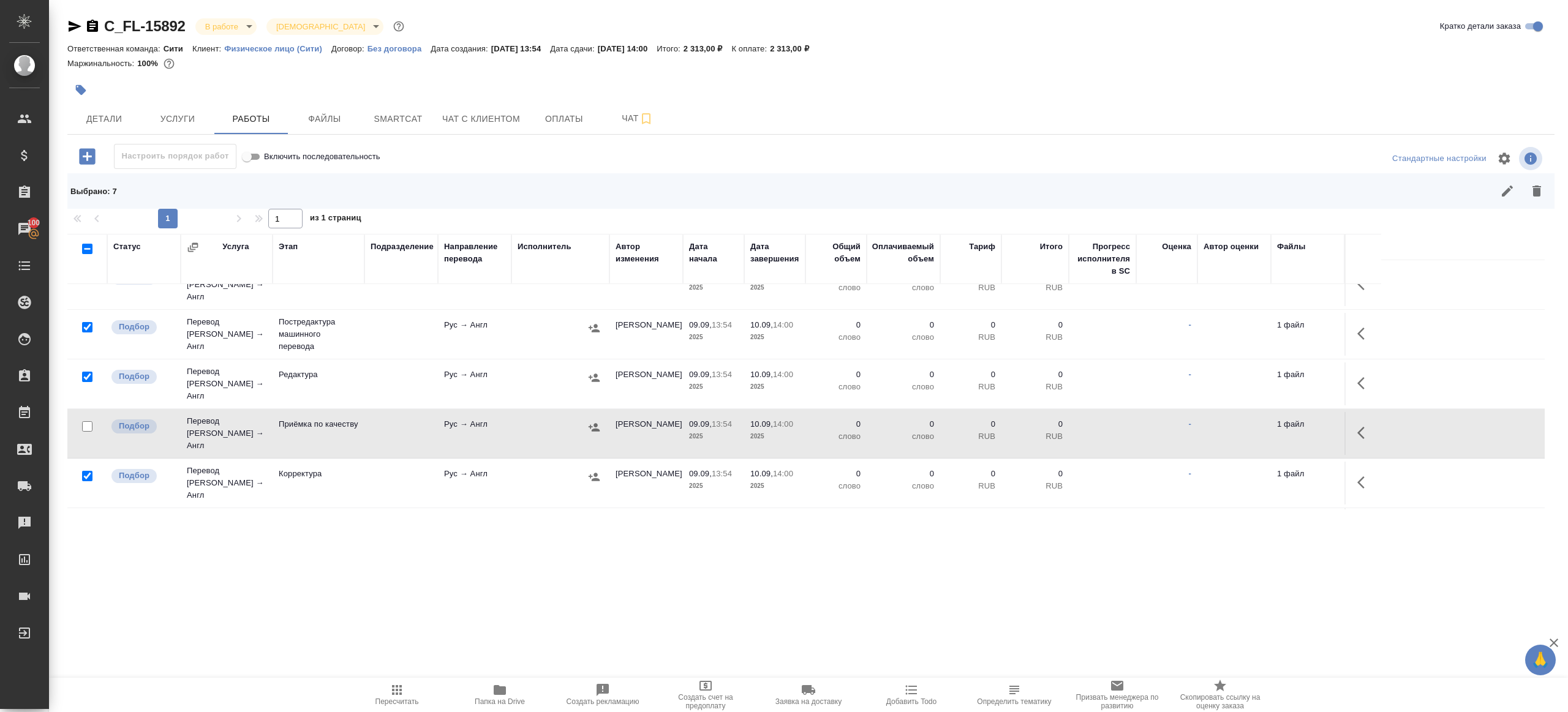
scroll to position [226, 0]
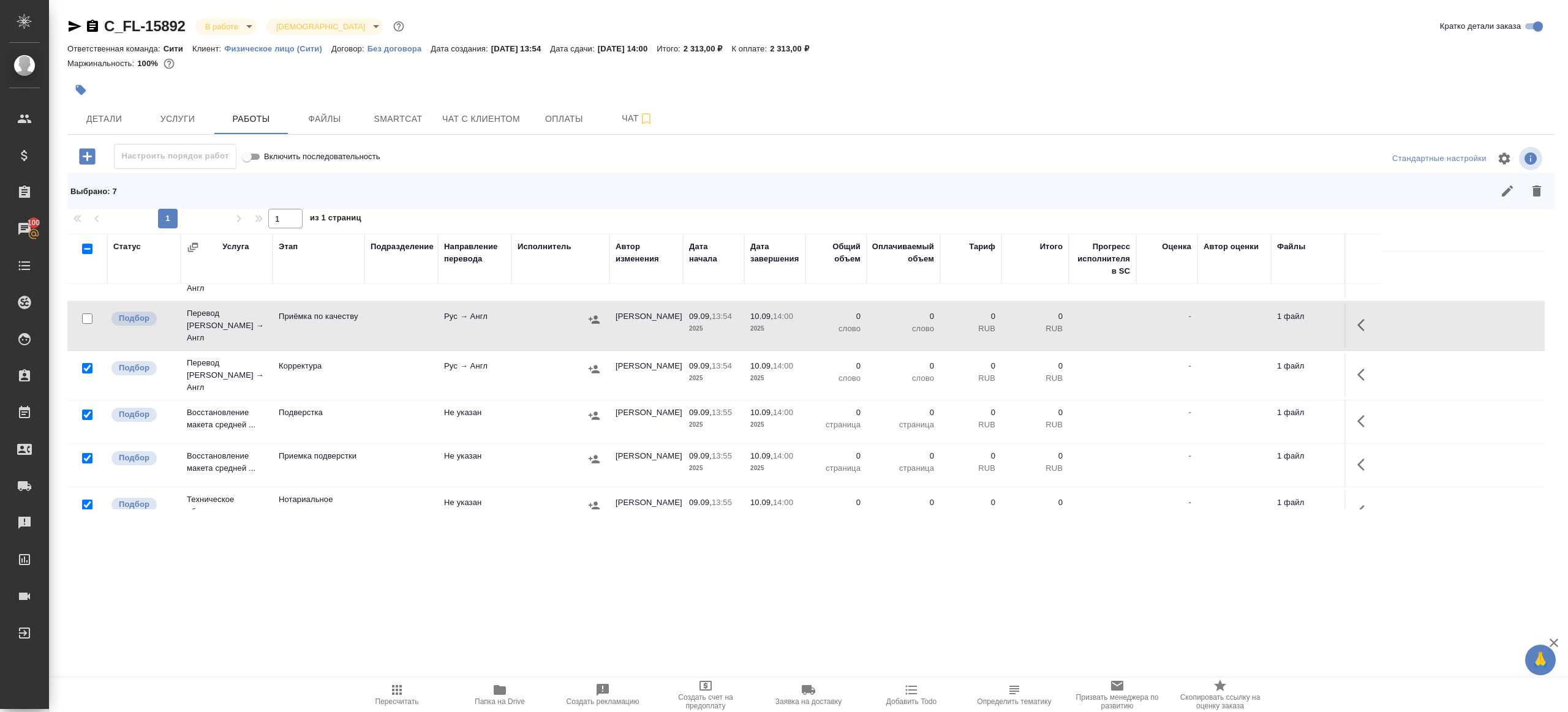
click at [92, 497] on div at bounding box center [87, 505] width 28 height 17
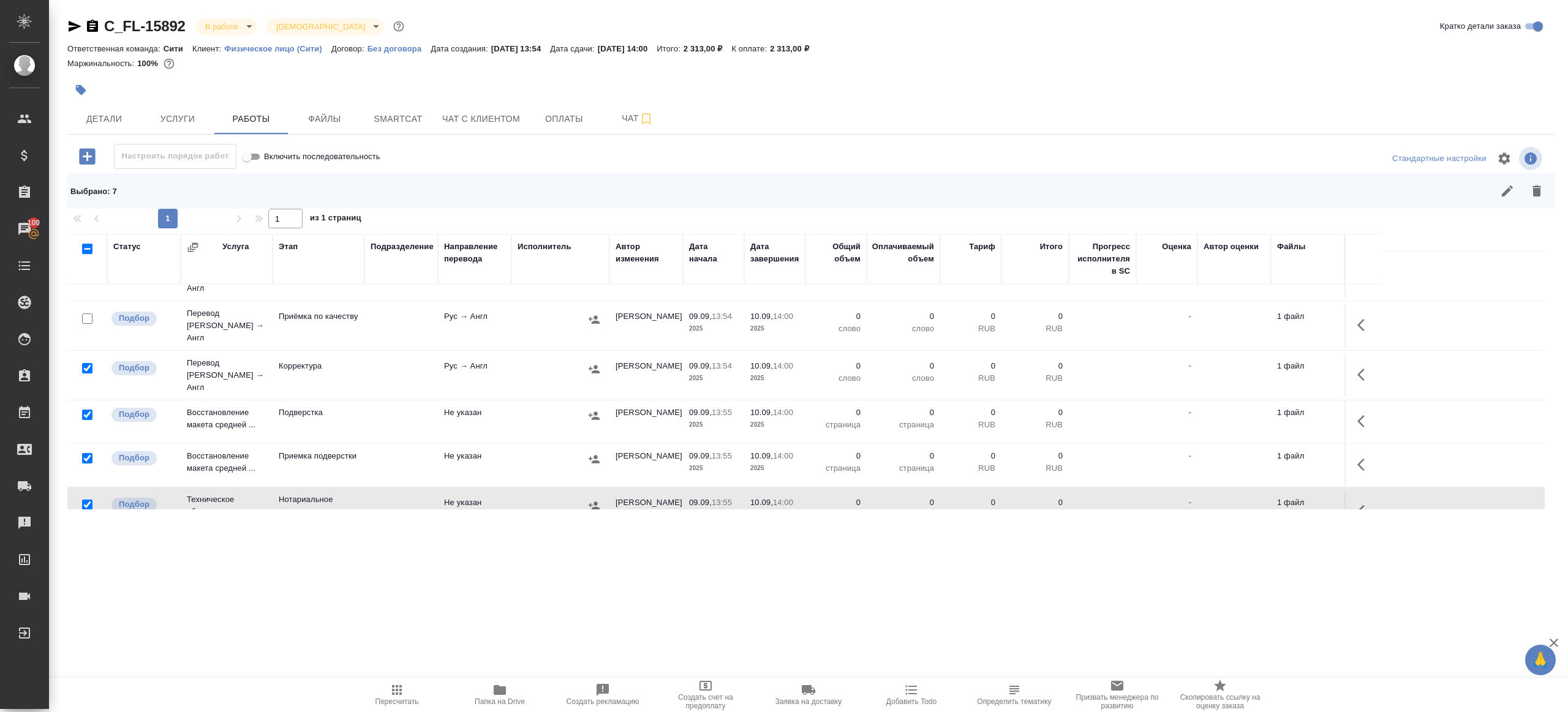
click at [90, 500] on input "checkbox" at bounding box center [87, 505] width 11 height 11
checkbox input "false"
click at [1523, 188] on button "button" at bounding box center [1536, 190] width 29 height 29
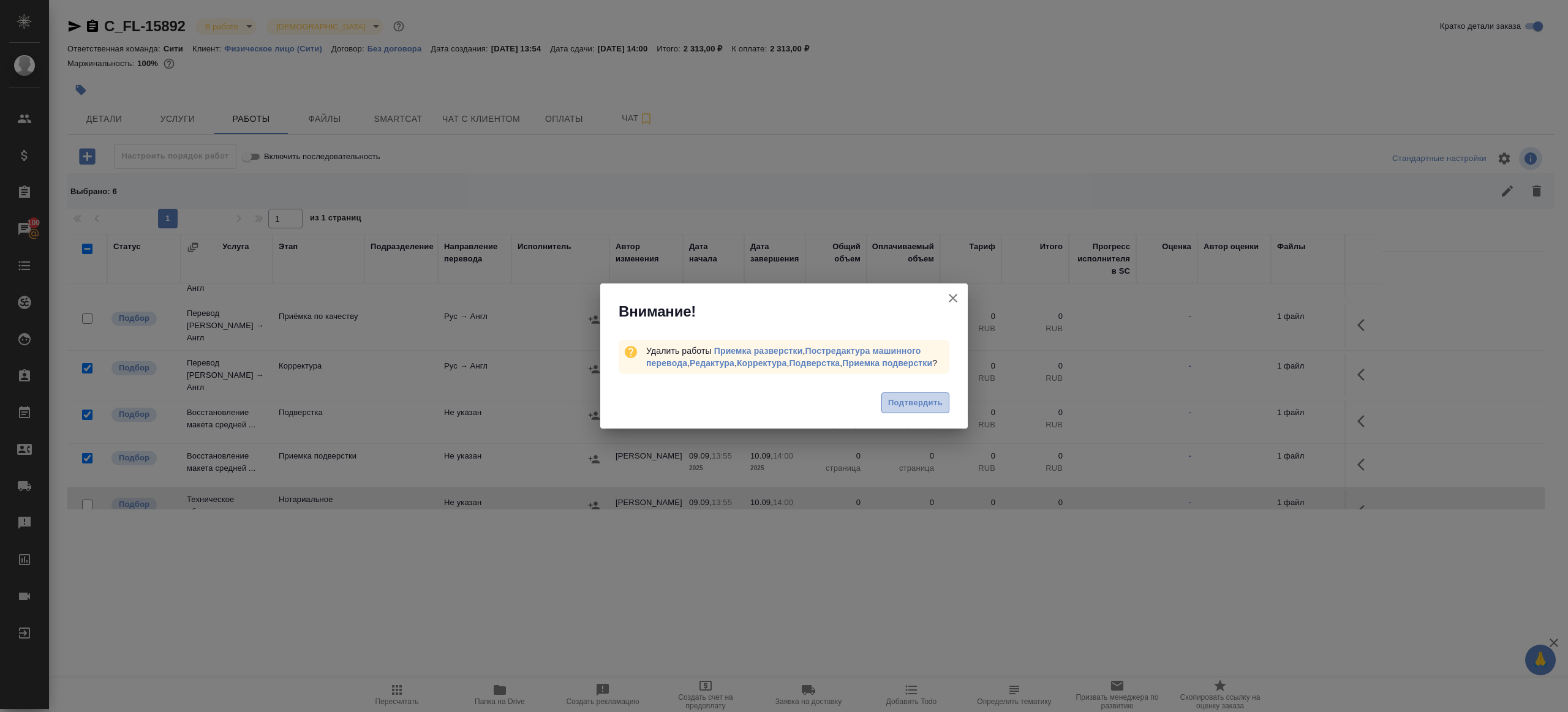
click at [934, 411] on span "Подтвердить" at bounding box center [915, 404] width 54 height 14
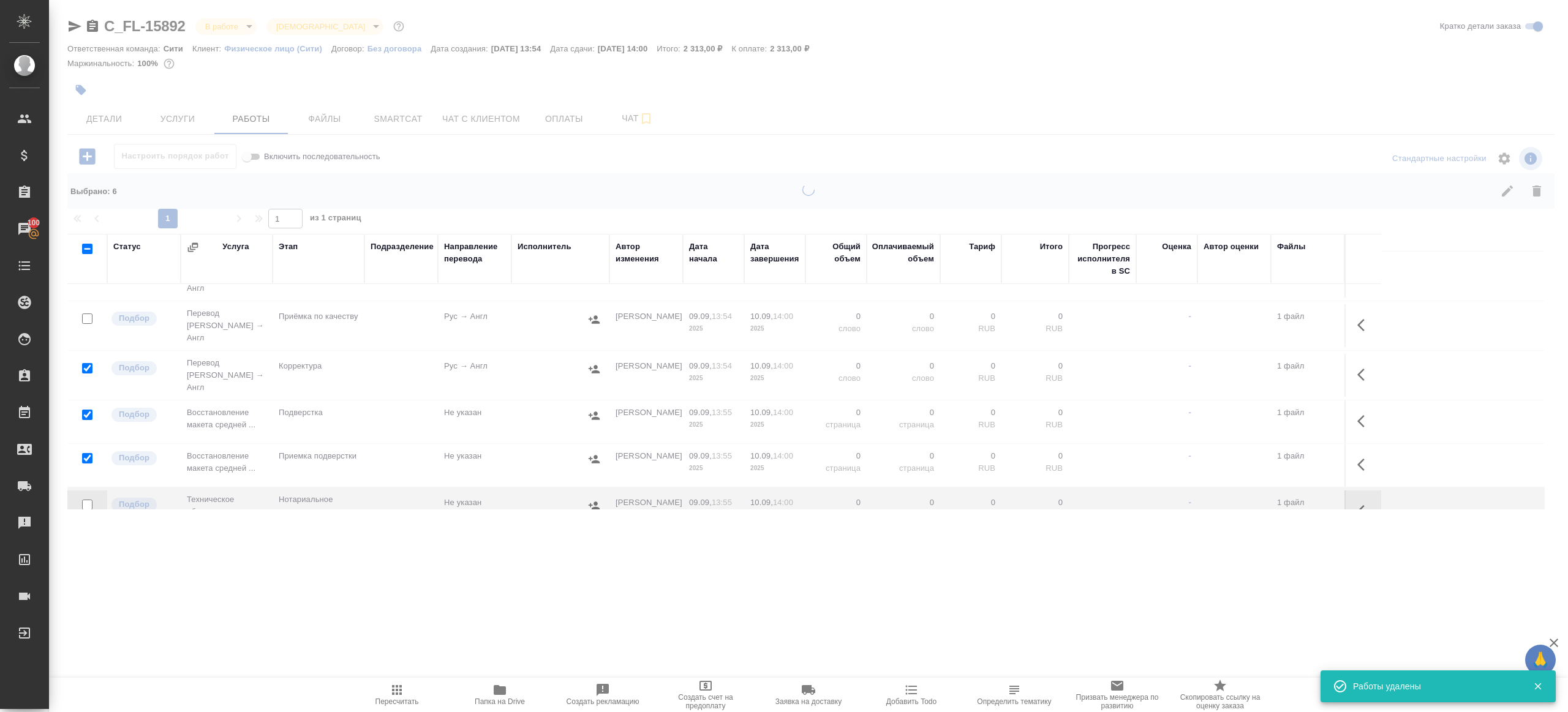
scroll to position [0, 0]
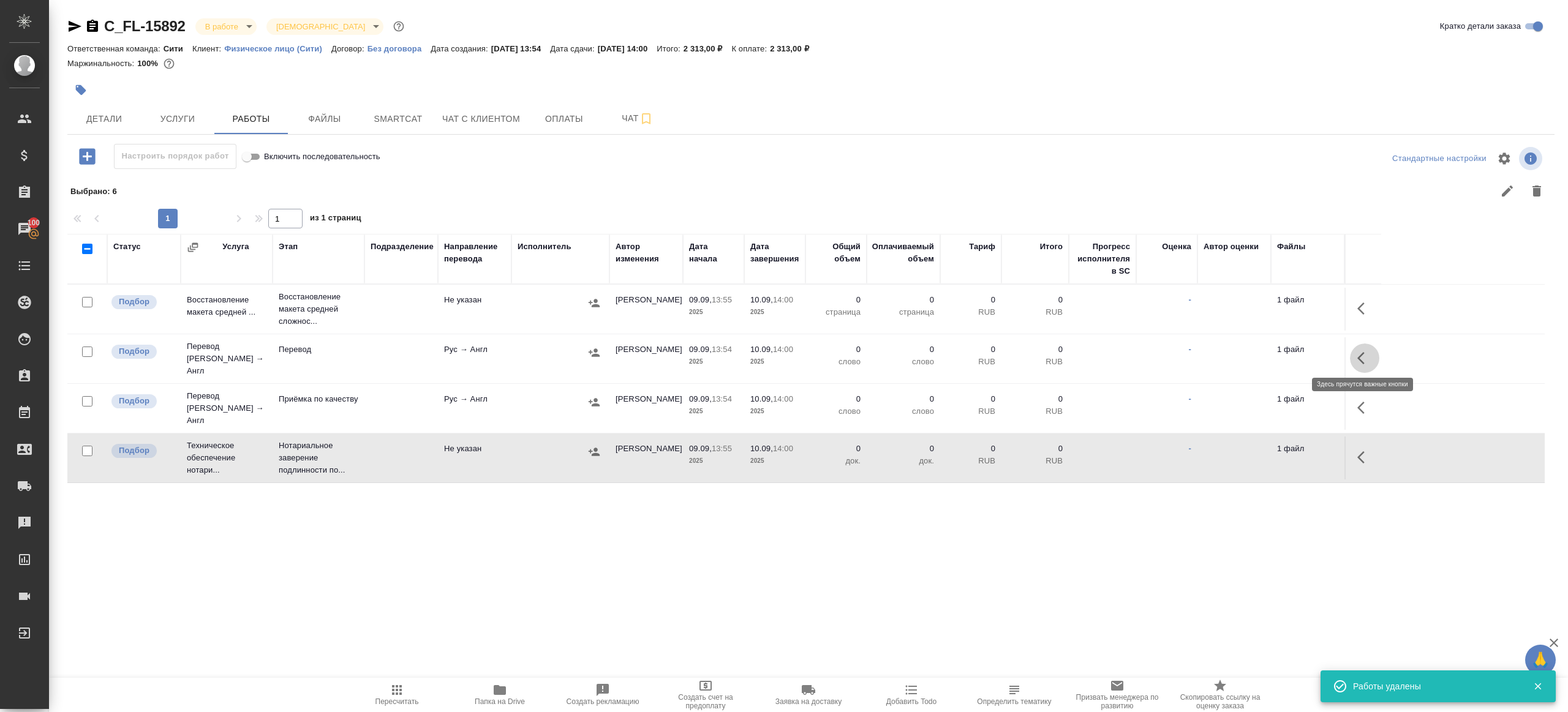
drag, startPoint x: 1364, startPoint y: 356, endPoint x: 1351, endPoint y: 356, distance: 13.0
click at [1363, 356] on icon "button" at bounding box center [1364, 358] width 15 height 15
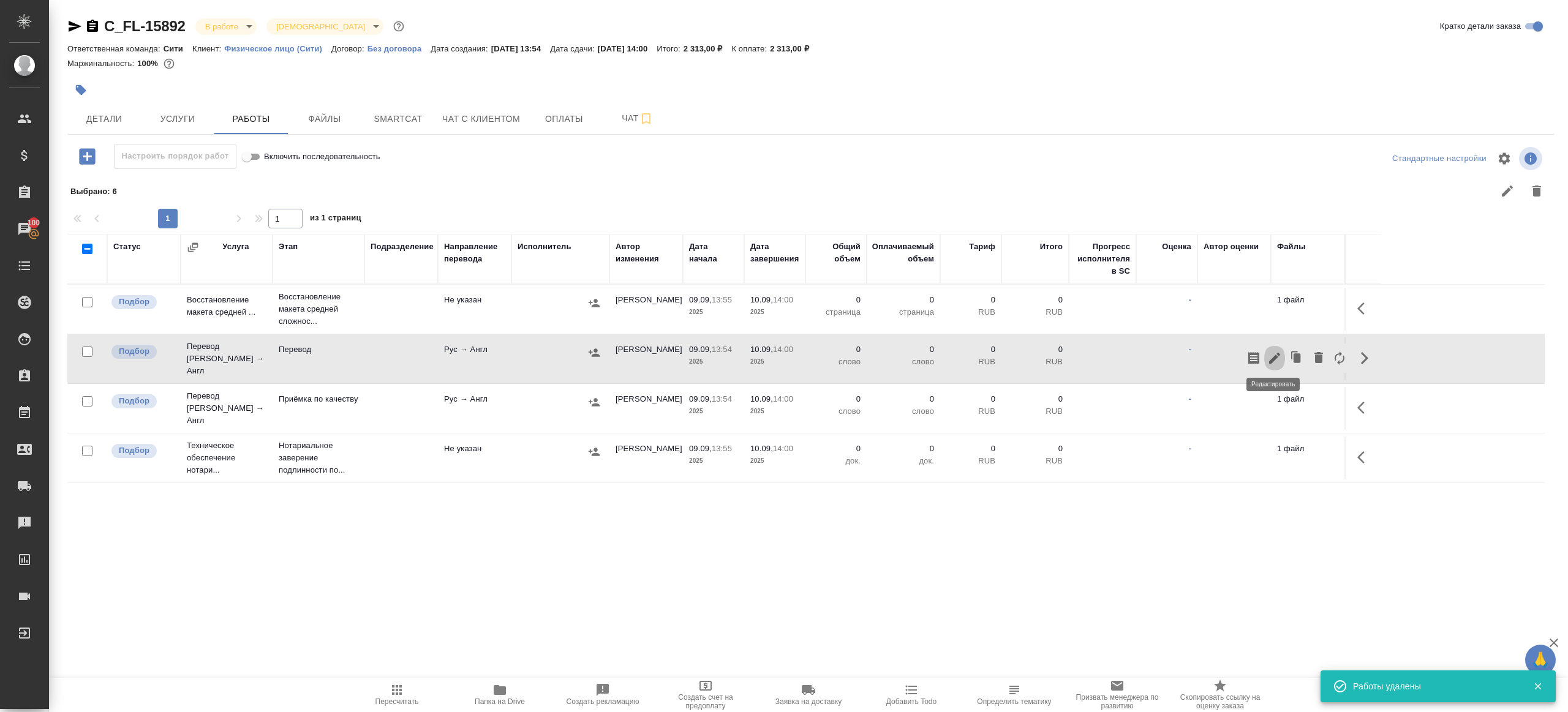
click at [1273, 354] on icon "button" at bounding box center [1274, 358] width 11 height 11
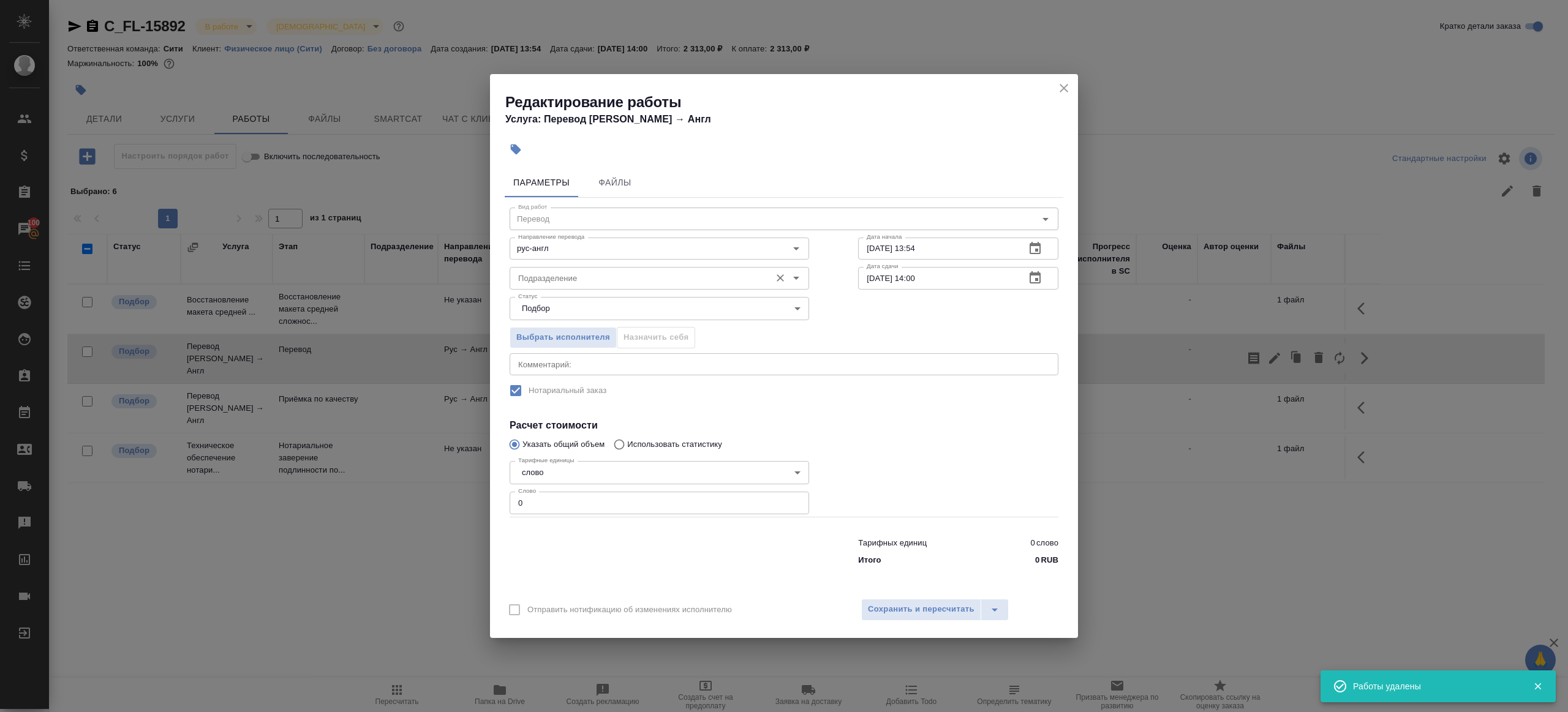
click at [548, 281] on input "Подразделение" at bounding box center [638, 278] width 251 height 15
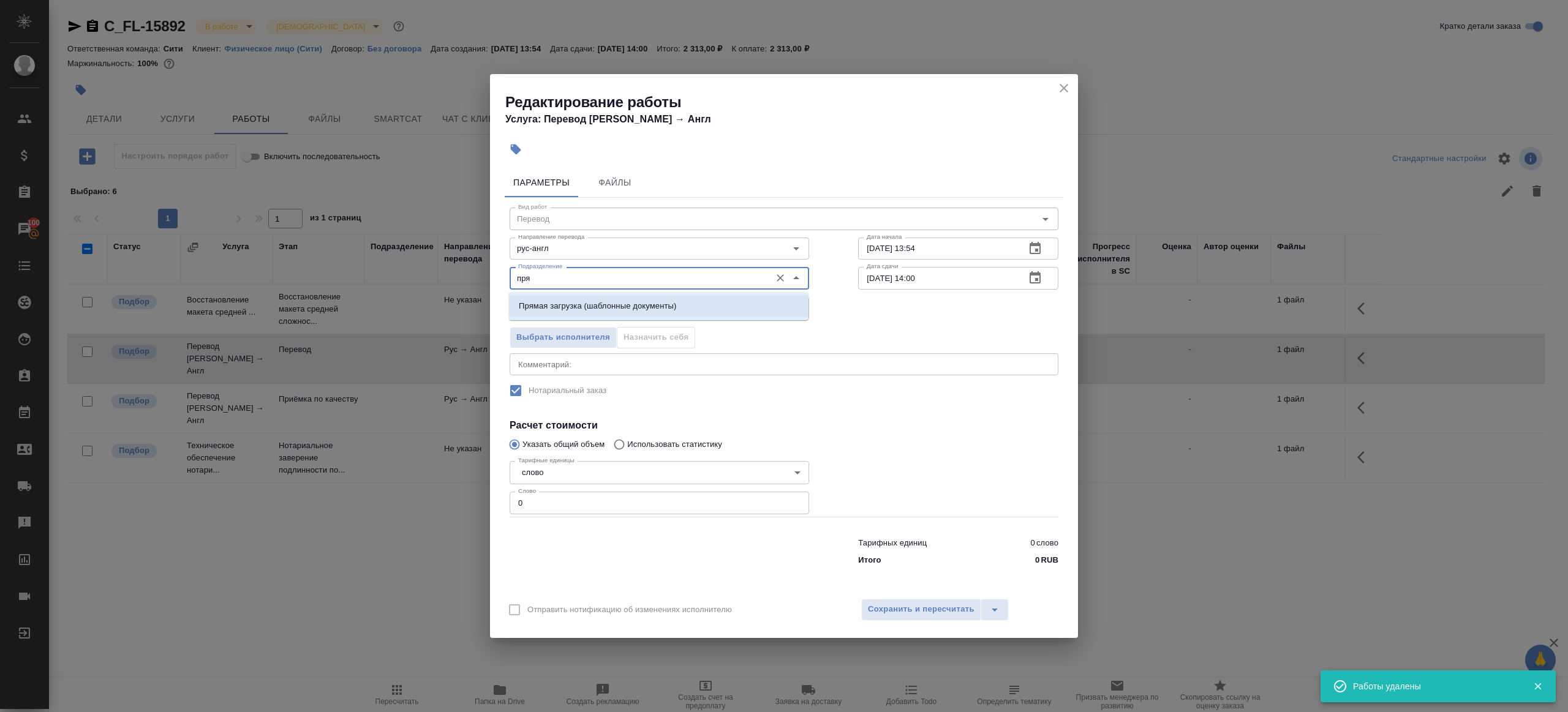
click at [574, 305] on p "Прямая загрузка (шаблонные документы)" at bounding box center [597, 307] width 157 height 12
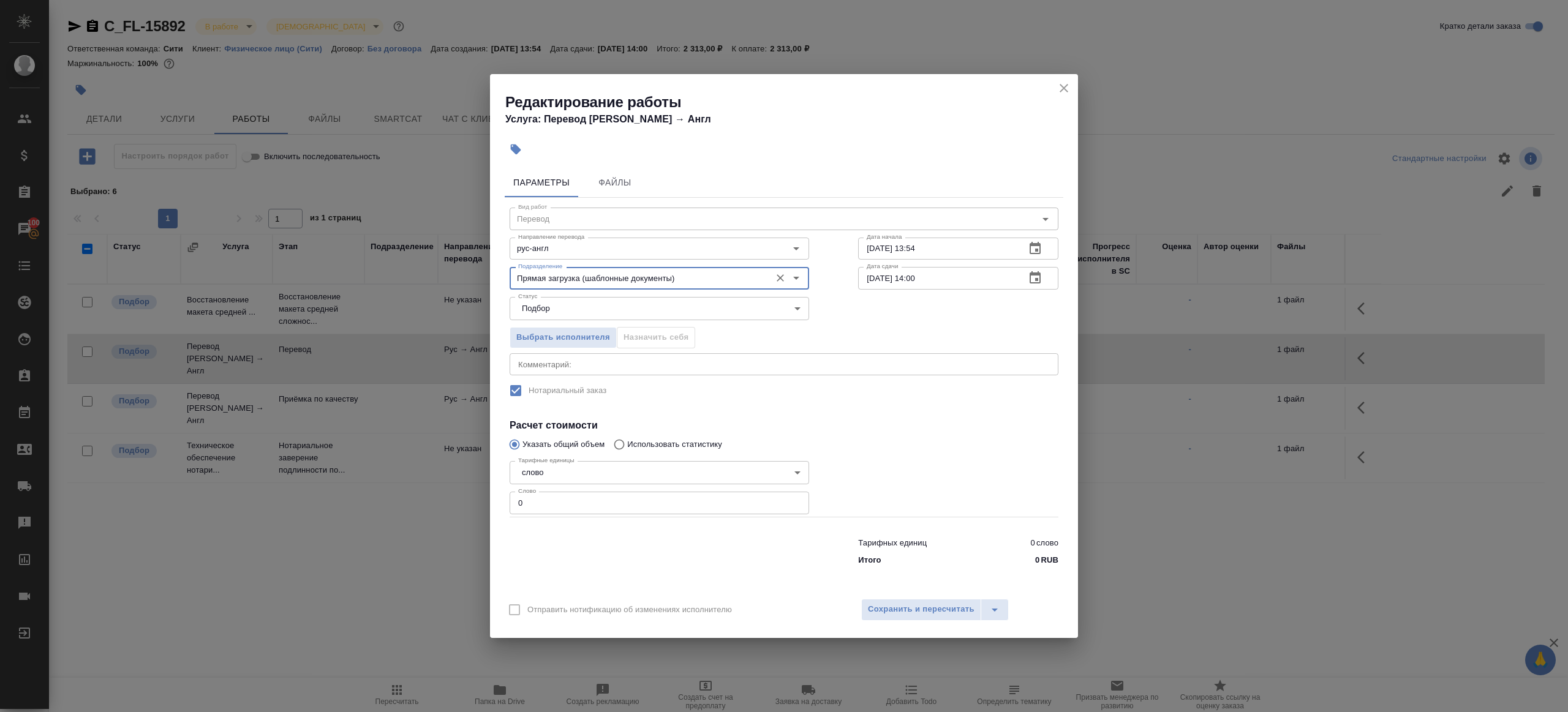
type input "Прямая загрузка (шаблонные документы)"
click at [548, 504] on input "0" at bounding box center [659, 502] width 300 height 22
type input "1"
click at [611, 539] on div at bounding box center [660, 548] width 348 height 49
click at [917, 276] on input "10.09.2025 14:00" at bounding box center [936, 277] width 157 height 22
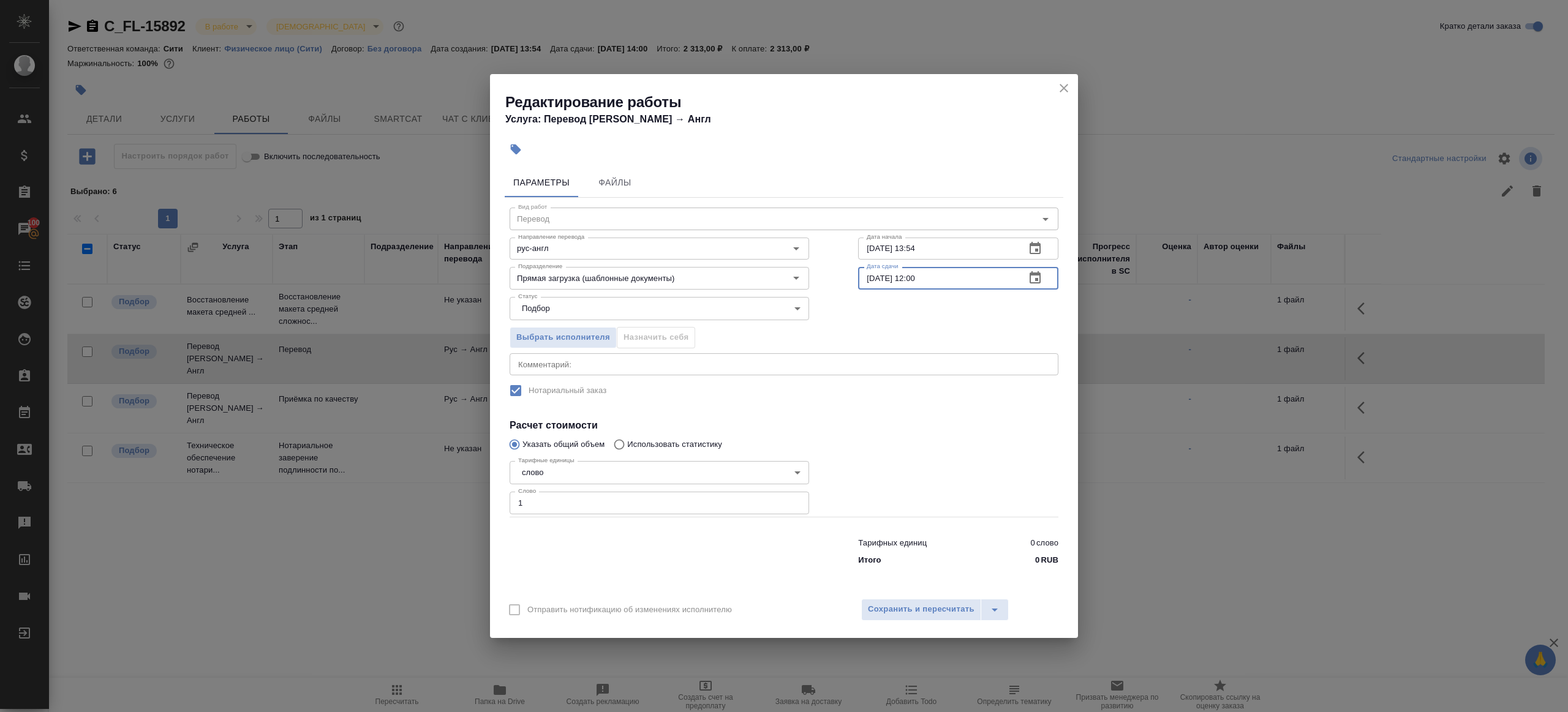
type input "10.09.2025 12:00"
click at [924, 444] on div at bounding box center [958, 486] width 249 height 109
click at [926, 626] on div "Отправить нотификацию об изменениях исполнителю Сохранить и пересчитать" at bounding box center [783, 614] width 588 height 47
click at [926, 616] on span "Сохранить и пересчитать" at bounding box center [921, 610] width 107 height 14
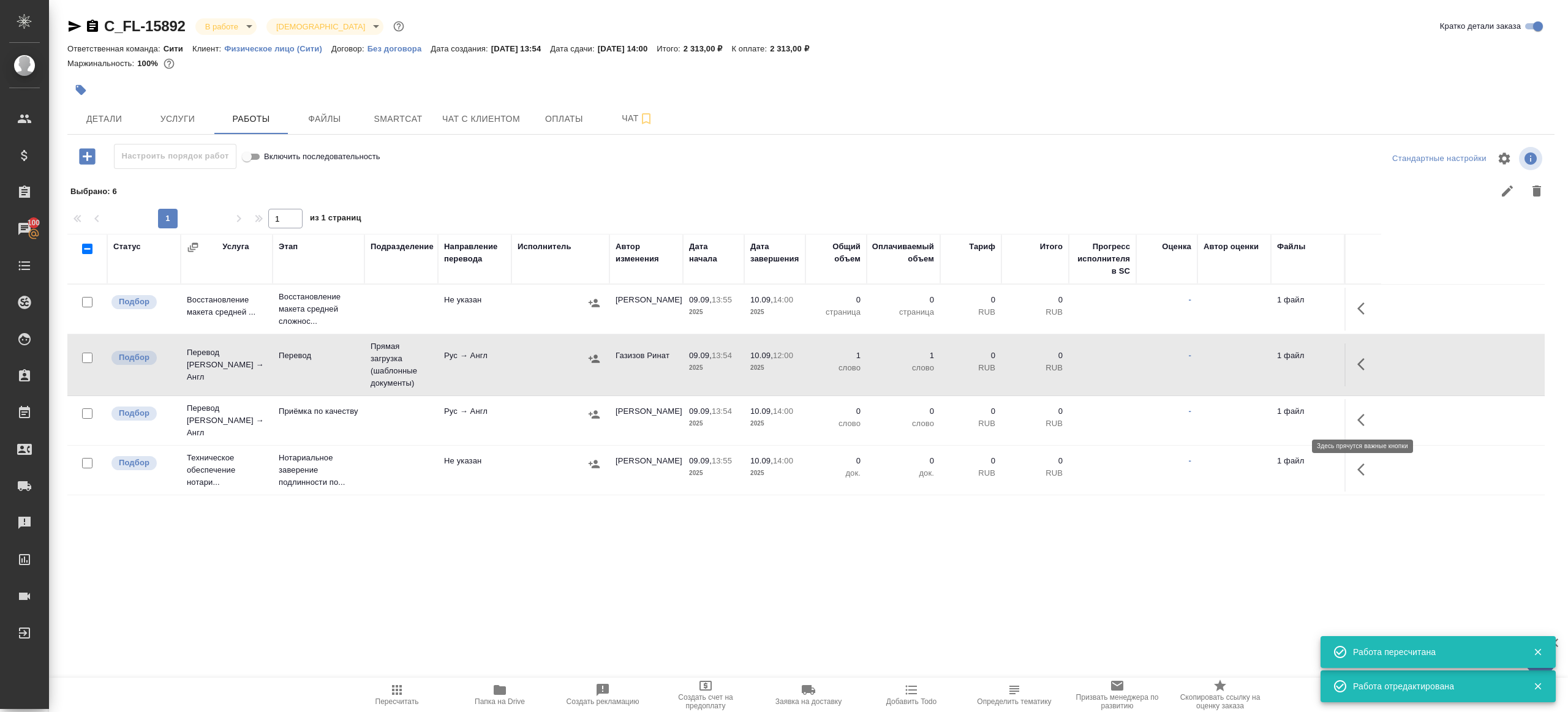
click at [1368, 422] on icon "button" at bounding box center [1364, 420] width 15 height 15
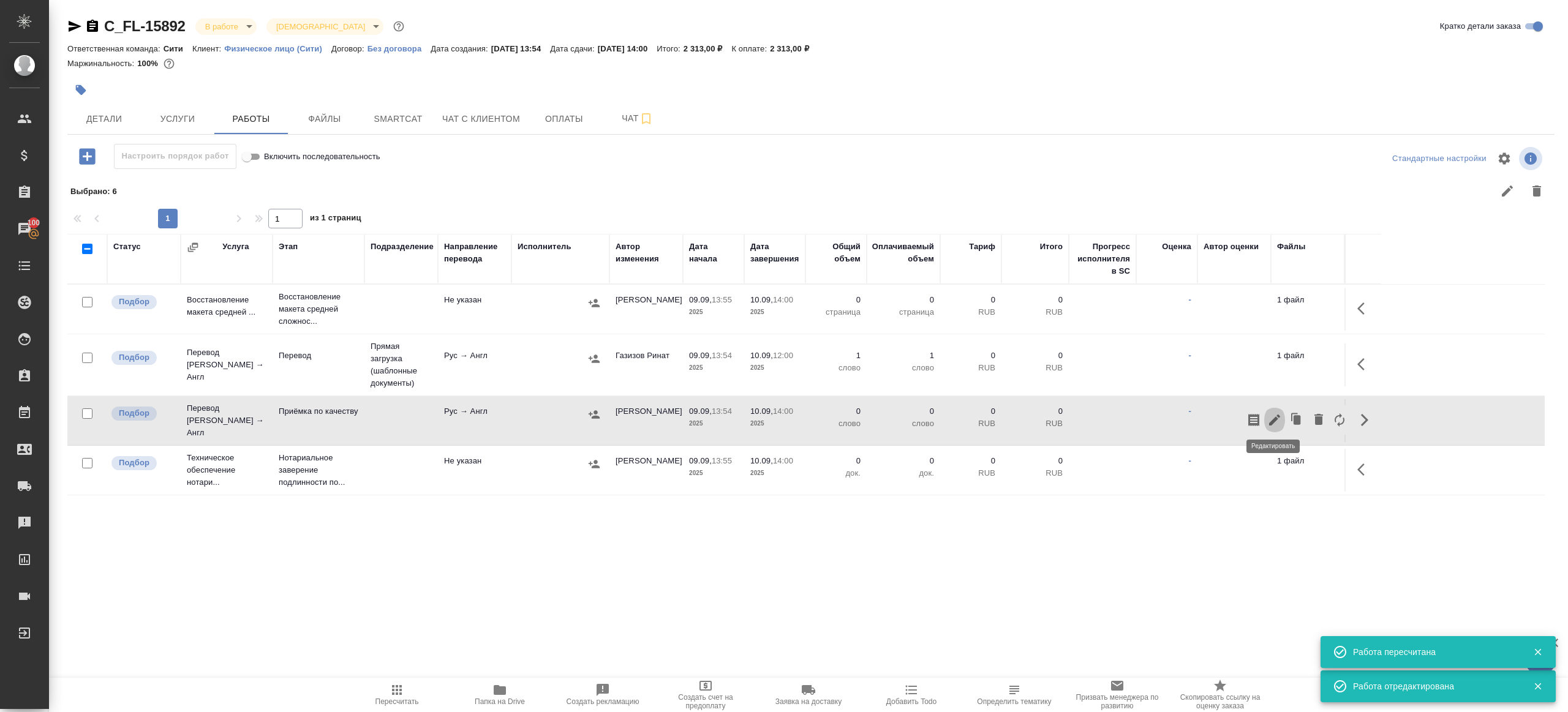
click at [1276, 415] on icon "button" at bounding box center [1274, 420] width 11 height 11
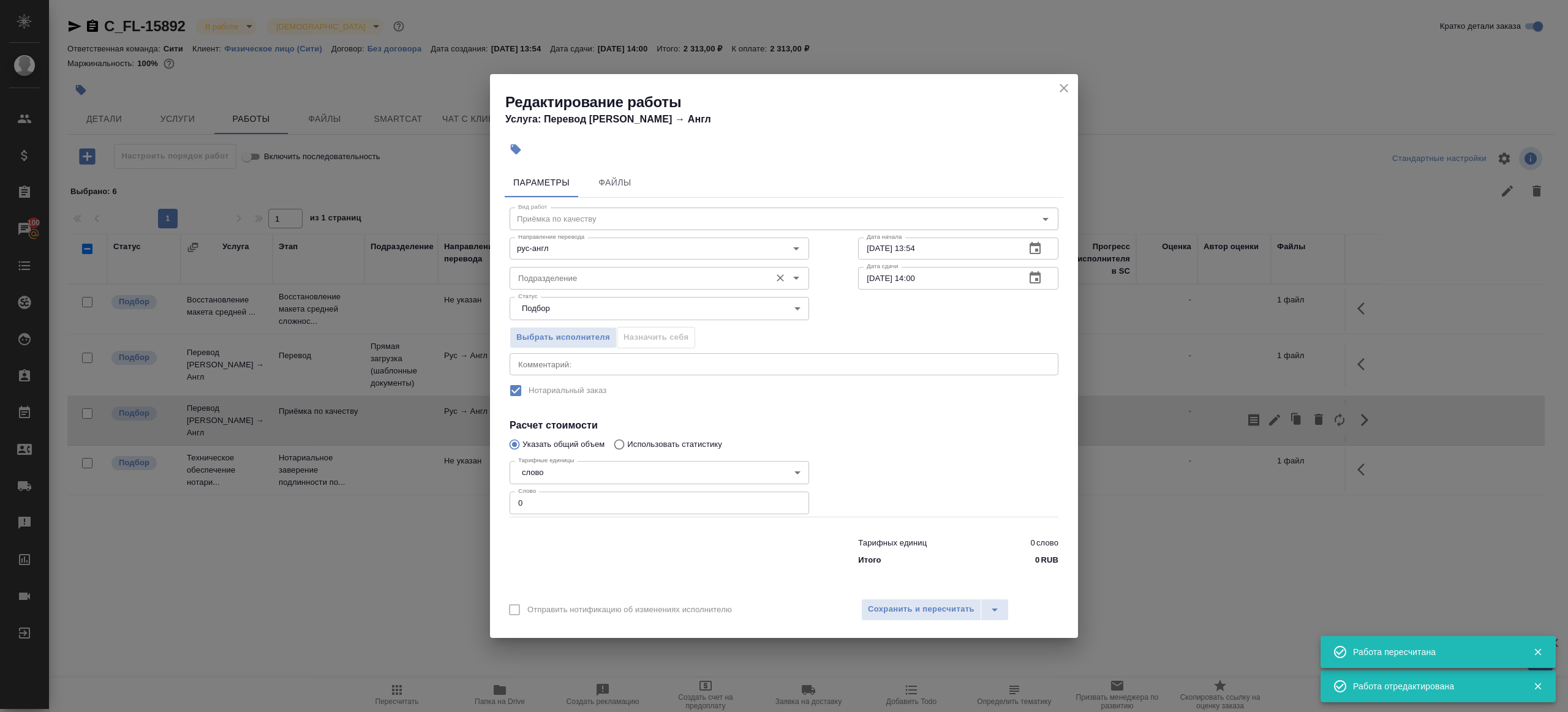
click at [542, 284] on input "Подразделение" at bounding box center [638, 278] width 251 height 15
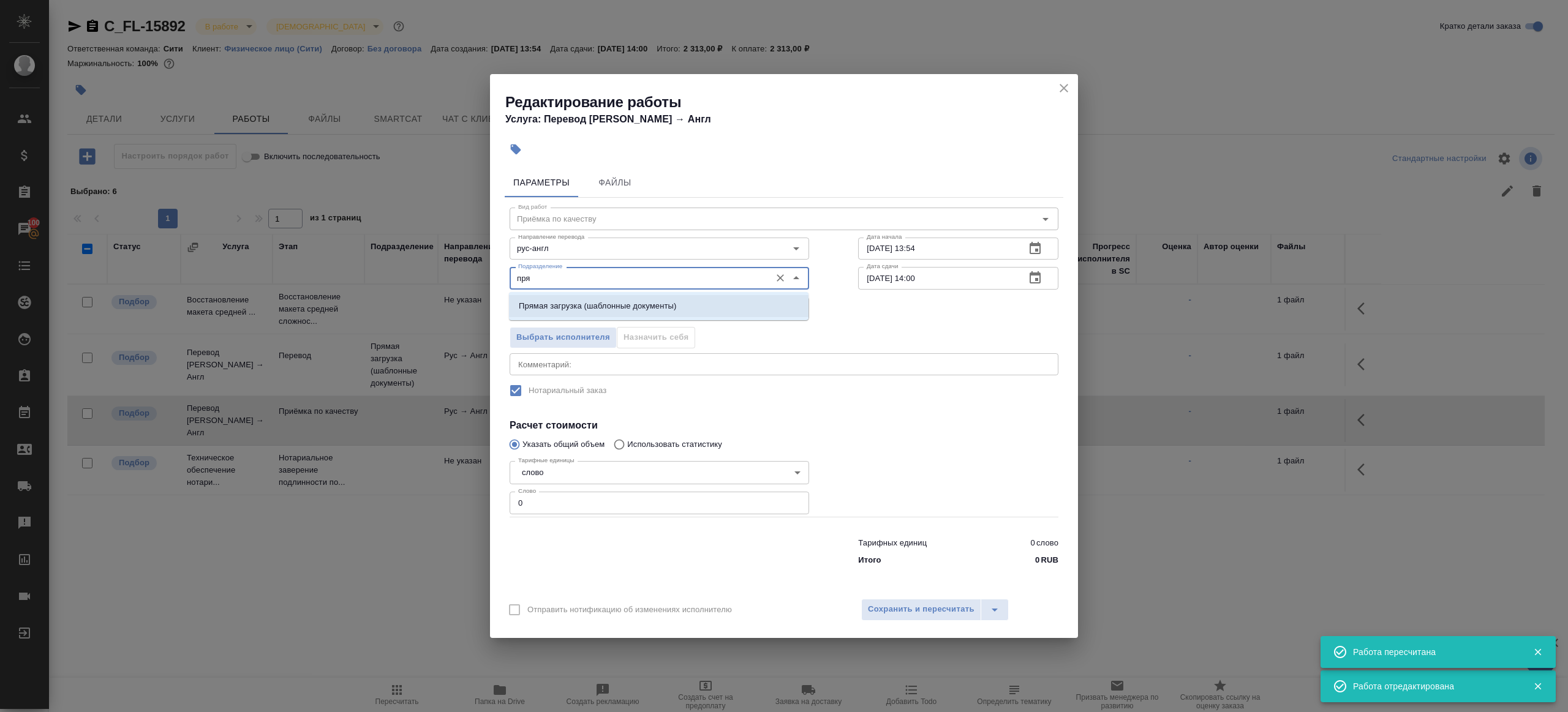
click at [602, 300] on p "Прямая загрузка (шаблонные документы)" at bounding box center [597, 307] width 157 height 12
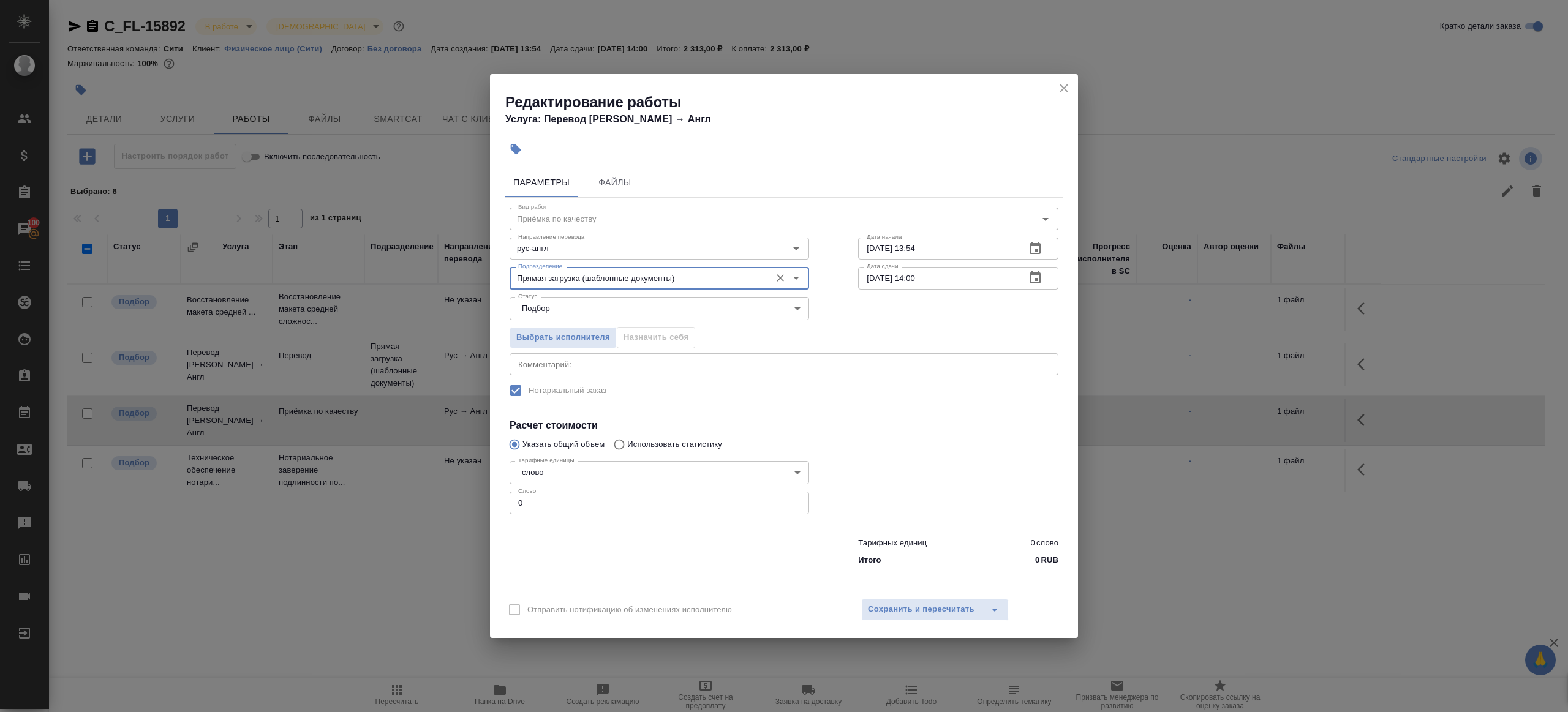
type input "Прямая загрузка (шаблонные документы)"
click at [907, 244] on input "09.09.2025 13:54" at bounding box center [936, 248] width 157 height 22
paste input "10.09.2025 12:00"
type input "10.09.2025 12:00"
click at [950, 281] on input "10.09.2025 14:00" at bounding box center [936, 277] width 157 height 22
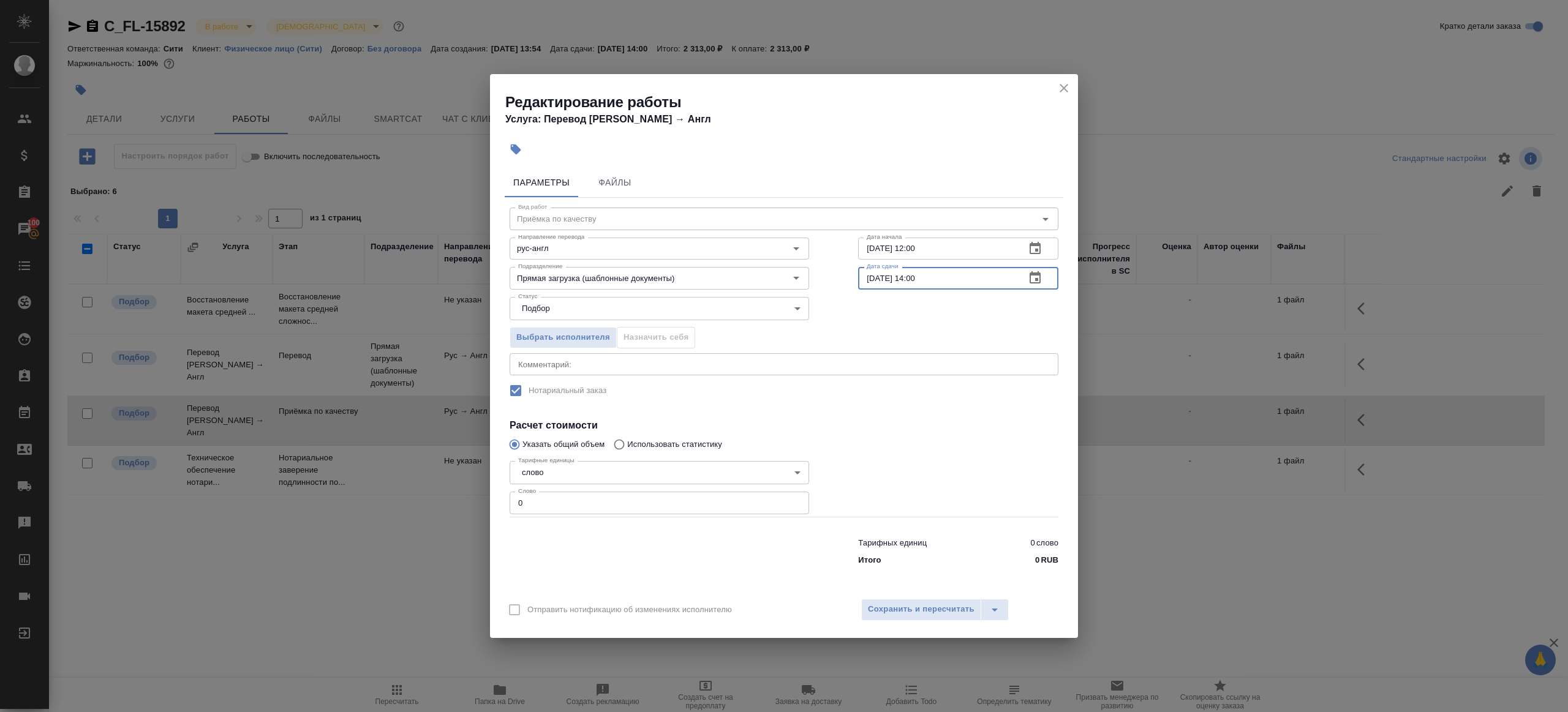
paste input "2"
click at [916, 276] on input "10.09.2025 12:00" at bounding box center [936, 277] width 157 height 22
type input "10.09.2025 13:00"
click at [556, 501] on input "0" at bounding box center [659, 502] width 300 height 22
type input "1"
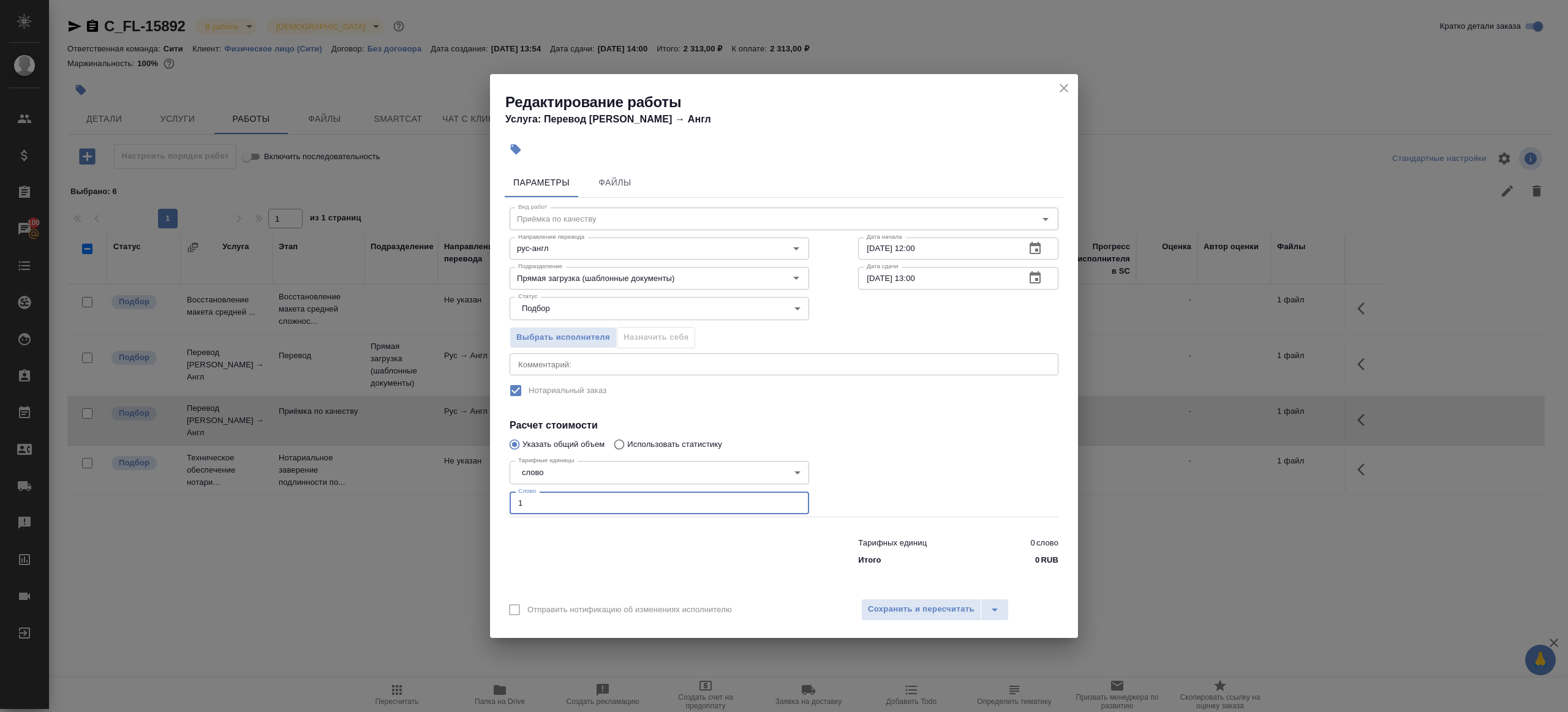
click at [914, 592] on div "Отправить нотификацию об изменениях исполнителю Сохранить и пересчитать" at bounding box center [783, 614] width 588 height 47
click at [914, 603] on span "Сохранить и пересчитать" at bounding box center [921, 610] width 107 height 14
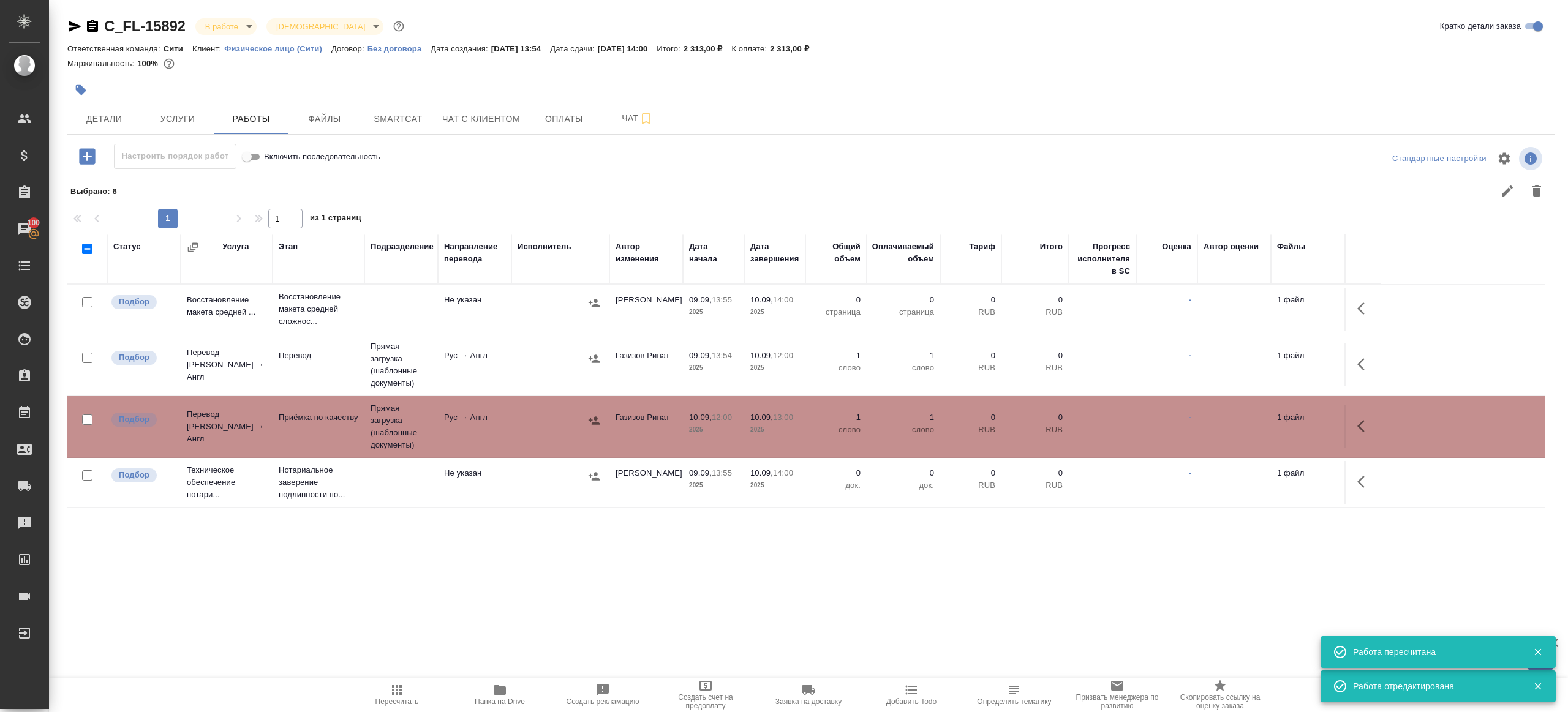
click at [382, 690] on span "Пересчитать" at bounding box center [396, 694] width 88 height 23
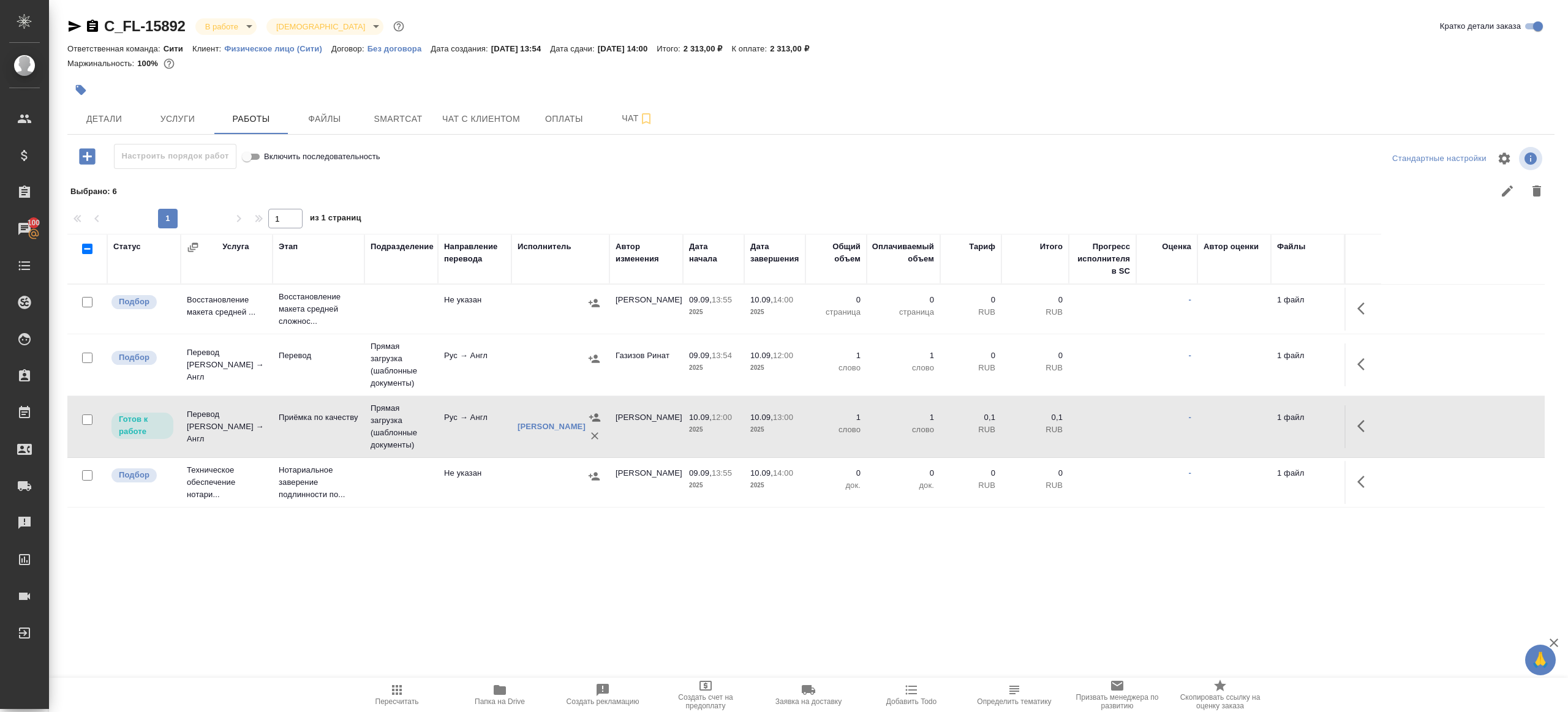
click at [383, 693] on span "Пересчитать" at bounding box center [396, 694] width 88 height 23
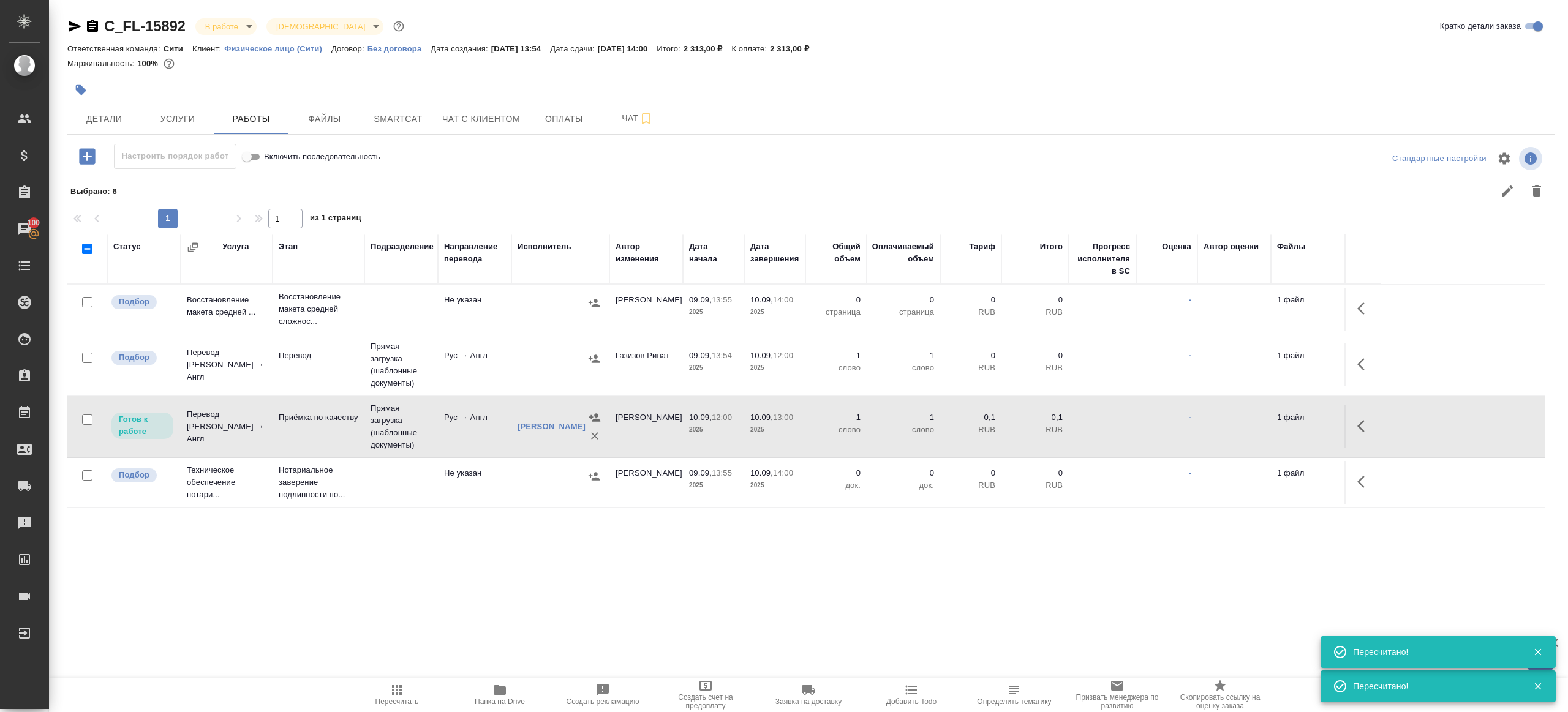
click at [394, 684] on icon "button" at bounding box center [396, 690] width 15 height 15
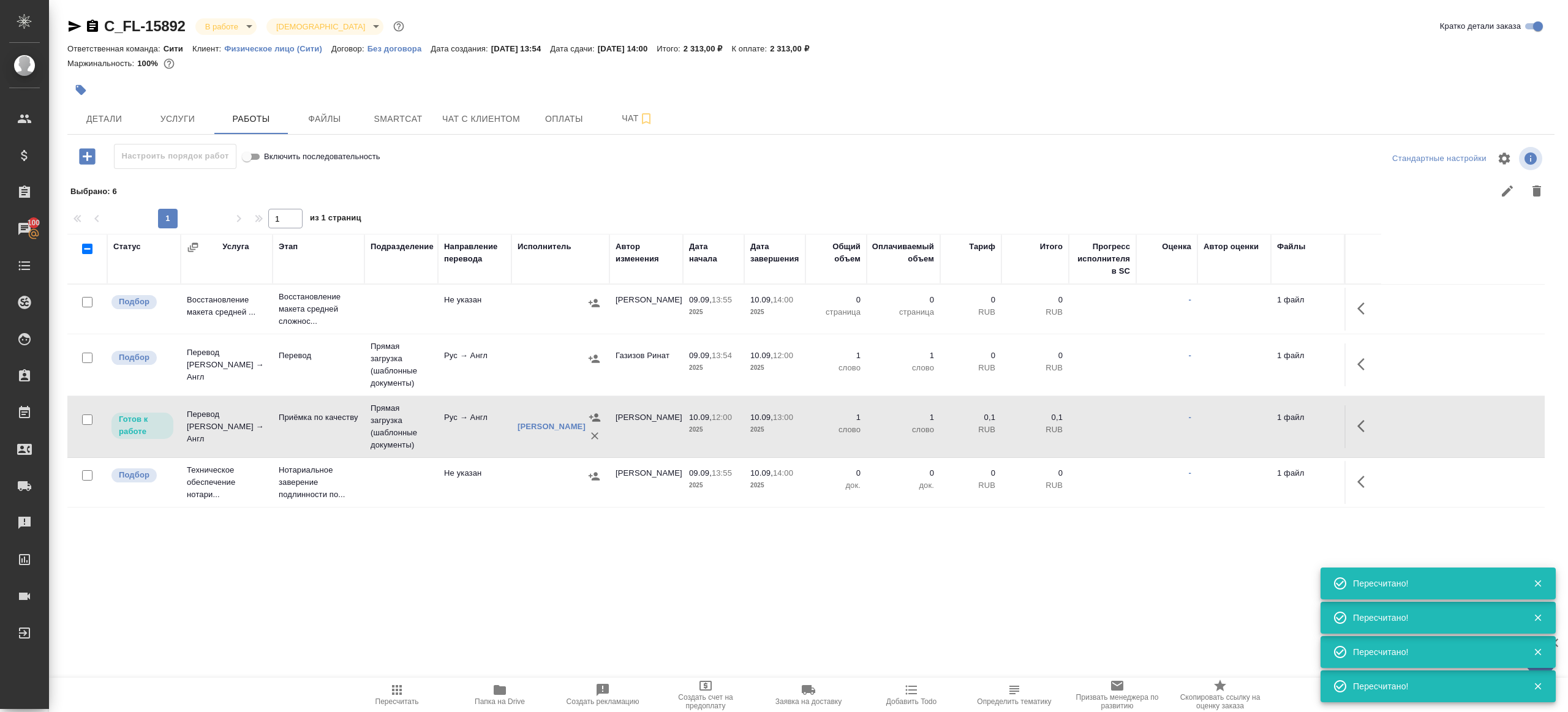
click at [725, 212] on div "1 1 из 1 страниц" at bounding box center [811, 219] width 1487 height 20
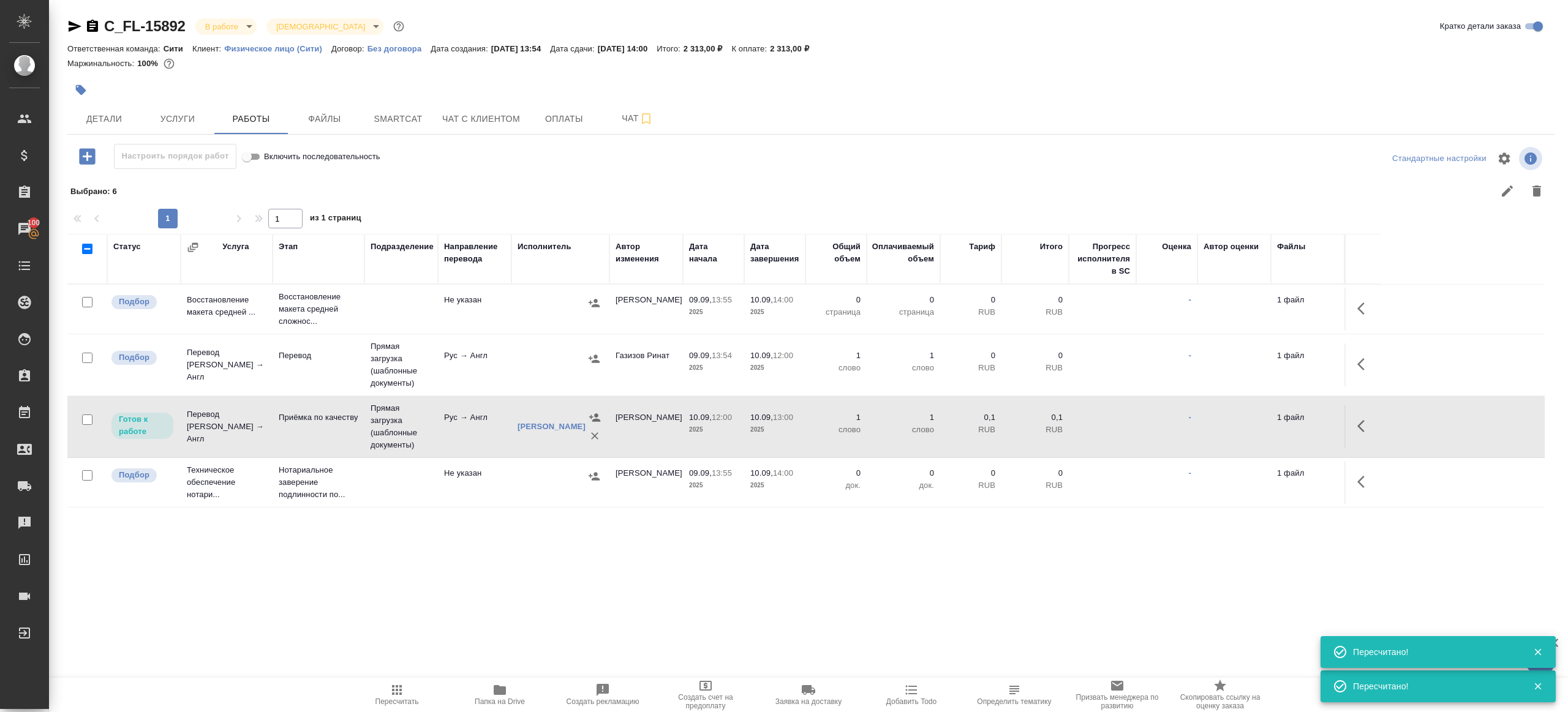
click at [384, 690] on span "Пересчитать" at bounding box center [396, 694] width 88 height 23
click at [379, 692] on span "Пересчитать" at bounding box center [396, 694] width 88 height 23
drag, startPoint x: 379, startPoint y: 692, endPoint x: 388, endPoint y: 516, distance: 176.2
click at [379, 692] on span "Пересчитать" at bounding box center [396, 694] width 88 height 23
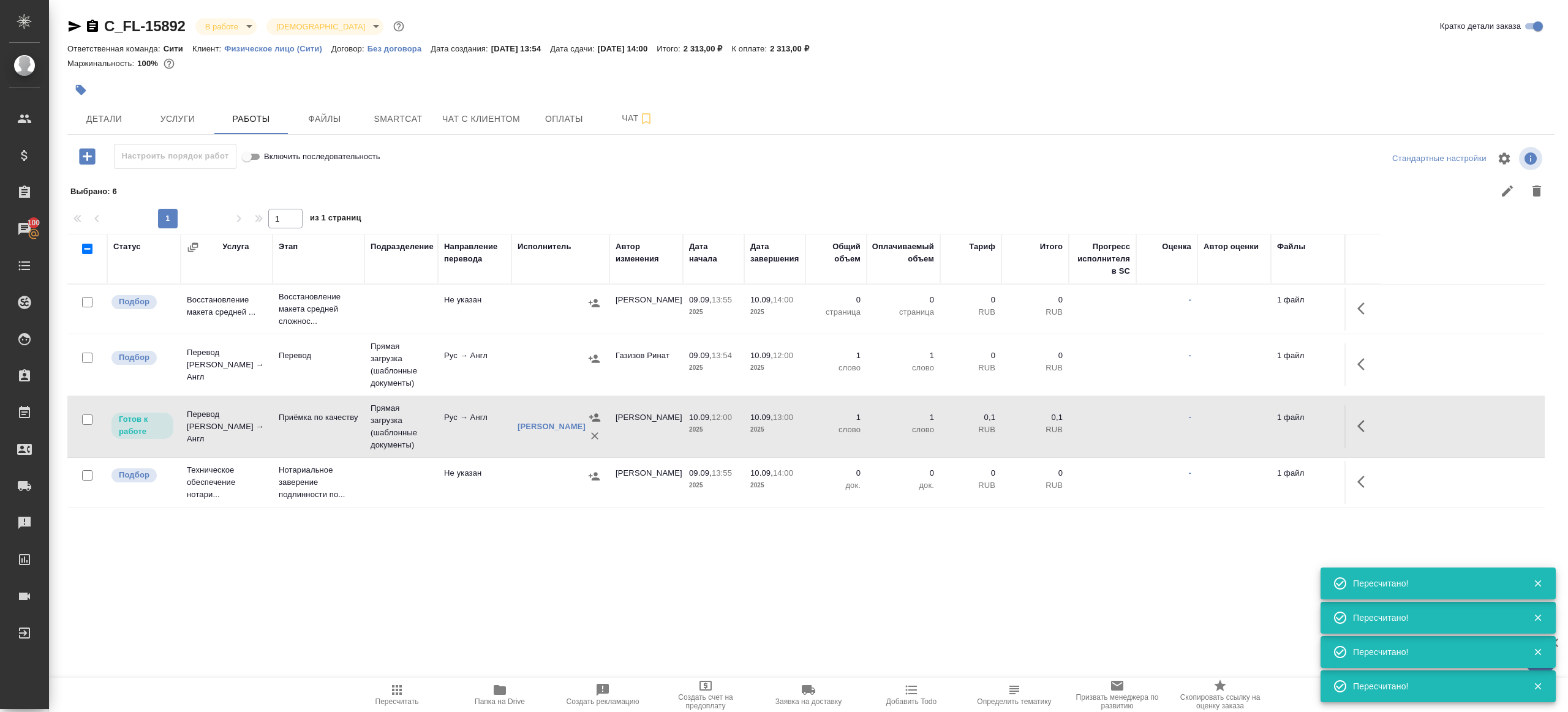
click at [474, 352] on td "Рус → Англ" at bounding box center [475, 364] width 74 height 43
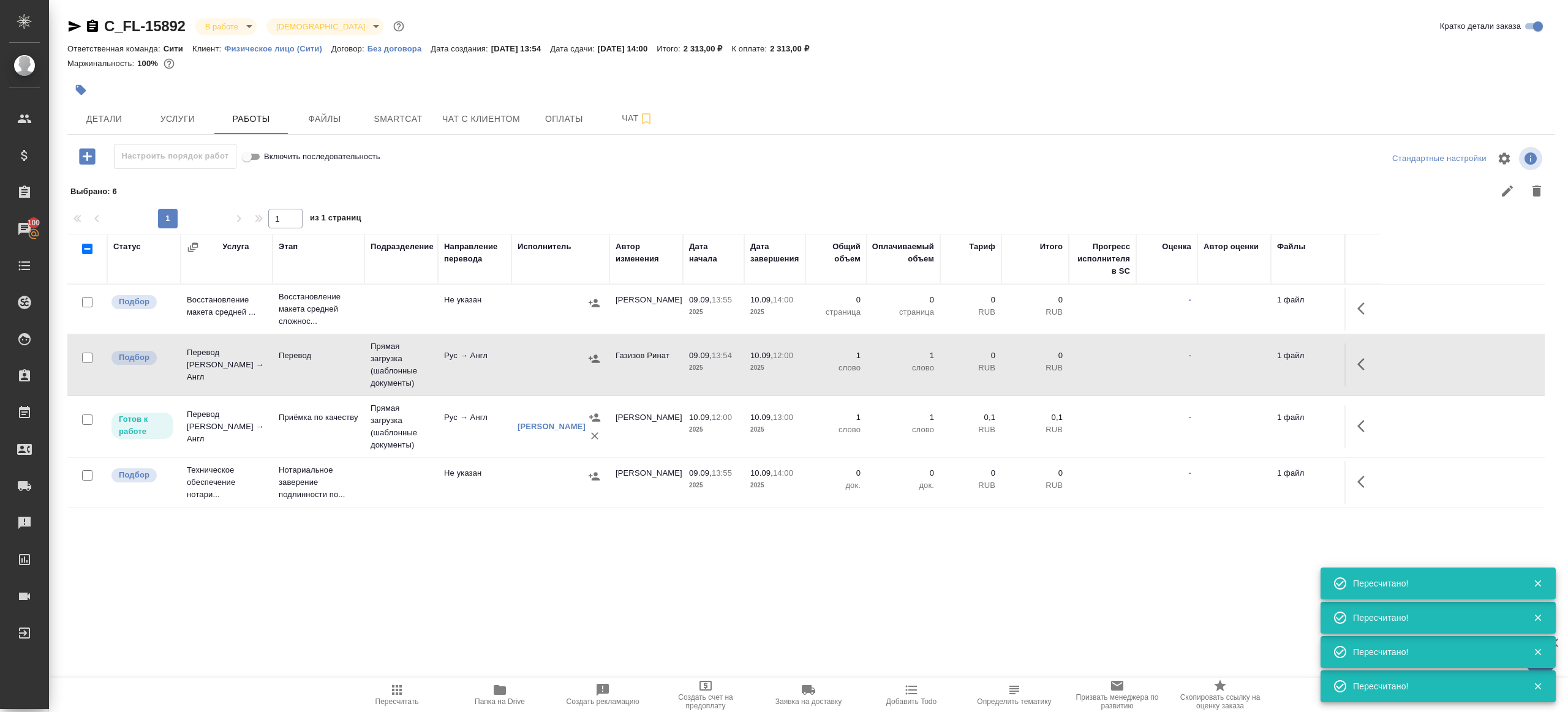
click at [474, 352] on td "Рус → Англ" at bounding box center [475, 364] width 74 height 43
click at [394, 687] on icon "button" at bounding box center [396, 690] width 15 height 15
click at [394, 687] on icon "button" at bounding box center [396, 690] width 10 height 10
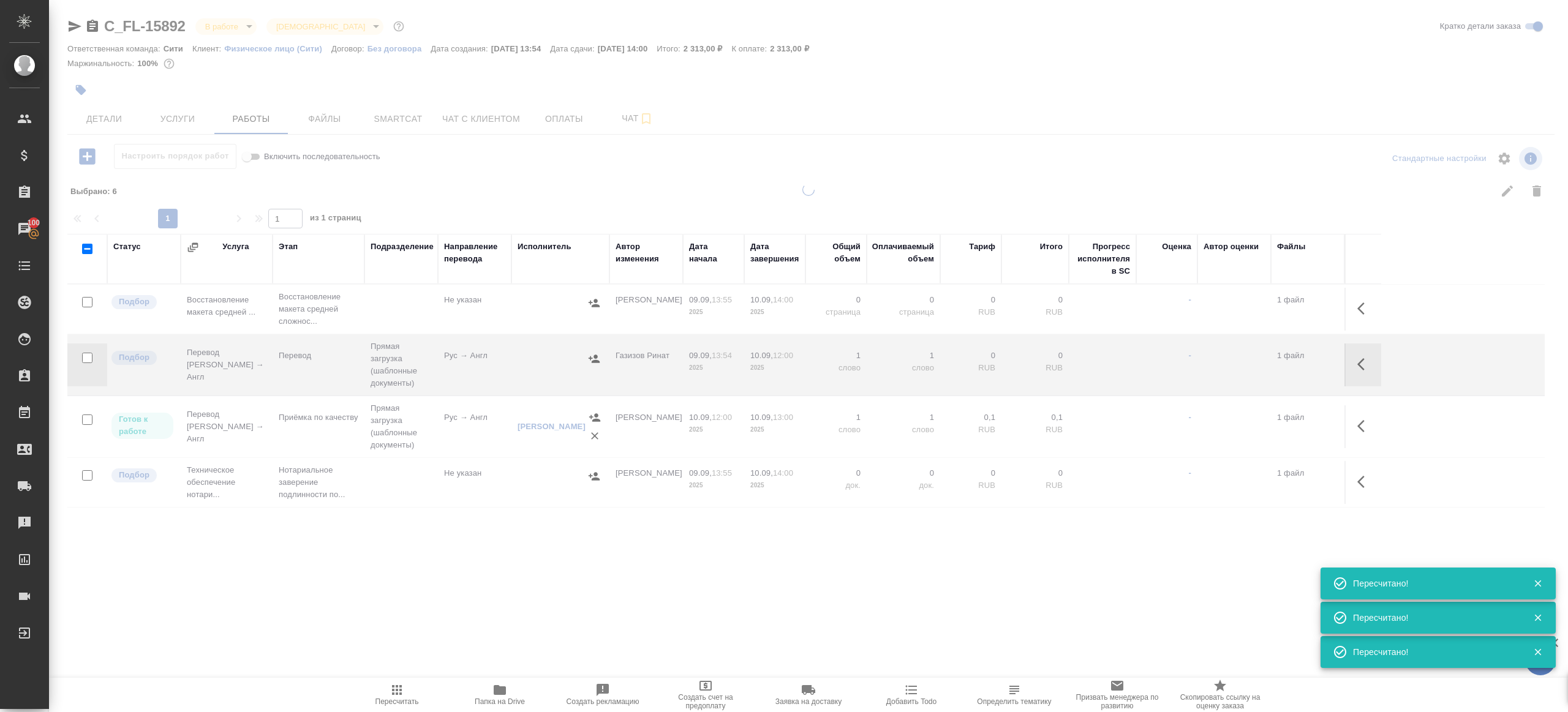
click at [438, 611] on div ".cls-1 fill:#fff; AWATERA Gazizov Rinat Клиенты Спецификации Заказы 100 Чаты To…" at bounding box center [784, 356] width 1568 height 712
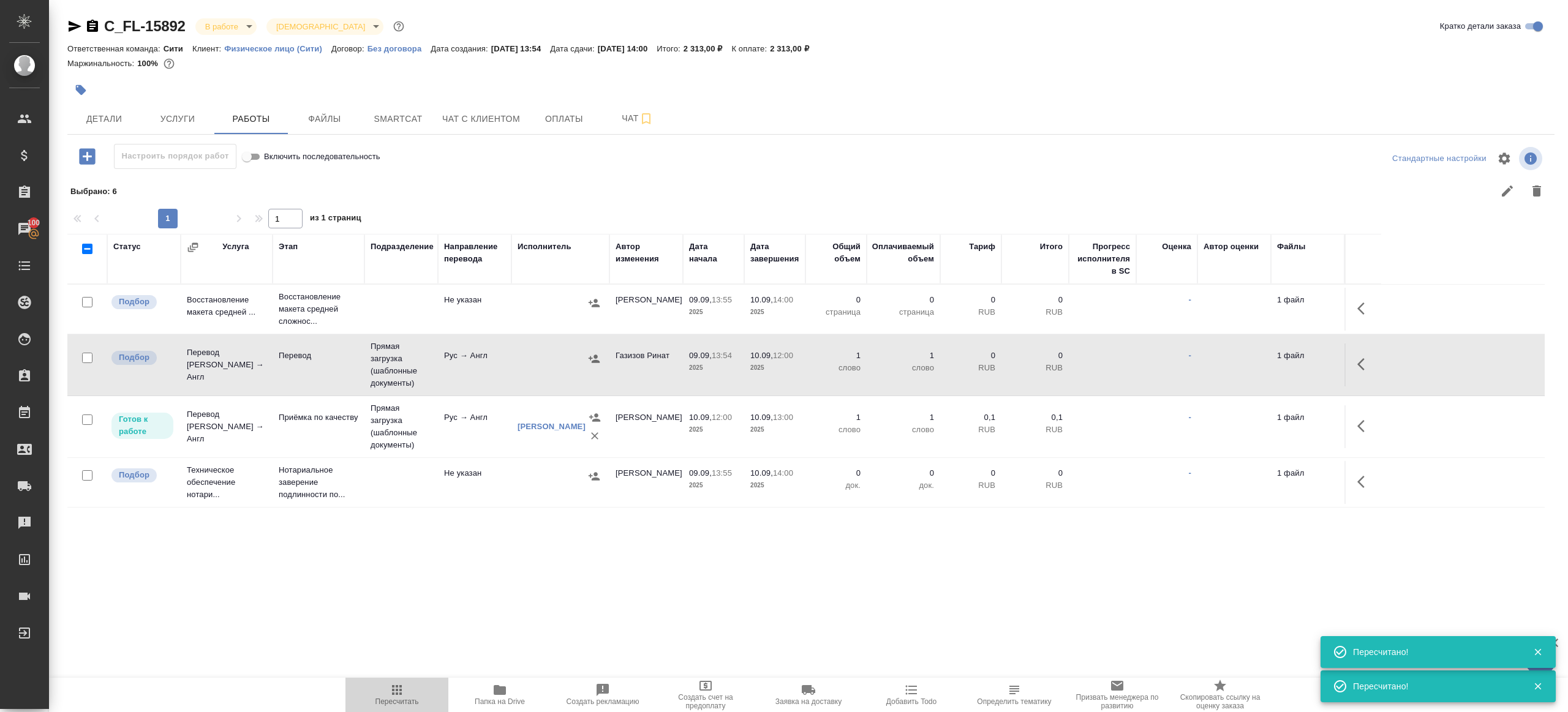
click at [389, 684] on icon "button" at bounding box center [396, 690] width 15 height 15
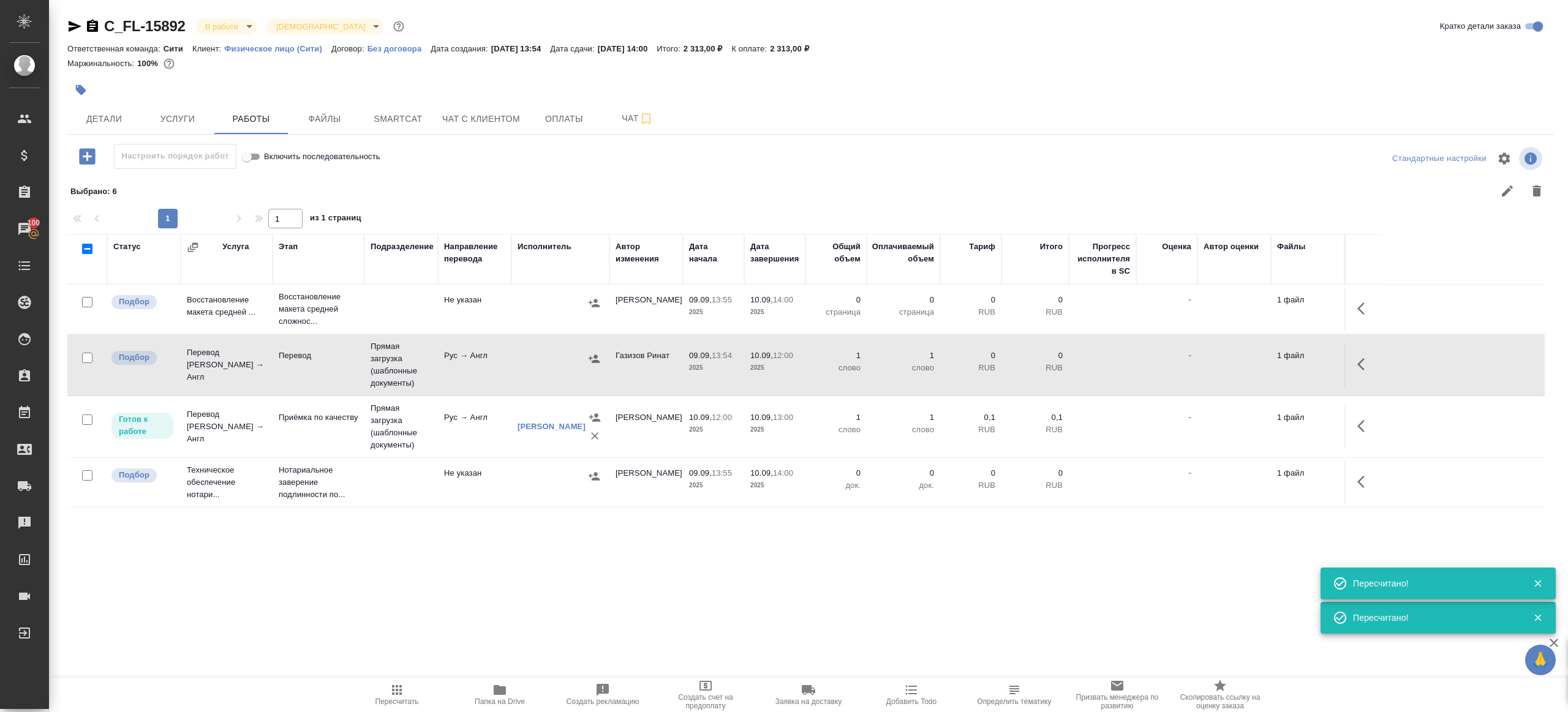
click at [510, 675] on div ".cls-1 fill:#fff; AWATERA Gazizov Rinat Клиенты Спецификации Заказы 100 Чаты To…" at bounding box center [784, 356] width 1568 height 712
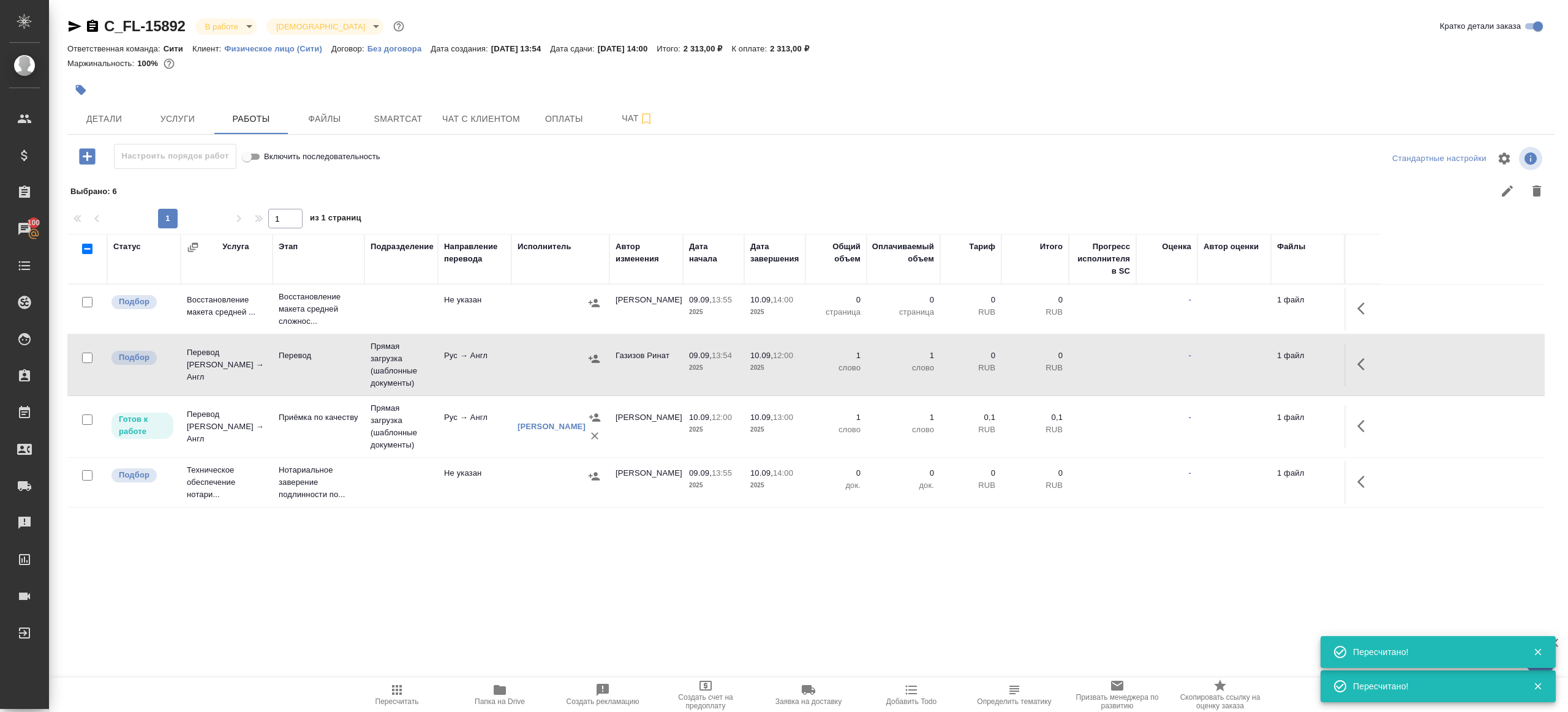
click at [496, 696] on icon "button" at bounding box center [500, 690] width 15 height 15
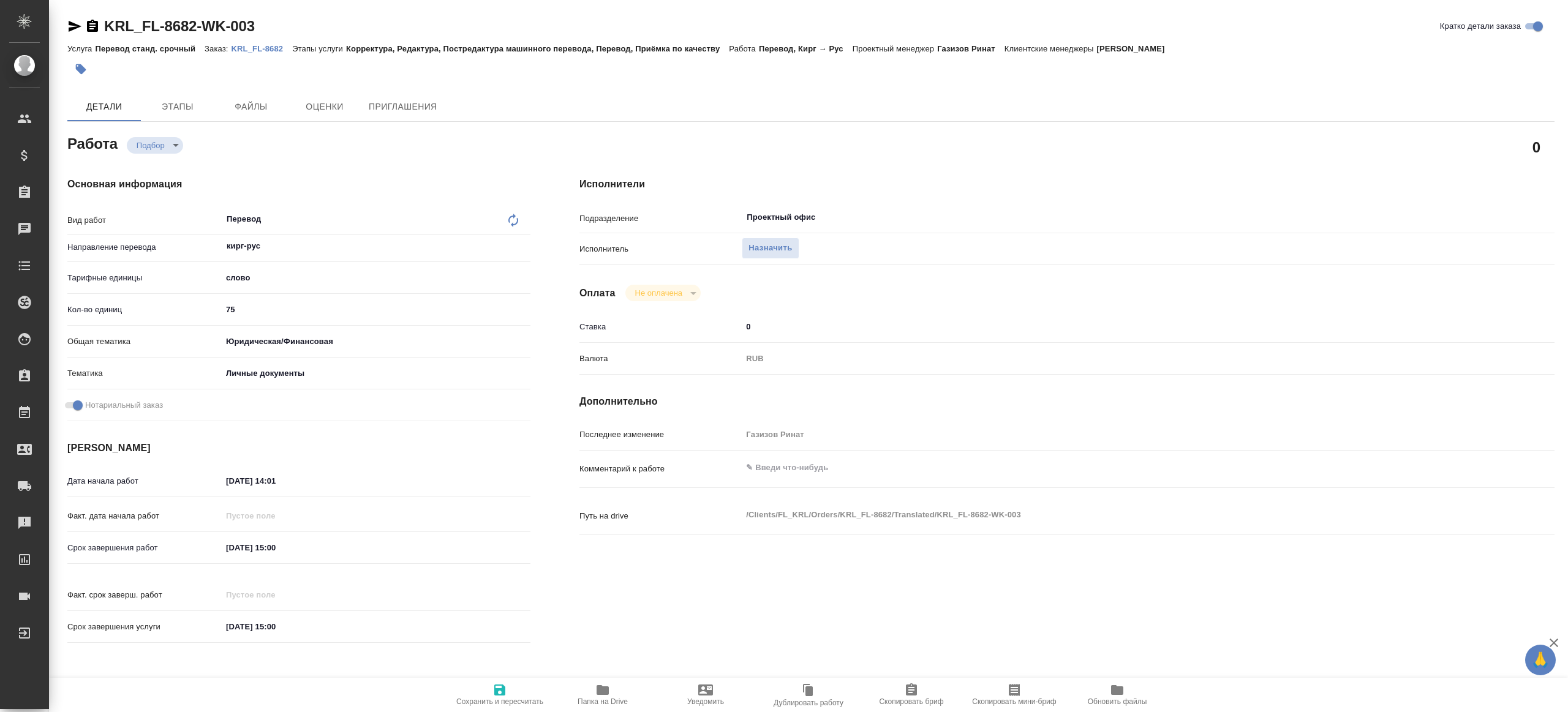
type textarea "x"
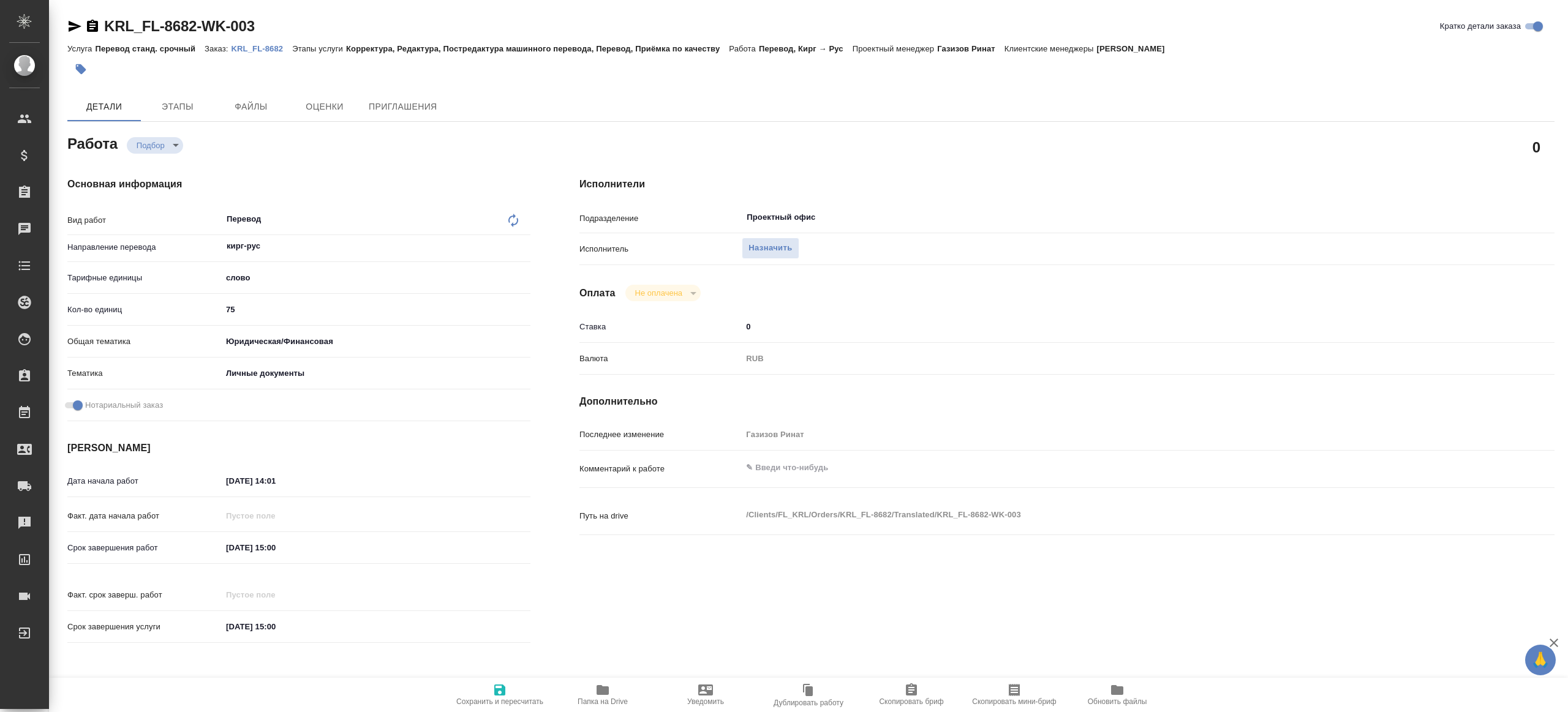
type textarea "x"
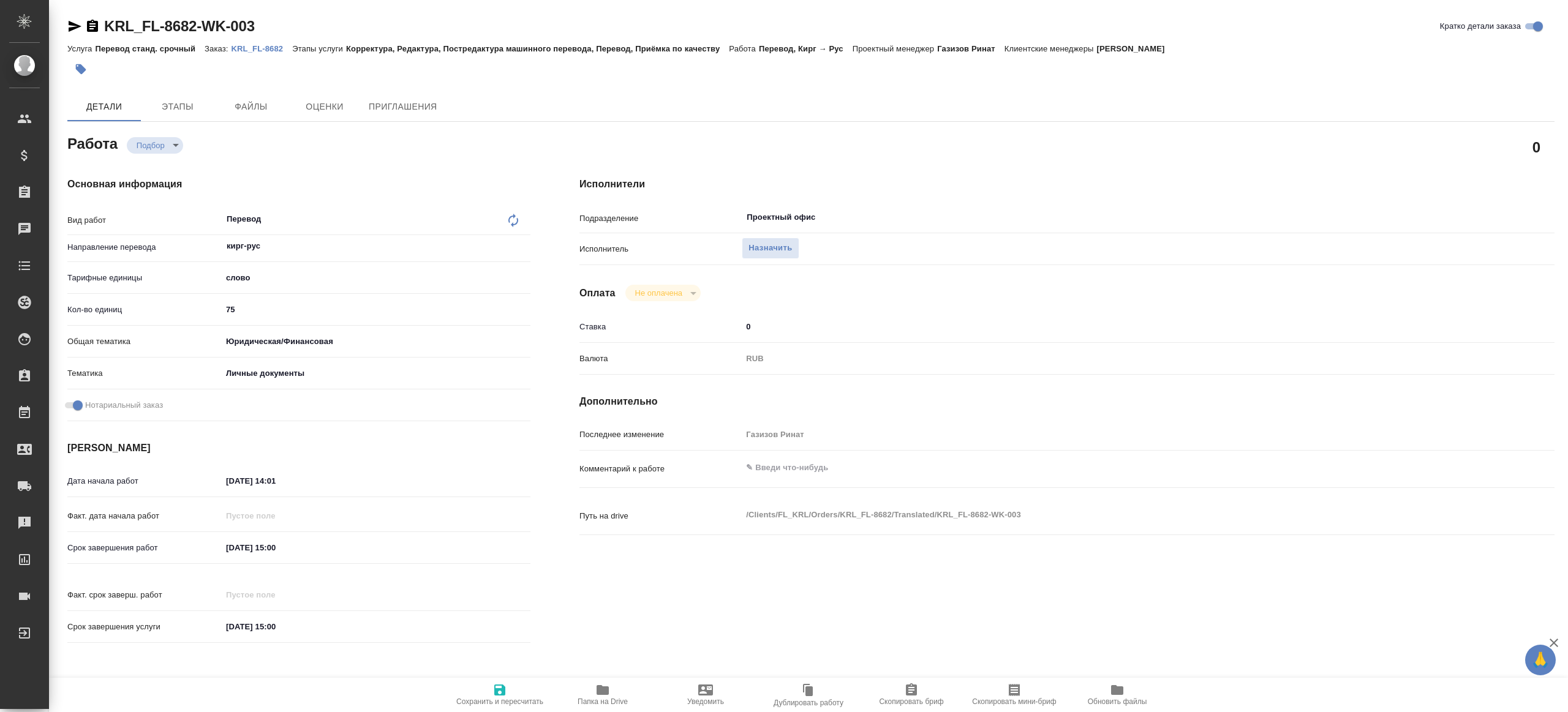
type textarea "x"
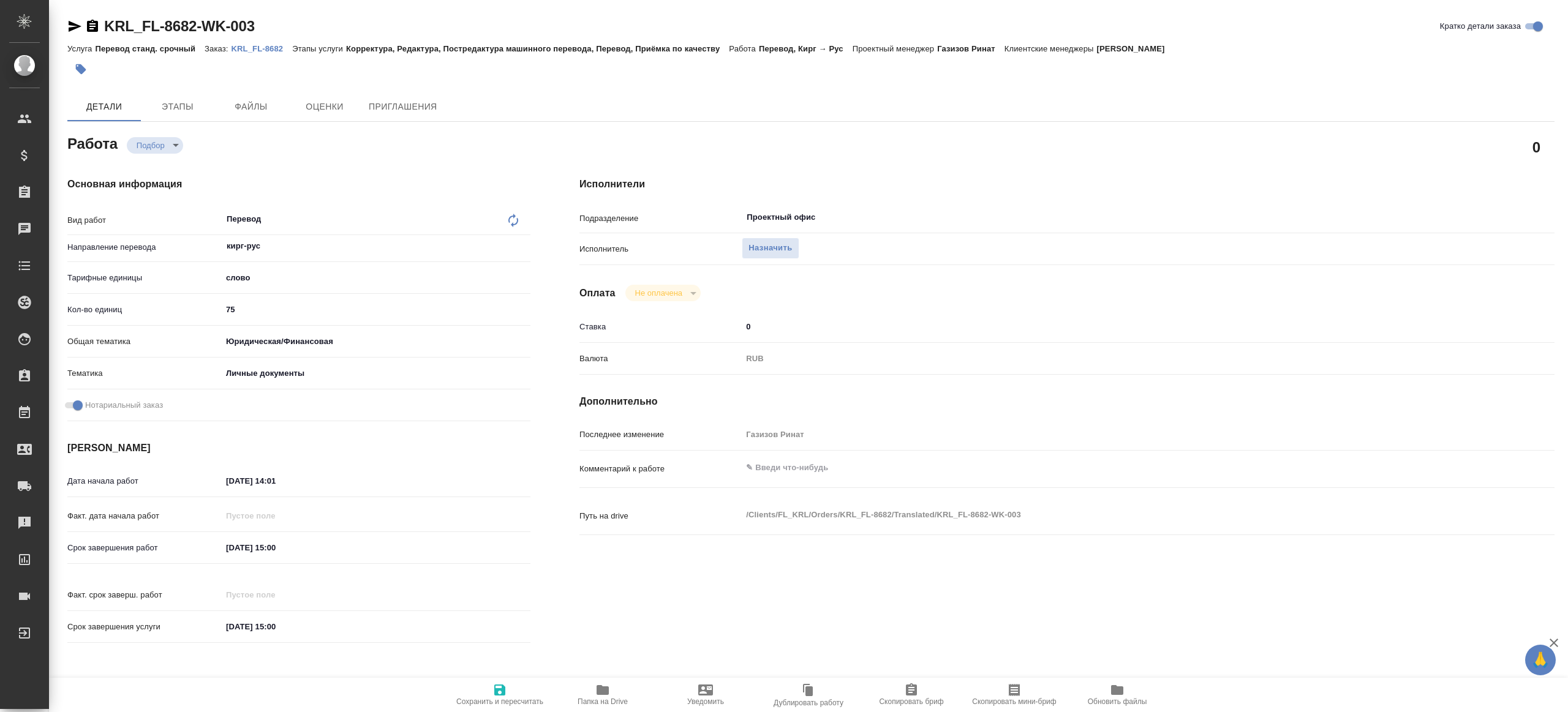
type textarea "x"
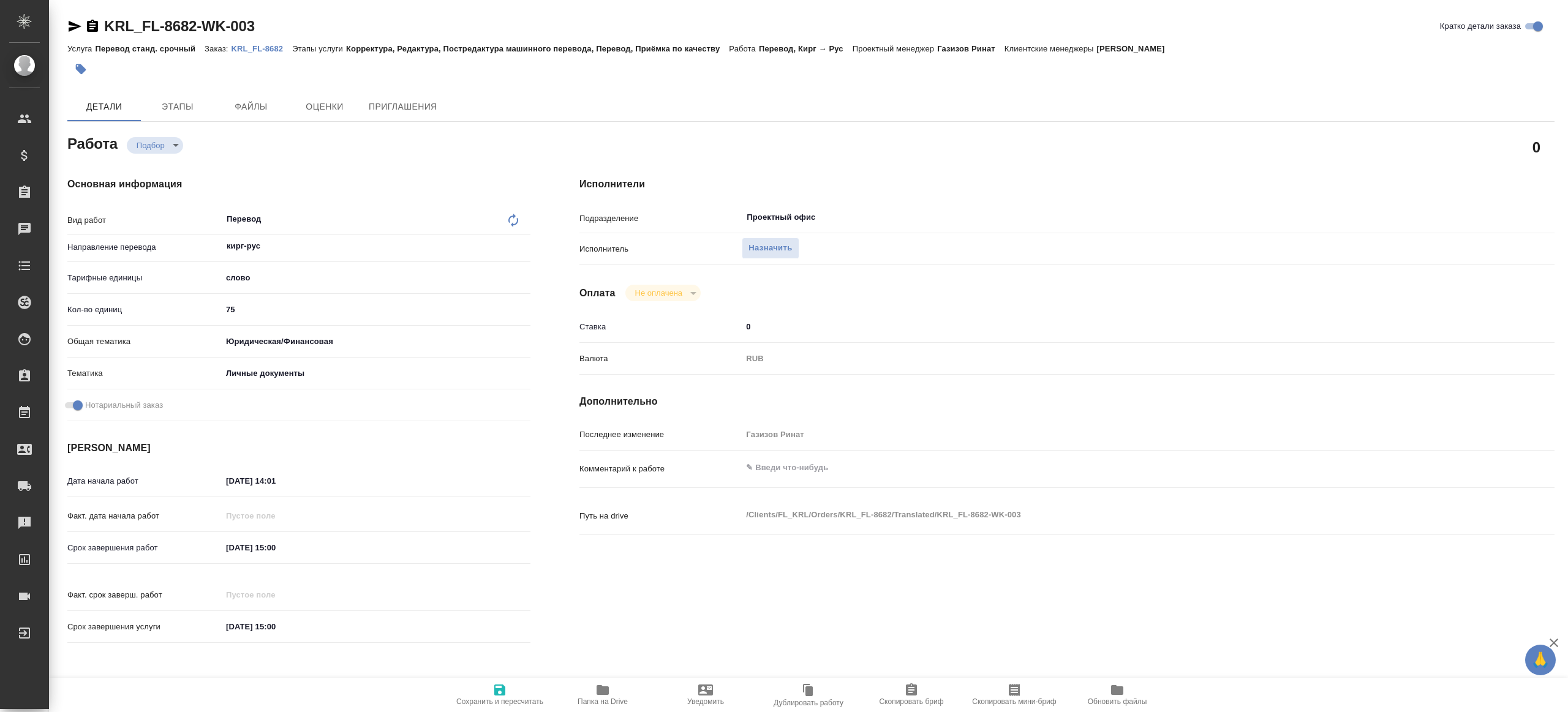
type textarea "x"
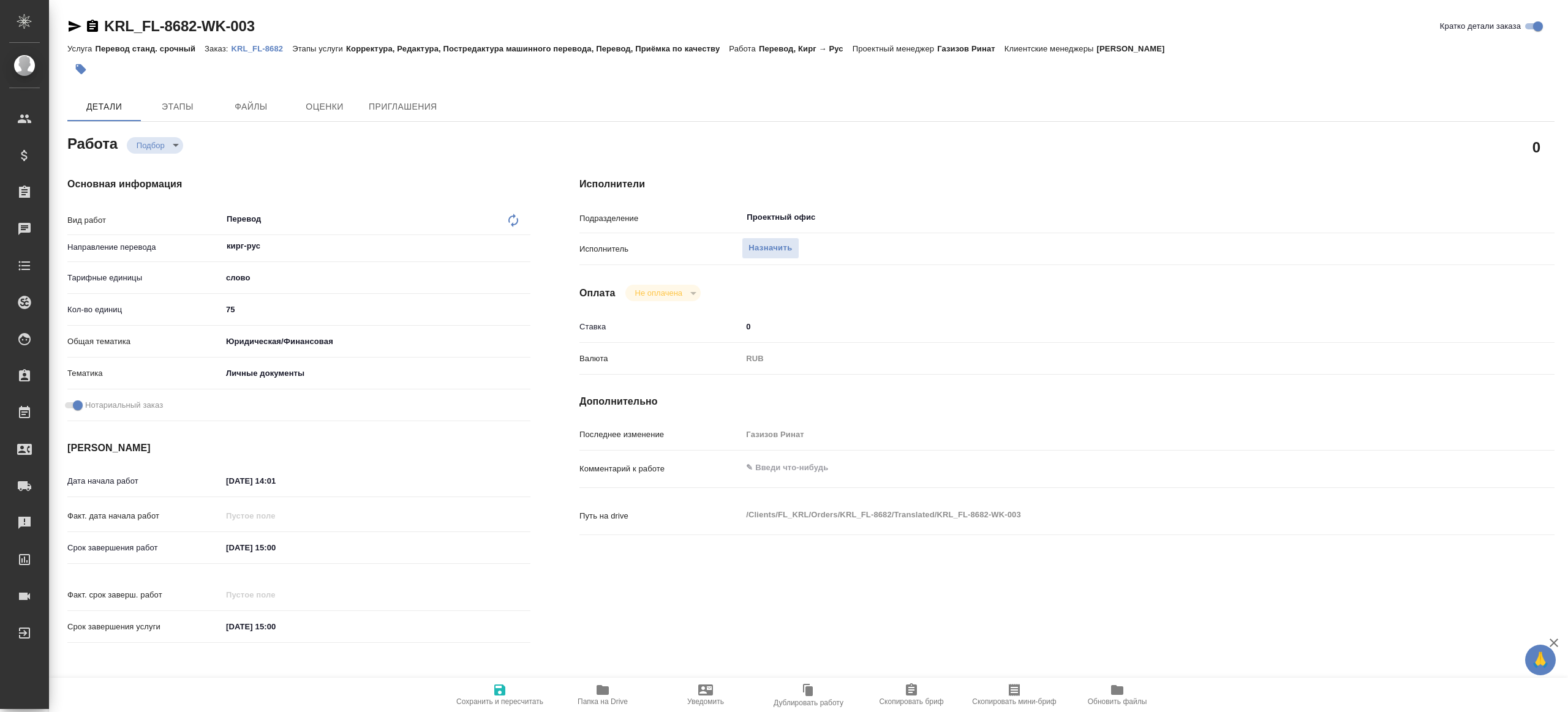
type textarea "x"
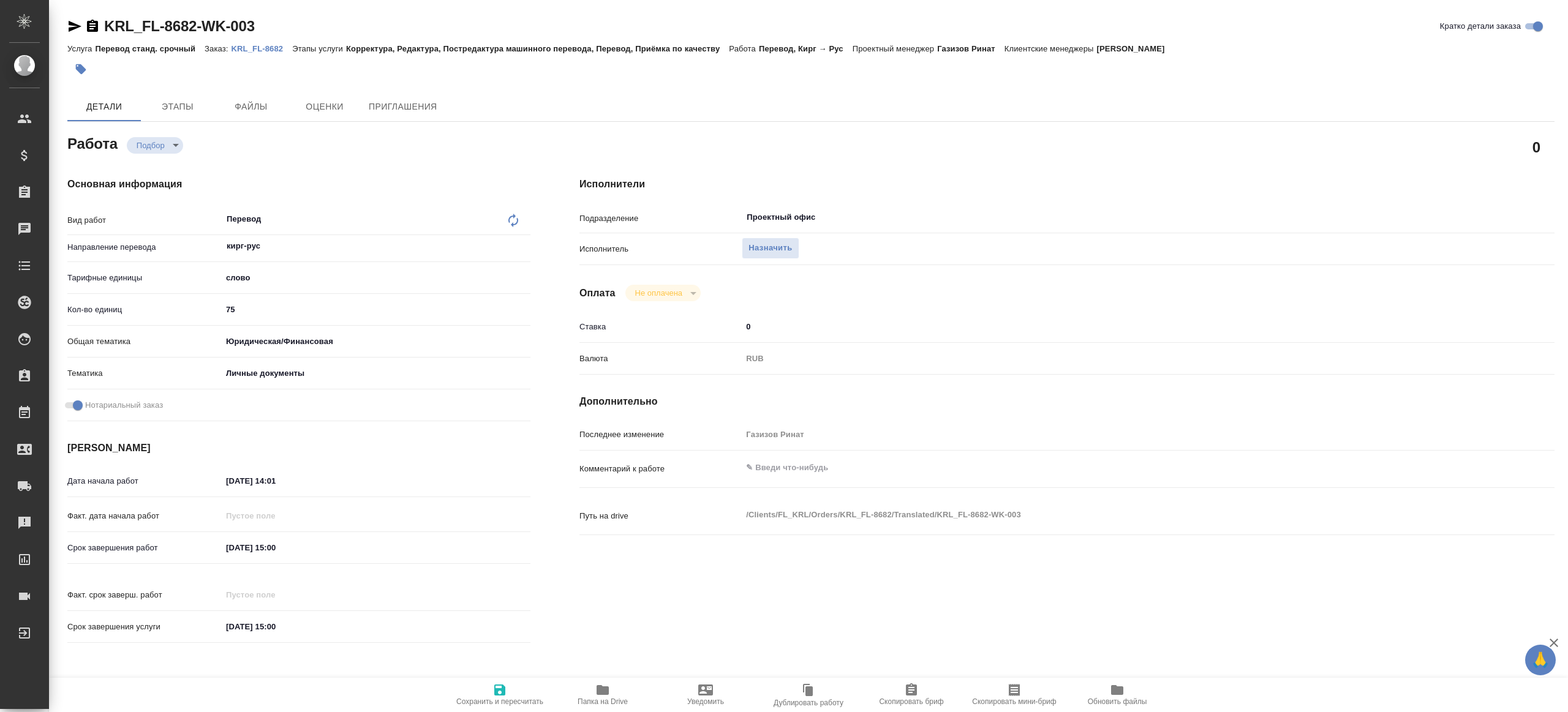
type textarea "x"
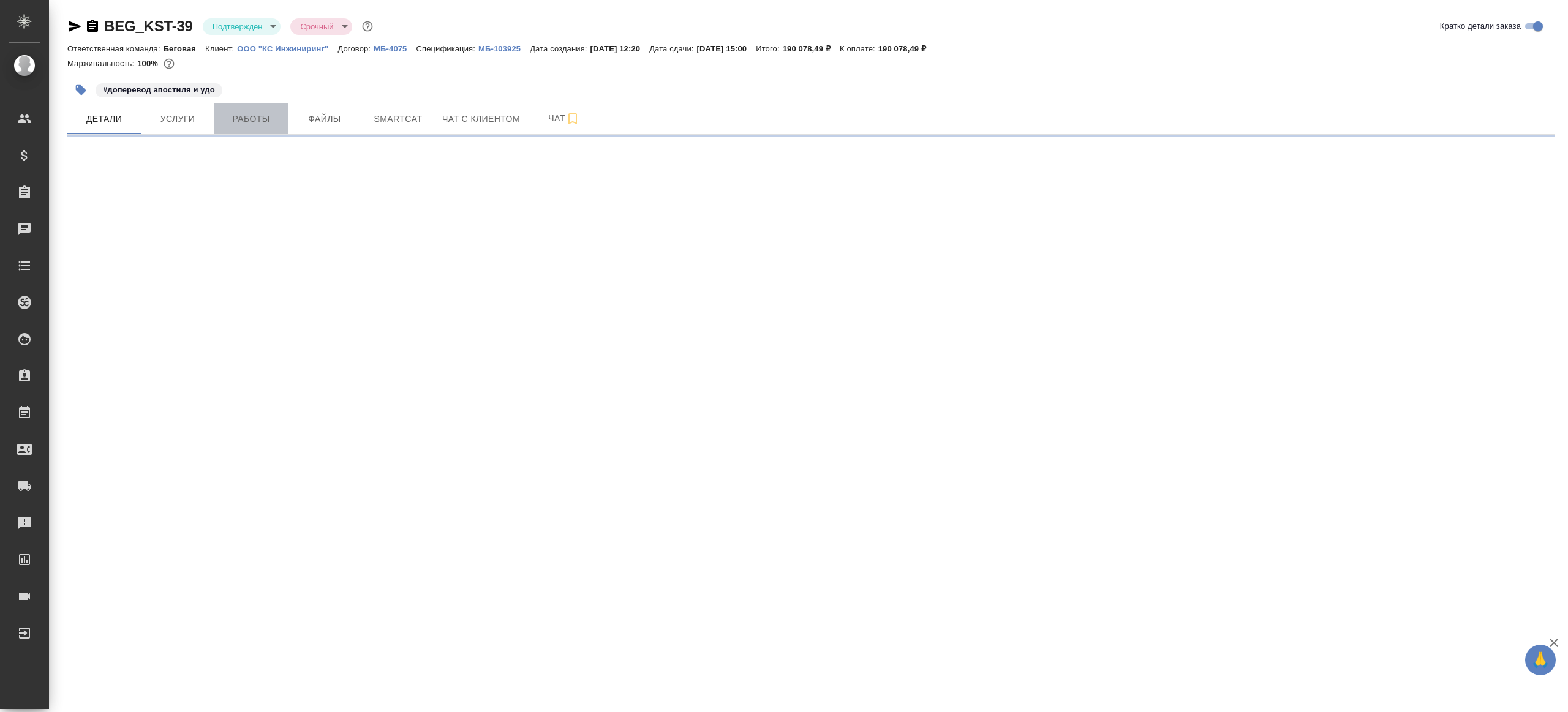
click at [252, 117] on span "Работы" at bounding box center [251, 118] width 59 height 15
select select "RU"
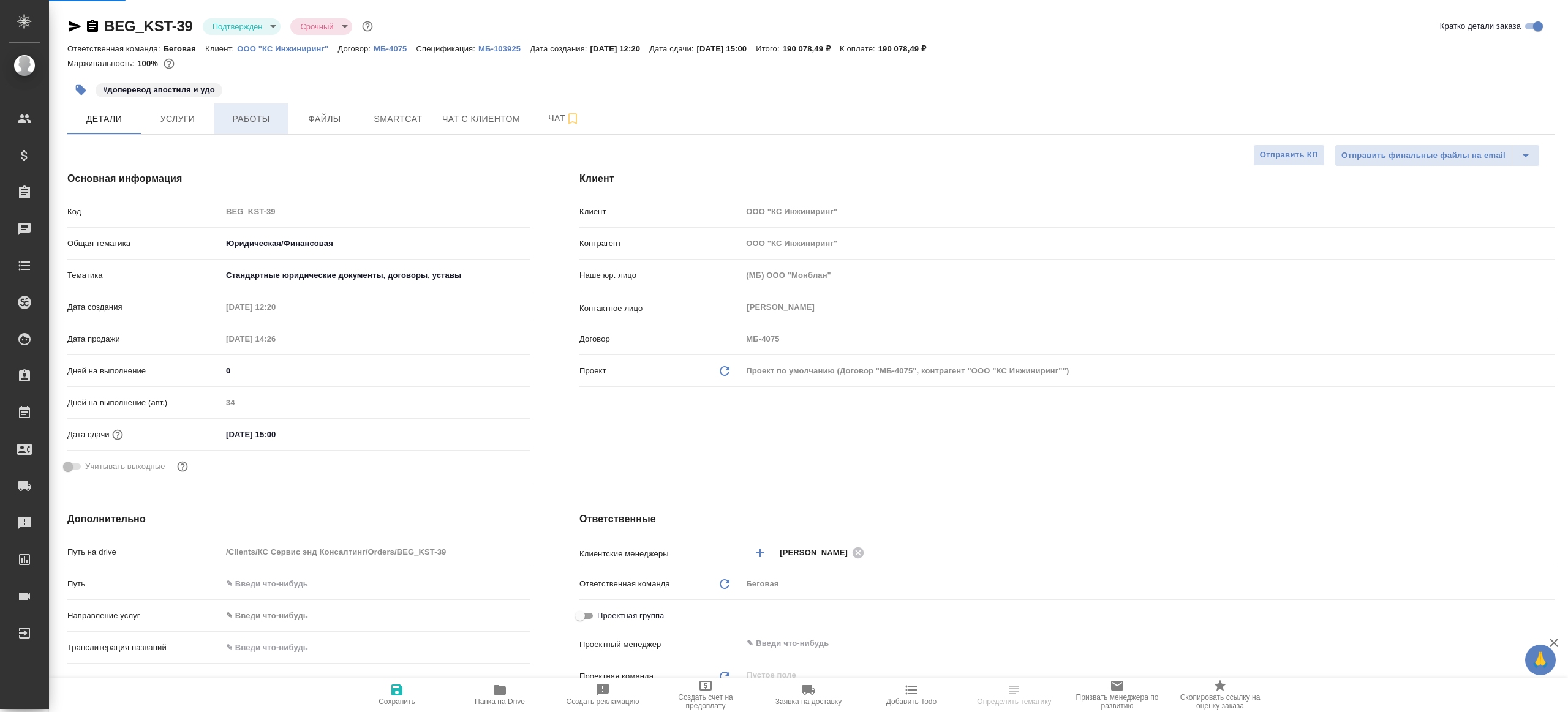
type textarea "x"
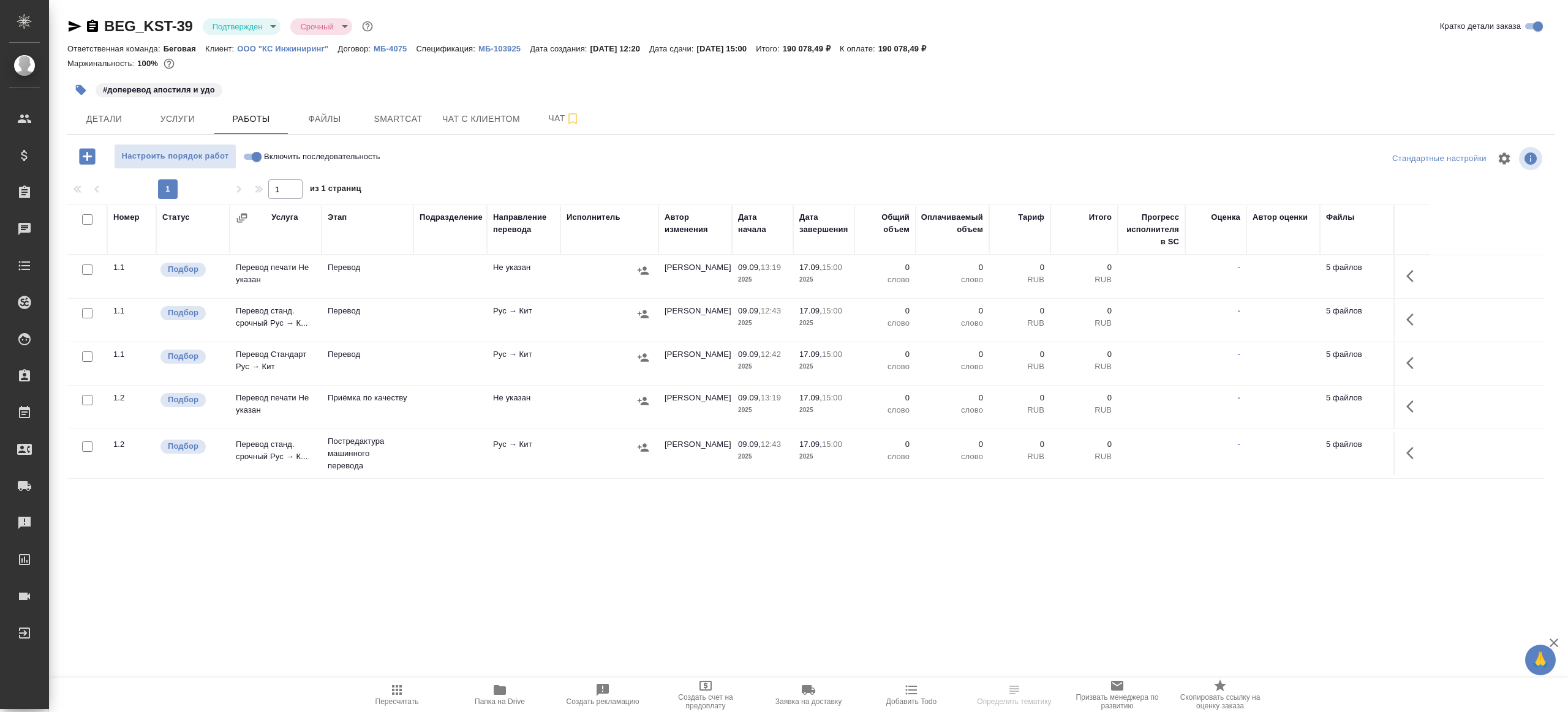
click at [508, 145] on div "Настроить порядок работ Включить последовательность" at bounding box center [315, 156] width 495 height 25
click at [500, 700] on span "Папка на Drive" at bounding box center [500, 702] width 50 height 9
click at [260, 20] on body "🙏 .cls-1 fill:#fff; AWATERA [PERSON_NAME] Клиенты Спецификации Заказы 100 Чаты …" at bounding box center [784, 356] width 1568 height 712
click at [249, 124] on button "В работе" at bounding box center [232, 129] width 40 height 13
click at [391, 705] on span "Пересчитать" at bounding box center [396, 702] width 44 height 9
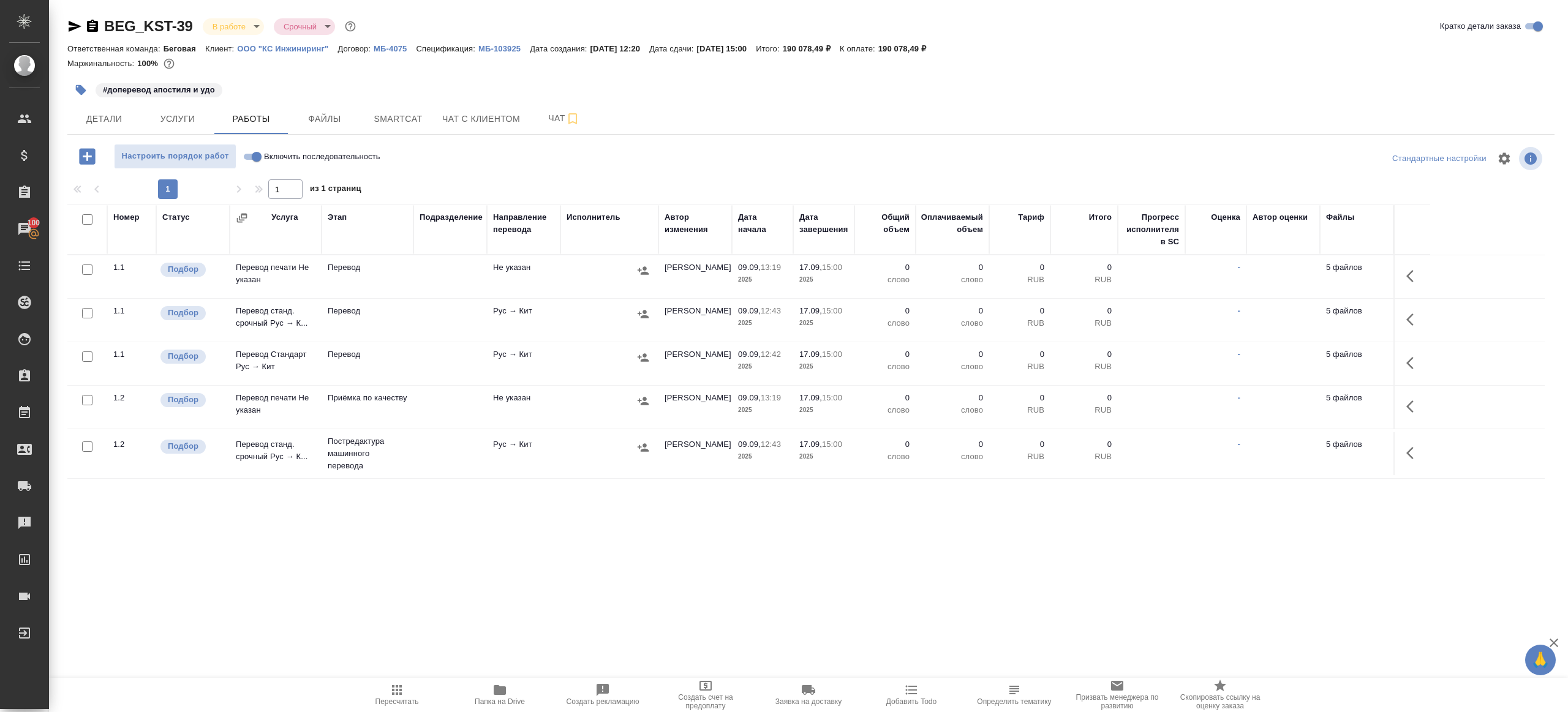
click at [391, 705] on span "Пересчитать" at bounding box center [396, 702] width 44 height 9
click at [450, 556] on div ".cls-1 fill:#fff; AWATERA [PERSON_NAME] Клиенты Спецификации Заказы 100 Чаты To…" at bounding box center [784, 356] width 1568 height 712
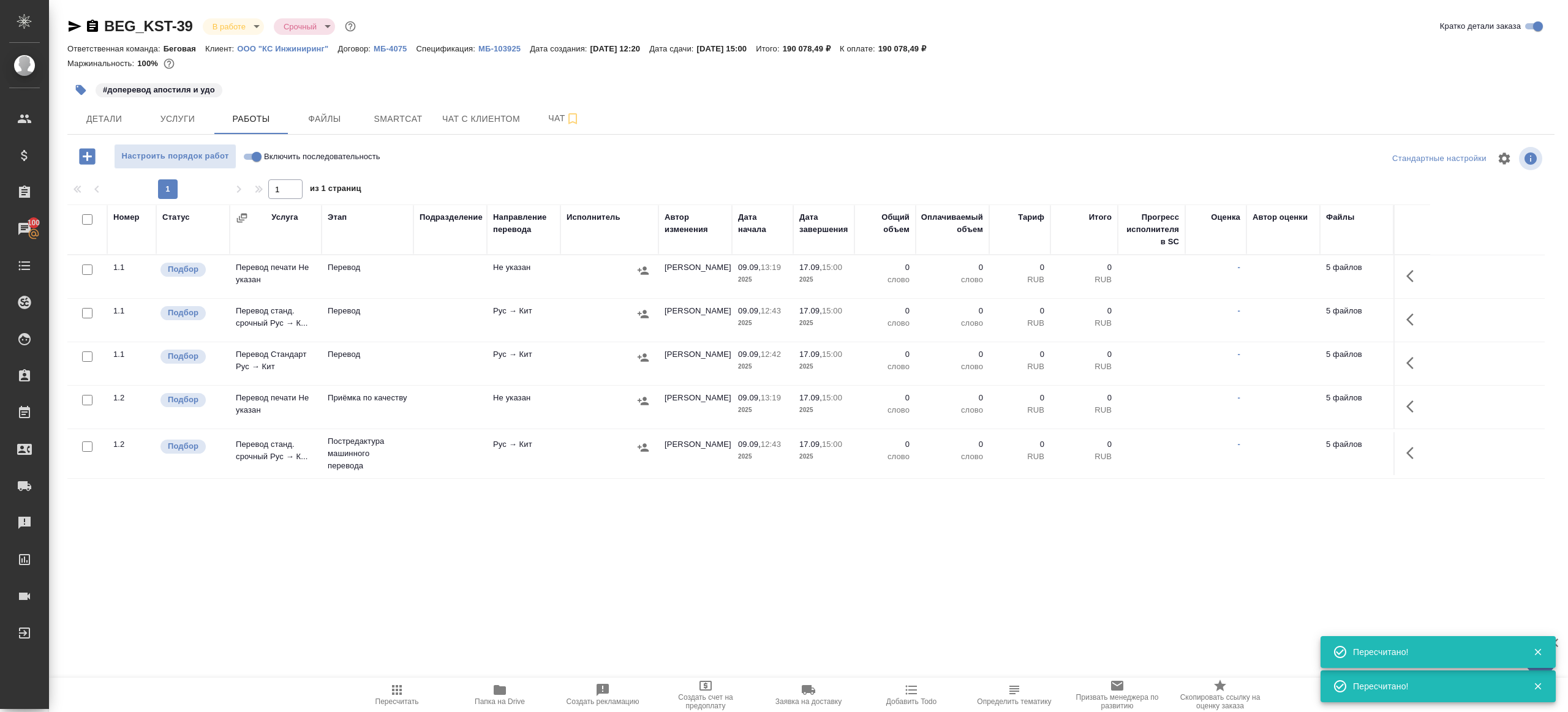
click at [253, 157] on input "Включить последовательность" at bounding box center [257, 156] width 44 height 15
checkbox input "true"
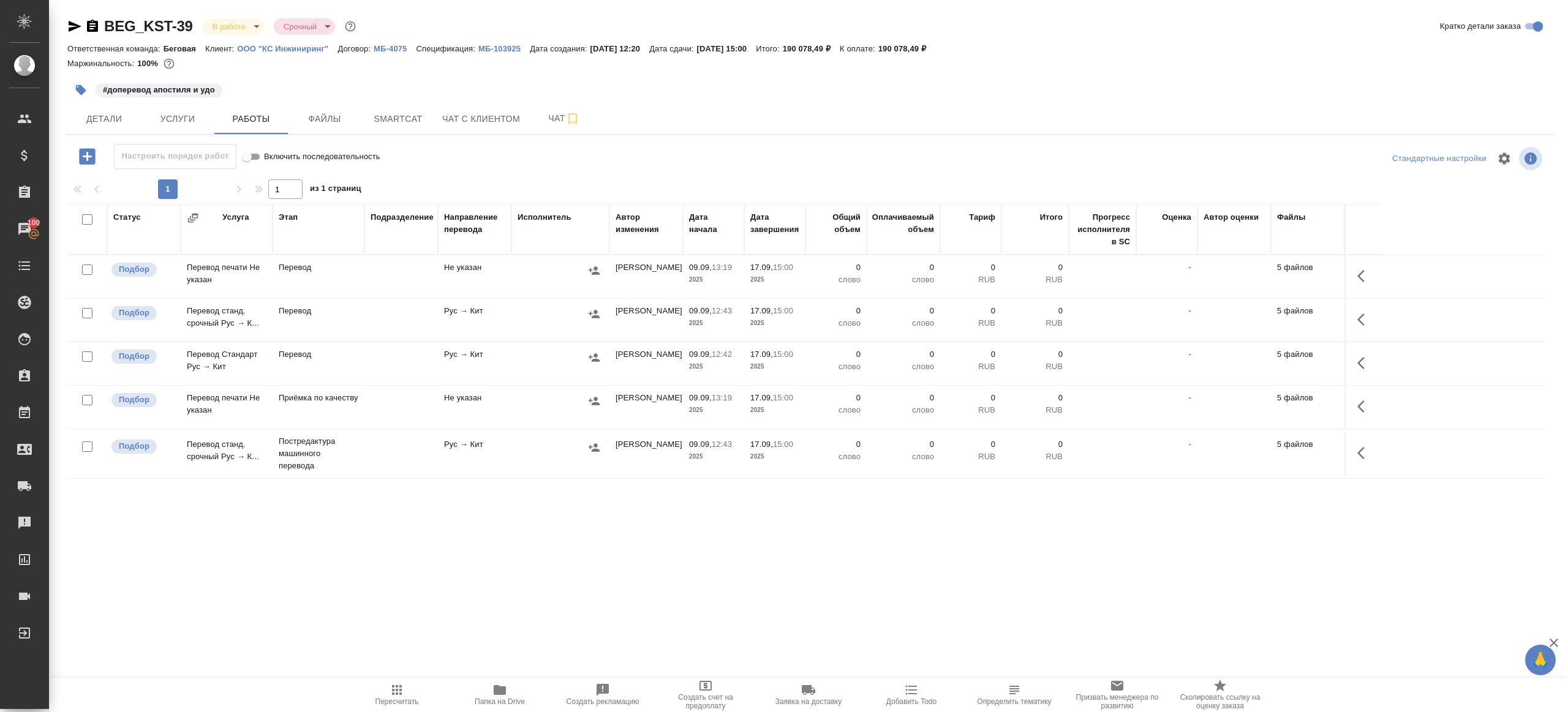
click at [85, 220] on input "checkbox" at bounding box center [87, 220] width 11 height 11
checkbox input "true"
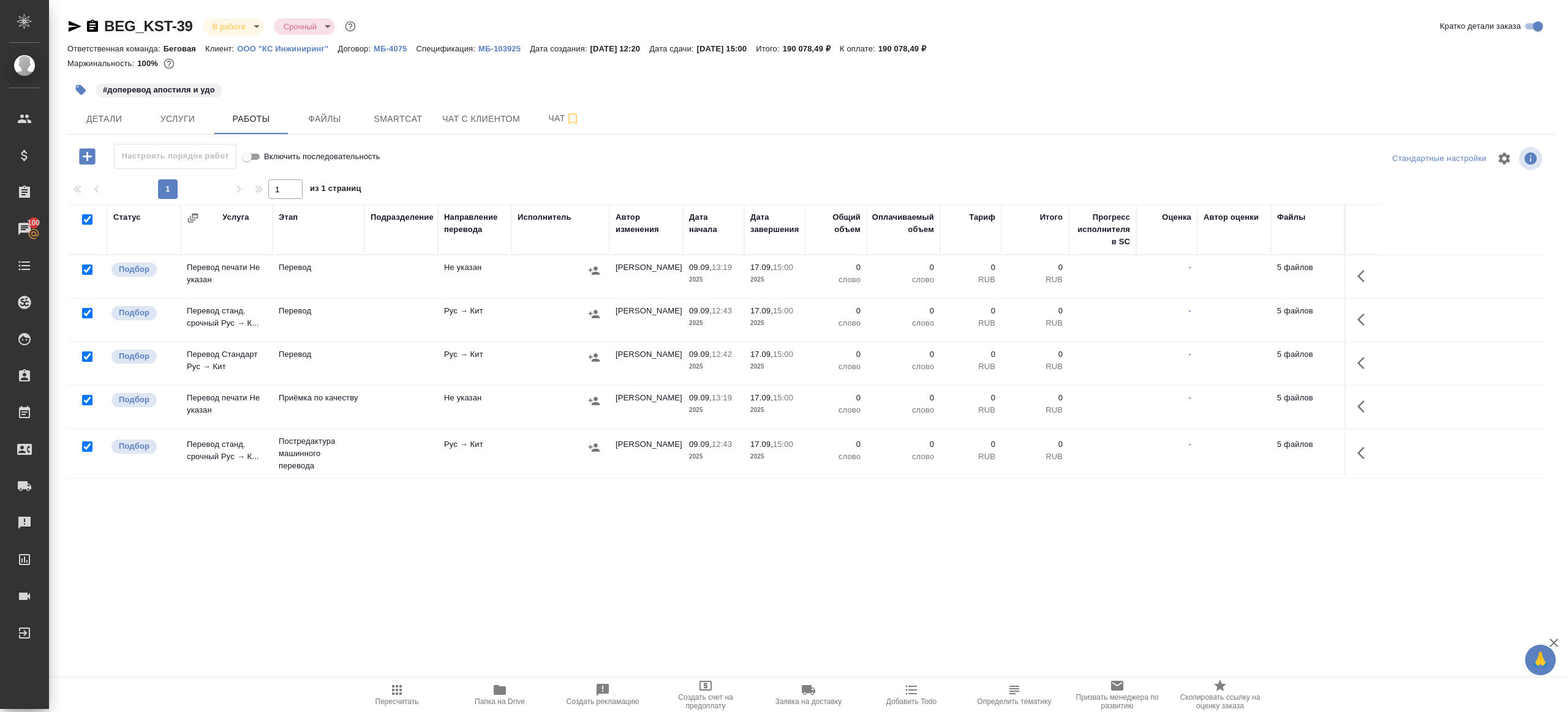
checkbox input "true"
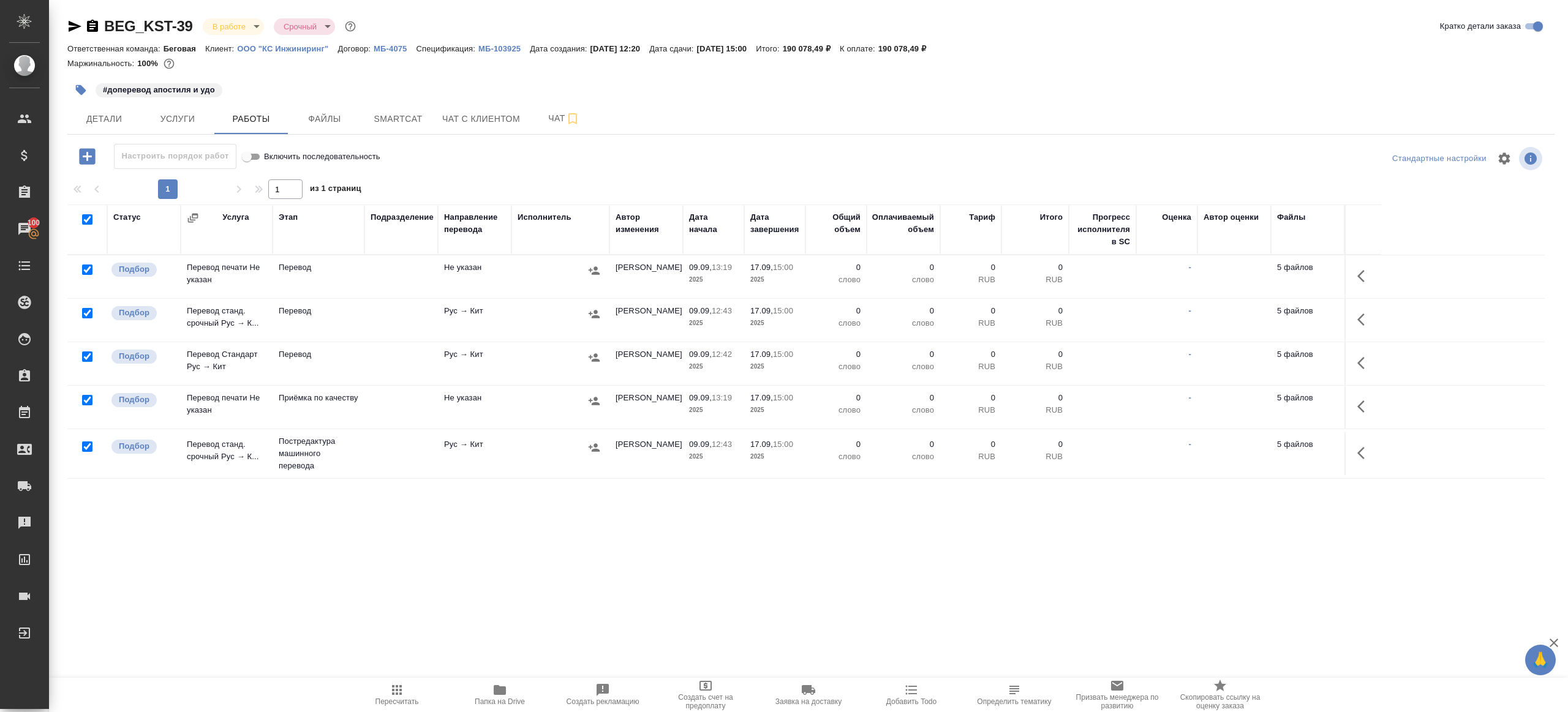
checkbox input "true"
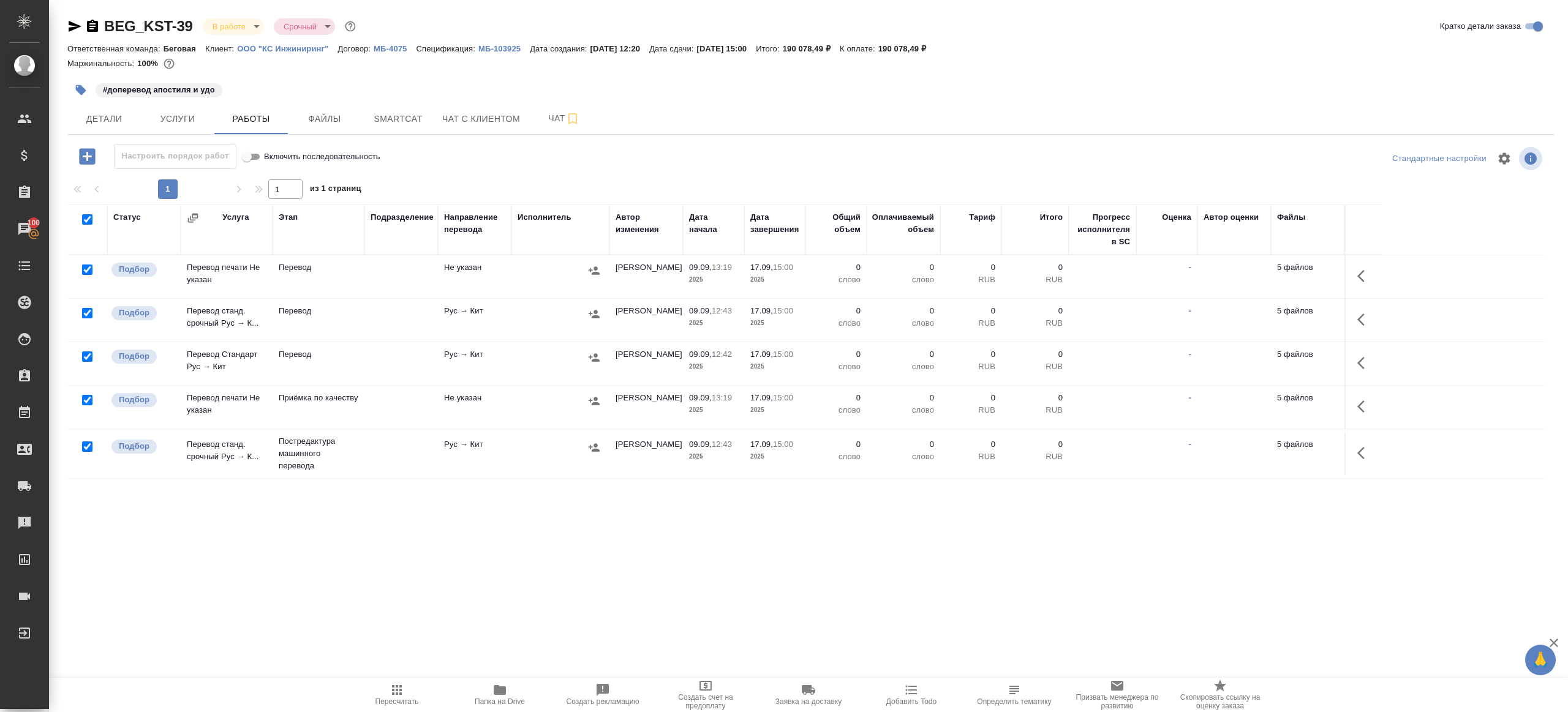
checkbox input "true"
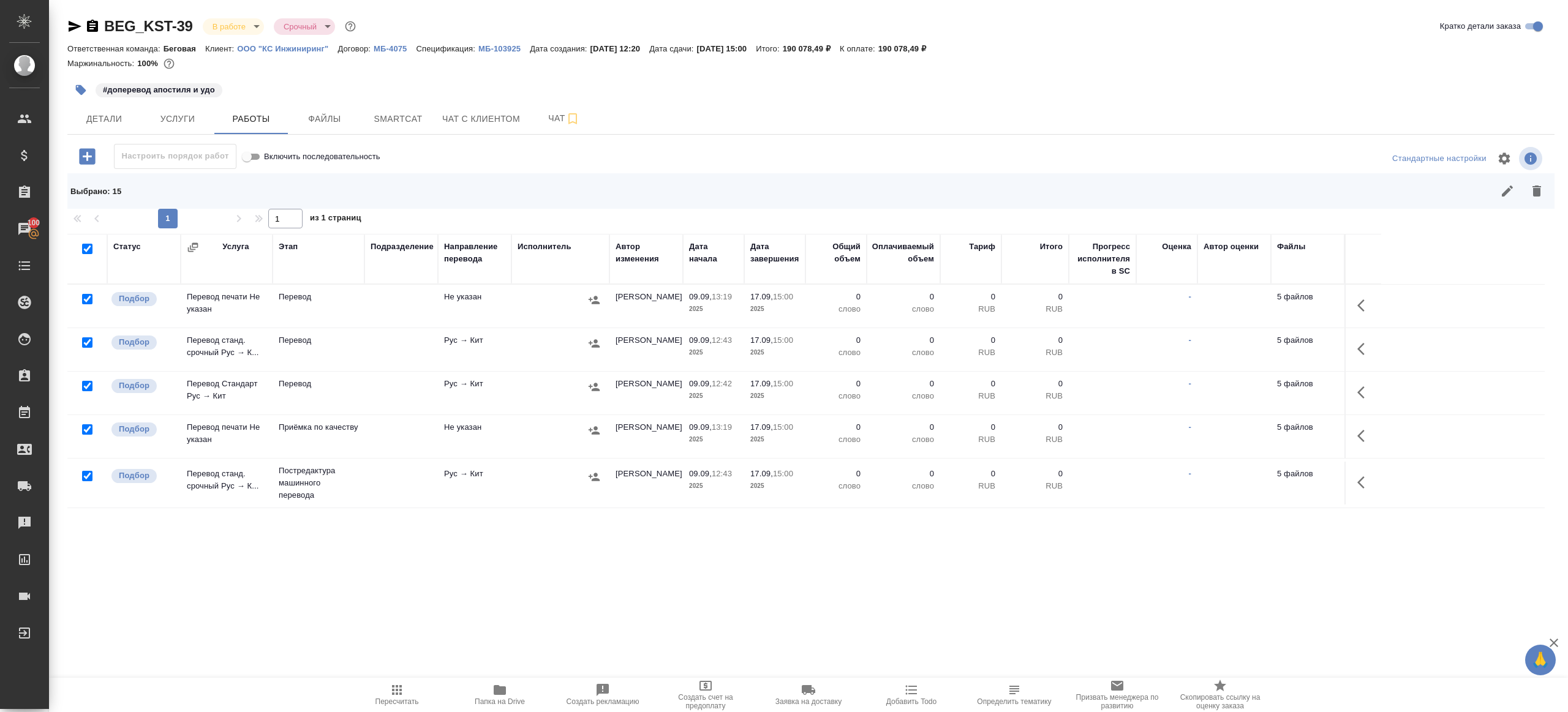
click at [90, 344] on input "checkbox" at bounding box center [87, 343] width 11 height 11
checkbox input "false"
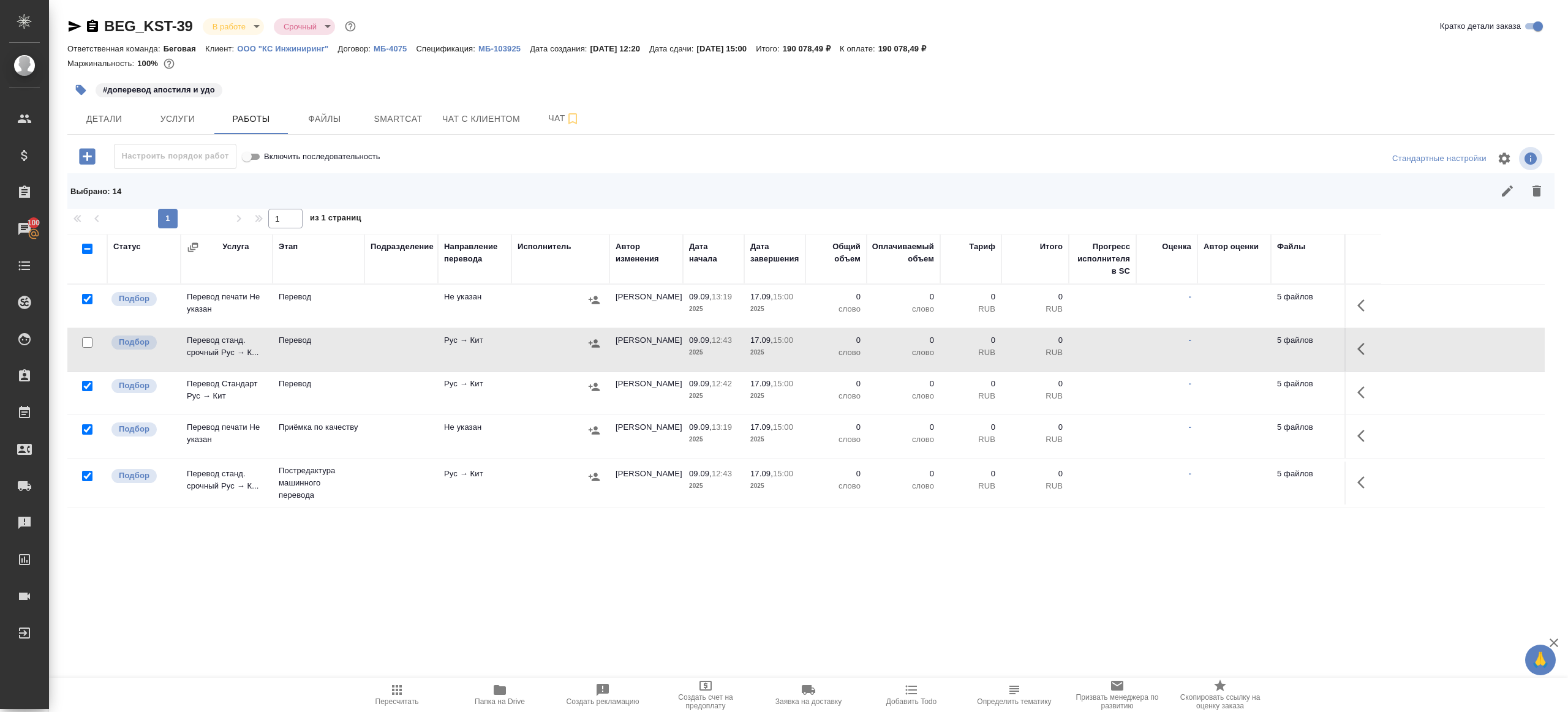
click at [88, 427] on input "checkbox" at bounding box center [87, 429] width 11 height 11
checkbox input "false"
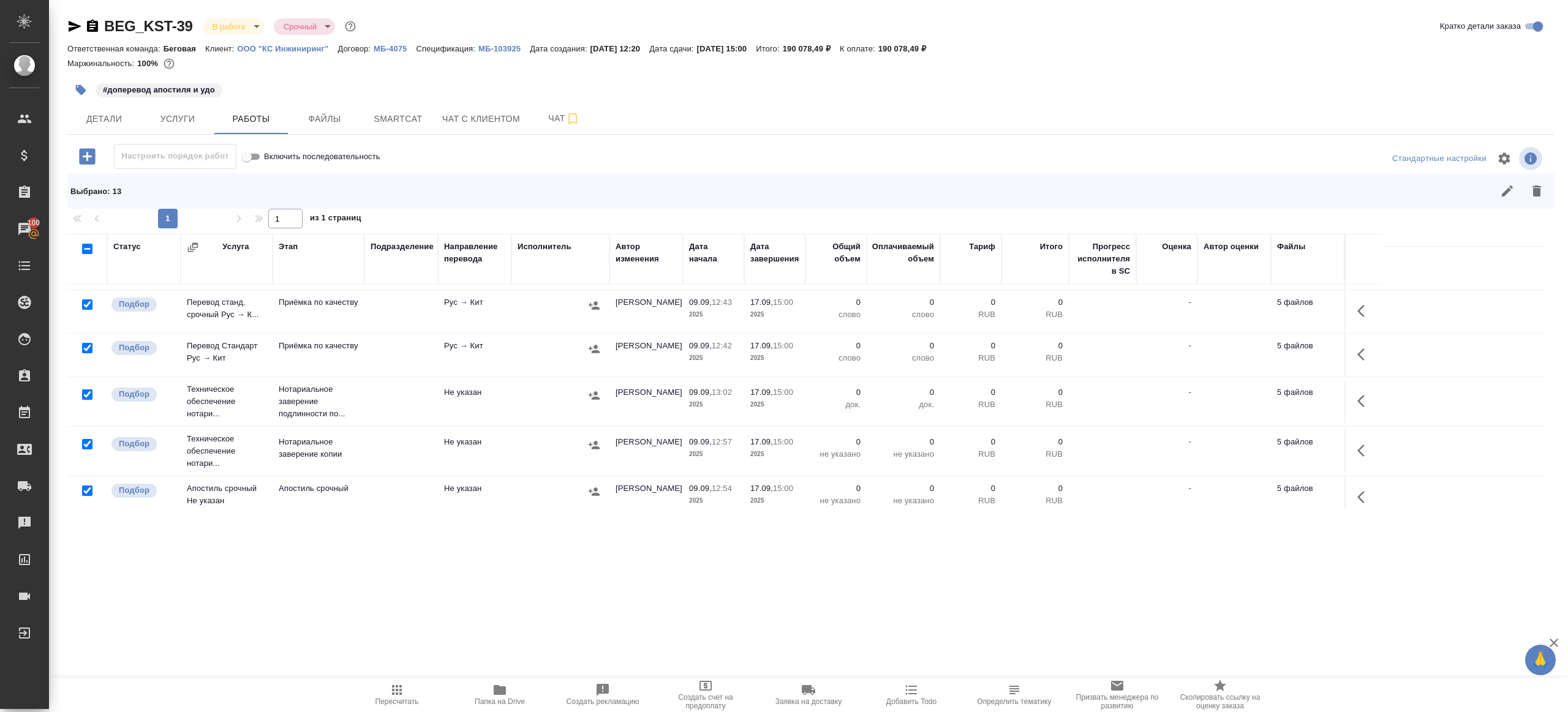
scroll to position [448, 0]
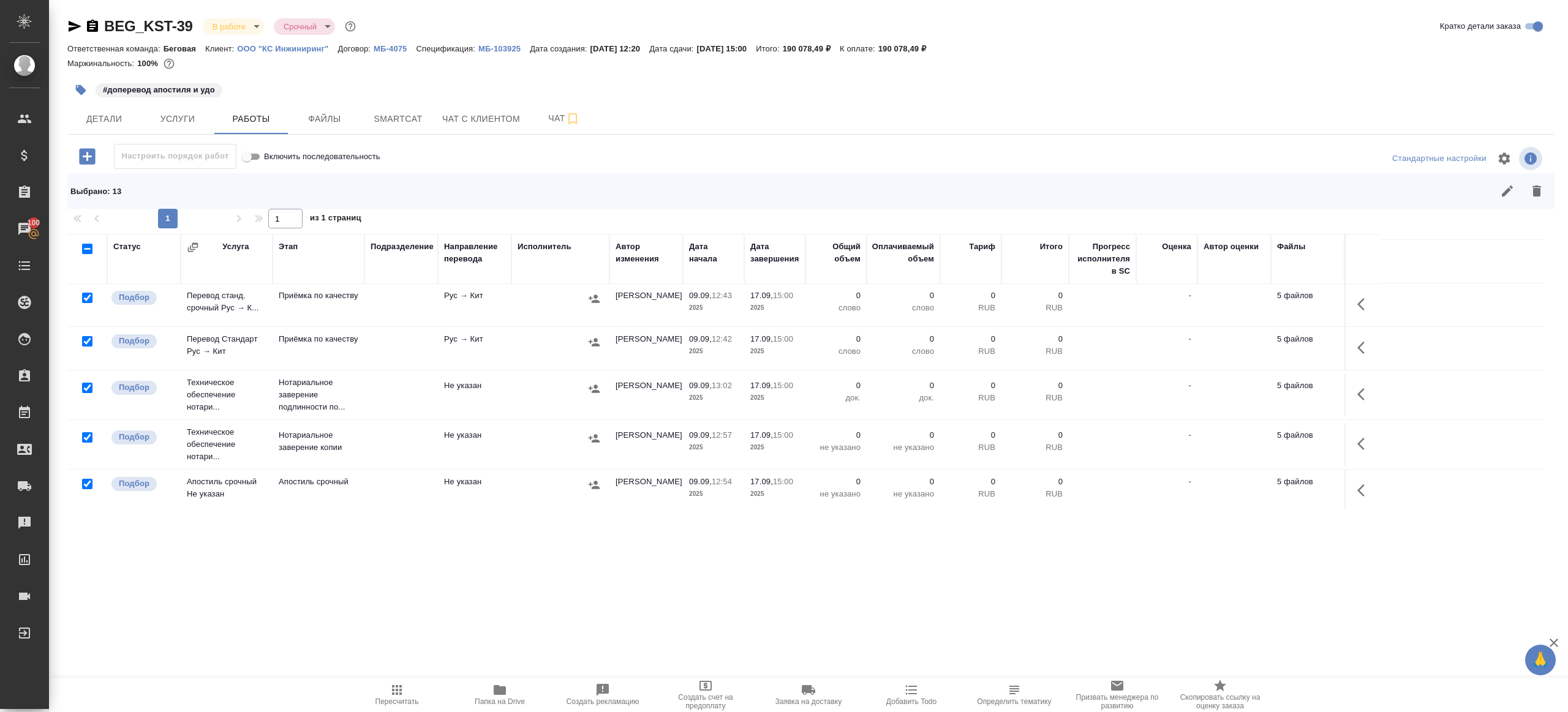
click at [86, 386] on input "checkbox" at bounding box center [87, 388] width 11 height 11
checkbox input "false"
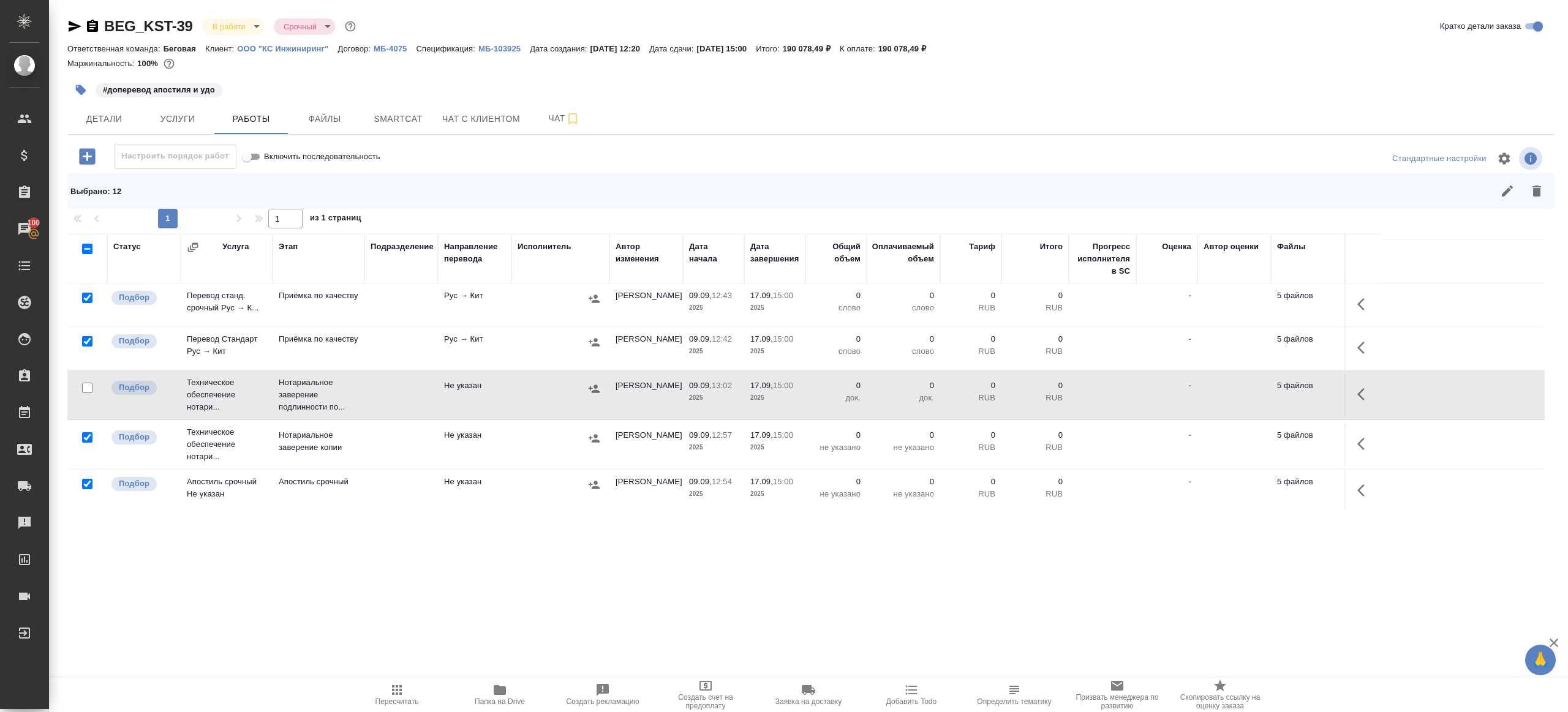
drag, startPoint x: 85, startPoint y: 434, endPoint x: 85, endPoint y: 474, distance: 40.0
click at [85, 434] on input "checkbox" at bounding box center [87, 437] width 11 height 11
checkbox input "false"
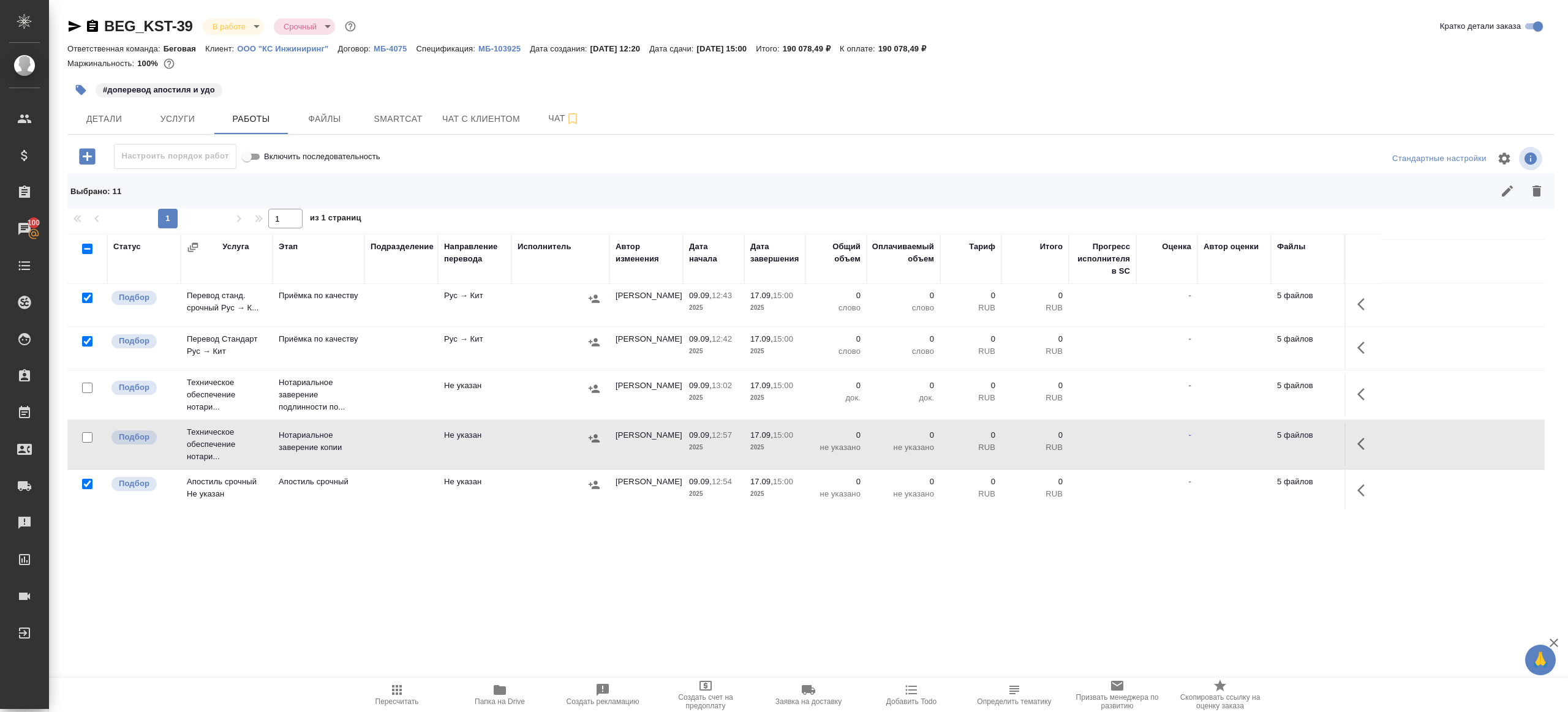
click at [84, 484] on input "checkbox" at bounding box center [87, 484] width 11 height 11
checkbox input "false"
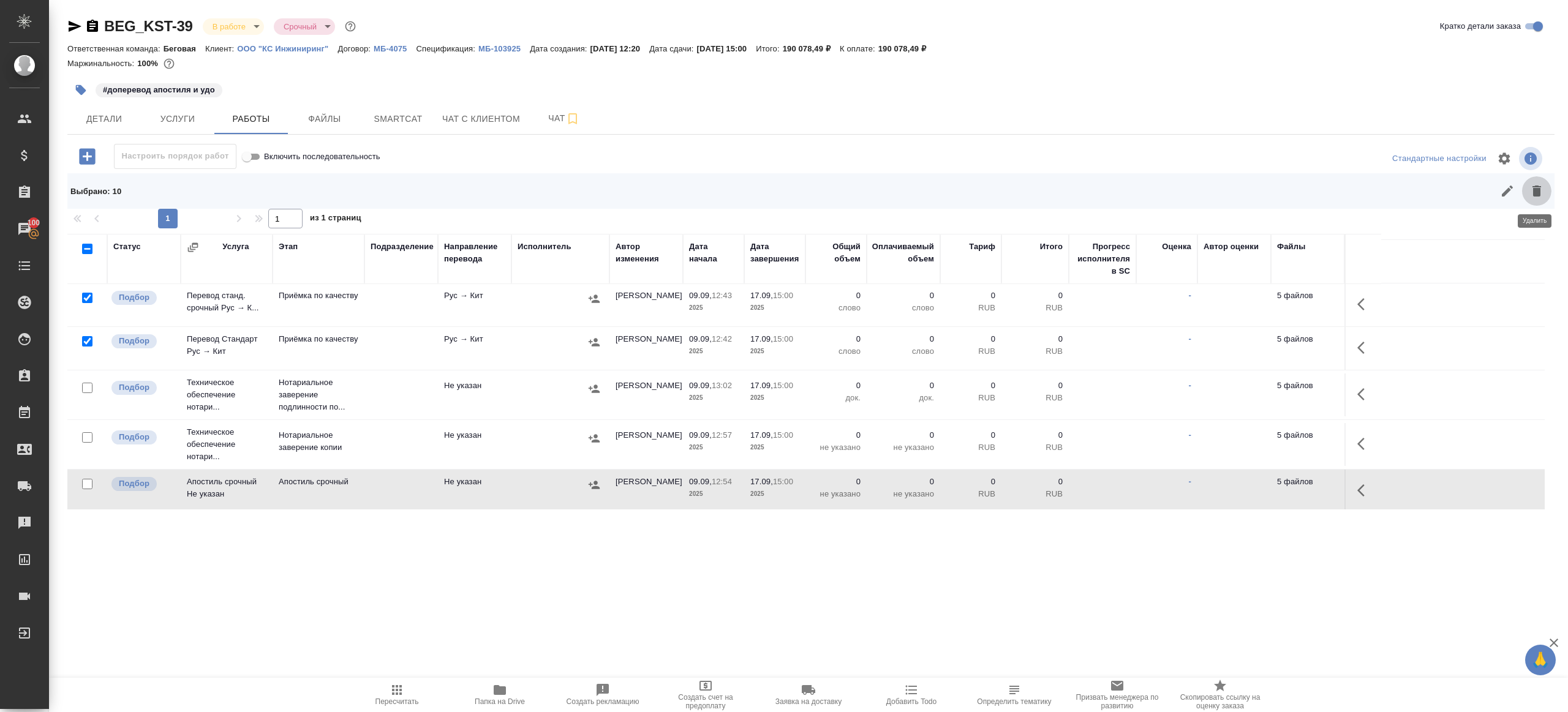
click at [1534, 194] on icon "button" at bounding box center [1537, 191] width 9 height 11
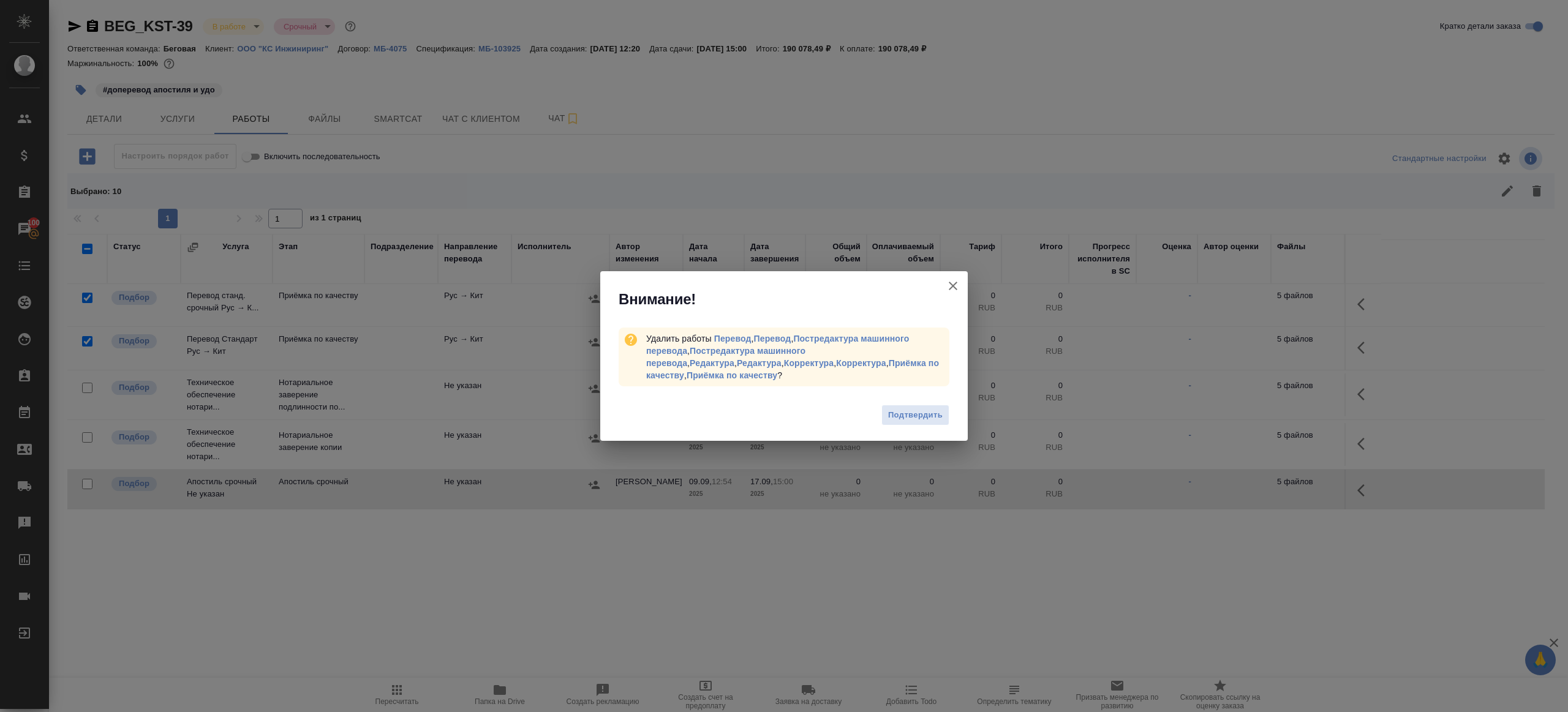
click at [923, 432] on div "Подтвердить" at bounding box center [783, 417] width 367 height 49
click at [923, 420] on span "Подтвердить" at bounding box center [915, 416] width 54 height 14
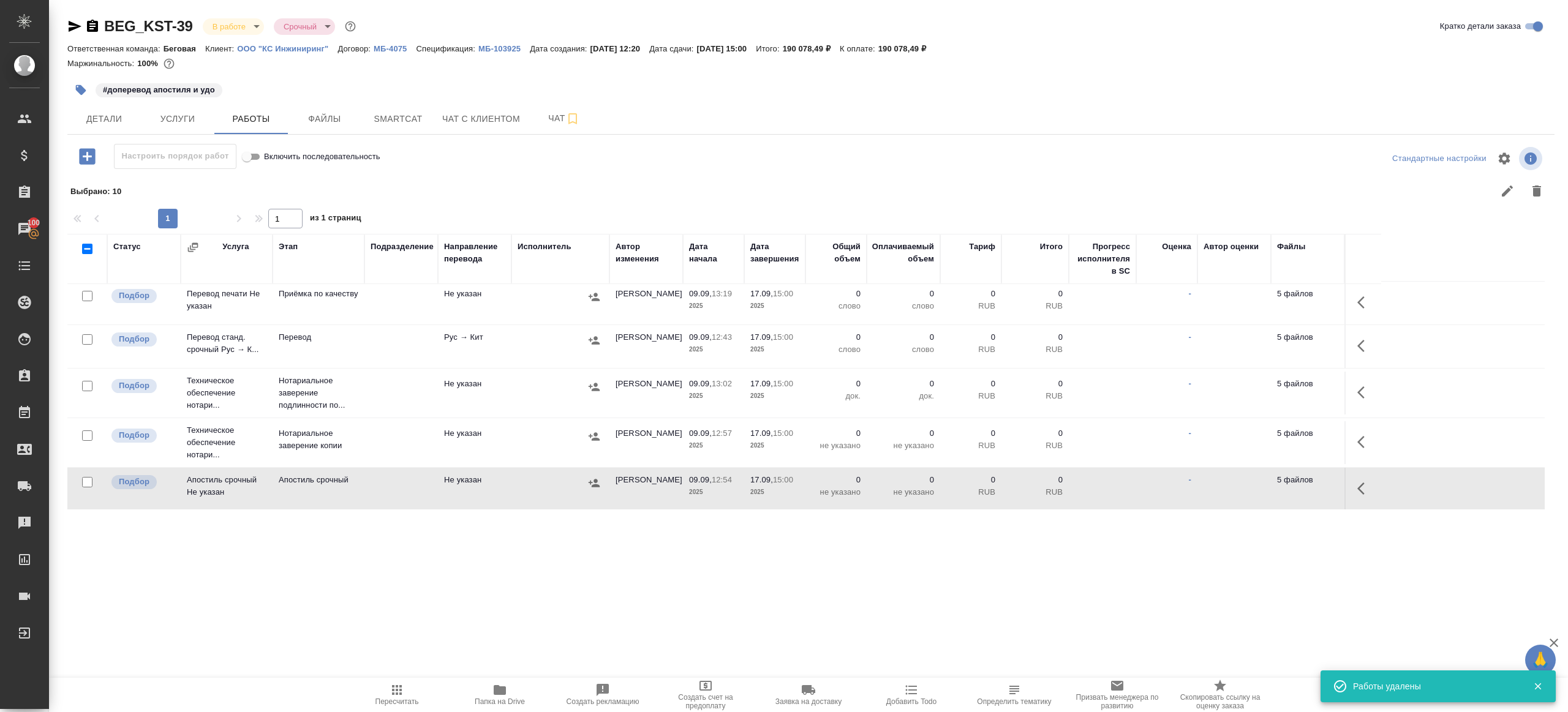
scroll to position [0, 0]
click at [1357, 349] on icon "button" at bounding box center [1364, 348] width 15 height 15
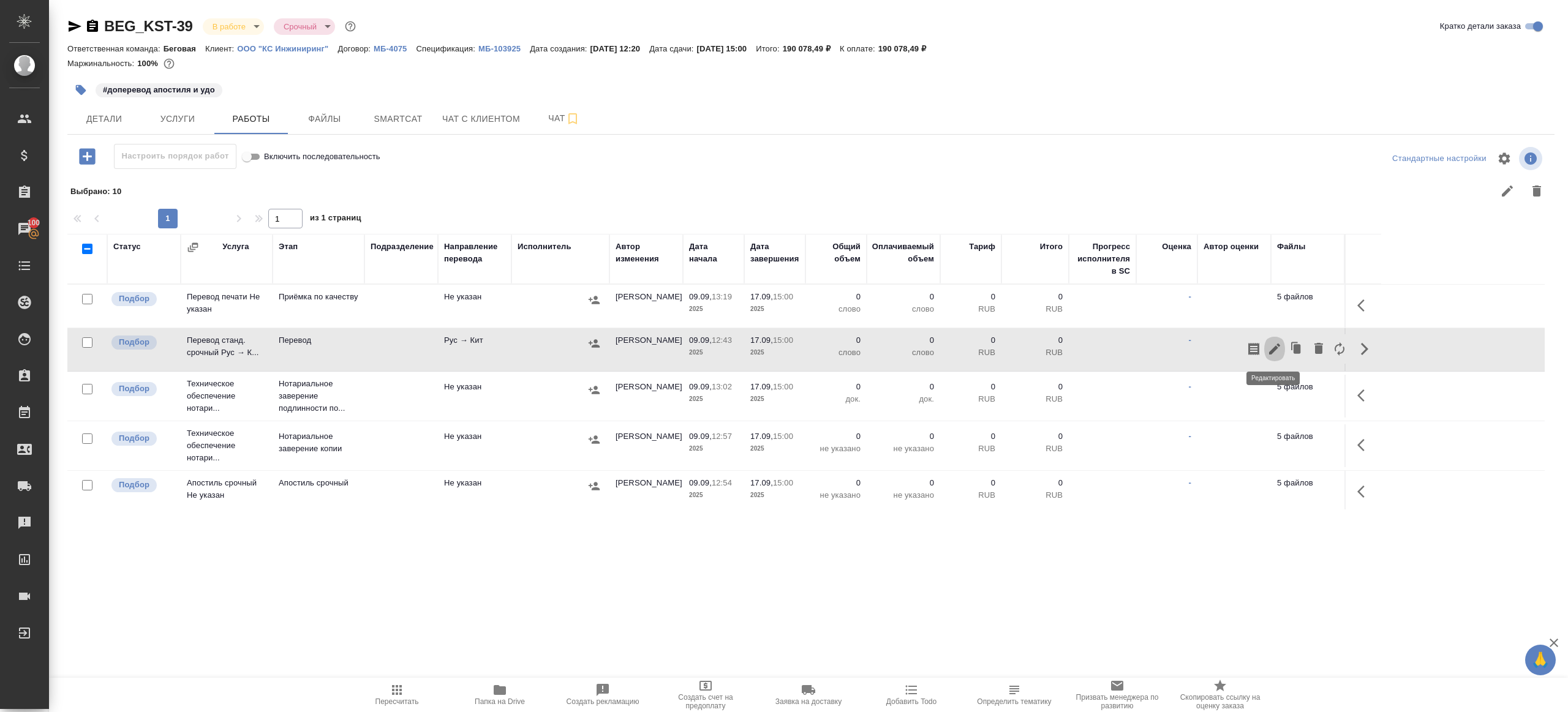
click at [1268, 348] on icon "button" at bounding box center [1274, 348] width 15 height 15
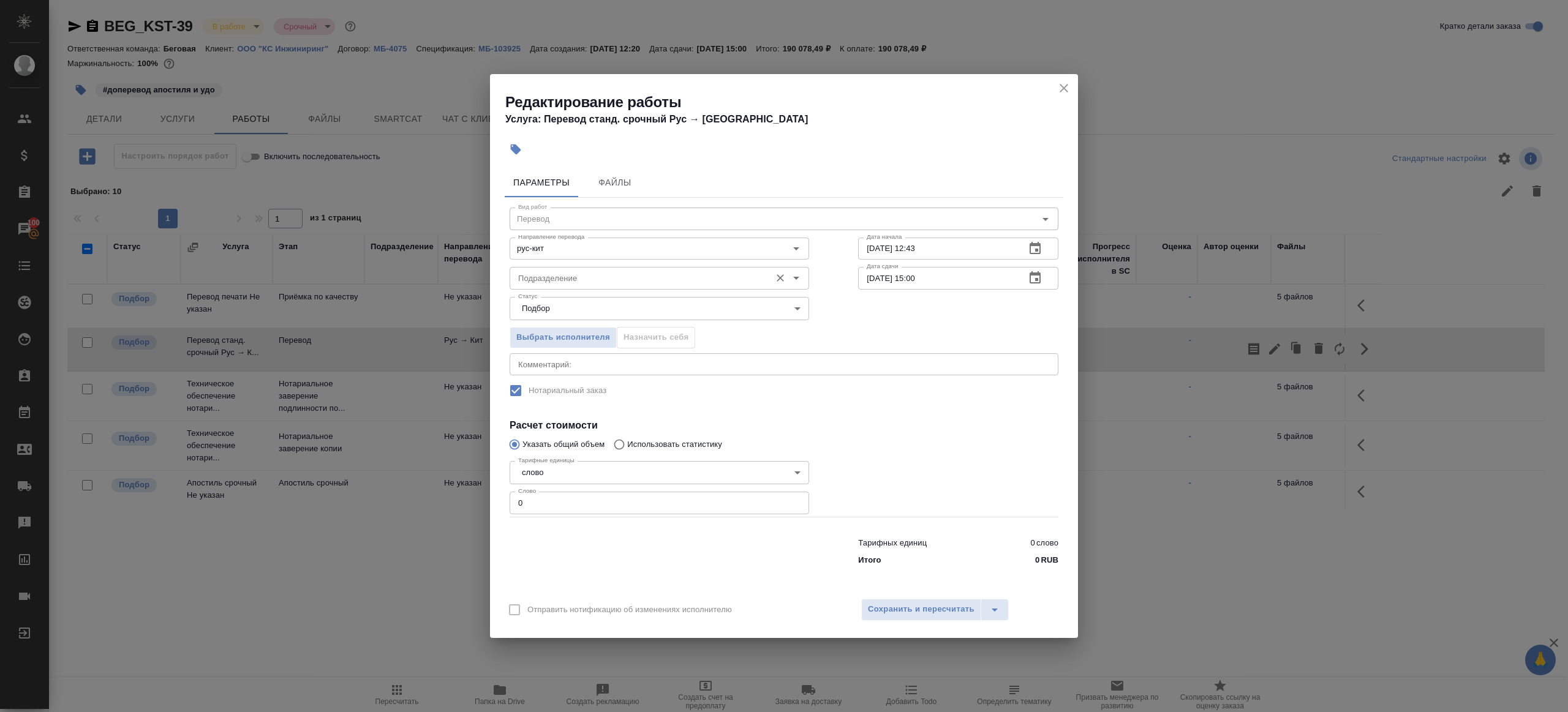
click at [544, 283] on input "Подразделение" at bounding box center [638, 278] width 251 height 15
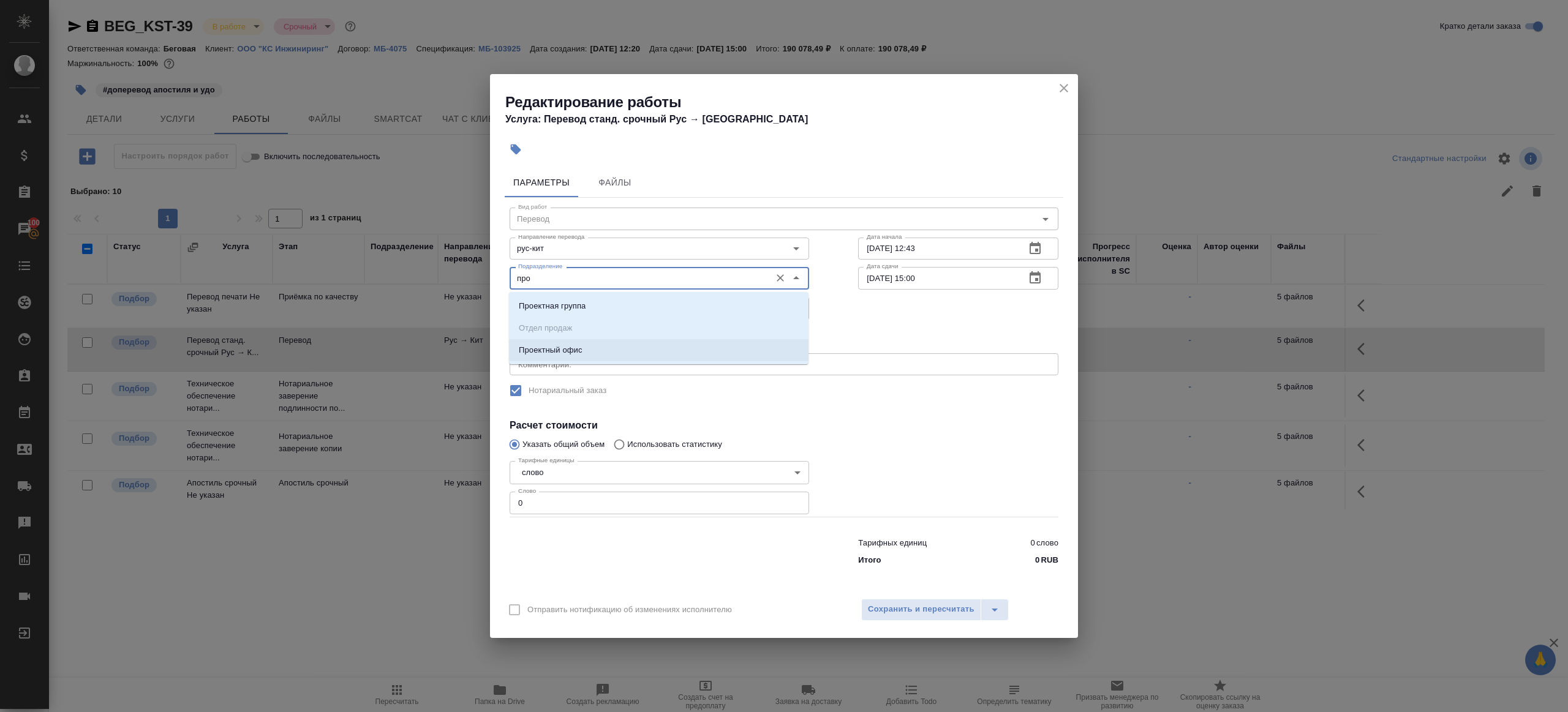
click at [562, 351] on p "Проектный офис" at bounding box center [551, 350] width 64 height 12
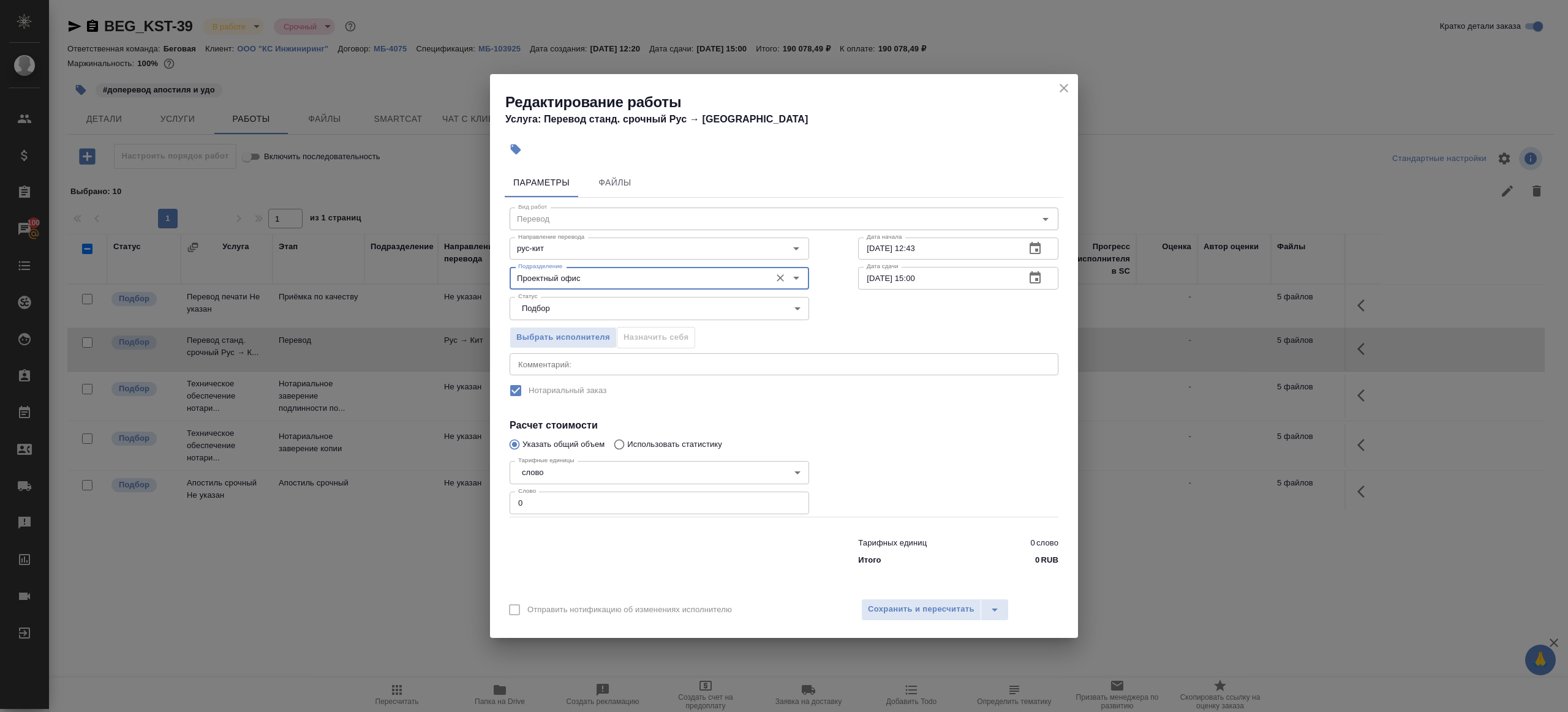
type input "Проектный офис"
click at [562, 507] on input "0" at bounding box center [659, 502] width 300 height 22
type input "1"
click at [631, 540] on div at bounding box center [660, 548] width 348 height 49
click at [1033, 276] on icon "button" at bounding box center [1035, 278] width 15 height 15
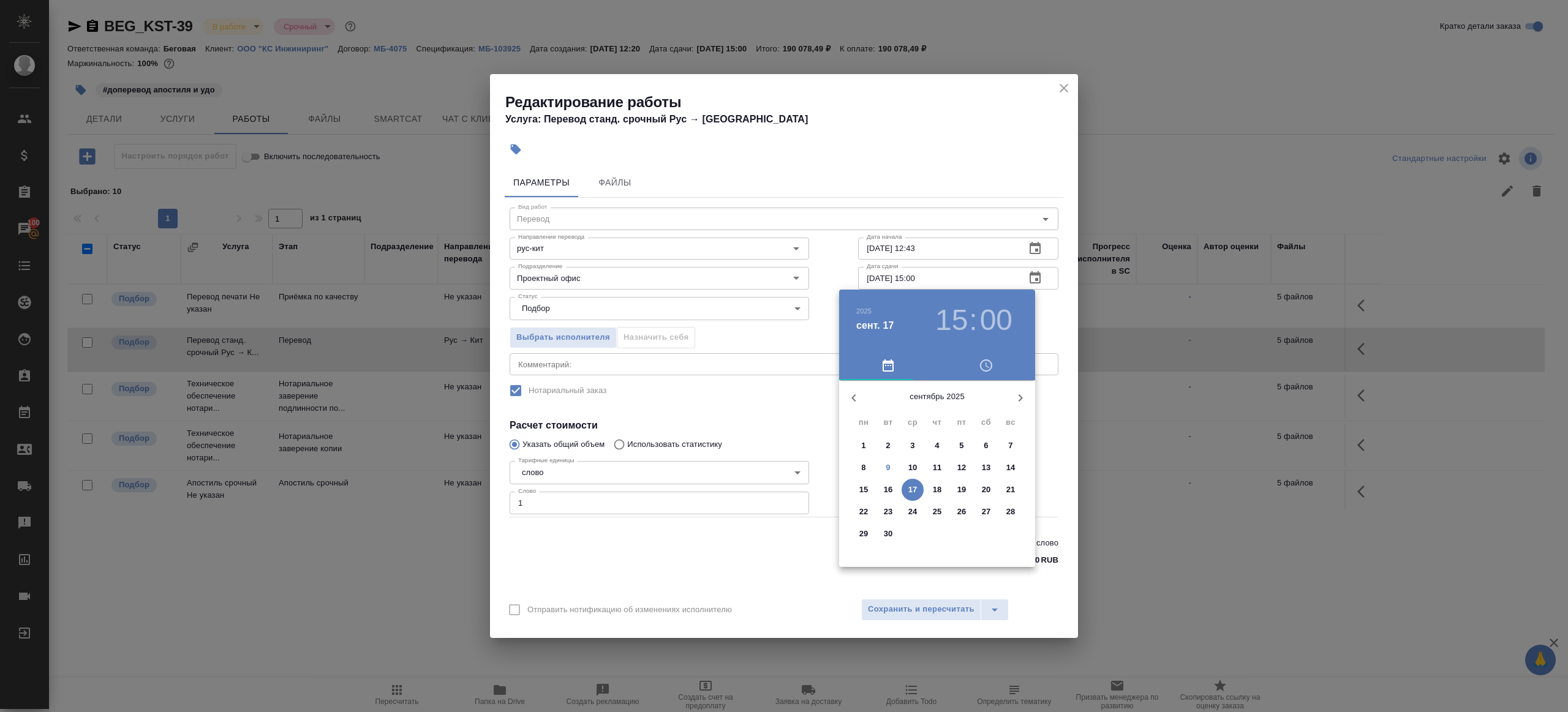
click at [964, 467] on p "12" at bounding box center [962, 468] width 9 height 12
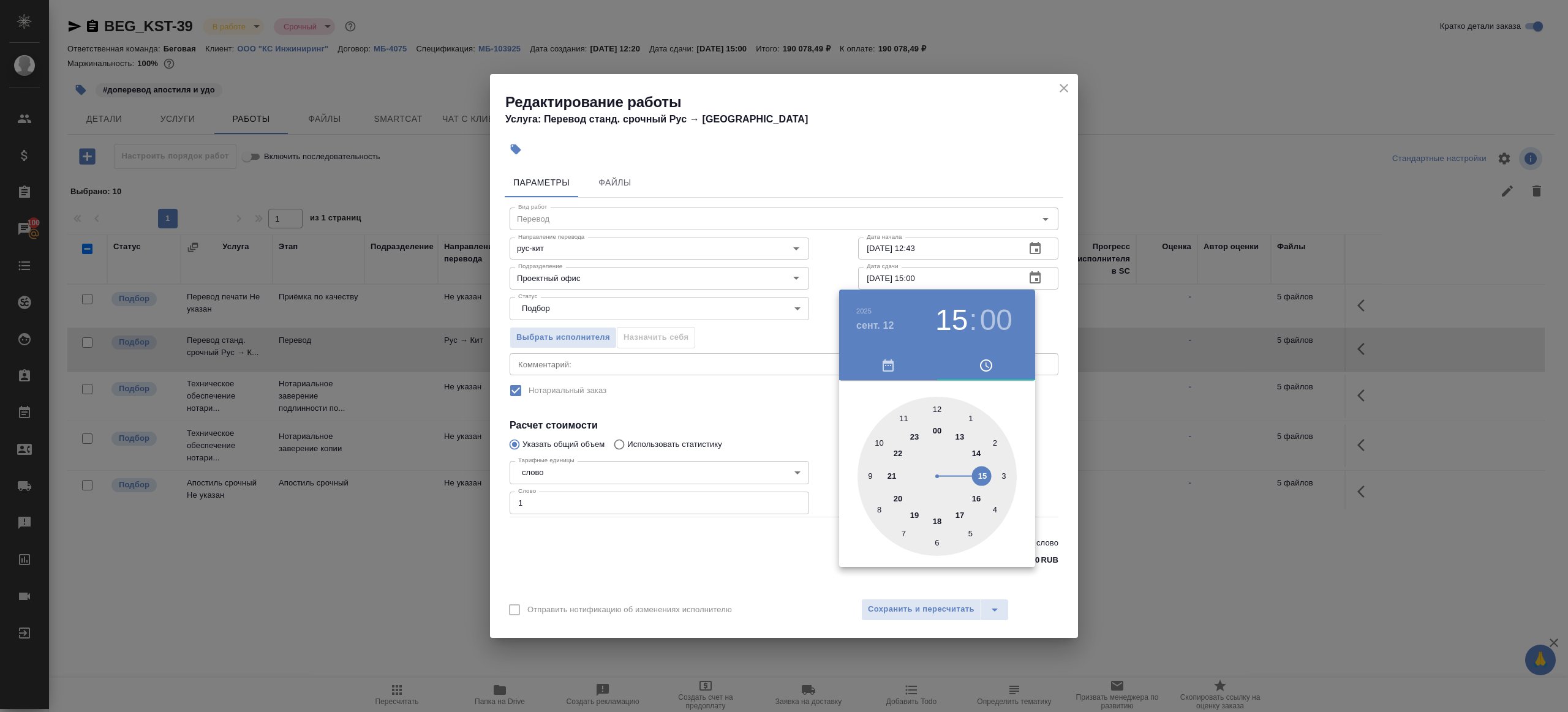
click at [810, 364] on div at bounding box center [784, 356] width 1568 height 712
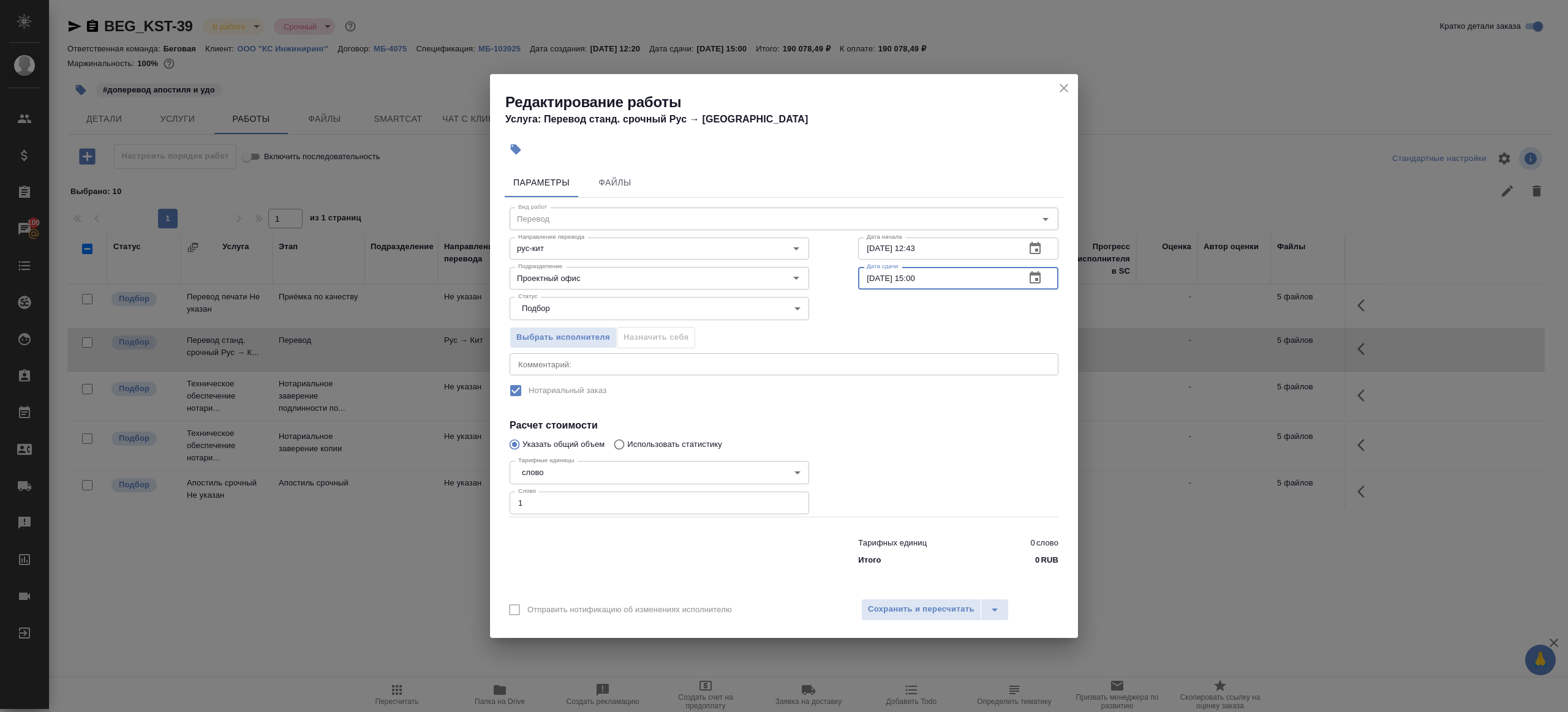
click at [902, 275] on input "[DATE] 15:00" at bounding box center [936, 277] width 157 height 22
click at [1036, 283] on icon "button" at bounding box center [1035, 277] width 11 height 12
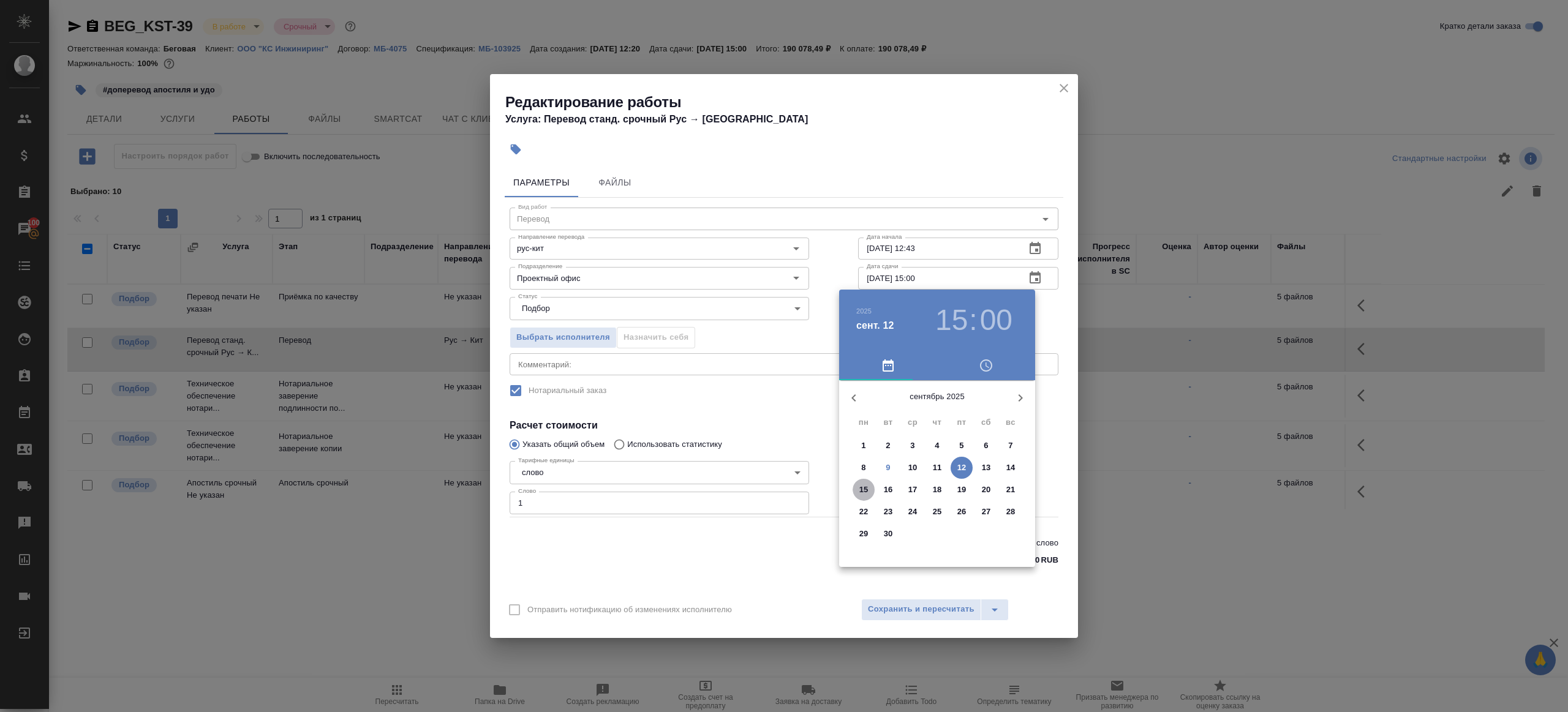
click at [857, 491] on span "15" at bounding box center [863, 490] width 22 height 12
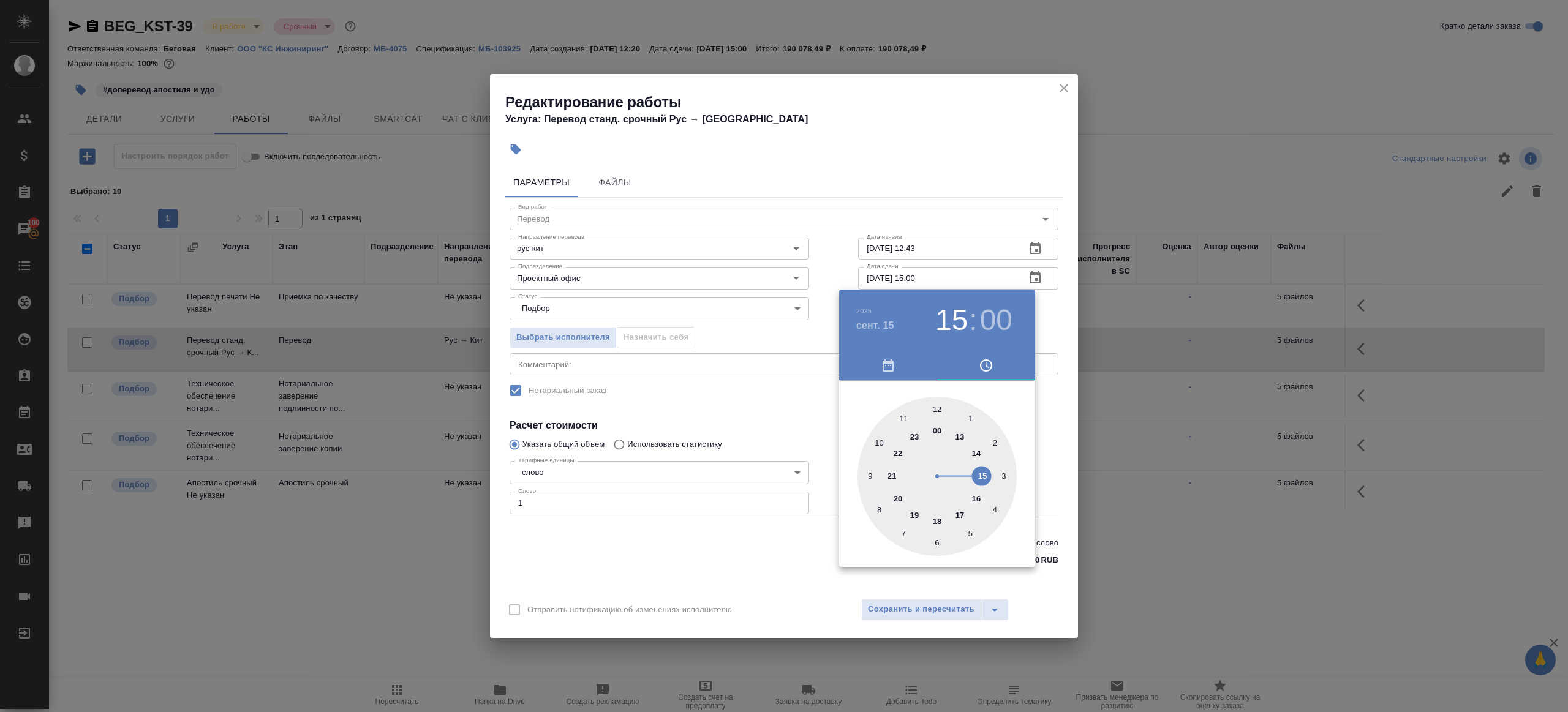
drag, startPoint x: 828, startPoint y: 324, endPoint x: 842, endPoint y: 320, distance: 14.6
click at [828, 324] on div at bounding box center [784, 356] width 1568 height 712
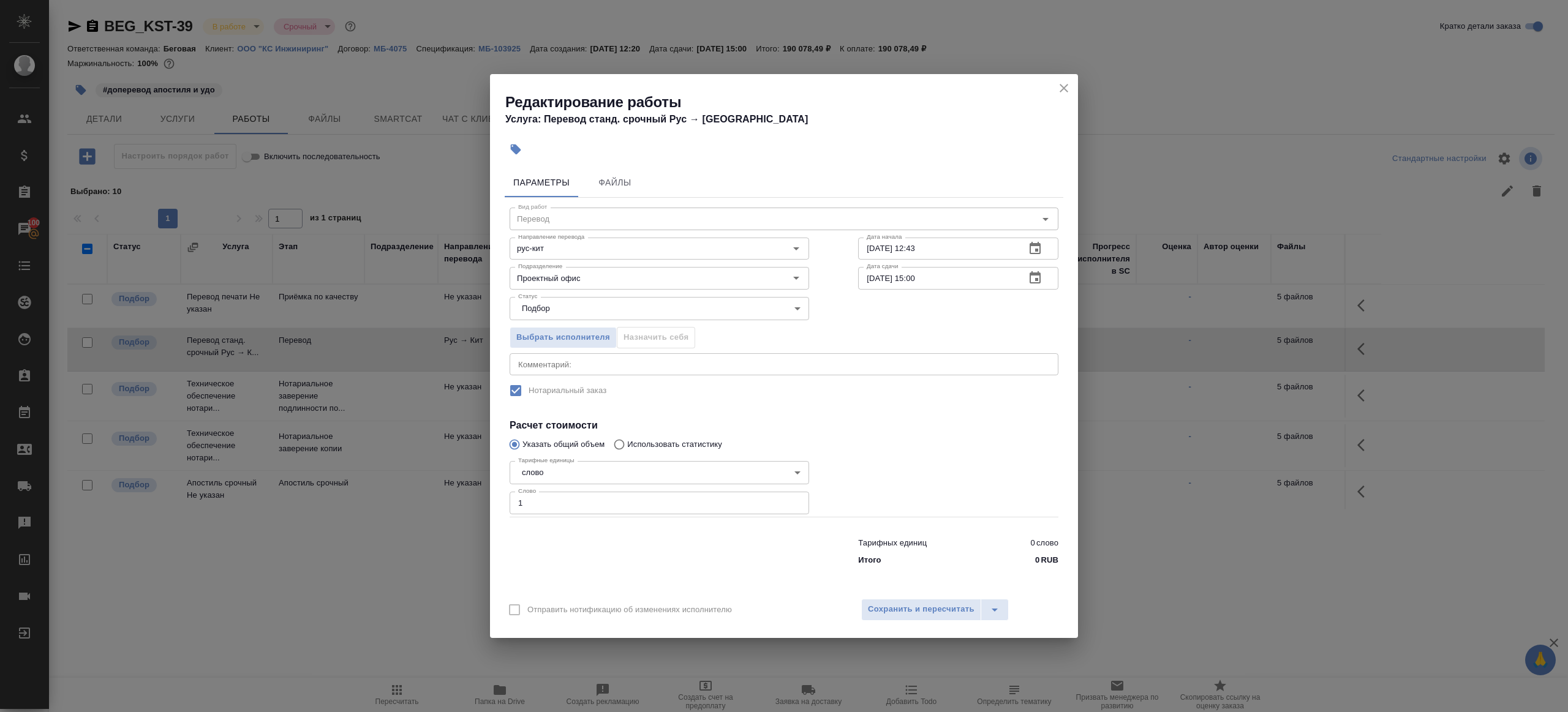
click at [916, 278] on input "15.09.2025 15:00" at bounding box center [936, 277] width 157 height 22
click at [916, 275] on input "15.09.2025 05:00" at bounding box center [936, 277] width 157 height 22
type input "15.09.2025 10:00"
click at [908, 484] on div at bounding box center [958, 486] width 249 height 109
click at [908, 612] on span "Сохранить и пересчитать" at bounding box center [921, 610] width 107 height 14
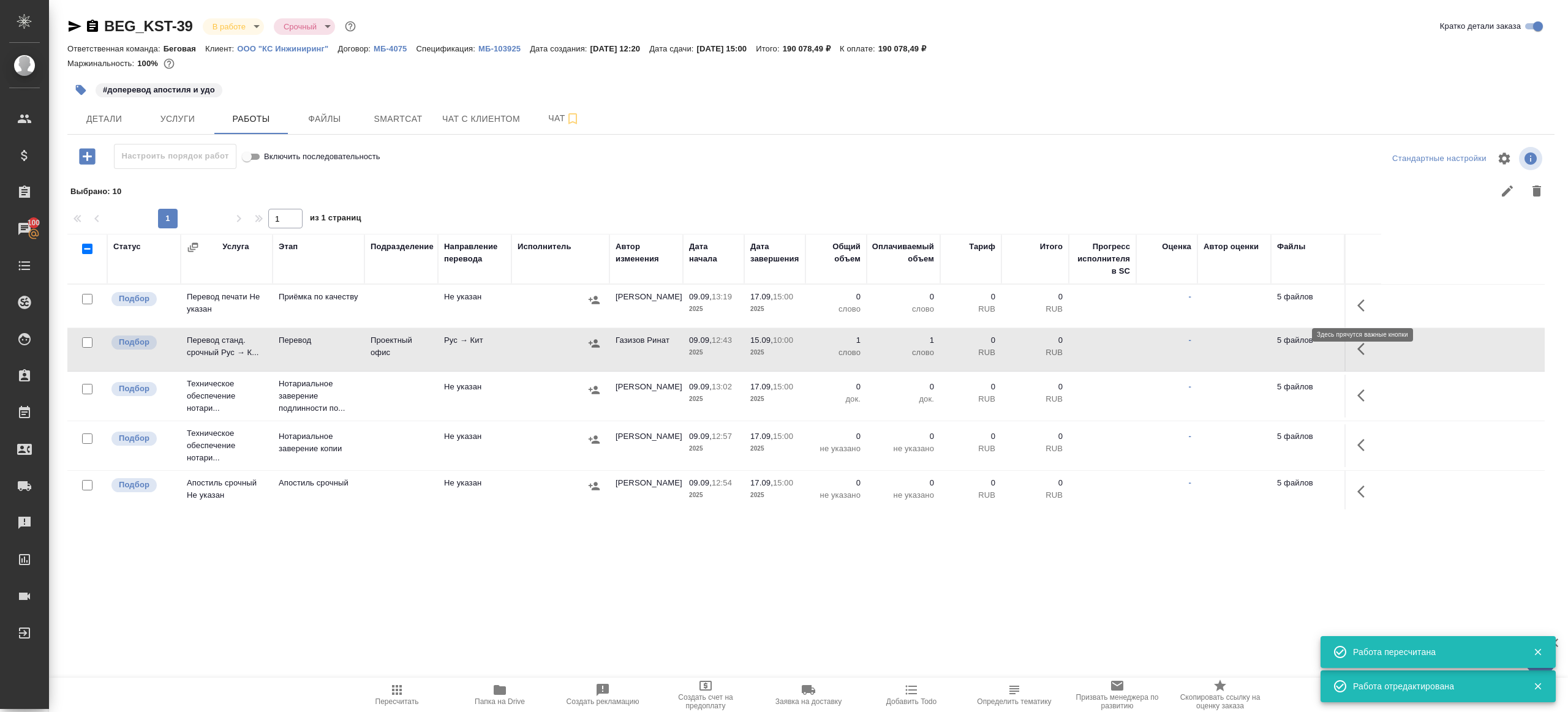
click at [1364, 300] on icon "button" at bounding box center [1364, 306] width 15 height 15
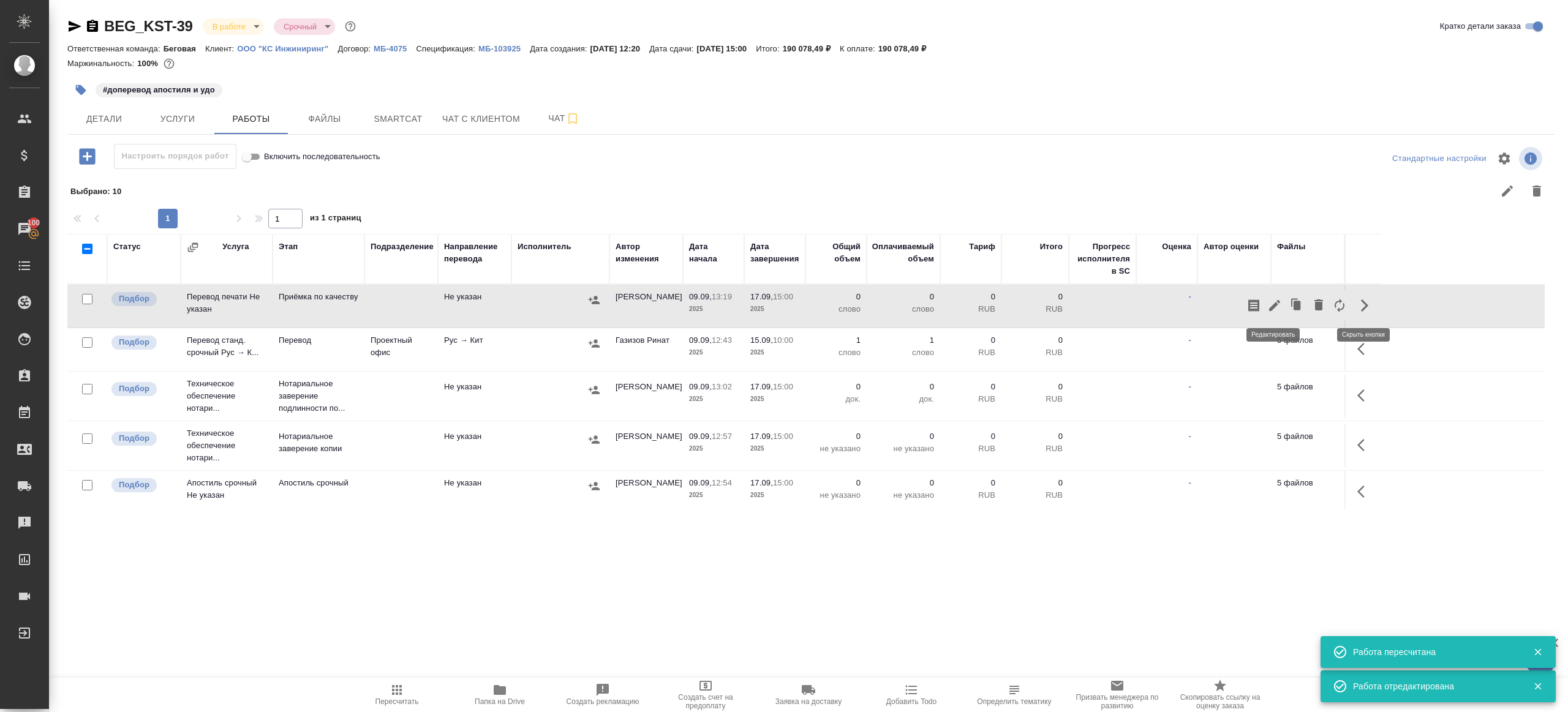
click at [1275, 300] on icon "button" at bounding box center [1274, 306] width 15 height 15
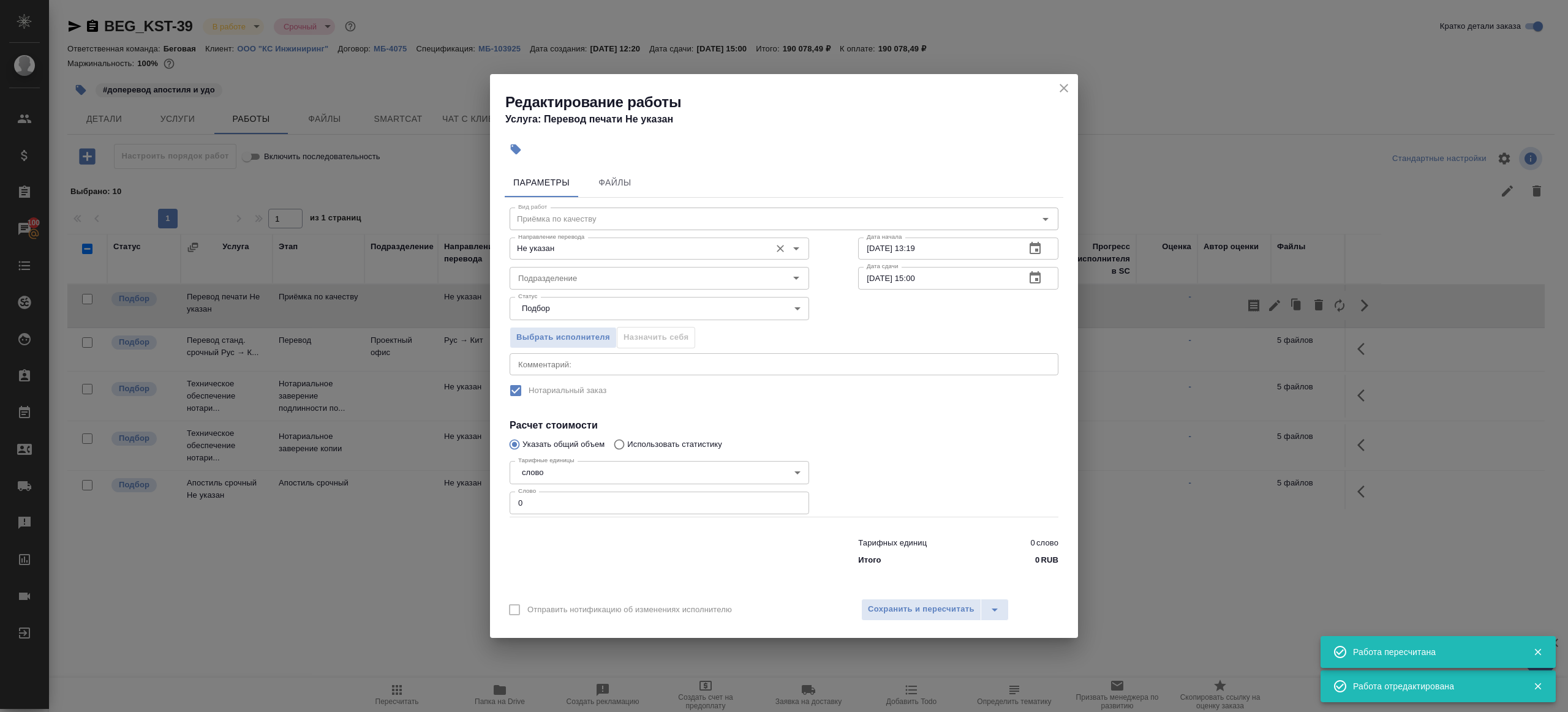
click at [550, 251] on input "Не указан" at bounding box center [638, 248] width 251 height 15
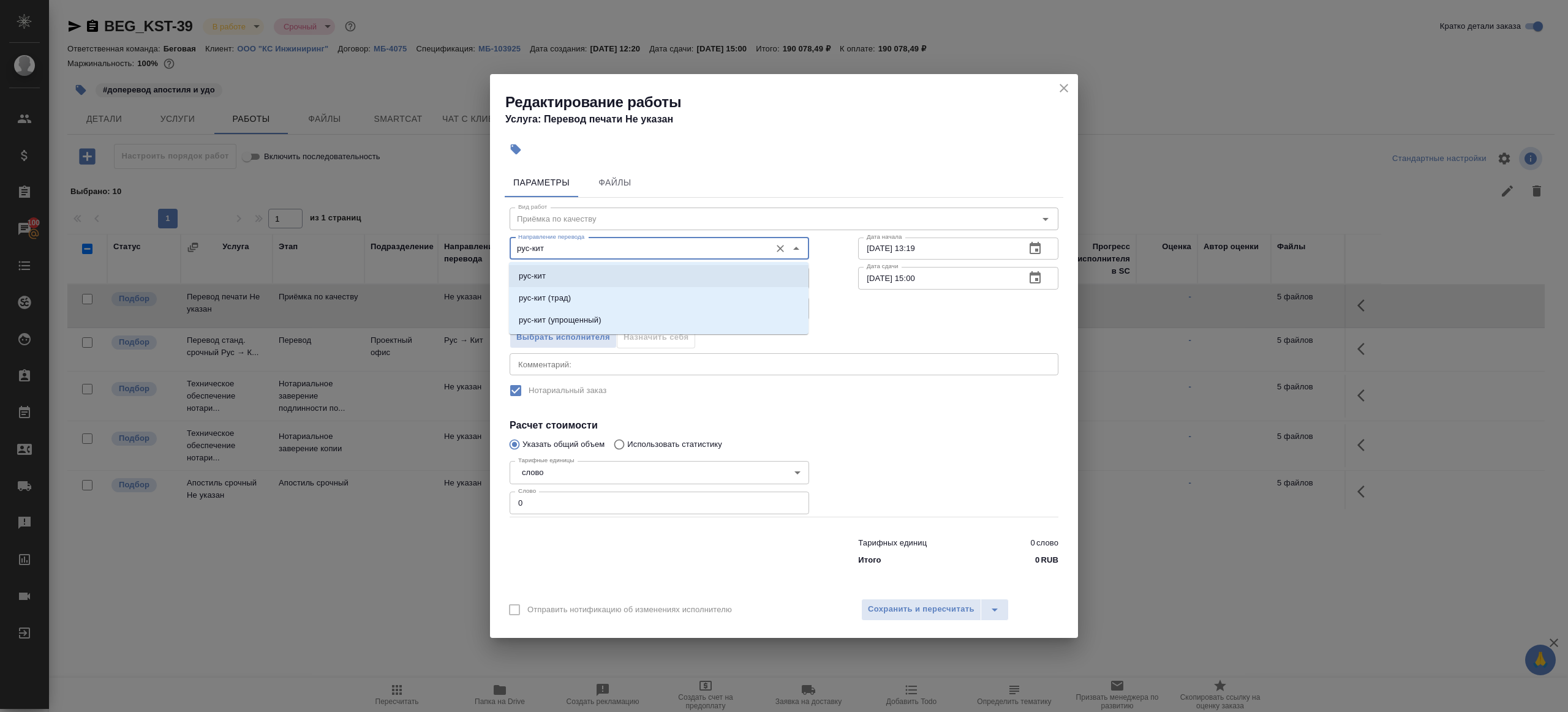
click at [548, 275] on li "рус-кит" at bounding box center [658, 276] width 300 height 22
type input "рус-кит"
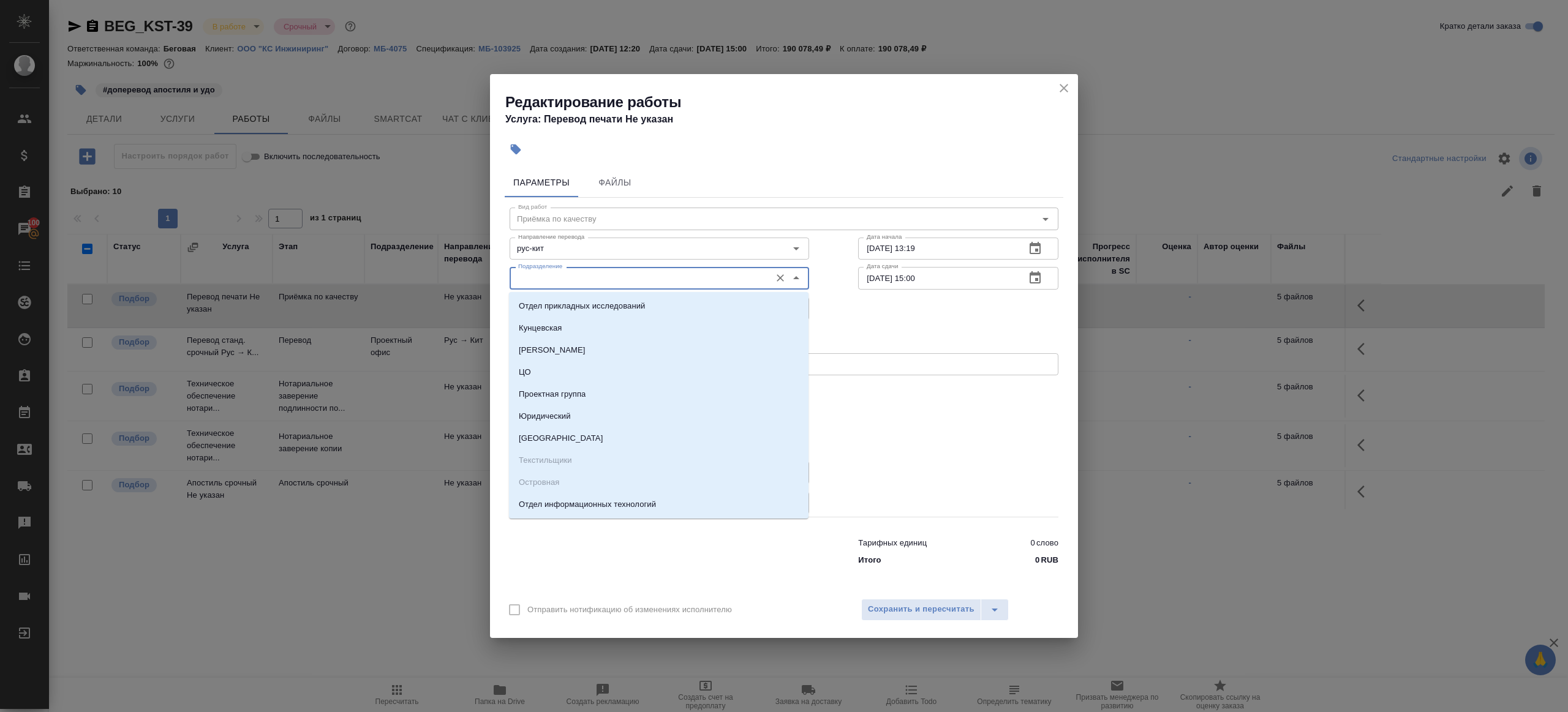
click at [548, 275] on input "Подразделение" at bounding box center [638, 278] width 251 height 15
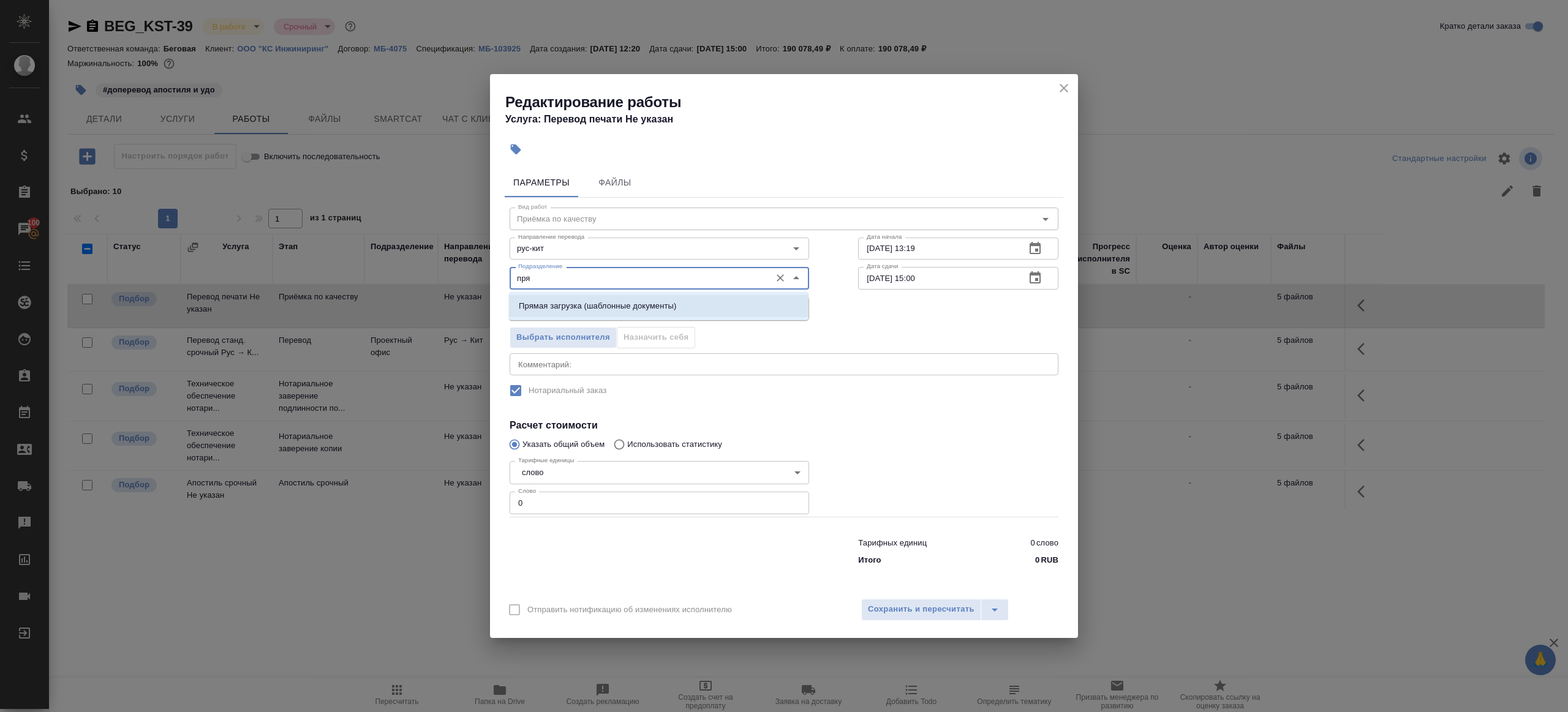
click at [584, 300] on p "Прямая загрузка (шаблонные документы)" at bounding box center [597, 307] width 157 height 12
type input "Прямая загрузка (шаблонные документы)"
click at [956, 250] on input "09.09.2025 13:19" at bounding box center [936, 248] width 157 height 22
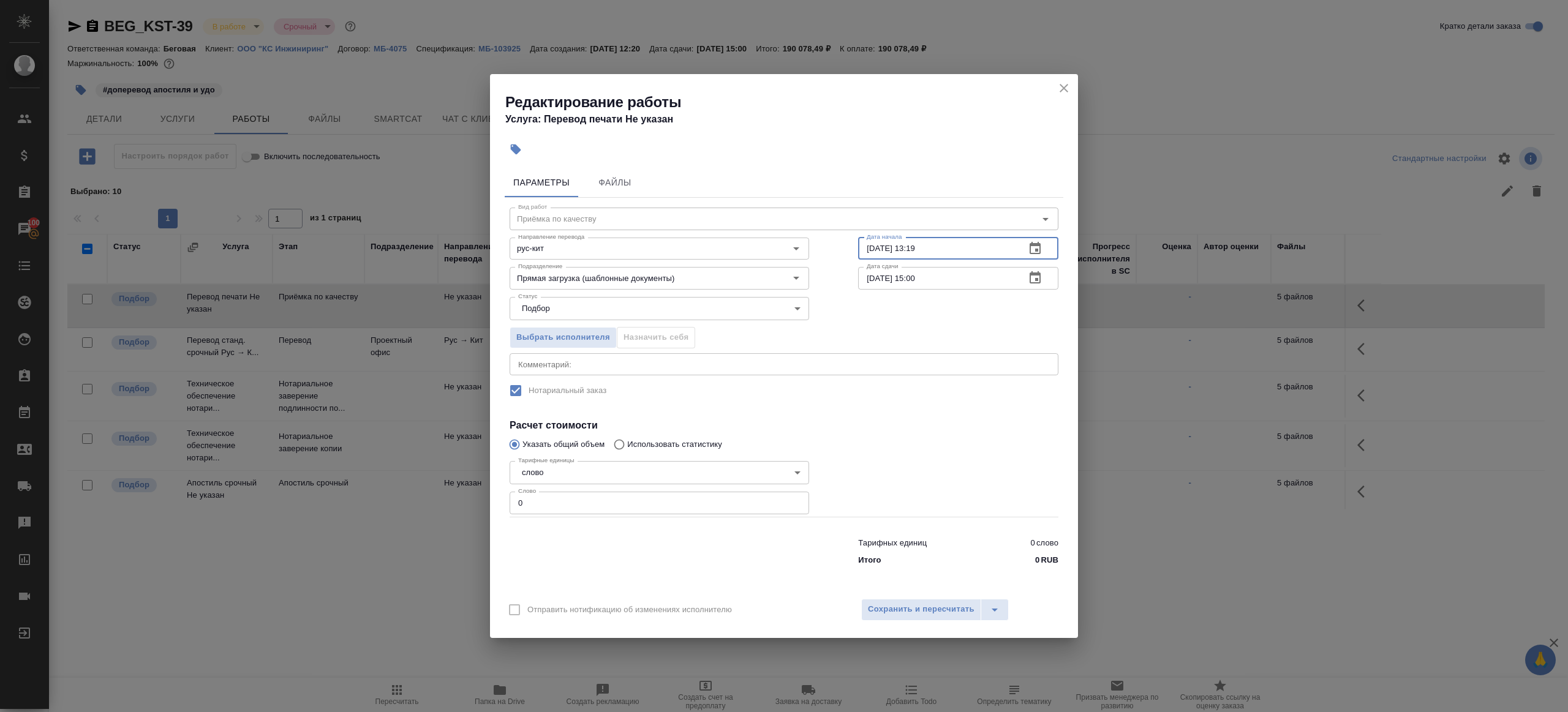
paste input "15.09.2025 10:00"
type input "15.09.2025 10:00"
click at [956, 284] on input "17.09.2025 15:00" at bounding box center [936, 277] width 157 height 22
paste input "5.09.2025 10"
click at [874, 278] on input "15.09.2025 10:00" at bounding box center [936, 277] width 157 height 22
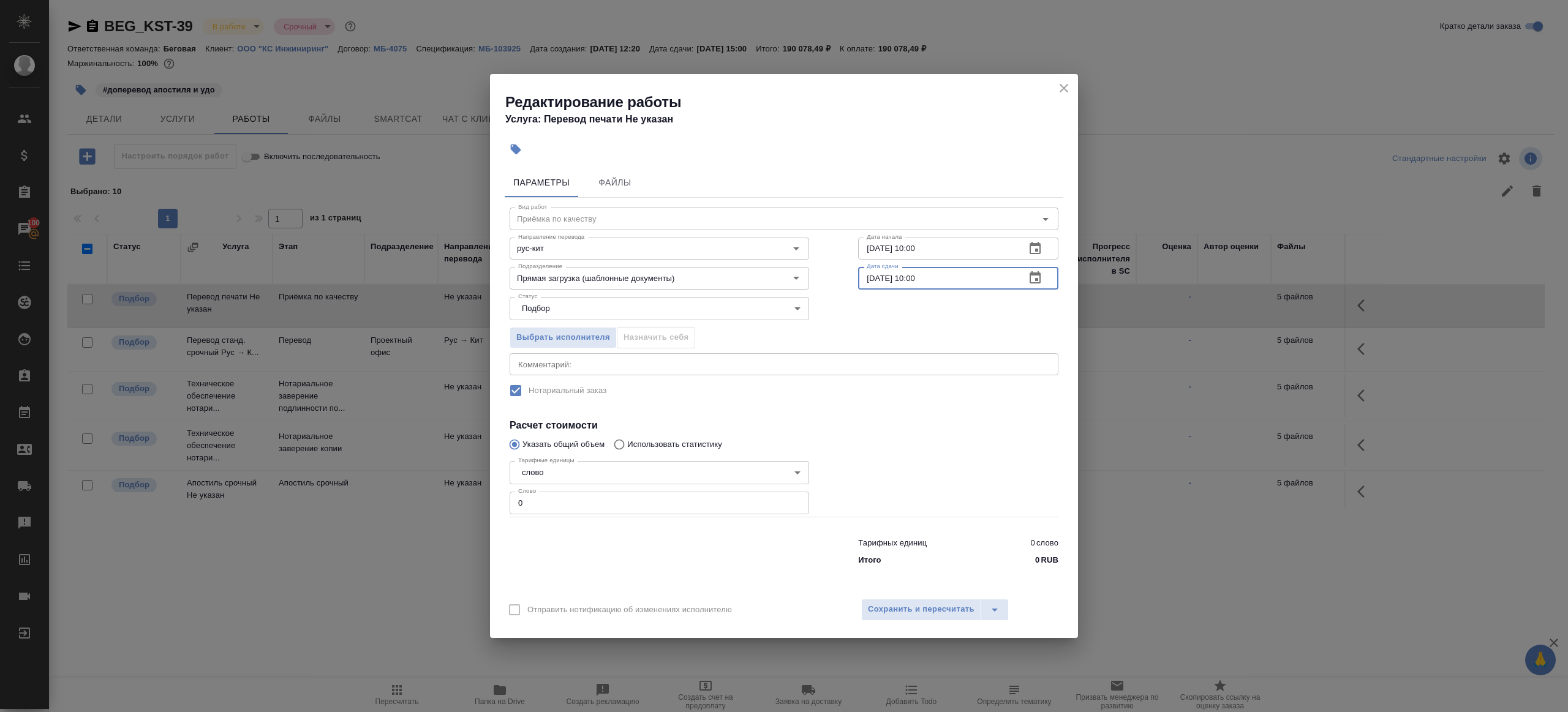
type input "16.09.2025 10:00"
click at [627, 505] on input "0" at bounding box center [659, 502] width 300 height 22
type input "1"
click at [897, 486] on div at bounding box center [958, 486] width 249 height 109
click at [908, 605] on span "Сохранить и пересчитать" at bounding box center [921, 610] width 107 height 14
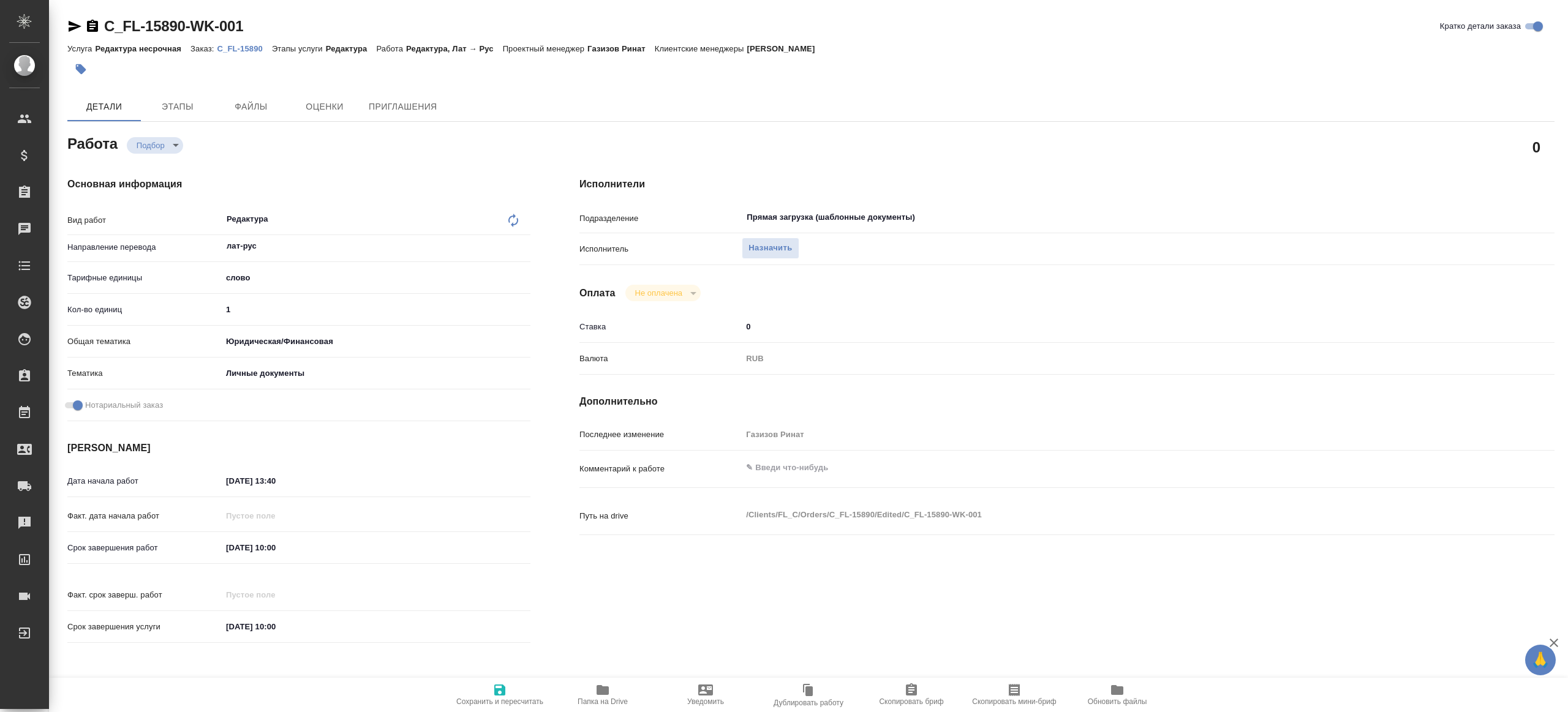
type textarea "x"
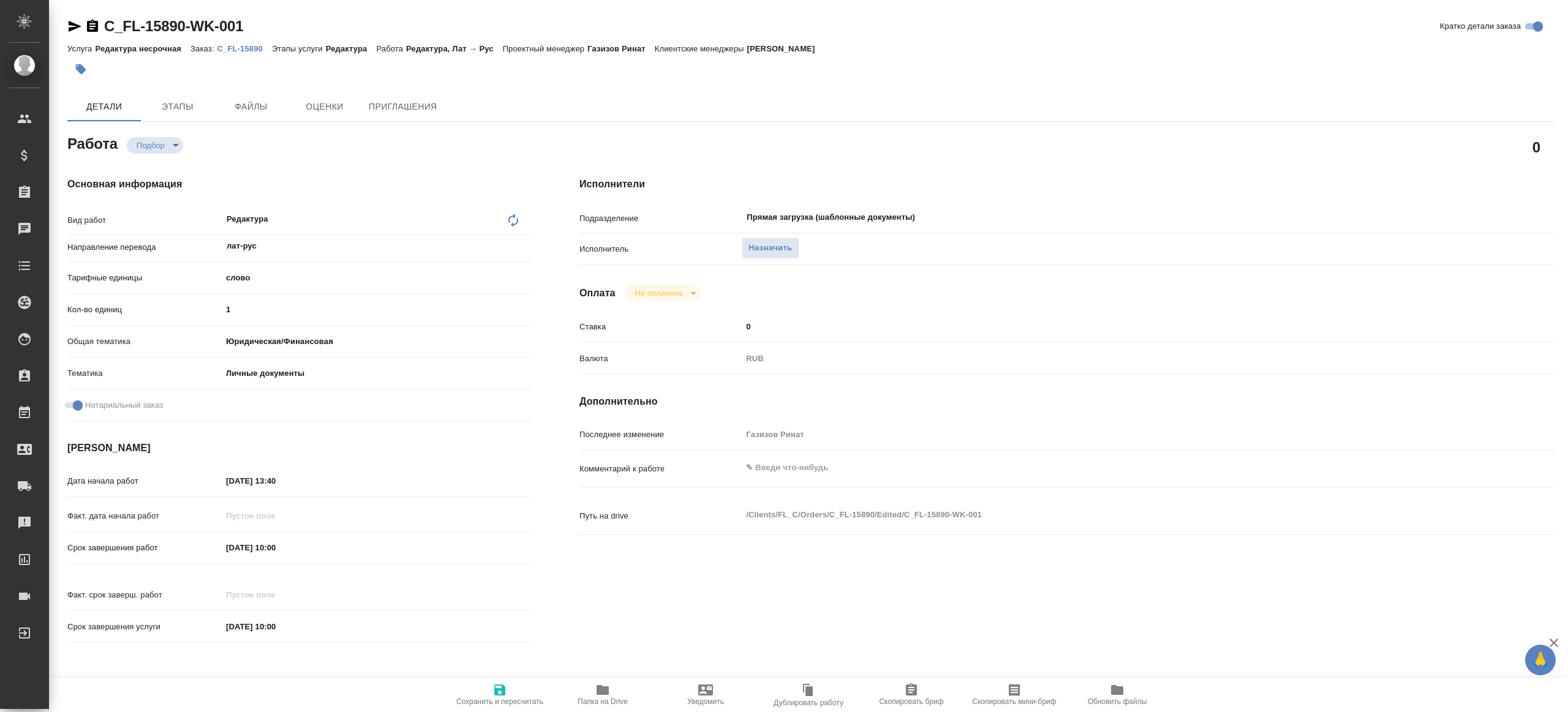
type textarea "x"
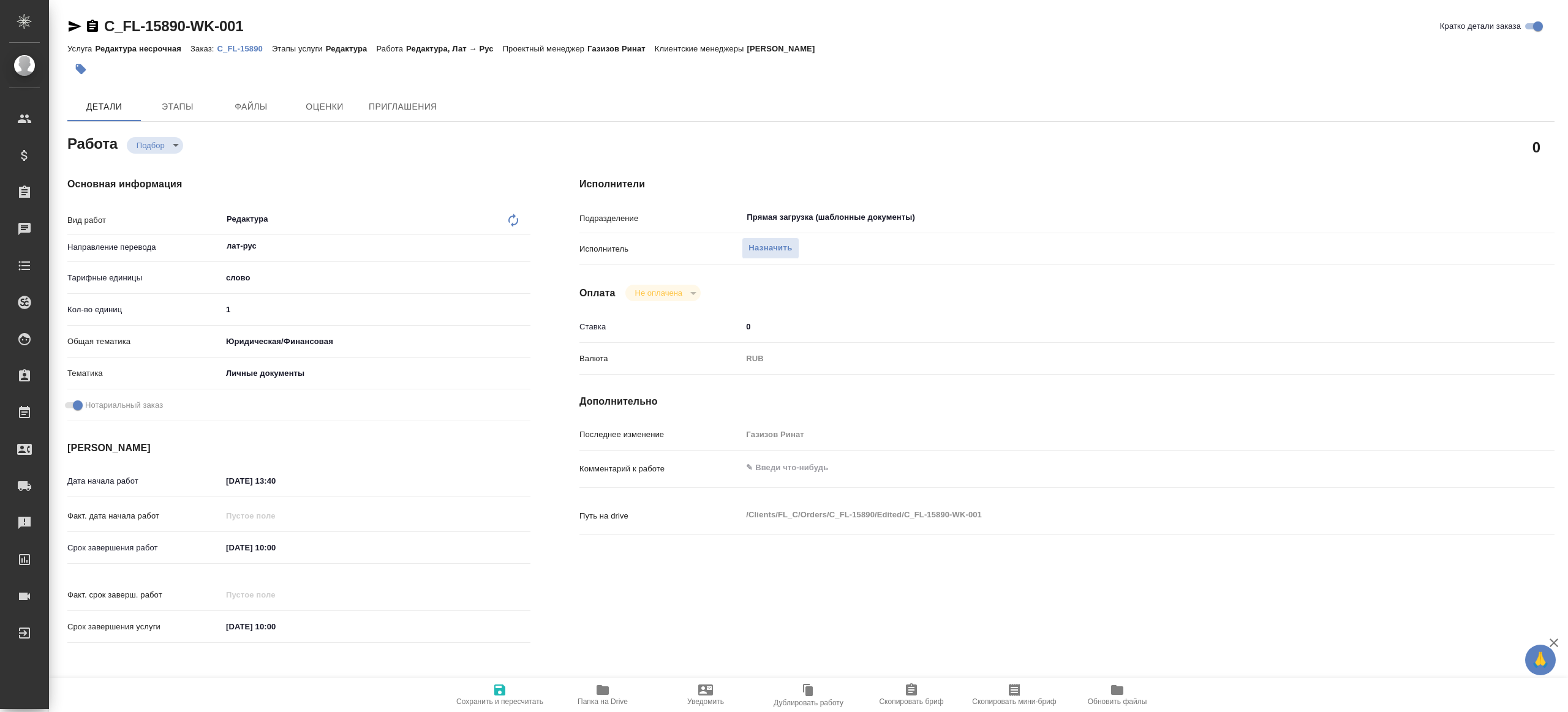
type textarea "x"
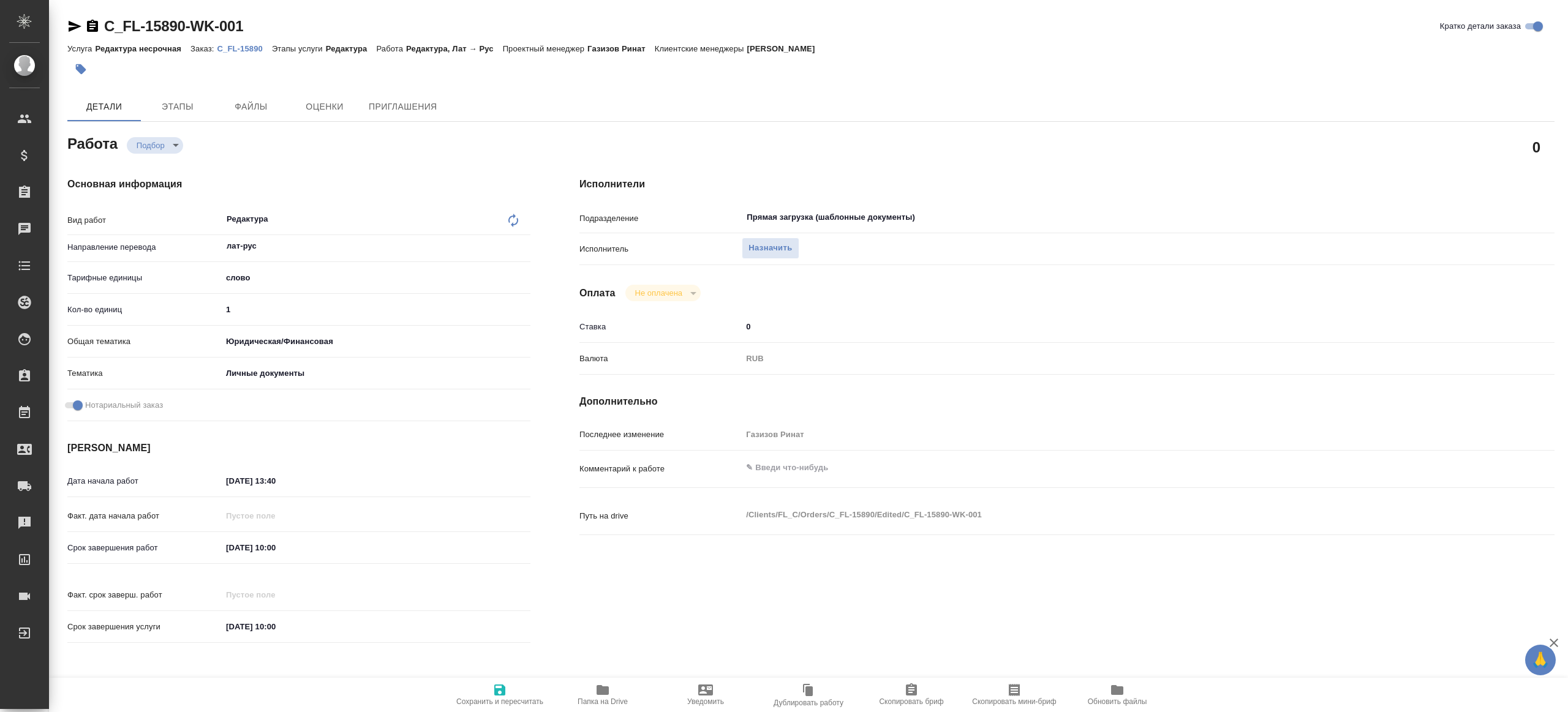
type textarea "x"
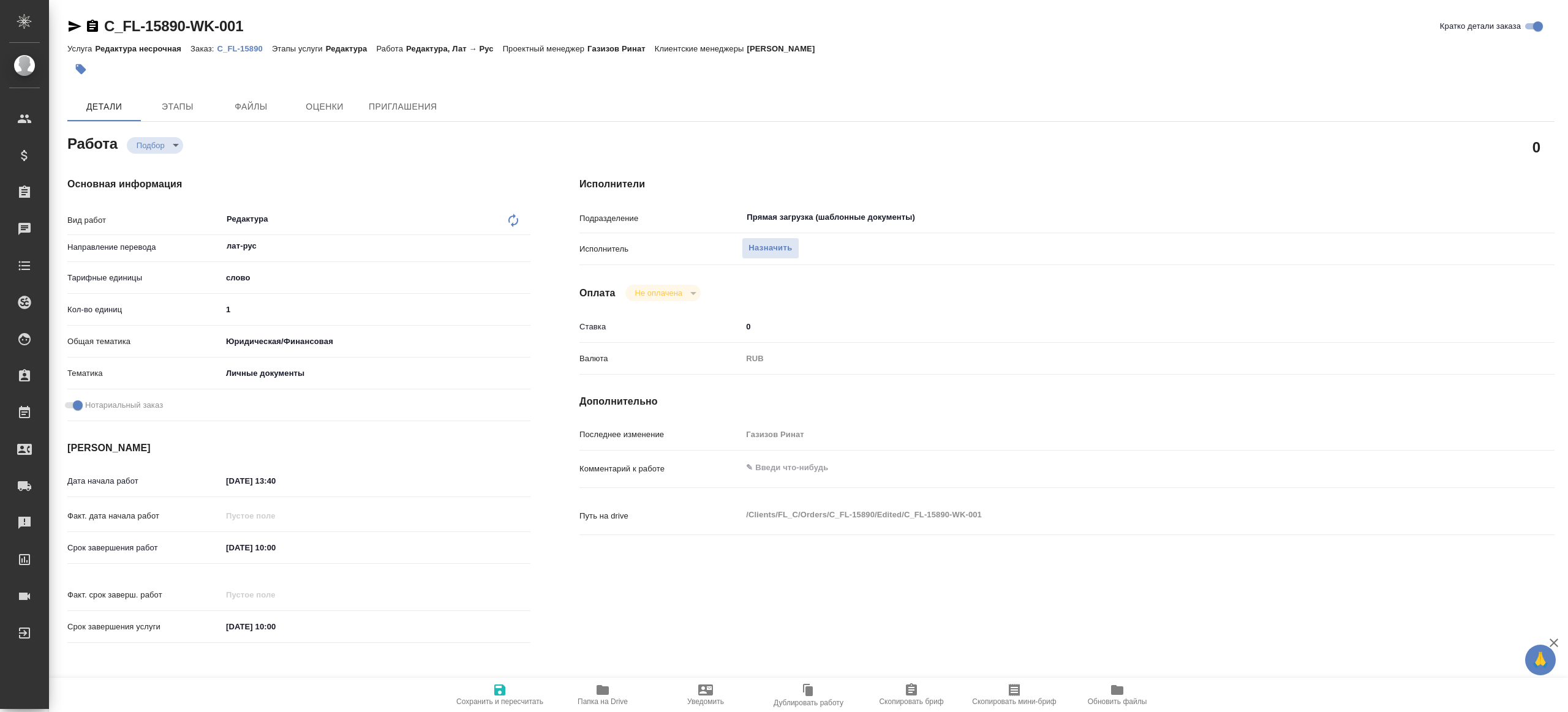
type textarea "x"
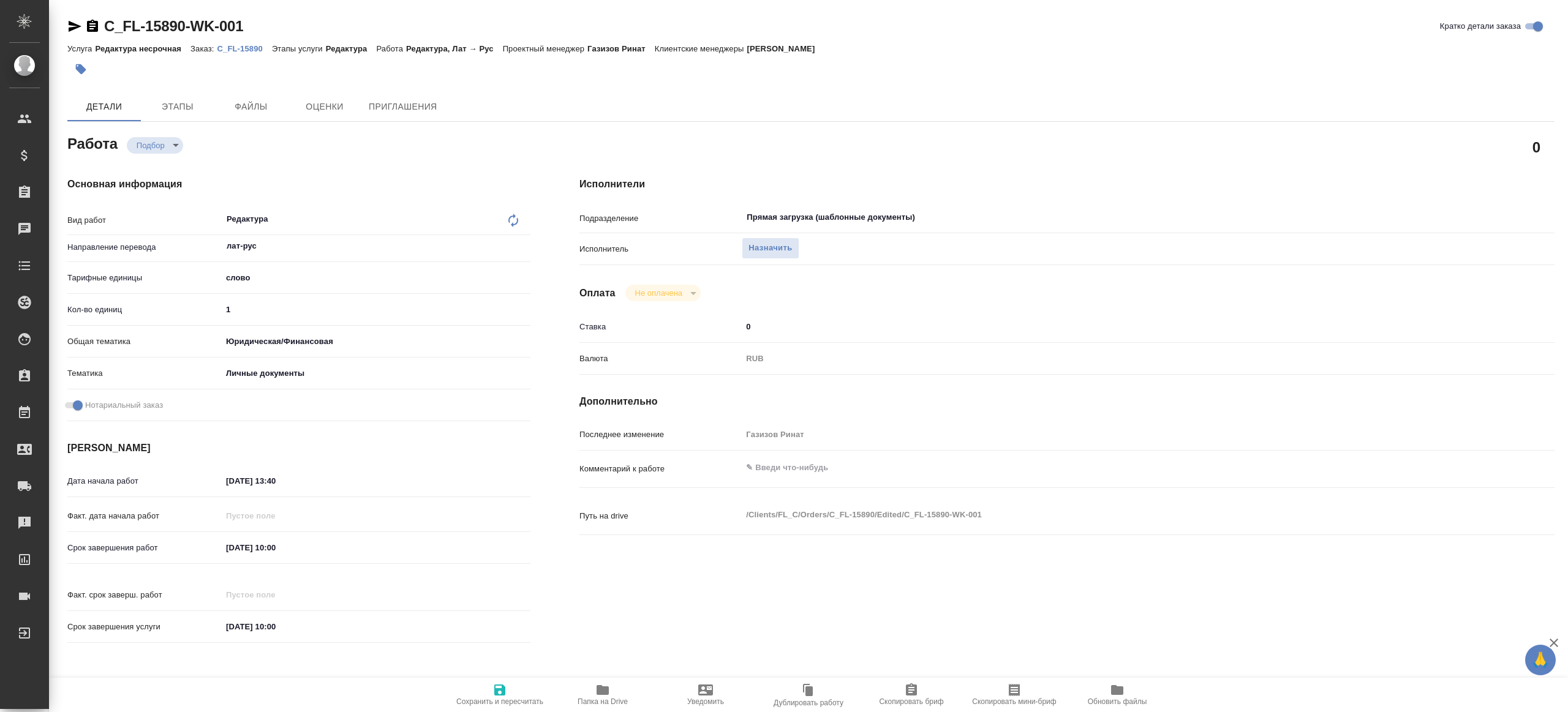
type textarea "x"
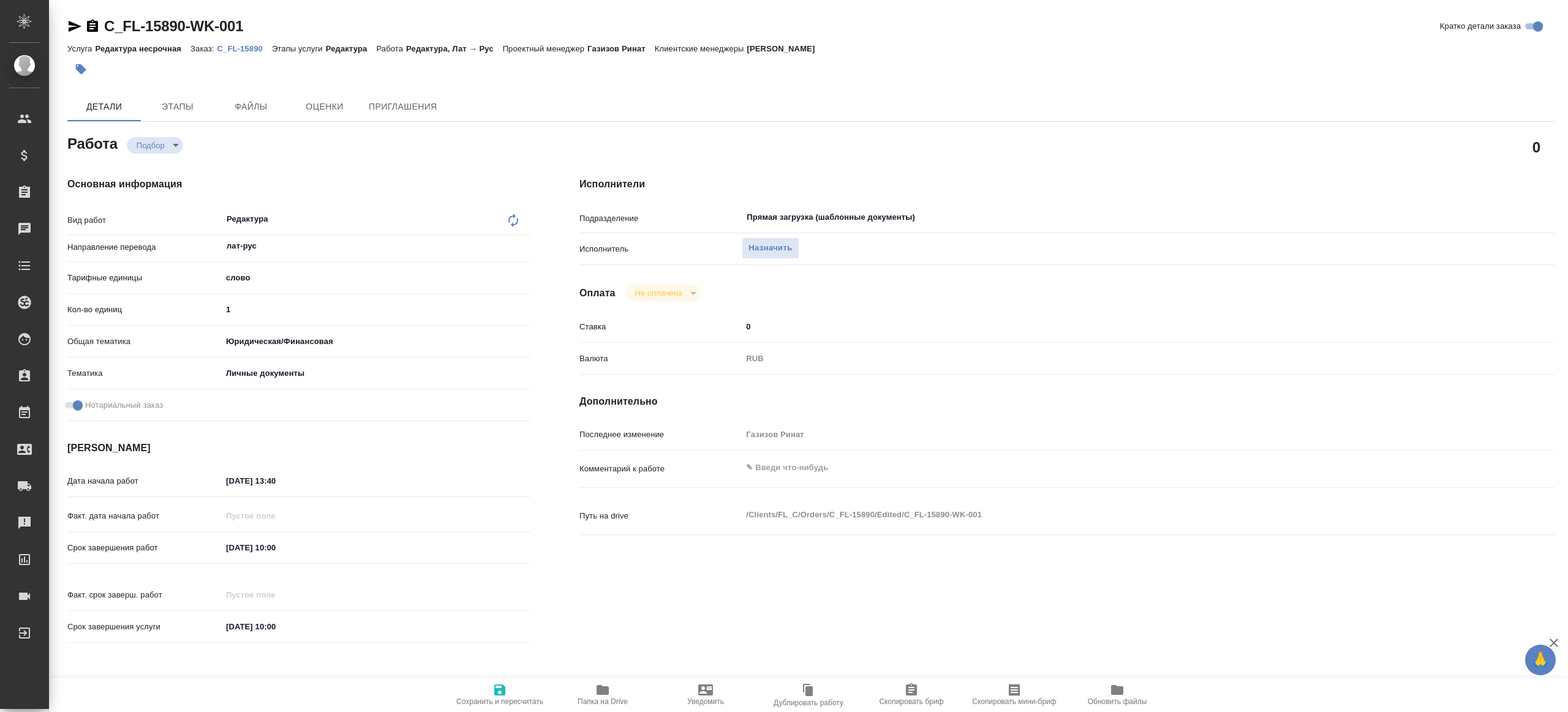
type textarea "x"
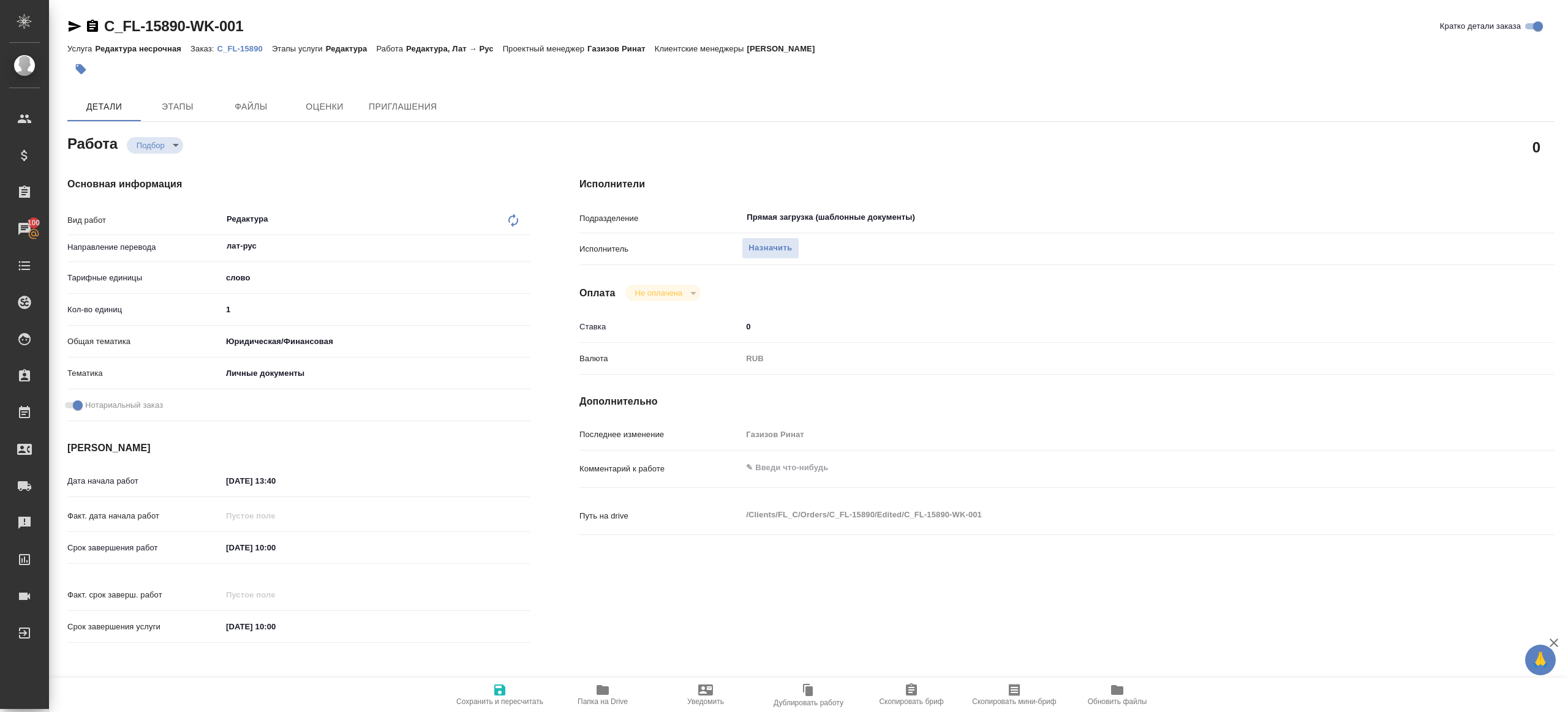
type textarea "x"
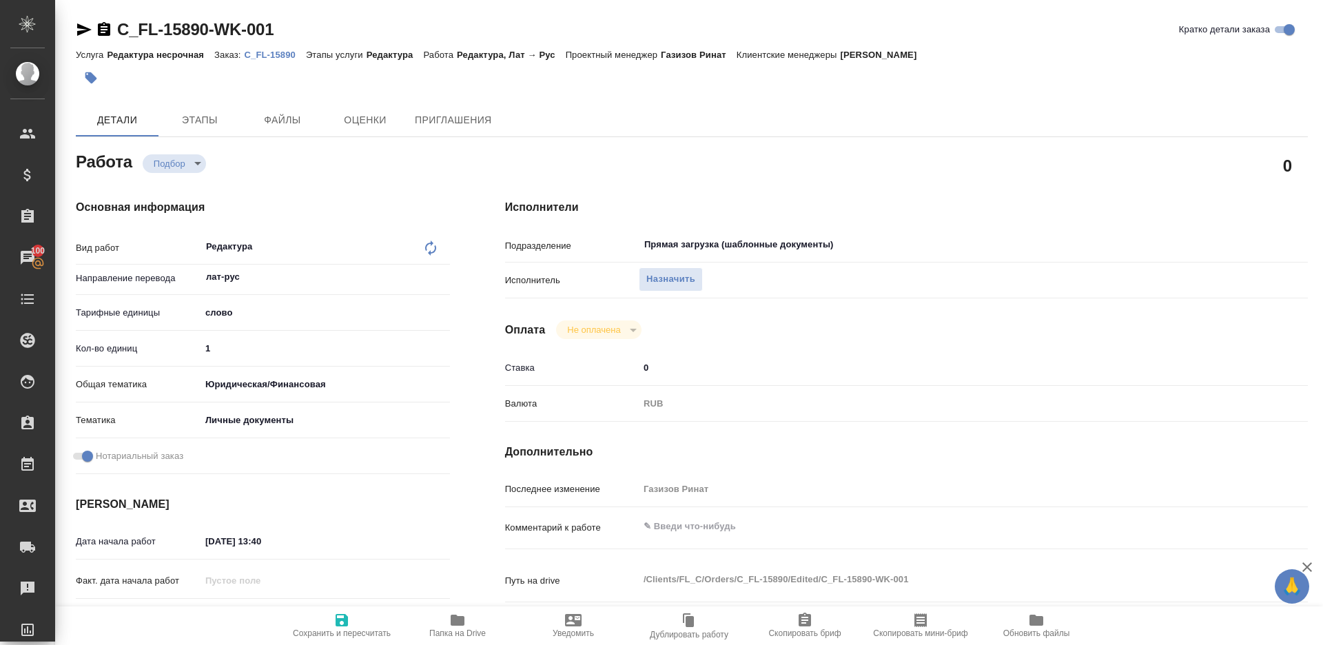
type textarea "x"
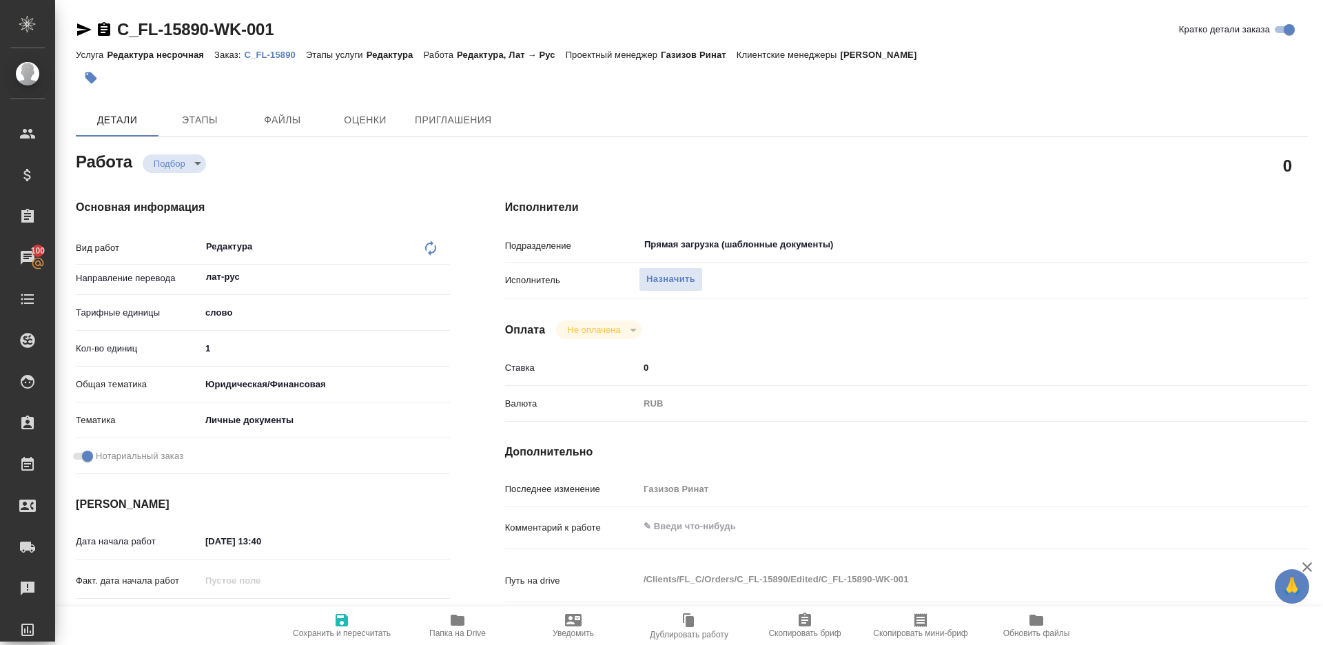
type textarea "x"
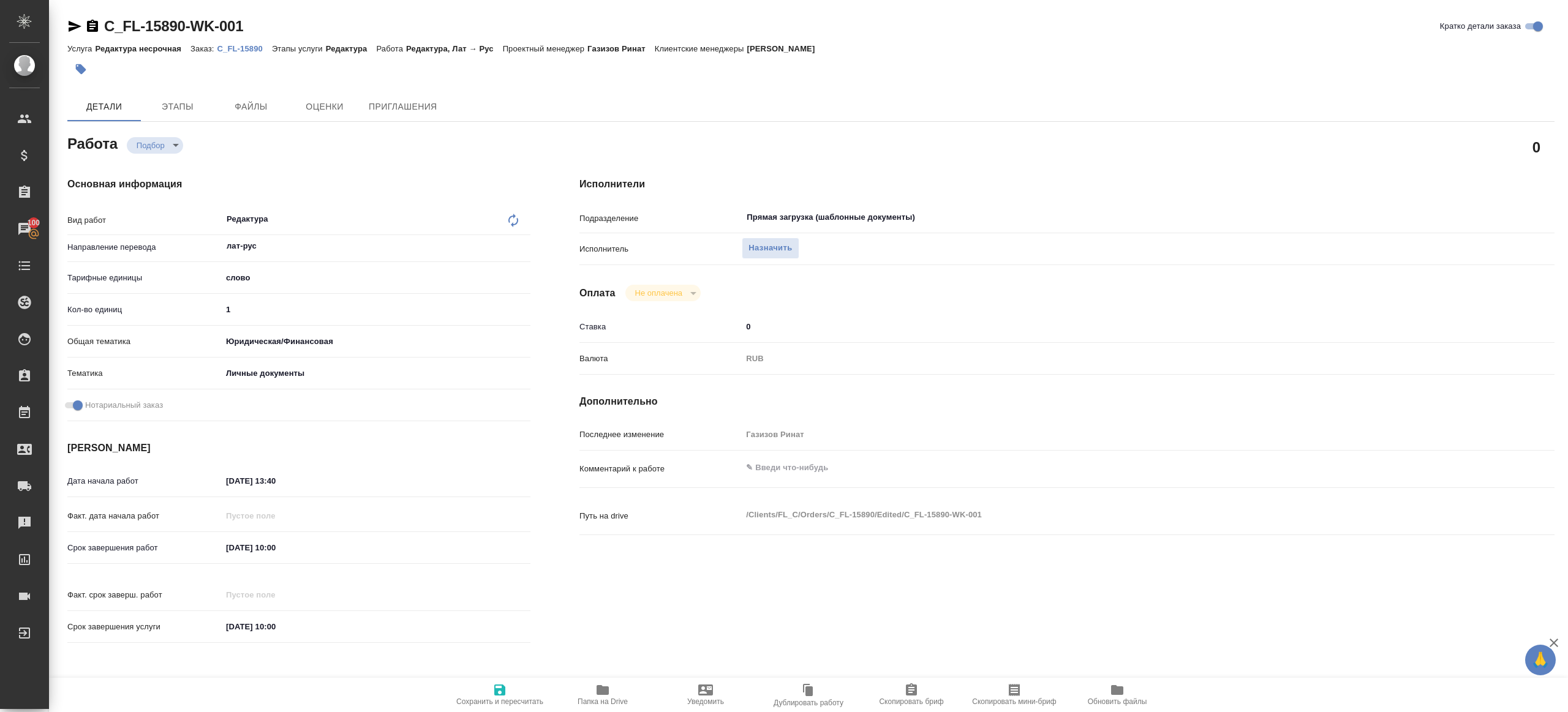
type textarea "x"
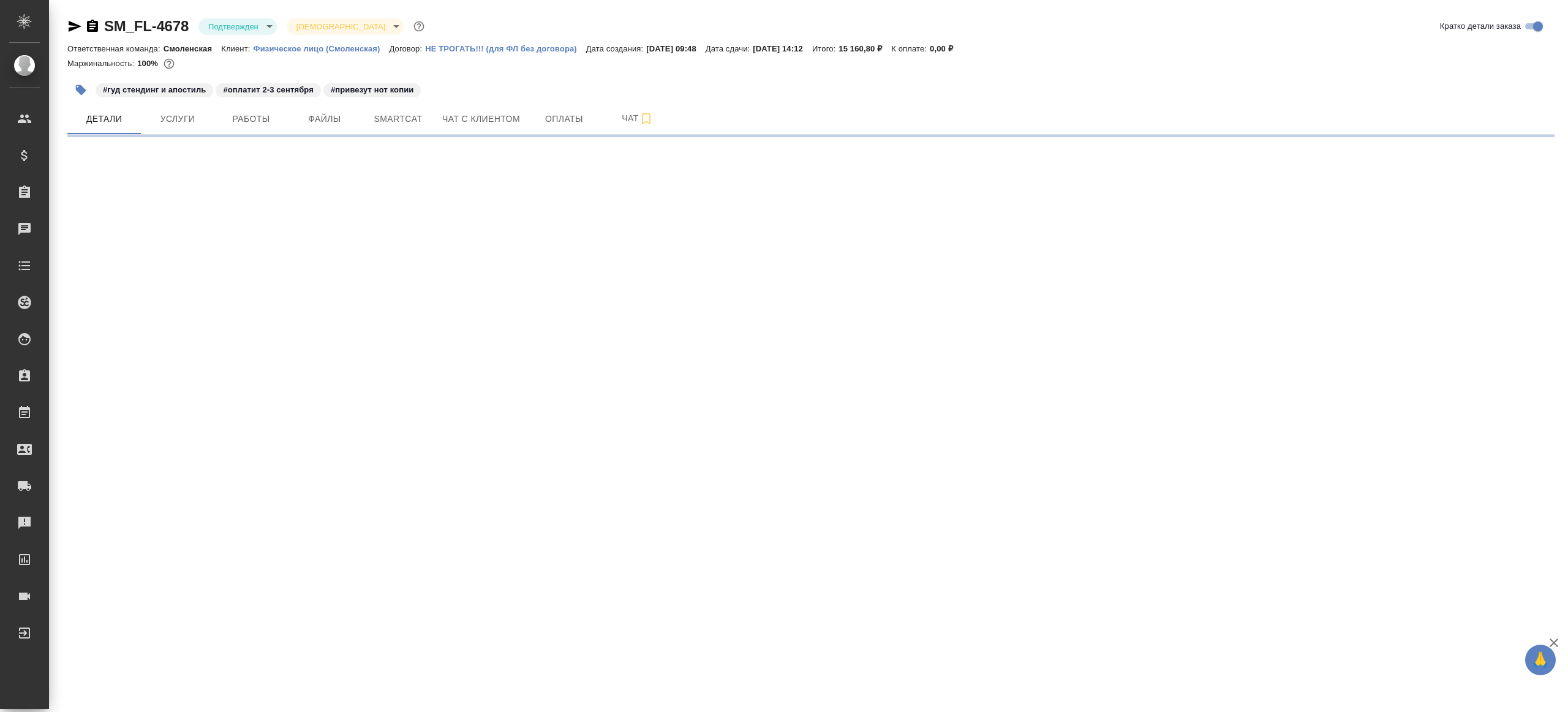
select select "RU"
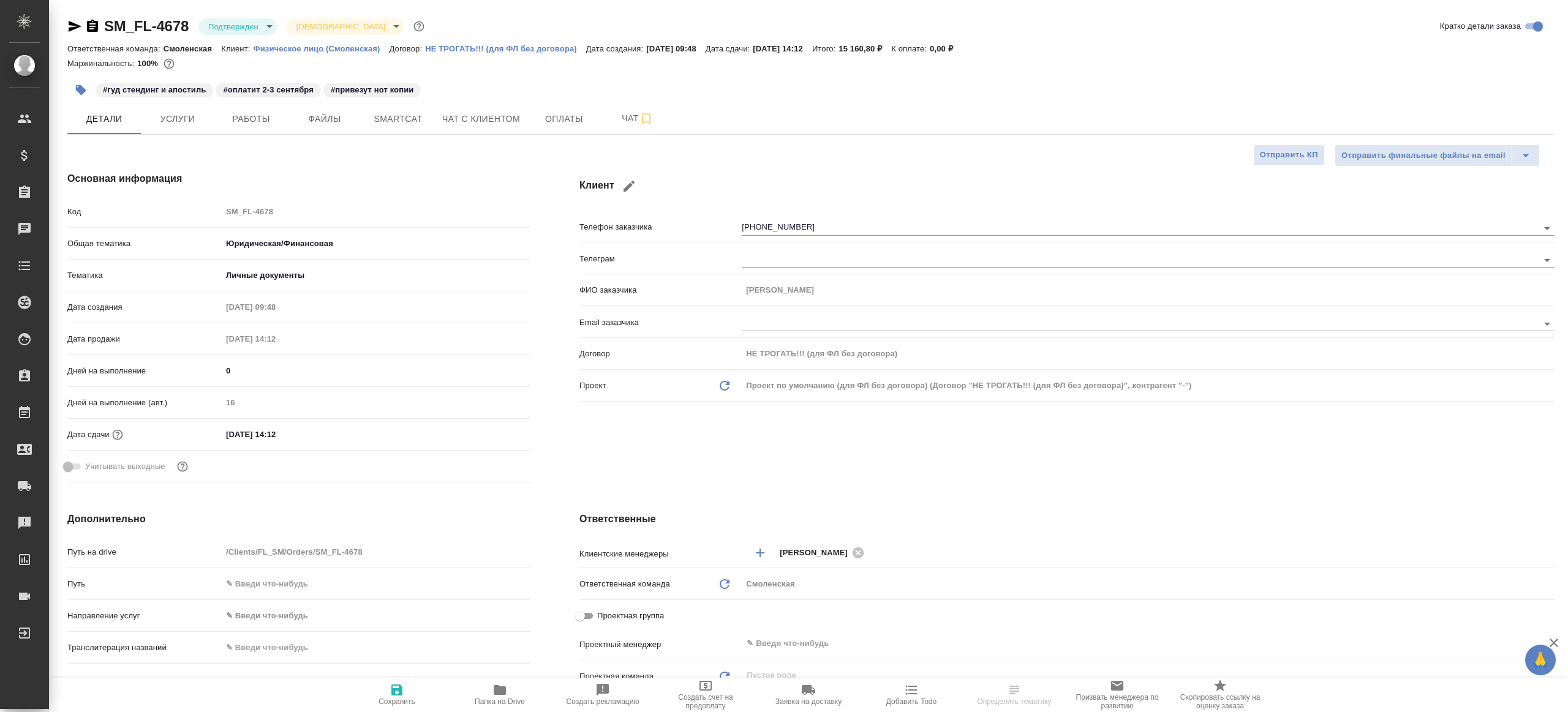
type textarea "x"
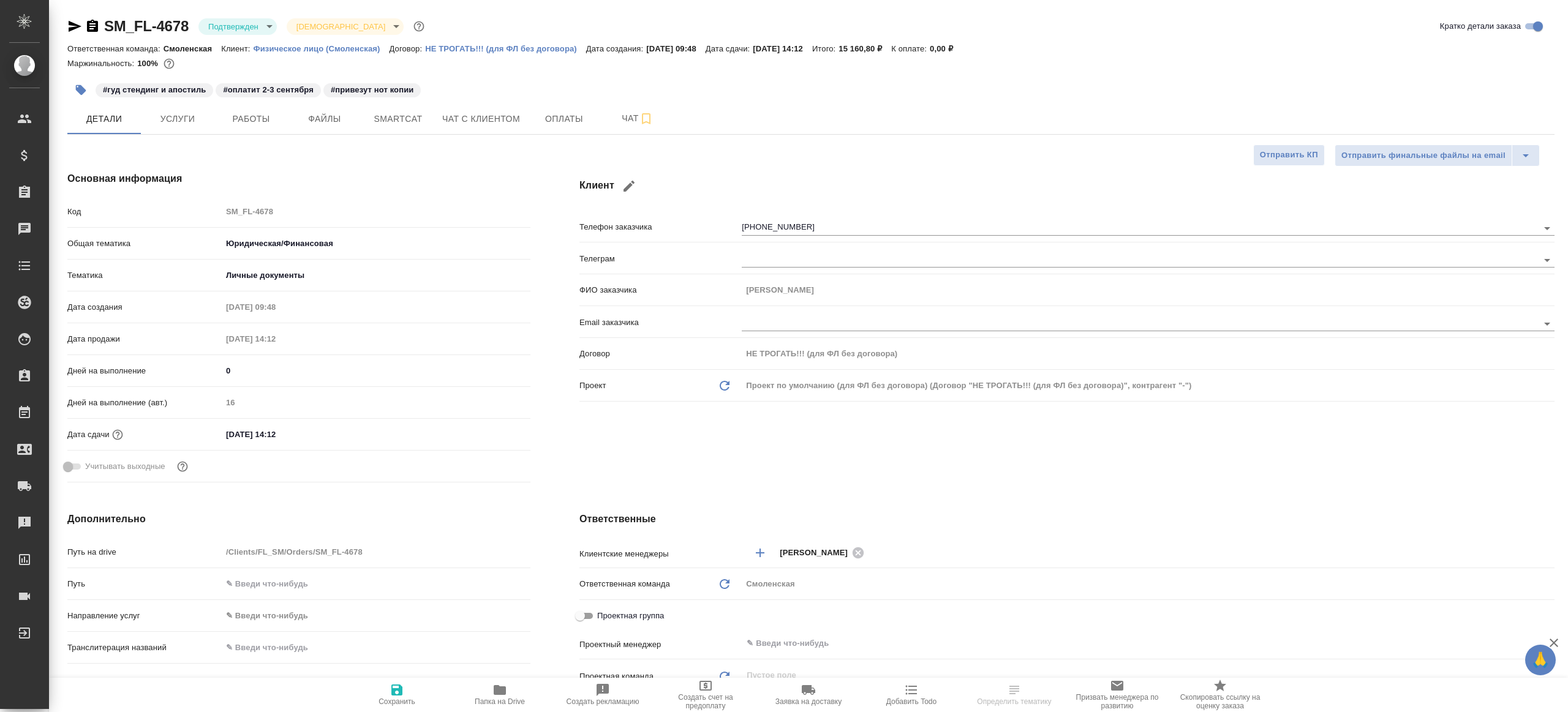
type textarea "x"
click at [255, 26] on body "🙏 .cls-1 fill:#fff; AWATERA [PERSON_NAME] Клиенты Спецификации Заказы Чаты Todo…" at bounding box center [784, 356] width 1568 height 712
click at [255, 140] on ul "Создан Согласование КП Ожидание предоплаты Связаться с клиентом Подтвержден В р…" at bounding box center [254, 140] width 112 height 260
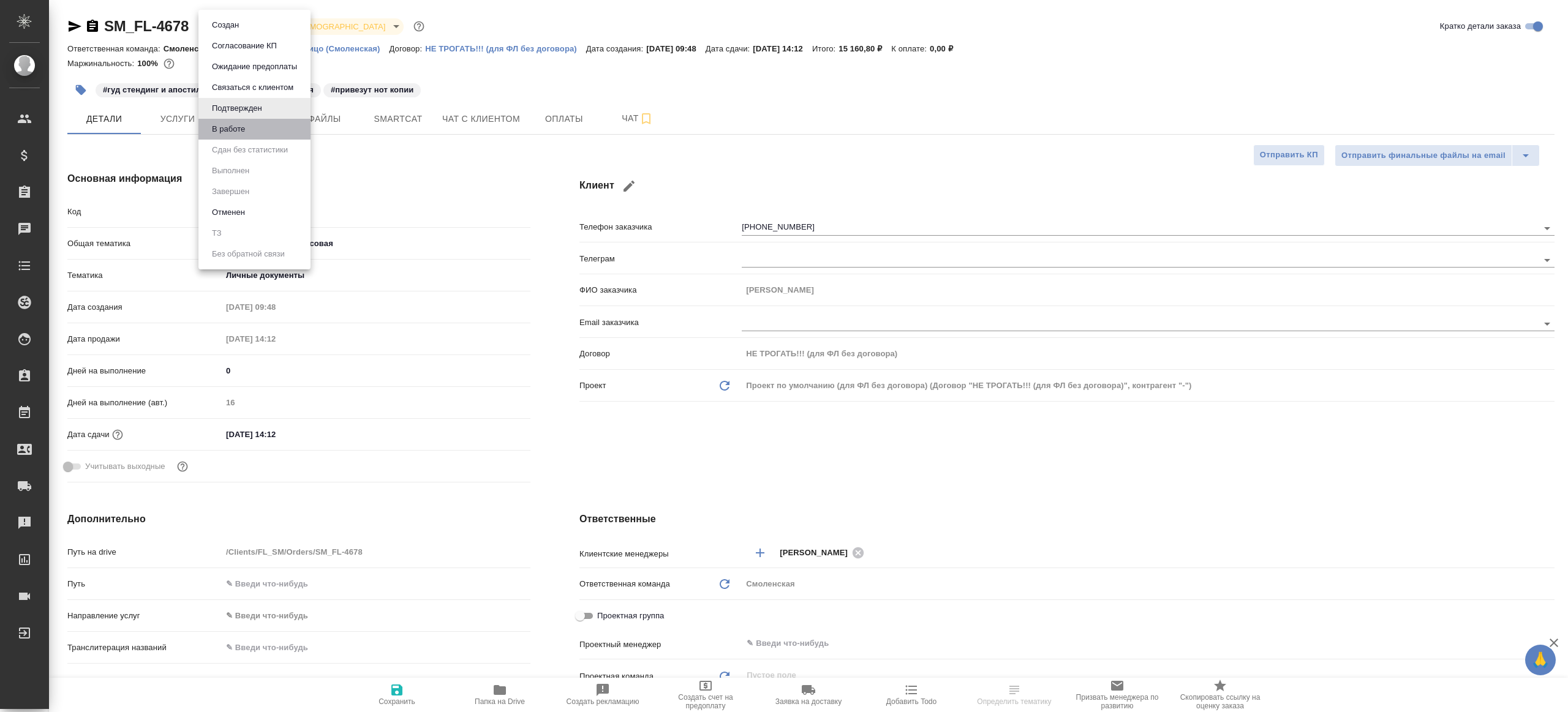
click at [255, 132] on li "В работе" at bounding box center [254, 129] width 112 height 20
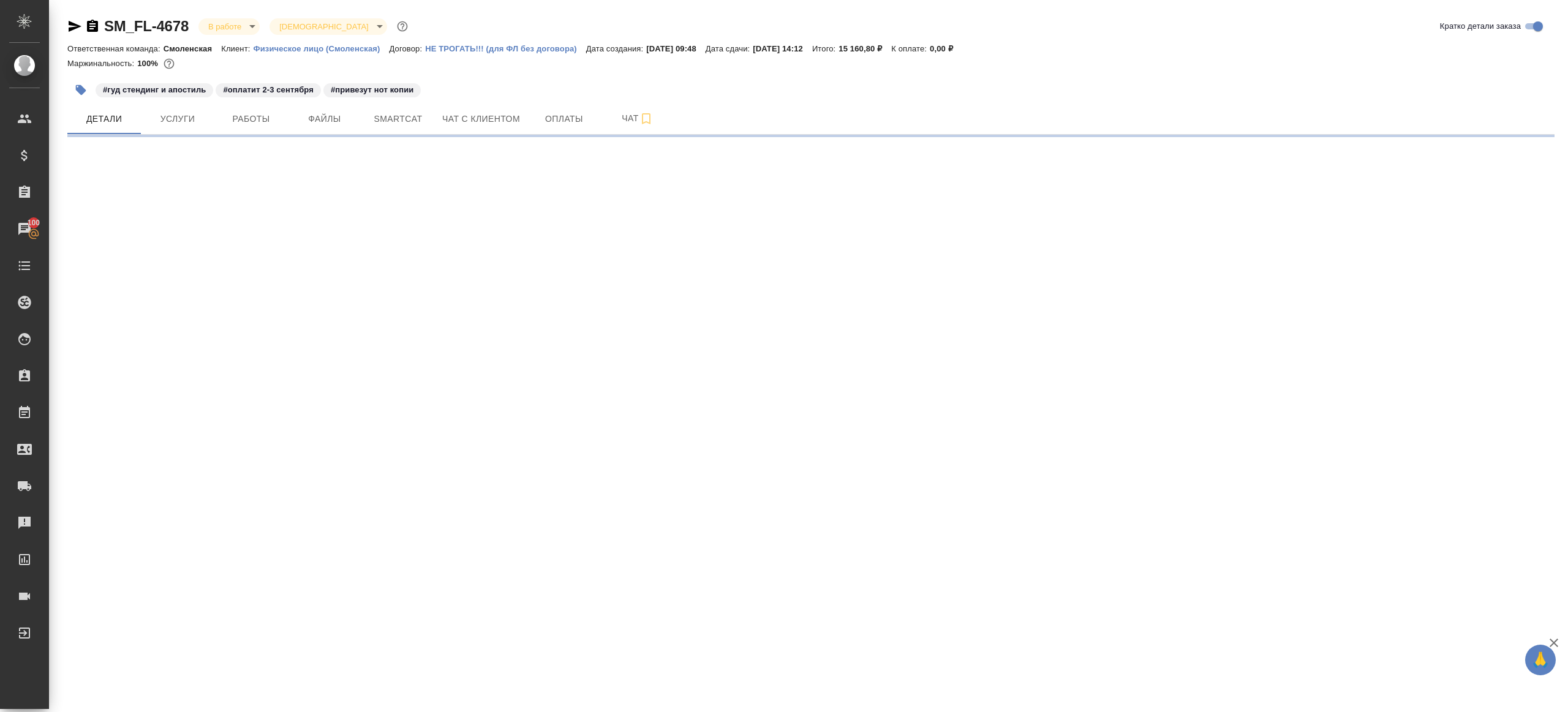
select select "RU"
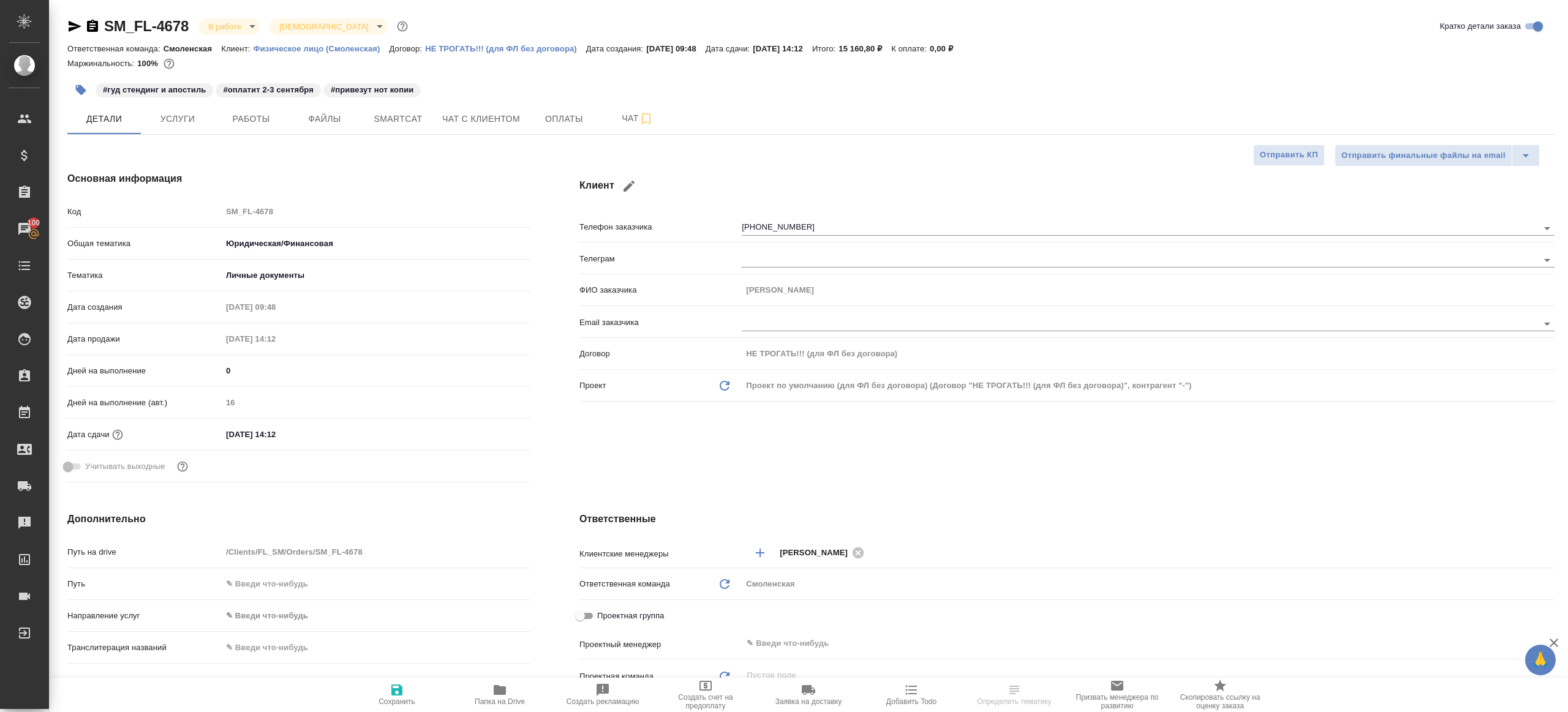
type textarea "x"
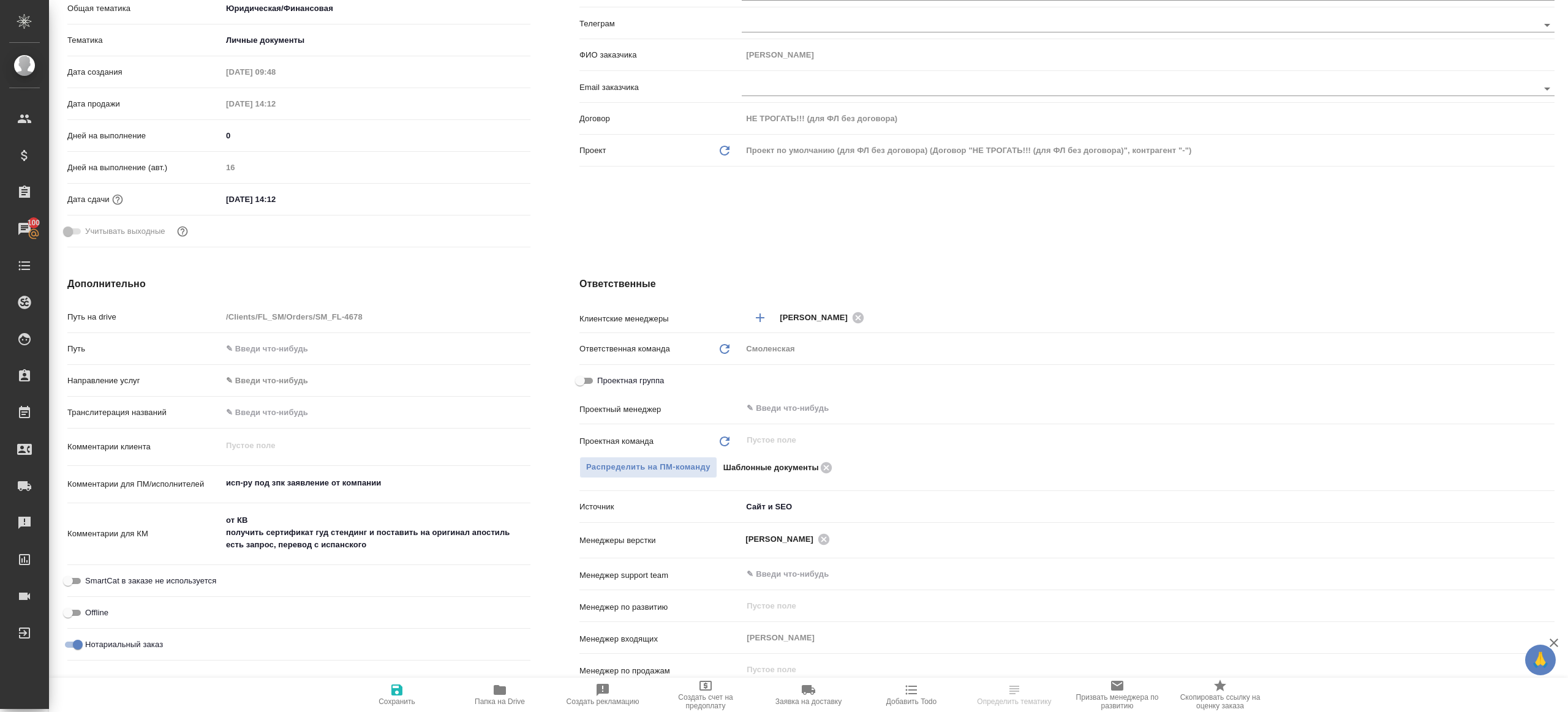
click at [782, 383] on div "Проектная группа" at bounding box center [1067, 380] width 975 height 21
click at [782, 399] on div "​" at bounding box center [1148, 408] width 812 height 22
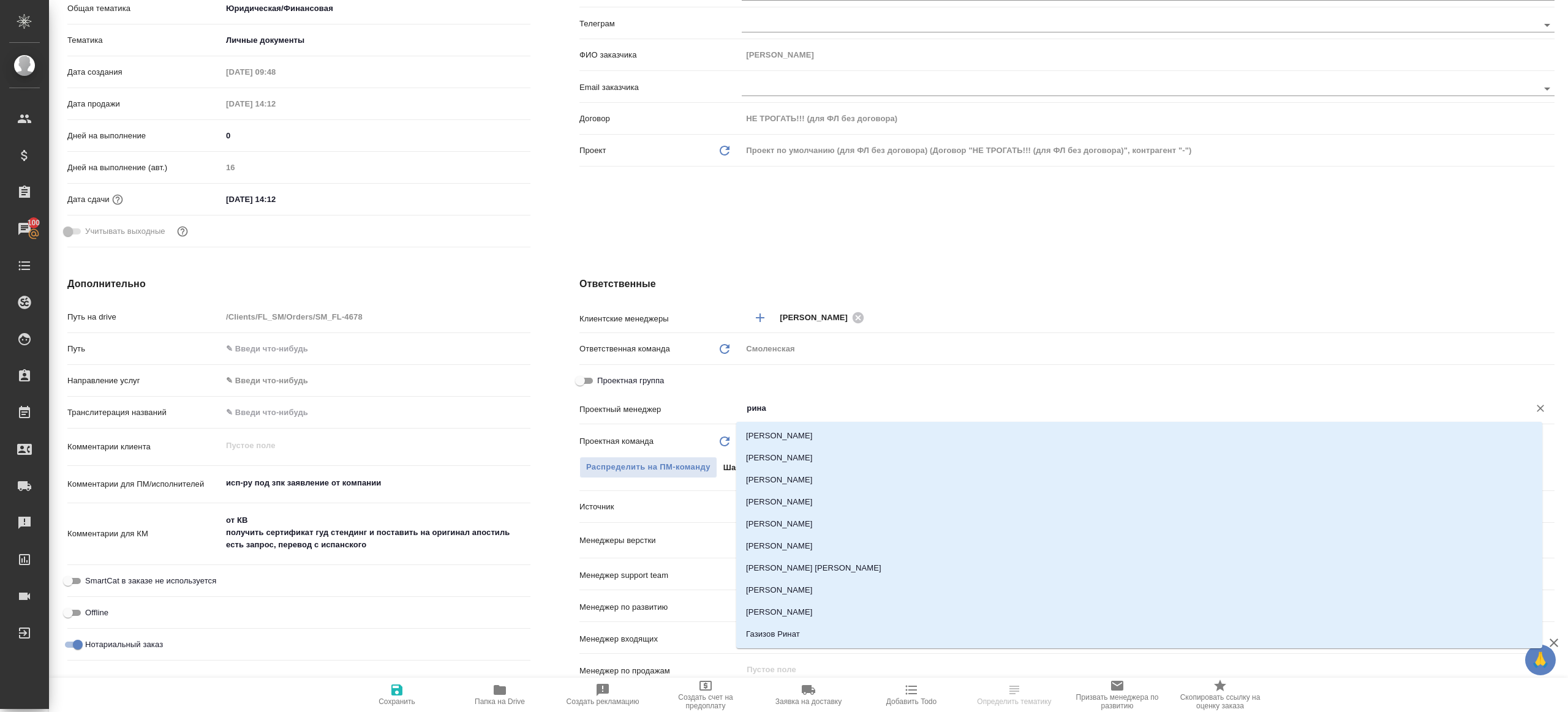
type input "ринат"
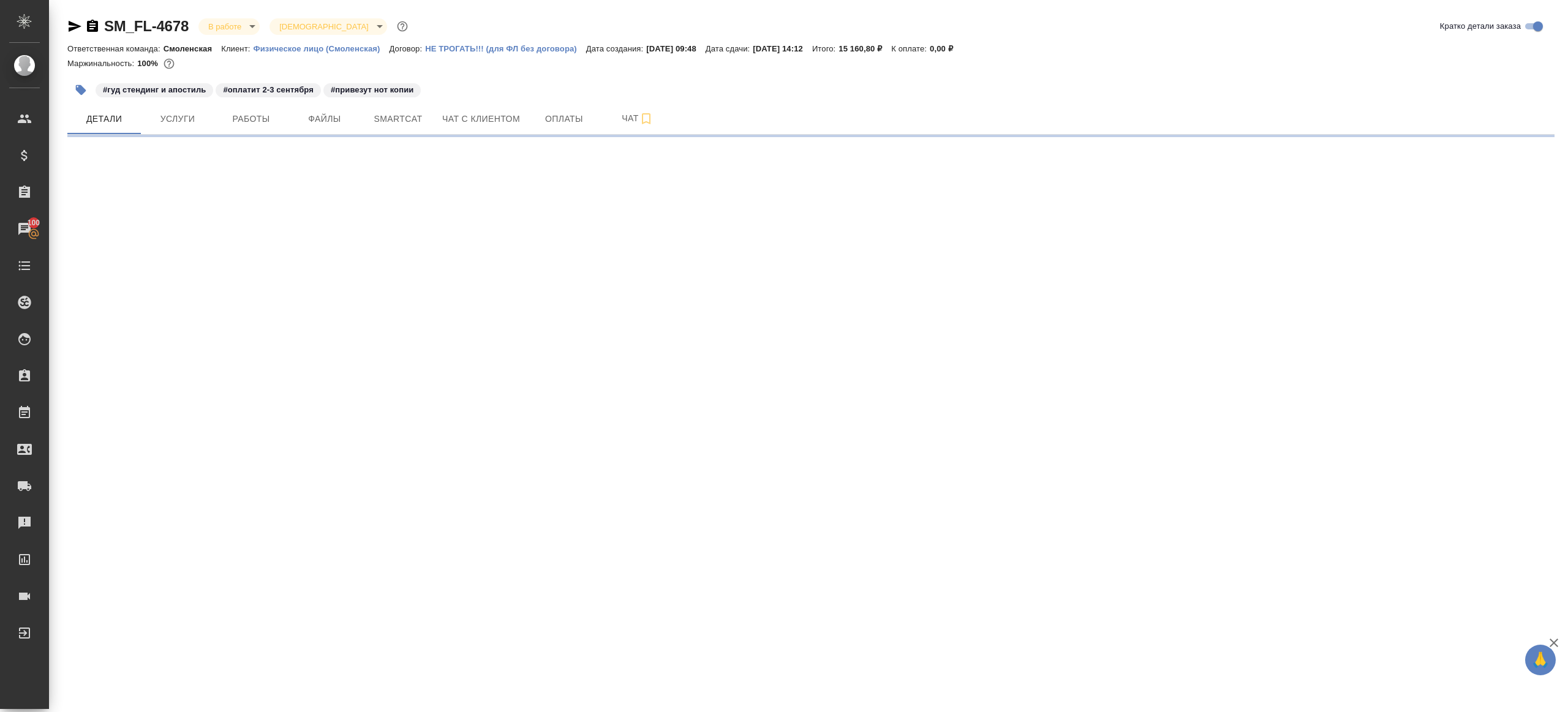
scroll to position [0, 0]
click at [786, 431] on div ".cls-1 fill:#fff; AWATERA Gazizov Rinat Клиенты Спецификации Заказы 100 Чаты To…" at bounding box center [784, 356] width 1568 height 712
select select "RU"
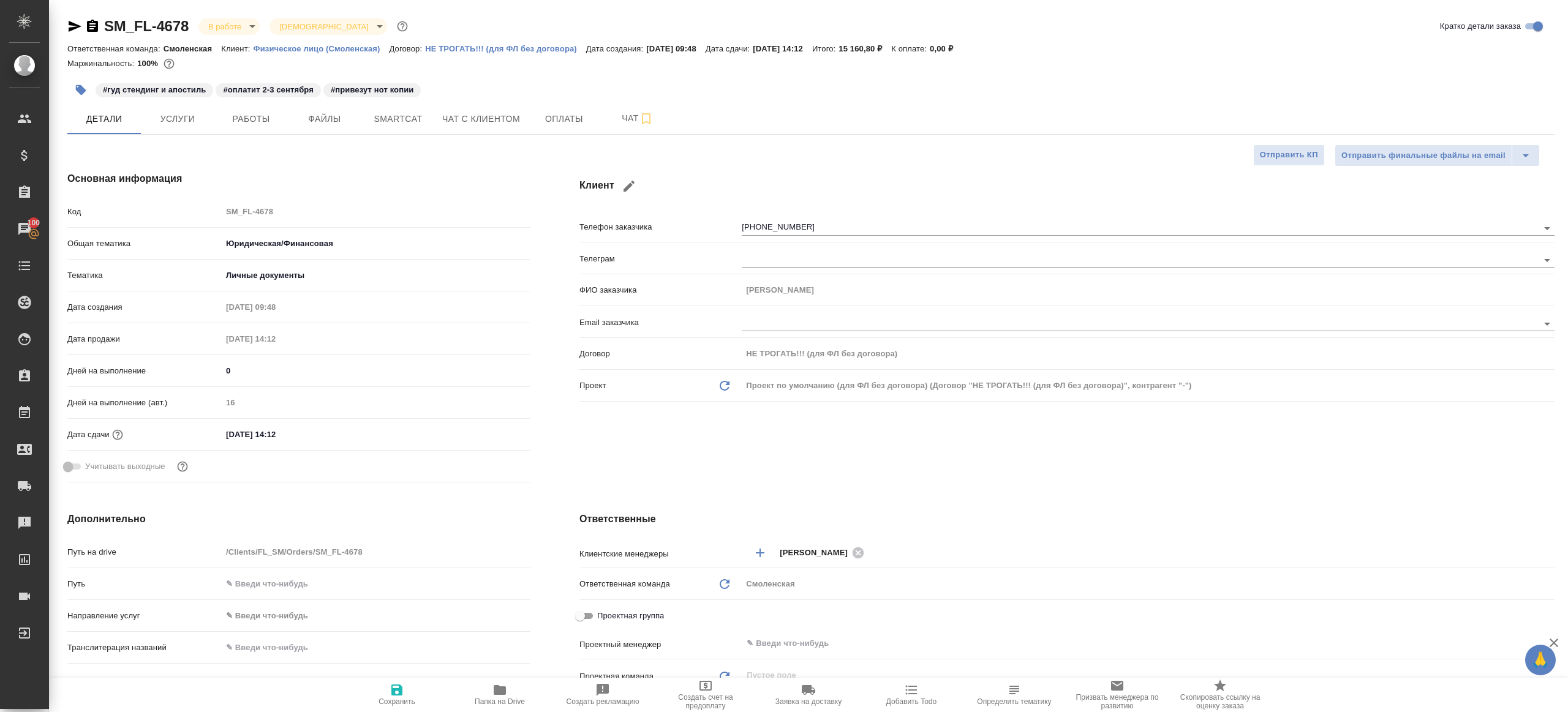
type textarea "x"
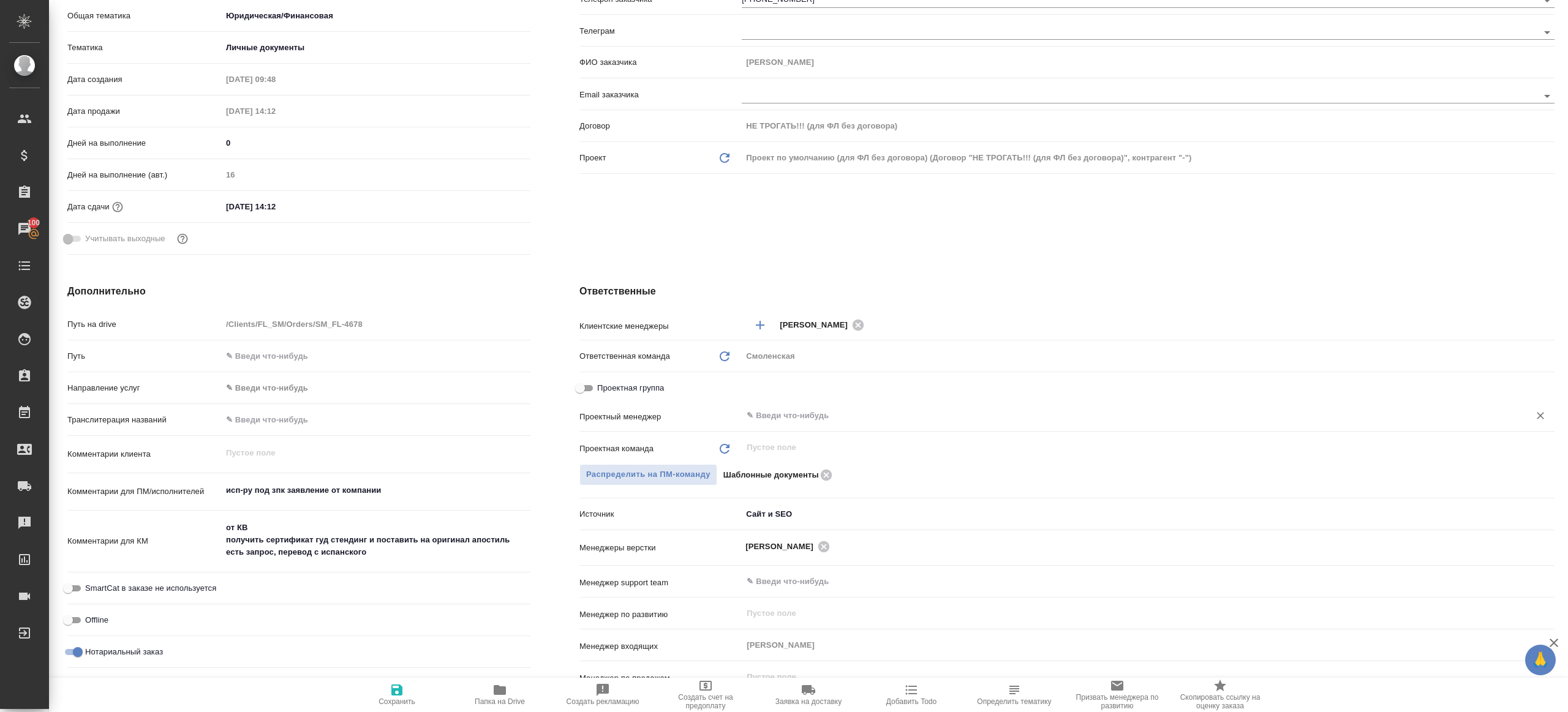
click at [788, 405] on div "​" at bounding box center [1148, 415] width 812 height 22
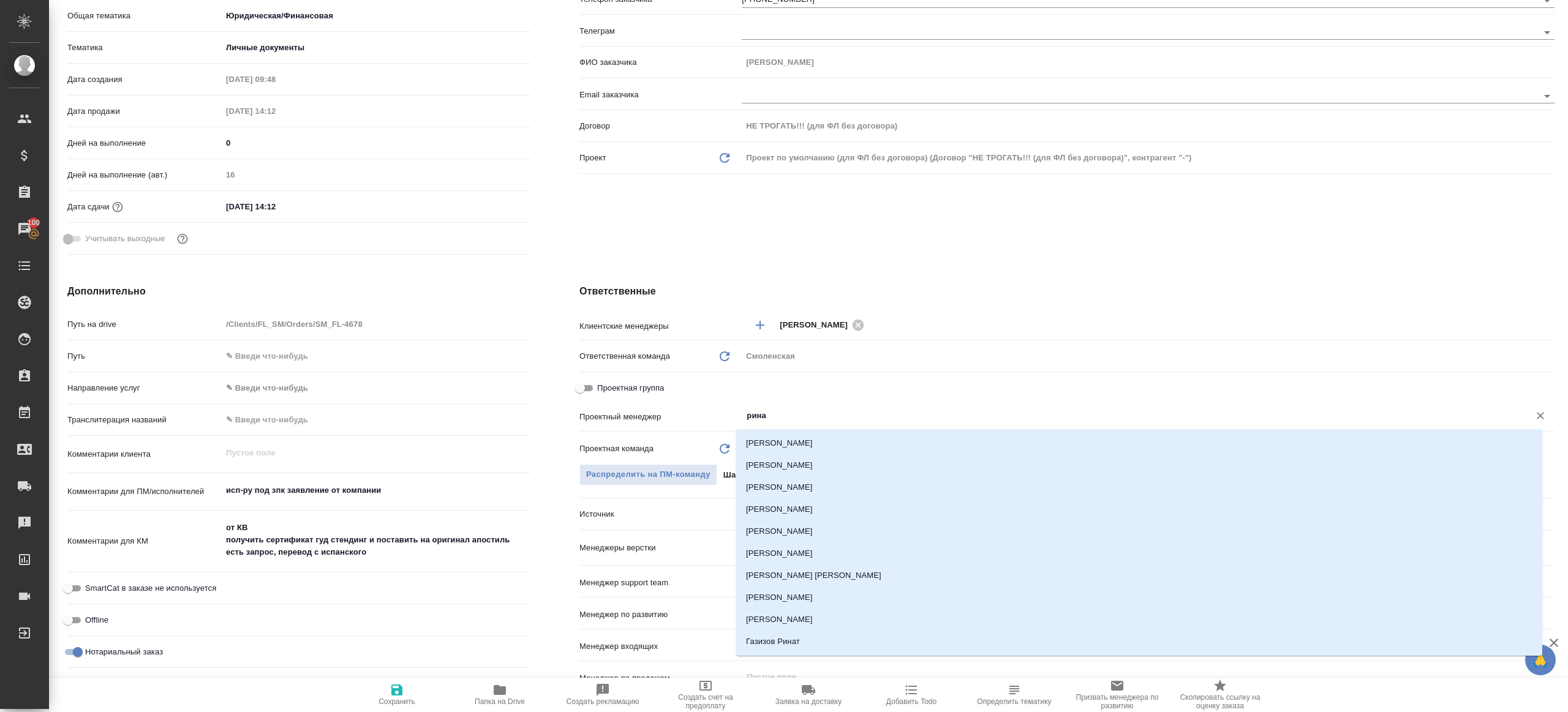
type input "ринат"
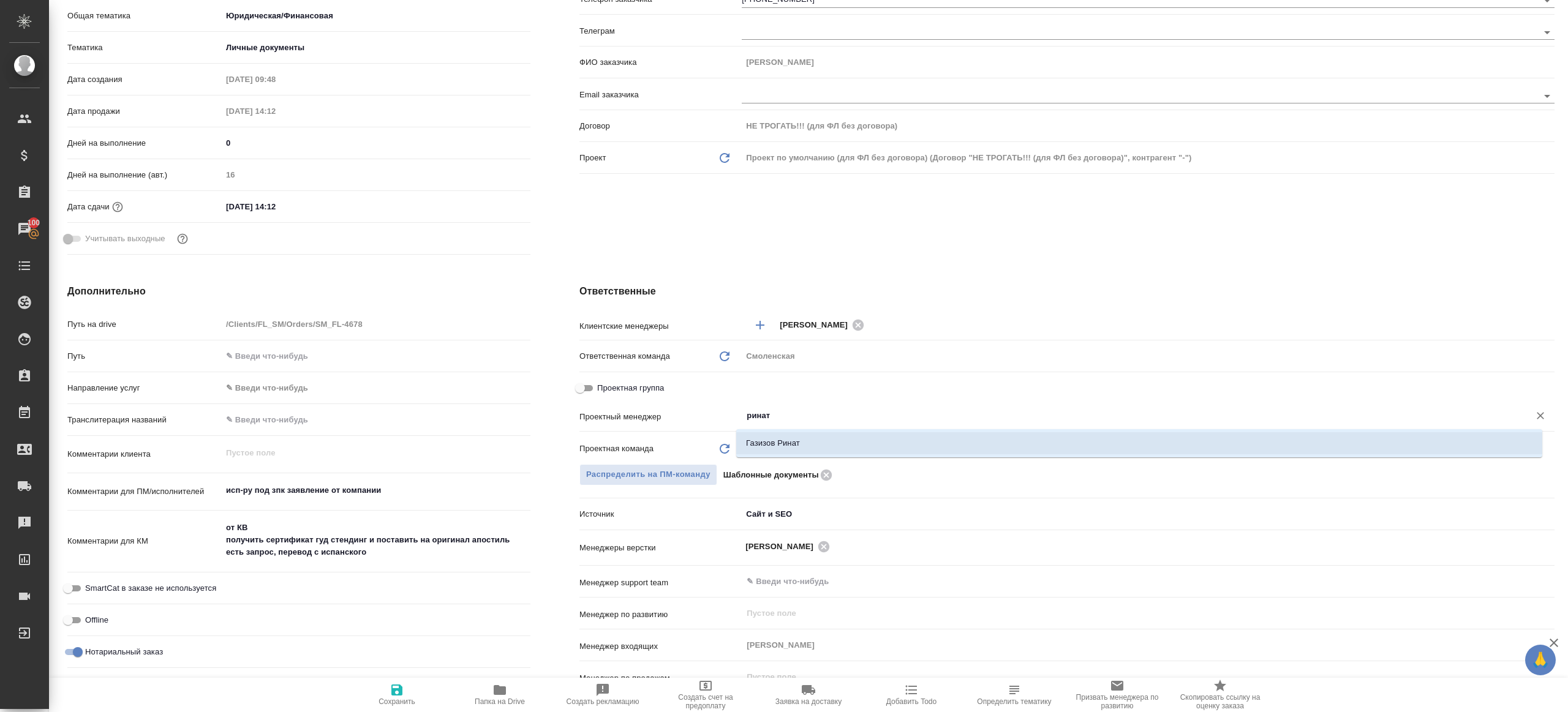
click at [790, 450] on li "Газизов Ринат" at bounding box center [1139, 443] width 806 height 22
type textarea "x"
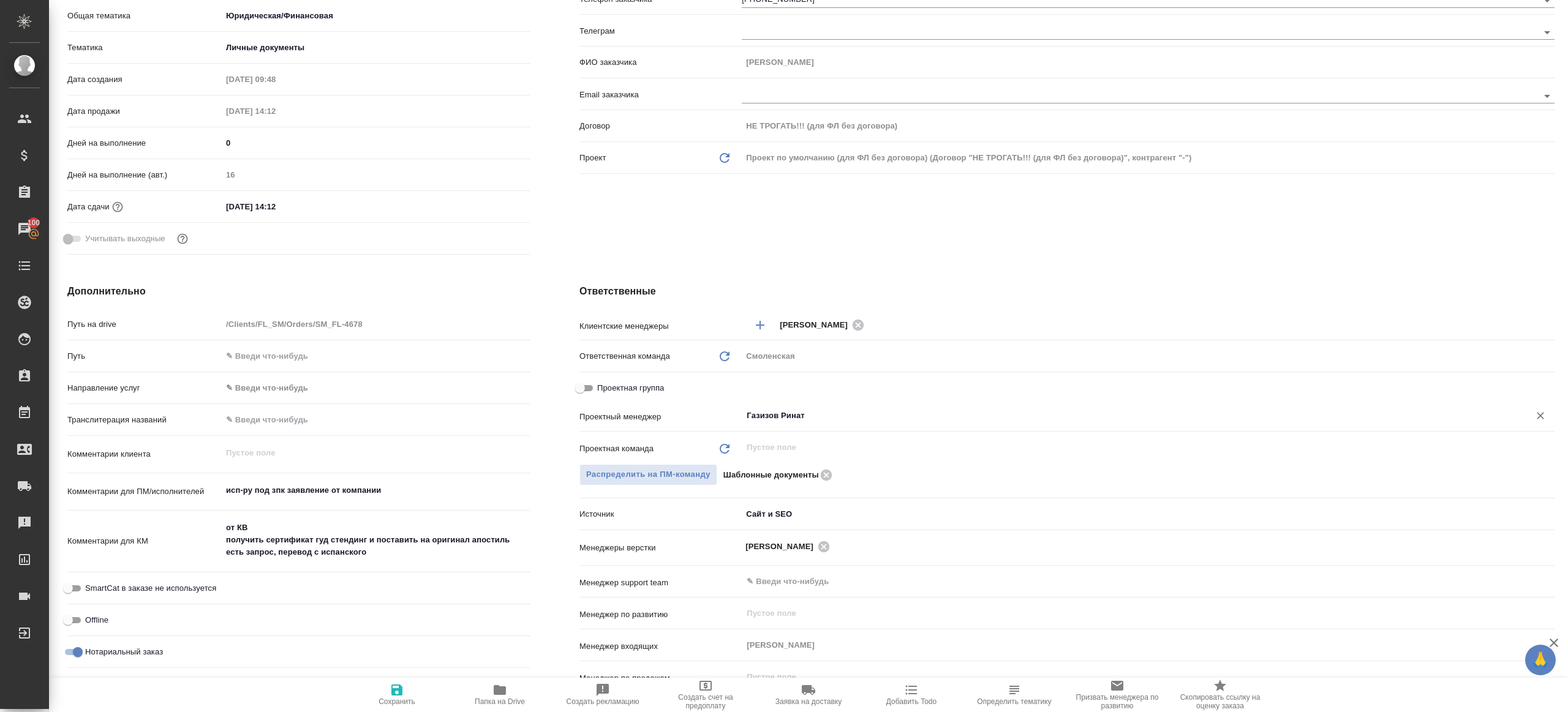
type input "Газизов Ринат"
click at [413, 698] on span "Сохранить" at bounding box center [396, 702] width 36 height 9
type textarea "x"
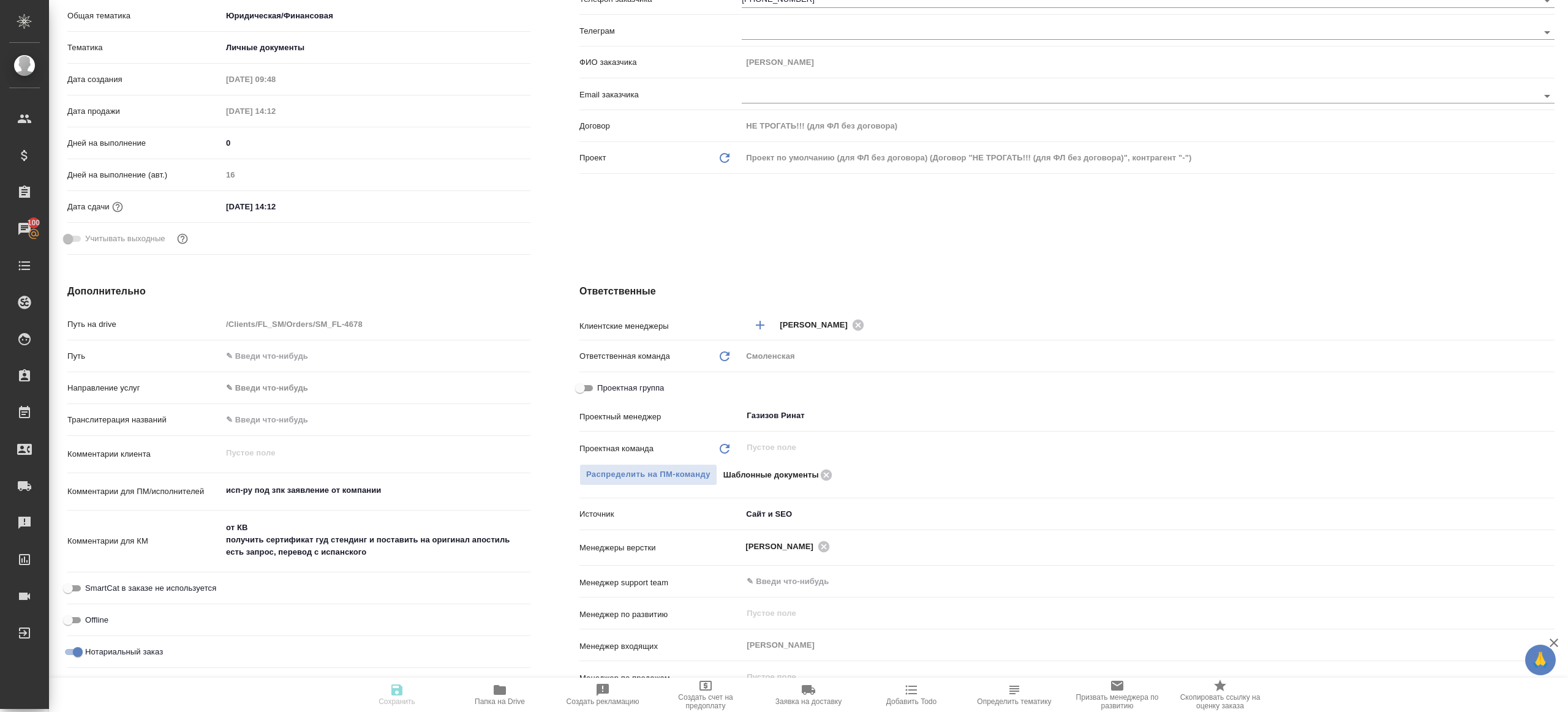
type textarea "x"
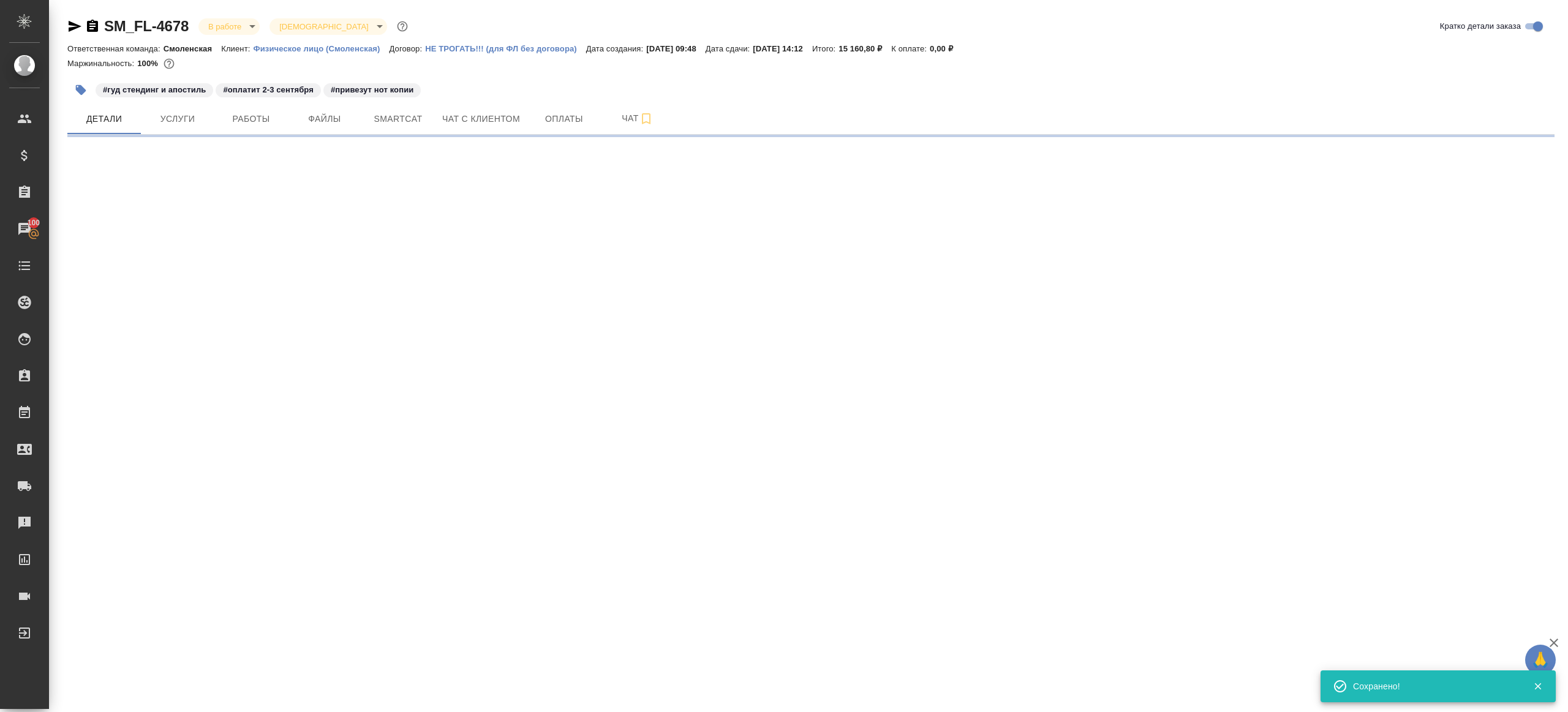
scroll to position [0, 0]
select select "RU"
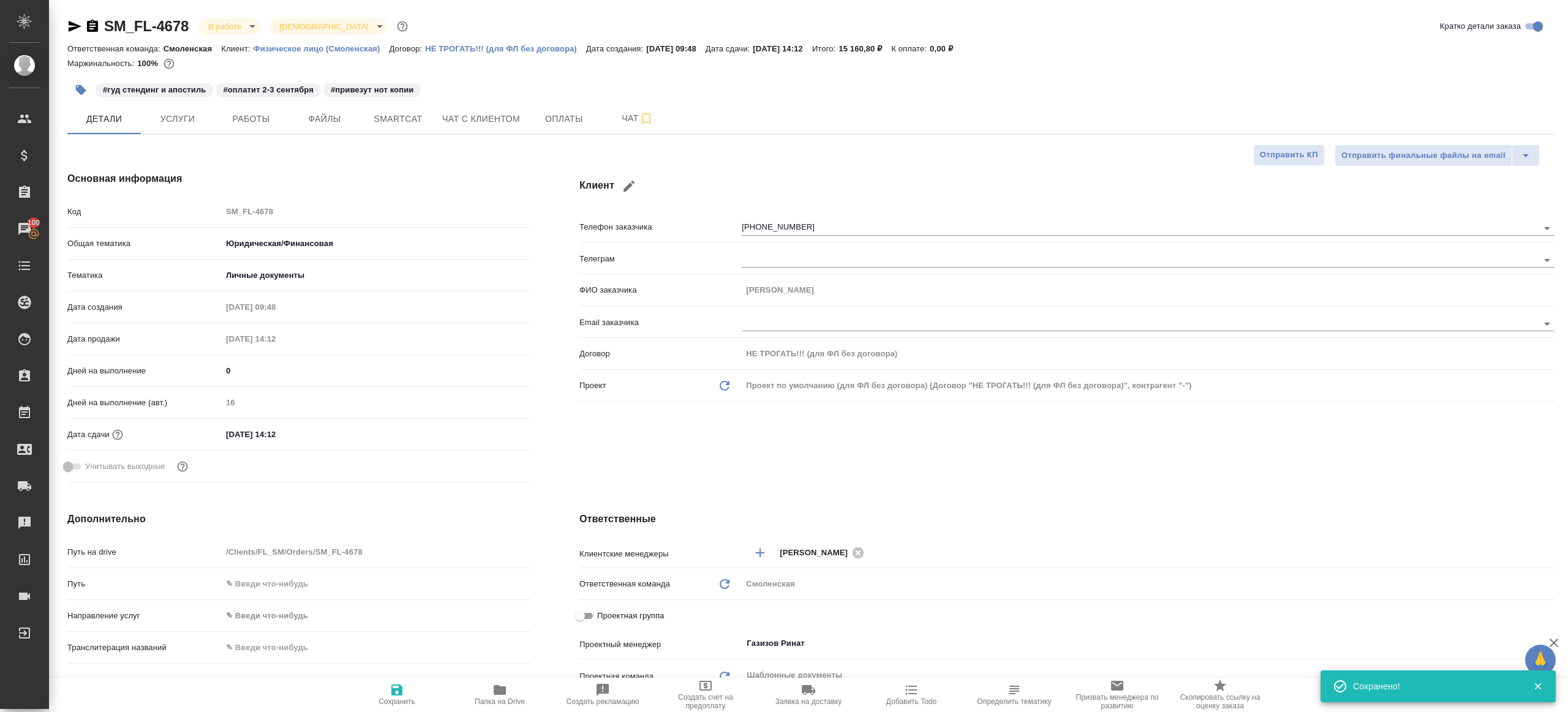
type textarea "x"
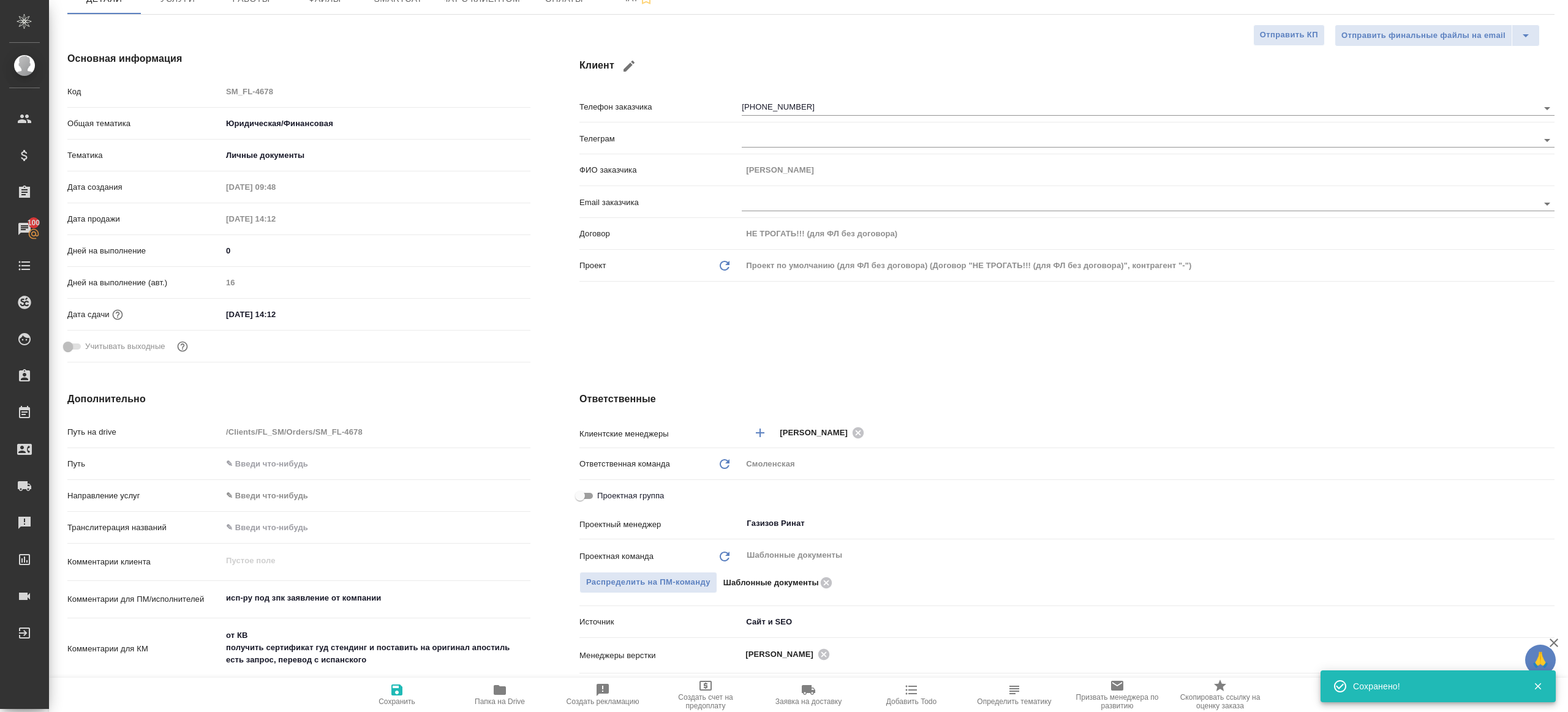
scroll to position [316, 0]
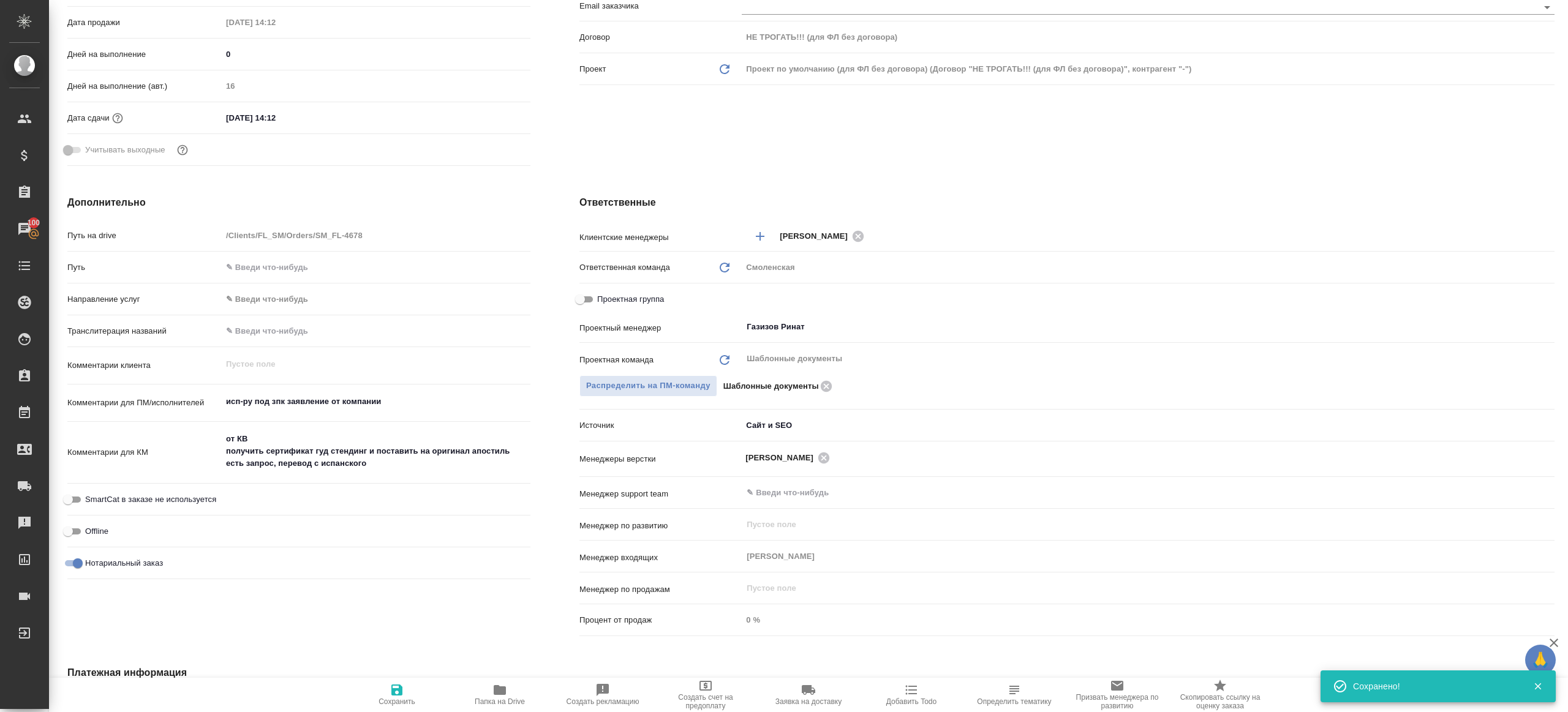
click at [501, 691] on icon "button" at bounding box center [500, 690] width 12 height 10
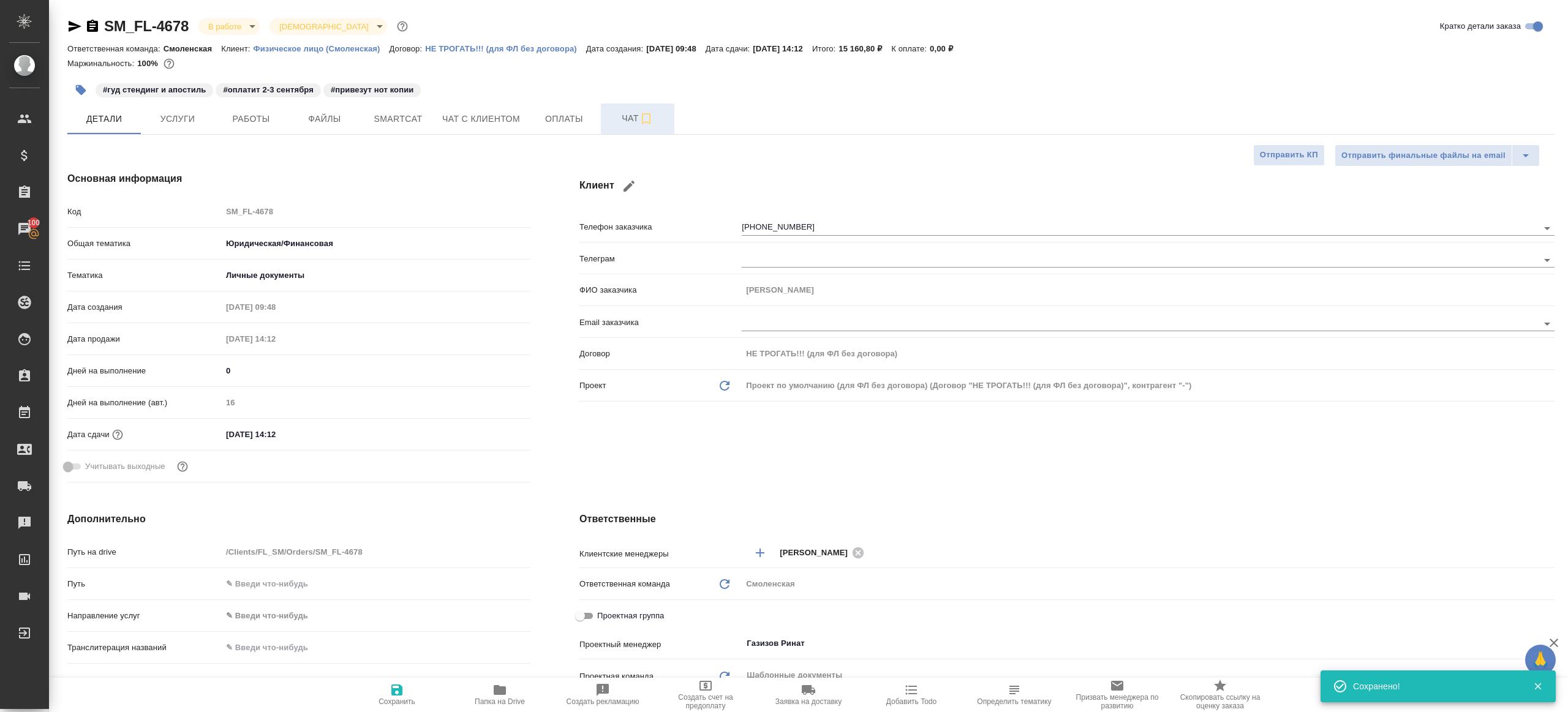
type textarea "x"
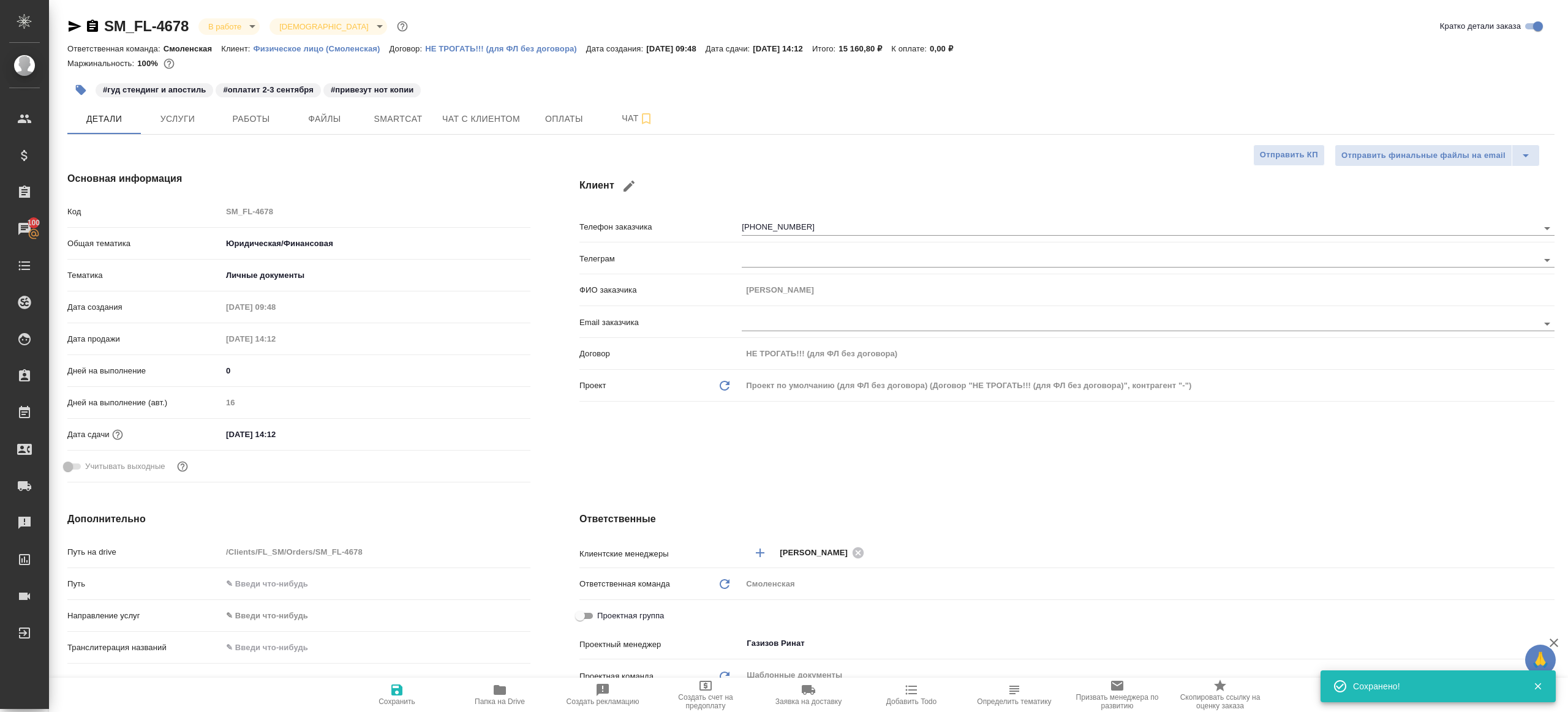
type textarea "x"
click at [239, 126] on span "Работы" at bounding box center [251, 118] width 59 height 15
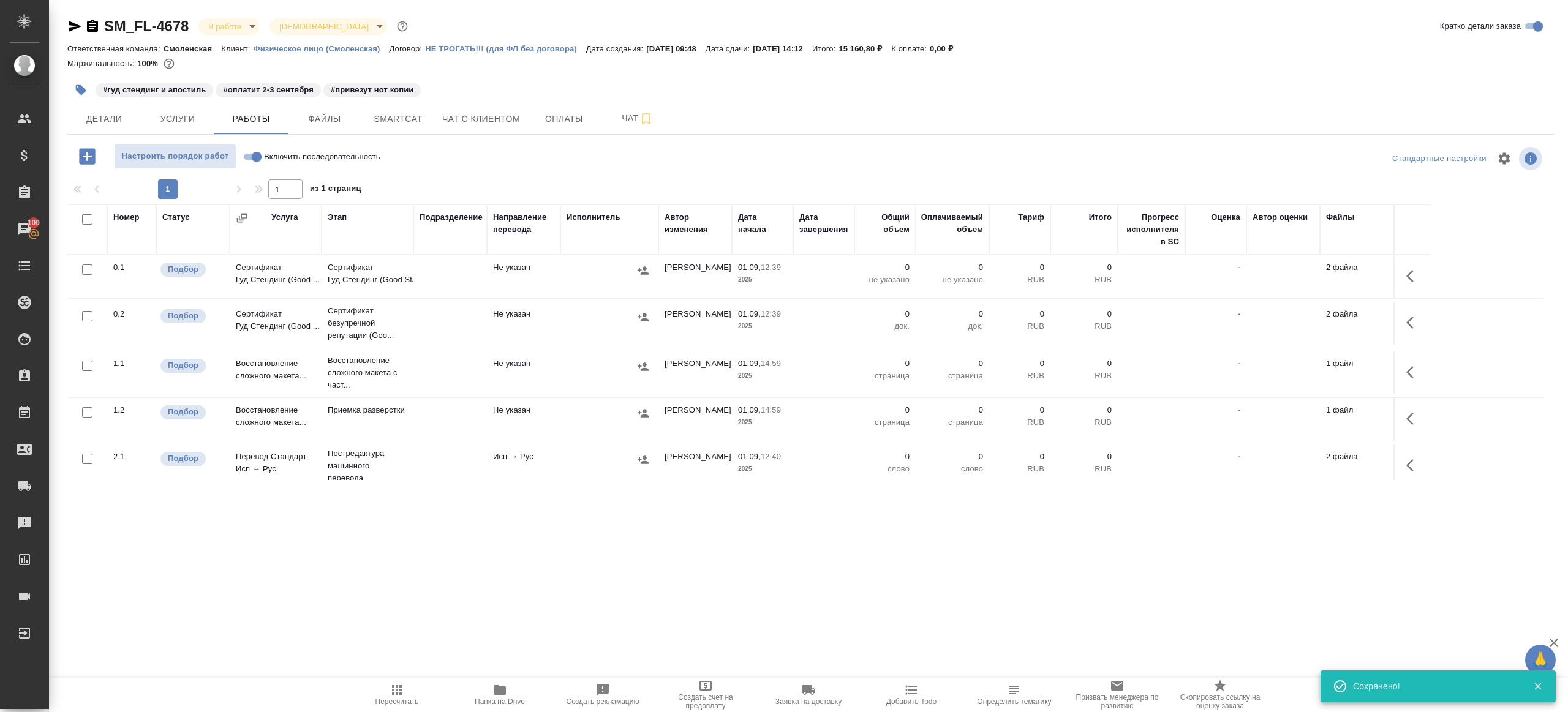
click at [499, 172] on div "Настроить порядок работ Включить последовательность" at bounding box center [315, 158] width 495 height 29
click at [254, 152] on input "Включить последовательность" at bounding box center [257, 156] width 44 height 15
checkbox input "true"
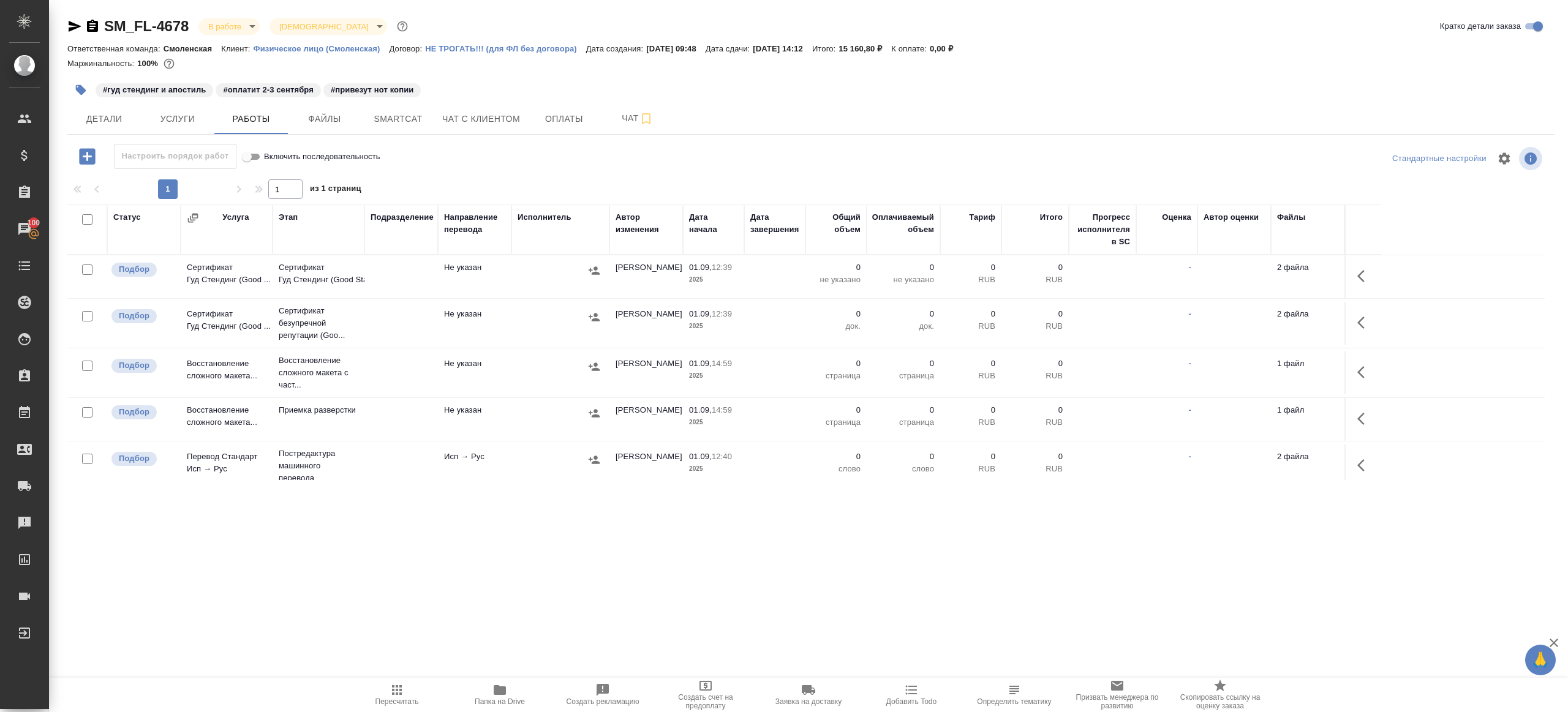
click at [82, 222] on div at bounding box center [84, 220] width 20 height 17
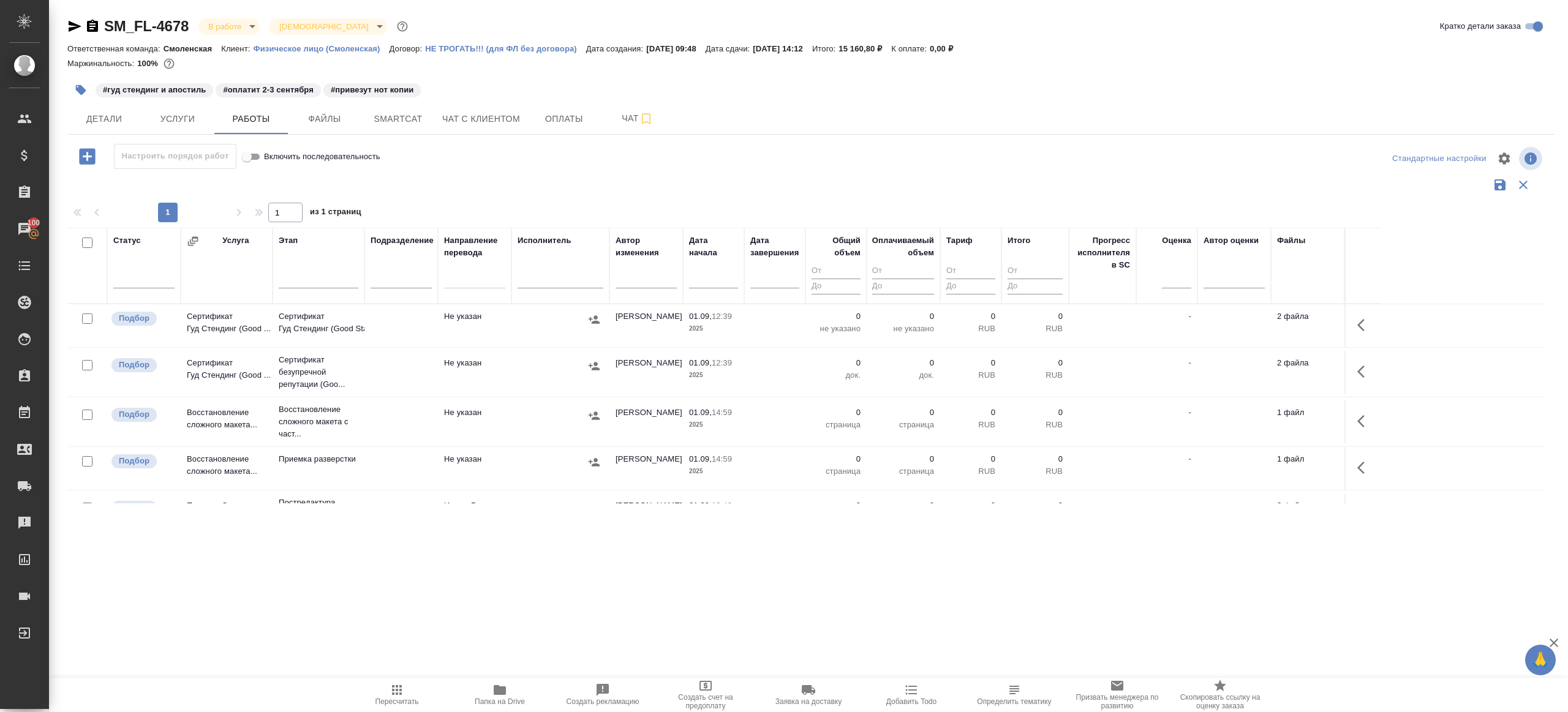
click at [133, 239] on div "Статус" at bounding box center [126, 241] width 28 height 12
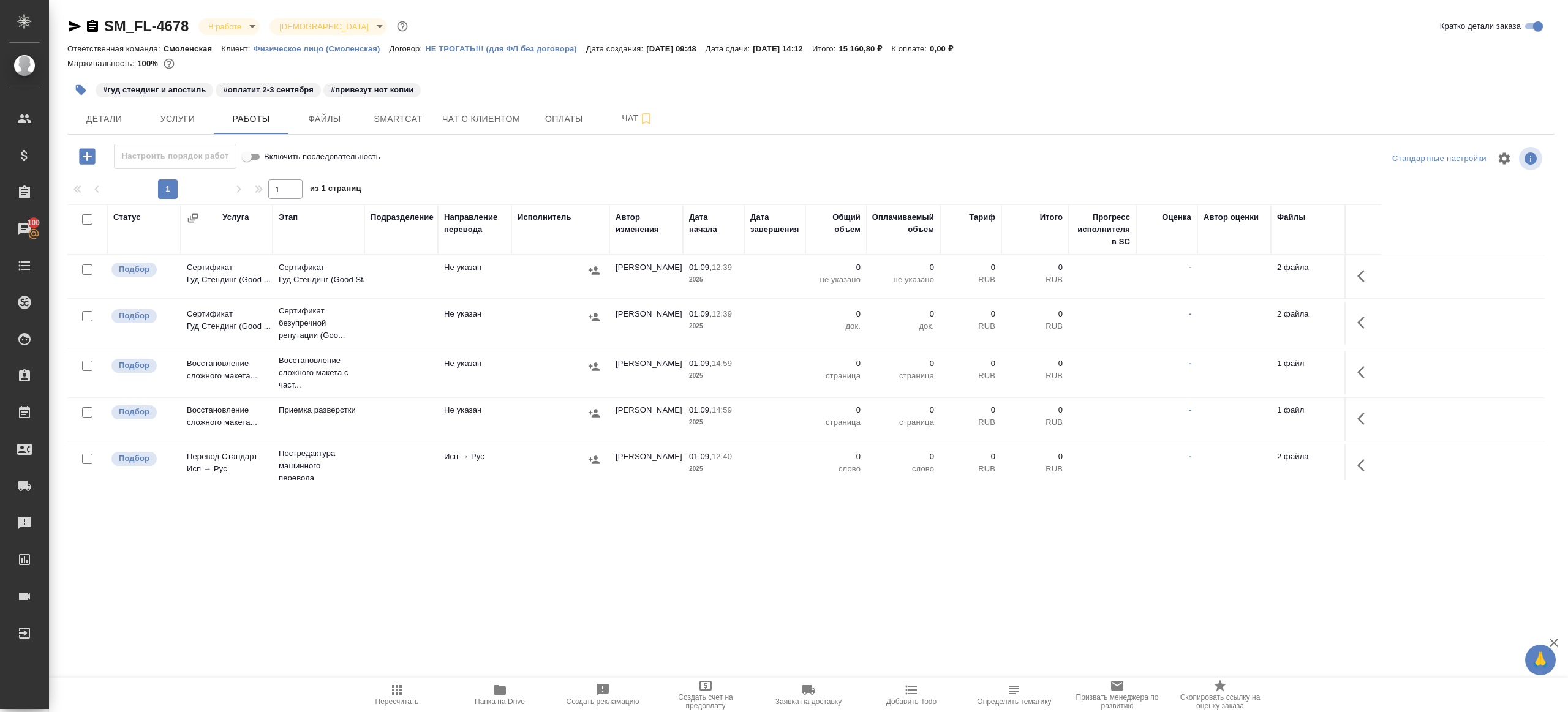
click at [86, 219] on input "checkbox" at bounding box center [87, 220] width 11 height 11
checkbox input "true"
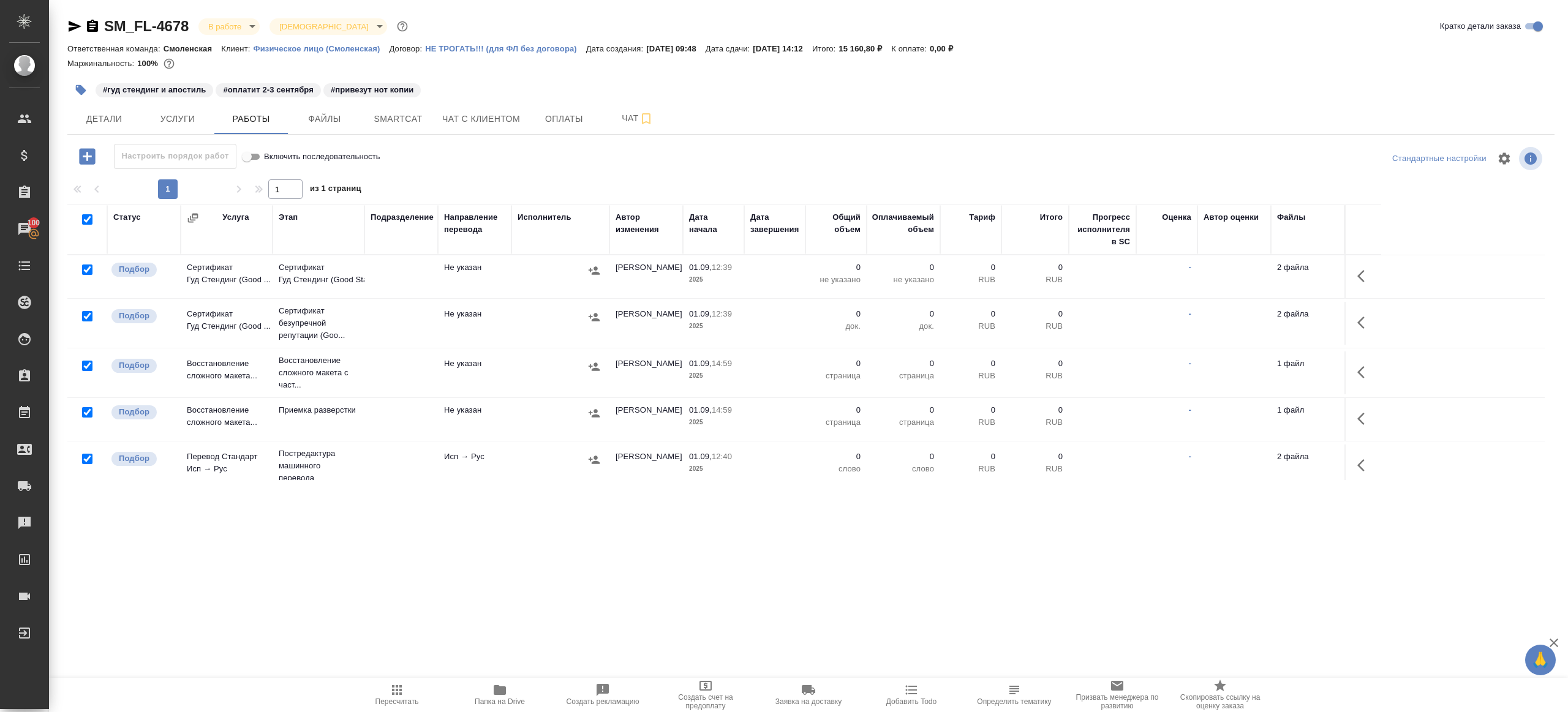
checkbox input "true"
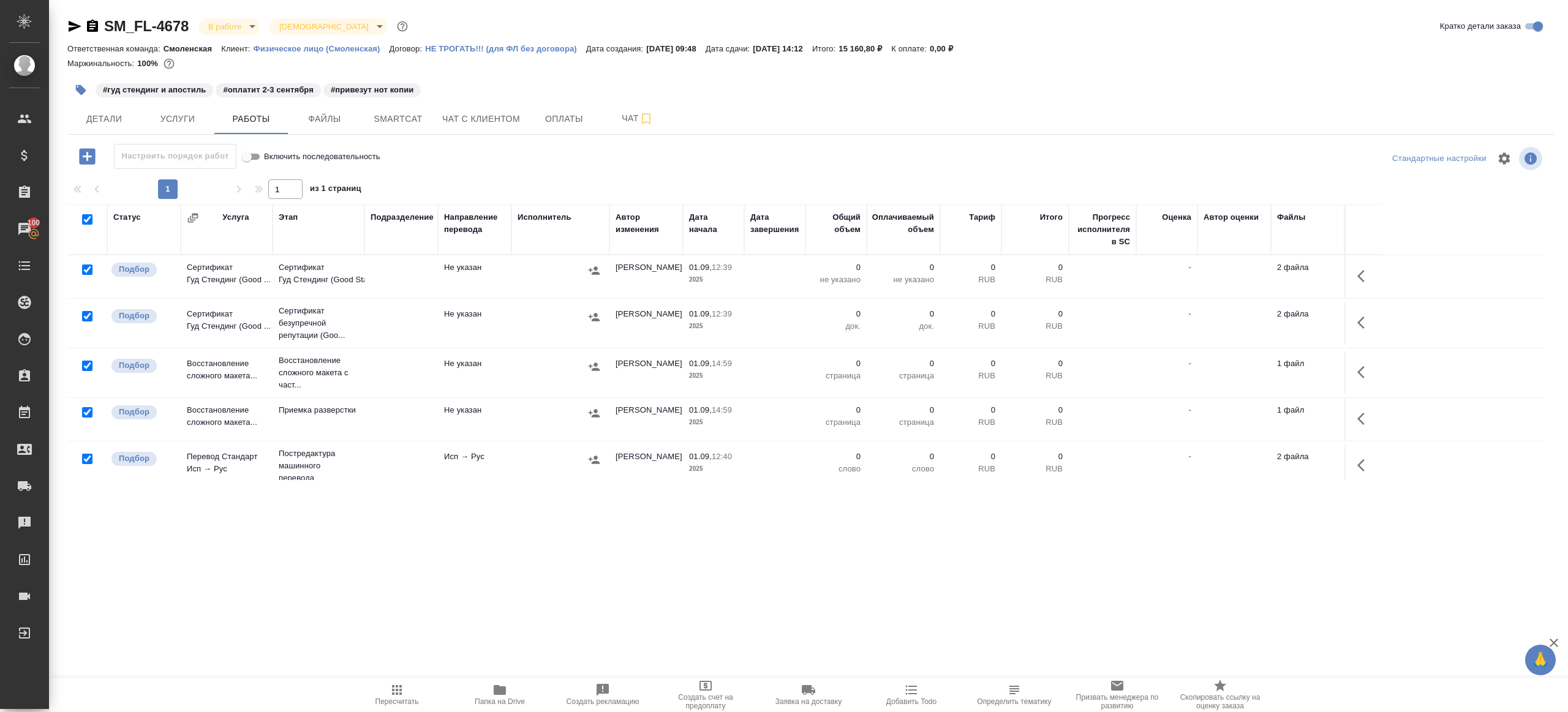
checkbox input "true"
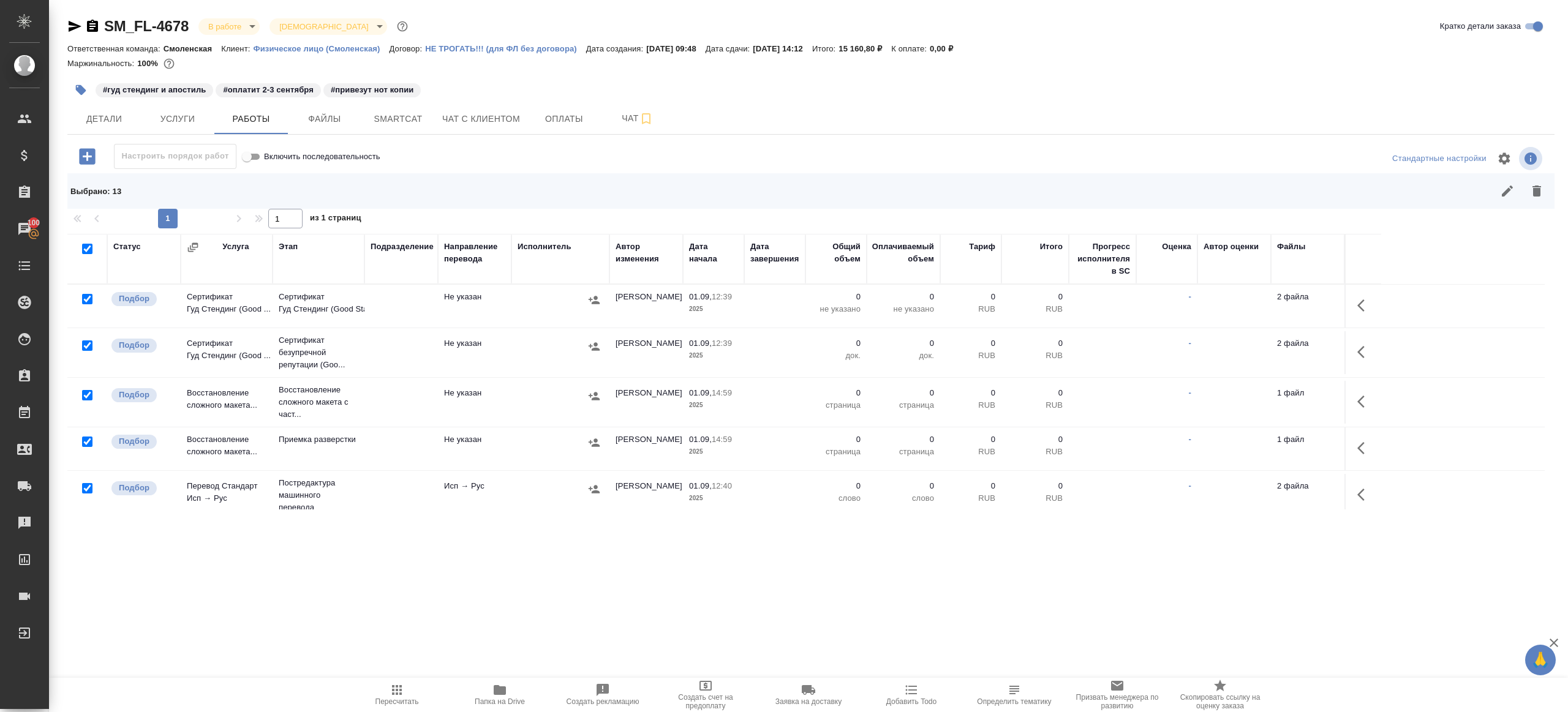
drag, startPoint x: 86, startPoint y: 300, endPoint x: 86, endPoint y: 333, distance: 33.0
click at [86, 300] on input "checkbox" at bounding box center [87, 300] width 11 height 11
checkbox input "false"
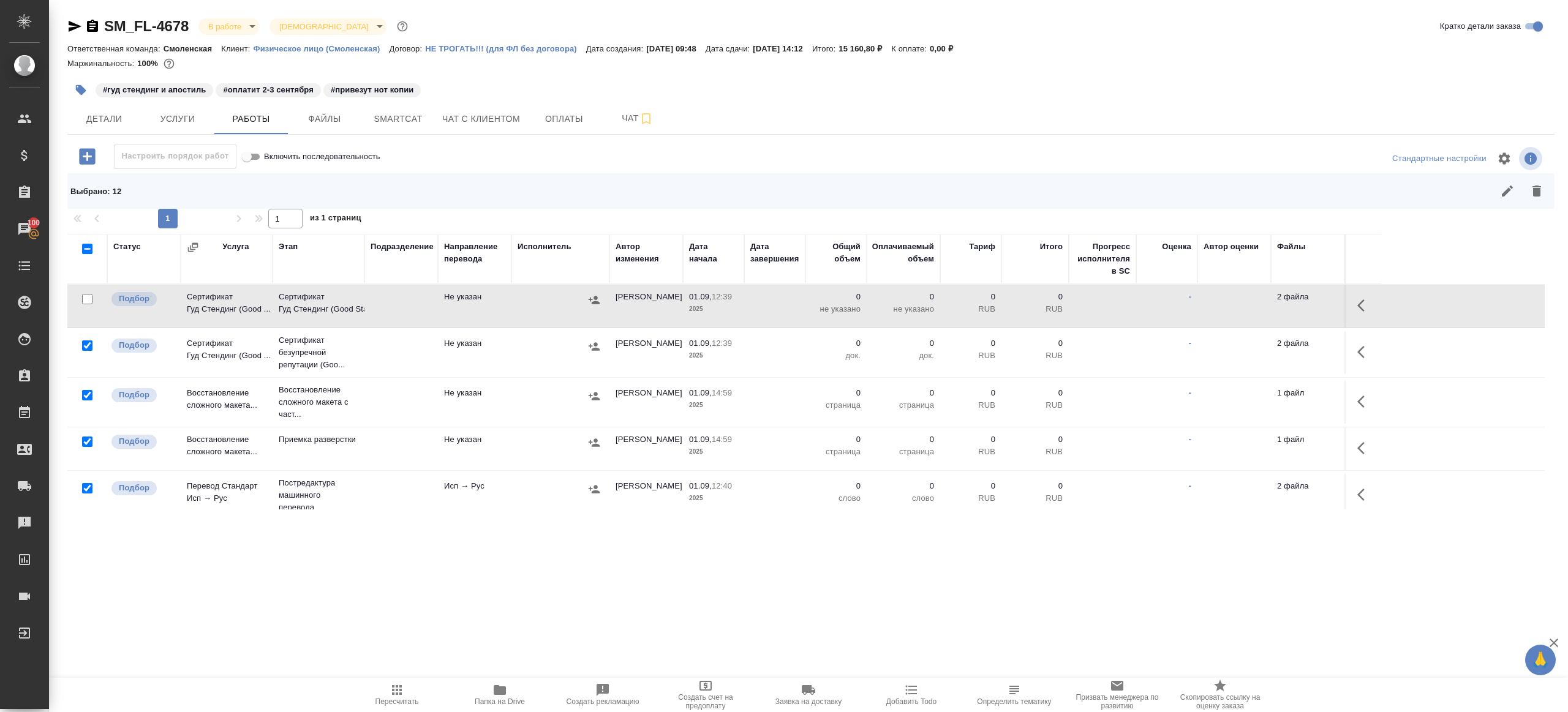
click at [86, 343] on input "checkbox" at bounding box center [87, 346] width 11 height 11
checkbox input "false"
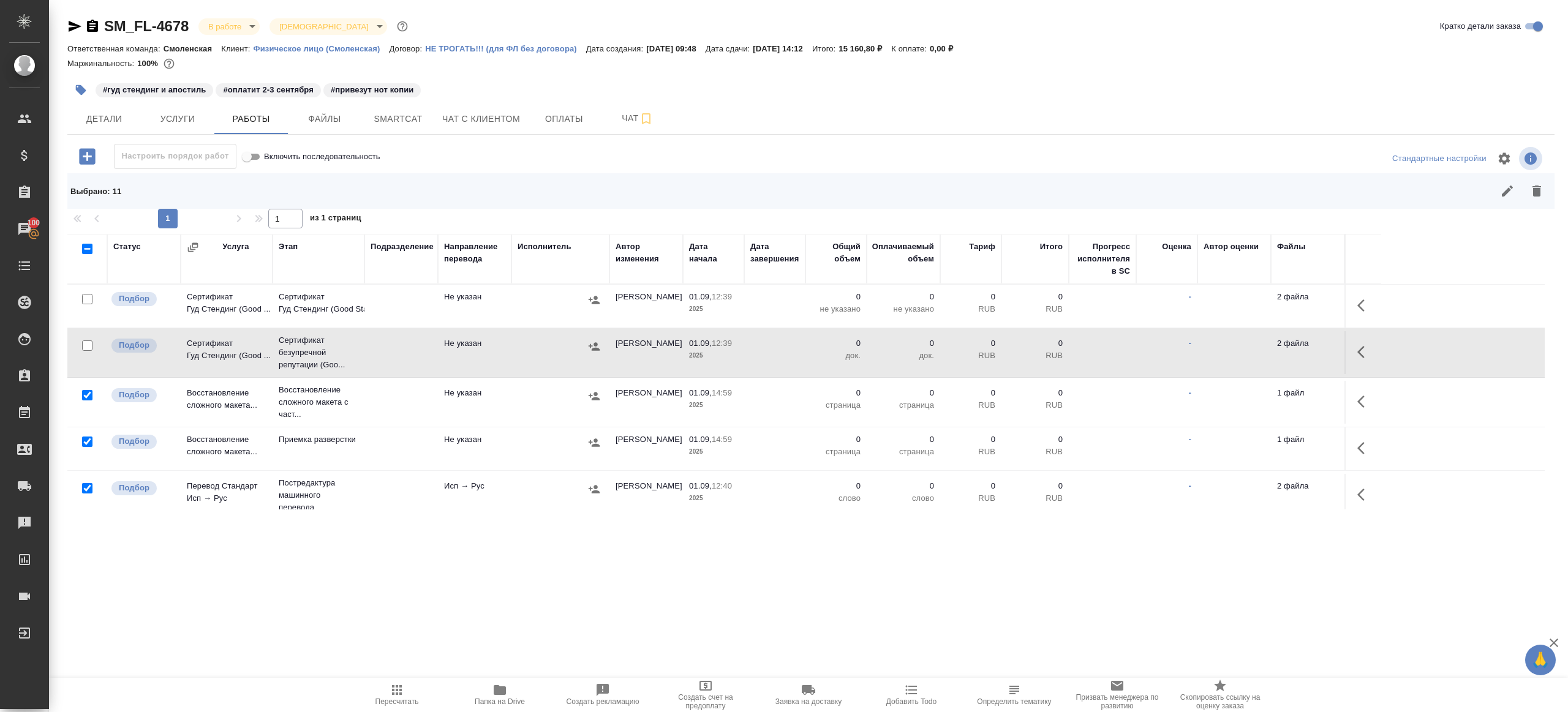
drag, startPoint x: 86, startPoint y: 396, endPoint x: 108, endPoint y: 440, distance: 49.2
click at [86, 396] on input "checkbox" at bounding box center [87, 396] width 11 height 11
checkbox input "false"
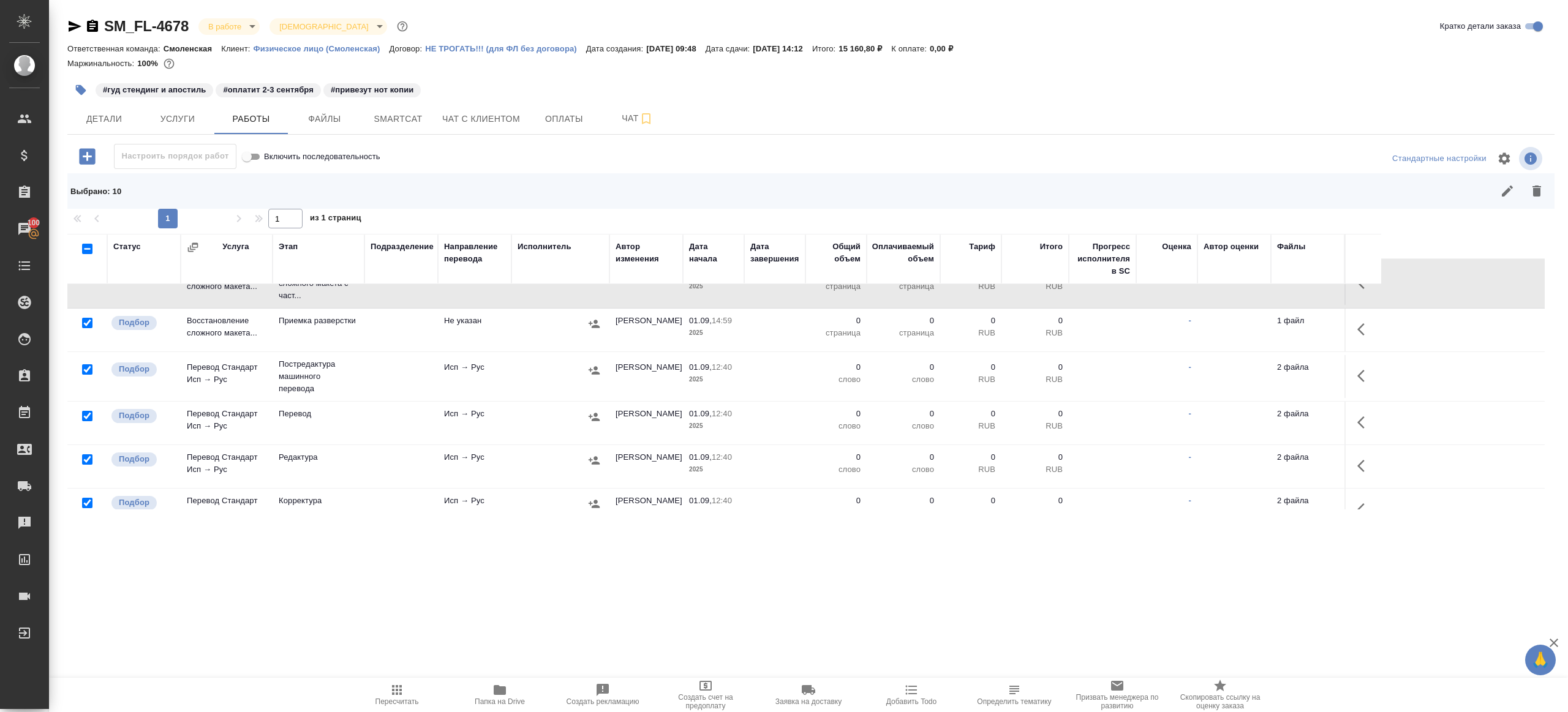
scroll to position [130, 0]
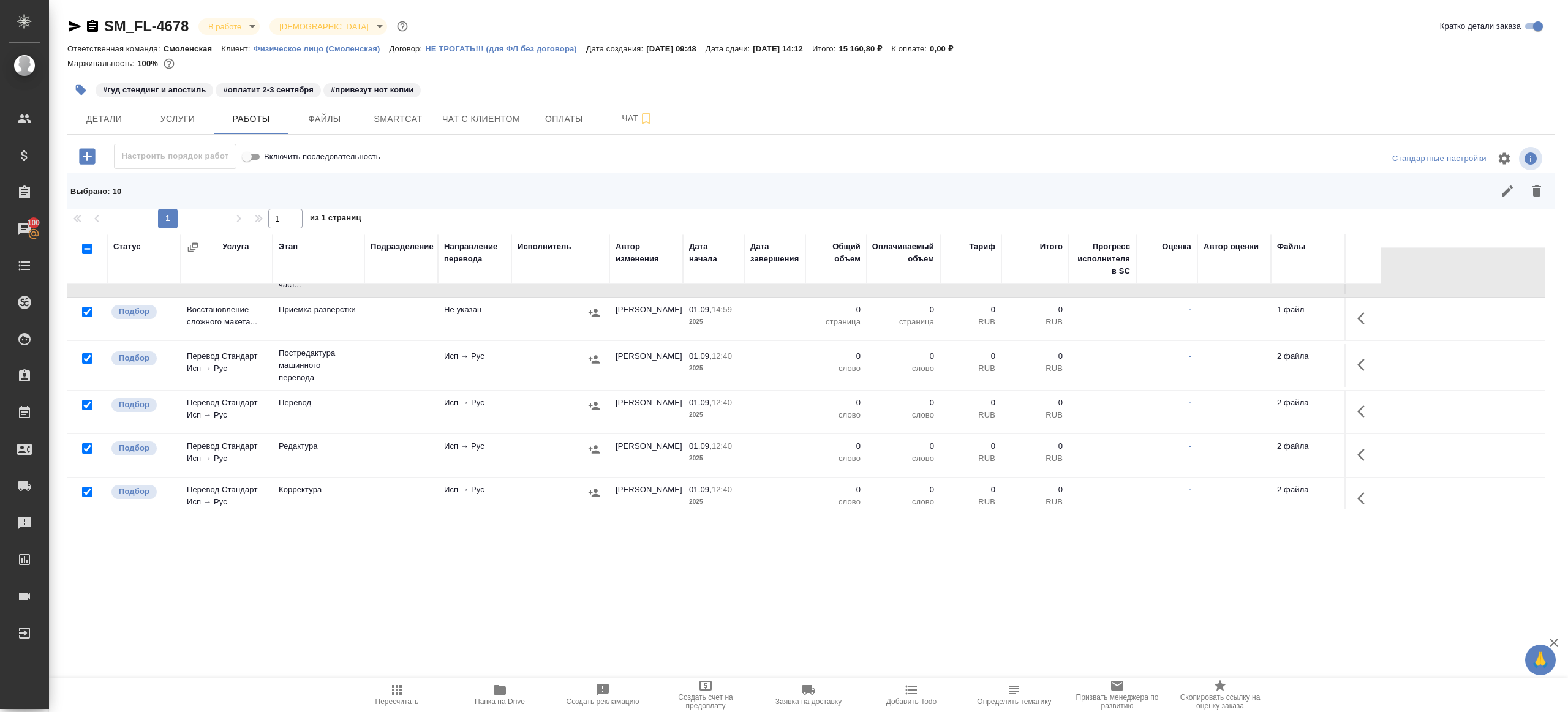
drag, startPoint x: 85, startPoint y: 402, endPoint x: 93, endPoint y: 454, distance: 52.6
click at [84, 402] on input "checkbox" at bounding box center [87, 405] width 11 height 11
checkbox input "false"
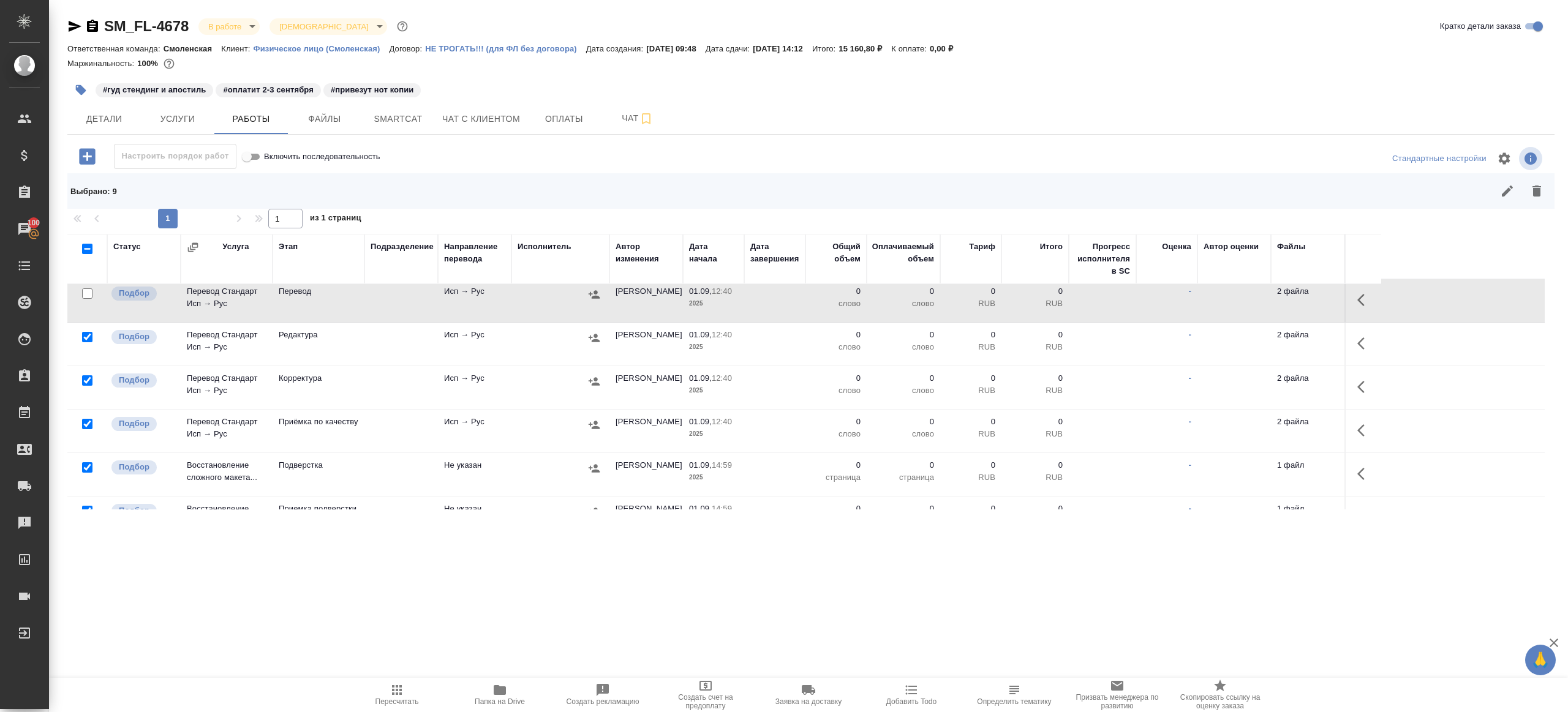
scroll to position [243, 0]
click at [87, 420] on input "checkbox" at bounding box center [87, 423] width 11 height 11
checkbox input "false"
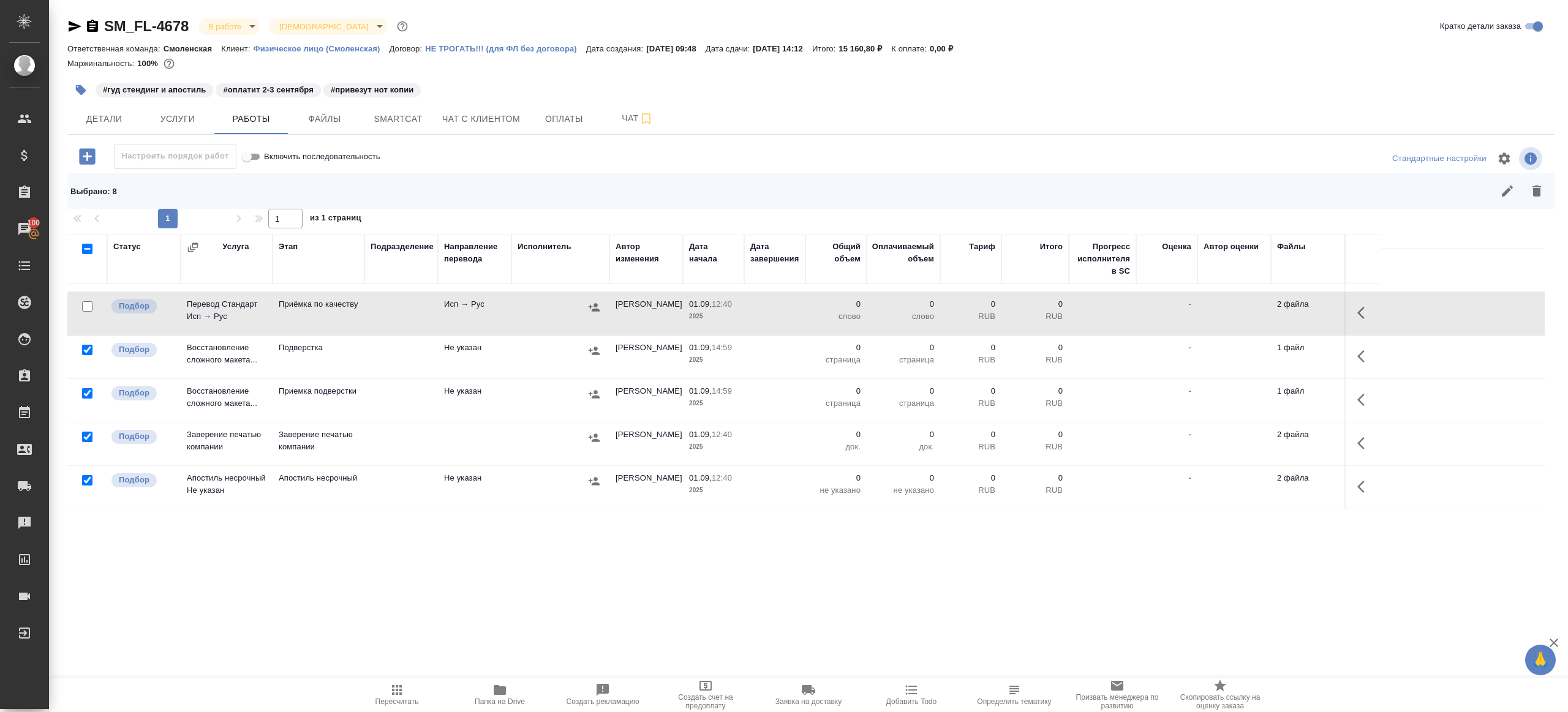
scroll to position [361, 0]
click at [91, 434] on input "checkbox" at bounding box center [87, 437] width 11 height 11
checkbox input "false"
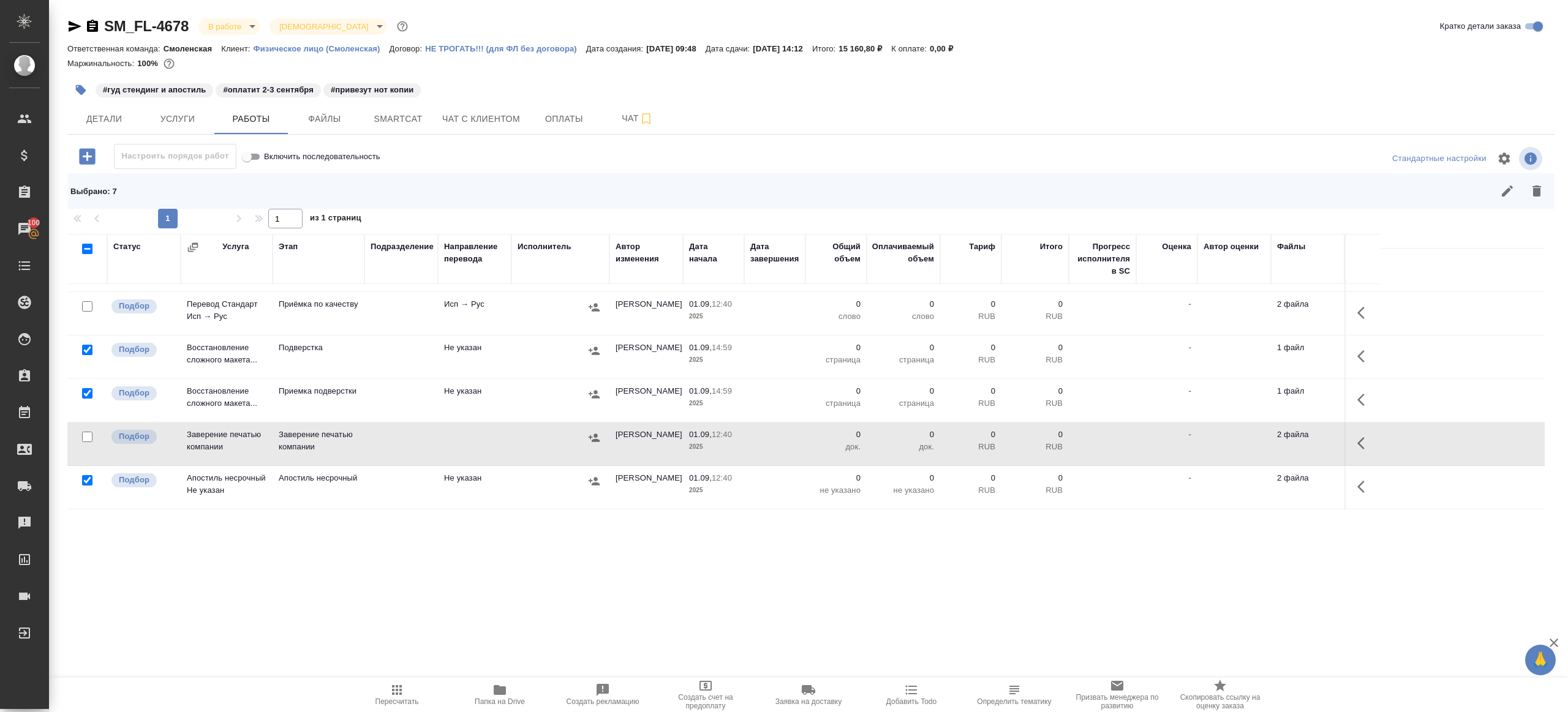
click at [86, 476] on input "checkbox" at bounding box center [87, 481] width 11 height 11
checkbox input "false"
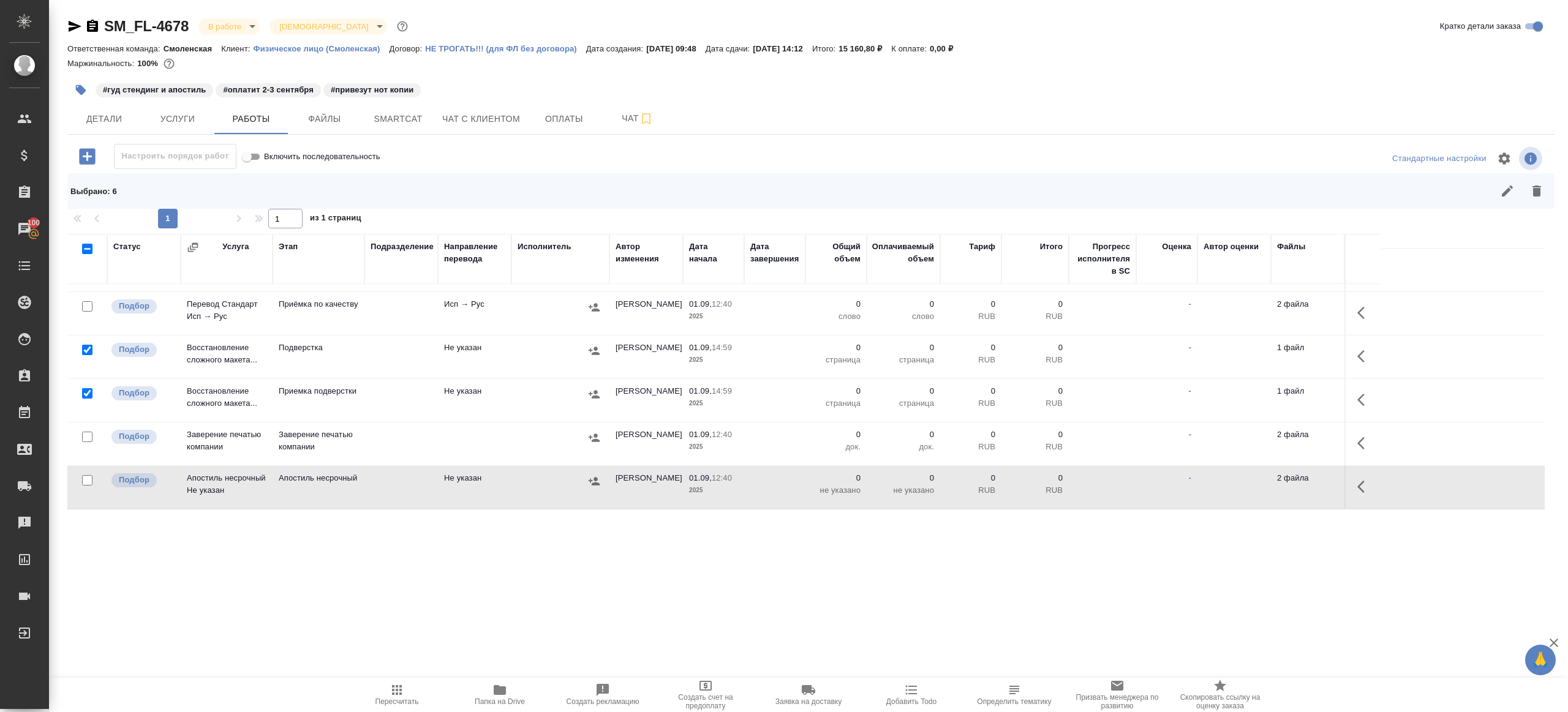
click at [1542, 192] on icon "button" at bounding box center [1536, 191] width 15 height 15
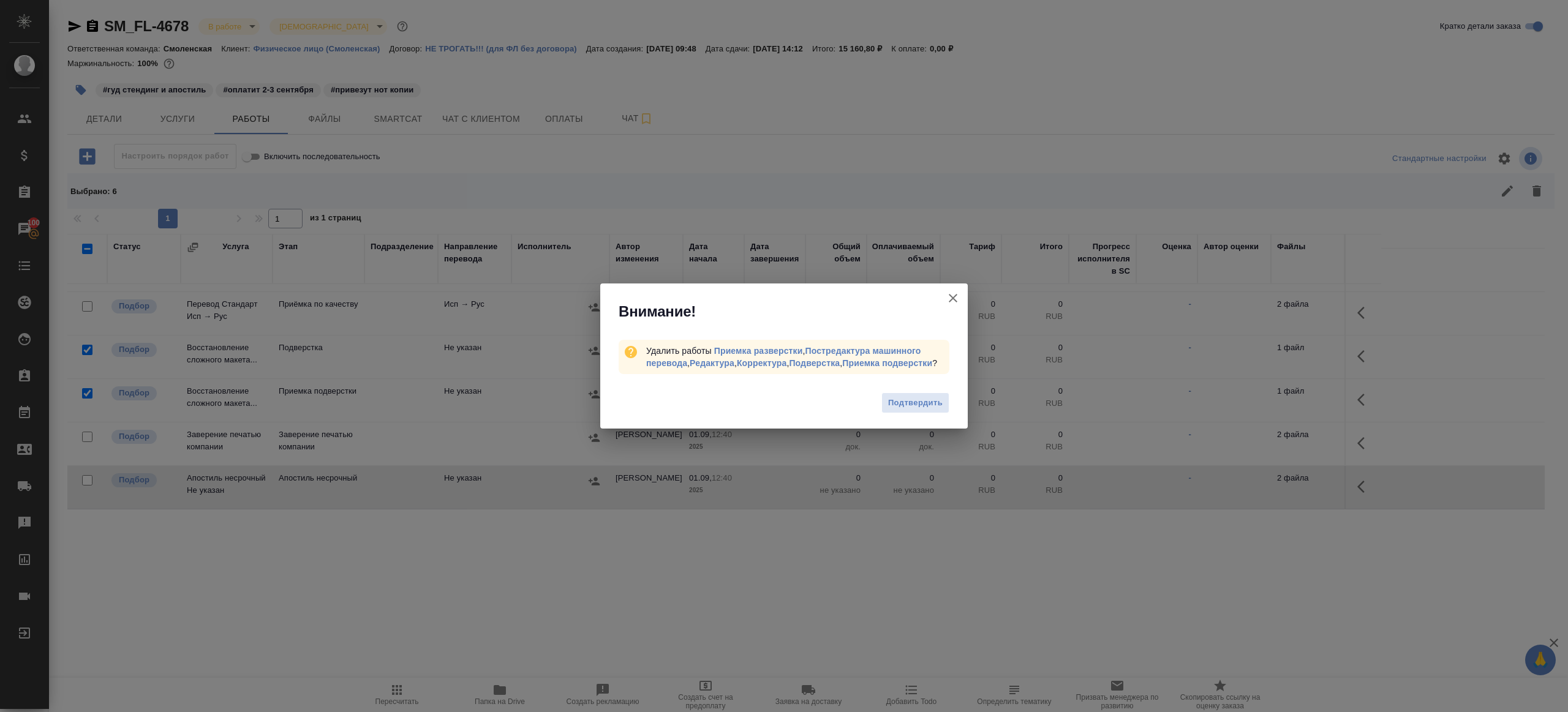
click at [918, 403] on span "Подтвердить" at bounding box center [915, 404] width 54 height 14
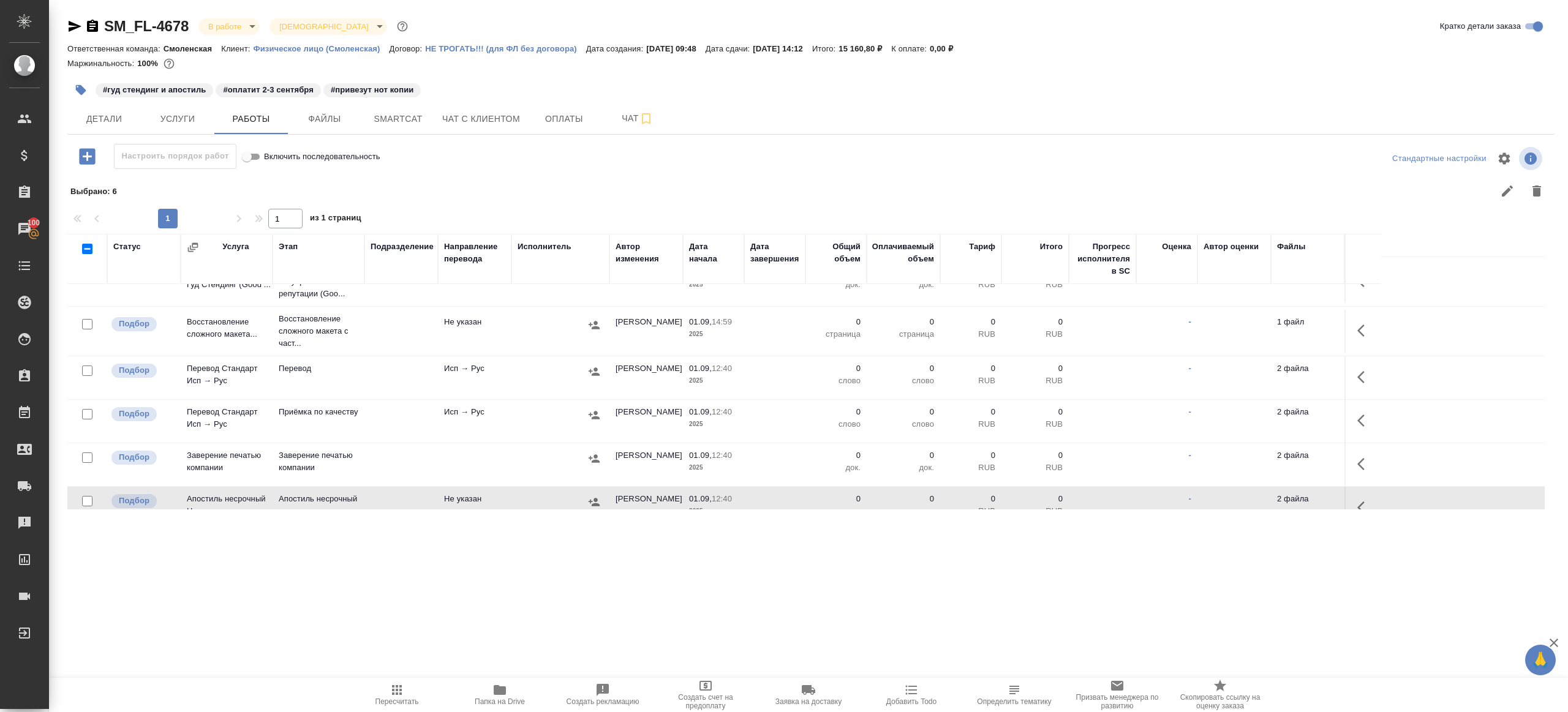
scroll to position [95, 0]
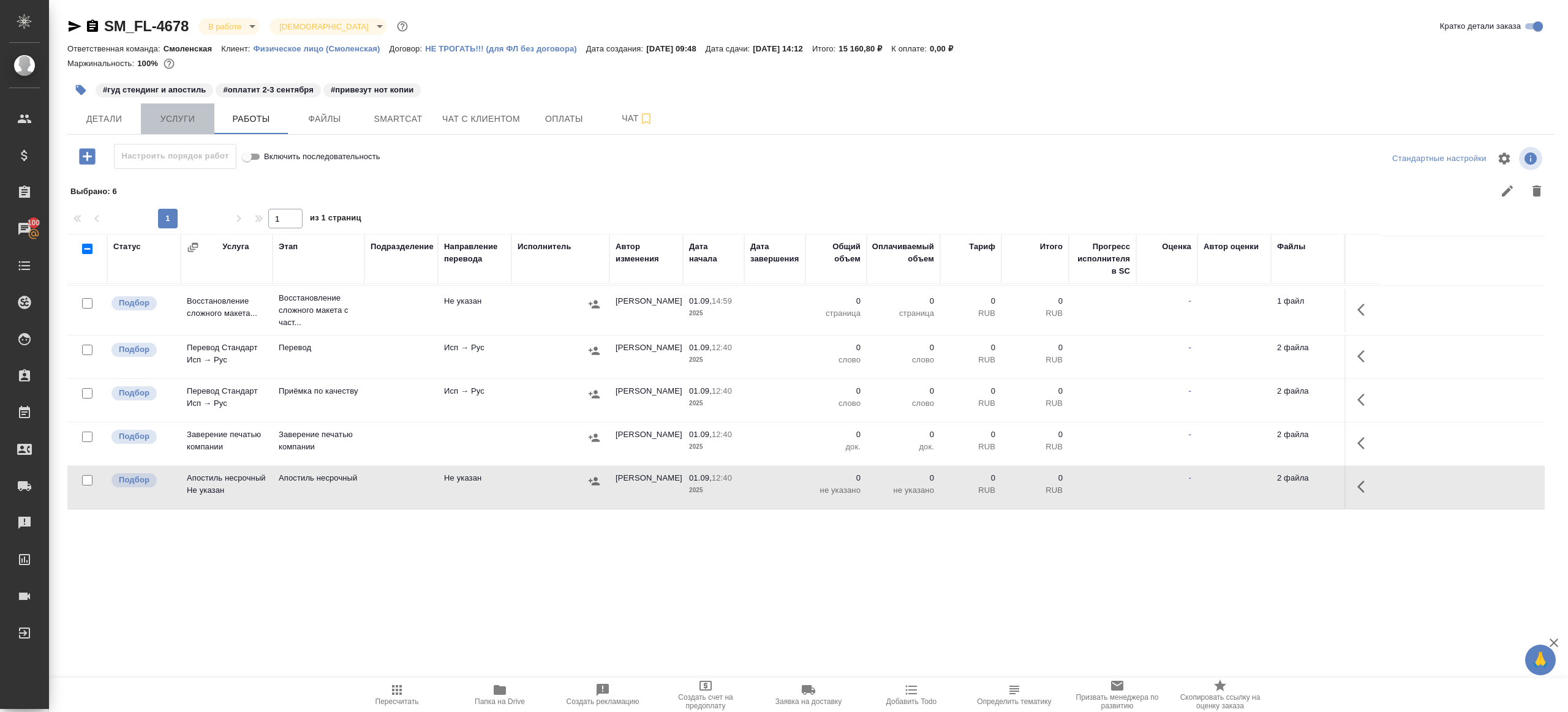
click at [174, 123] on span "Услуги" at bounding box center [178, 118] width 59 height 15
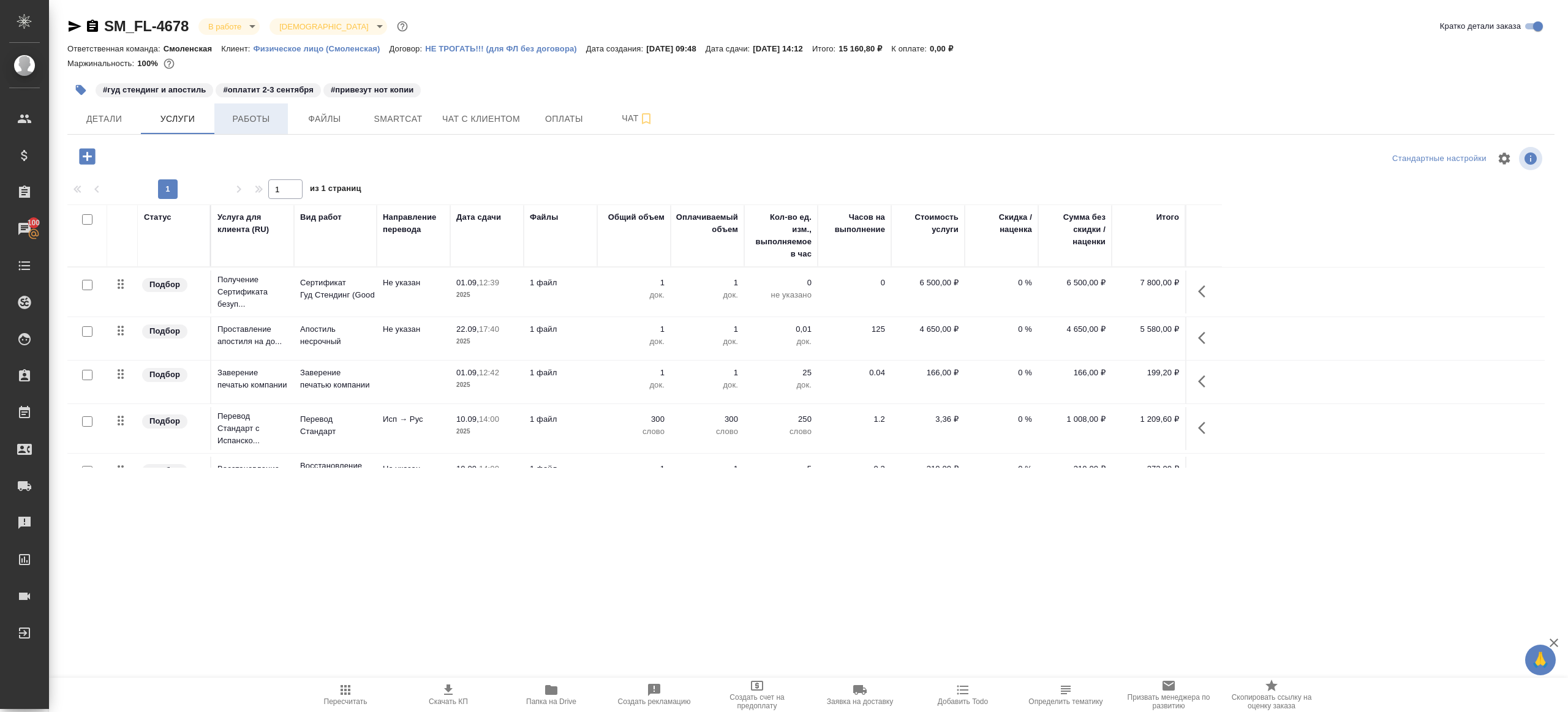
click at [239, 125] on span "Работы" at bounding box center [251, 118] width 59 height 15
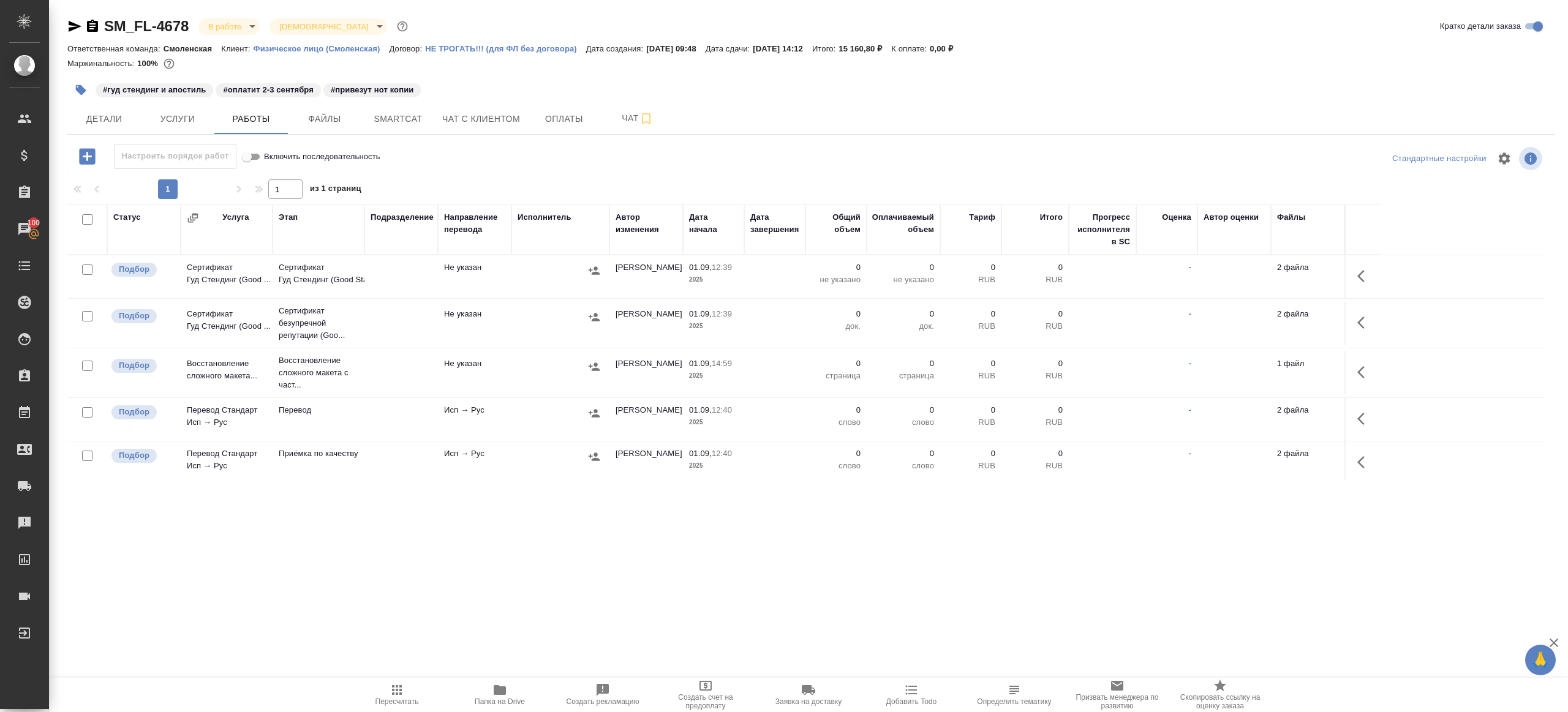
scroll to position [95, 0]
drag, startPoint x: 1364, startPoint y: 321, endPoint x: 1354, endPoint y: 321, distance: 10.0
click at [1364, 321] on icon "button" at bounding box center [1364, 327] width 15 height 15
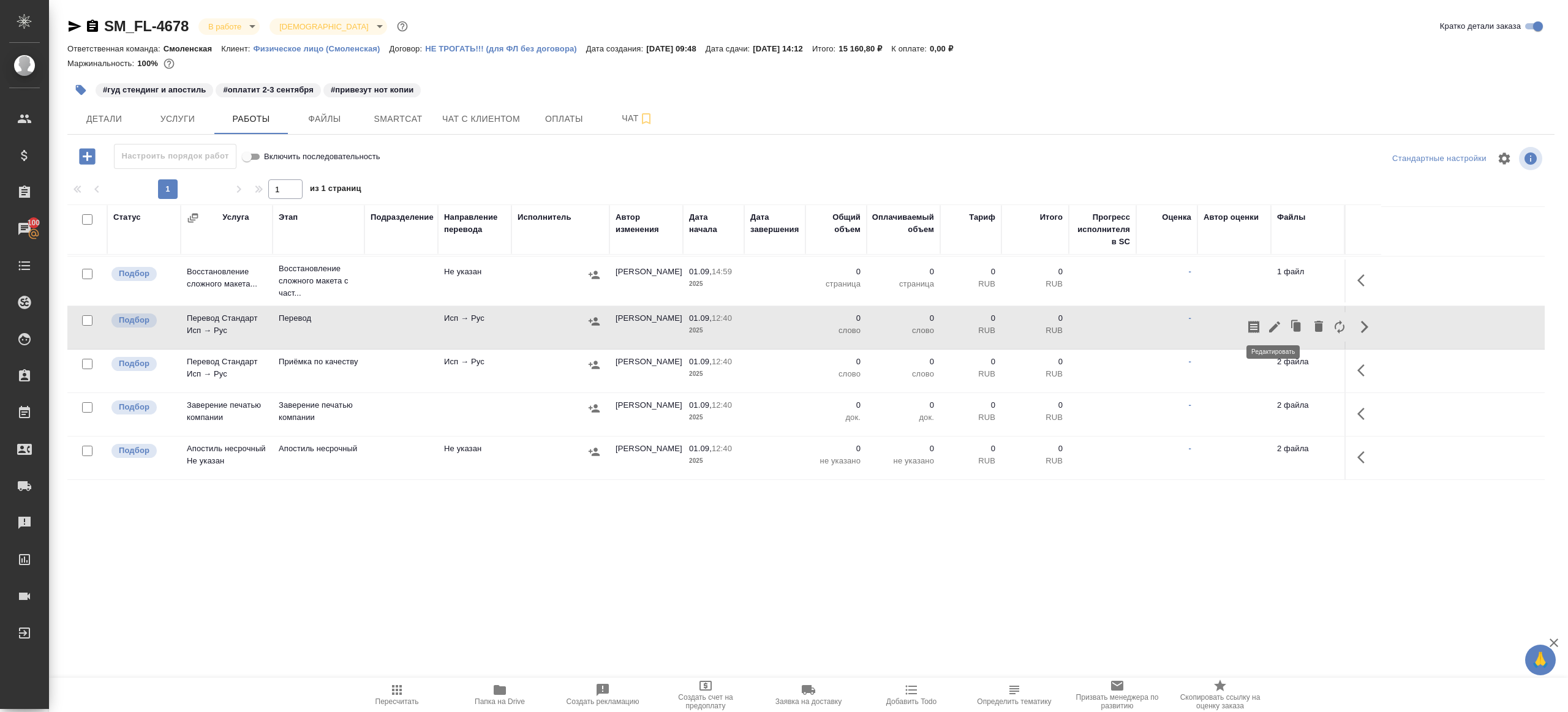
click at [1272, 320] on icon "button" at bounding box center [1274, 327] width 15 height 15
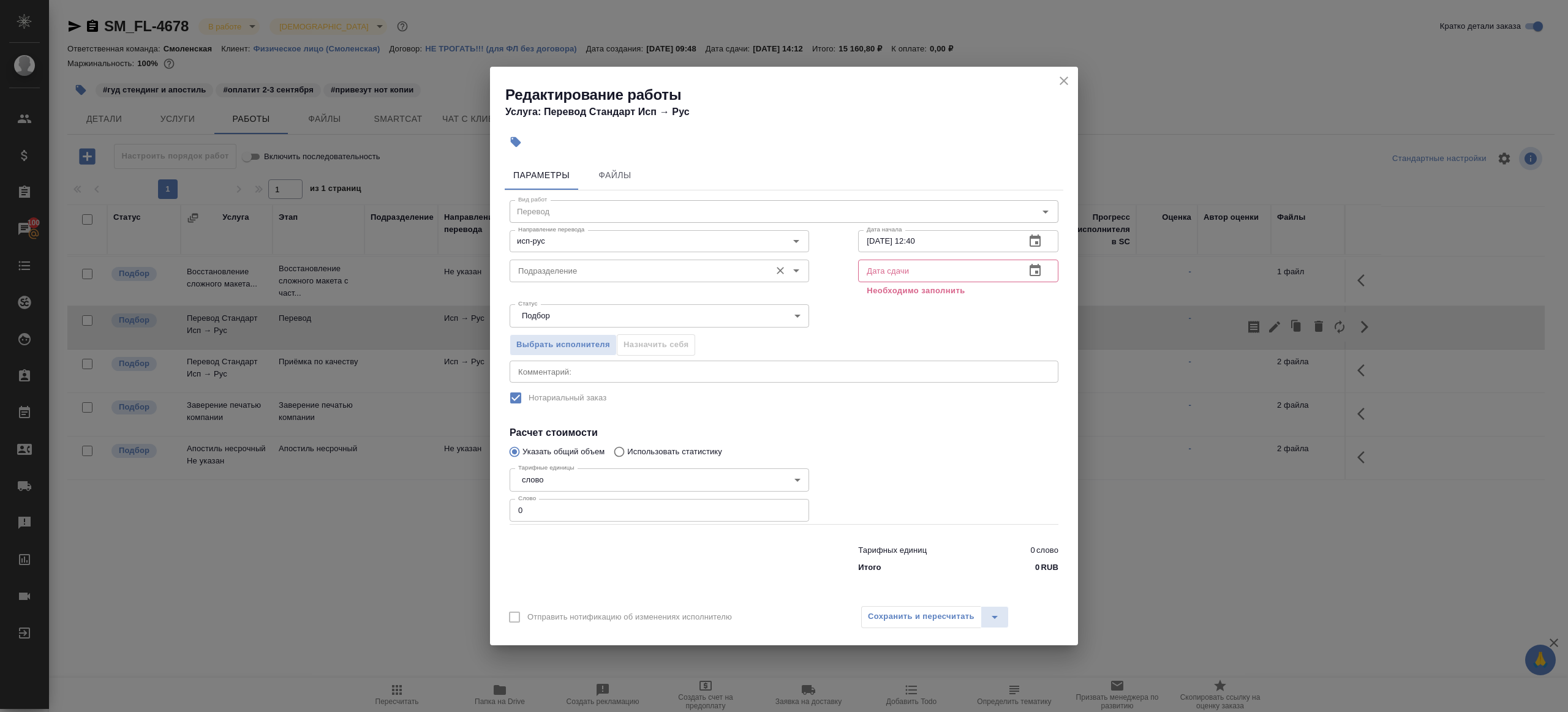
click at [556, 279] on div "Подразделение" at bounding box center [659, 270] width 300 height 22
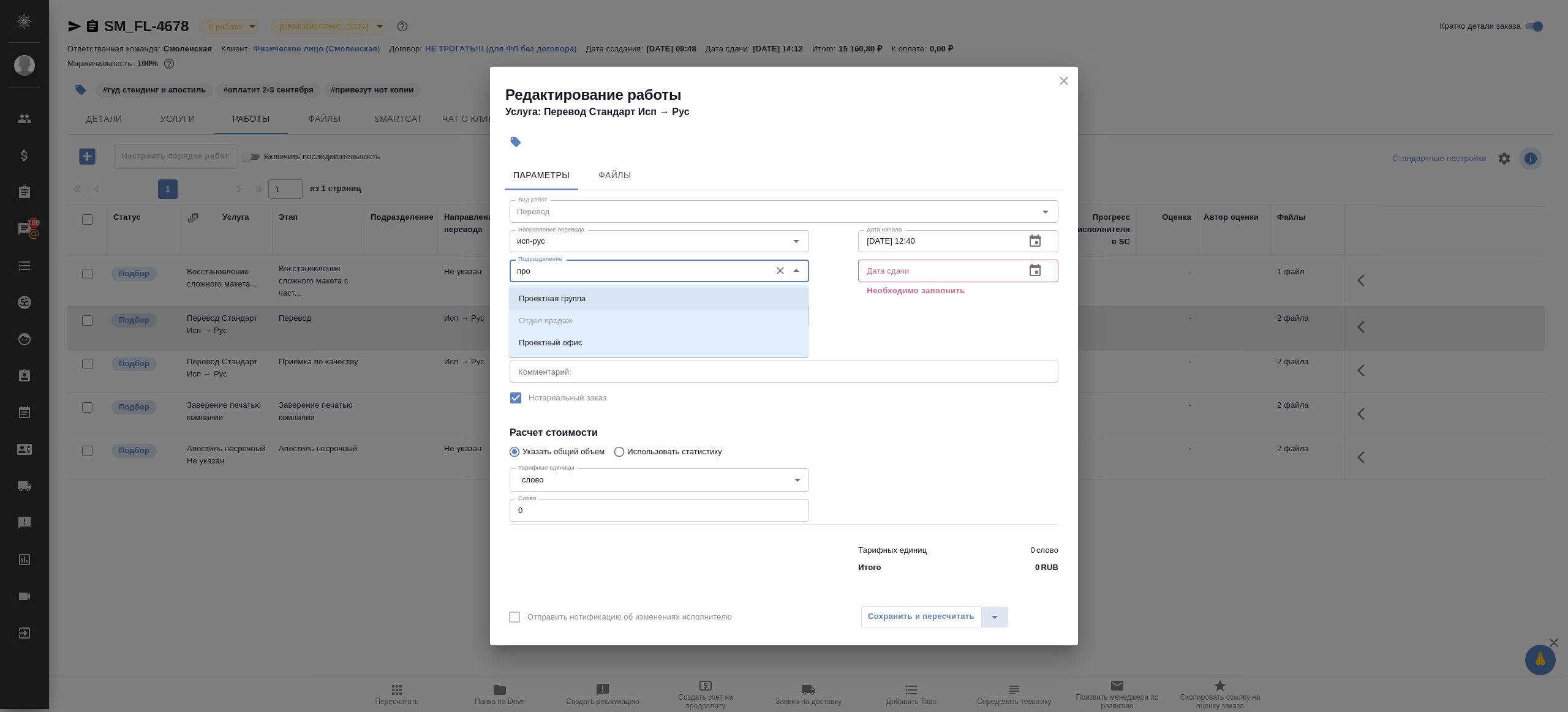
click at [581, 329] on ul "Проектная группа Отдел продаж Проектный офис" at bounding box center [658, 331] width 300 height 66
click at [581, 336] on li "Проектный офис" at bounding box center [658, 342] width 300 height 22
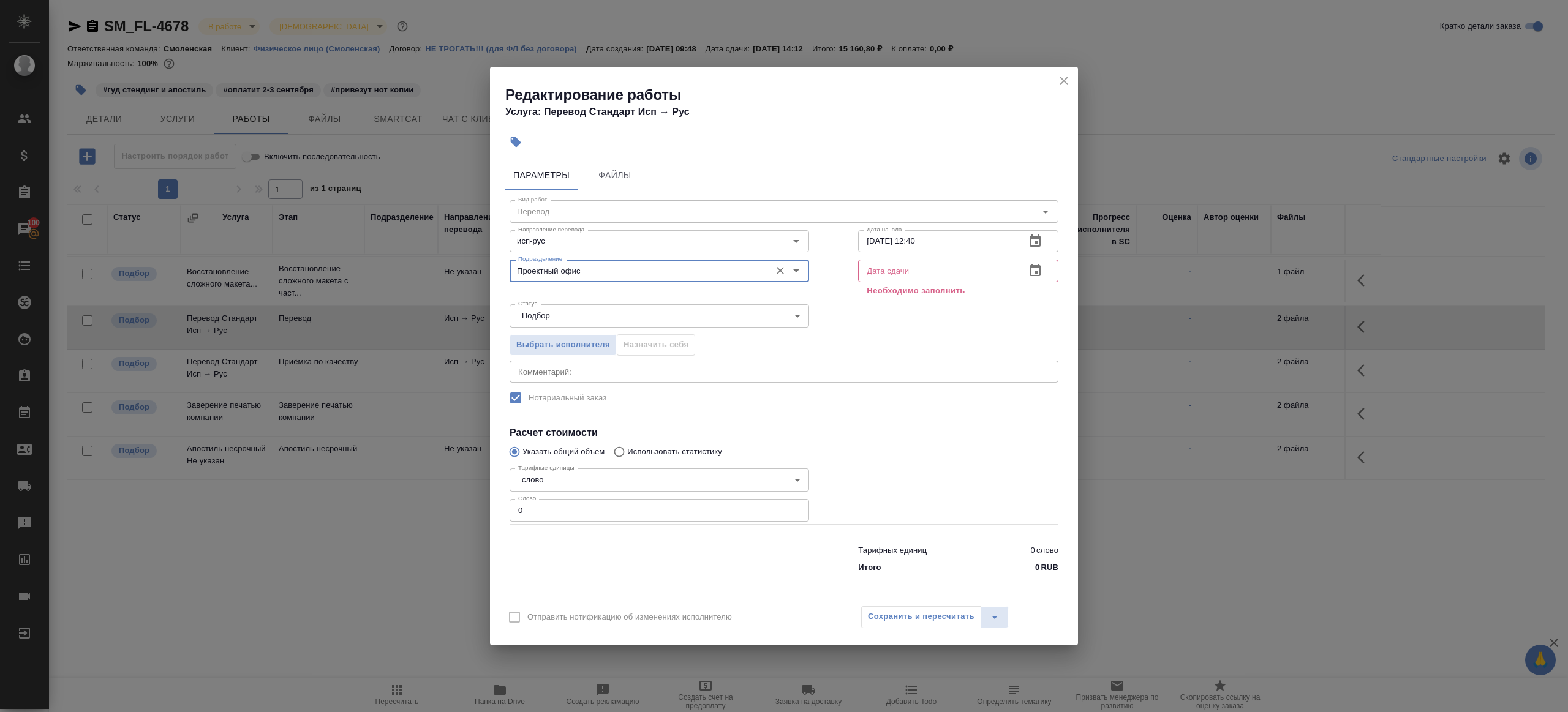
type input "Проектный офис"
click at [572, 512] on input "0" at bounding box center [659, 509] width 300 height 22
type input "1"
click at [768, 545] on div at bounding box center [660, 556] width 348 height 49
click at [905, 274] on input "text" at bounding box center [936, 270] width 157 height 22
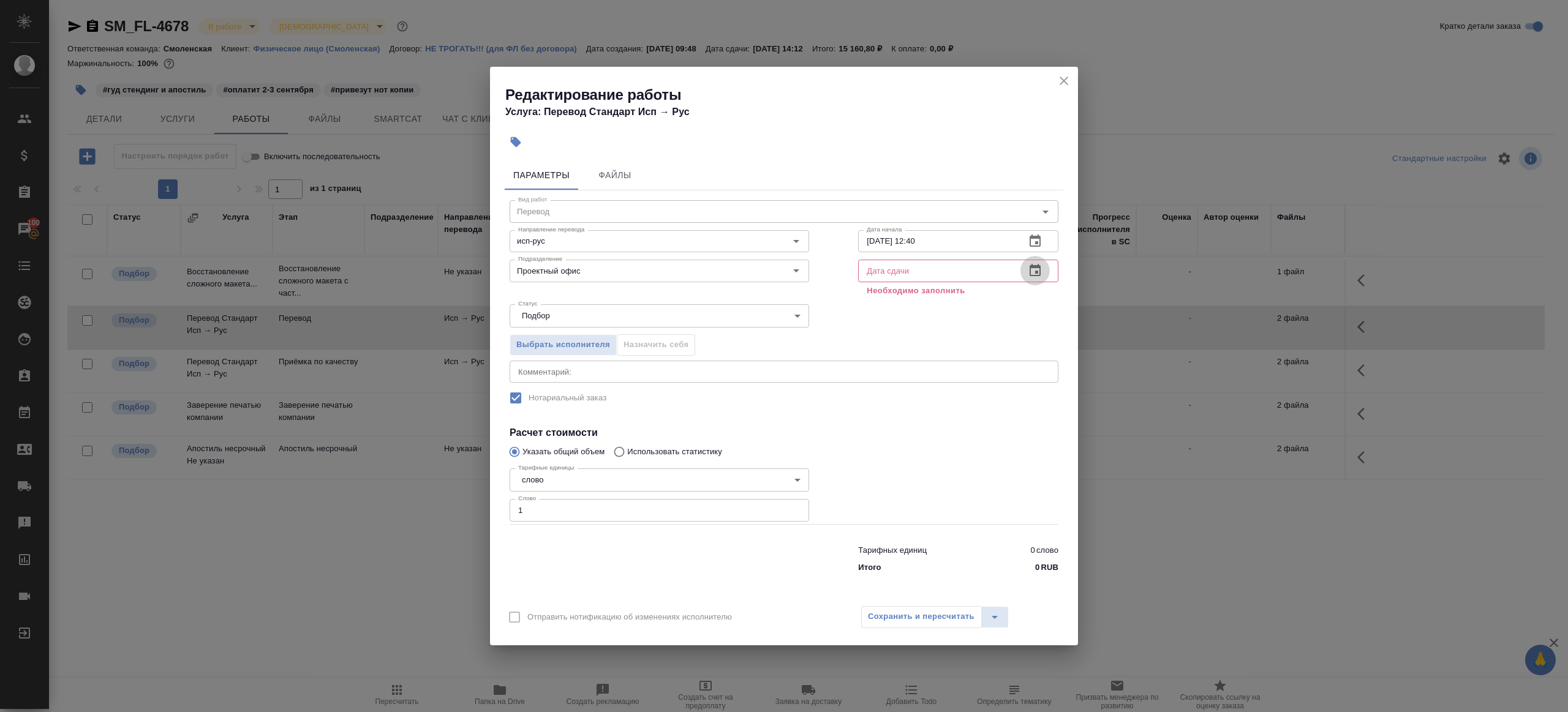
click at [1032, 273] on icon "button" at bounding box center [1035, 270] width 15 height 15
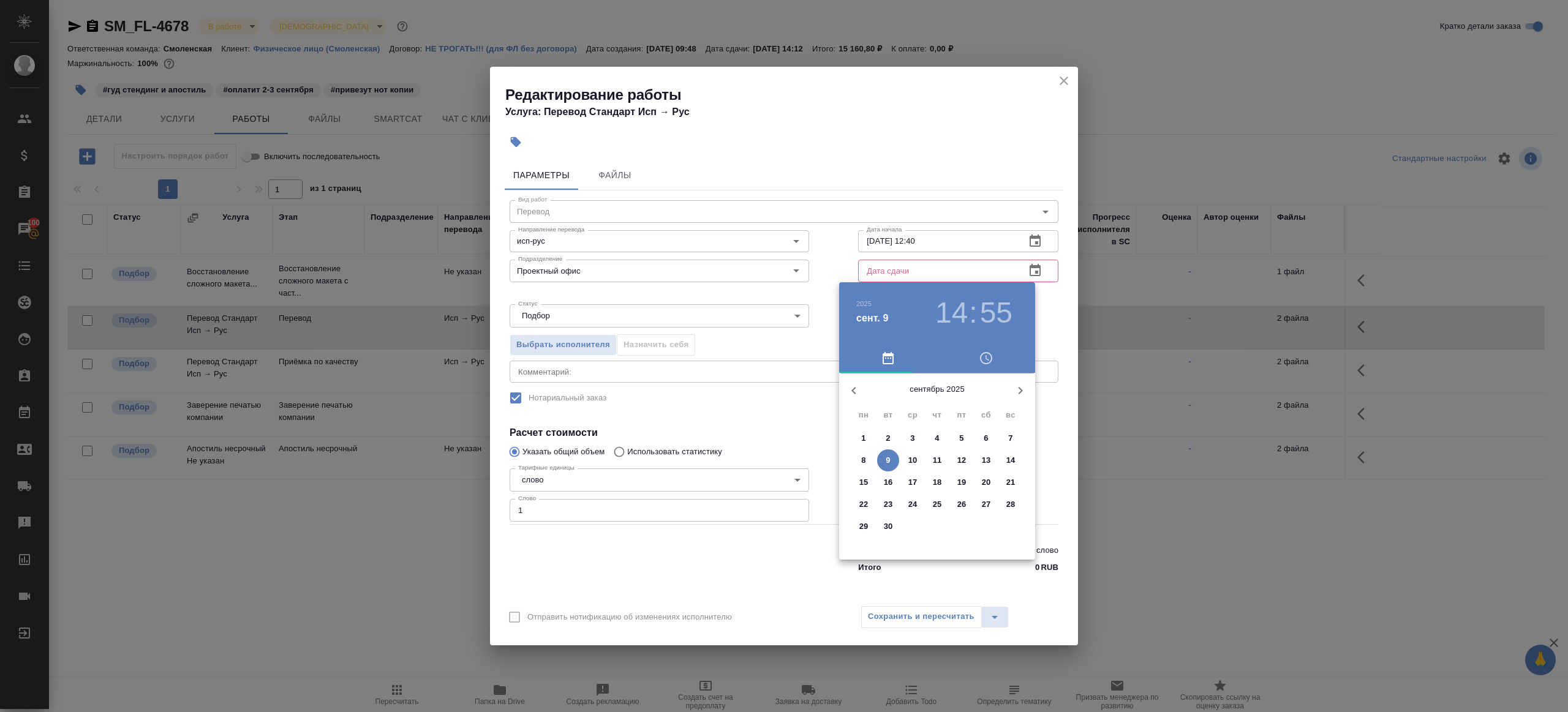
click at [911, 452] on button "10" at bounding box center [912, 460] width 22 height 22
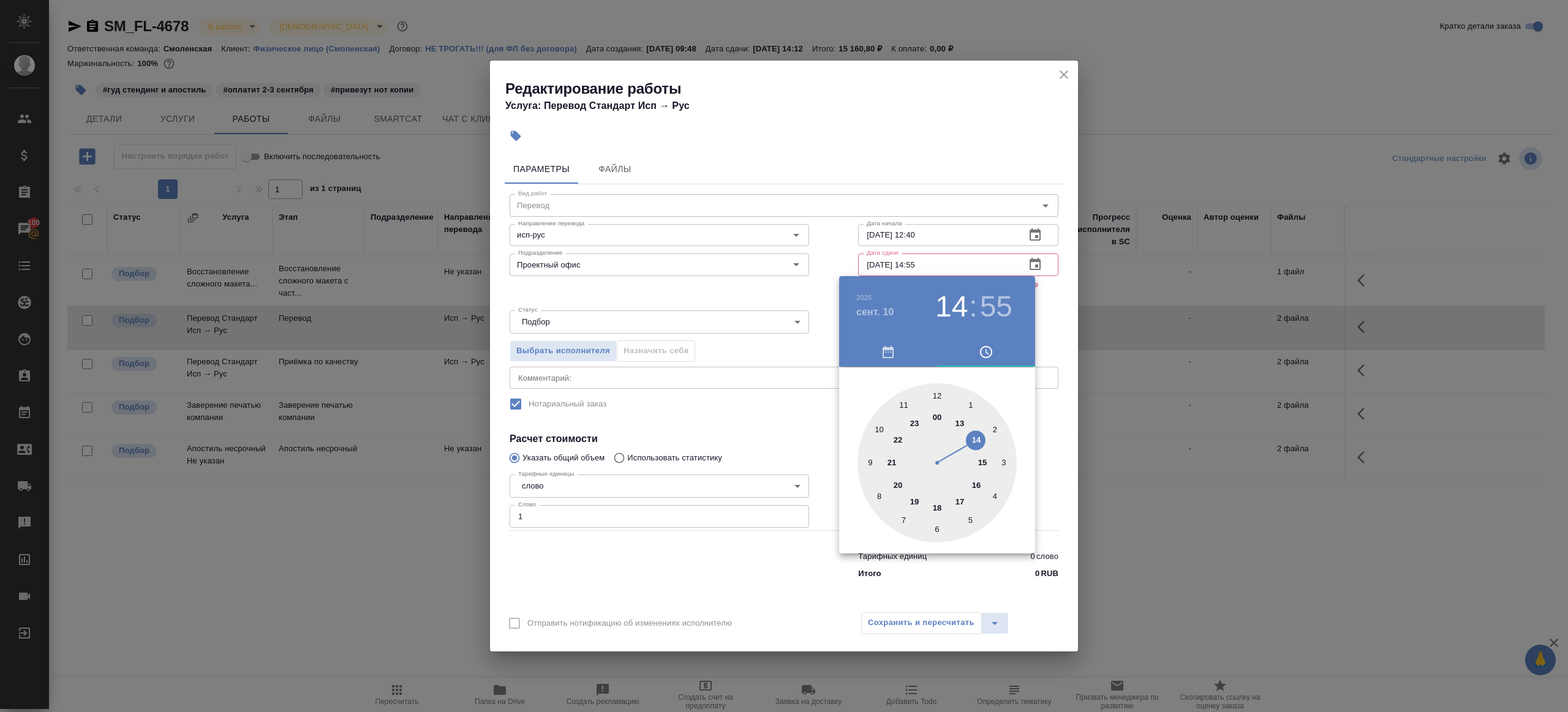
click at [825, 266] on div at bounding box center [784, 356] width 1568 height 712
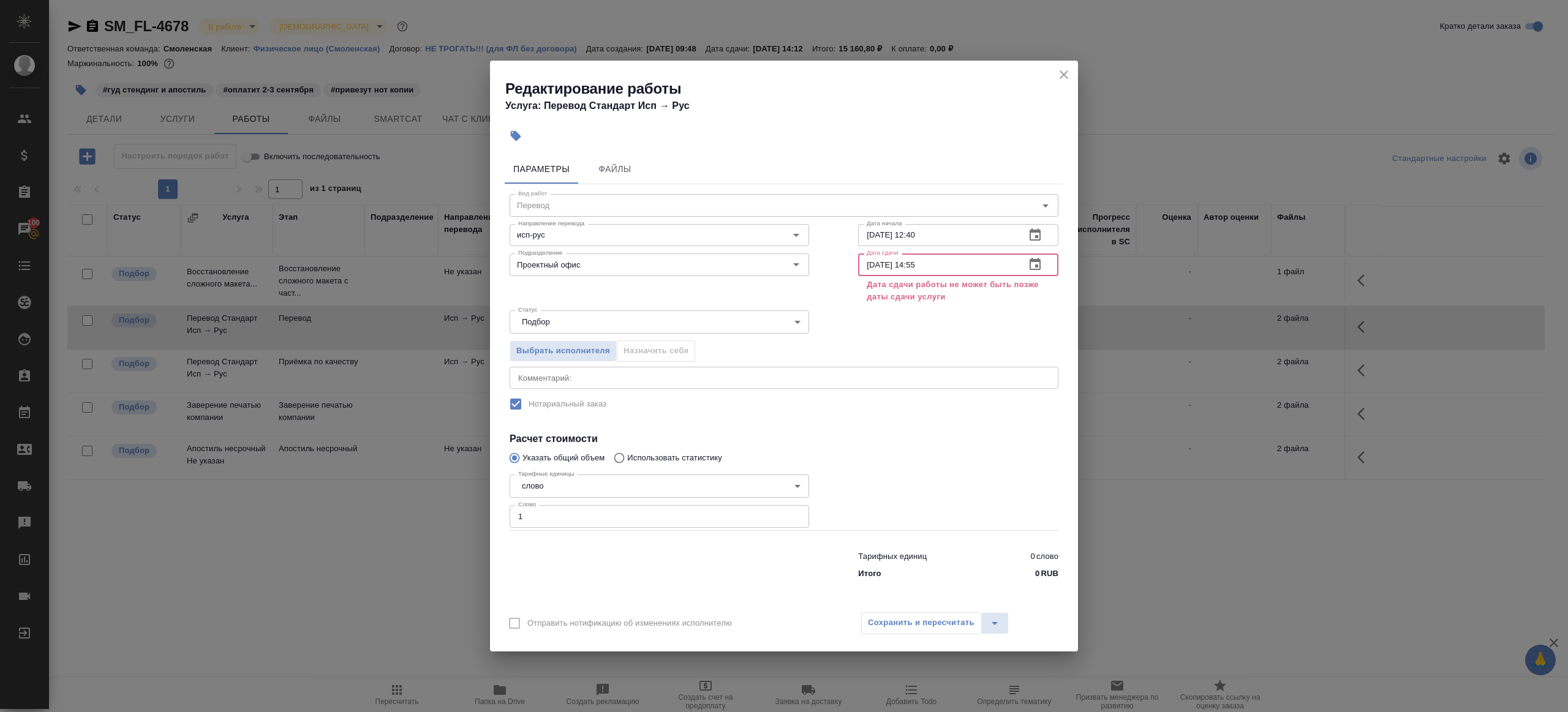
drag, startPoint x: 911, startPoint y: 263, endPoint x: 996, endPoint y: 263, distance: 85.0
click at [996, 263] on input "10.09.2025 14:55" at bounding box center [936, 264] width 157 height 22
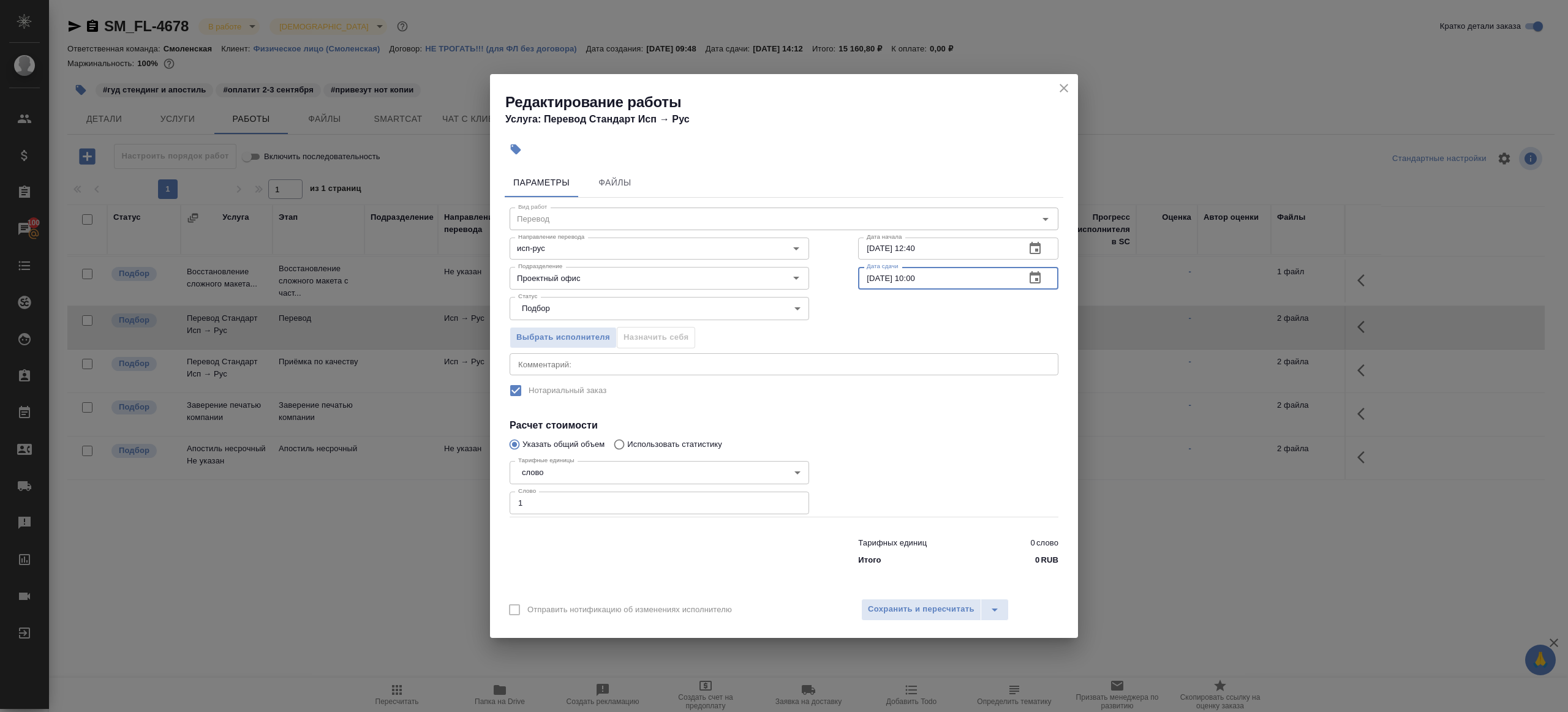
type input "[DATE] 10:00"
click at [959, 414] on div "Вид работ Перевод Вид работ Направление перевода исп-рус Направление перевода Д…" at bounding box center [784, 385] width 558 height 373
click at [932, 604] on span "Сохранить и пересчитать" at bounding box center [921, 610] width 107 height 14
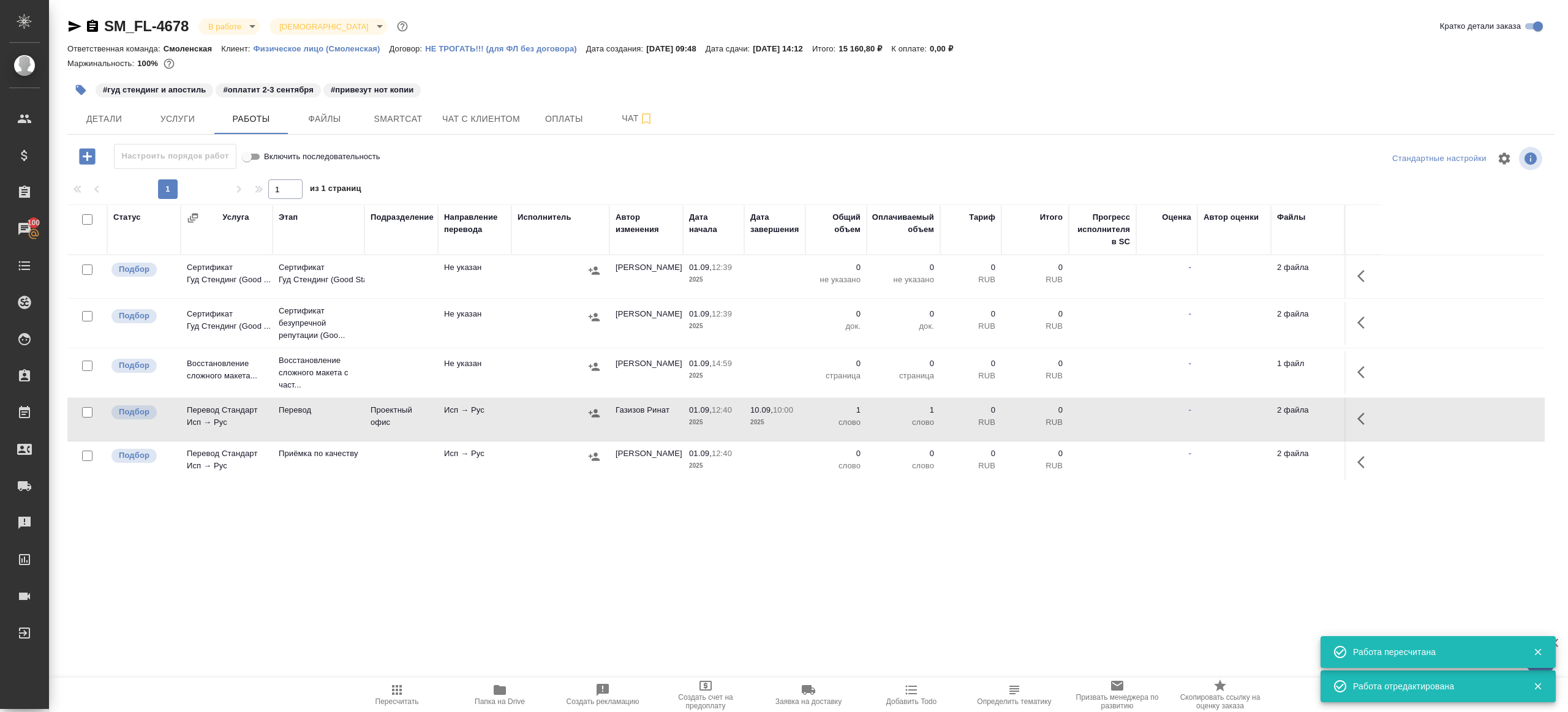
scroll to position [93, 0]
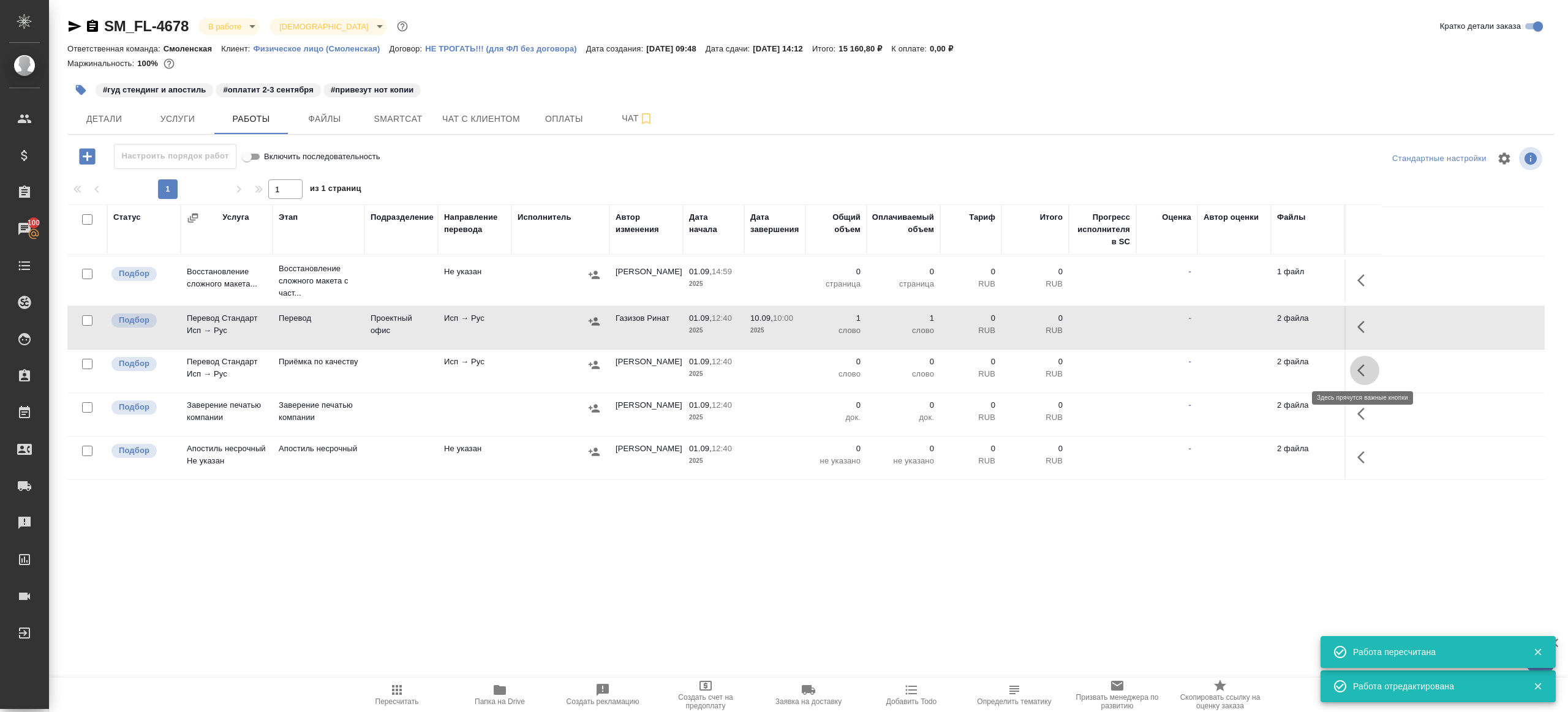
click at [1373, 368] on button "button" at bounding box center [1364, 370] width 29 height 29
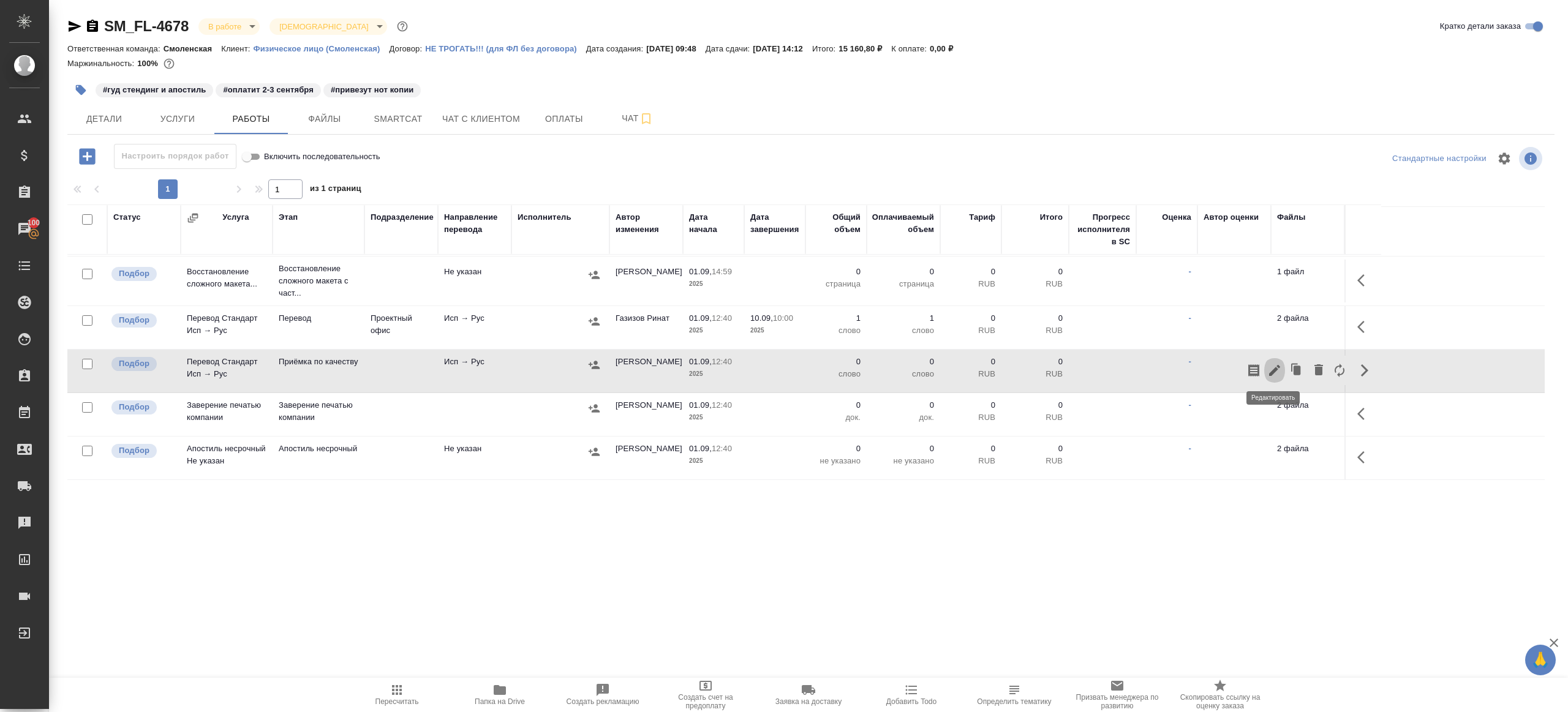
click at [1275, 367] on icon "button" at bounding box center [1274, 371] width 11 height 11
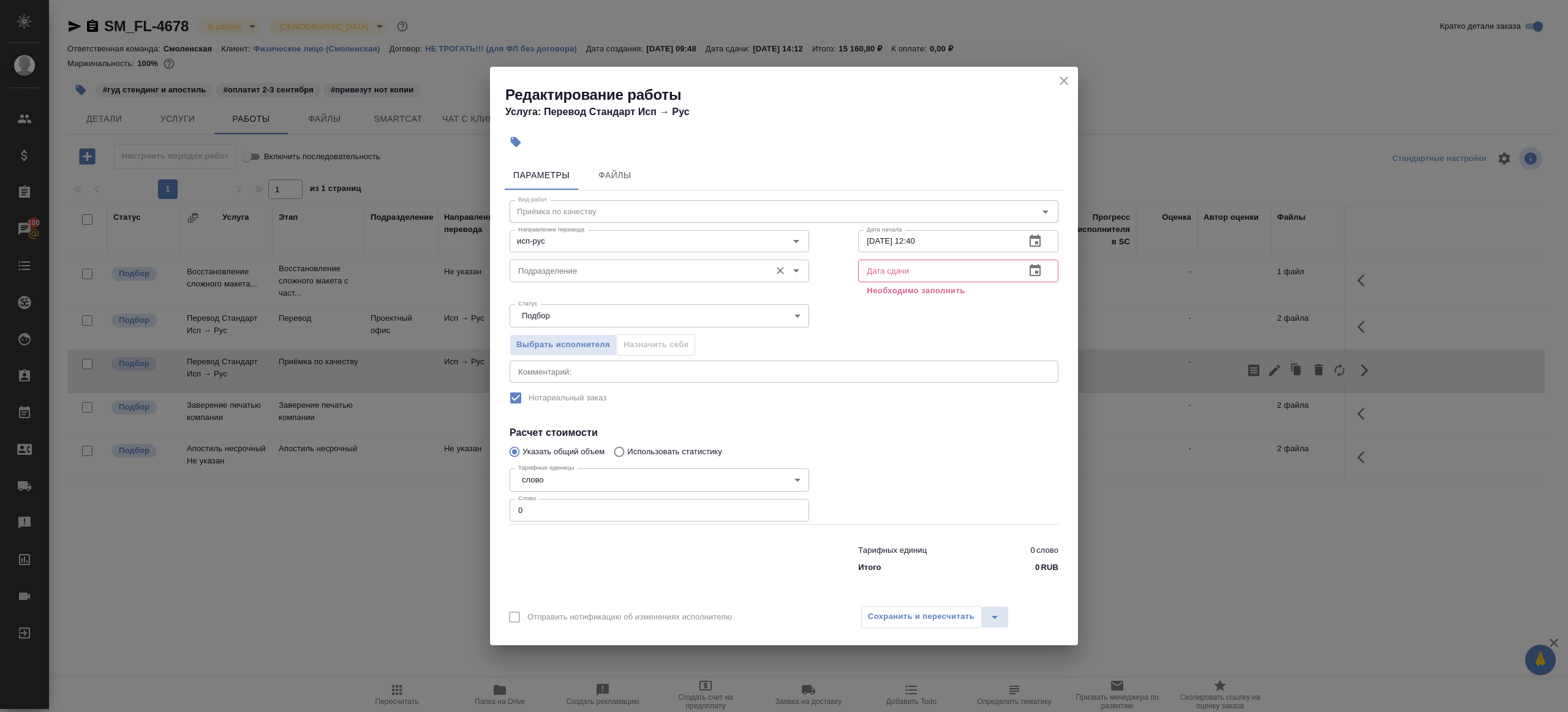
click at [554, 279] on div "Подразделение" at bounding box center [659, 270] width 300 height 22
click at [588, 294] on p "Прямая загрузка (шаблонные документы)" at bounding box center [597, 299] width 157 height 12
type input "Прямая загрузка (шаблонные документы)"
click at [944, 245] on input "01.09.2025 12:40" at bounding box center [936, 241] width 157 height 22
paste input "10.09.2025 10:0"
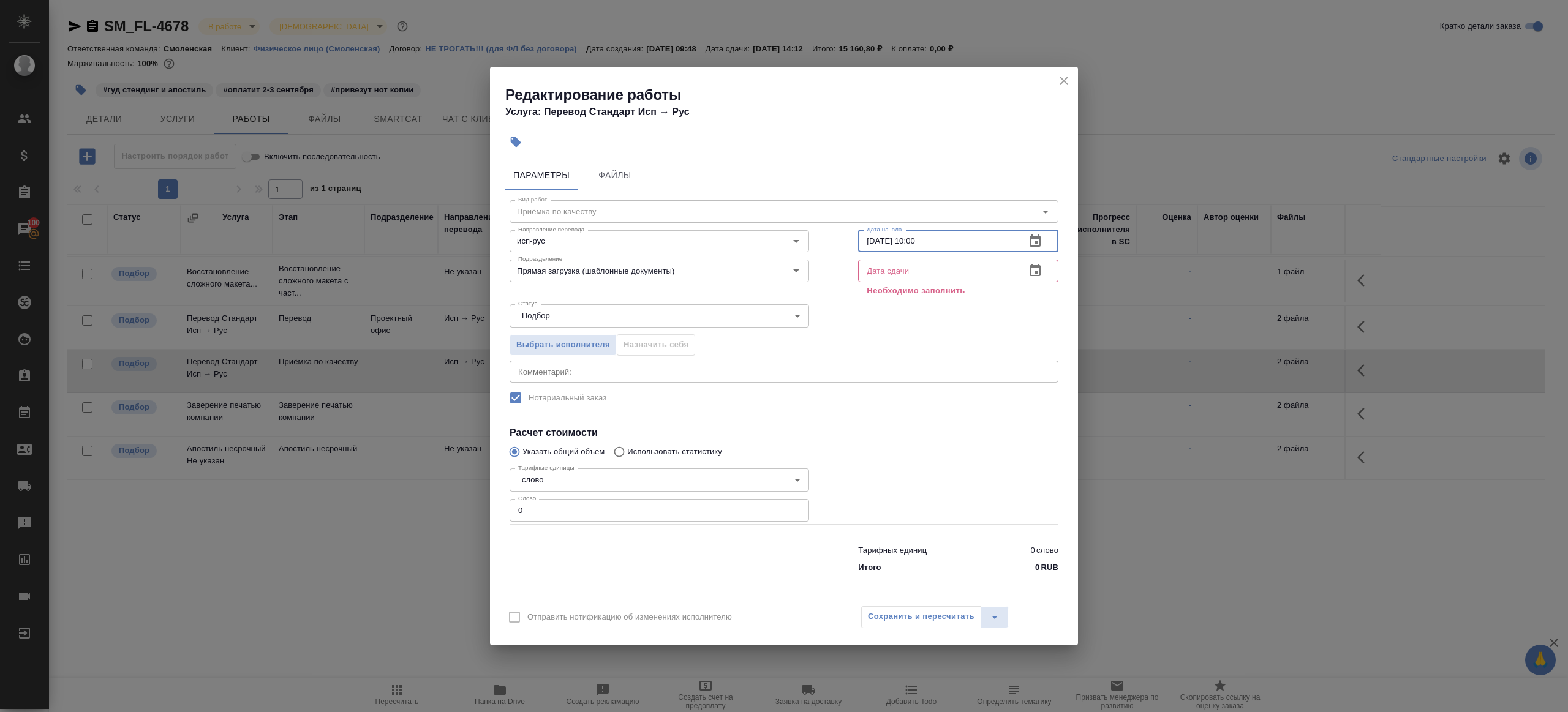
type input "[DATE] 10:00"
click at [943, 271] on input "text" at bounding box center [936, 270] width 157 height 22
paste input "[DATE] 10:00"
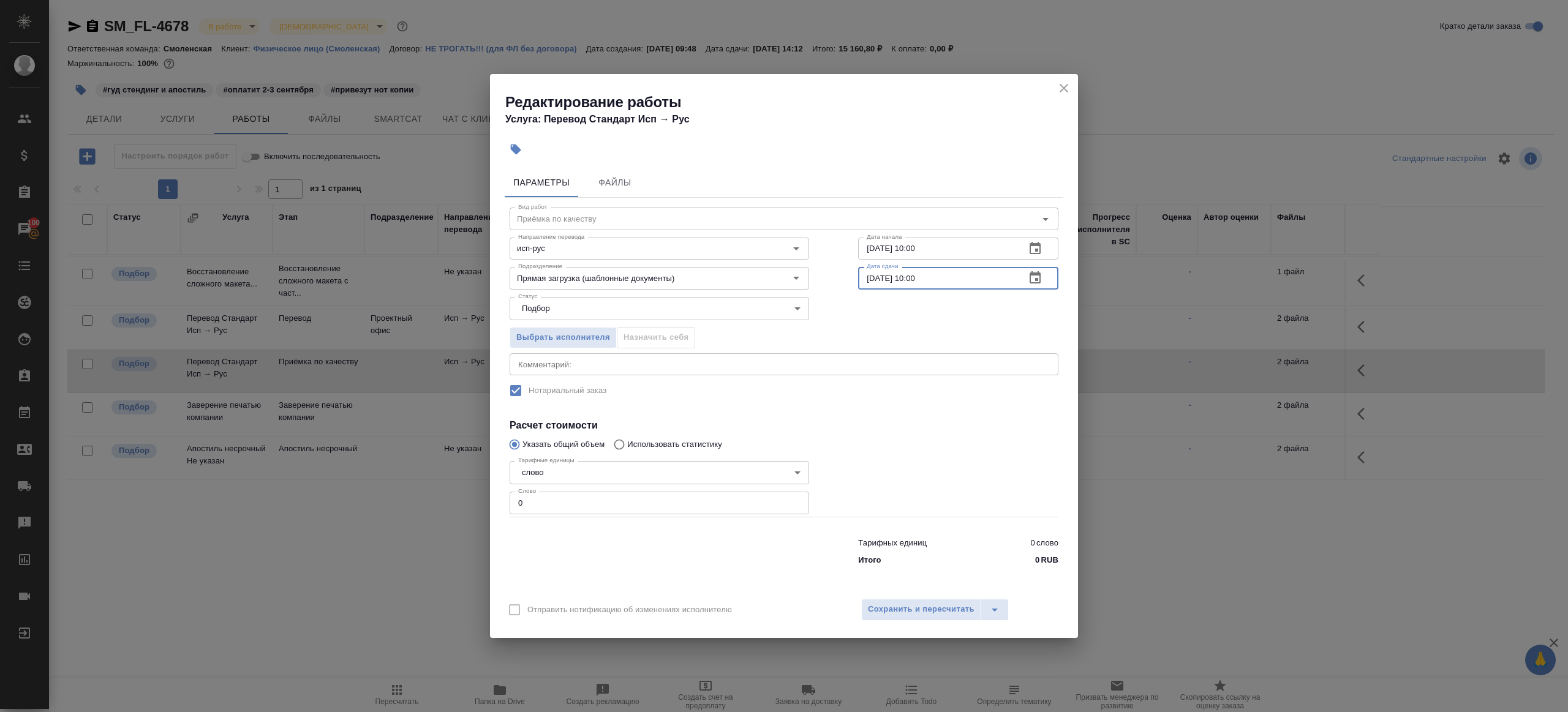
click at [917, 275] on input "[DATE] 10:00" at bounding box center [936, 277] width 157 height 22
type input "10.09.2025 11:00"
click at [635, 491] on div "Тарифные единицы слово 5a8b1489cc6b4906c91bfd90 Тарифные единицы Слово 0 Слово" at bounding box center [659, 486] width 300 height 60
click at [636, 505] on input "0" at bounding box center [659, 502] width 300 height 22
type input "1"
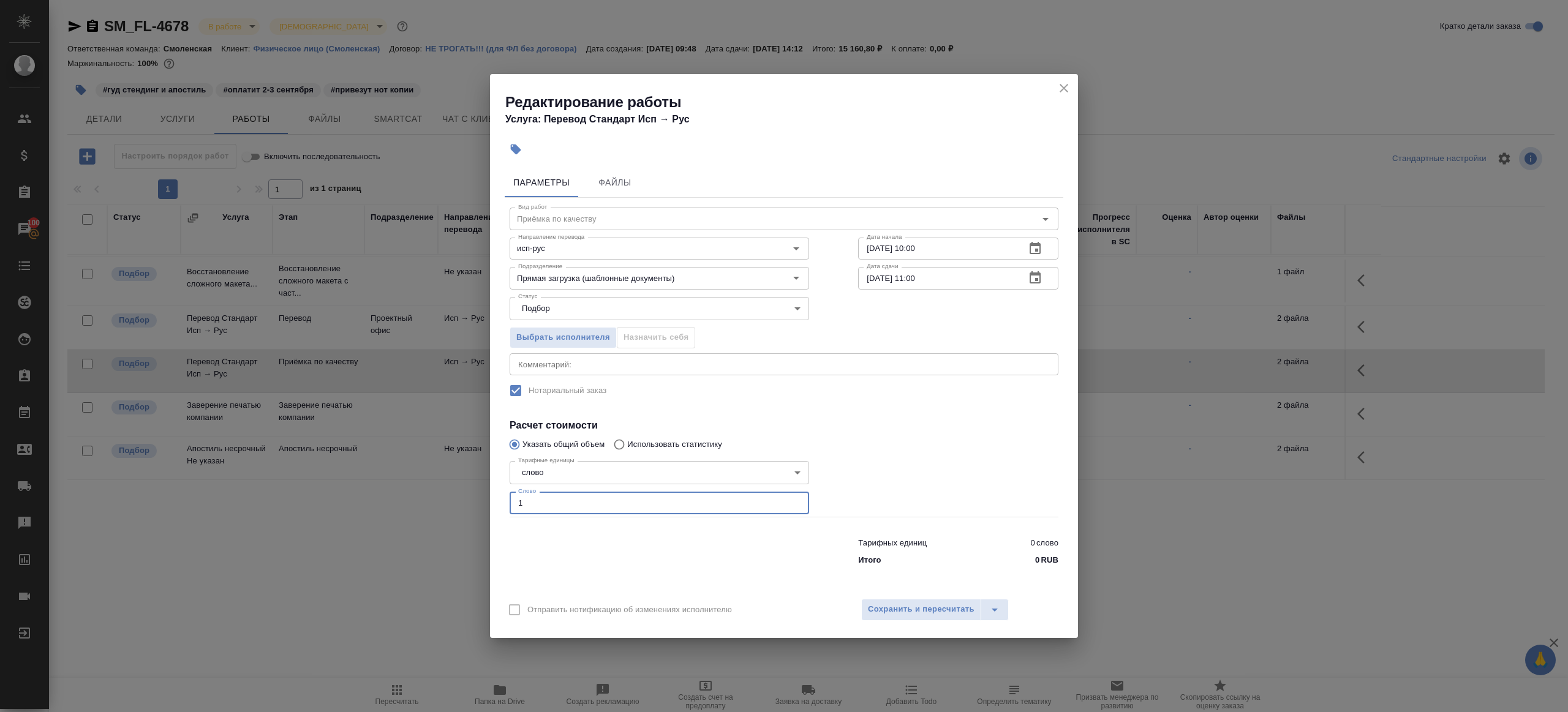
click at [647, 574] on div "Параметры Файлы Вид работ Приёмка по качеству Вид работ Направление перевода ис…" at bounding box center [783, 376] width 588 height 428
click at [930, 619] on button "Сохранить и пересчитать" at bounding box center [921, 610] width 120 height 22
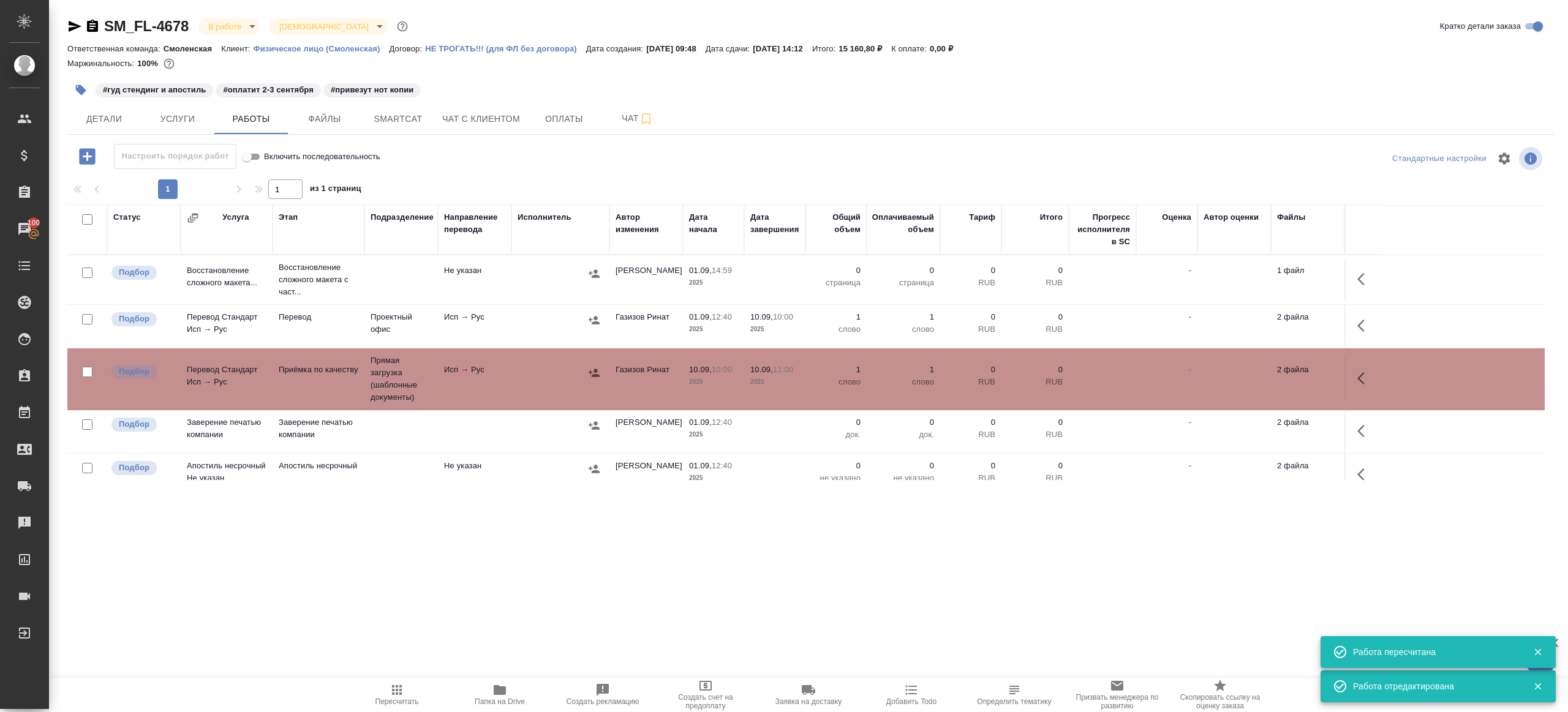
click at [580, 308] on td at bounding box center [560, 326] width 98 height 43
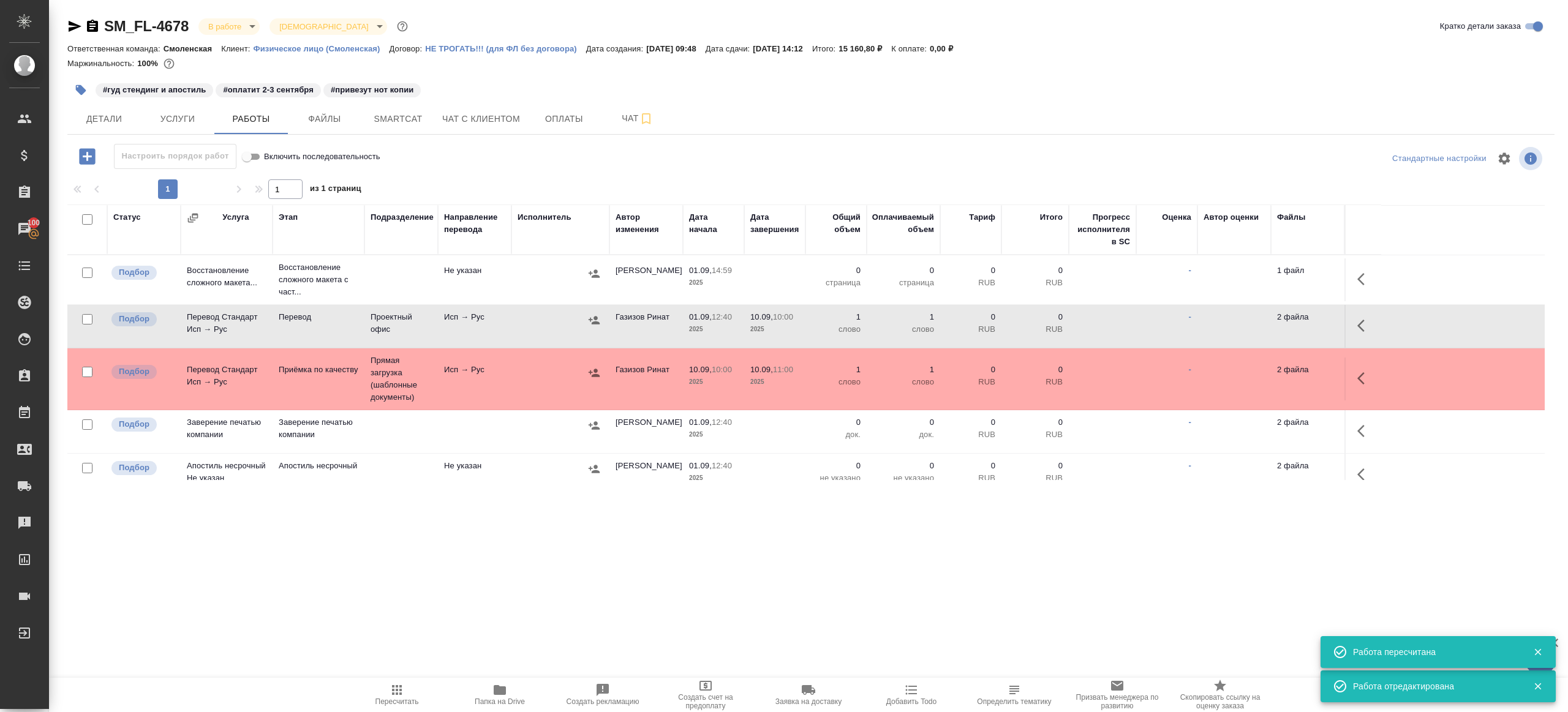
click at [580, 308] on td at bounding box center [560, 326] width 98 height 43
click at [404, 694] on icon "button" at bounding box center [396, 690] width 15 height 15
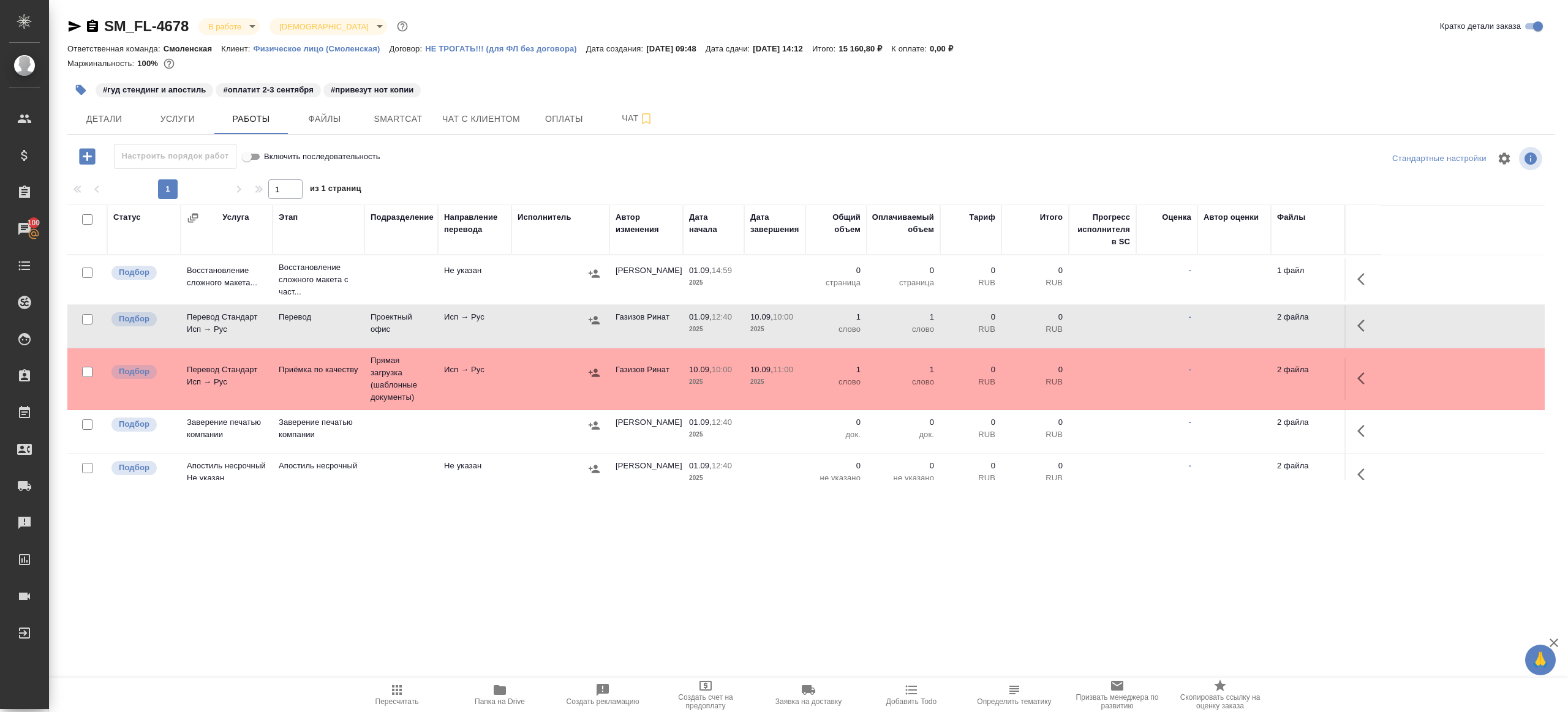
scroll to position [0, 0]
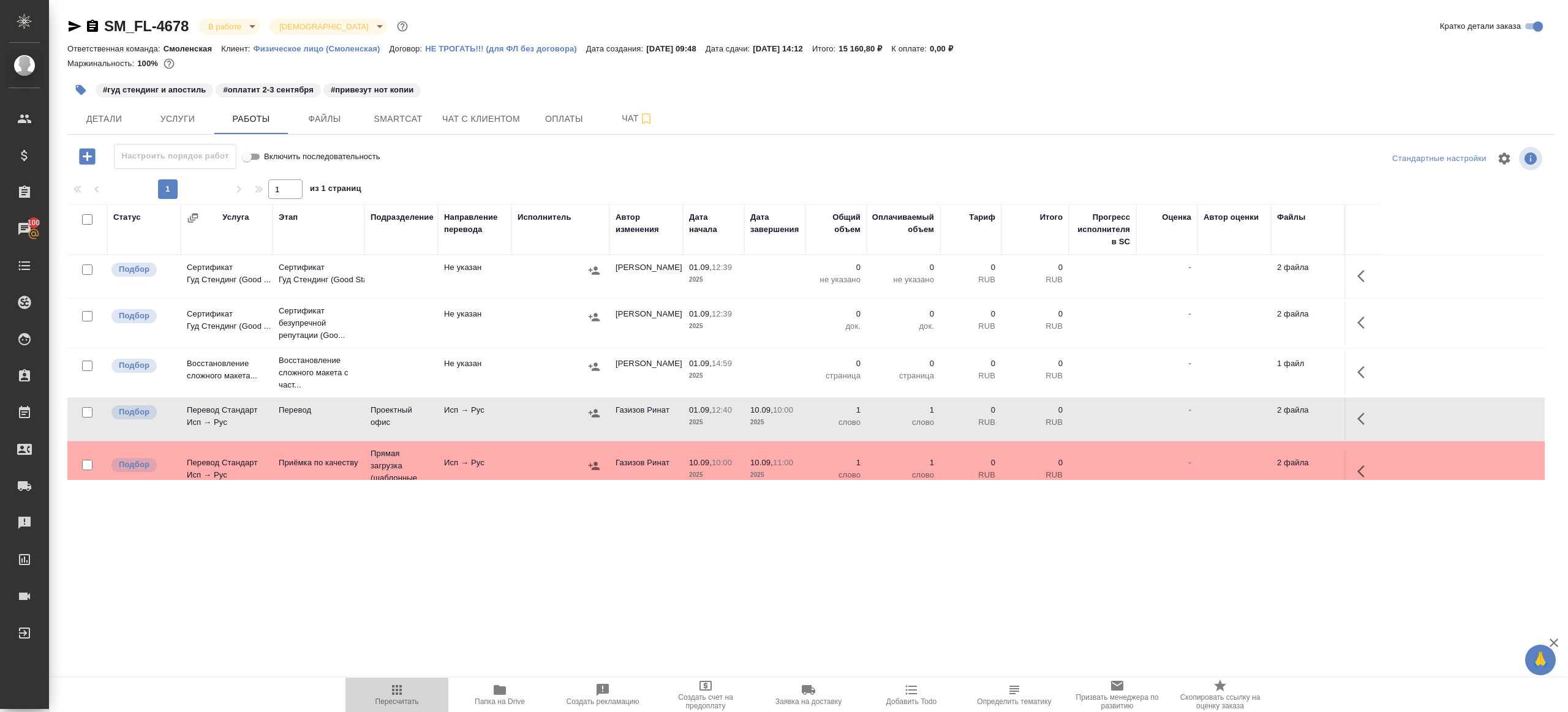
click at [396, 696] on icon "button" at bounding box center [396, 690] width 15 height 15
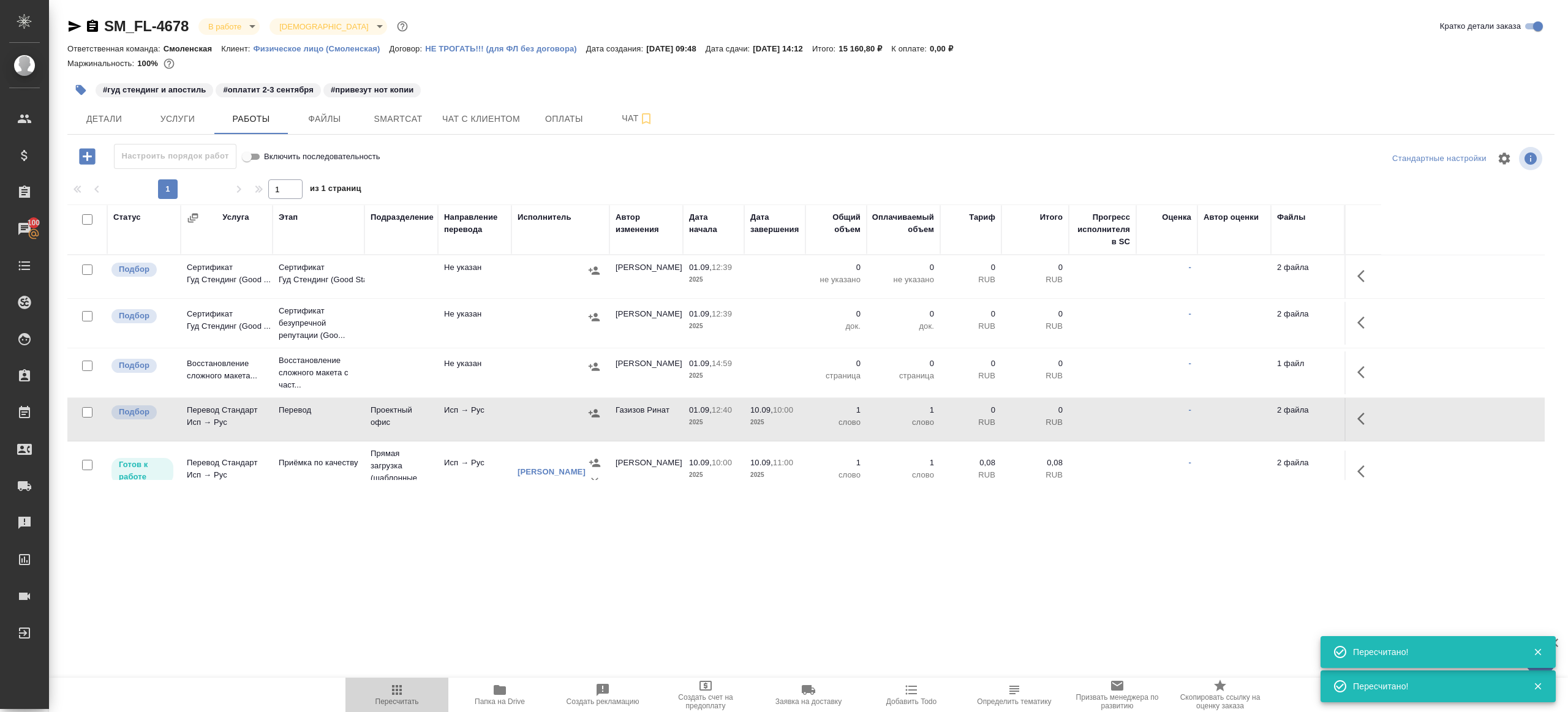
click at [410, 689] on span "Пересчитать" at bounding box center [396, 694] width 88 height 23
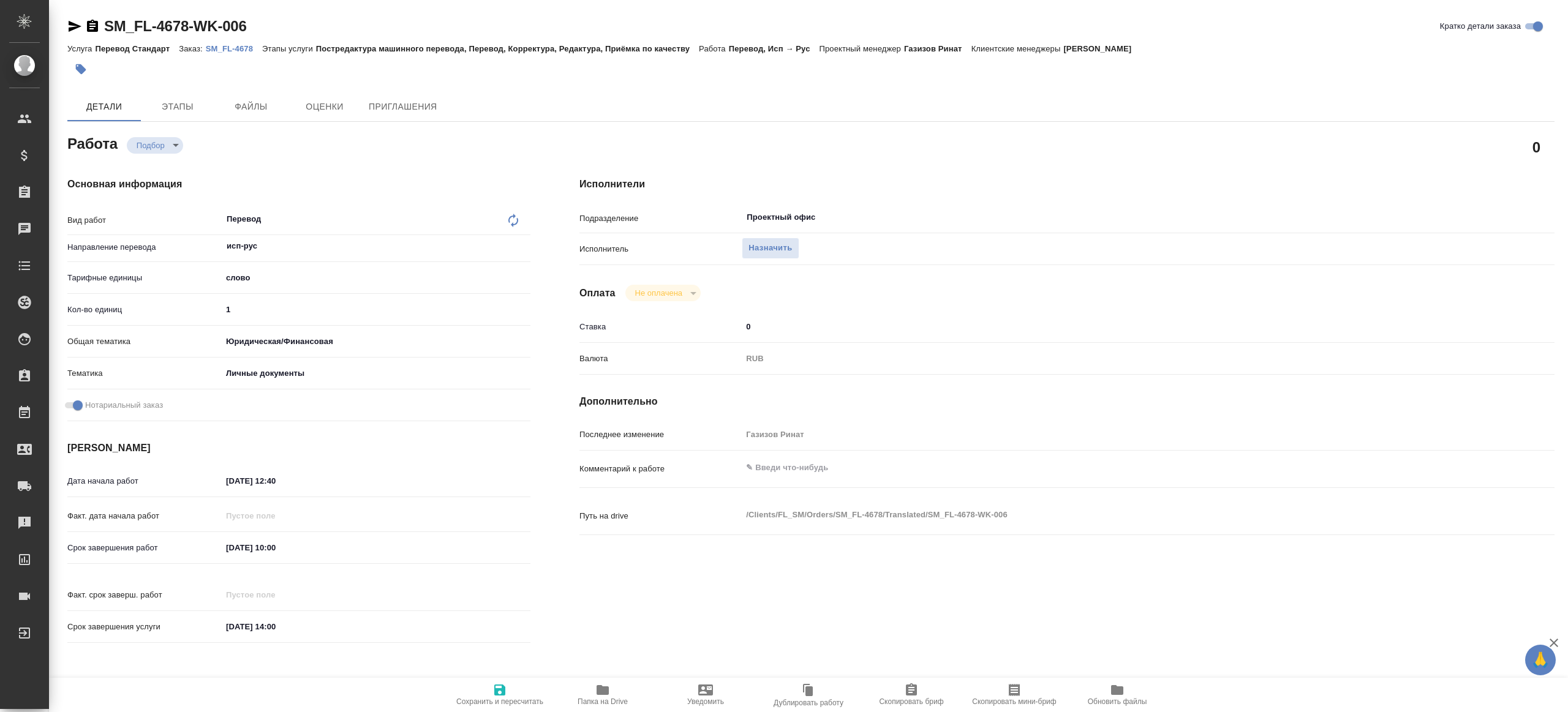
type textarea "x"
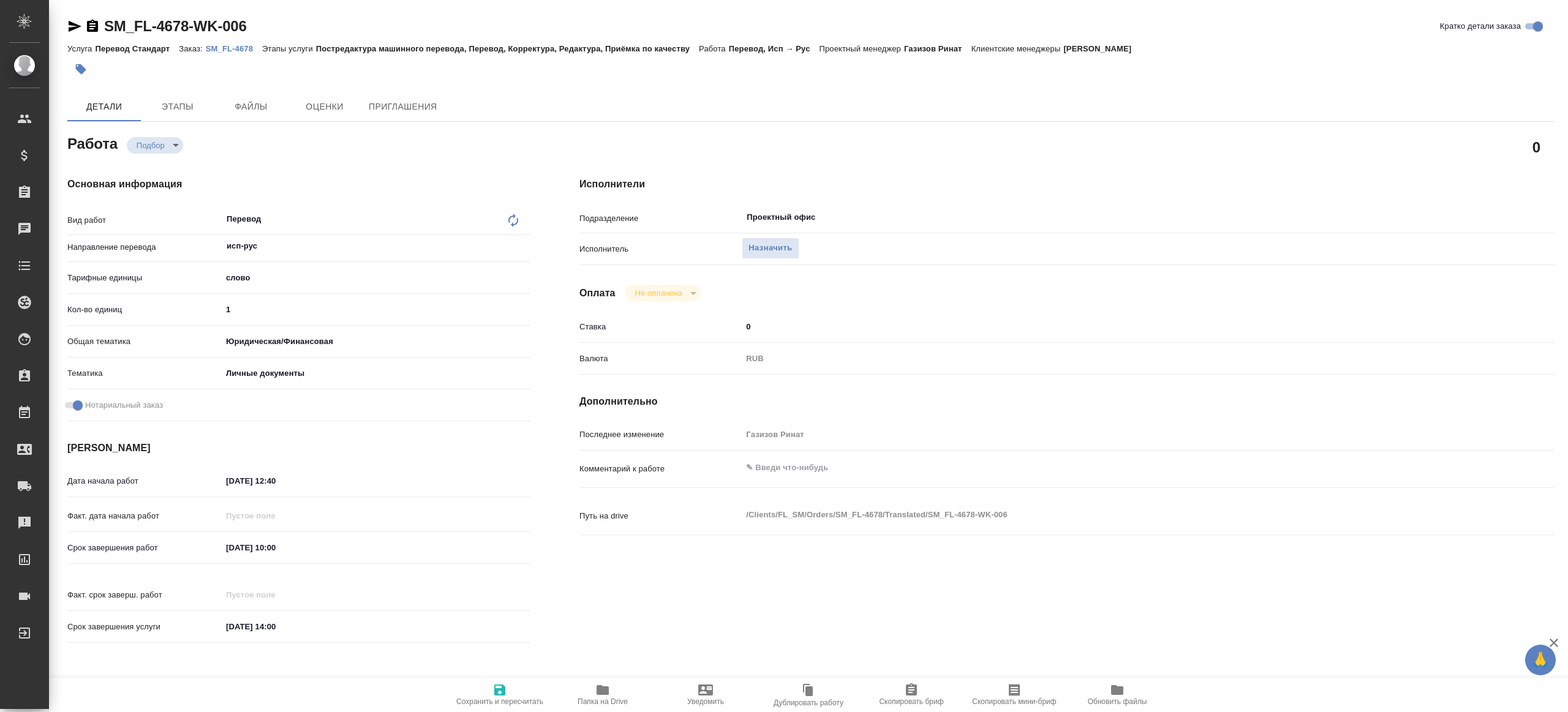
type textarea "x"
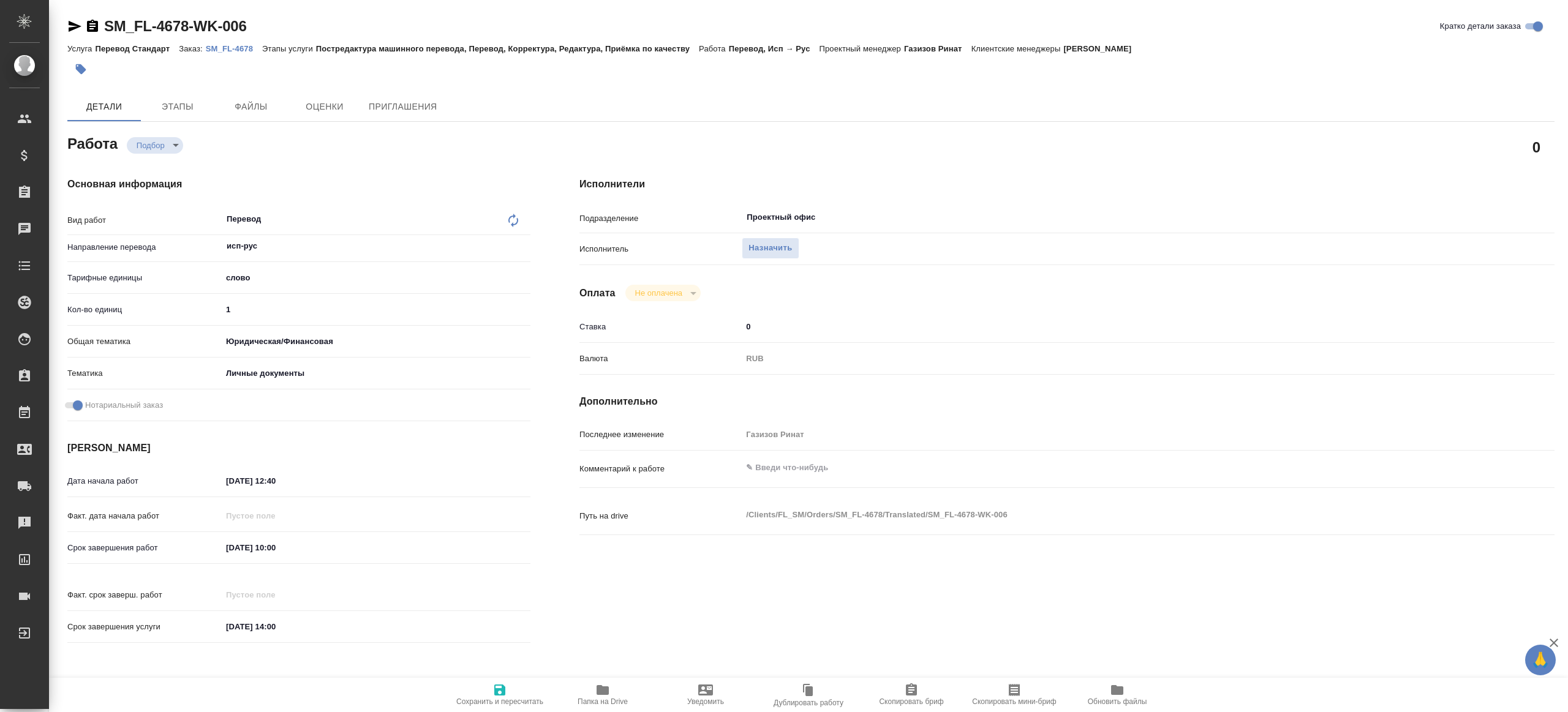
type textarea "x"
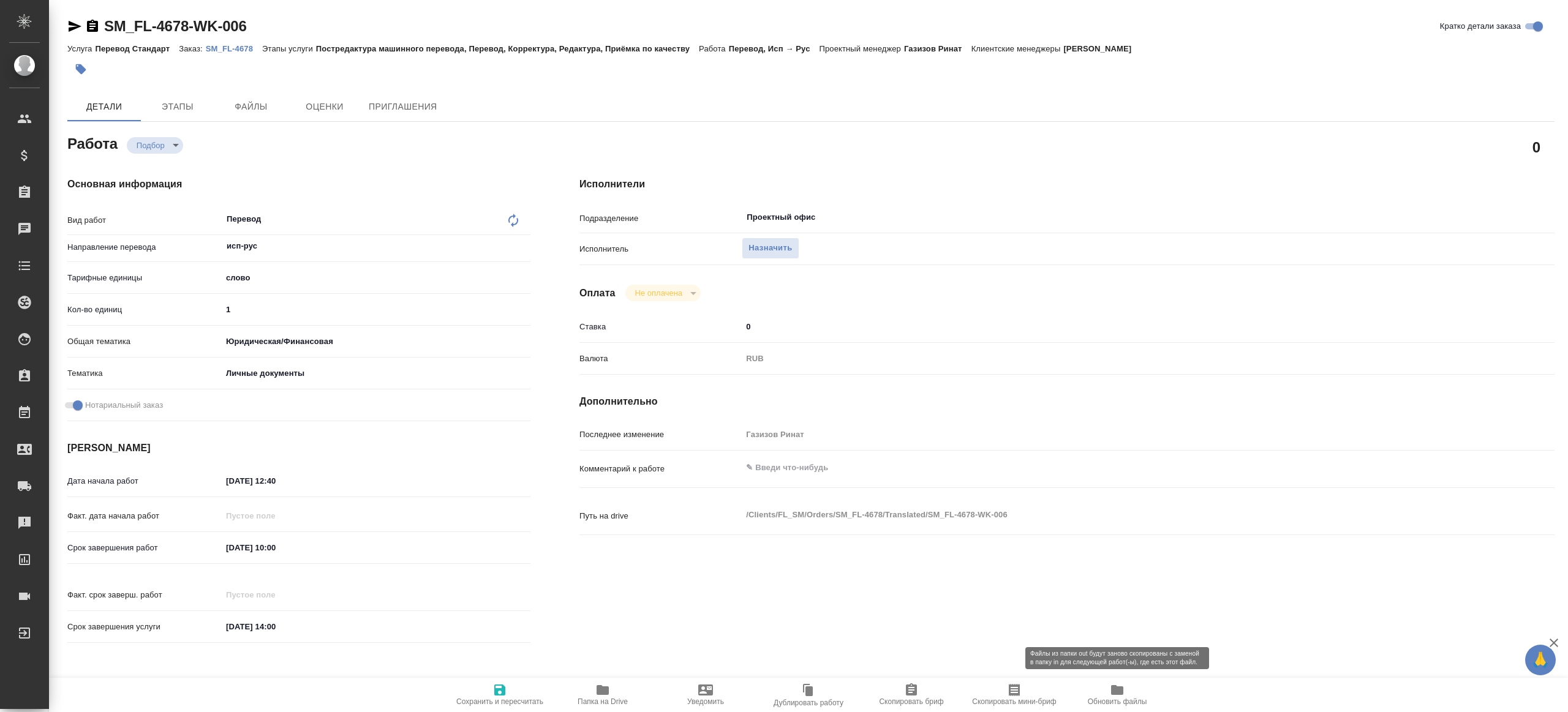
type textarea "x"
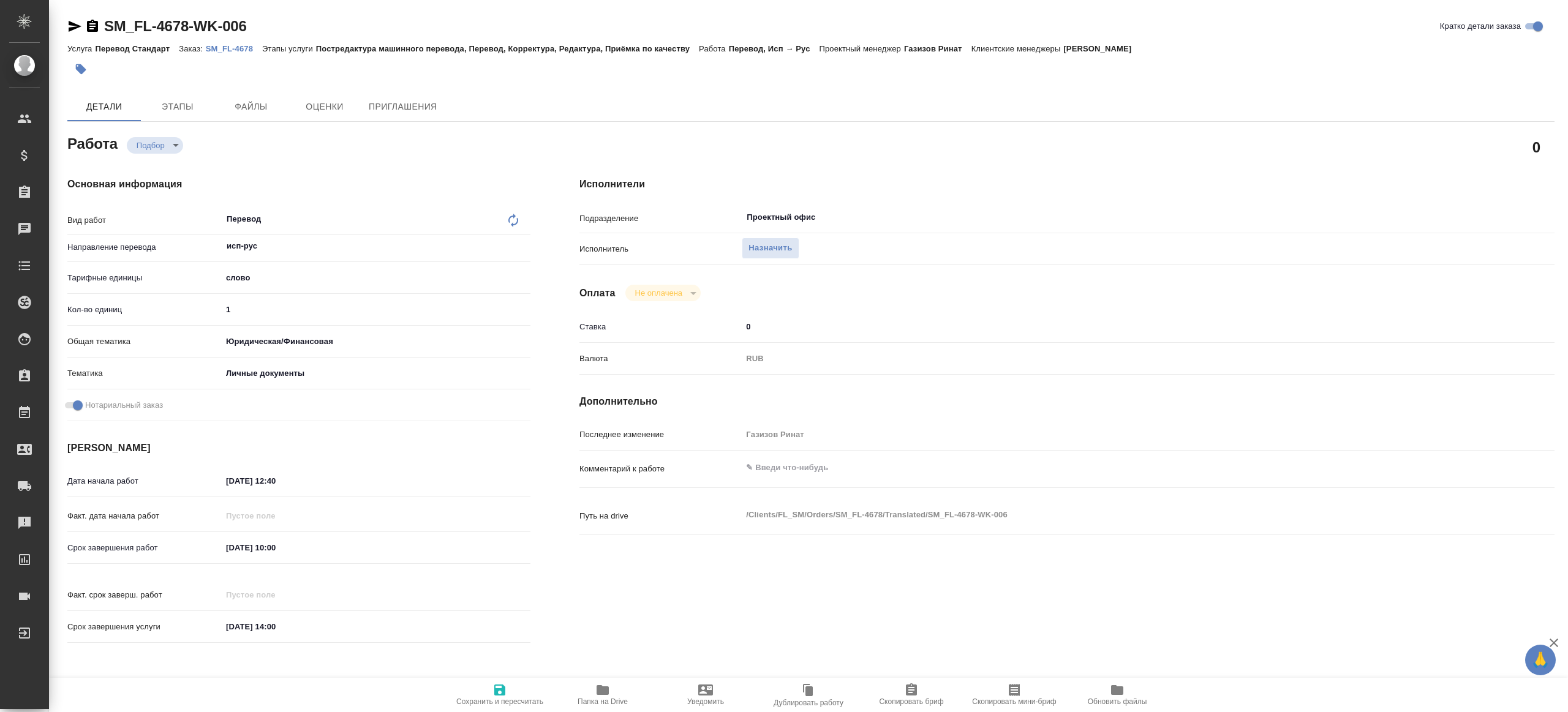
type textarea "x"
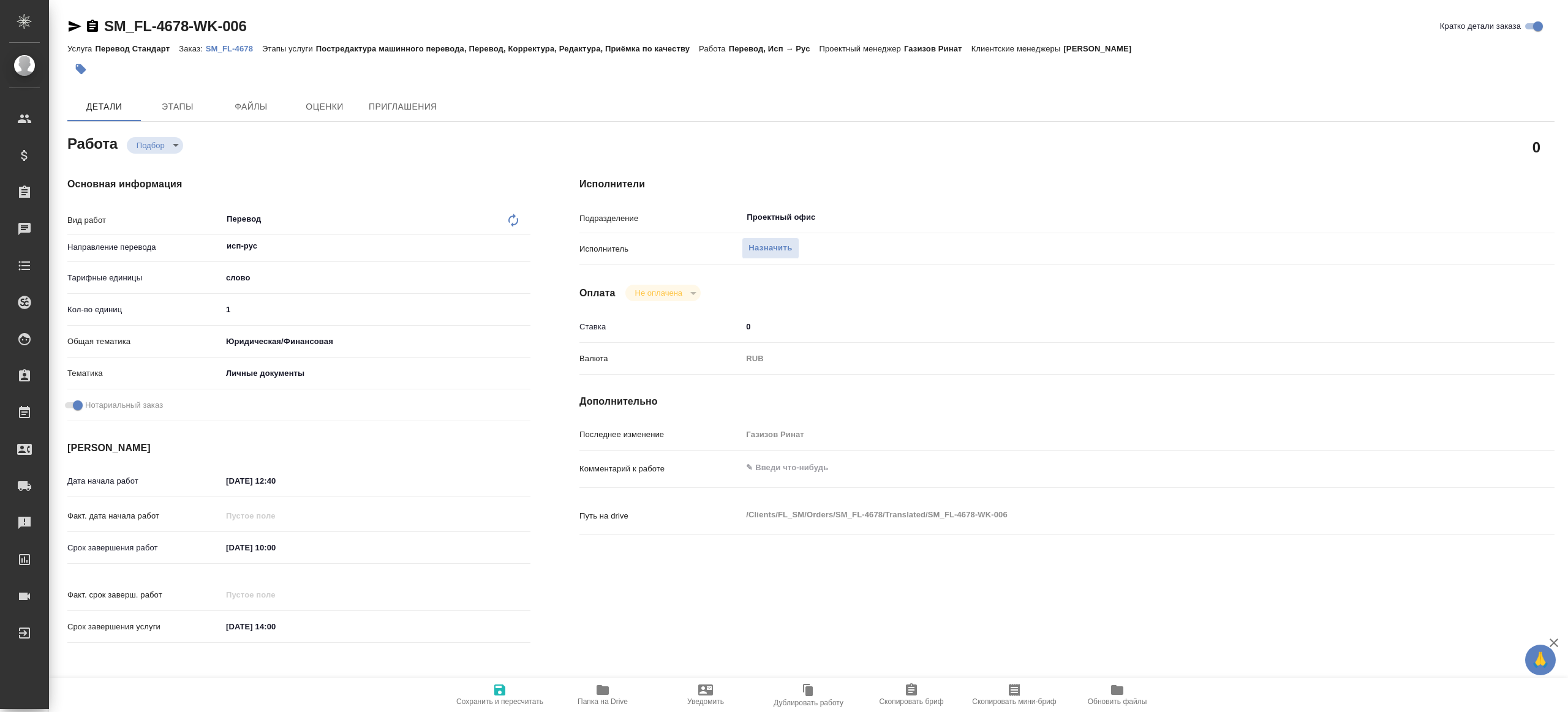
type textarea "x"
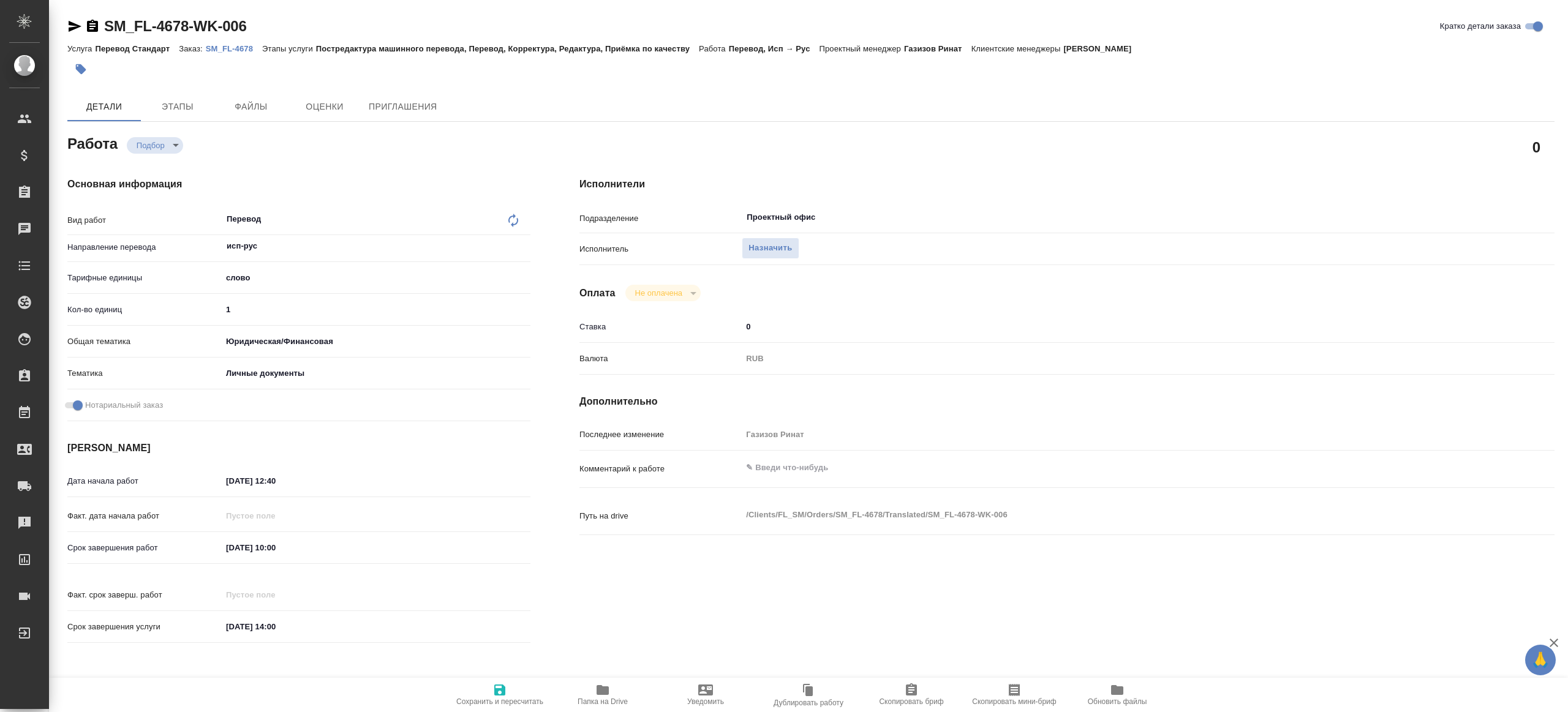
type textarea "x"
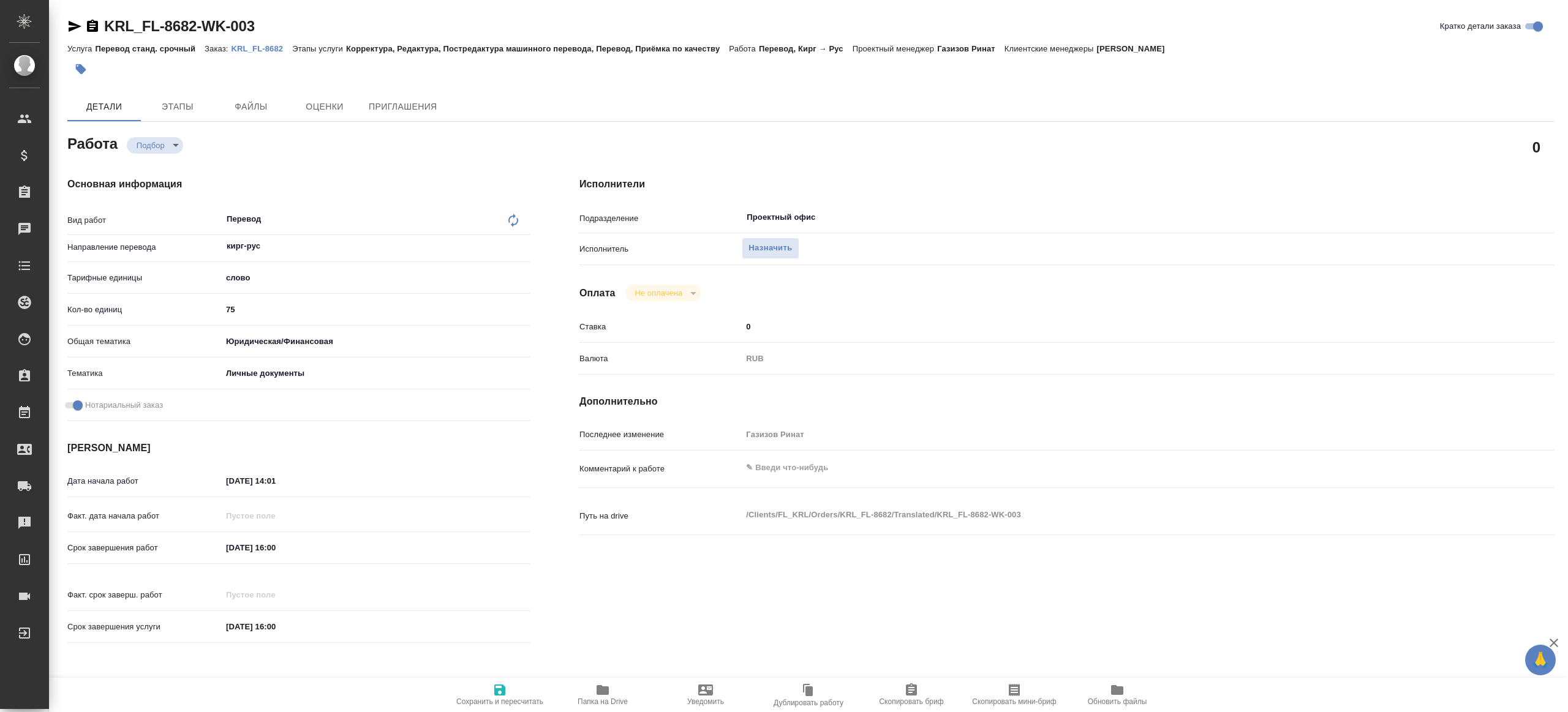
type textarea "x"
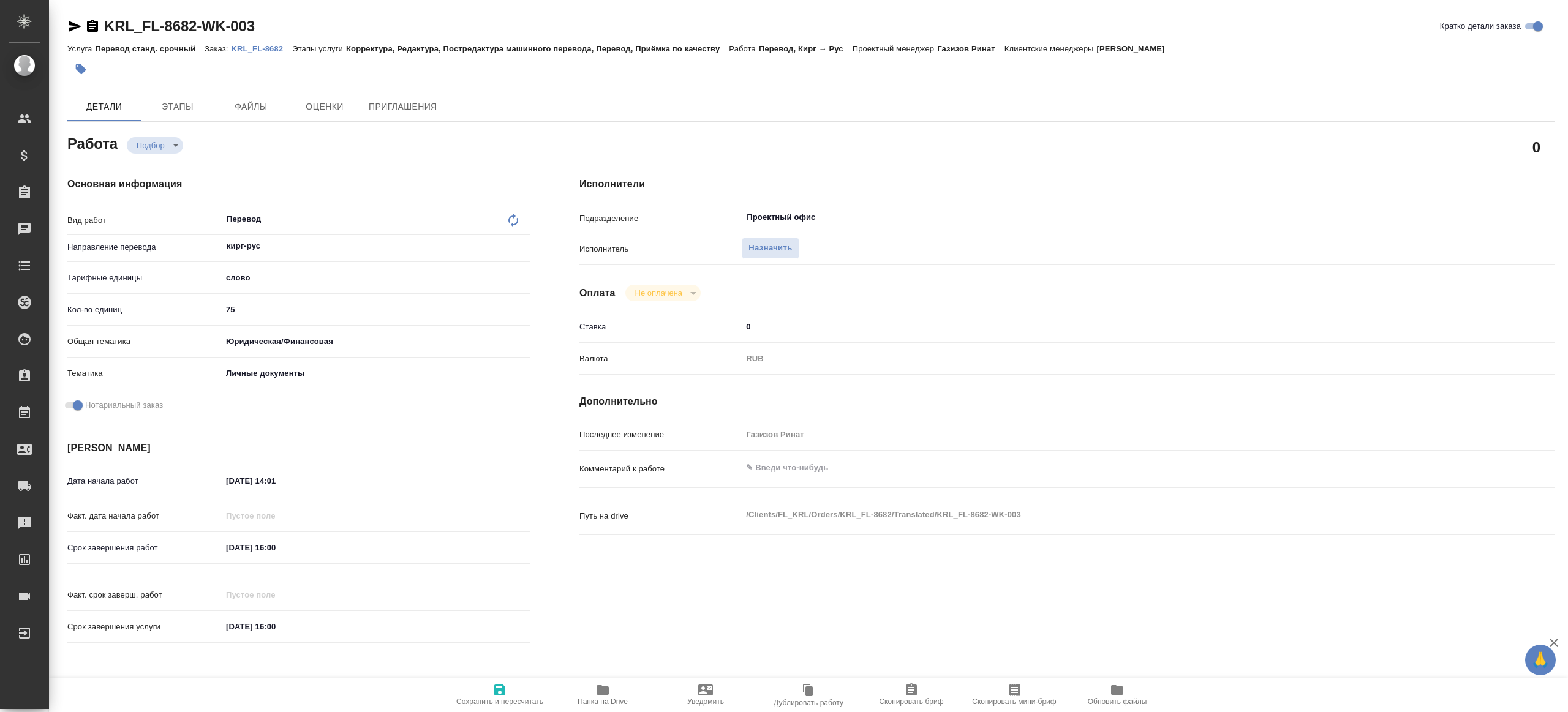
type textarea "x"
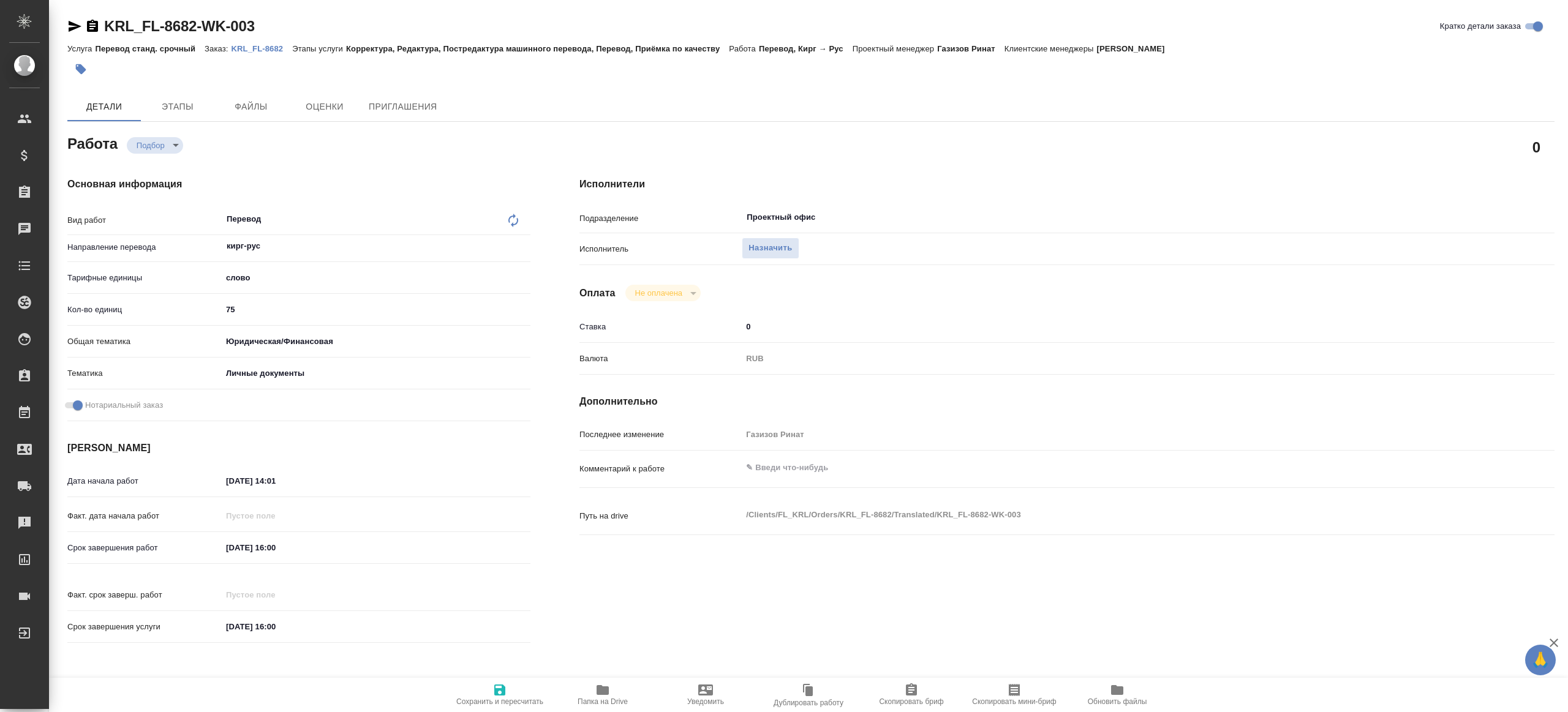
type textarea "x"
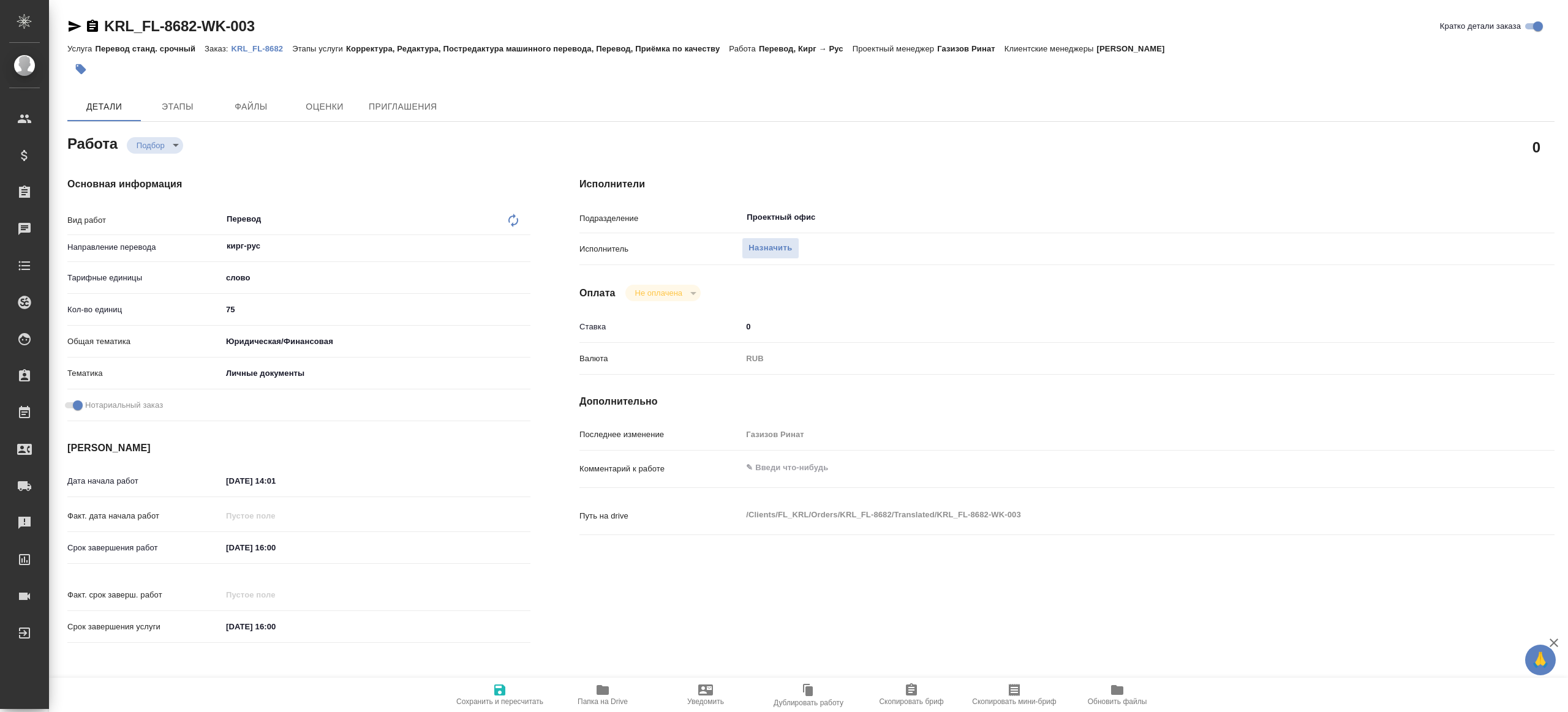
type textarea "x"
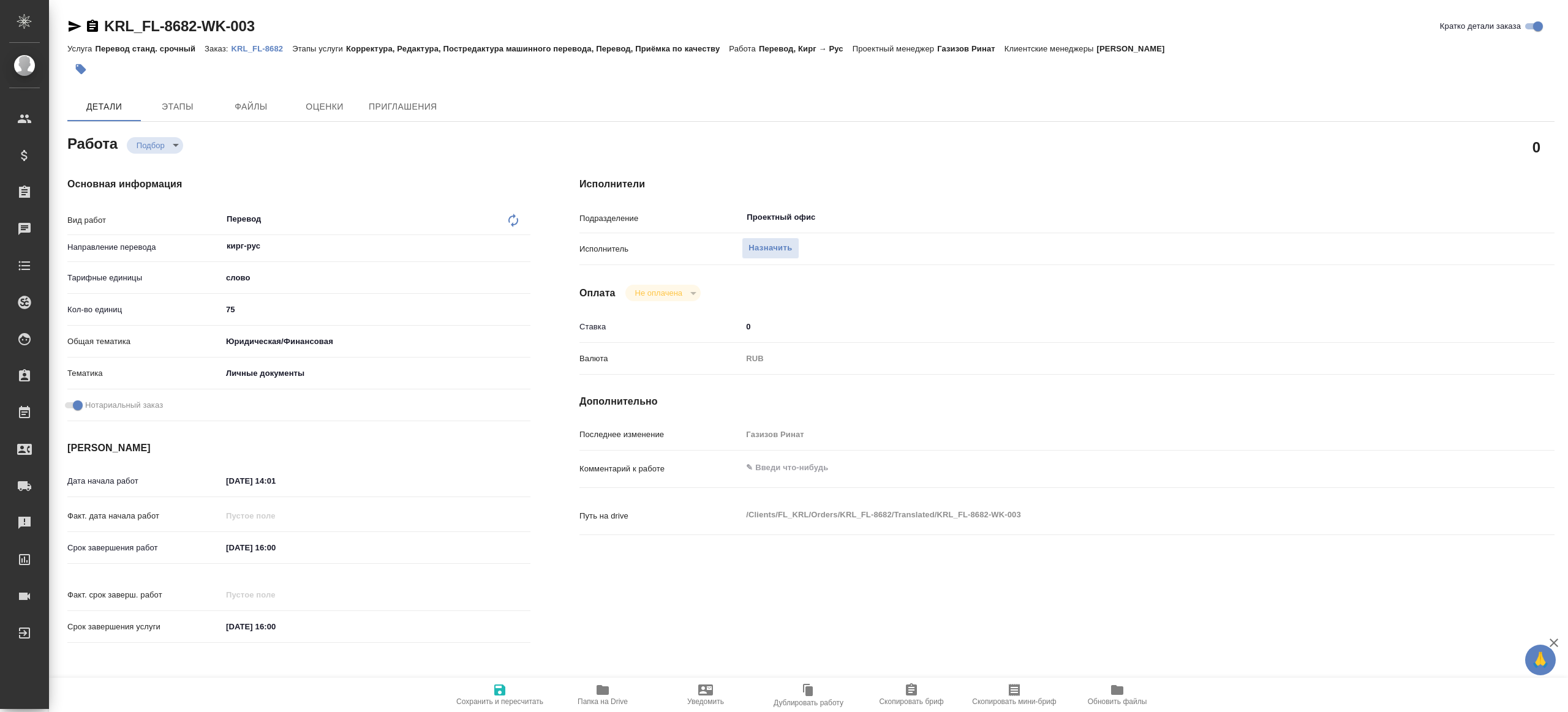
type textarea "x"
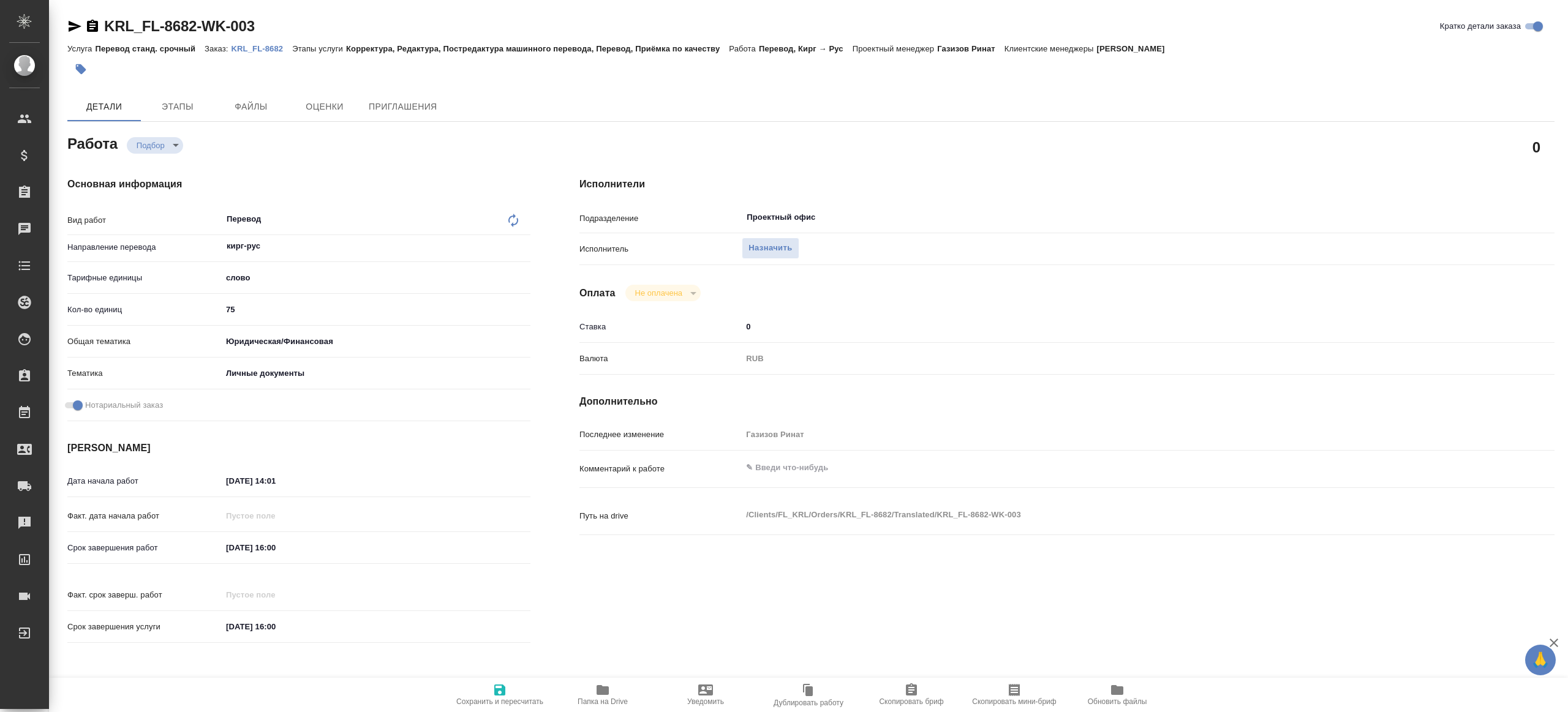
type textarea "x"
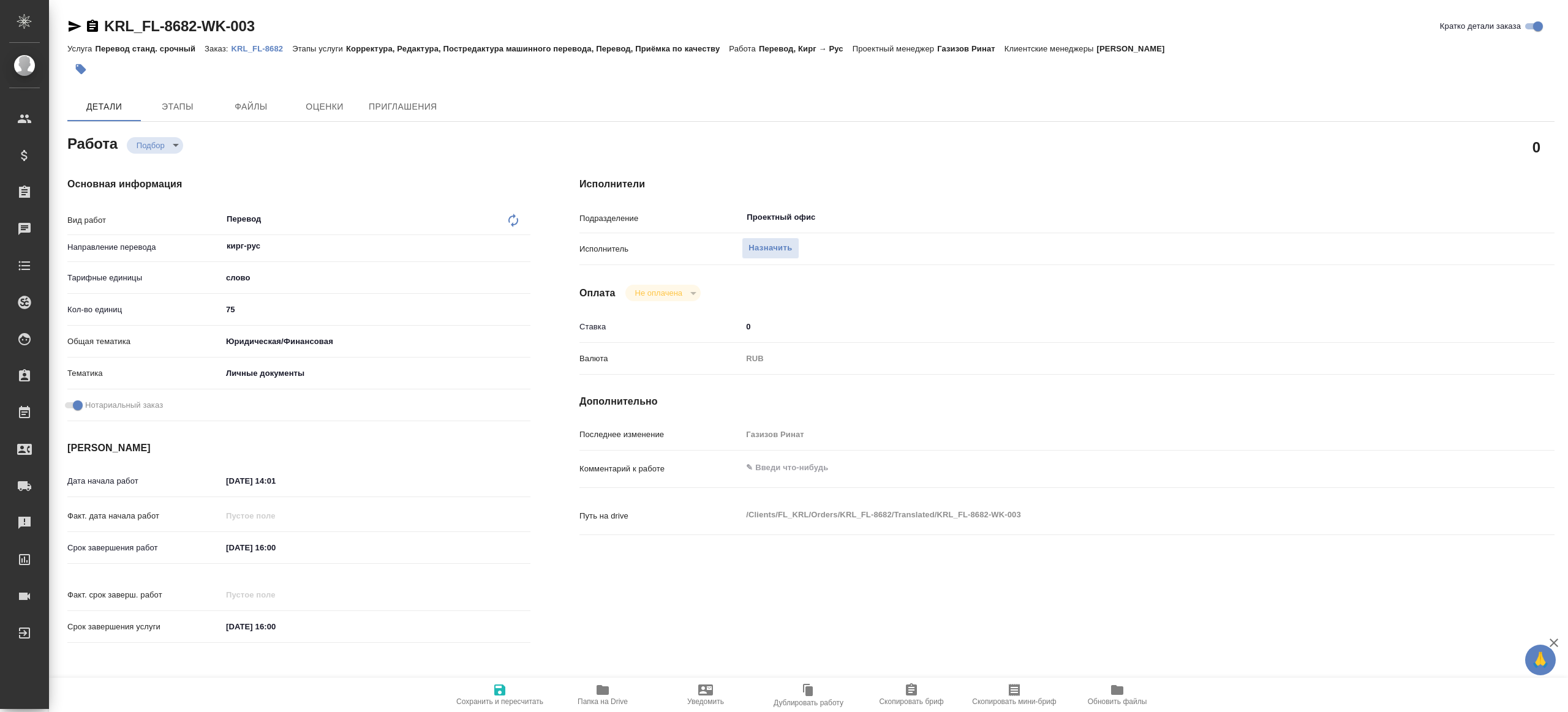
type textarea "x"
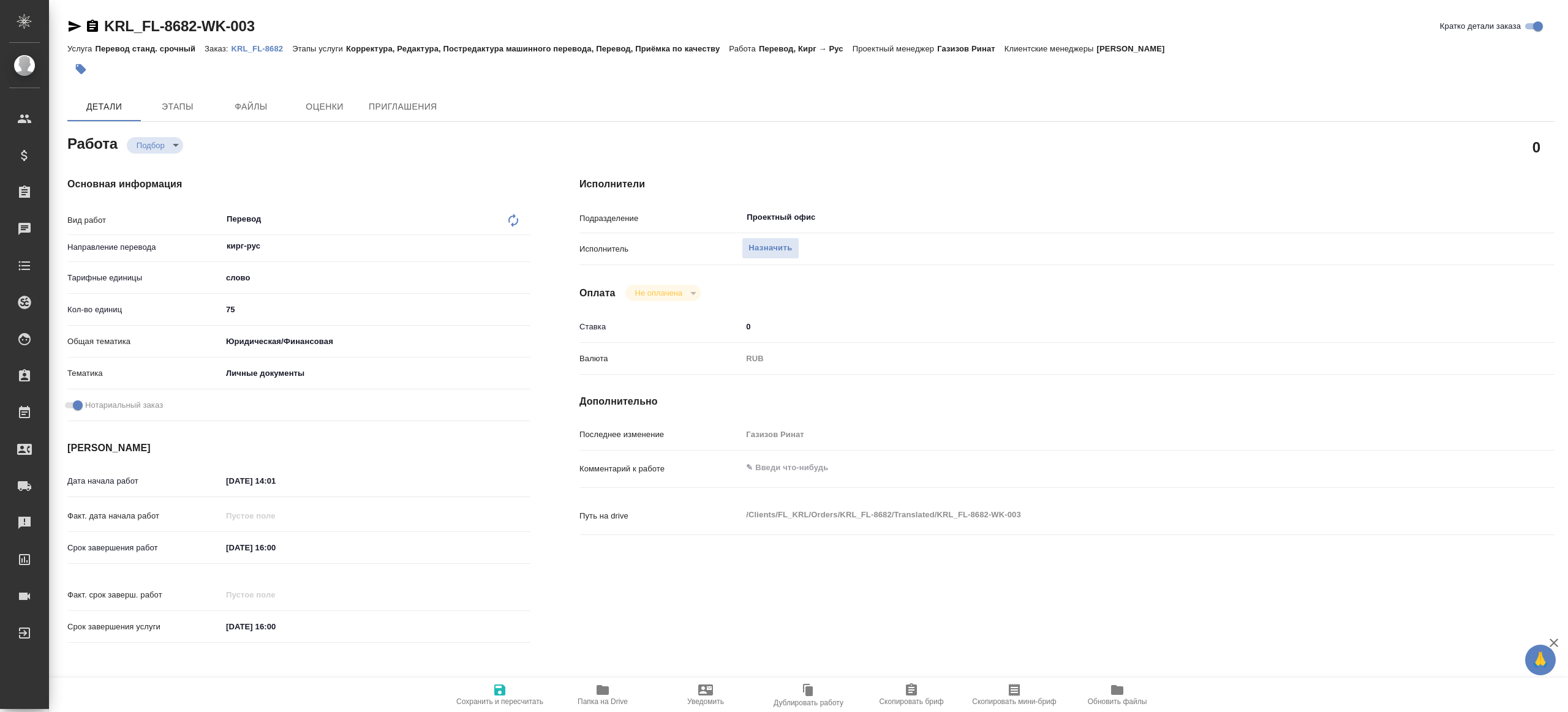
type textarea "x"
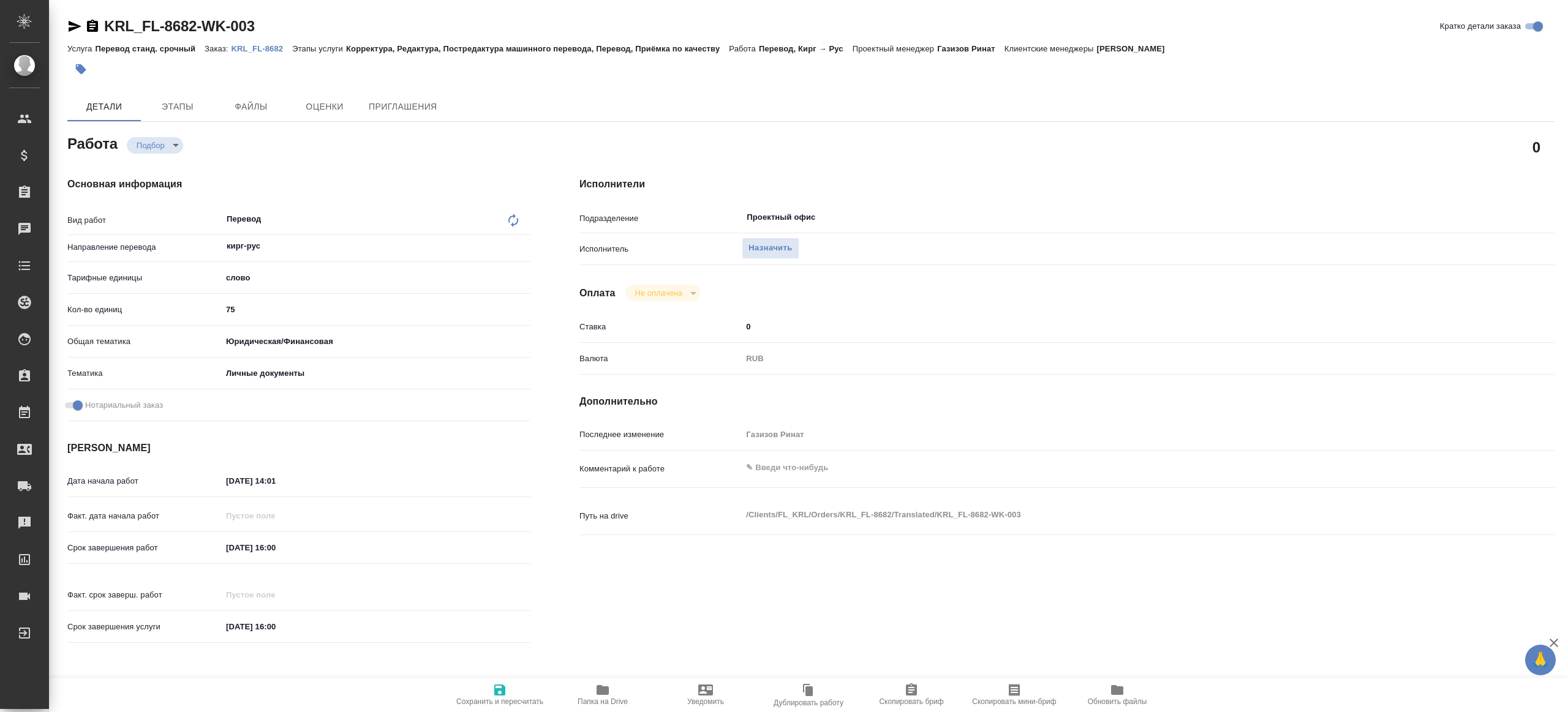
type textarea "x"
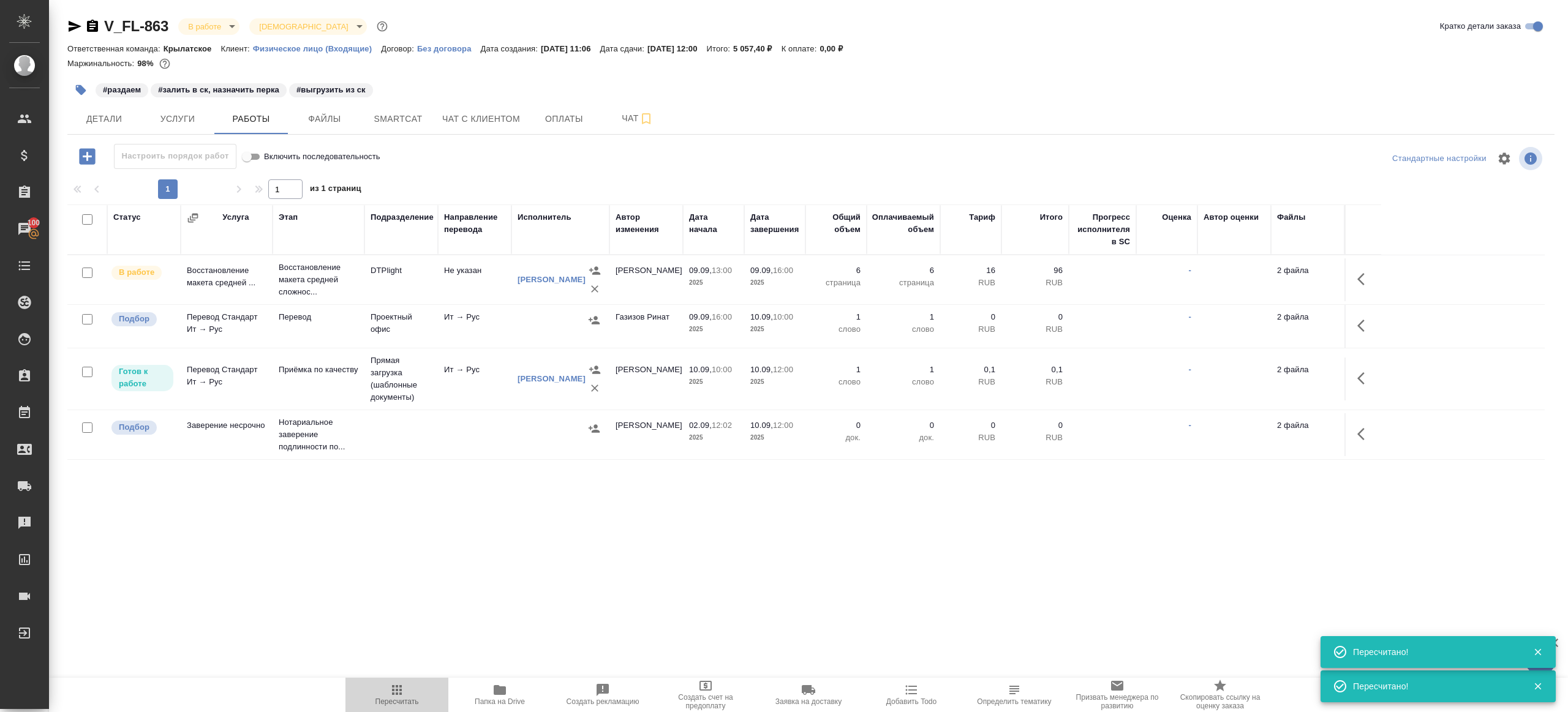
click at [399, 698] on span "Пересчитать" at bounding box center [396, 702] width 44 height 9
click at [401, 696] on icon "button" at bounding box center [396, 690] width 15 height 15
drag, startPoint x: 401, startPoint y: 696, endPoint x: 525, endPoint y: 500, distance: 231.9
click at [402, 688] on icon "button" at bounding box center [396, 690] width 15 height 15
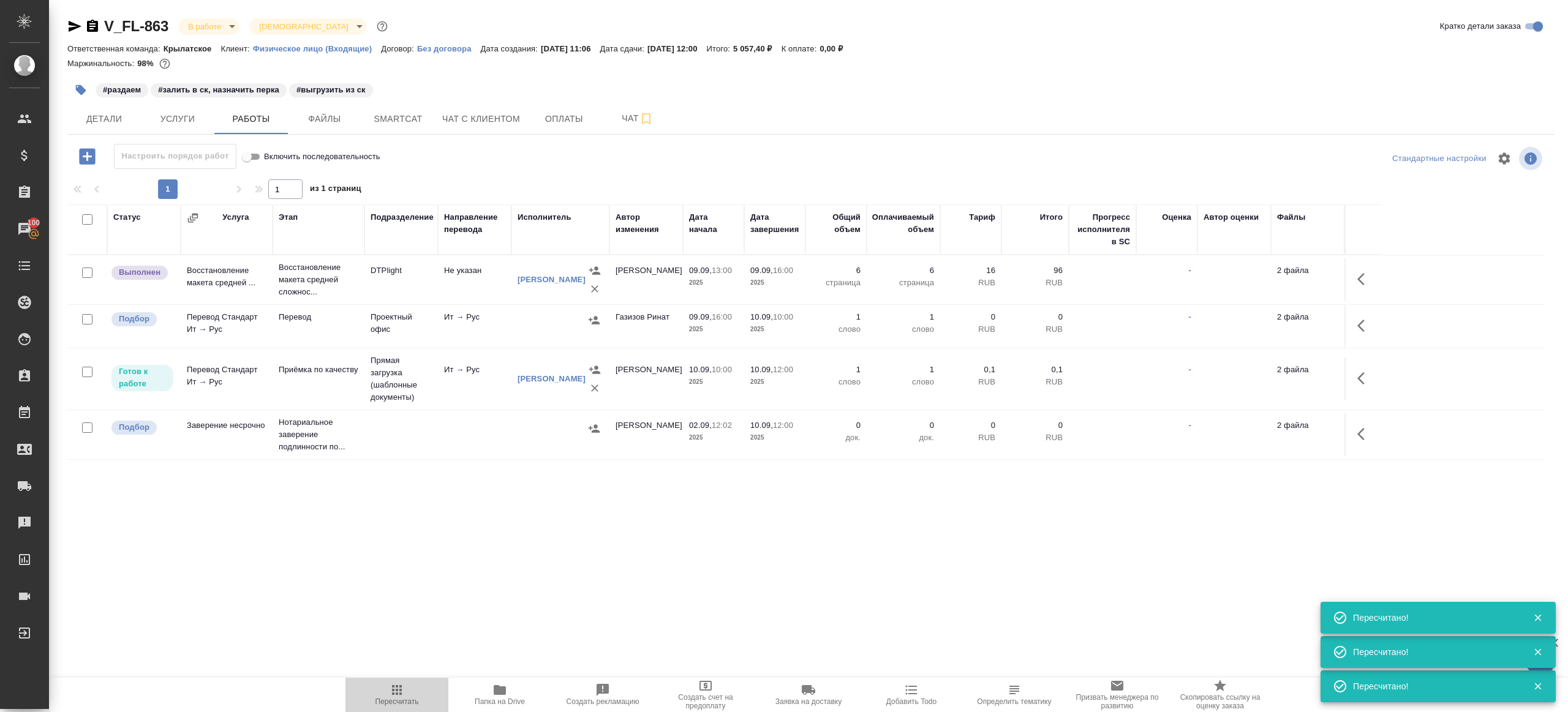
click at [410, 678] on button "Пересчитать" at bounding box center [397, 695] width 103 height 35
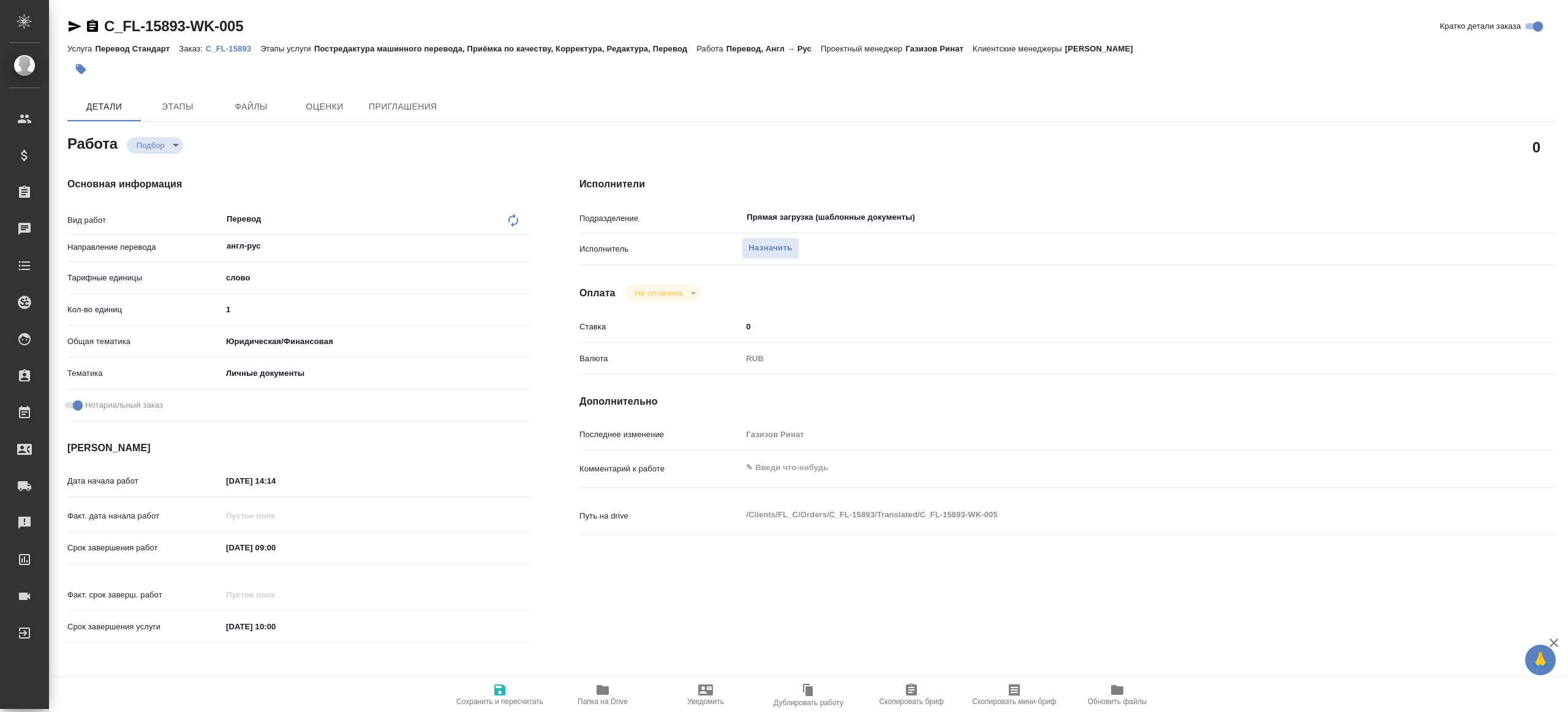
type textarea "x"
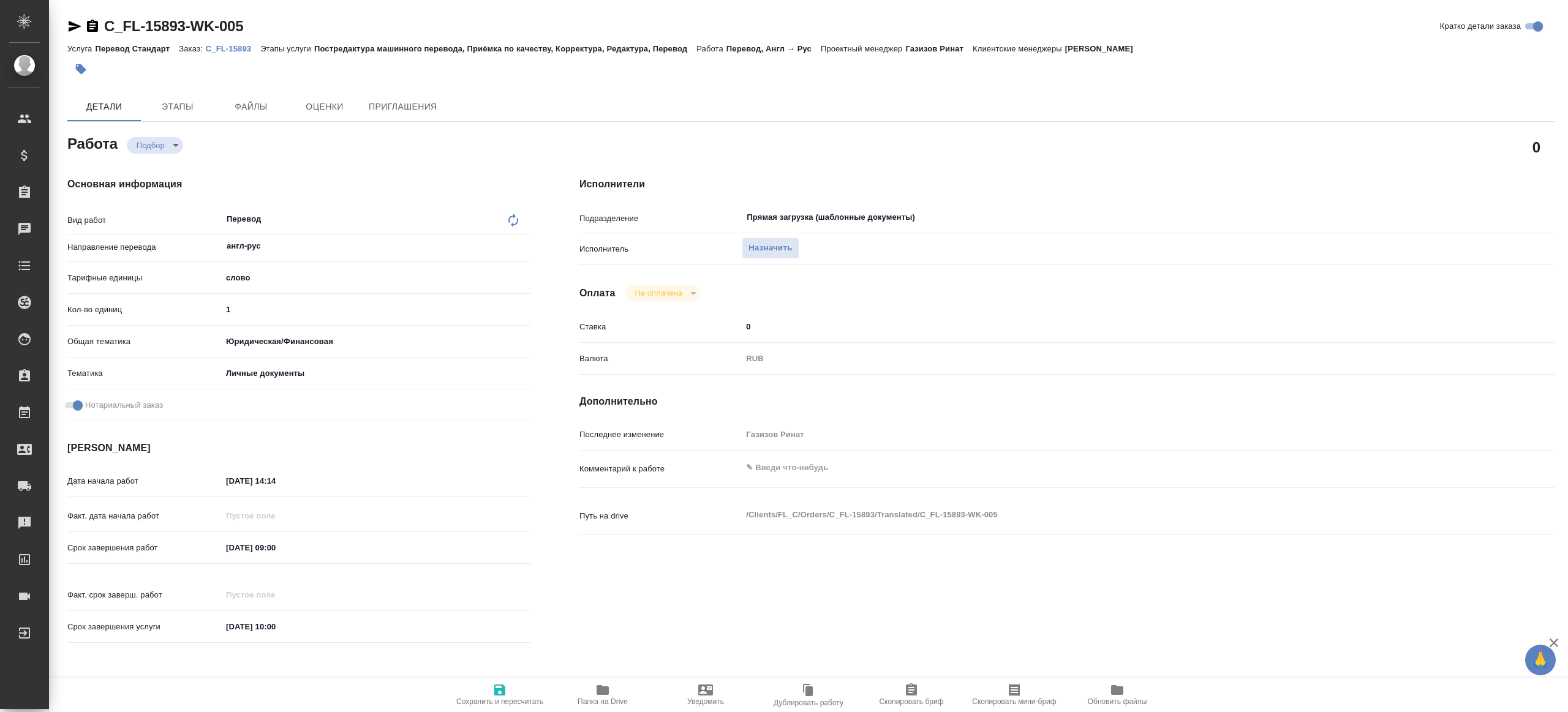
type textarea "x"
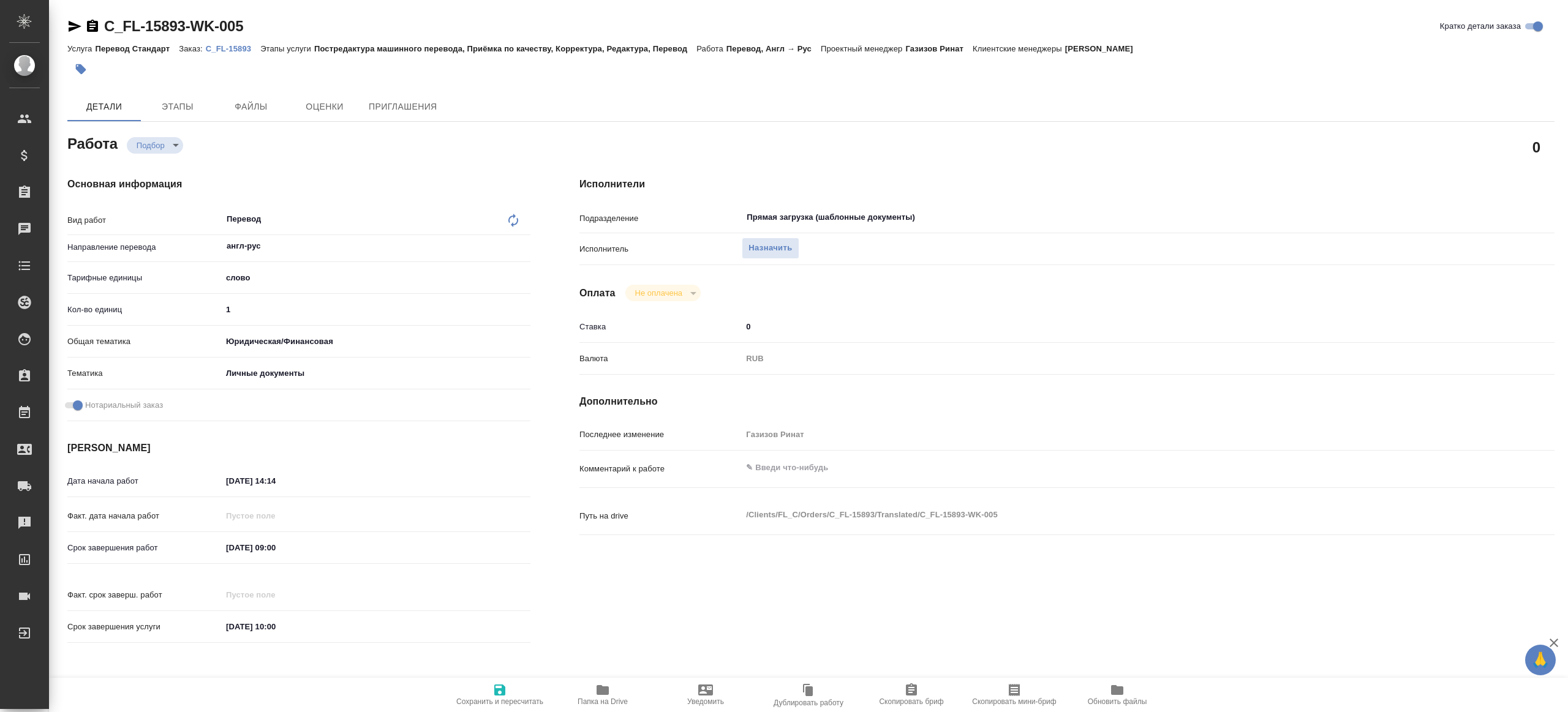
type textarea "x"
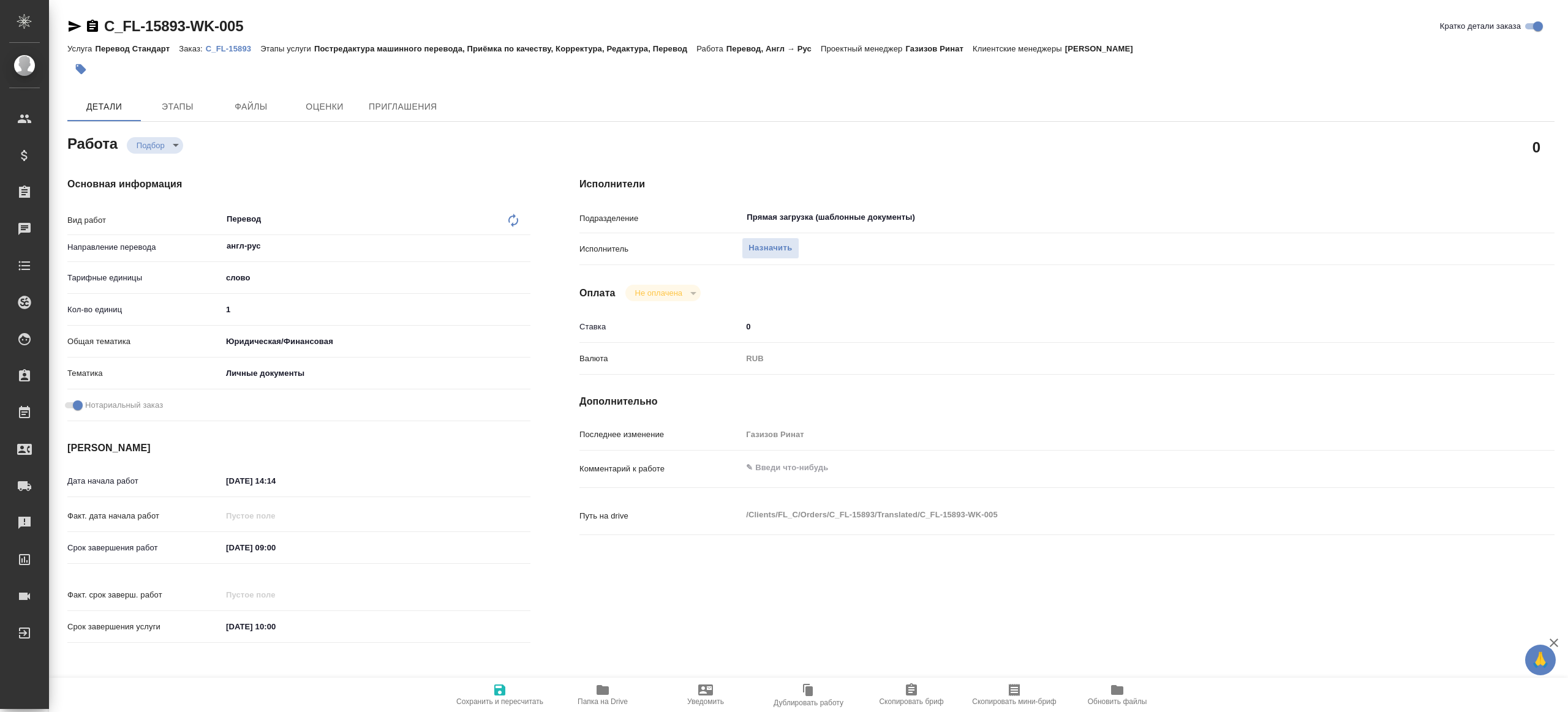
type textarea "x"
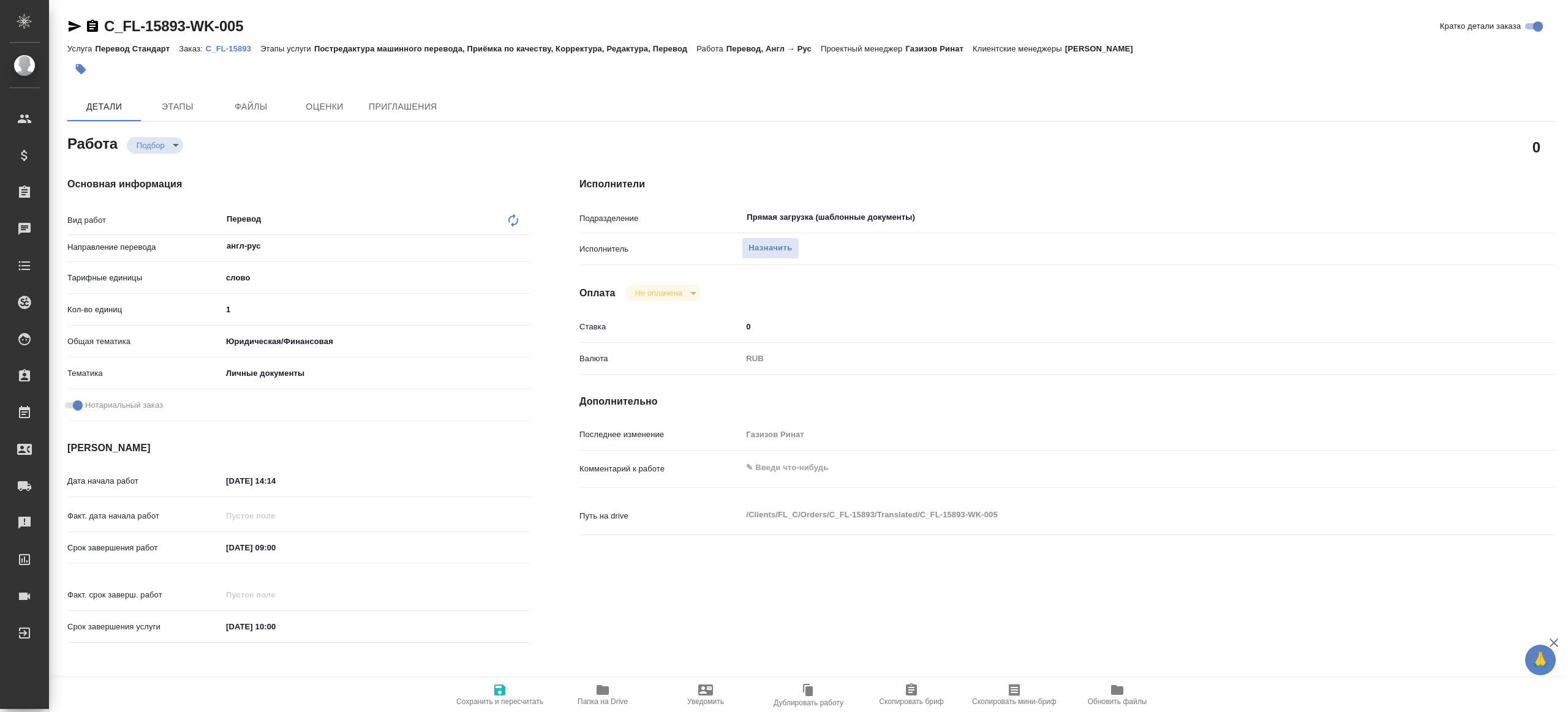
type textarea "x"
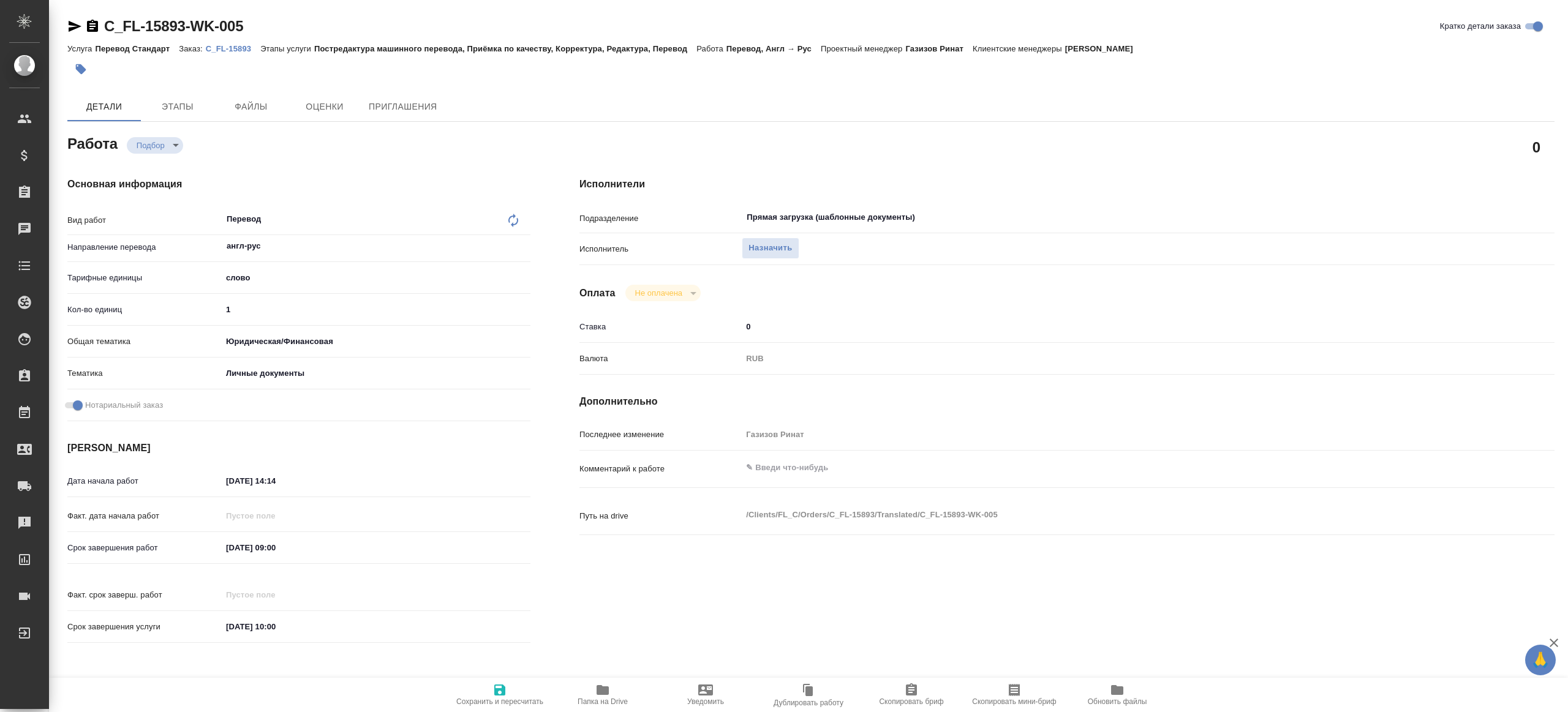
type textarea "x"
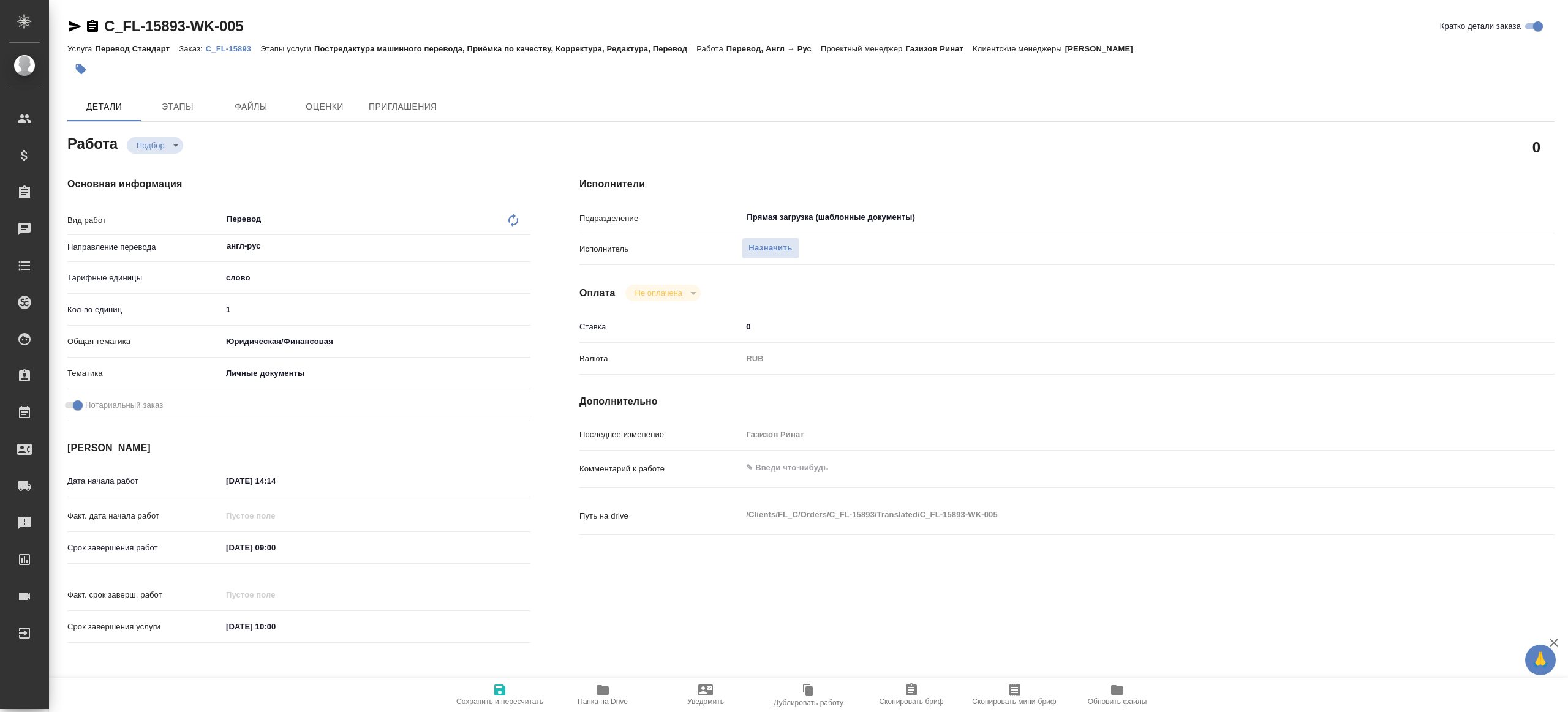
type textarea "x"
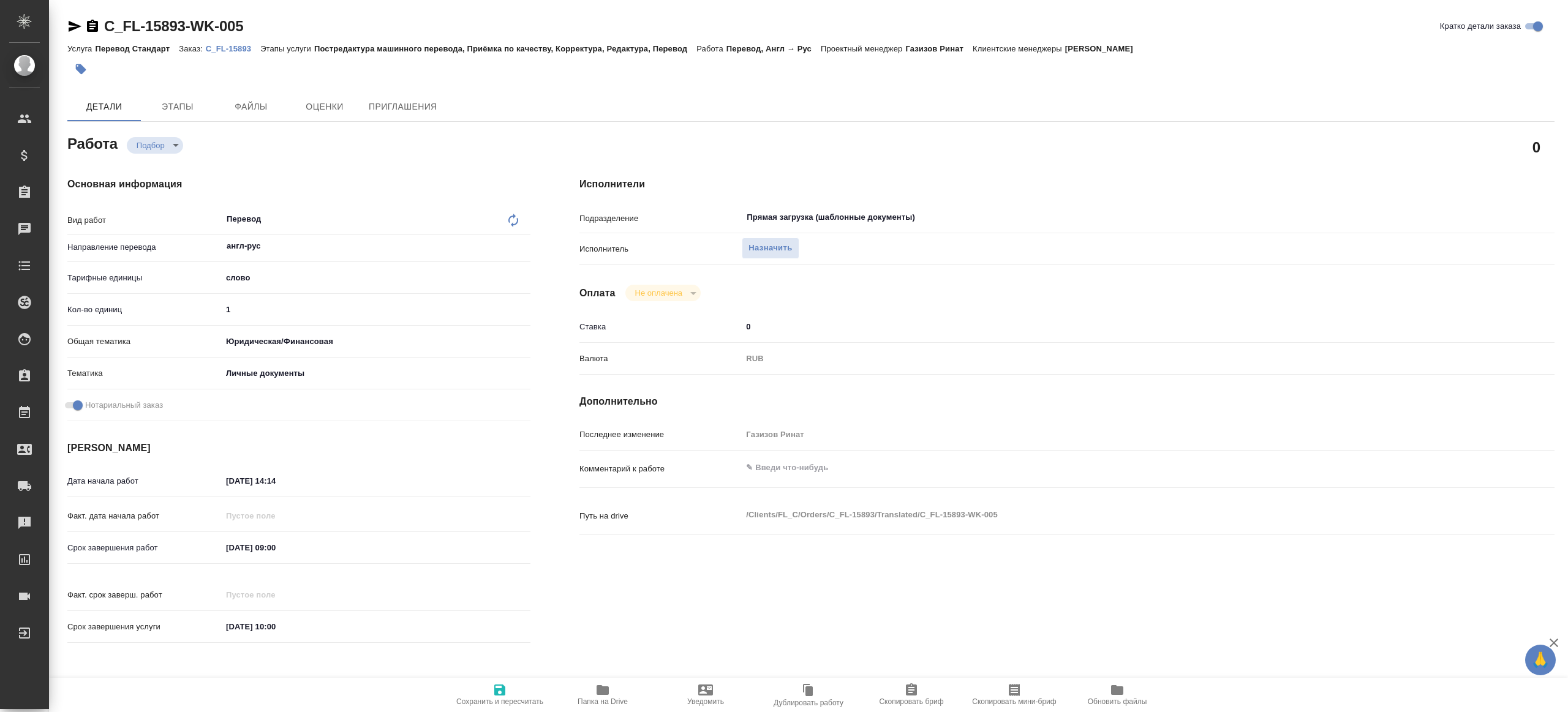
type textarea "x"
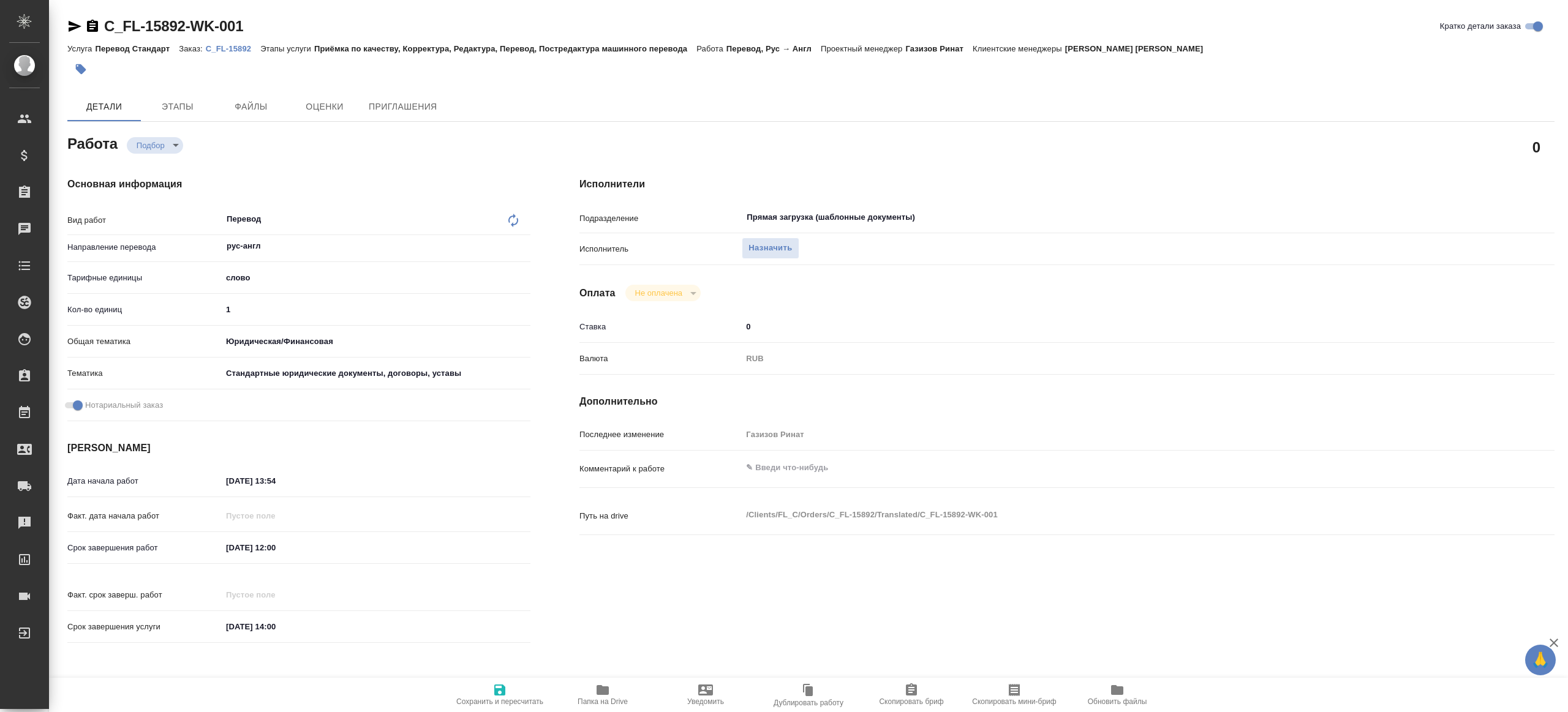
type textarea "x"
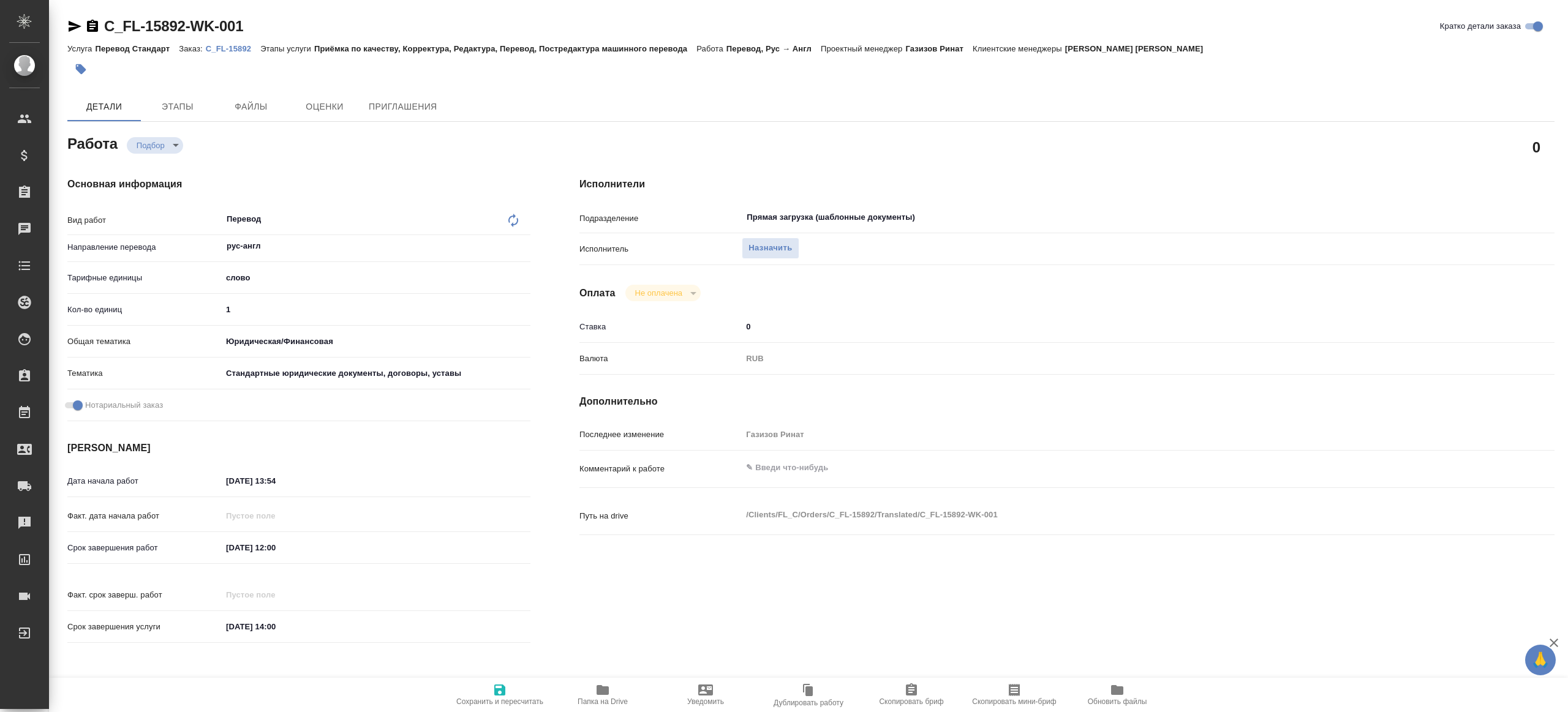
type textarea "x"
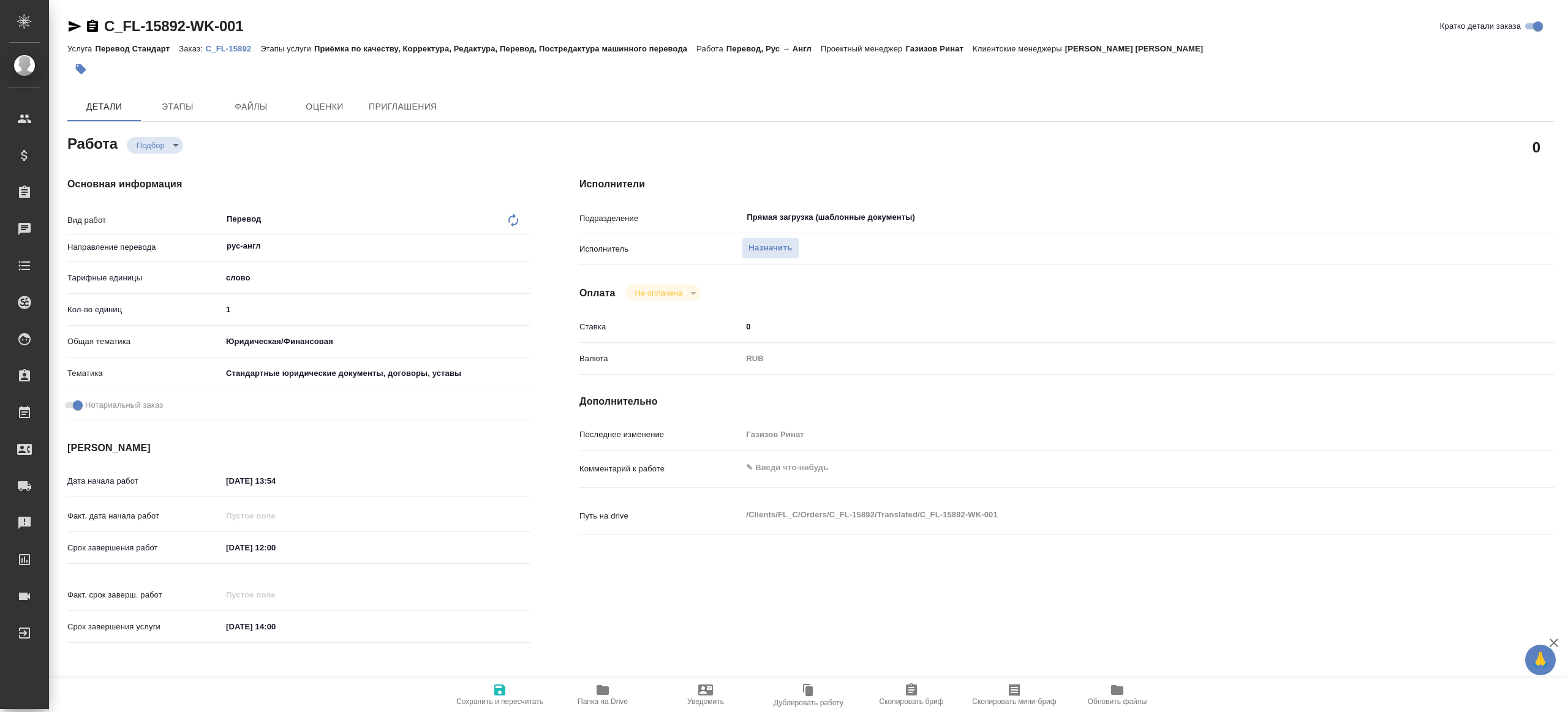
type textarea "x"
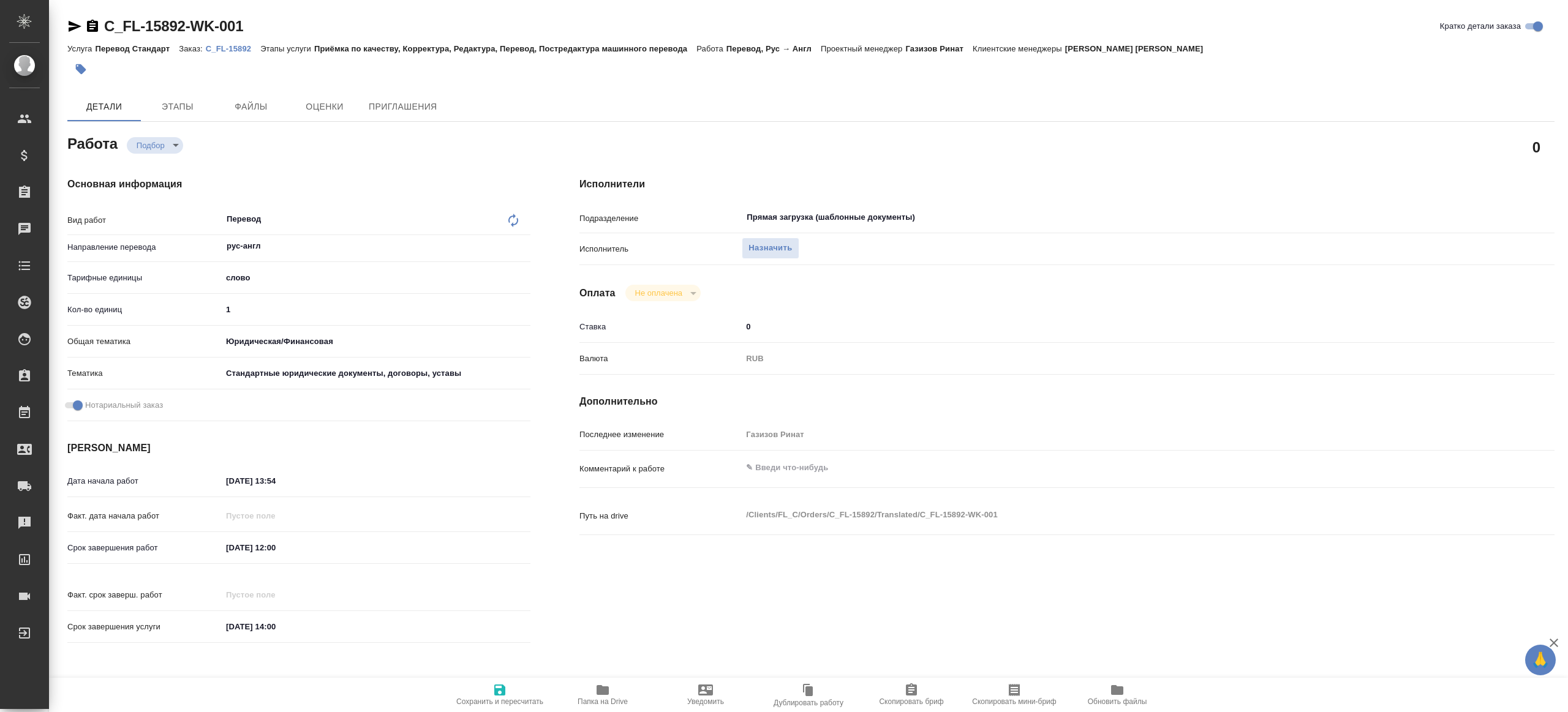
type textarea "x"
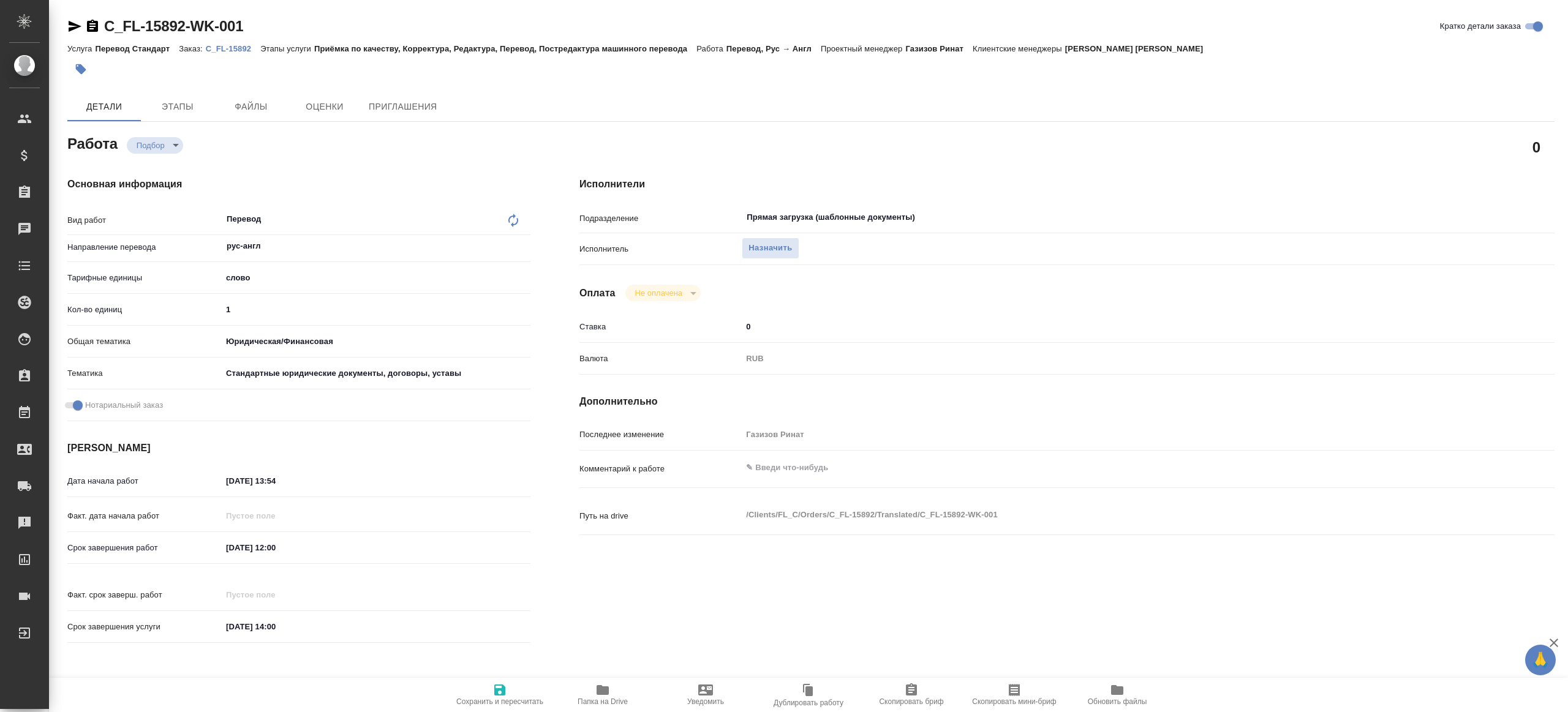
type textarea "x"
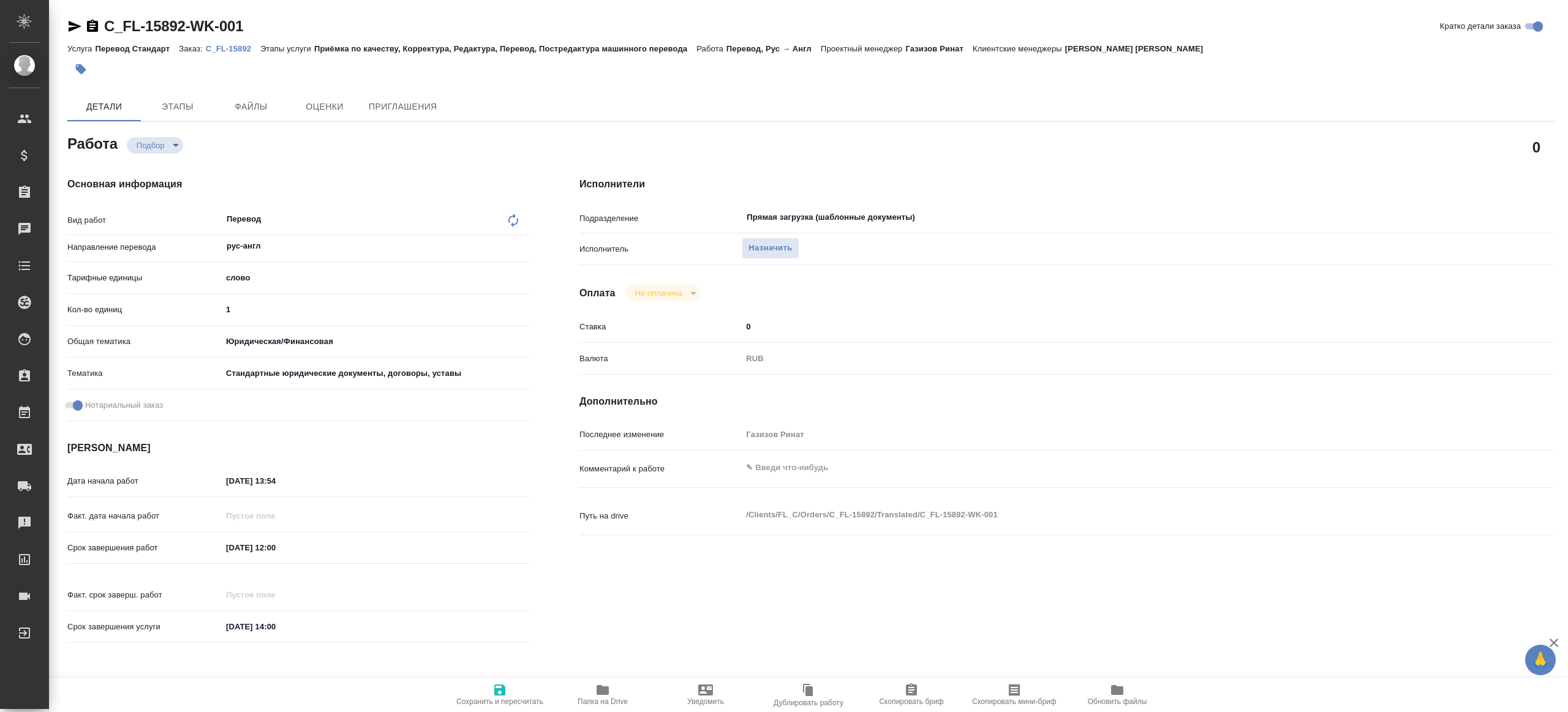
type textarea "x"
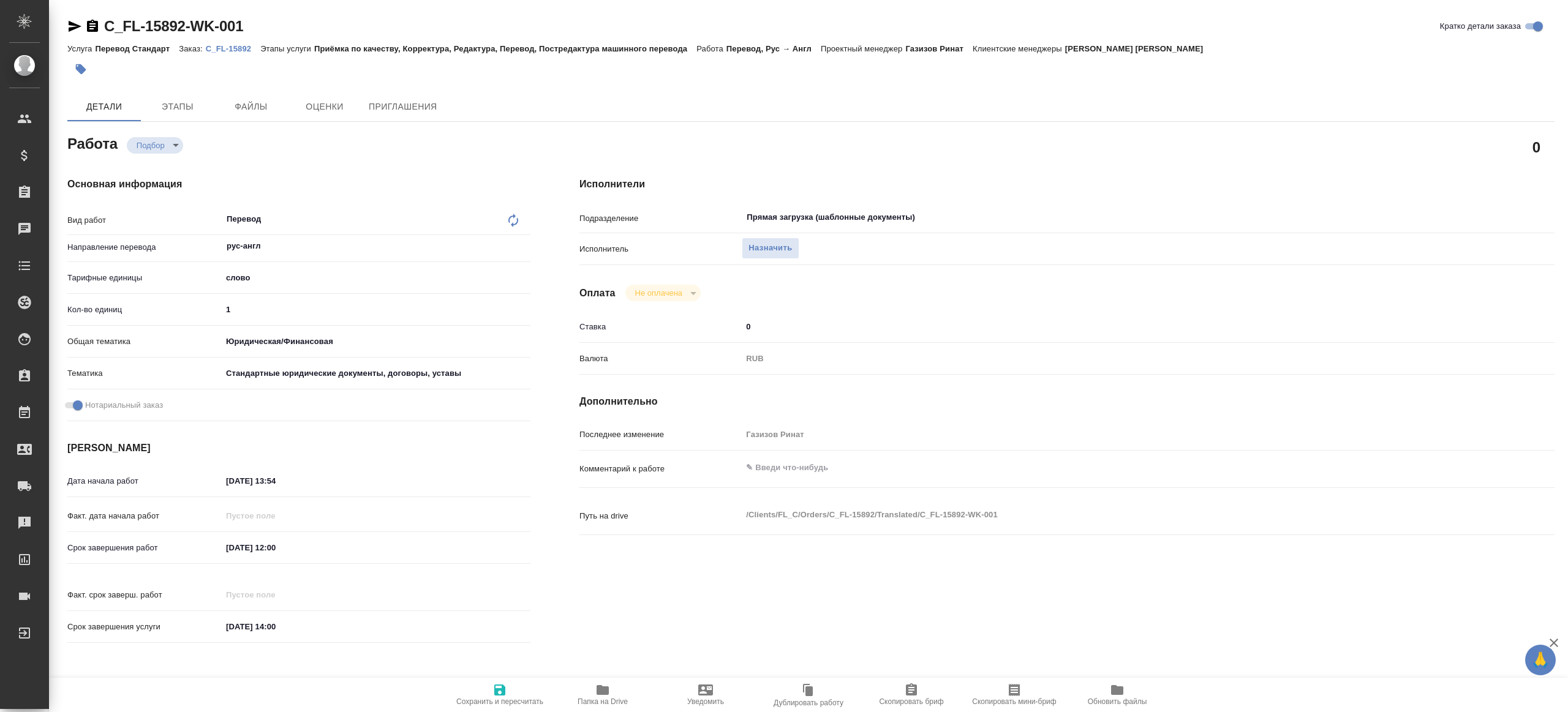
type textarea "x"
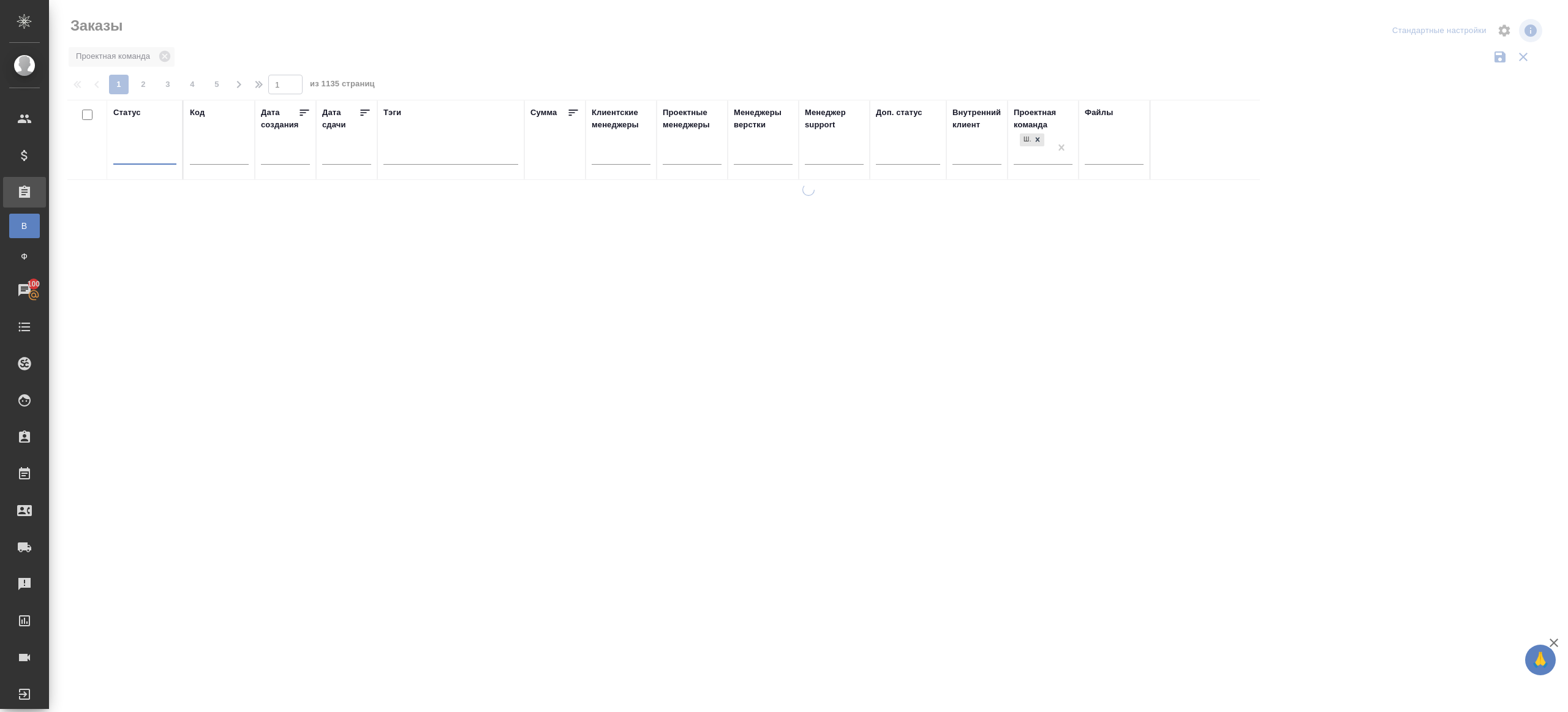
click at [445, 35] on div "Заказы" at bounding box center [315, 26] width 495 height 20
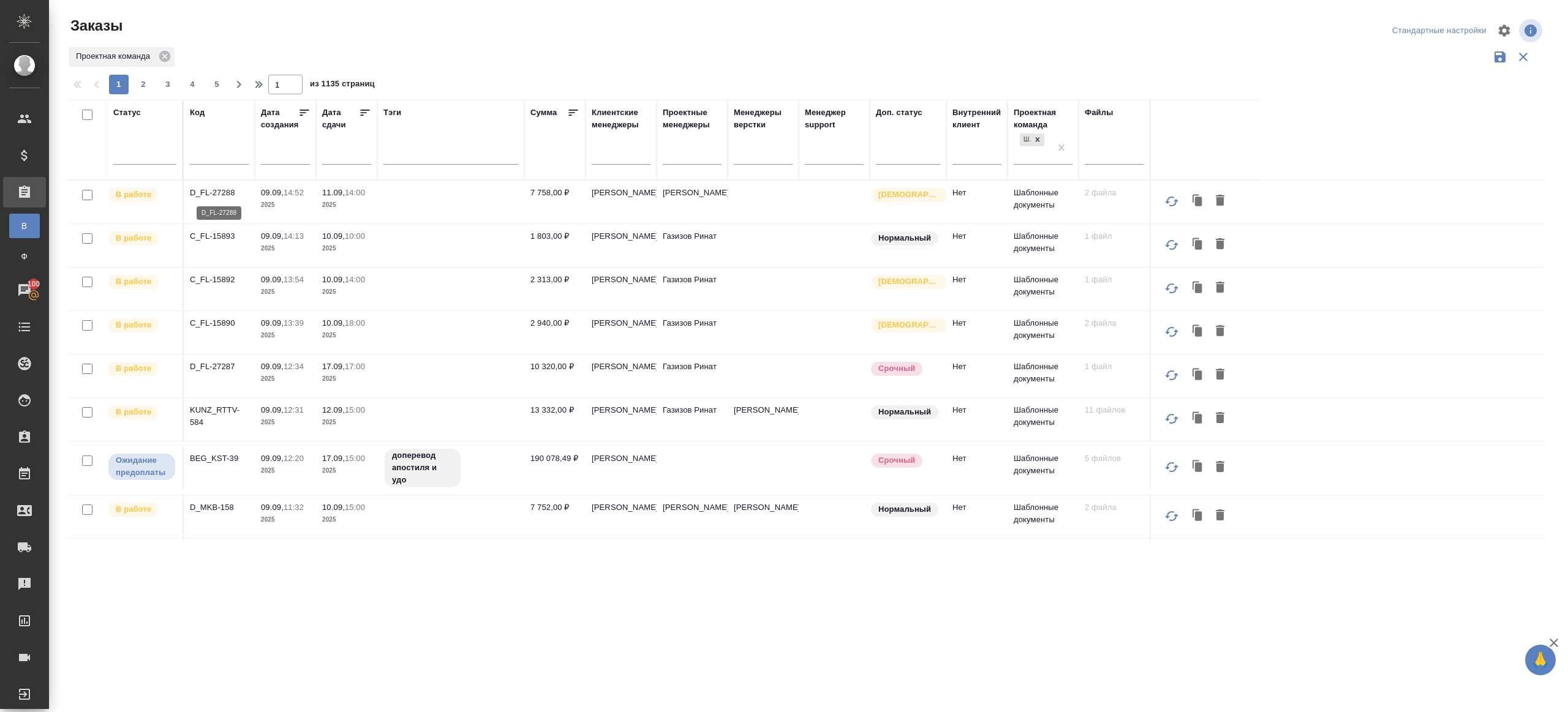
click at [226, 187] on p "D_FL-27288" at bounding box center [220, 193] width 59 height 12
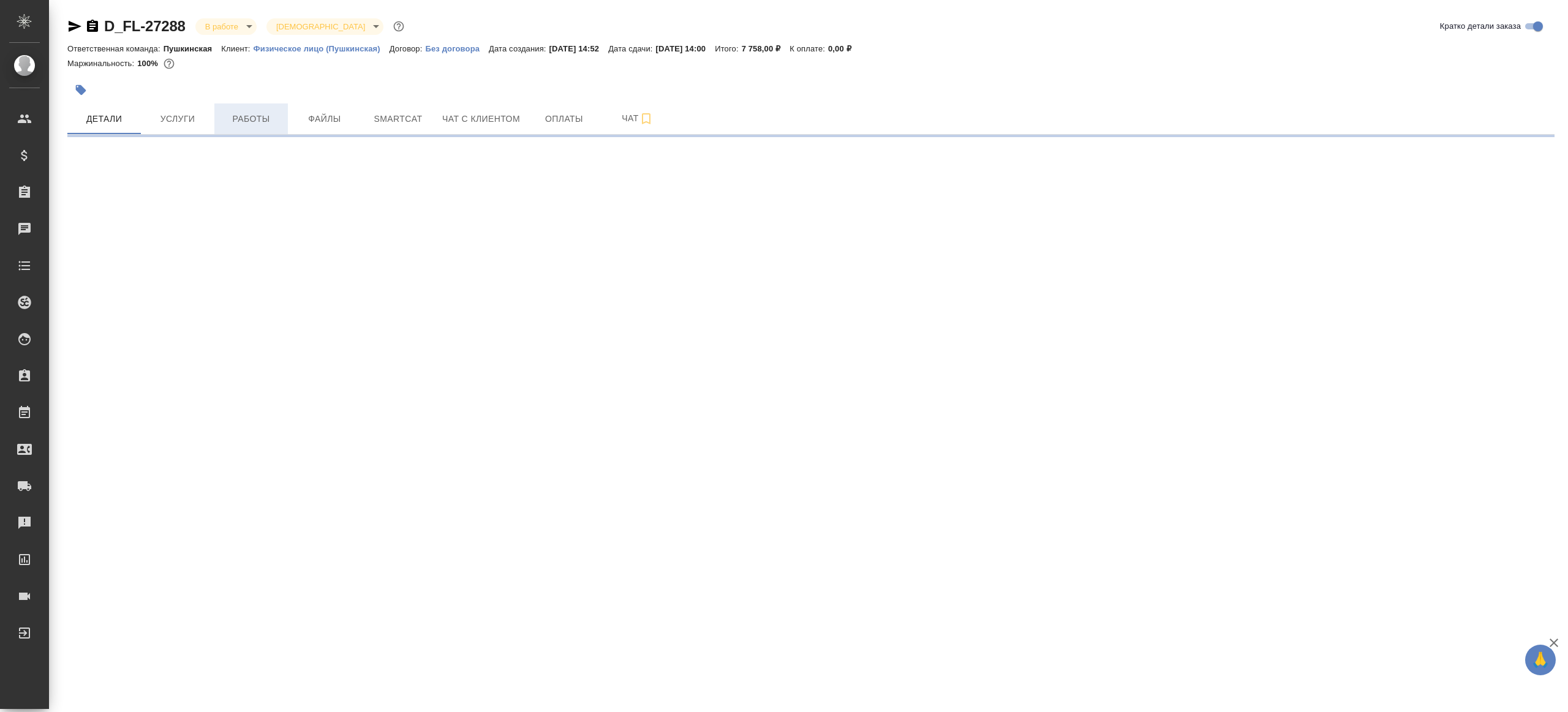
click at [226, 125] on span "Работы" at bounding box center [251, 118] width 59 height 15
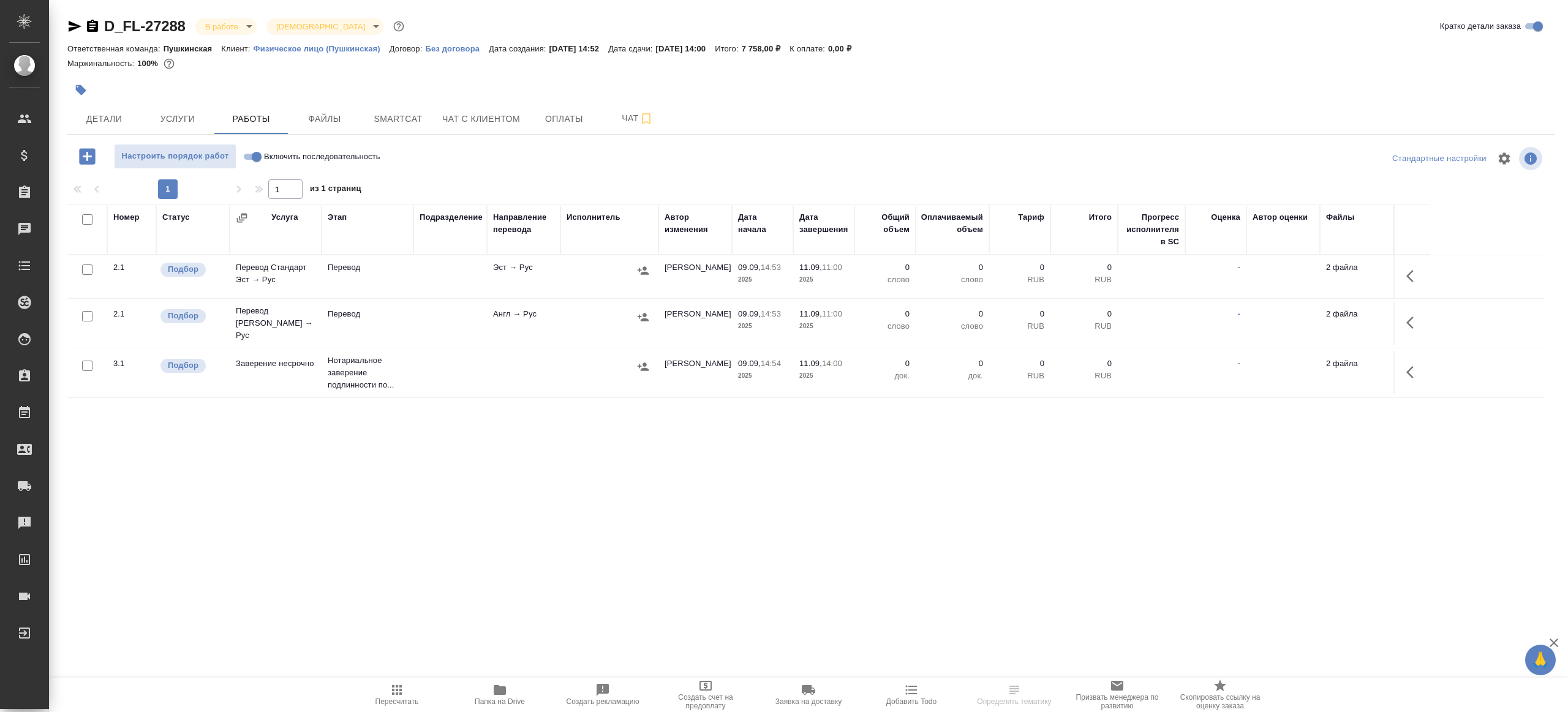
click at [468, 169] on div "Настроить порядок работ Включить последовательность" at bounding box center [315, 158] width 495 height 29
